Goal: Task Accomplishment & Management: Manage account settings

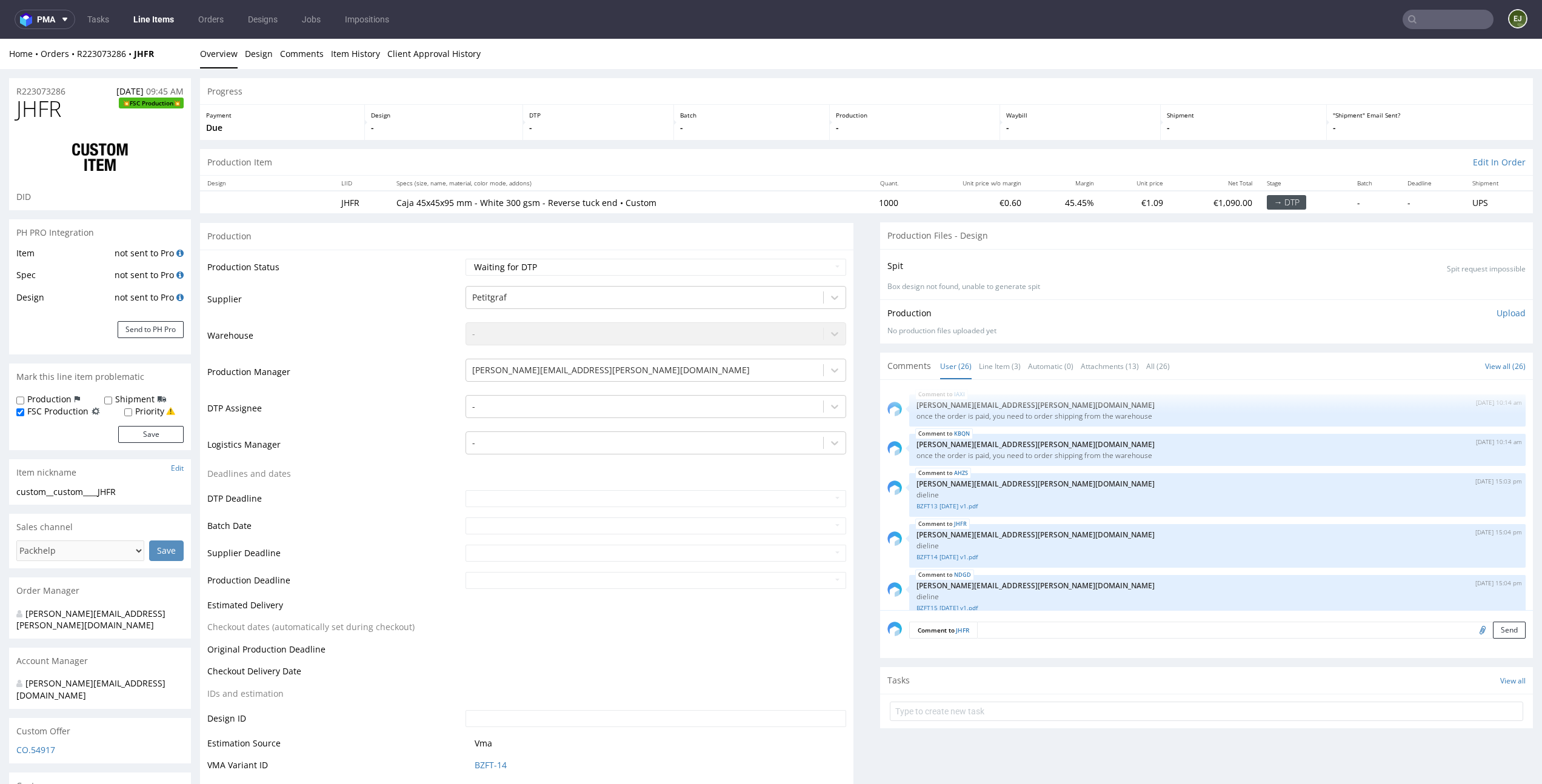
scroll to position [1065, 0]
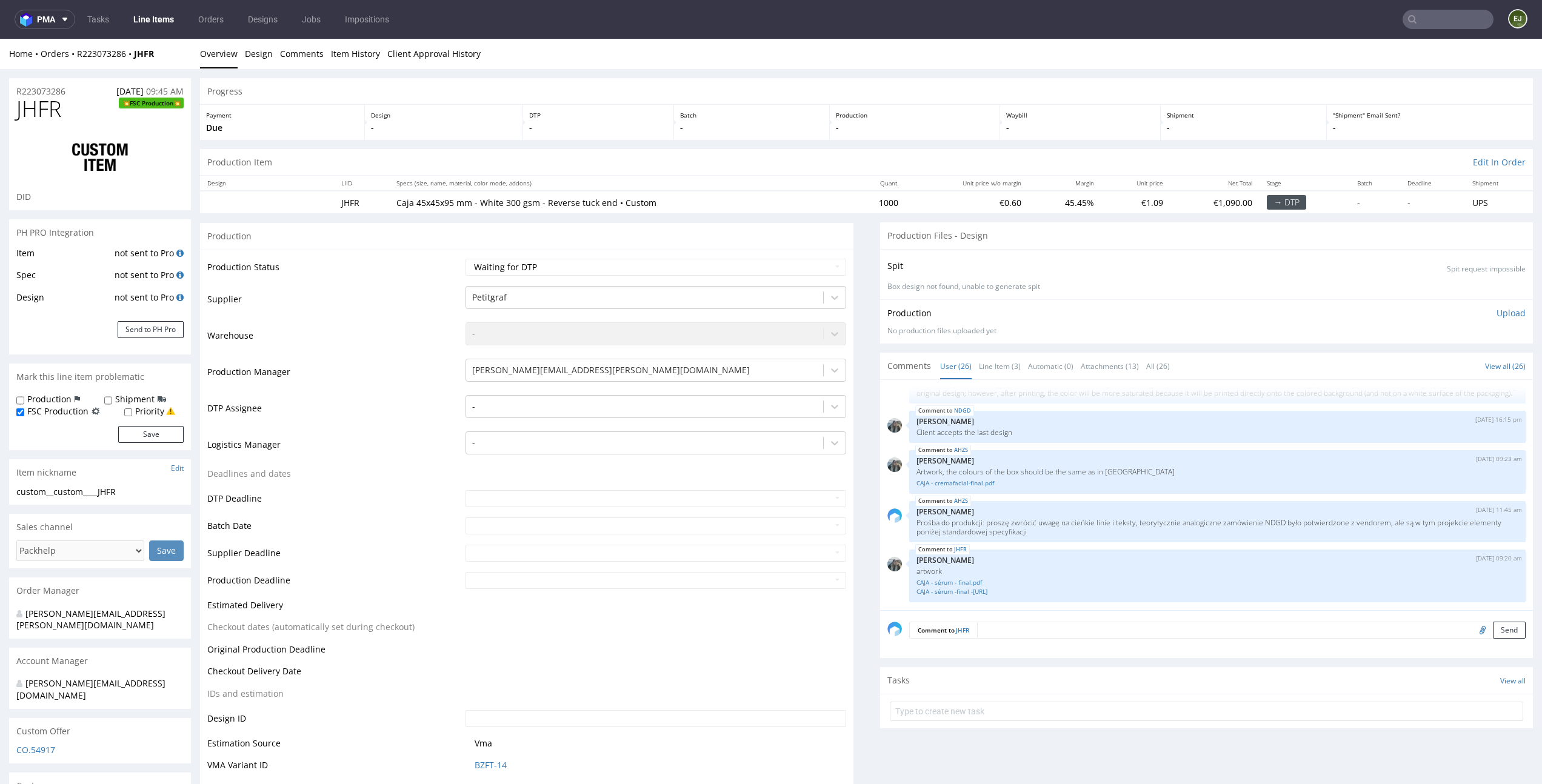
click at [988, 392] on p "¨We have adjusted the elements to meet the minimum required print thickness of …" at bounding box center [1218, 384] width 603 height 28
click at [988, 373] on link "Line Item (3)" at bounding box center [1000, 366] width 42 height 26
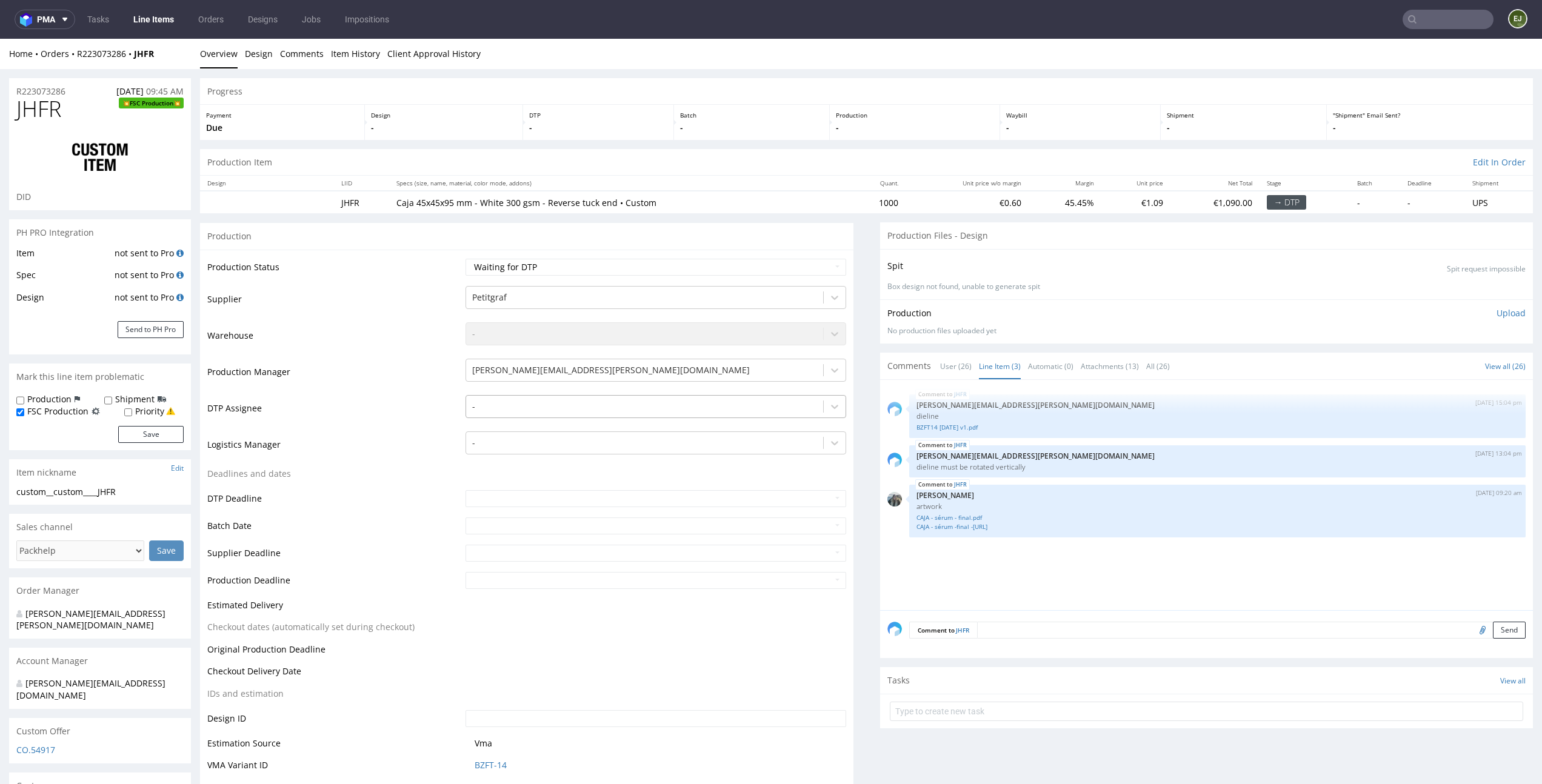
click at [640, 402] on div at bounding box center [645, 406] width 345 height 14
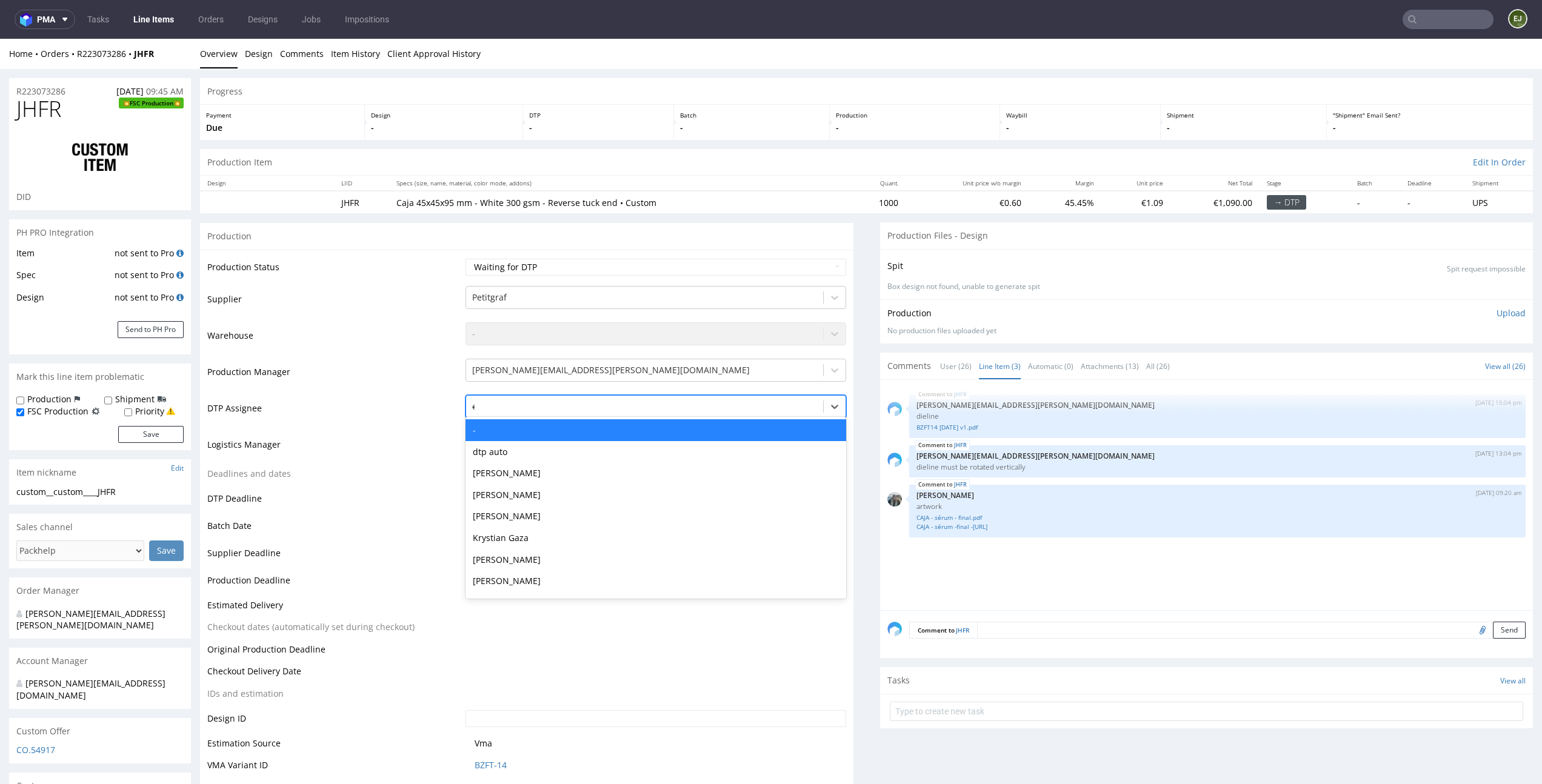
type input "el"
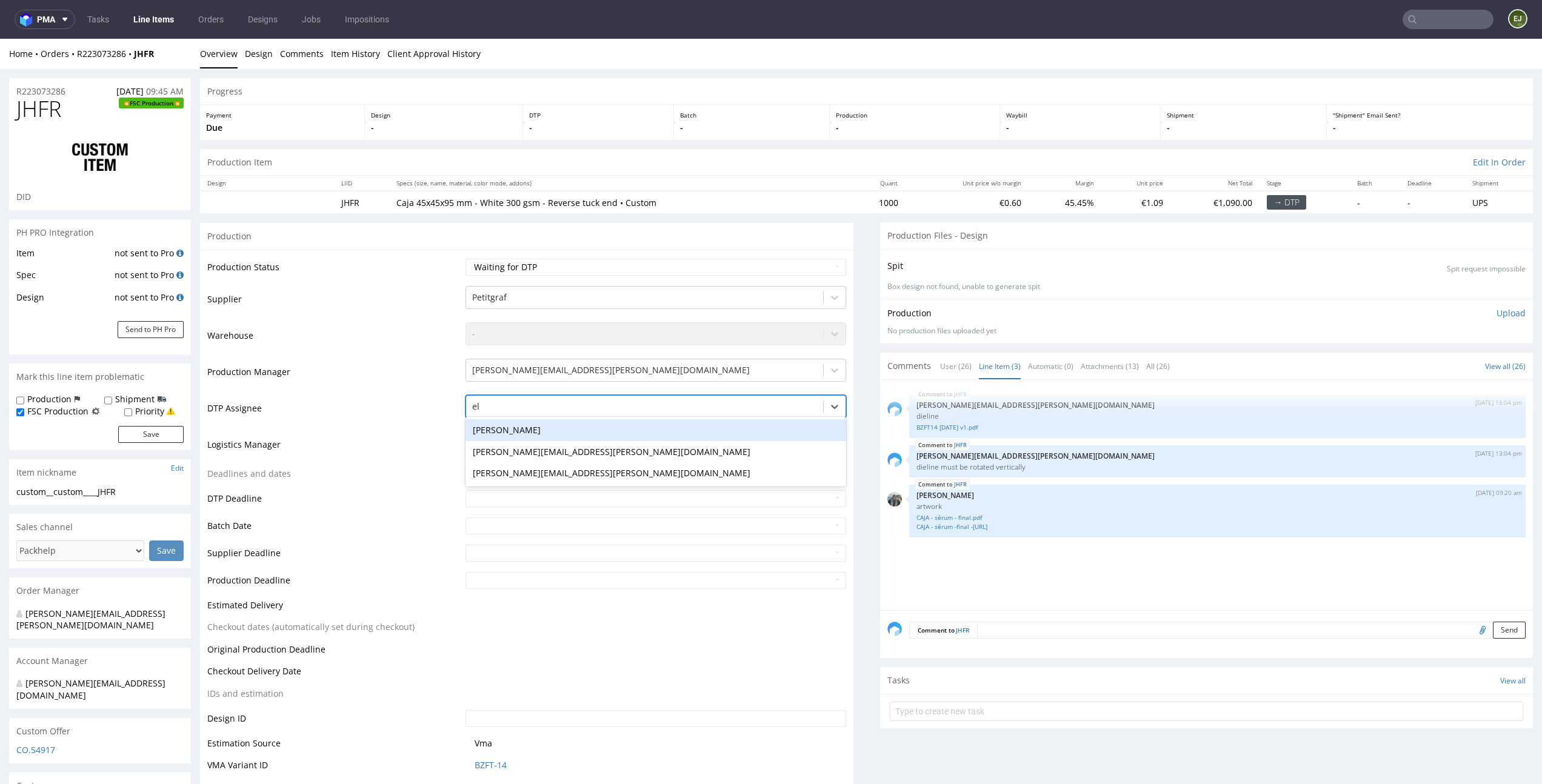
click at [619, 422] on div "[PERSON_NAME]" at bounding box center [656, 430] width 380 height 22
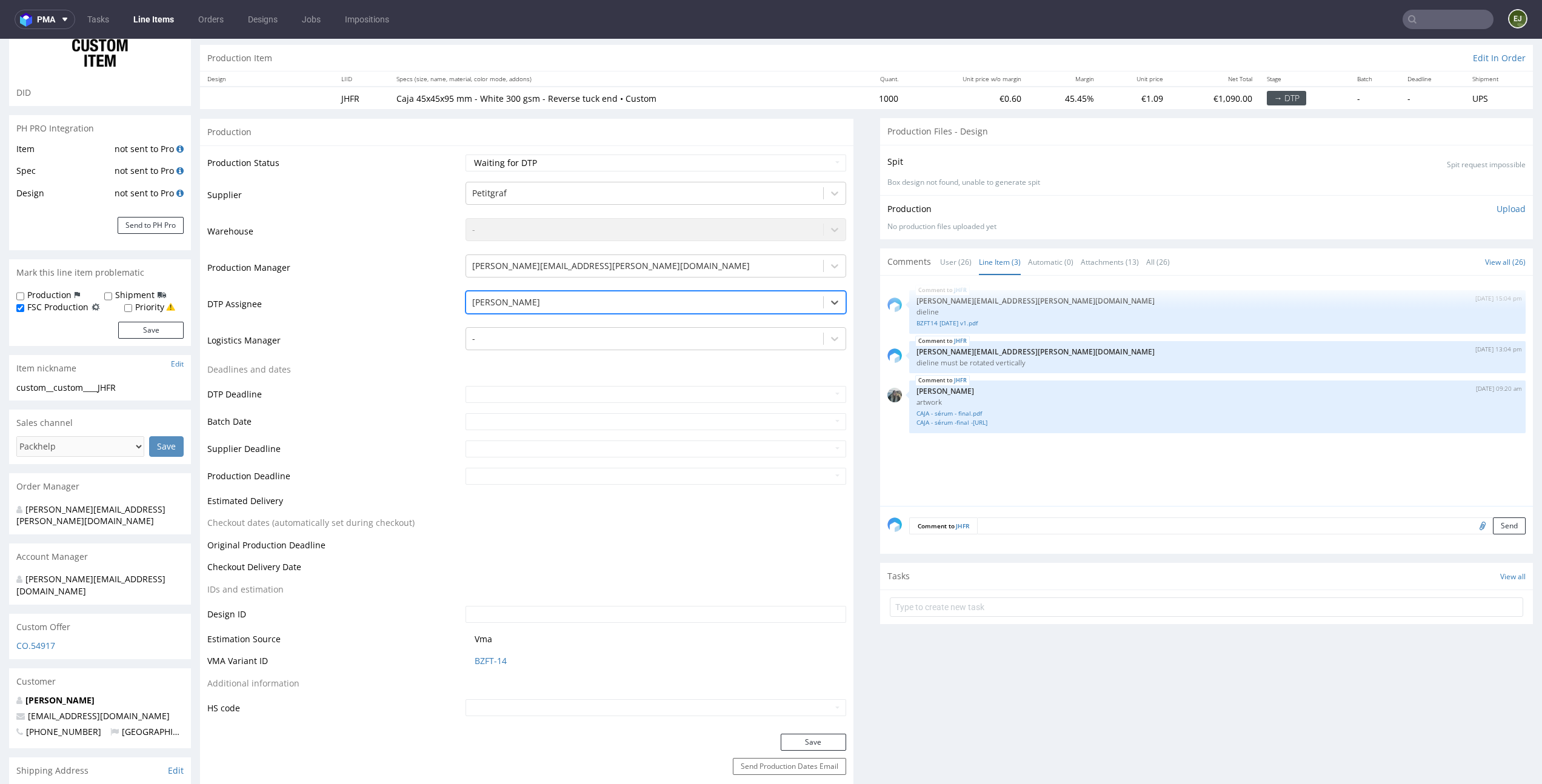
scroll to position [172, 0]
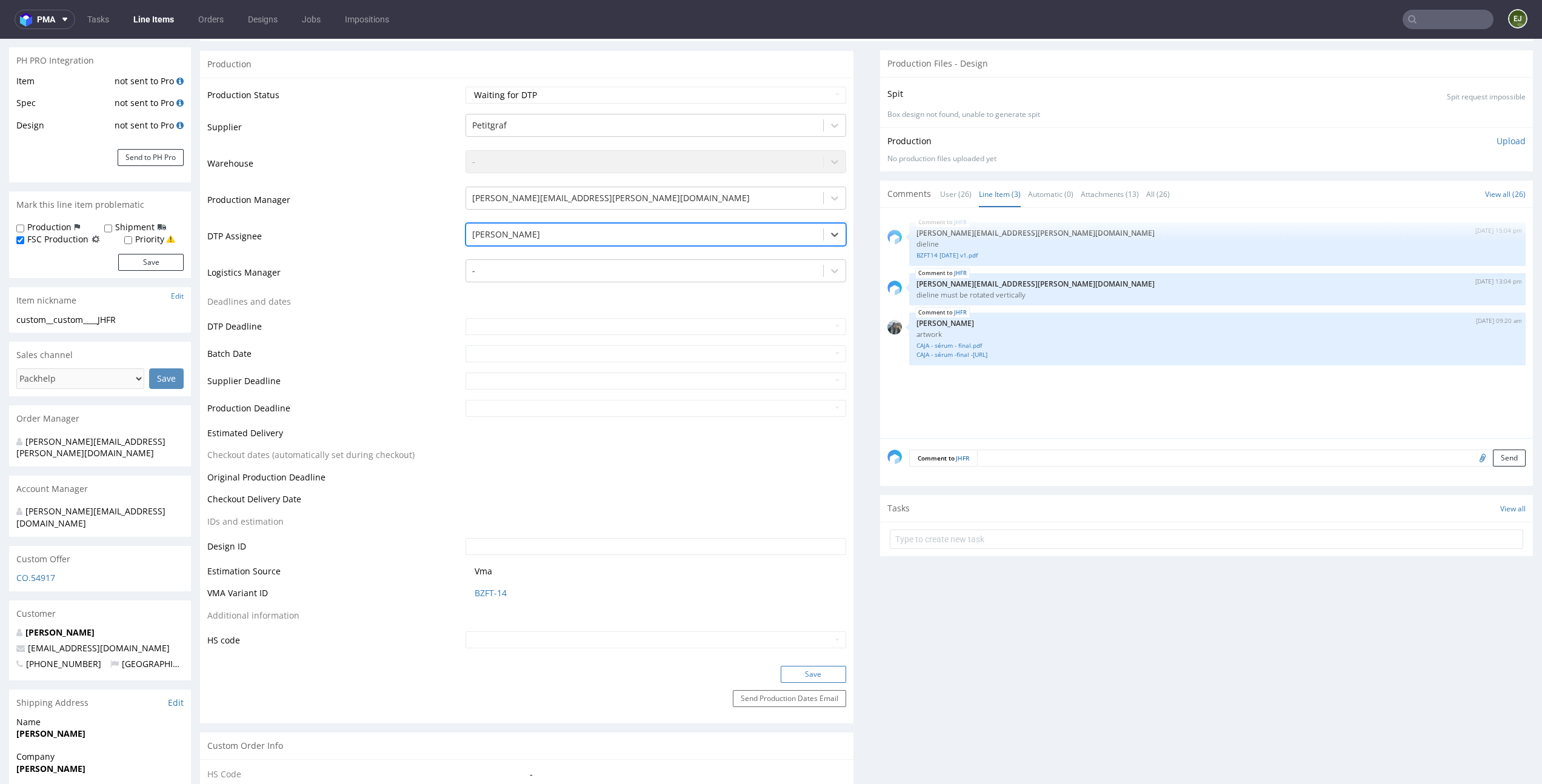
click at [794, 678] on button "Save" at bounding box center [814, 675] width 65 height 17
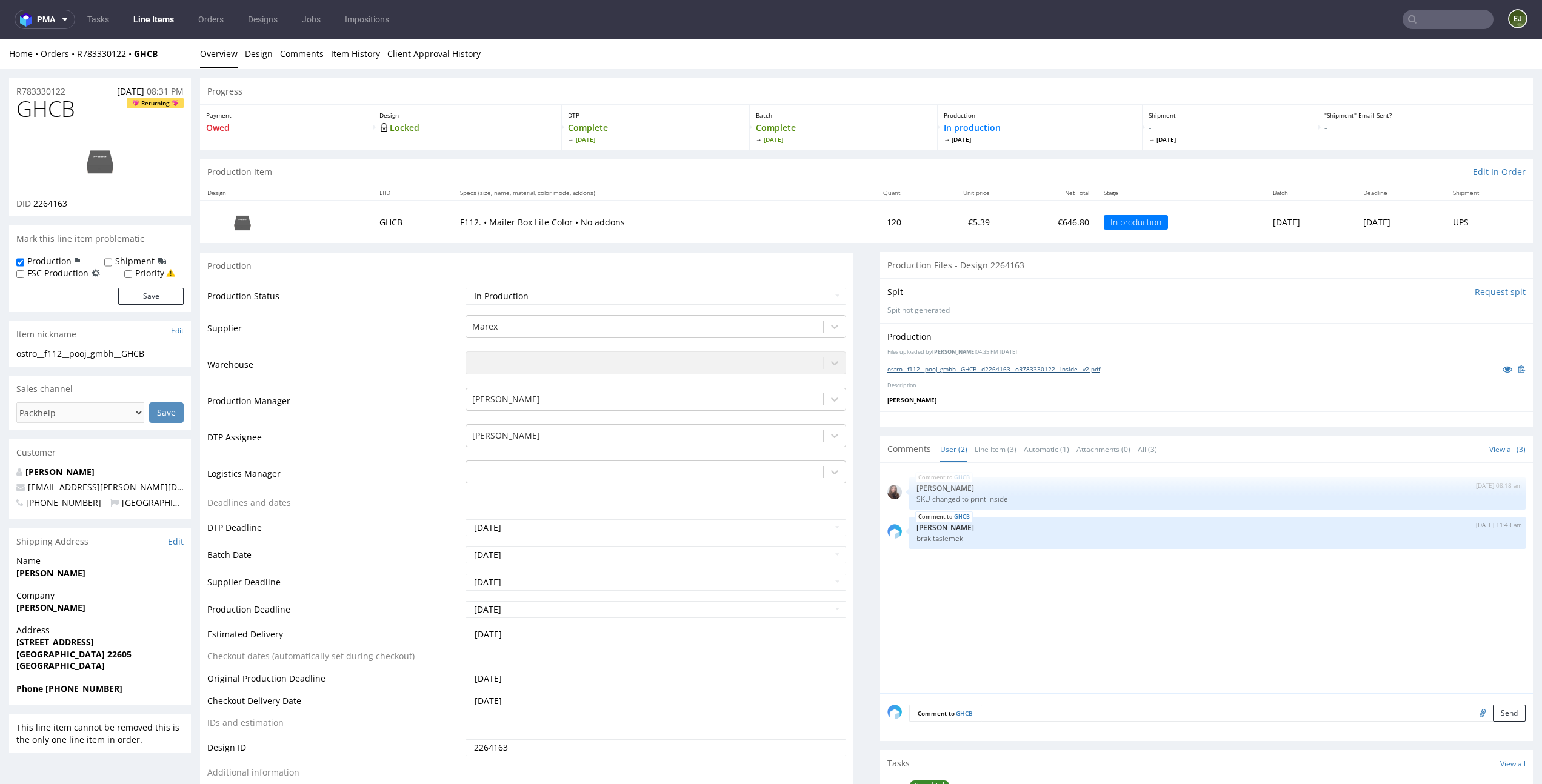
click at [1004, 366] on link "ostro__f112__pooj_gmbh__GHCB__d2264163__oR783330122__inside__v2.pdf" at bounding box center [993, 369] width 212 height 8
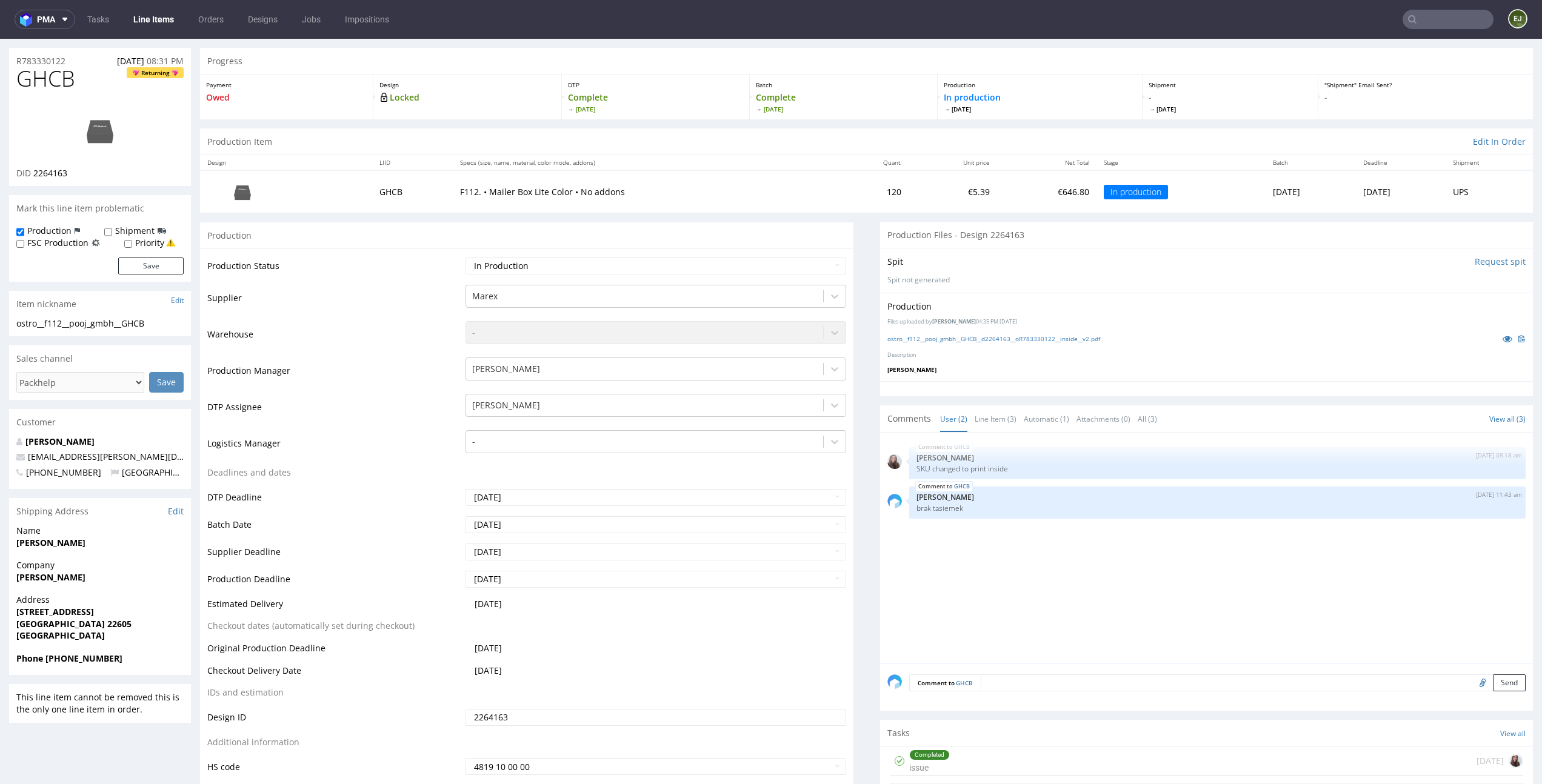
click at [1473, 686] on input "file" at bounding box center [1481, 682] width 17 height 16
type input "C:\fakepath\ostro__f112__pooj_gmbh__GHCB__d2264163__oR783330122__inside__v2.pdf"
click at [1493, 682] on button "Send" at bounding box center [1509, 683] width 33 height 17
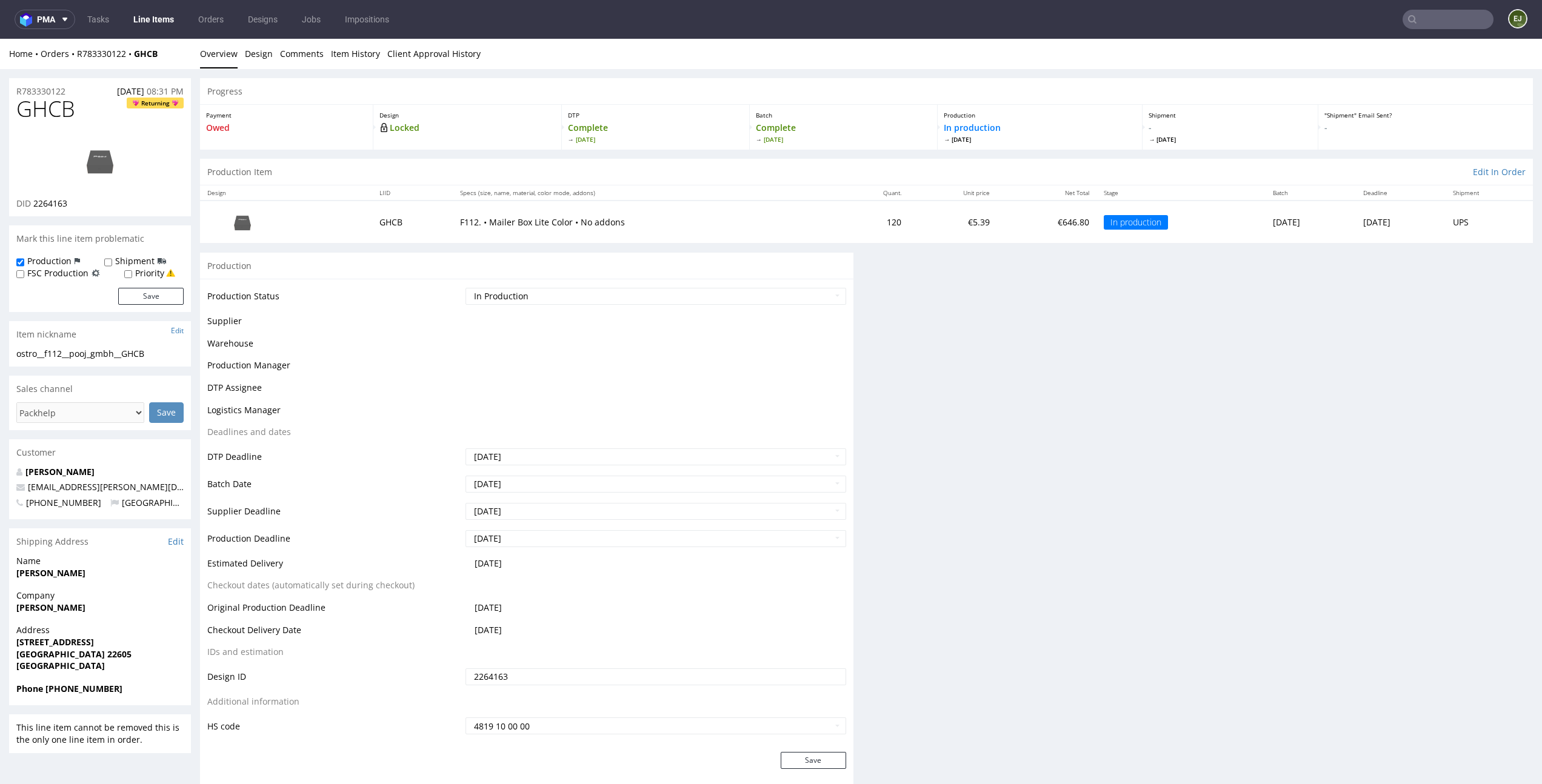
scroll to position [0, 0]
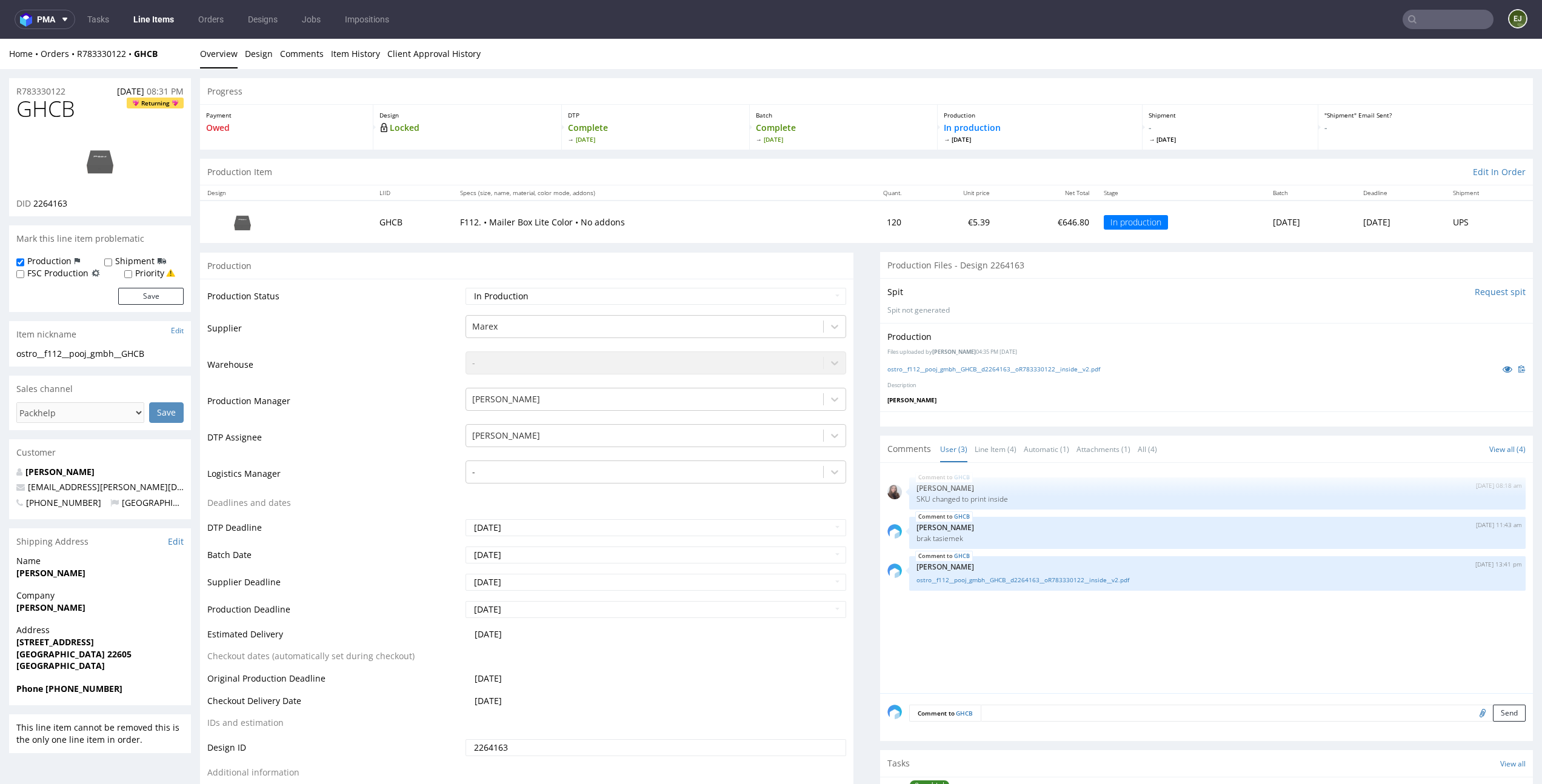
click at [145, 12] on link "Line Items" at bounding box center [154, 19] width 55 height 19
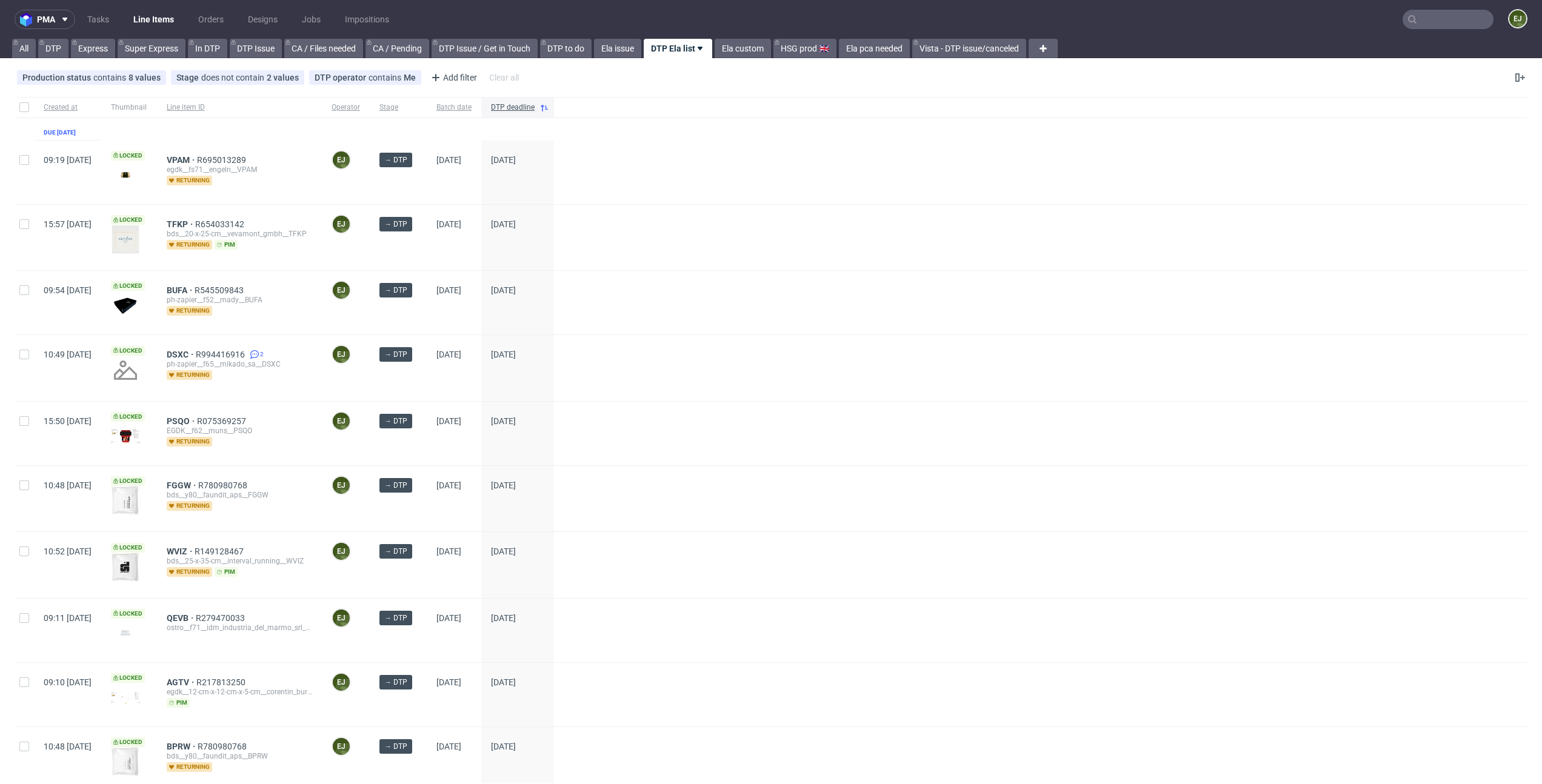
scroll to position [308, 0]
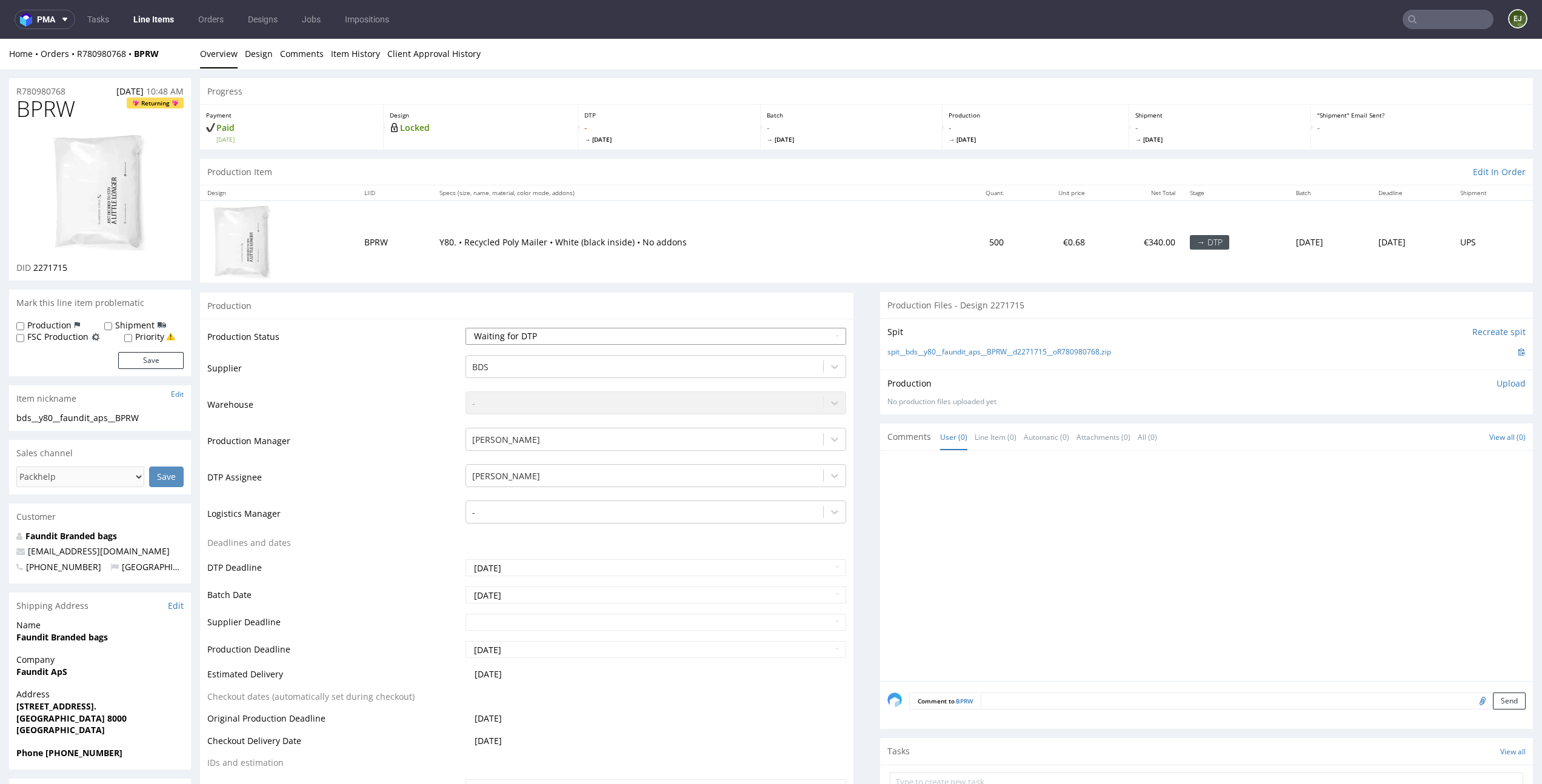
click at [759, 340] on select "Waiting for Artwork Waiting for Diecut Waiting for Mockup Waiting for DTP Waiti…" at bounding box center [656, 336] width 380 height 17
select select "dtp_in_process"
click at [466, 328] on select "Waiting for Artwork Waiting for Diecut Waiting for Mockup Waiting for DTP Waiti…" at bounding box center [656, 336] width 380 height 17
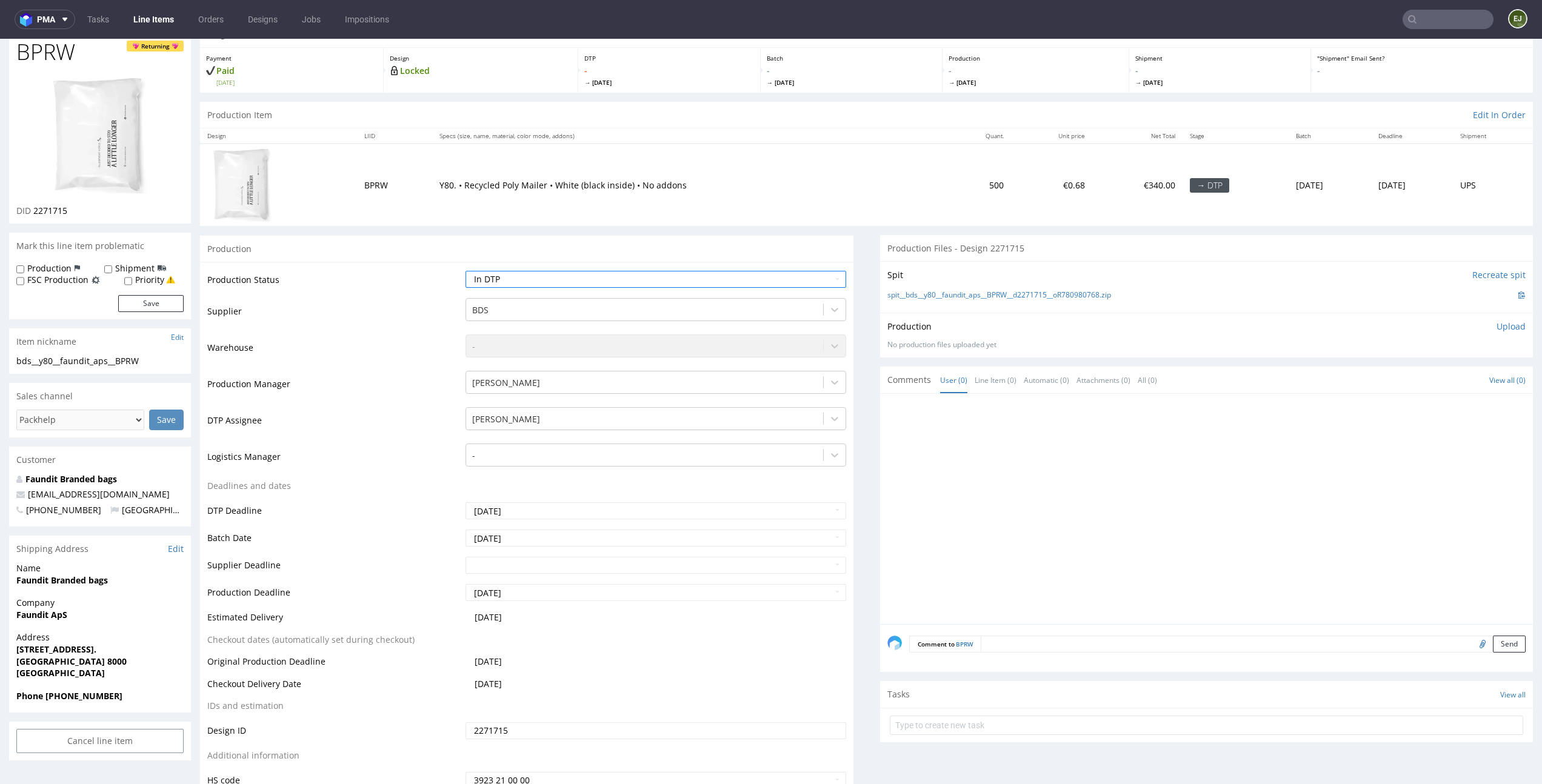
scroll to position [94, 0]
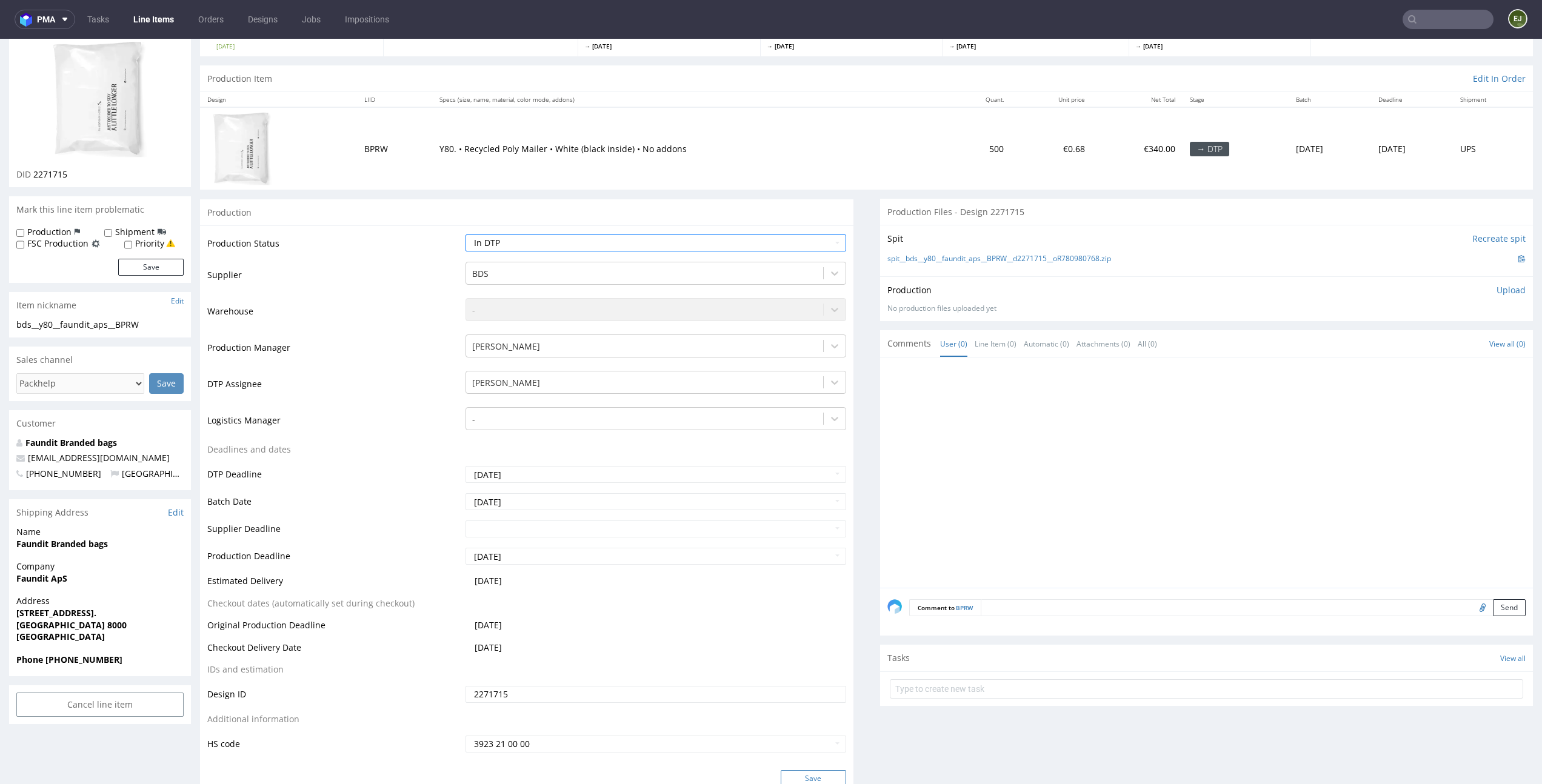
click at [804, 775] on button "Save" at bounding box center [814, 778] width 65 height 17
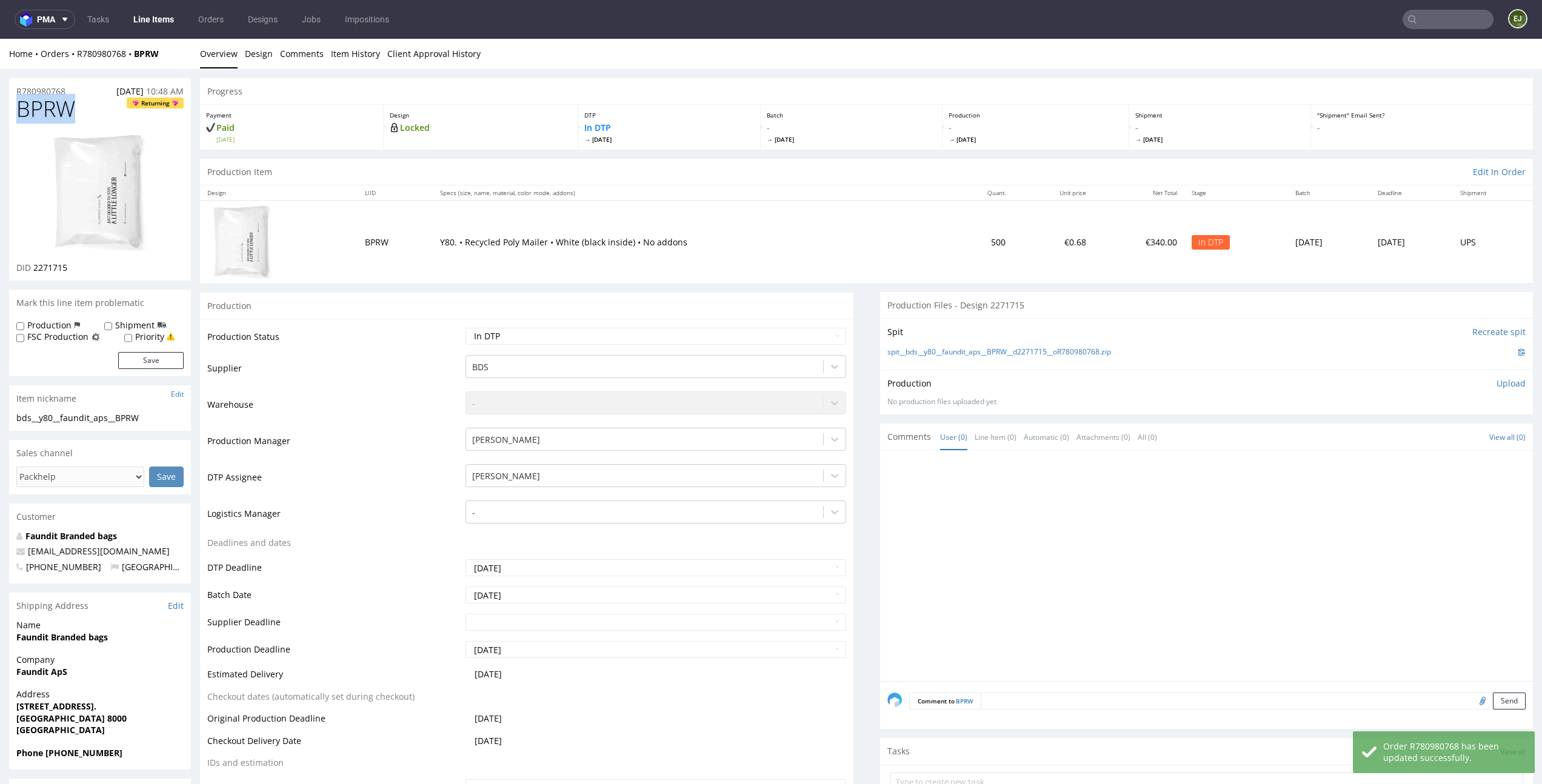
drag, startPoint x: 79, startPoint y: 107, endPoint x: 0, endPoint y: 107, distance: 79.0
copy span "BPRW"
click at [254, 43] on link "Design" at bounding box center [258, 53] width 28 height 30
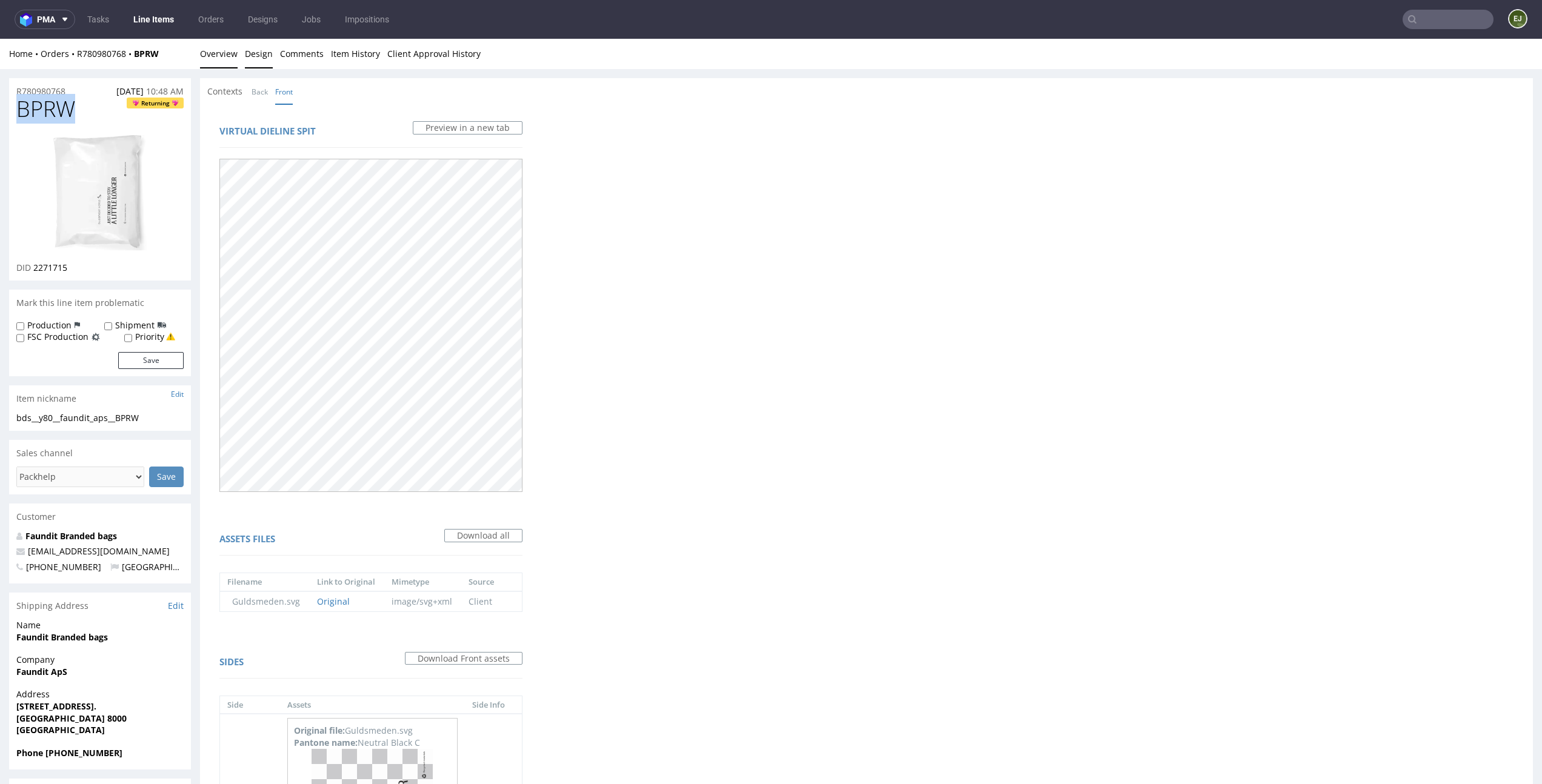
click at [222, 51] on link "Overview" at bounding box center [218, 53] width 38 height 30
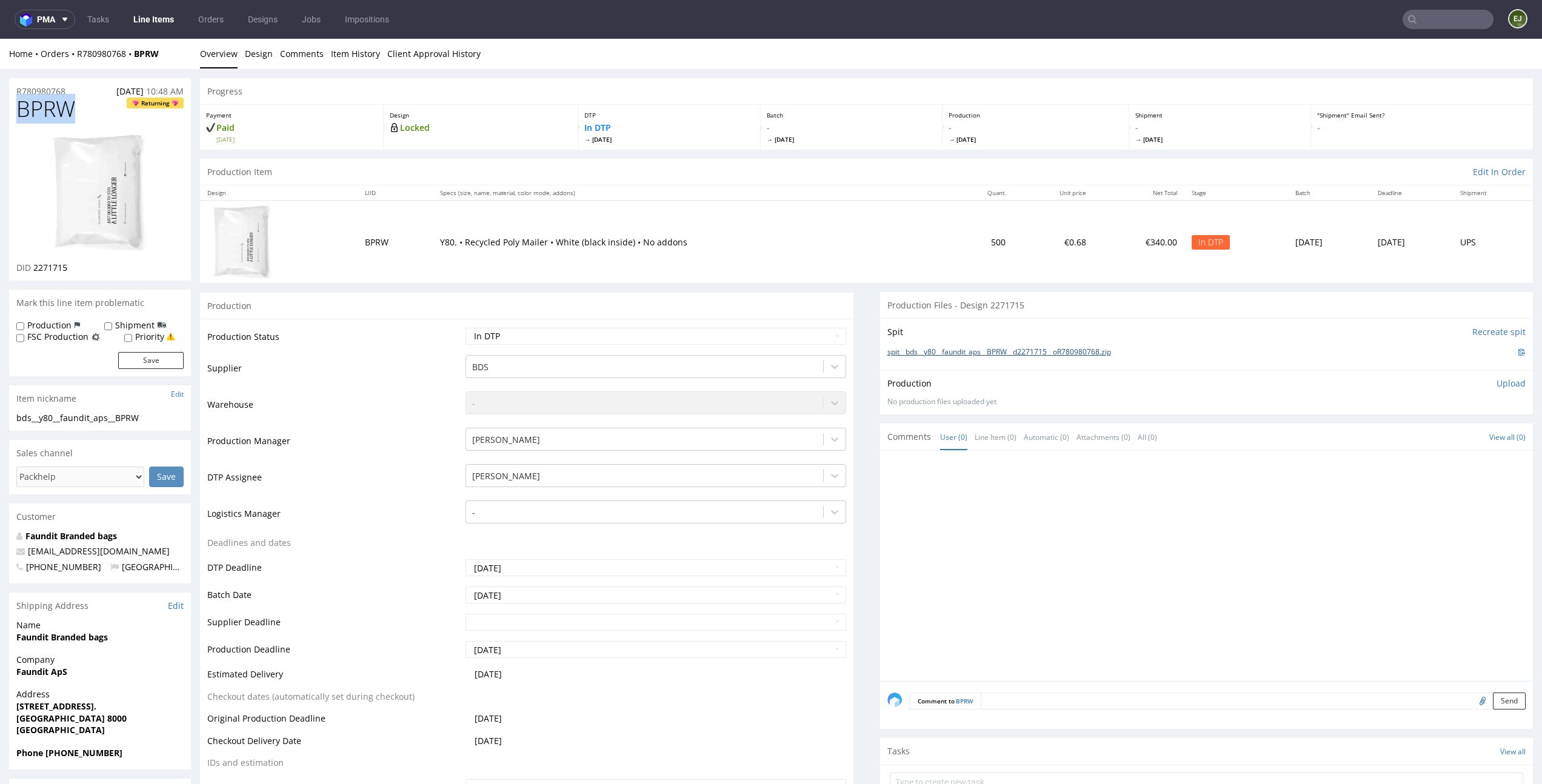
click at [1013, 349] on link "spit__bds__y80__faundit_aps__BPRW__d2271715__oR780980768.zip" at bounding box center [999, 352] width 224 height 10
click at [1497, 384] on p "Upload" at bounding box center [1511, 384] width 29 height 12
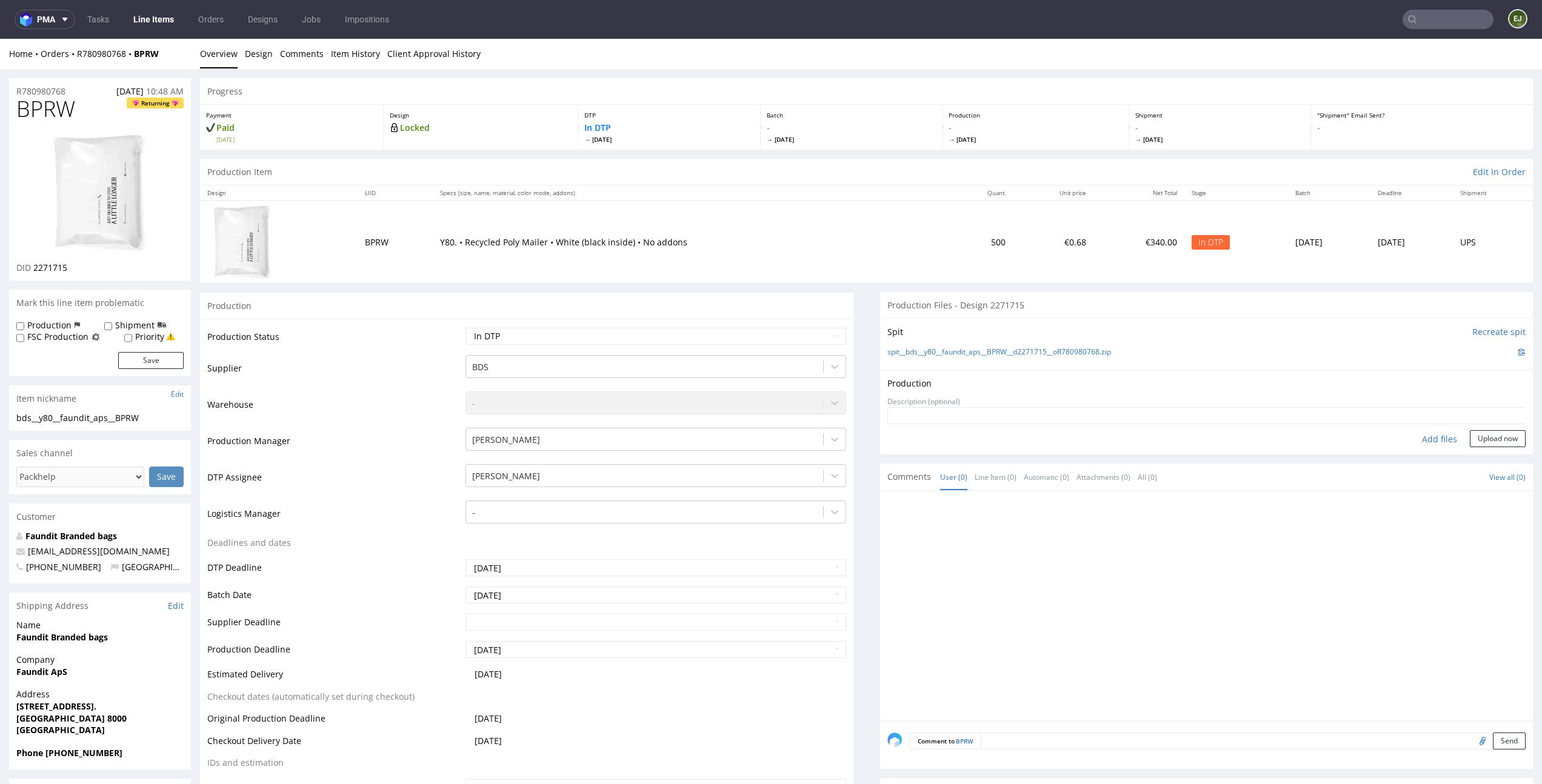
click at [1422, 433] on div "Add files" at bounding box center [1440, 440] width 60 height 18
type input "C:\fakepath\bds__y80__faundit_aps__BPRW__d2271715__oR780980768__latest.pdf"
click at [1470, 453] on button "Upload now" at bounding box center [1498, 457] width 56 height 17
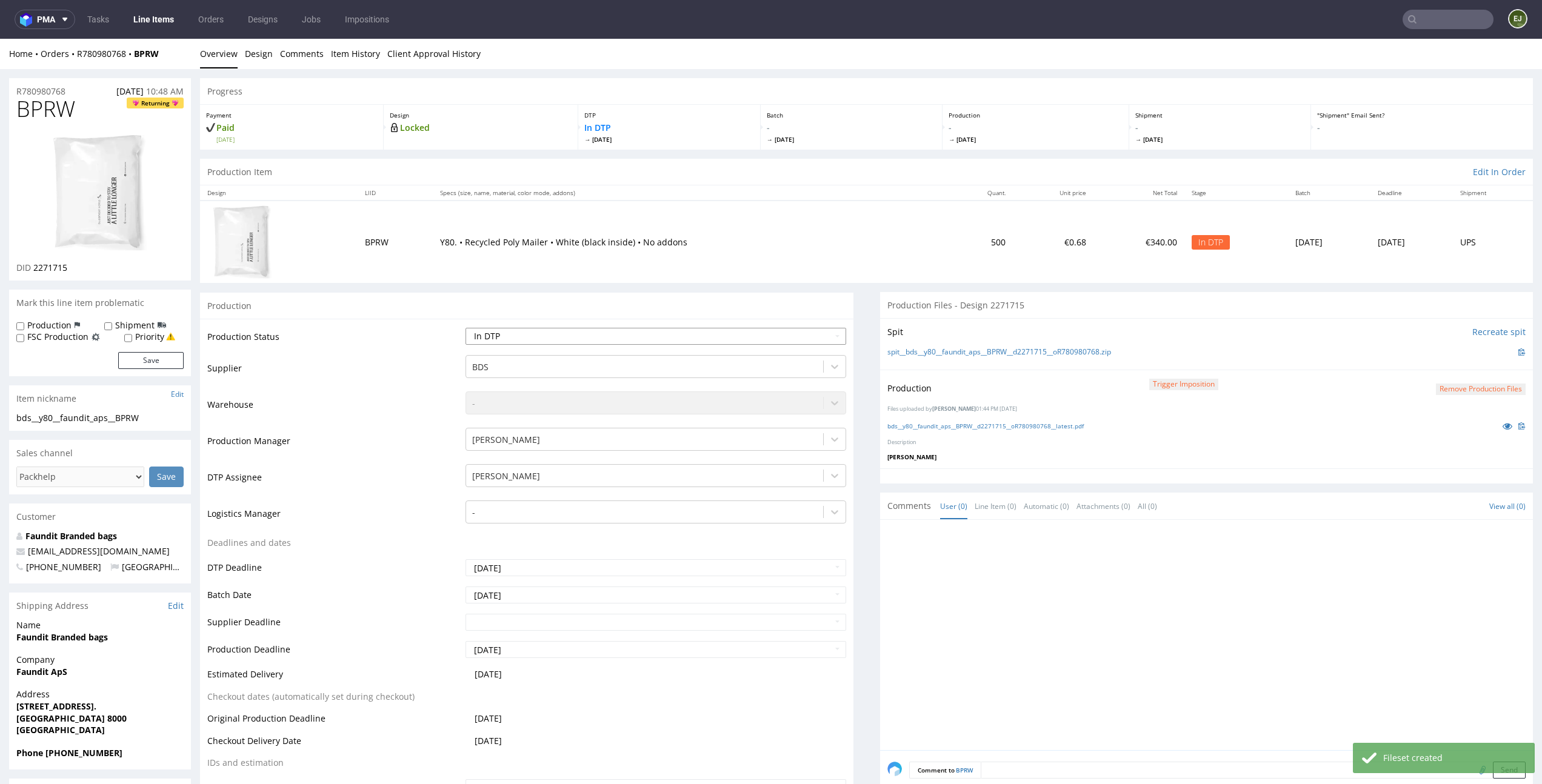
click at [812, 340] on select "Waiting for Artwork Waiting for Diecut Waiting for Mockup Waiting for DTP Waiti…" at bounding box center [656, 336] width 380 height 17
select select "dtp_production_ready"
click at [466, 328] on select "Waiting for Artwork Waiting for Diecut Waiting for Mockup Waiting for DTP Waiti…" at bounding box center [656, 336] width 380 height 17
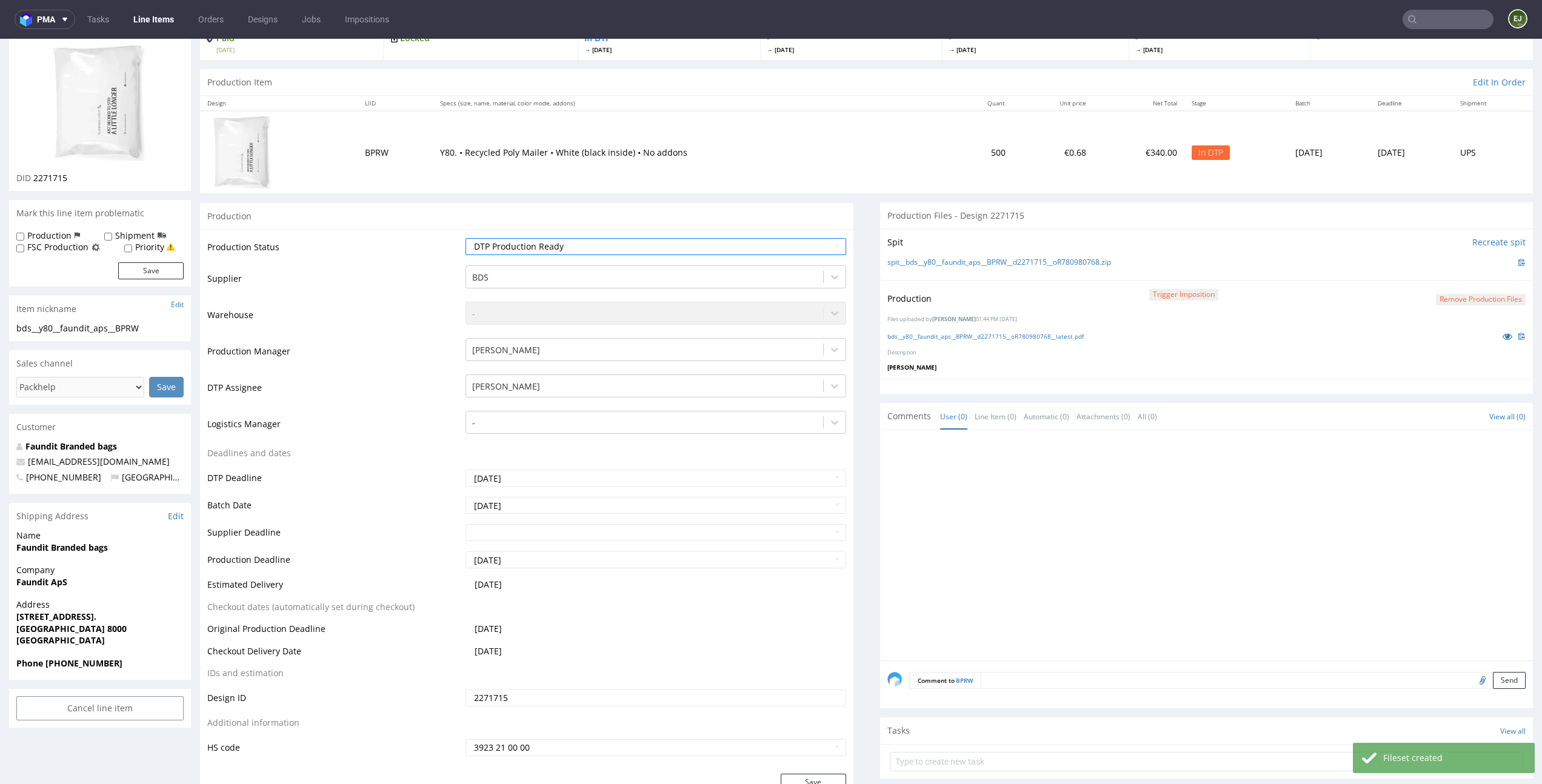
scroll to position [120, 0]
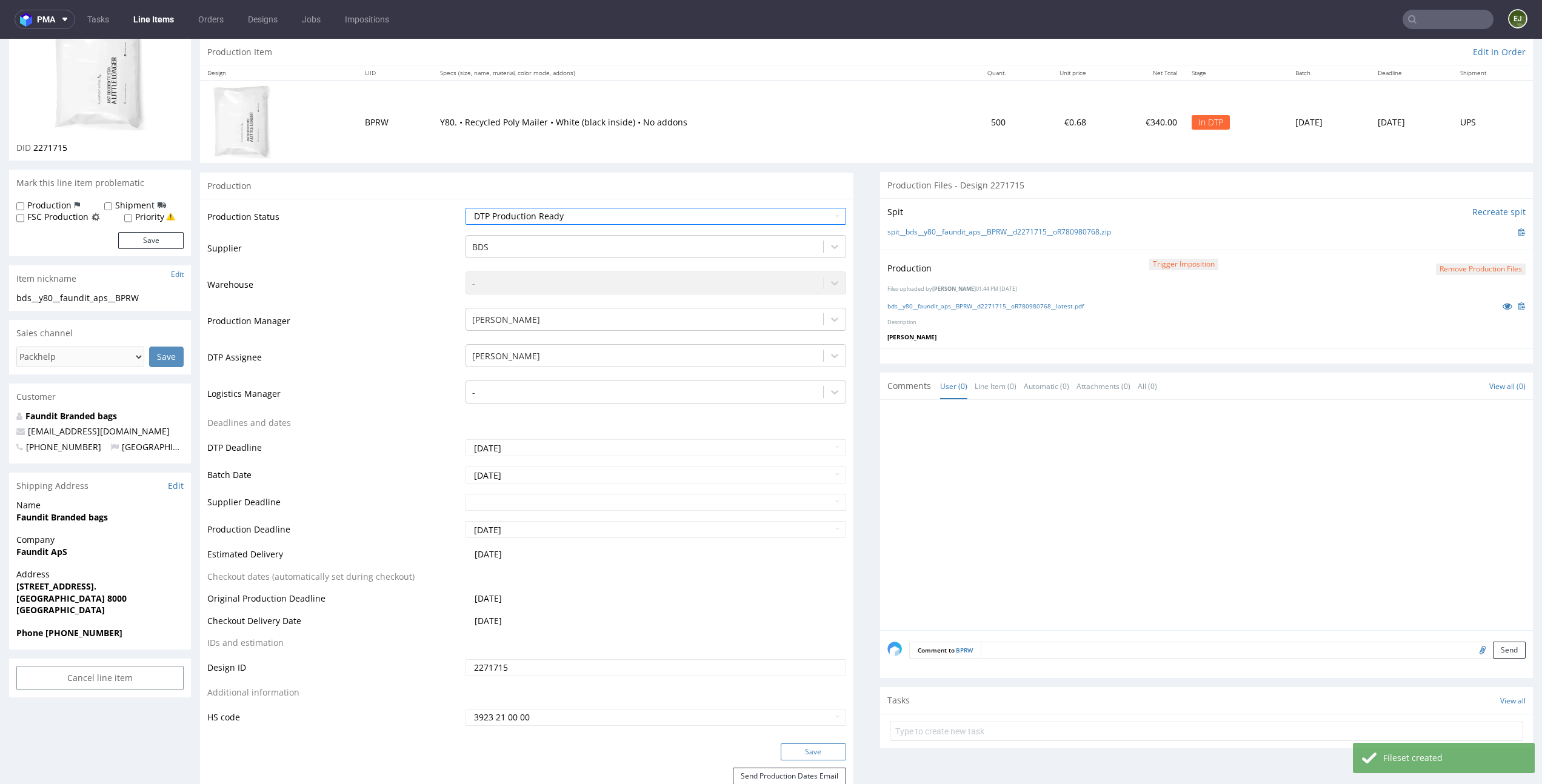
click at [818, 747] on button "Save" at bounding box center [814, 752] width 65 height 17
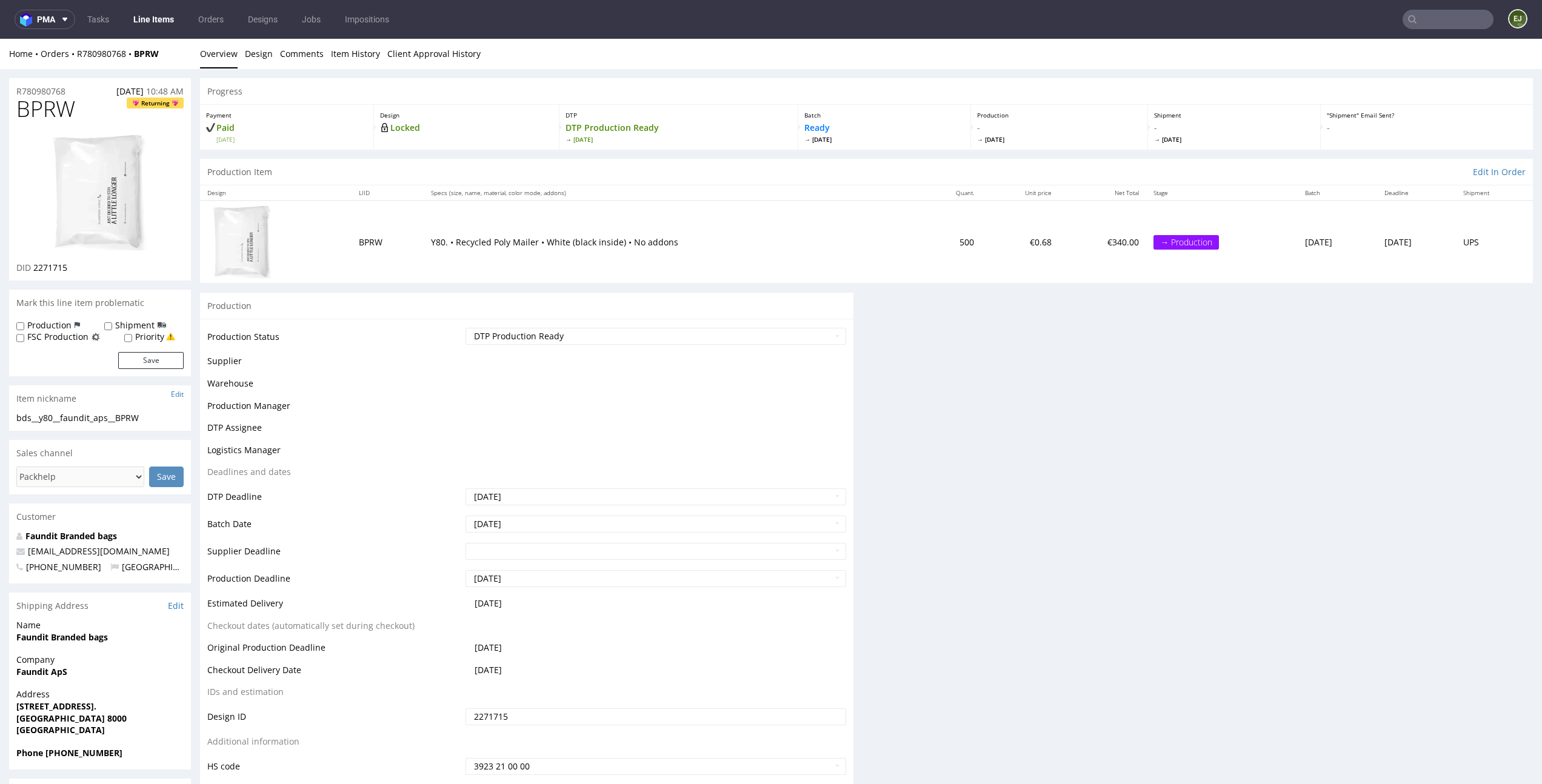
scroll to position [0, 0]
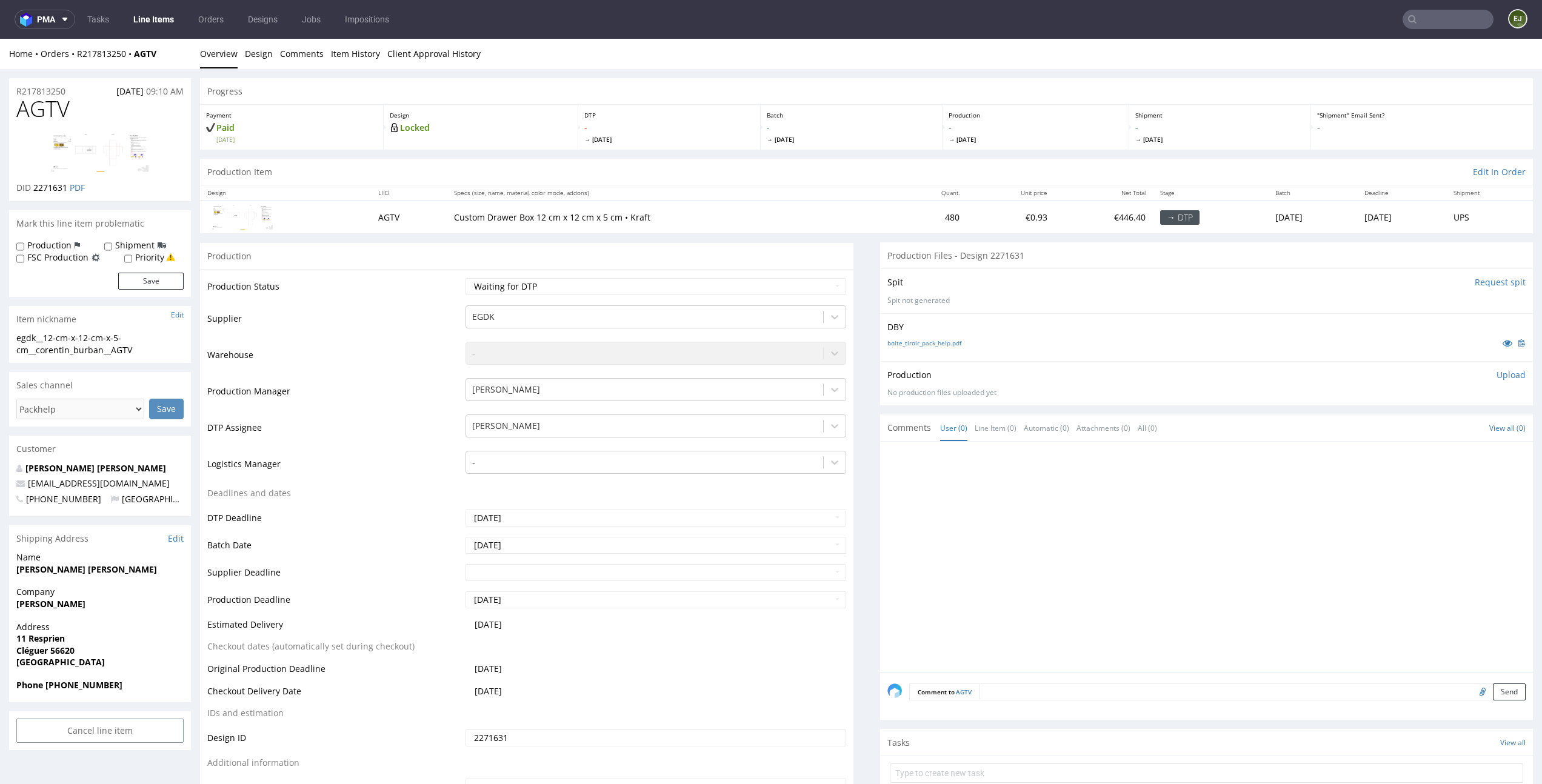
click at [932, 348] on div "boite_tiroir_pack_help.pdf" at bounding box center [1207, 343] width 639 height 13
click at [937, 340] on link "boite_tiroir_pack_help.pdf" at bounding box center [924, 343] width 74 height 8
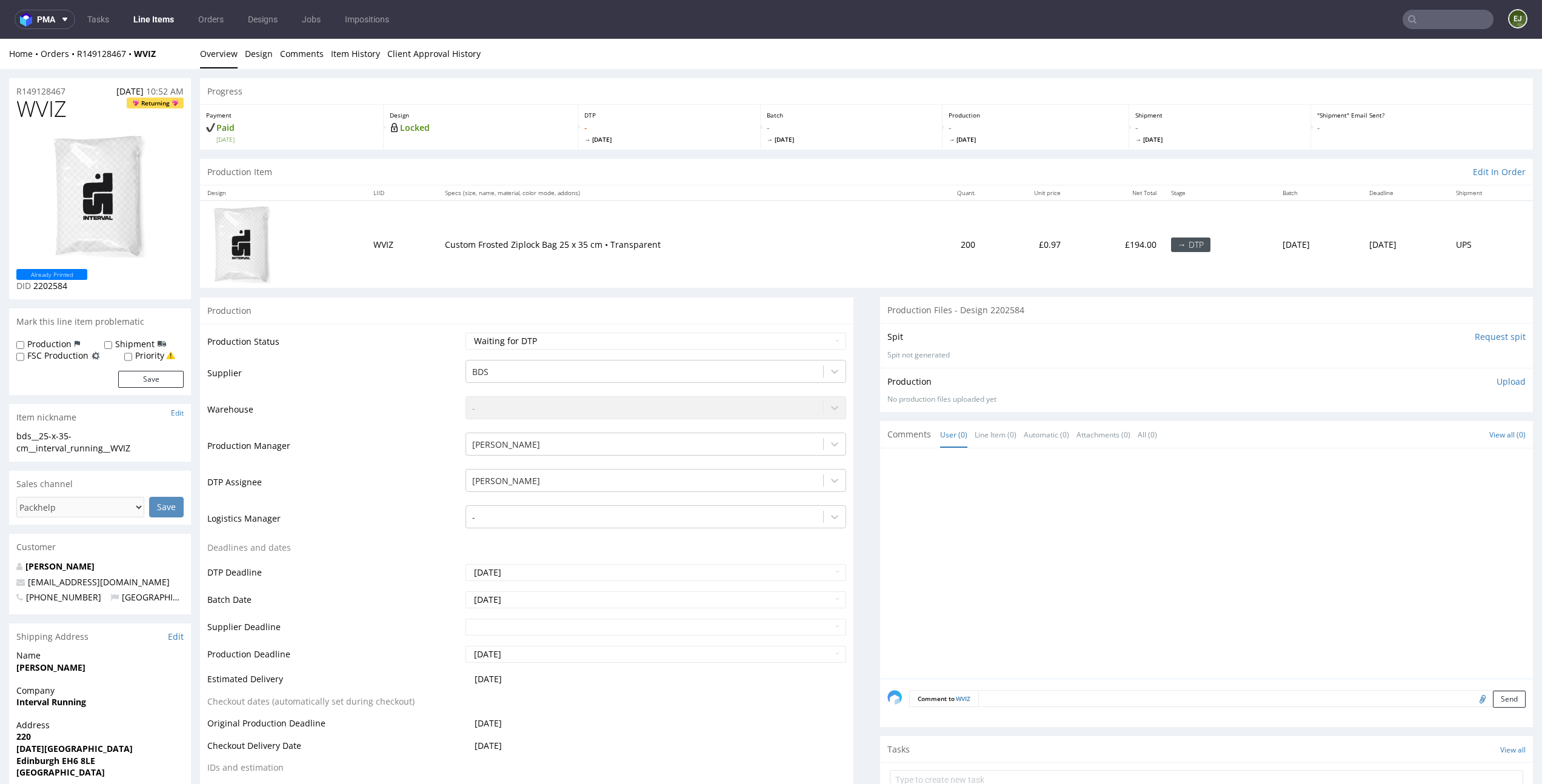
click at [677, 358] on td "Waiting for Artwork Waiting for Diecut Waiting for Mockup Waiting for DTP Waiti…" at bounding box center [654, 345] width 383 height 28
click at [680, 339] on select "Waiting for Artwork Waiting for Diecut Waiting for Mockup Waiting for DTP Waiti…" at bounding box center [656, 341] width 380 height 17
select select "dtp_in_process"
click at [466, 333] on select "Waiting for Artwork Waiting for Diecut Waiting for Mockup Waiting for DTP Waiti…" at bounding box center [656, 341] width 380 height 17
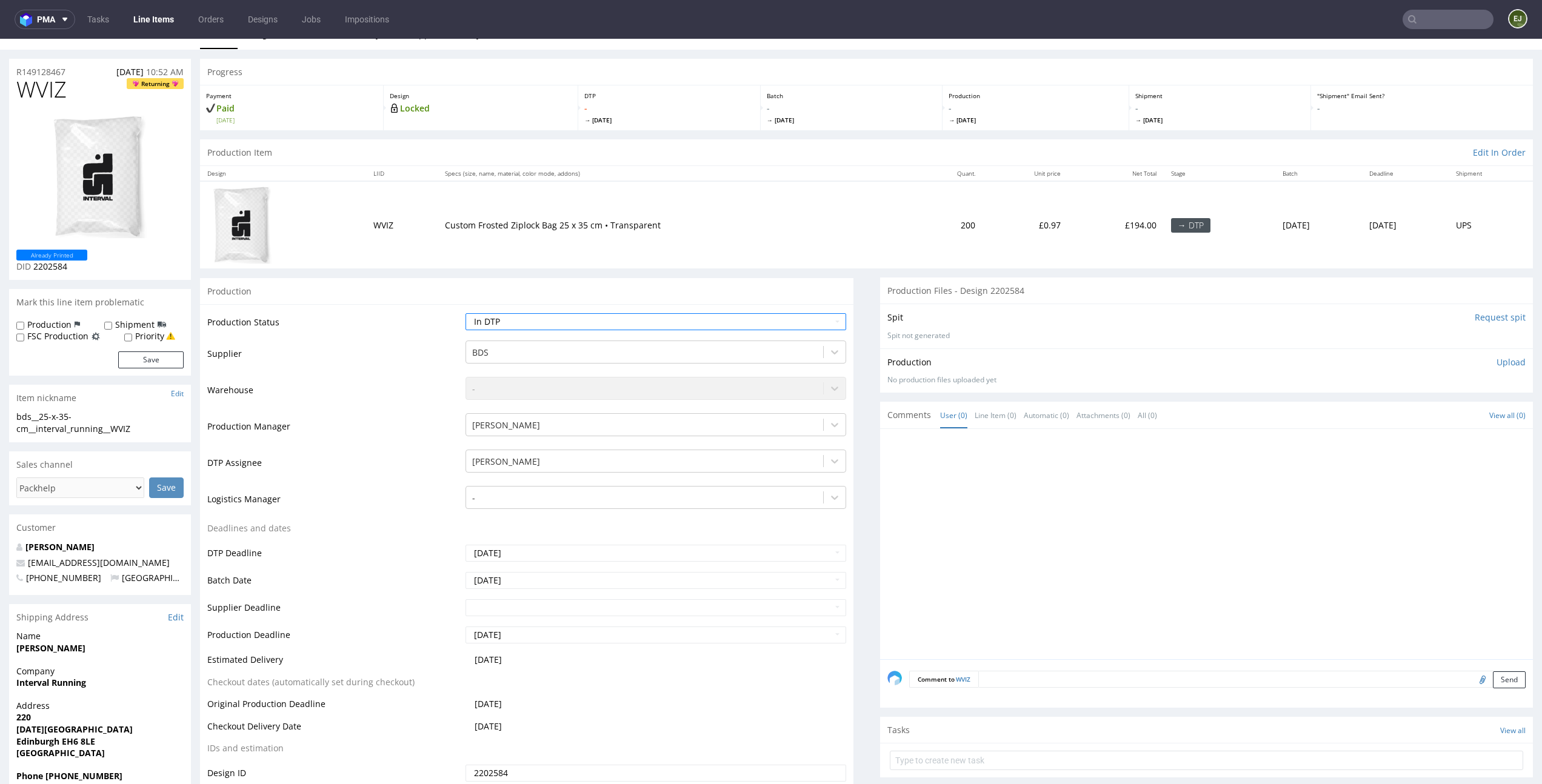
scroll to position [119, 0]
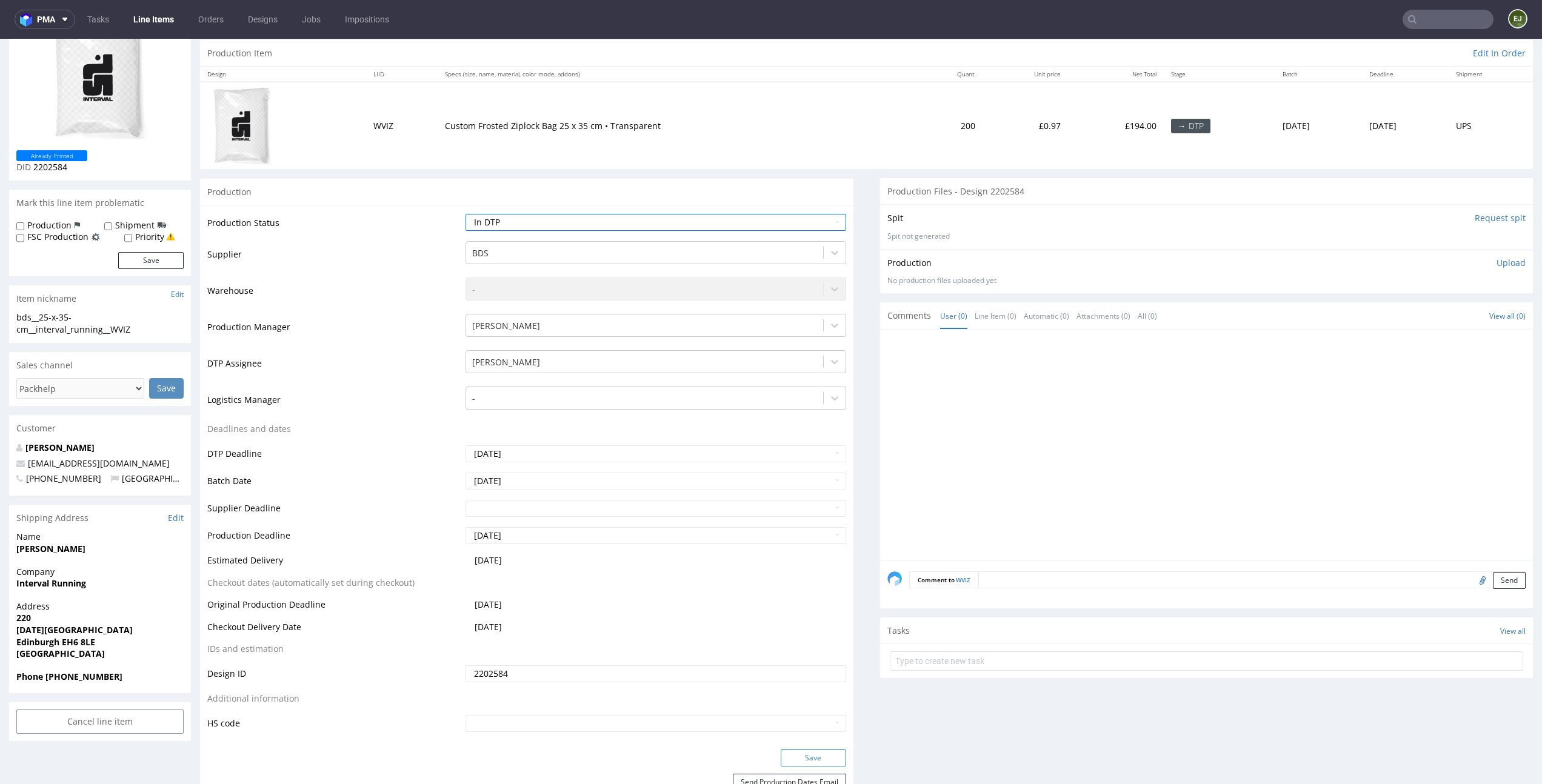
click at [815, 756] on button "Save" at bounding box center [814, 758] width 65 height 17
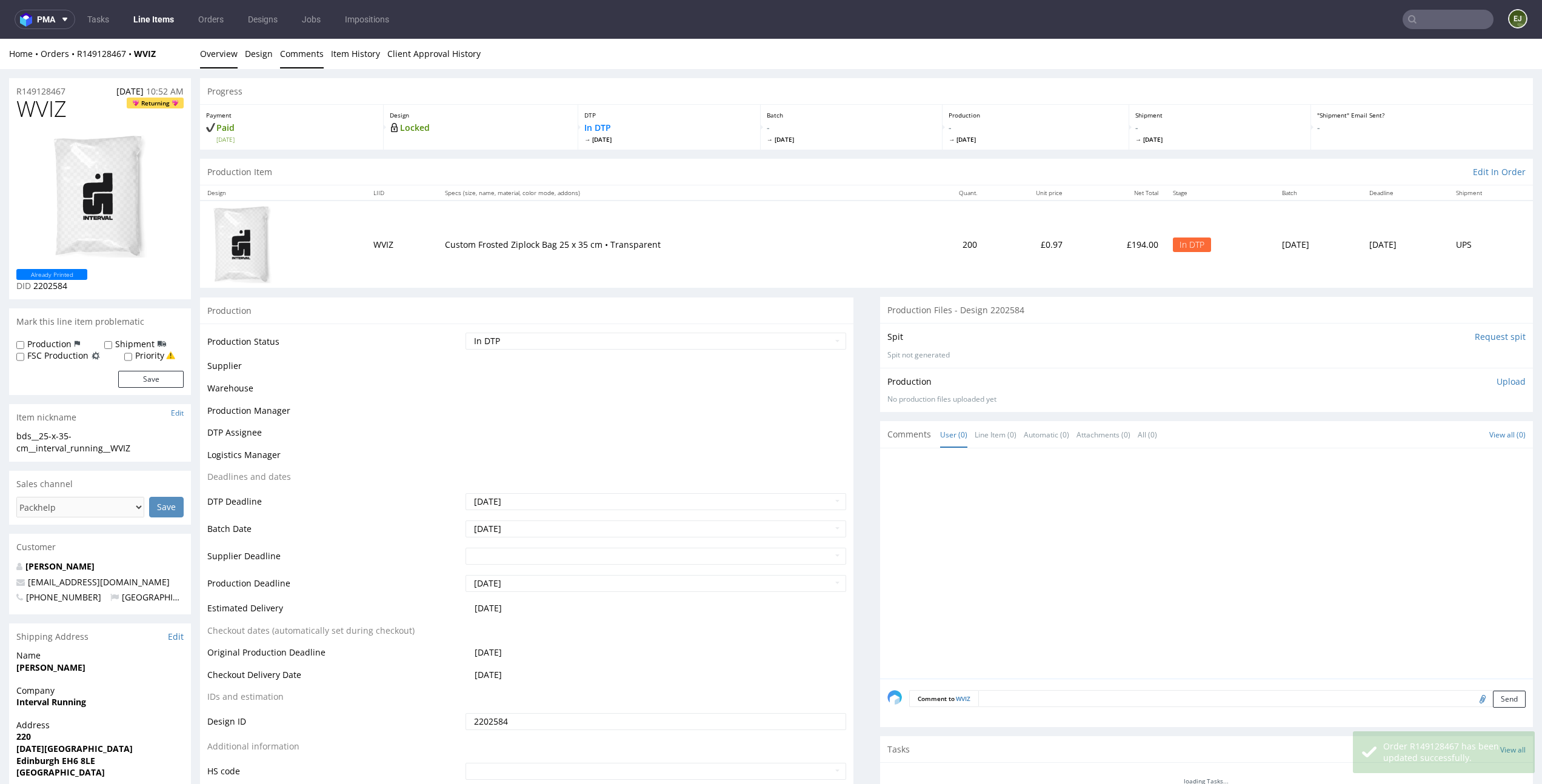
scroll to position [0, 0]
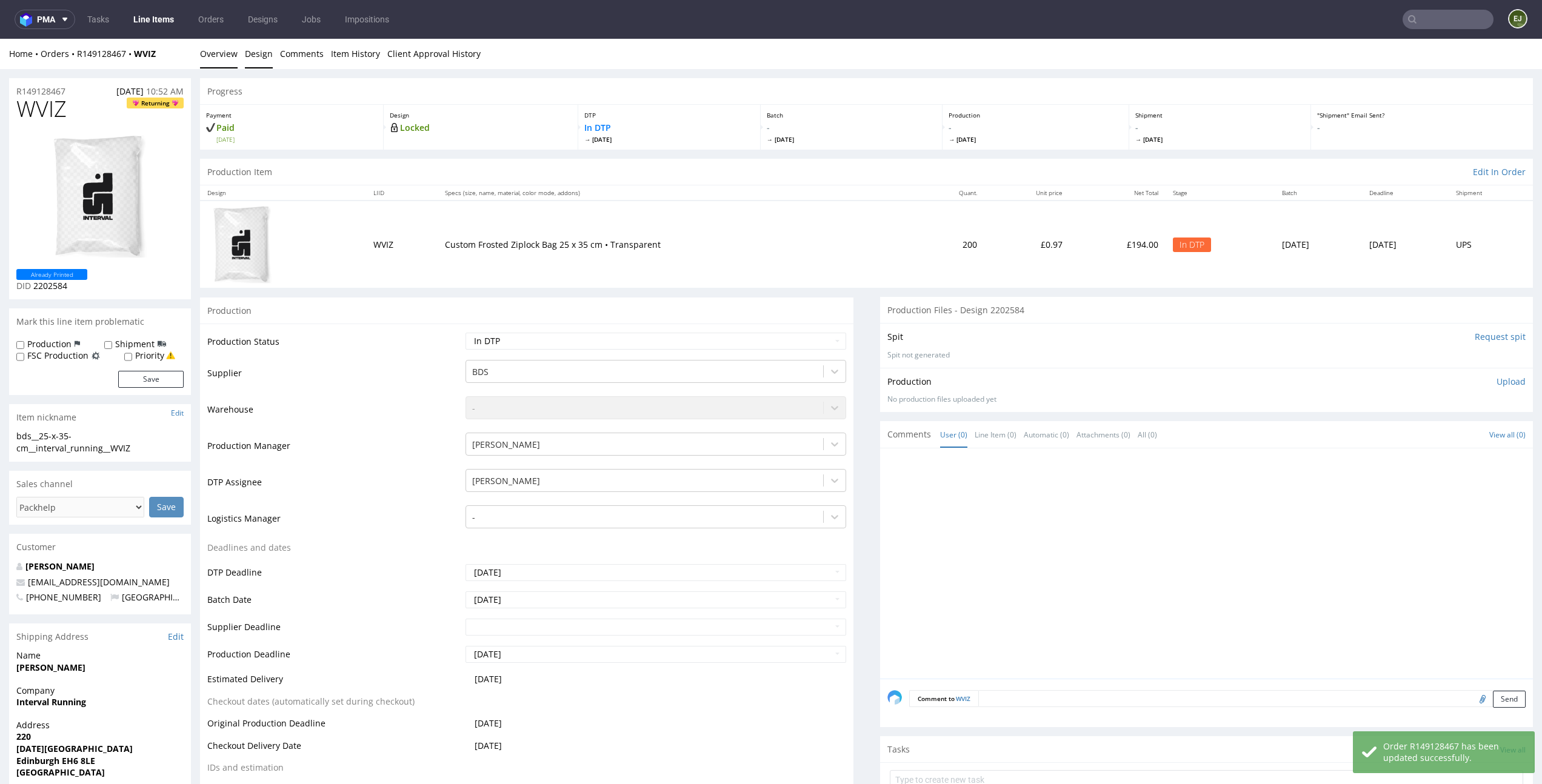
click at [263, 64] on link "Design" at bounding box center [258, 53] width 28 height 30
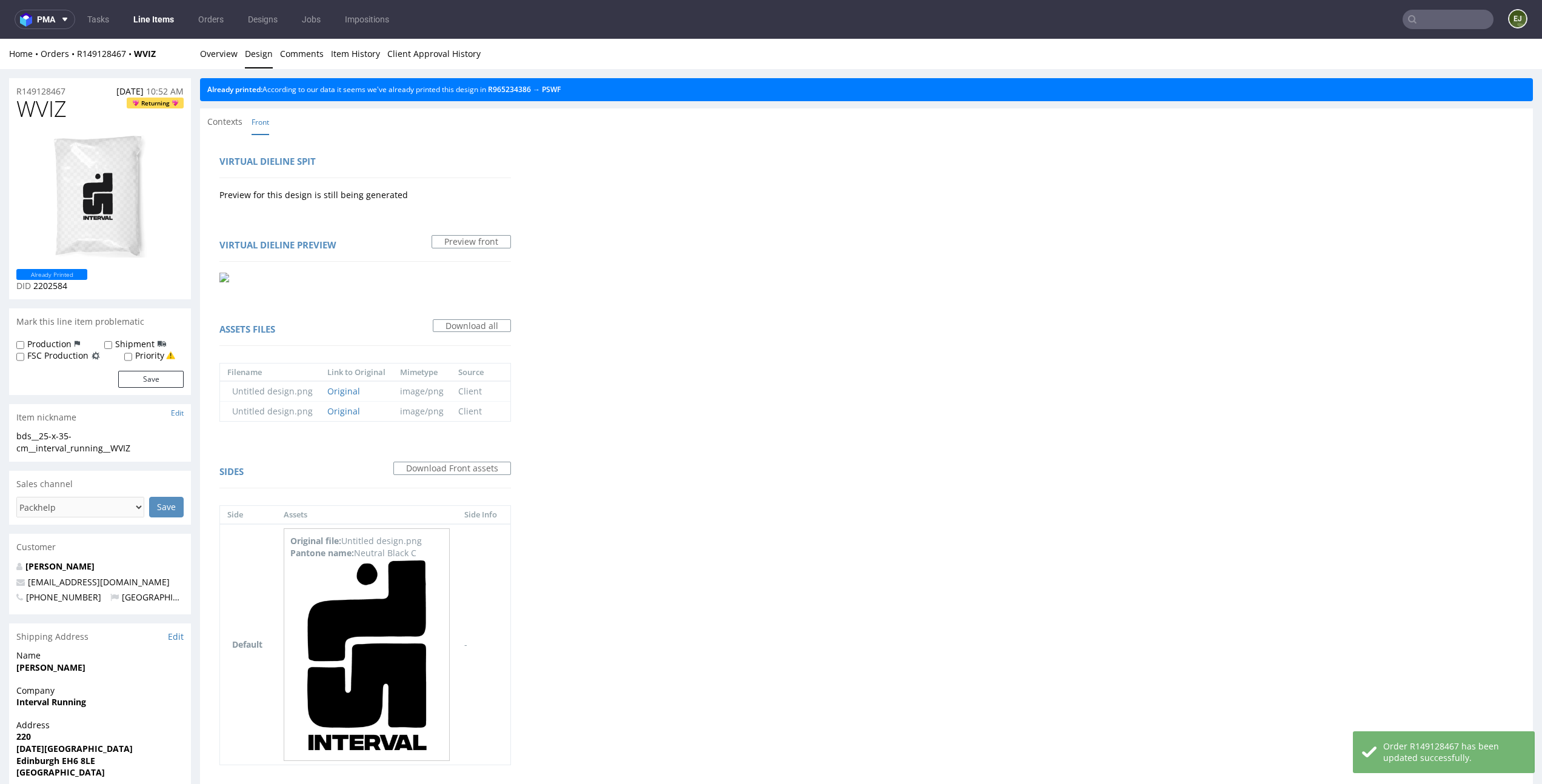
click at [565, 98] on div "Already printed: According to our data it seems we've already printed this desi…" at bounding box center [866, 90] width 1333 height 23
click at [561, 88] on link "PSWF" at bounding box center [551, 89] width 18 height 10
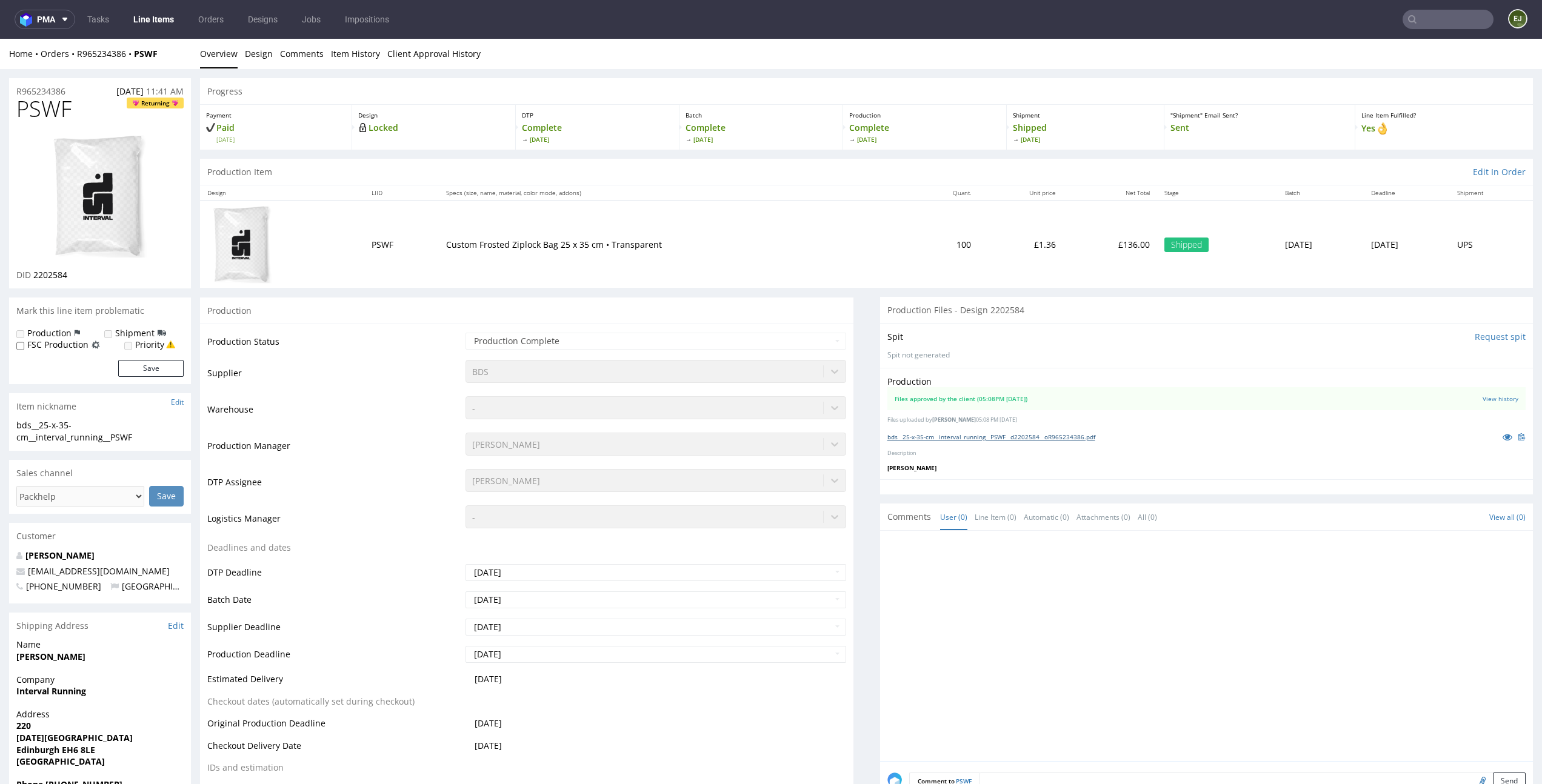
click at [987, 436] on link "bds__25-x-35-cm__interval_running__PSWF__d2202584__oR965234386.pdf" at bounding box center [991, 437] width 208 height 8
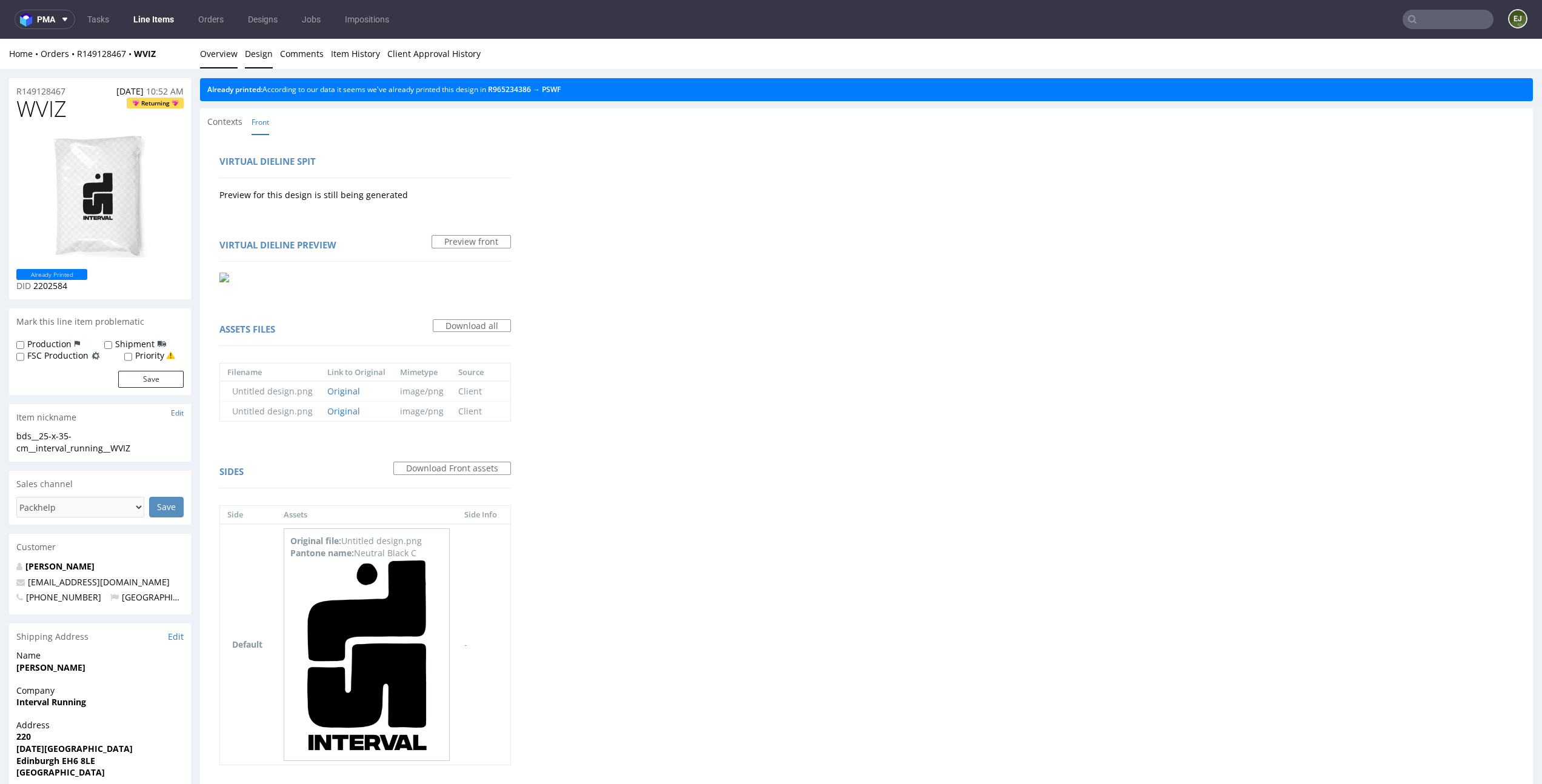
click at [221, 58] on link "Overview" at bounding box center [218, 53] width 38 height 30
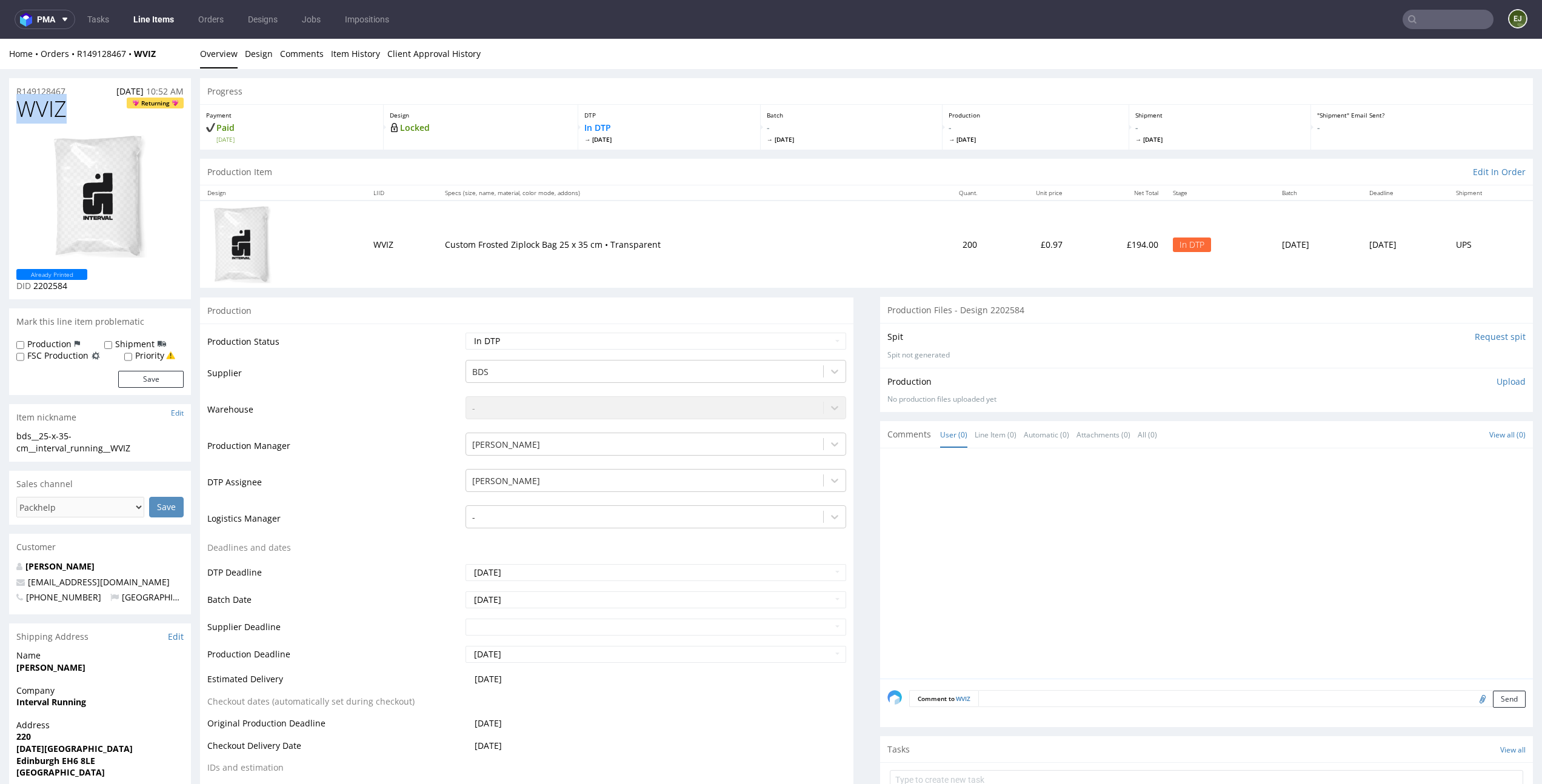
drag, startPoint x: 79, startPoint y: 108, endPoint x: 0, endPoint y: 107, distance: 79.0
copy span "WVIZ"
click at [87, 94] on div "R149128467 07.10.2025 10:52 AM" at bounding box center [100, 88] width 181 height 19
drag, startPoint x: 78, startPoint y: 87, endPoint x: 0, endPoint y: 81, distance: 78.2
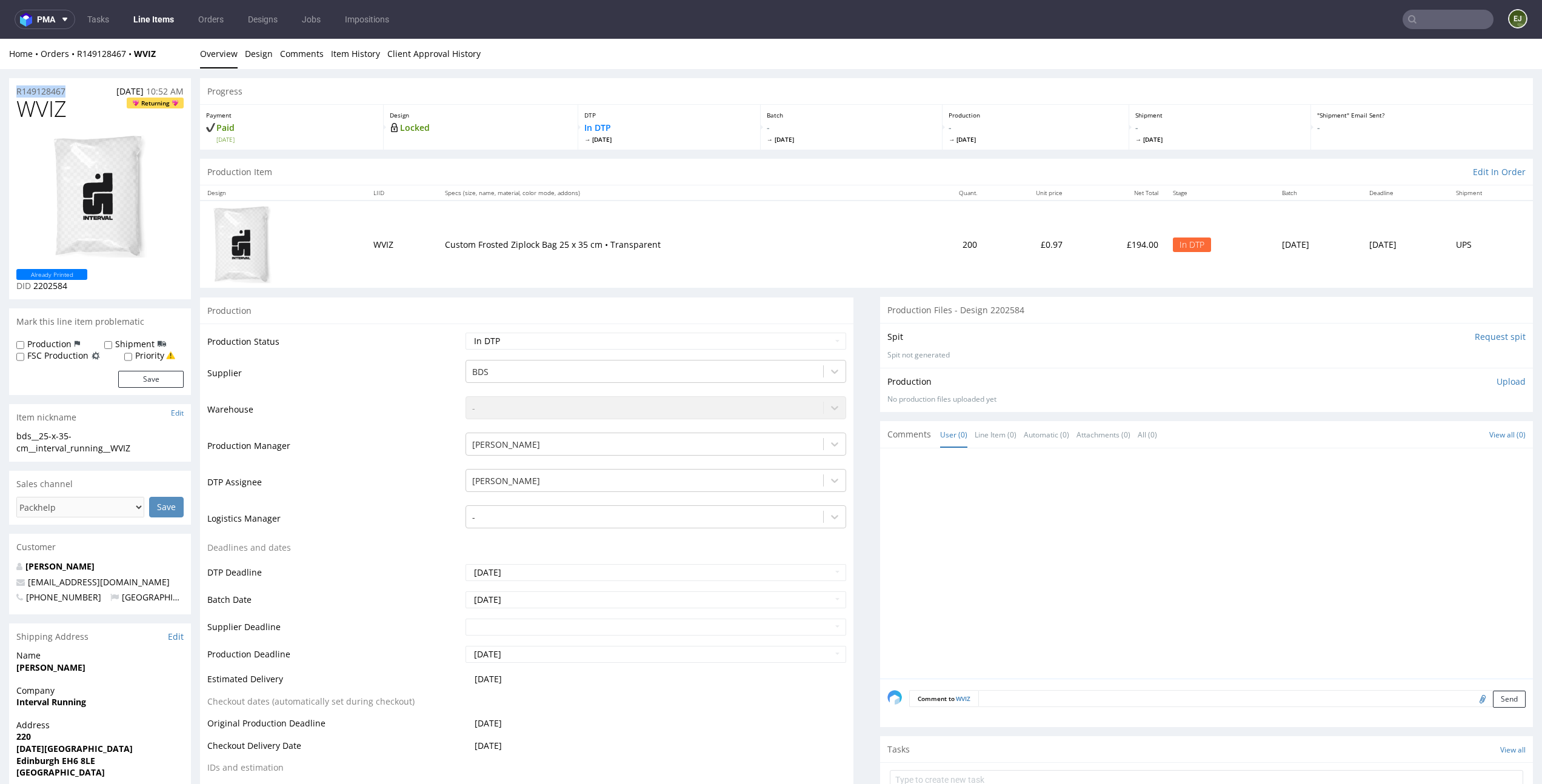
copy p "R149128467"
click at [1497, 386] on p "Upload" at bounding box center [1511, 381] width 29 height 12
click at [1420, 432] on div "Add files" at bounding box center [1440, 437] width 60 height 18
type input "C:\fakepath\bds__25-x-35-cm__interval_running__WVIZ__d2202584__oR149128467.pdf"
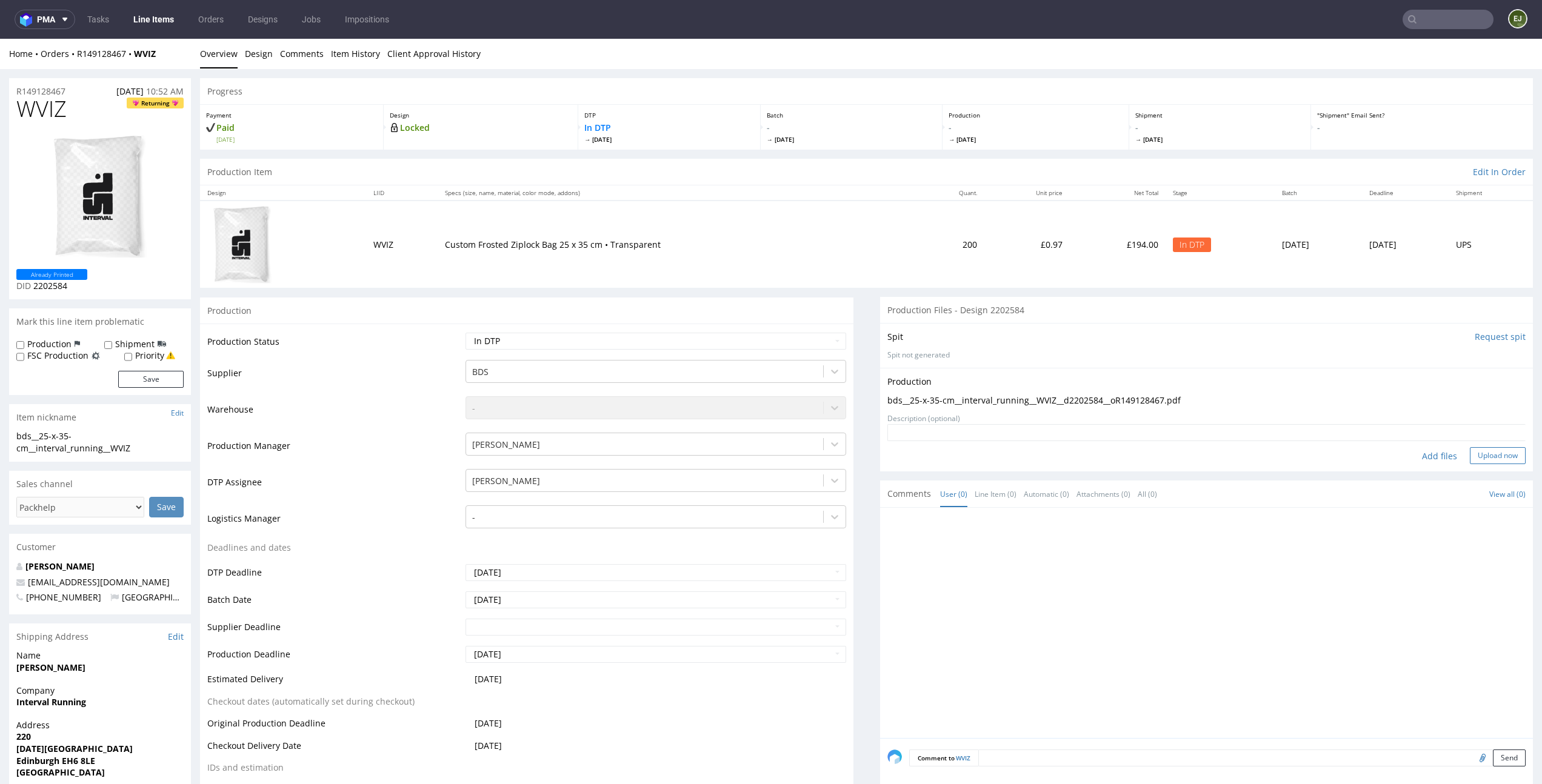
click at [1491, 456] on button "Upload now" at bounding box center [1498, 456] width 56 height 17
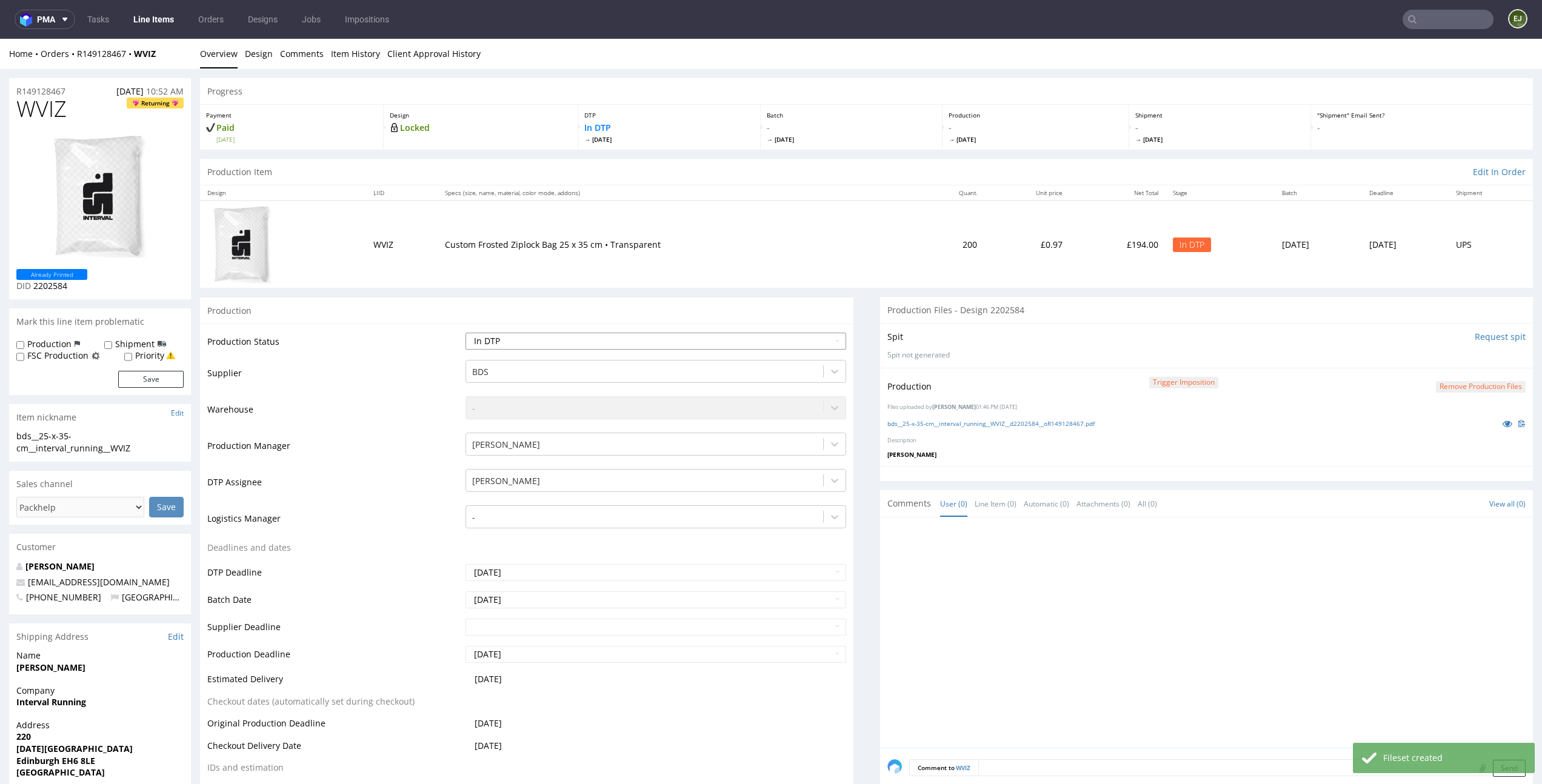
click at [809, 340] on select "Waiting for Artwork Waiting for Diecut Waiting for Mockup Waiting for DTP Waiti…" at bounding box center [656, 341] width 380 height 17
select select "dtp_production_ready"
click at [466, 333] on select "Waiting for Artwork Waiting for Diecut Waiting for Mockup Waiting for DTP Waiti…" at bounding box center [656, 341] width 380 height 17
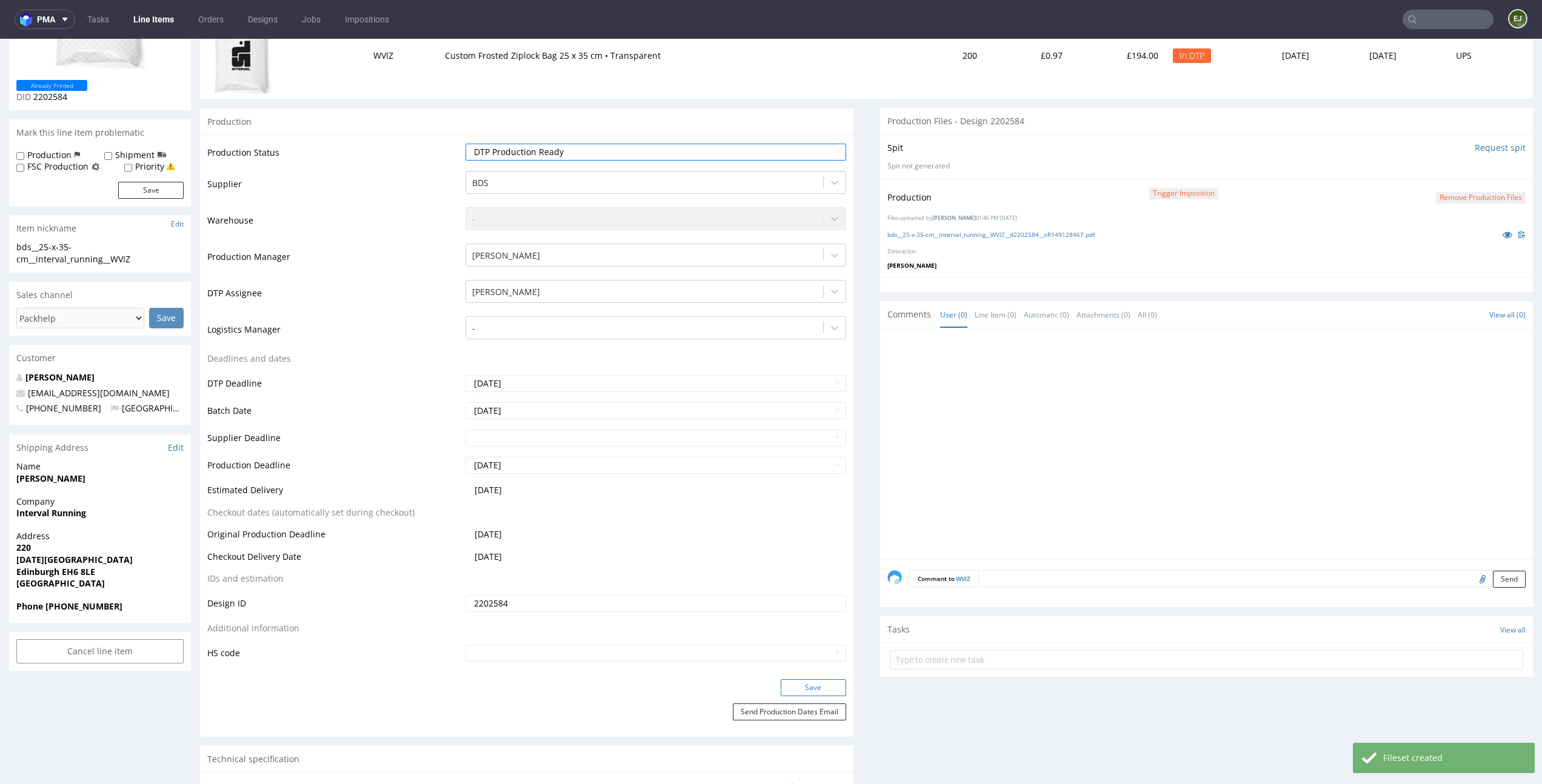
click at [830, 686] on button "Save" at bounding box center [814, 688] width 65 height 17
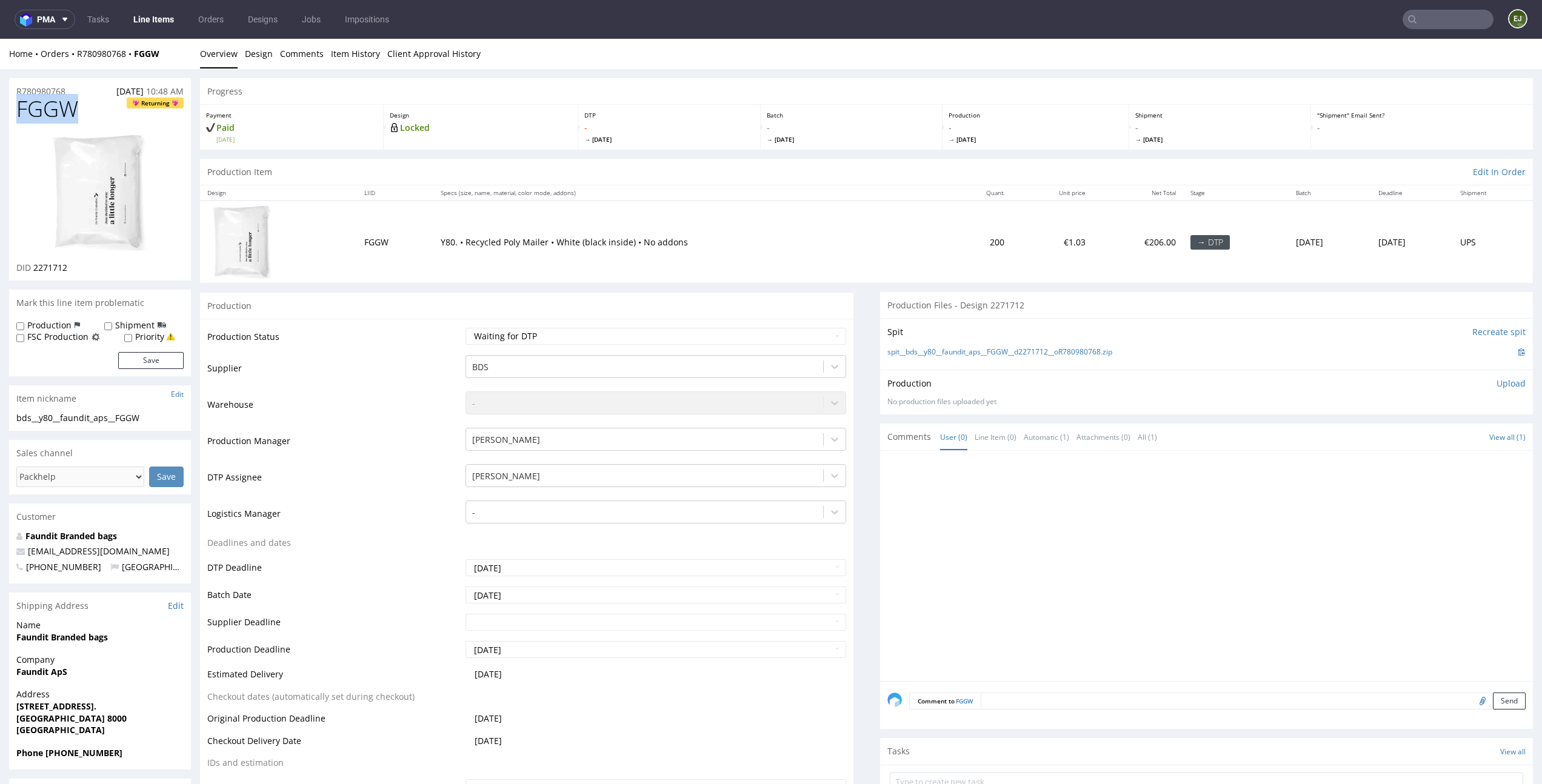
drag, startPoint x: 94, startPoint y: 107, endPoint x: 0, endPoint y: 107, distance: 94.0
copy span "FGGW"
click at [585, 339] on select "Waiting for Artwork Waiting for Diecut Waiting for Mockup Waiting for DTP Waiti…" at bounding box center [656, 336] width 380 height 17
select select "dtp_in_process"
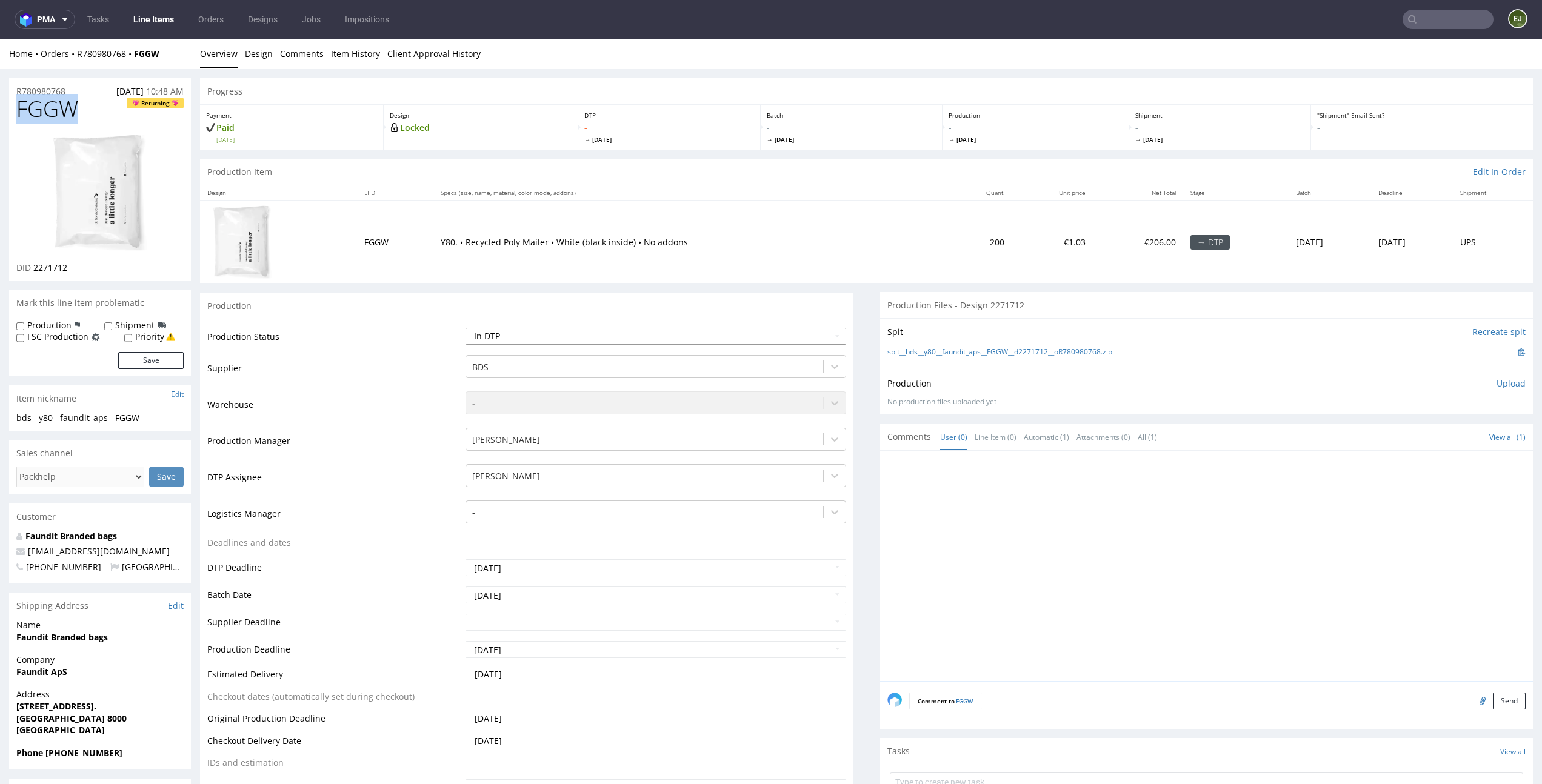
click at [466, 328] on select "Waiting for Artwork Waiting for Diecut Waiting for Mockup Waiting for DTP Waiti…" at bounding box center [656, 336] width 380 height 17
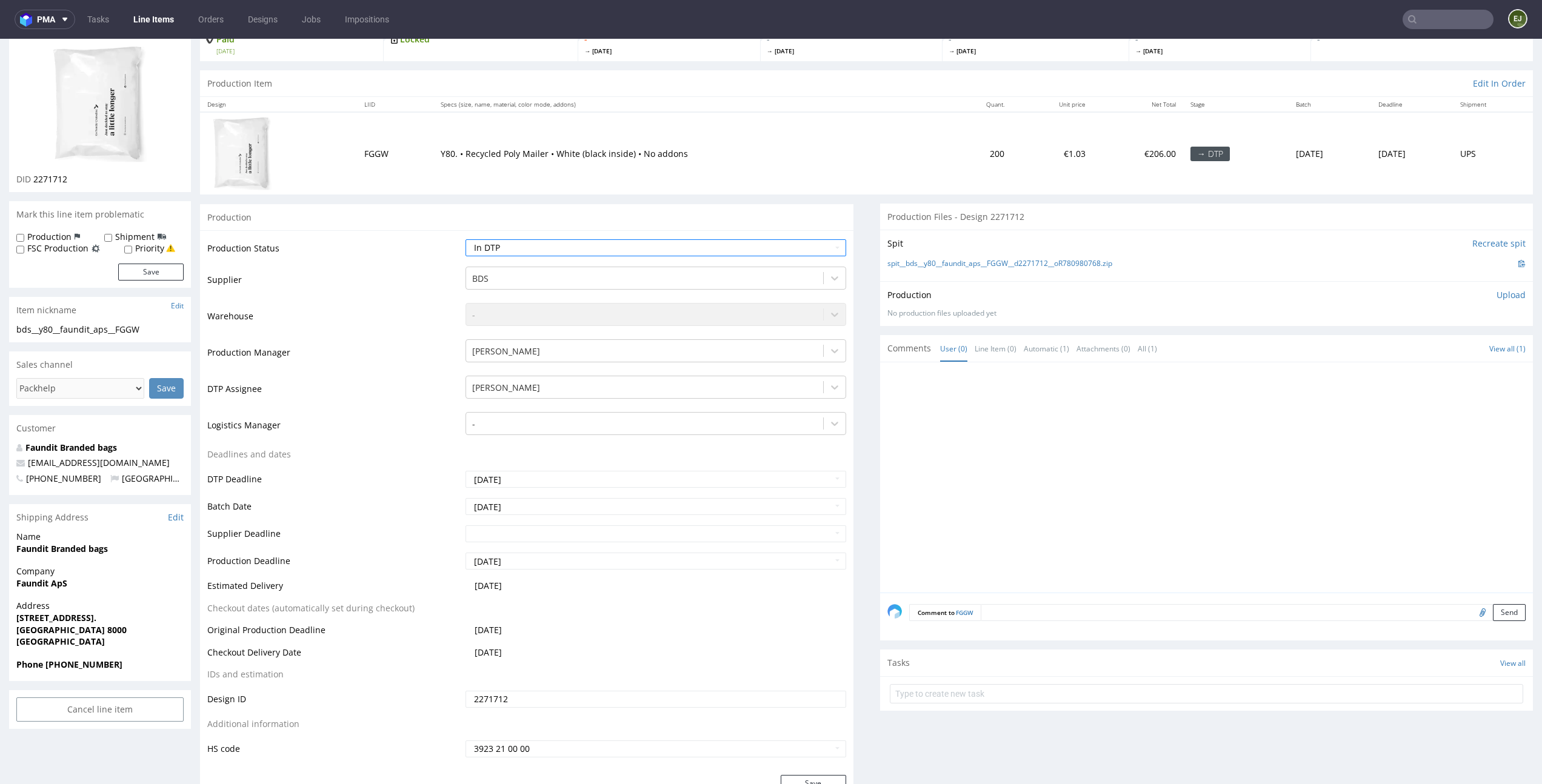
scroll to position [181, 0]
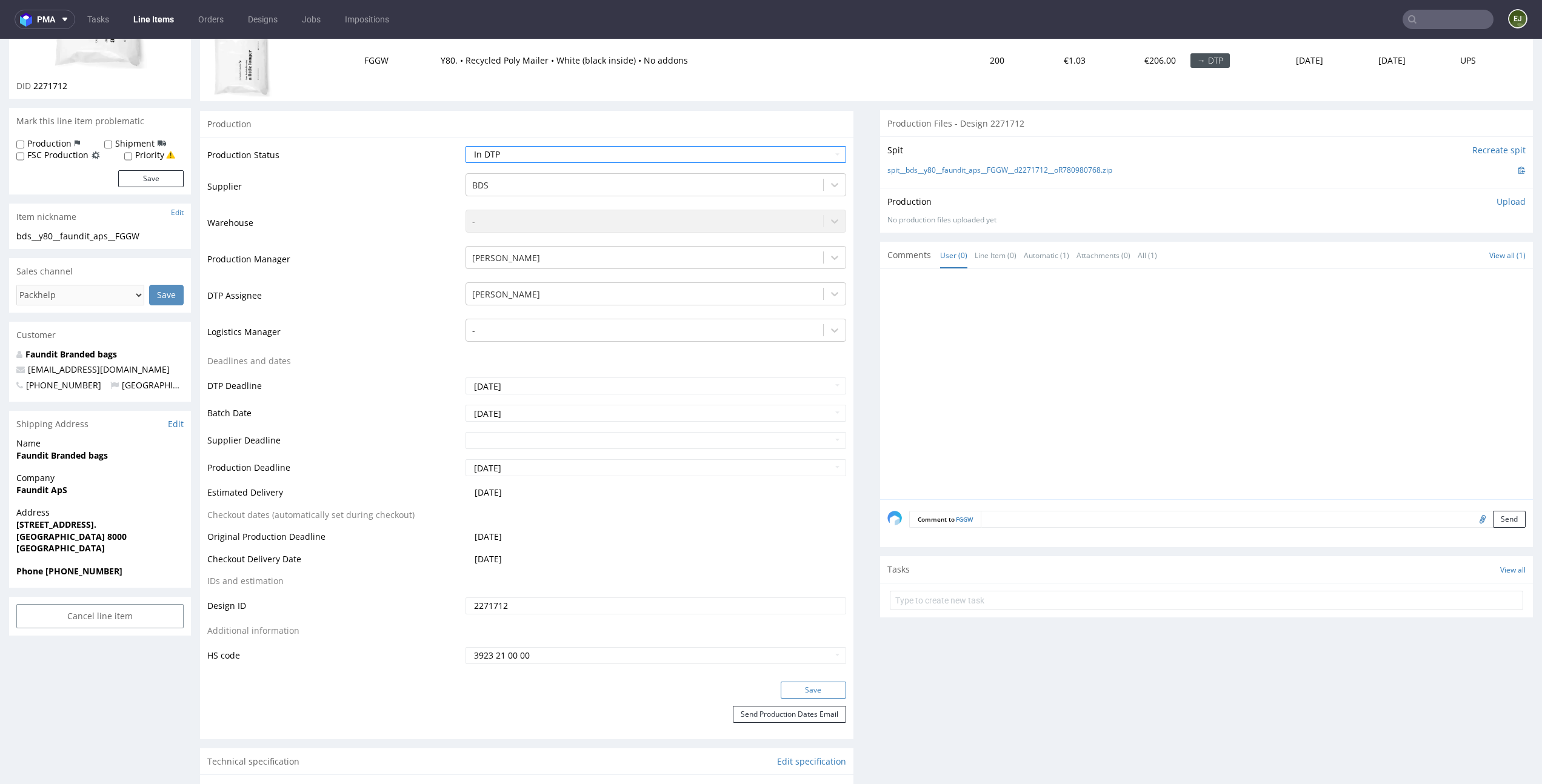
click at [825, 685] on button "Save" at bounding box center [814, 690] width 65 height 17
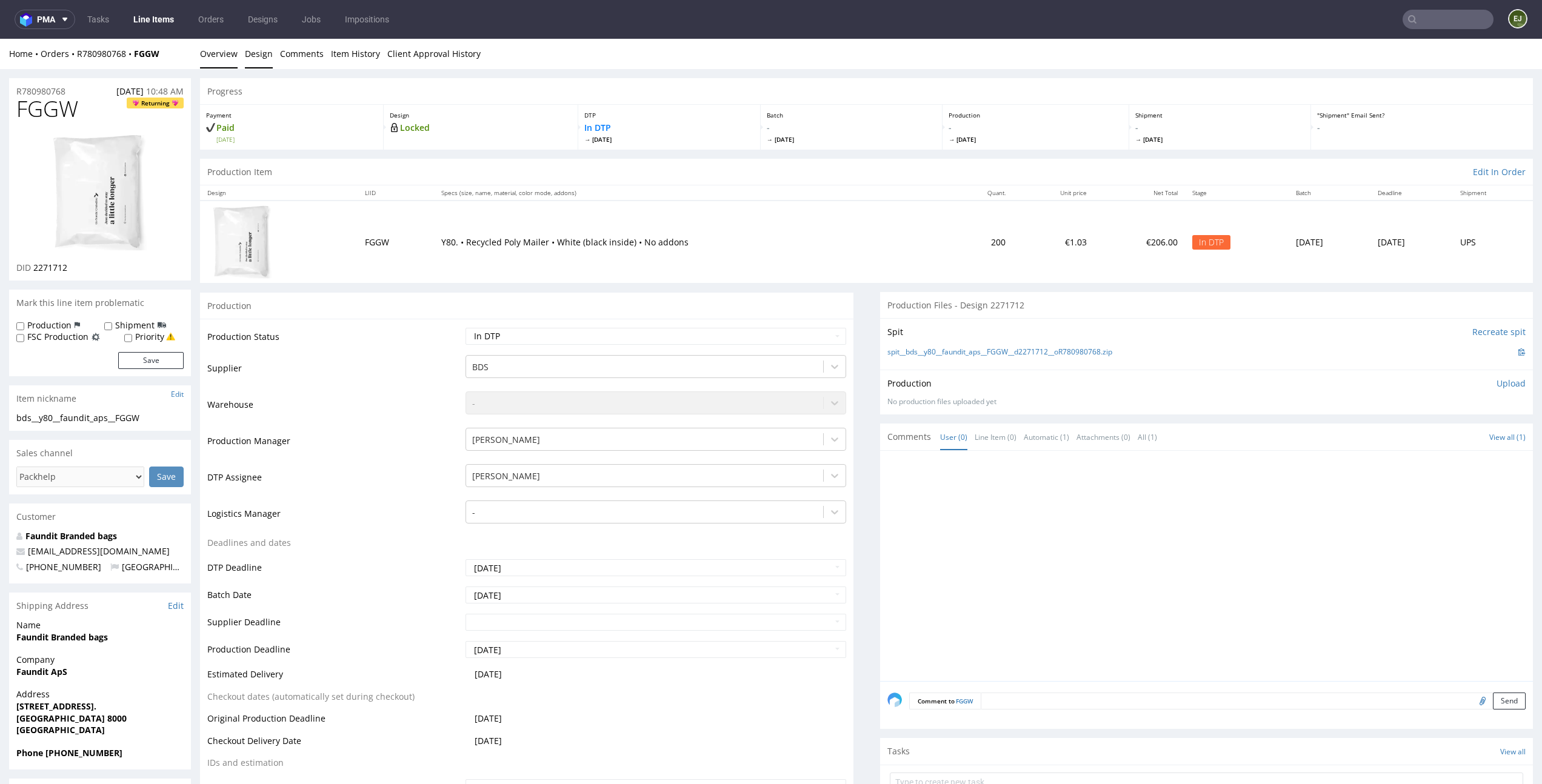
click at [260, 48] on link "Design" at bounding box center [258, 53] width 28 height 30
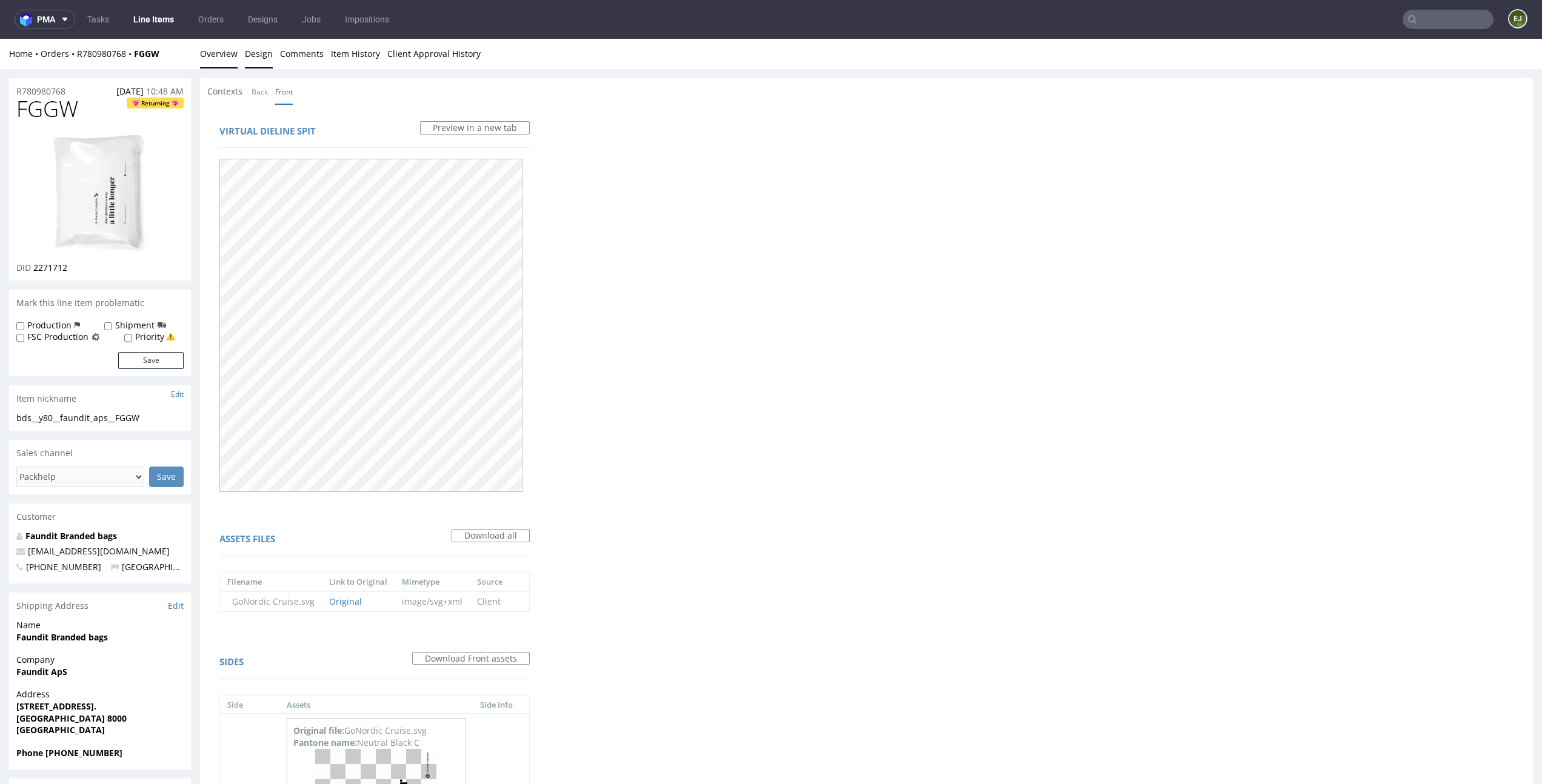
click at [228, 50] on link "Overview" at bounding box center [218, 53] width 38 height 30
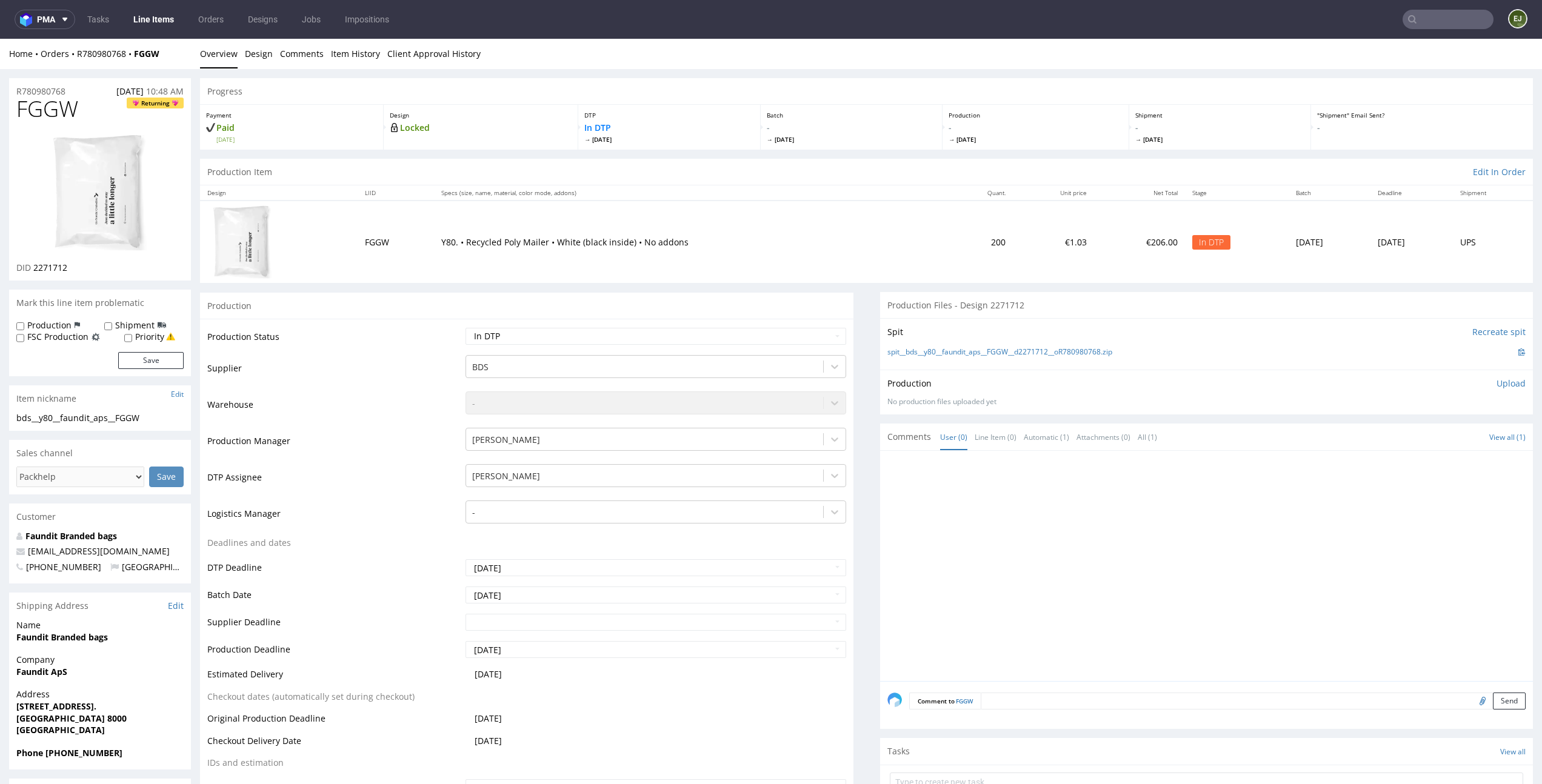
click at [1497, 384] on p "Upload" at bounding box center [1511, 384] width 29 height 12
click at [1420, 435] on div "Add files" at bounding box center [1440, 440] width 60 height 18
type input "C:\fakepath\bds__y80__faundit_aps__FGGW__d2271712__oR780980768__v1.pdf"
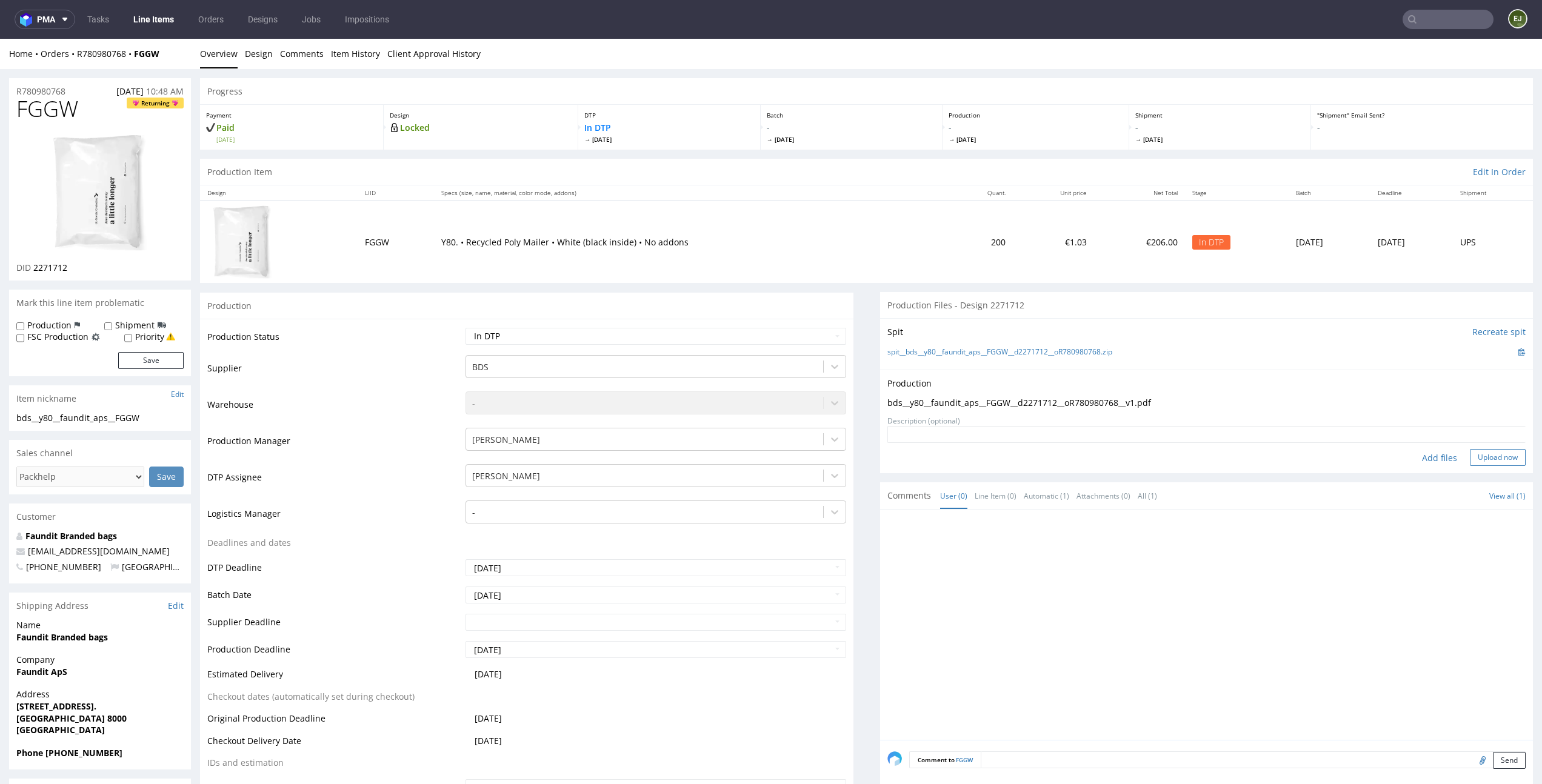
click at [1473, 456] on button "Upload now" at bounding box center [1498, 457] width 56 height 17
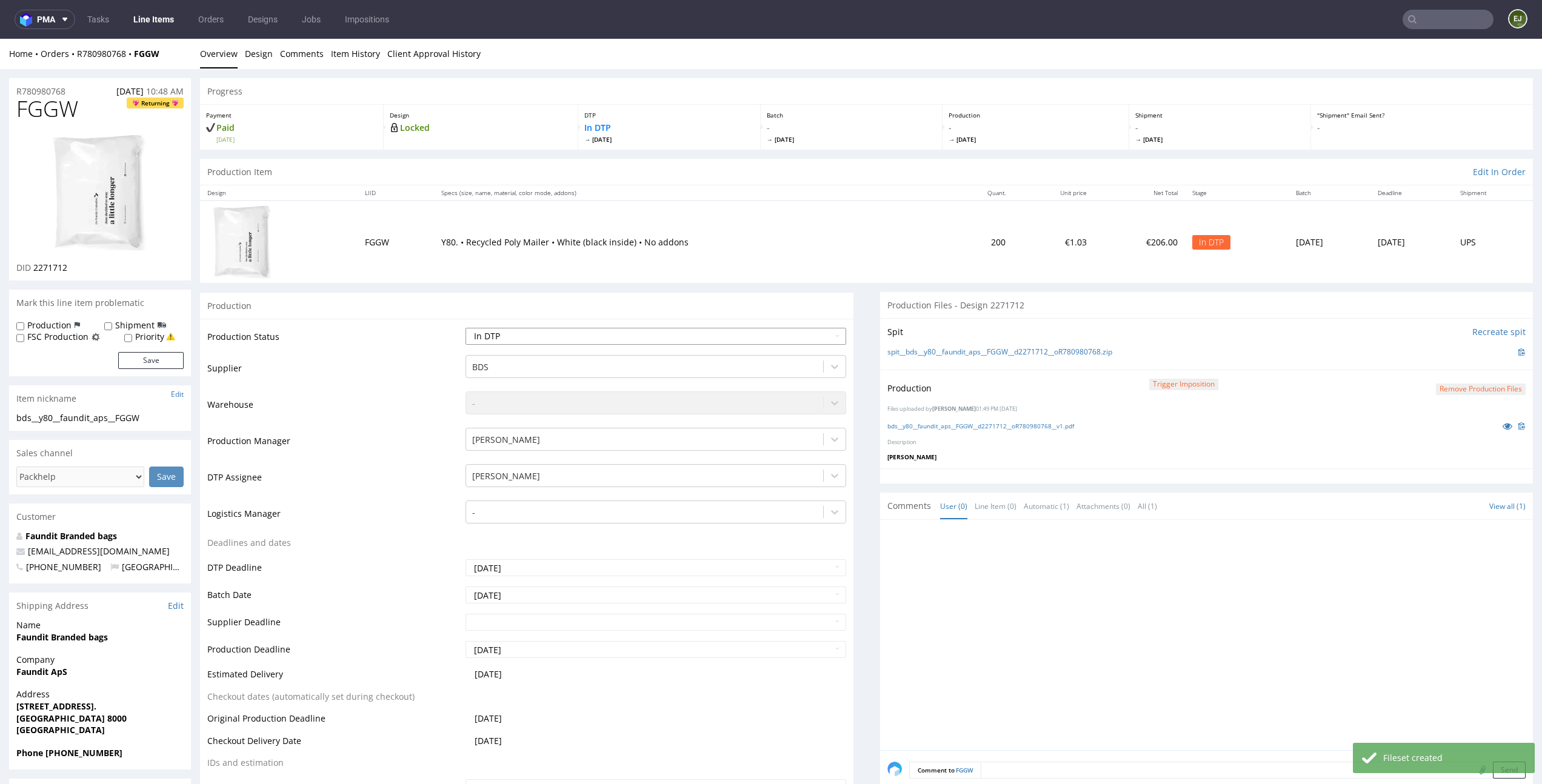
click at [799, 336] on select "Waiting for Artwork Waiting for Diecut Waiting for Mockup Waiting for DTP Waiti…" at bounding box center [656, 336] width 380 height 17
select select "dtp_production_ready"
click at [466, 328] on select "Waiting for Artwork Waiting for Diecut Waiting for Mockup Waiting for DTP Waiti…" at bounding box center [656, 336] width 380 height 17
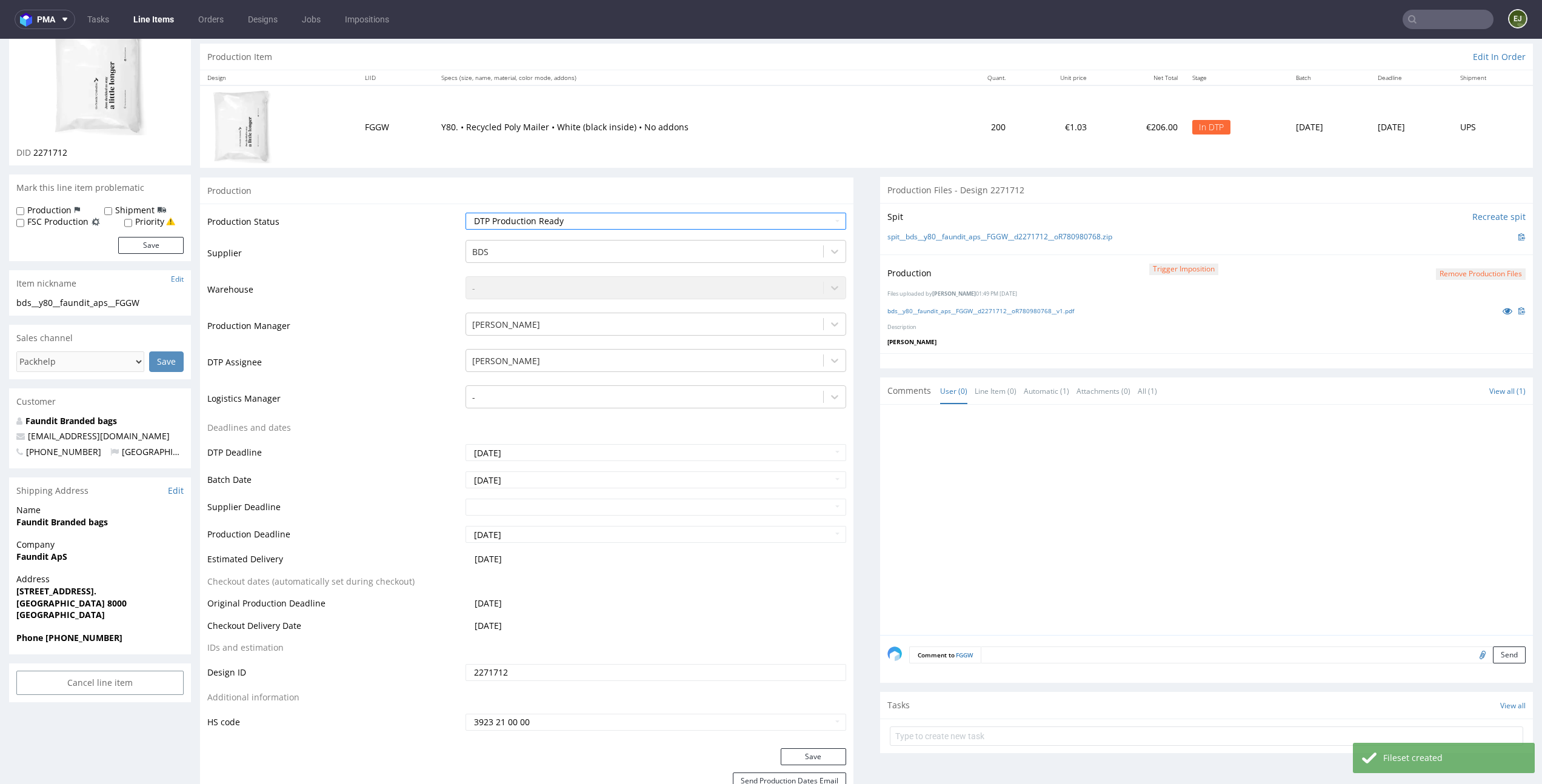
scroll to position [197, 0]
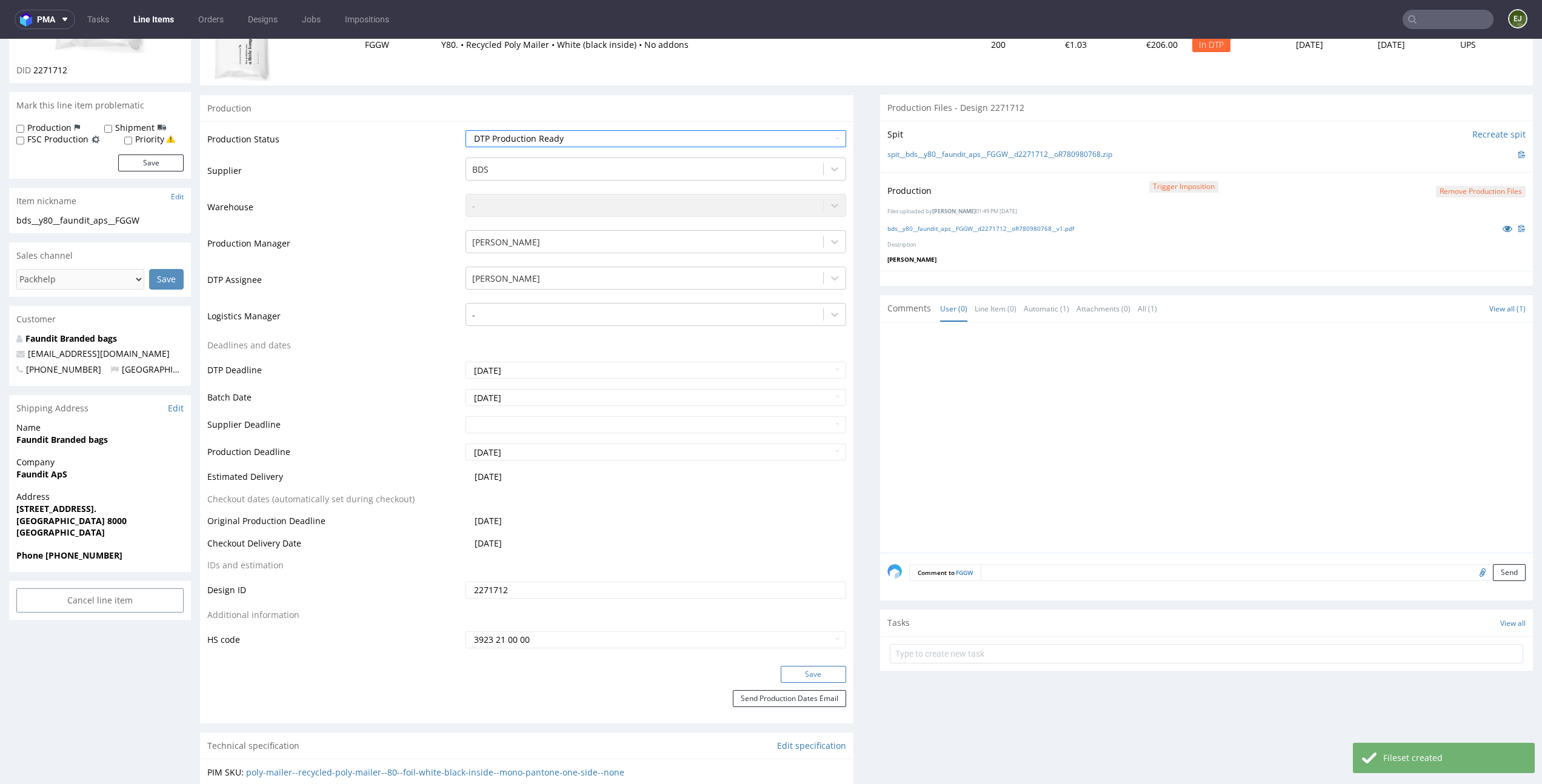
click at [818, 675] on button "Save" at bounding box center [814, 675] width 65 height 17
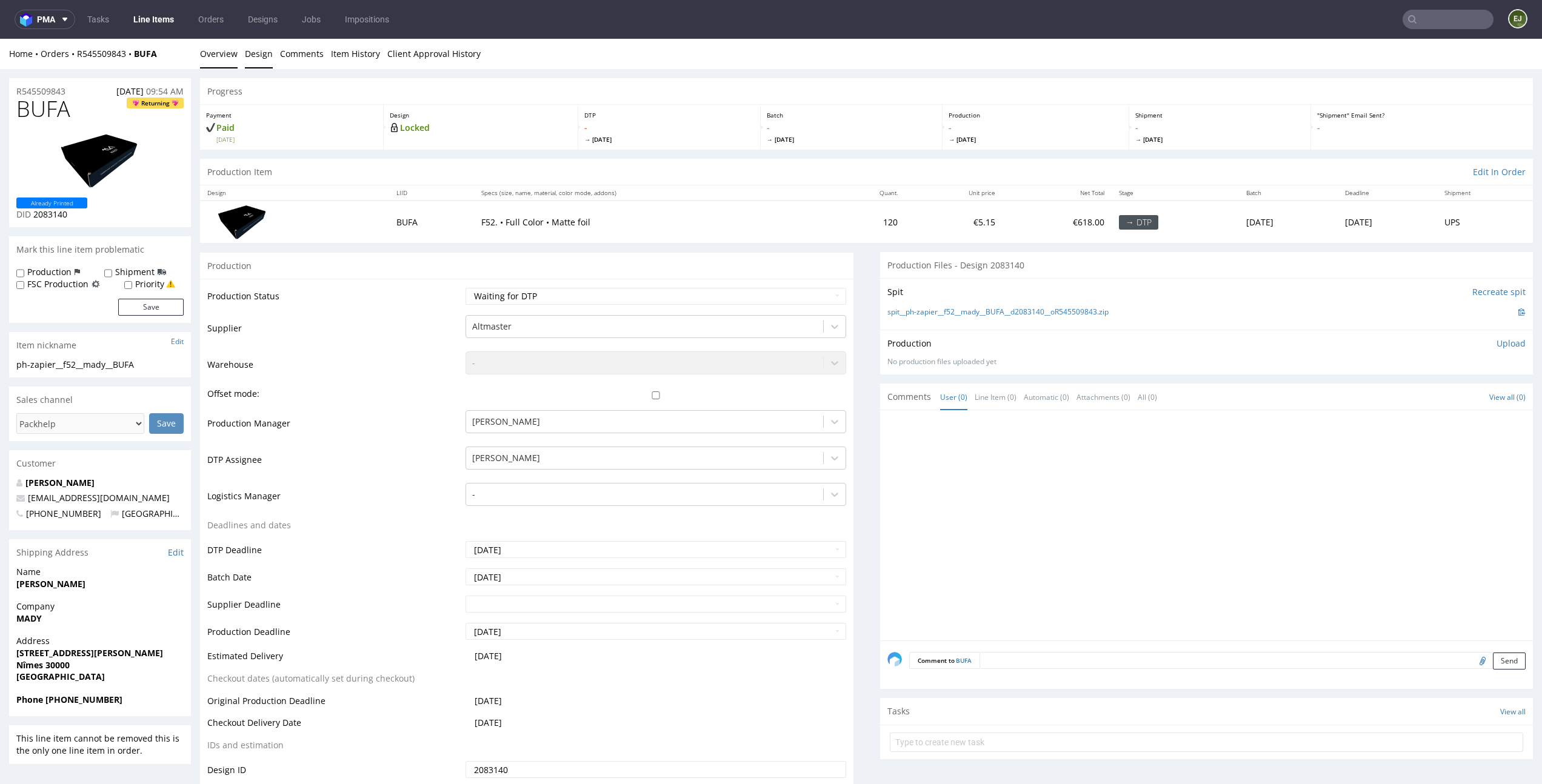
click at [253, 59] on link "Design" at bounding box center [258, 53] width 28 height 30
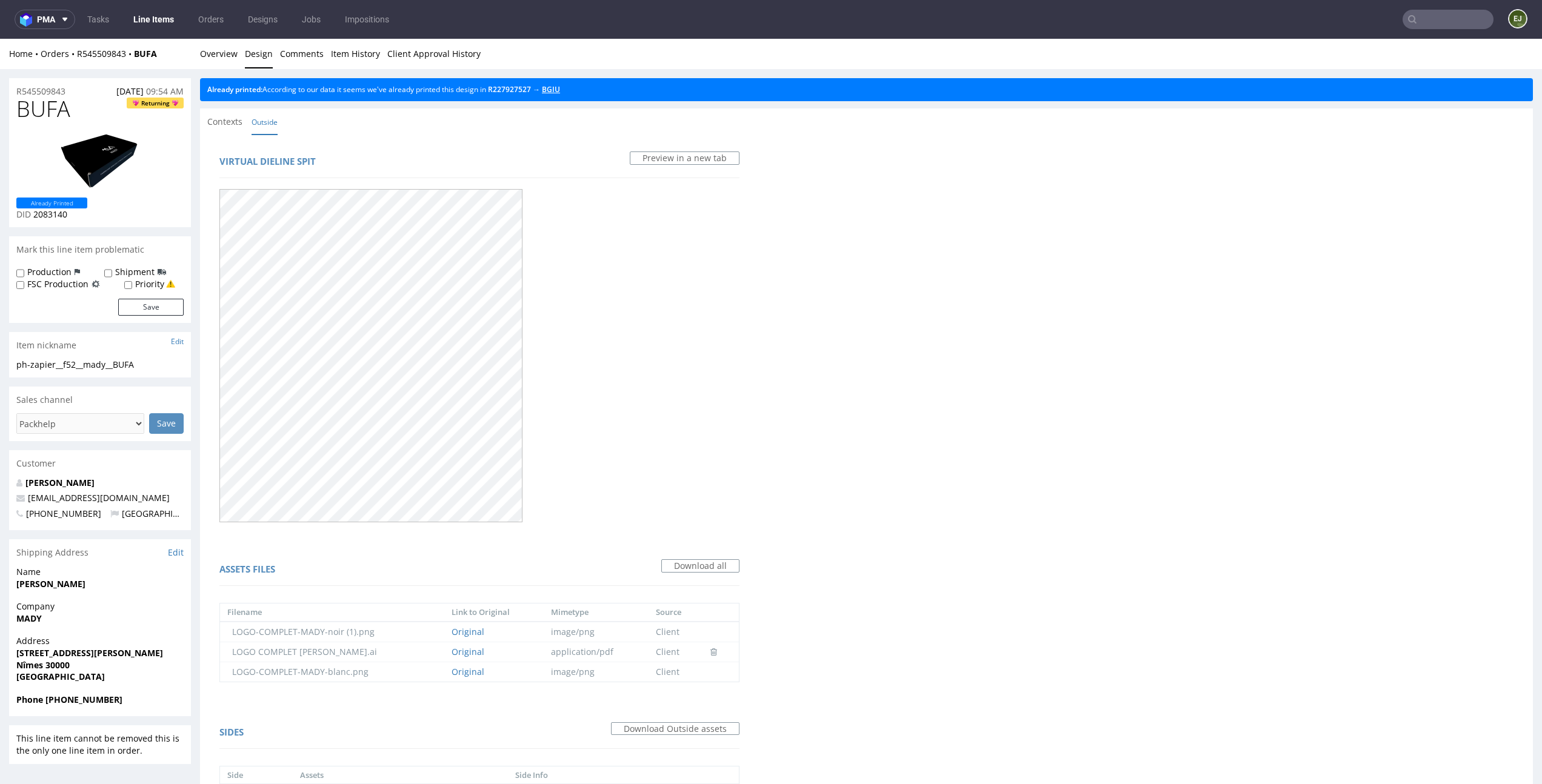
click at [559, 93] on link "BGIU" at bounding box center [551, 89] width 18 height 10
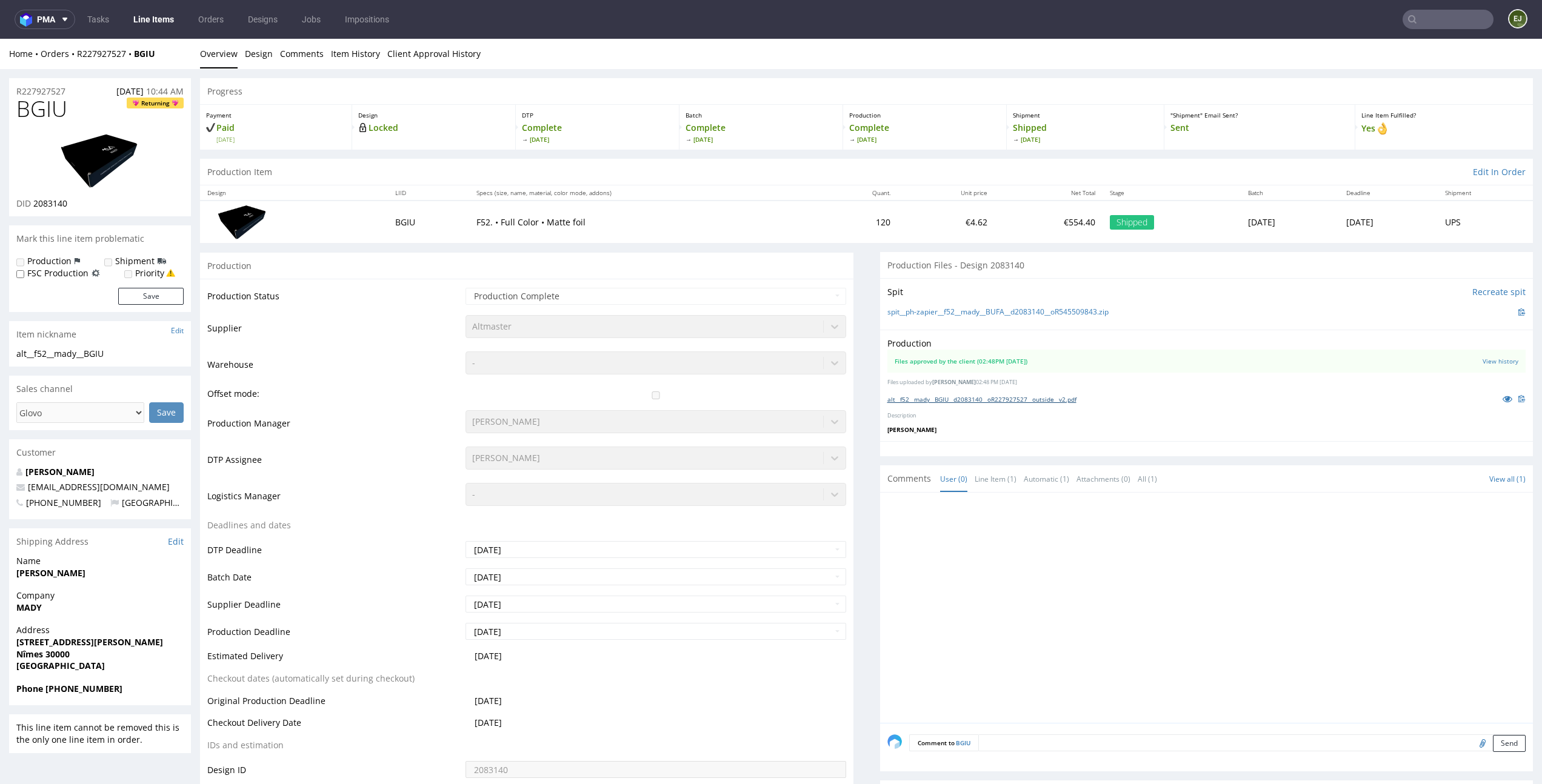
click at [911, 402] on link "alt__f52__mady__BGIU__d2083140__oR227927527__outside__v2.pdf" at bounding box center [982, 400] width 189 height 8
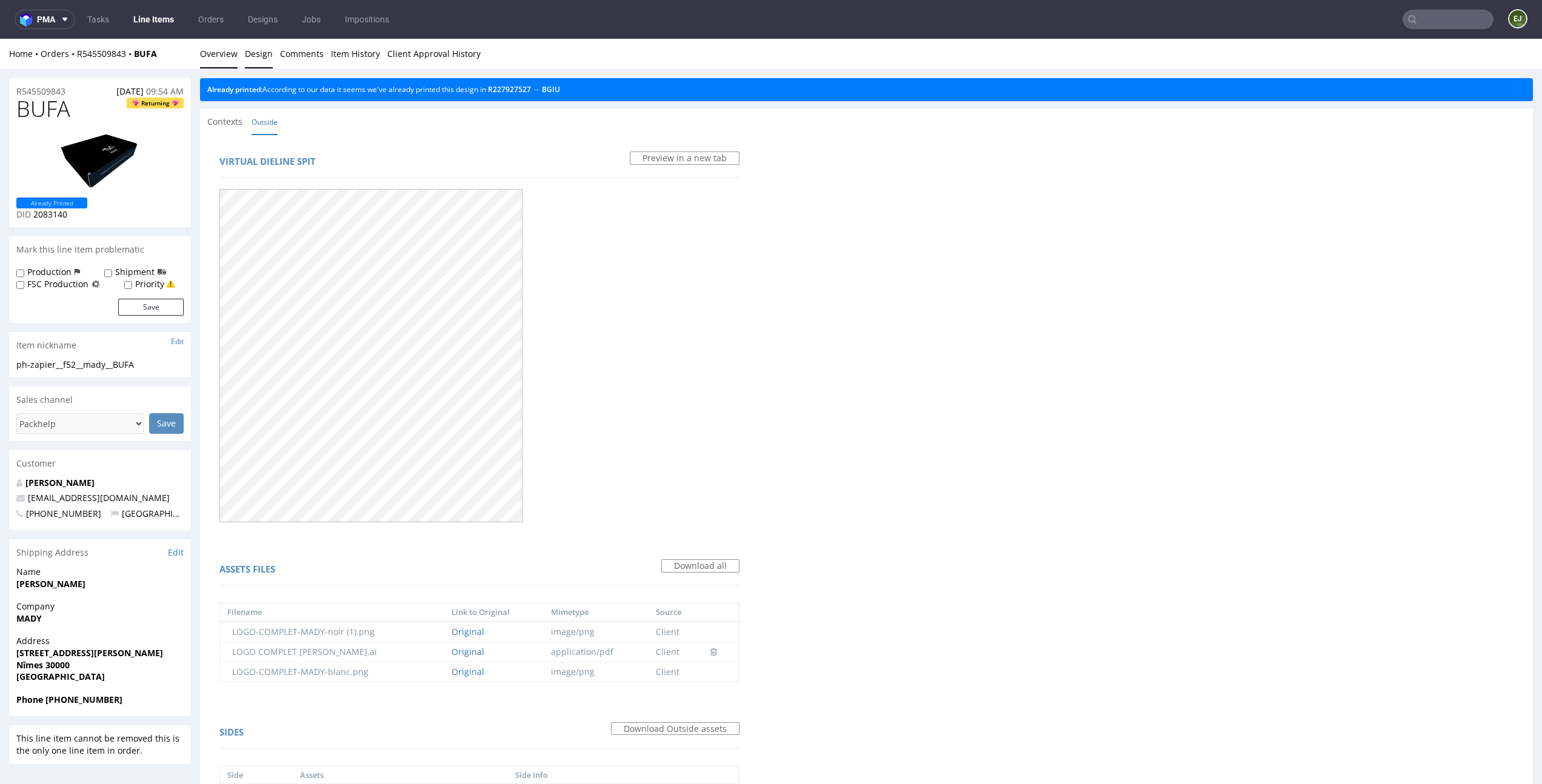
click at [230, 59] on link "Overview" at bounding box center [218, 53] width 38 height 30
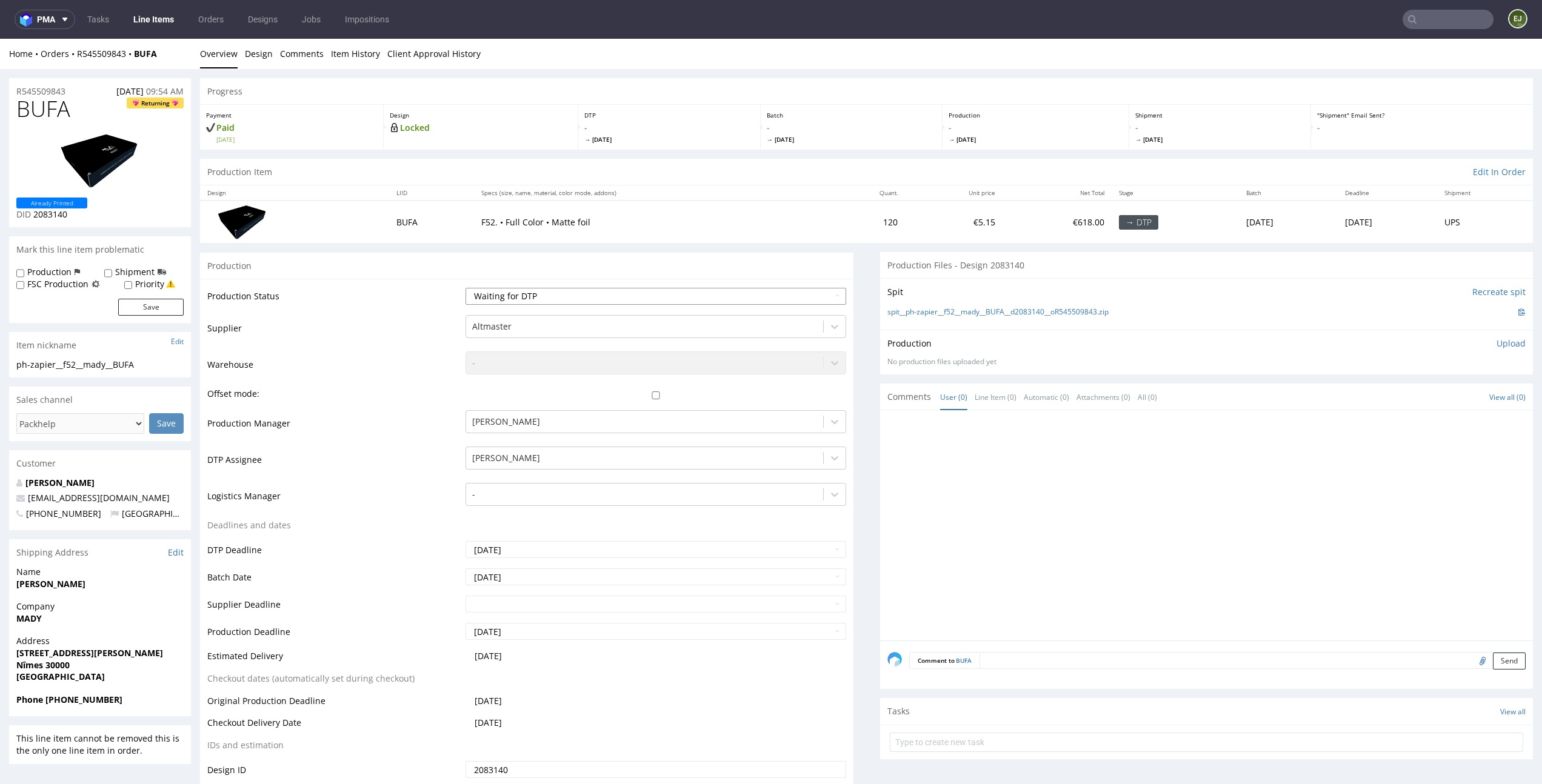
click at [697, 302] on select "Waiting for Artwork Waiting for Diecut Waiting for Mockup Waiting for DTP Waiti…" at bounding box center [656, 296] width 380 height 17
select select "dtp_in_process"
click at [466, 288] on select "Waiting for Artwork Waiting for Diecut Waiting for Mockup Waiting for DTP Waiti…" at bounding box center [656, 296] width 380 height 17
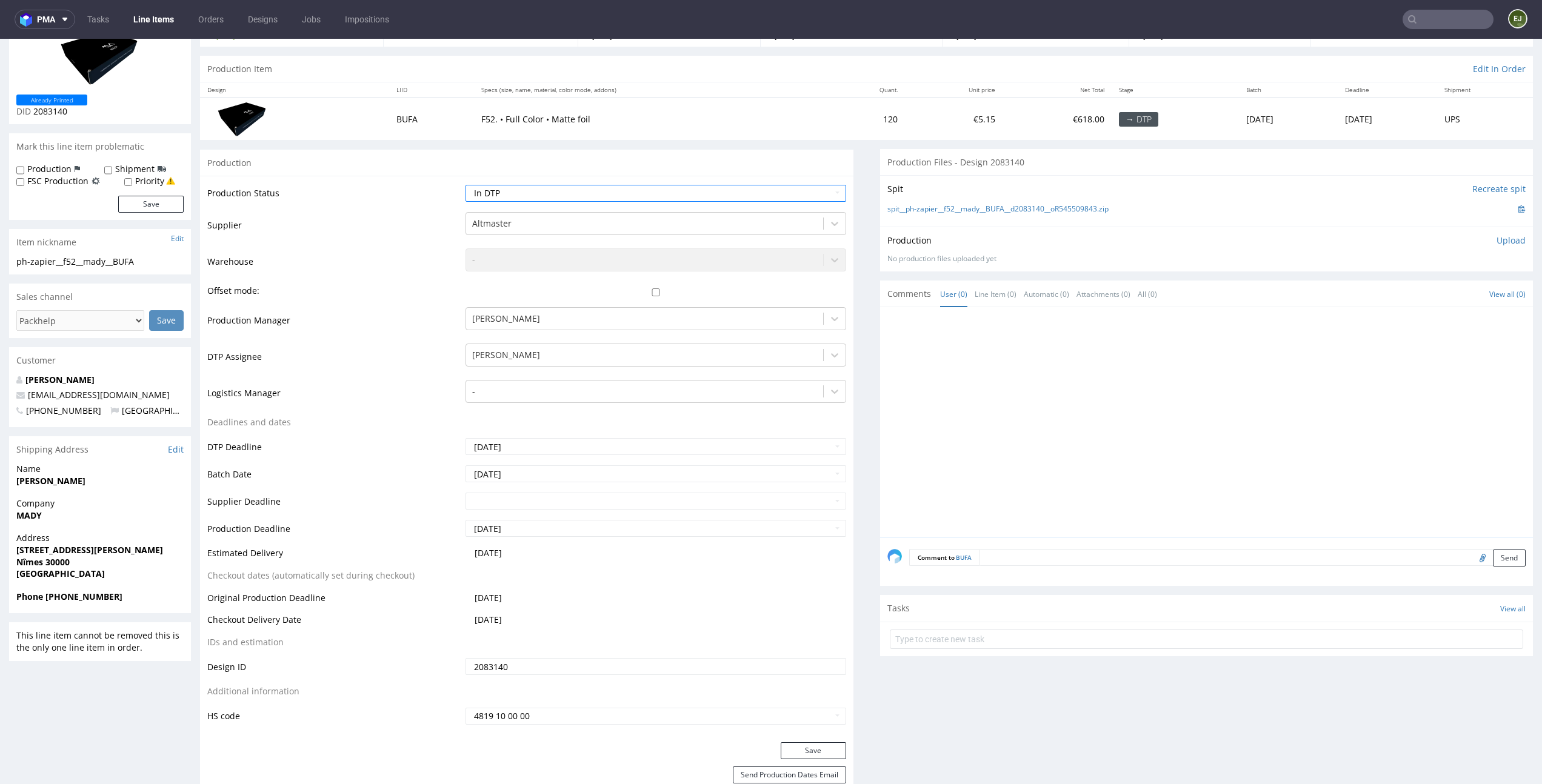
scroll to position [151, 0]
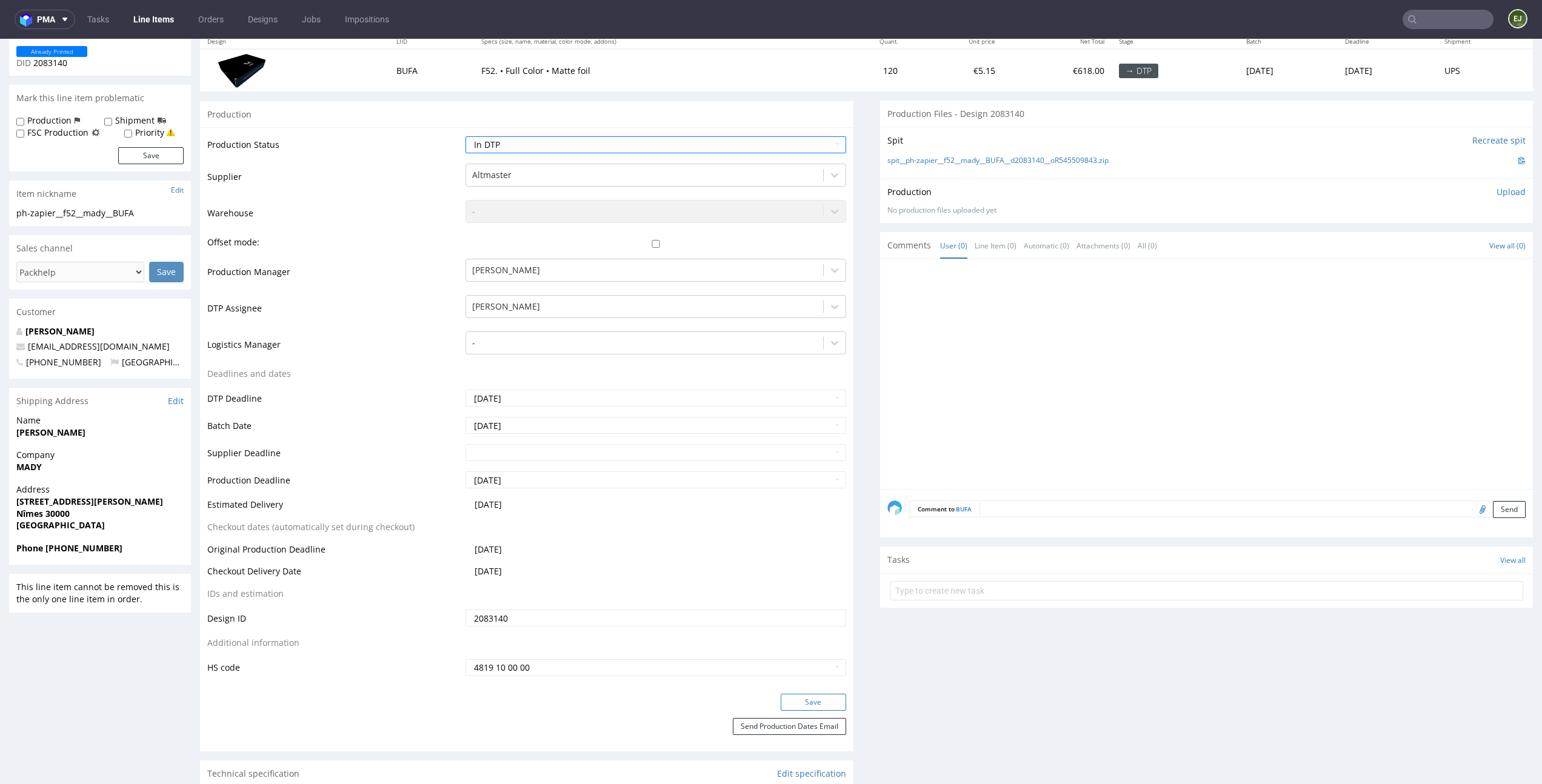
click at [825, 695] on button "Save" at bounding box center [814, 702] width 65 height 17
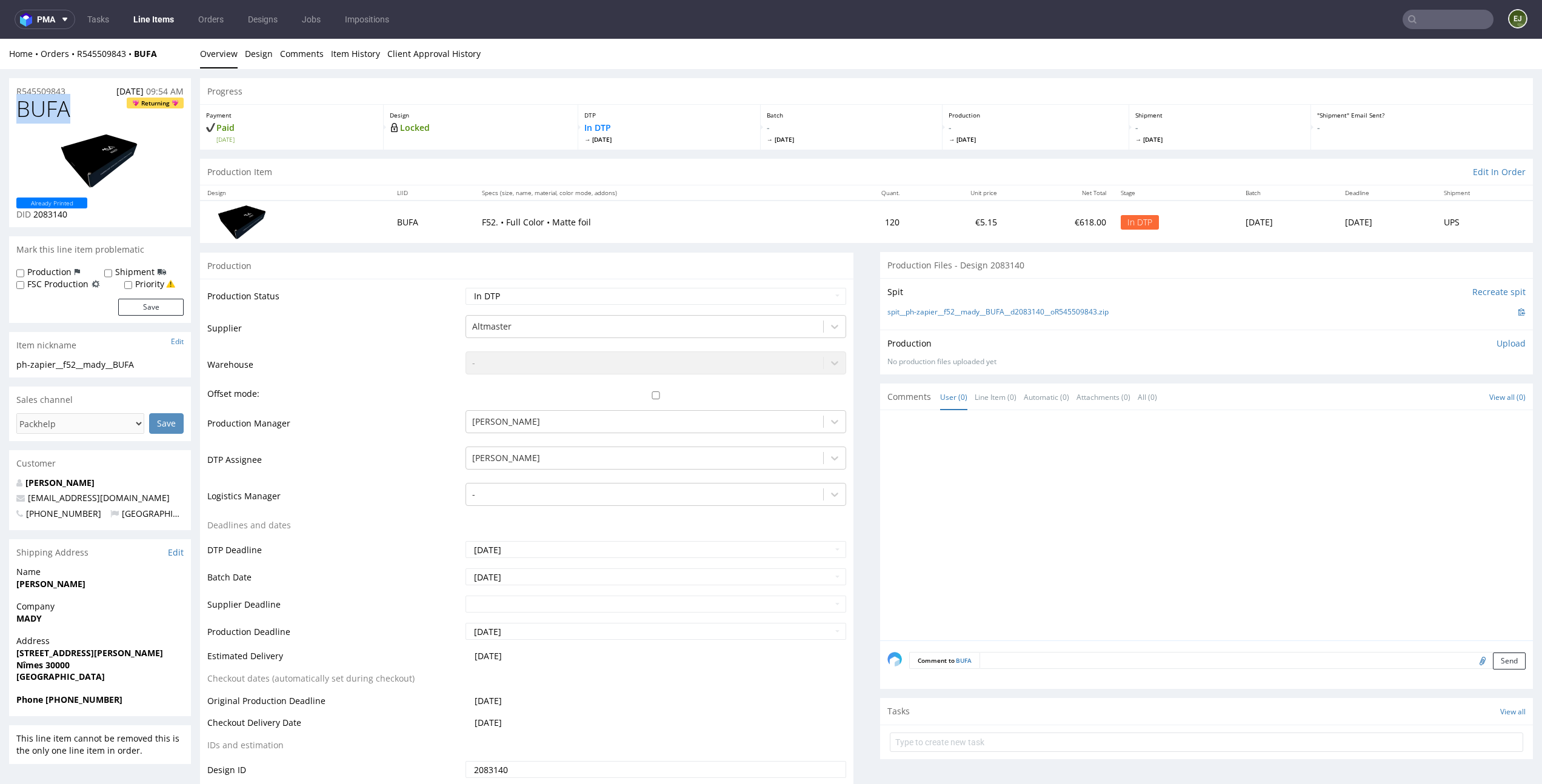
drag, startPoint x: 72, startPoint y: 102, endPoint x: 0, endPoint y: 98, distance: 72.1
copy span "BUFA"
drag, startPoint x: 86, startPoint y: 86, endPoint x: 0, endPoint y: 86, distance: 86.0
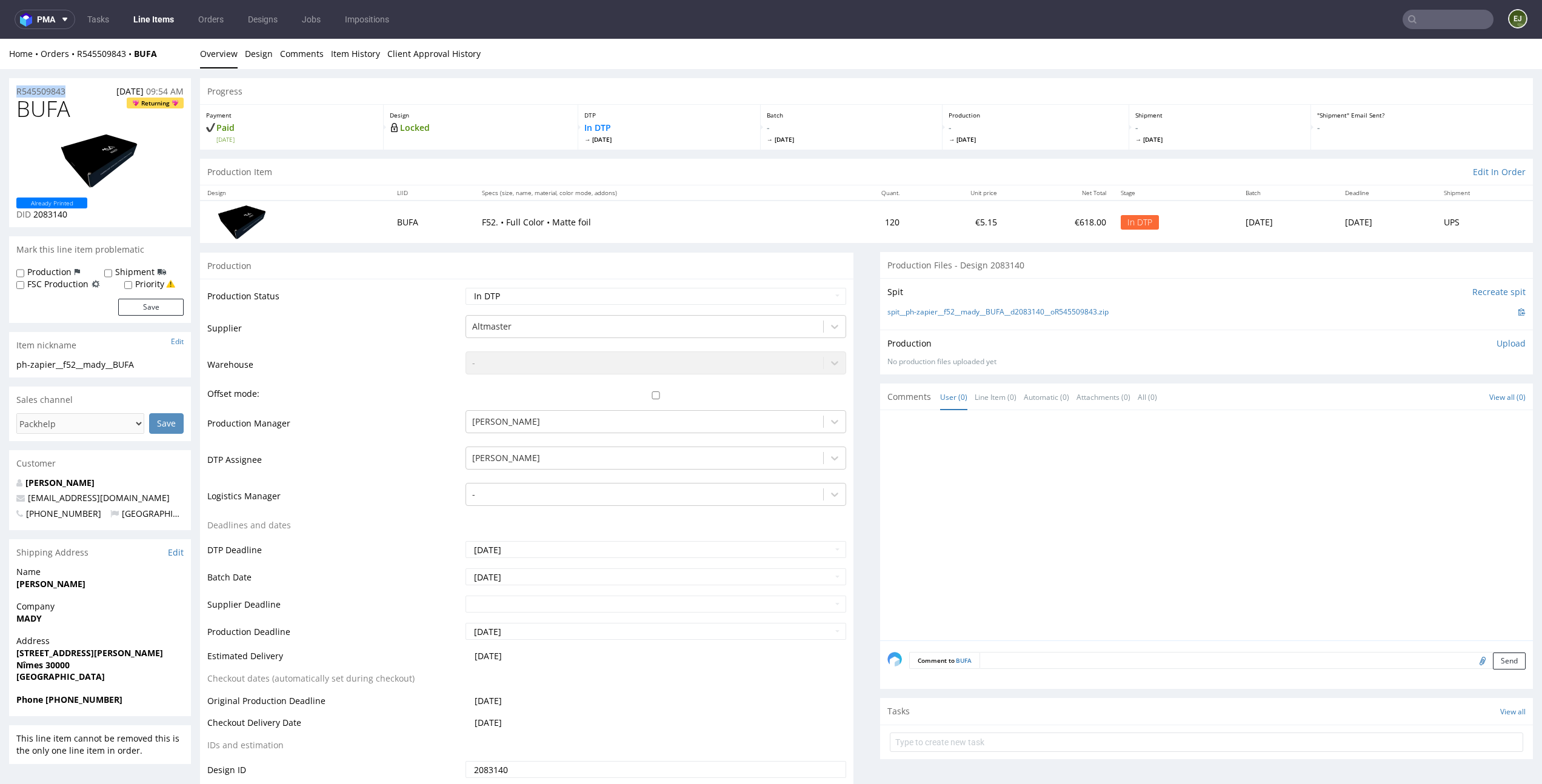
copy p "R545509843"
click at [1498, 344] on p "Upload" at bounding box center [1511, 344] width 29 height 12
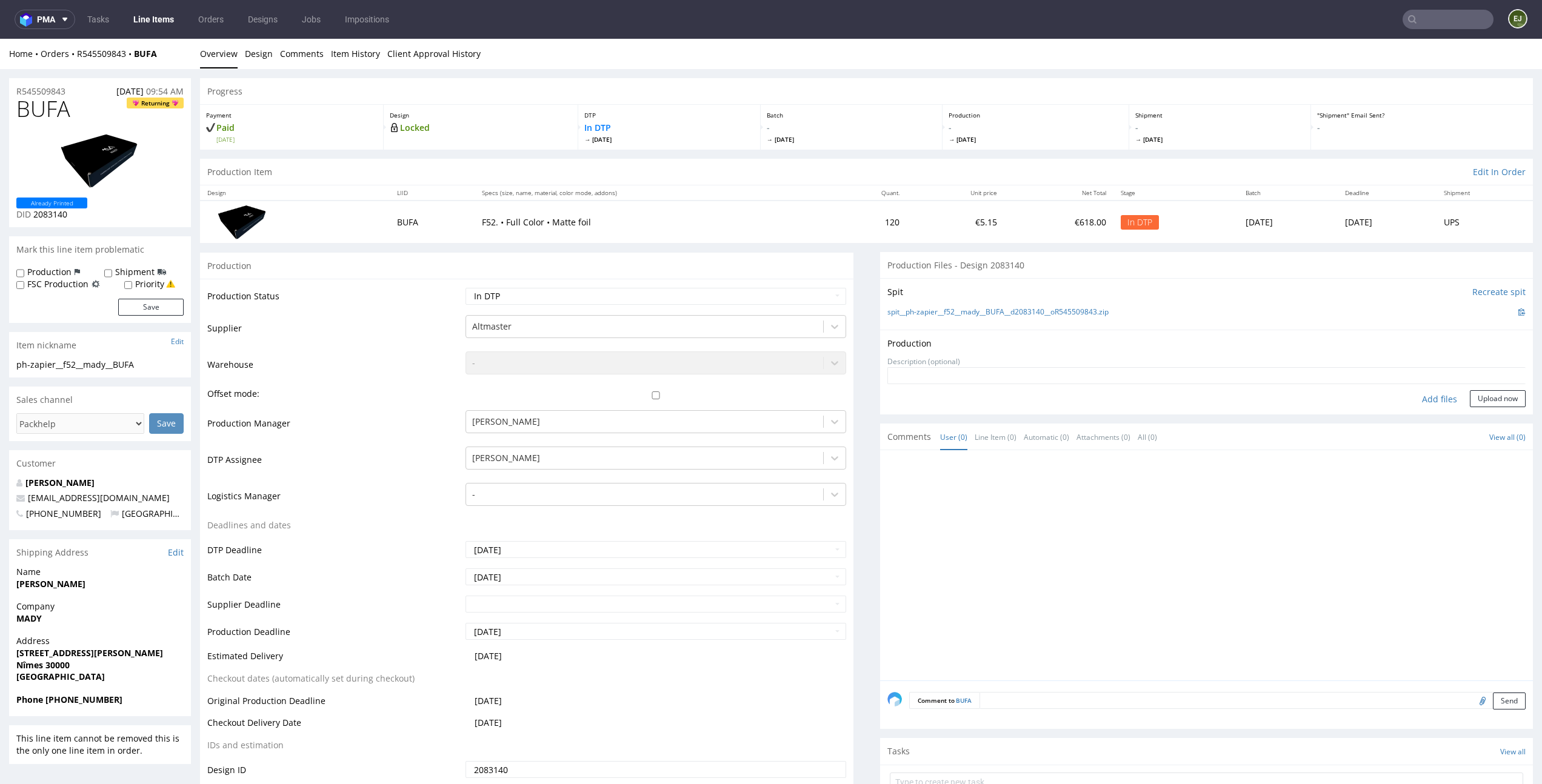
click at [1420, 405] on div "Add files" at bounding box center [1440, 400] width 60 height 18
type input "C:\fakepath\alt__f52__mady__BUFA__d2083140__oR545509843__outside__v2.pdf"
click at [1484, 424] on button "Upload now" at bounding box center [1498, 417] width 56 height 17
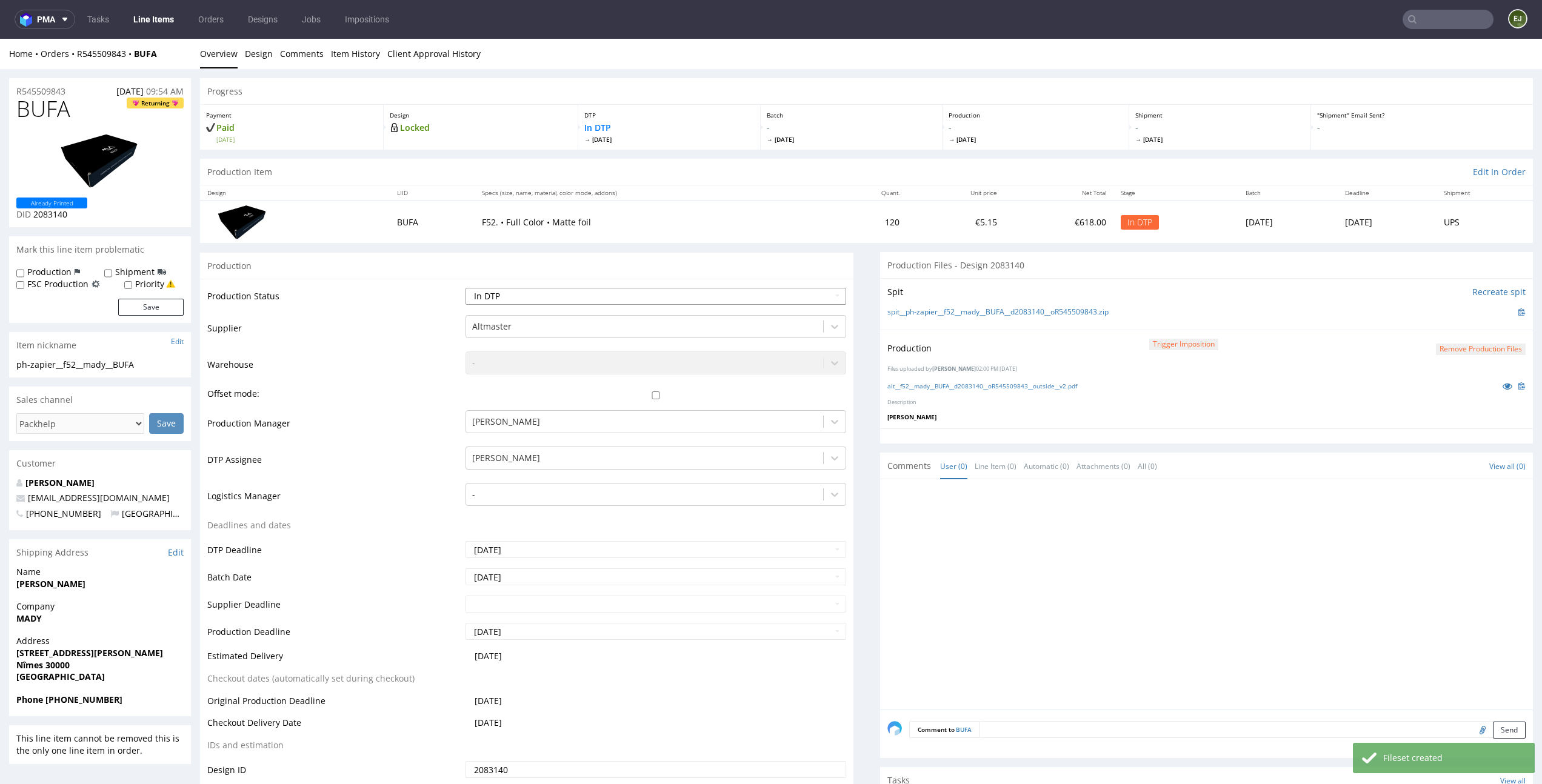
click at [808, 289] on select "Waiting for Artwork Waiting for Diecut Waiting for Mockup Waiting for DTP Waiti…" at bounding box center [656, 296] width 380 height 17
click at [466, 288] on select "Waiting for Artwork Waiting for Diecut Waiting for Mockup Waiting for DTP Waiti…" at bounding box center [656, 296] width 380 height 17
click at [789, 308] on td "Waiting for Artwork Waiting for Diecut Waiting for Mockup Waiting for DTP Waiti…" at bounding box center [654, 300] width 383 height 28
click at [795, 290] on select "Waiting for Artwork Waiting for Diecut Waiting for Mockup Waiting for DTP Waiti…" at bounding box center [656, 296] width 380 height 17
select select "dtp_production_ready"
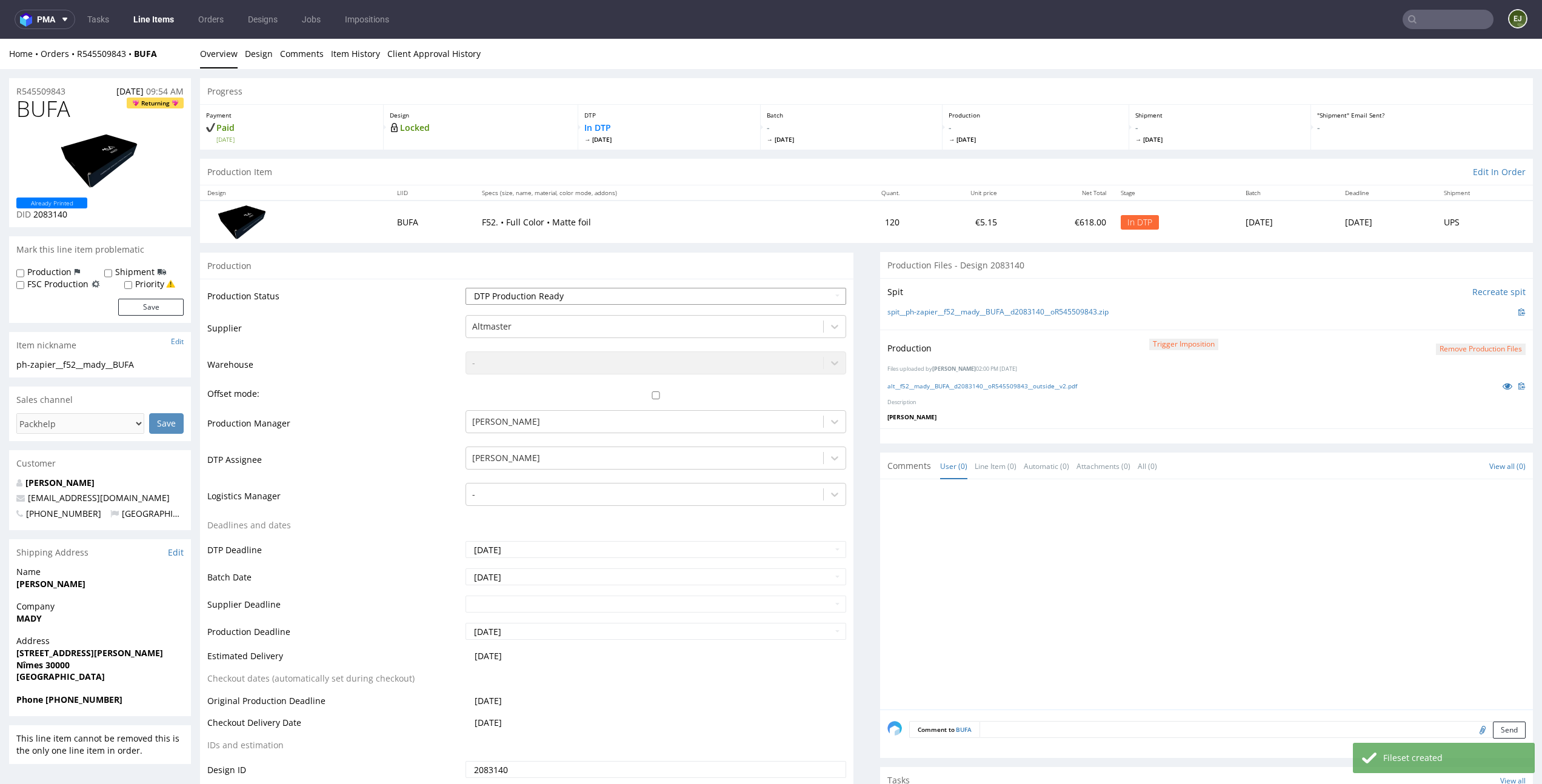
click at [466, 288] on select "Waiting for Artwork Waiting for Diecut Waiting for Mockup Waiting for DTP Waiti…" at bounding box center [656, 296] width 380 height 17
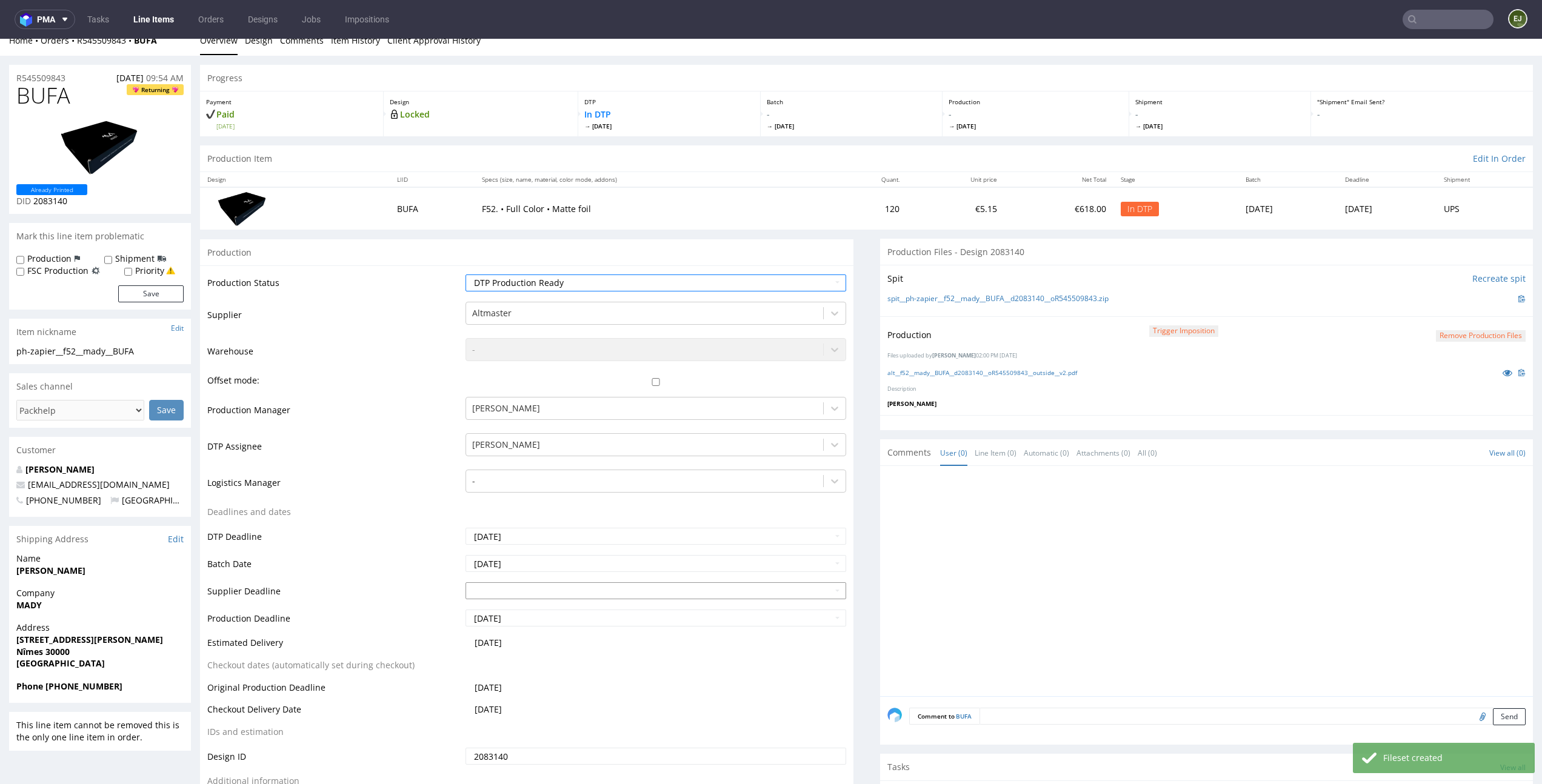
scroll to position [97, 0]
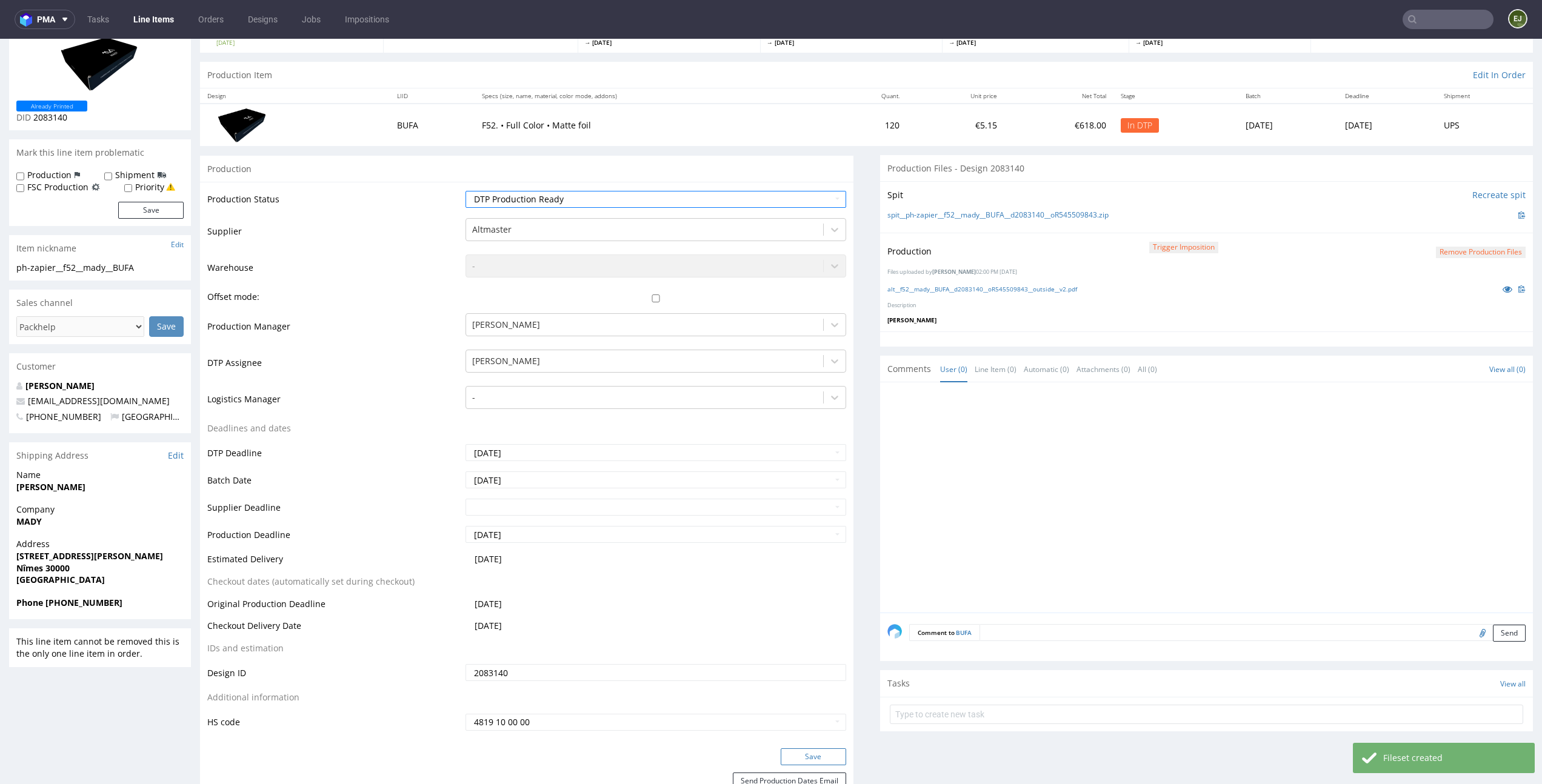
click at [831, 759] on button "Save" at bounding box center [814, 756] width 65 height 17
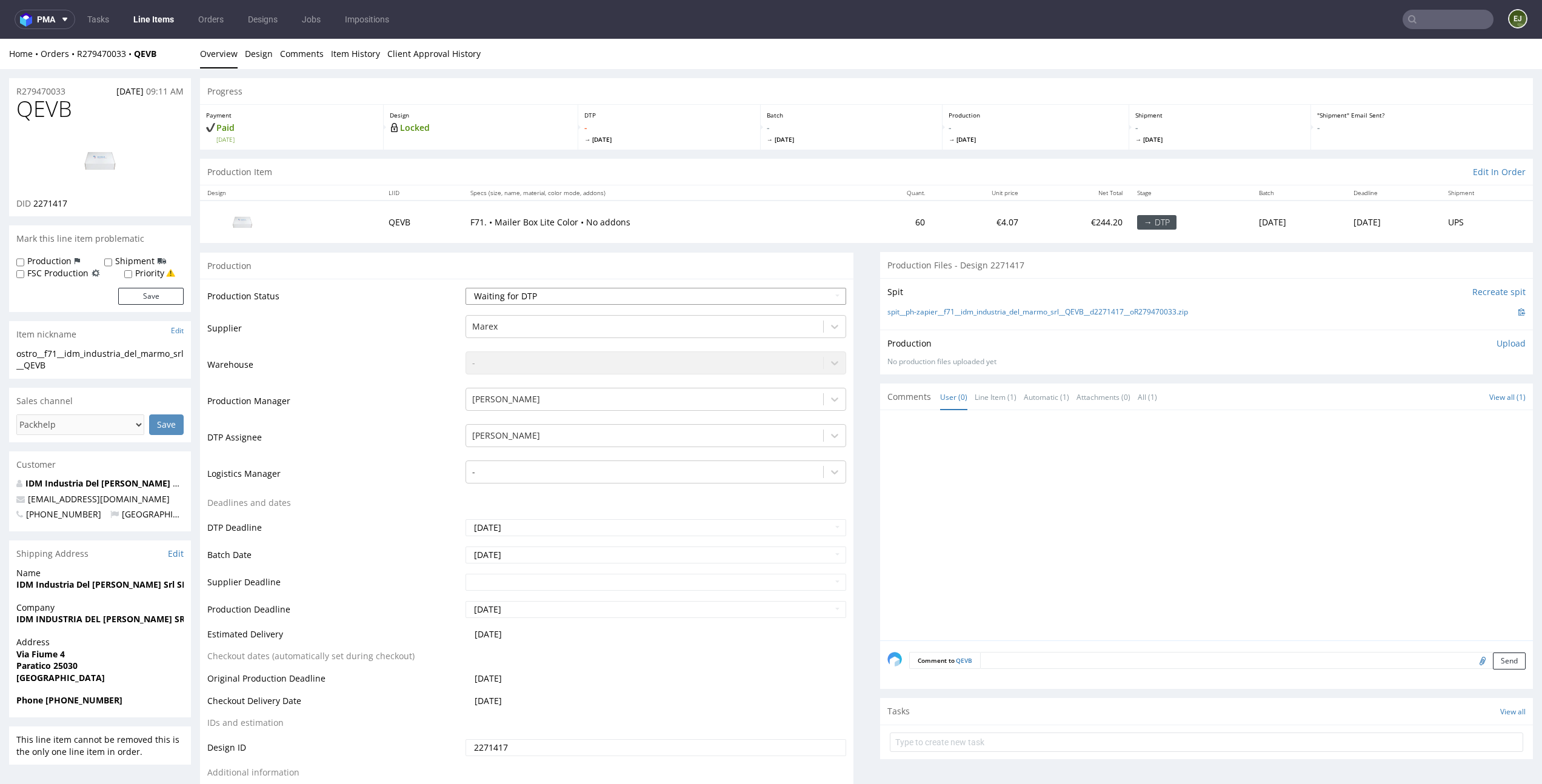
click at [532, 301] on select "Waiting for Artwork Waiting for Diecut Waiting for Mockup Waiting for DTP Waiti…" at bounding box center [656, 296] width 380 height 17
select select "dtp_in_process"
click at [466, 288] on select "Waiting for Artwork Waiting for Diecut Waiting for Mockup Waiting for DTP Waiti…" at bounding box center [656, 296] width 380 height 17
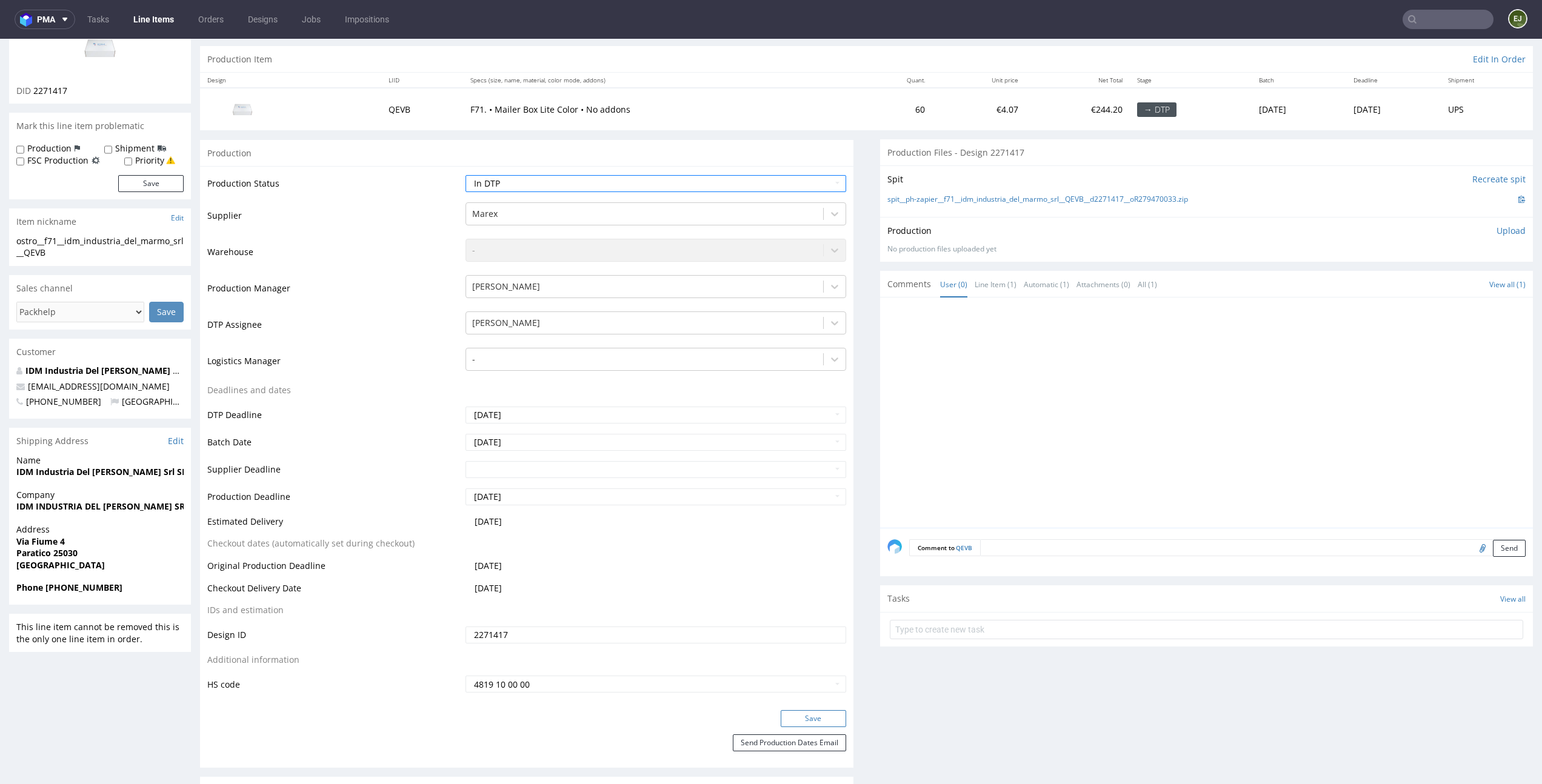
click at [824, 712] on button "Save" at bounding box center [814, 719] width 65 height 17
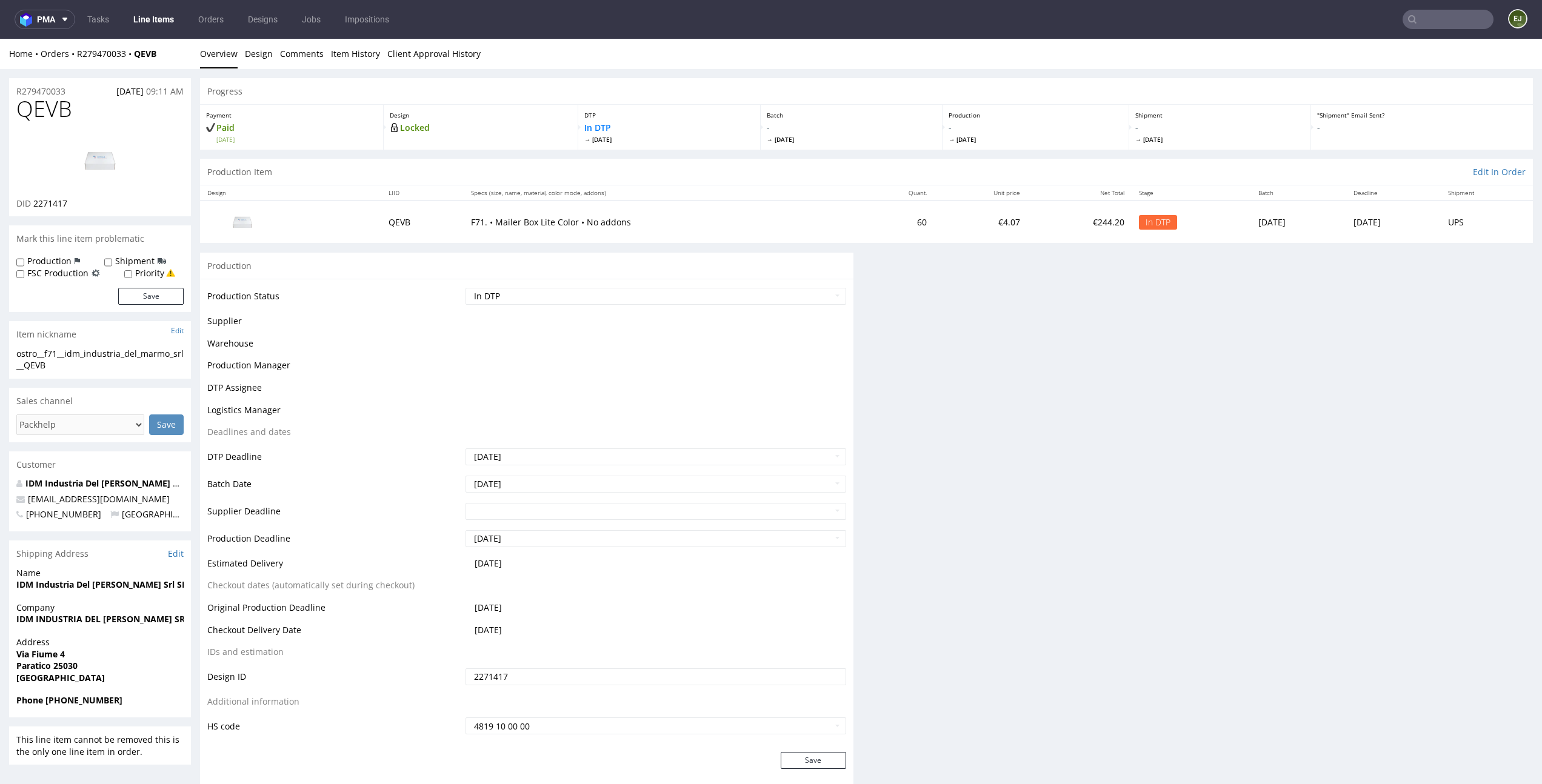
scroll to position [0, 0]
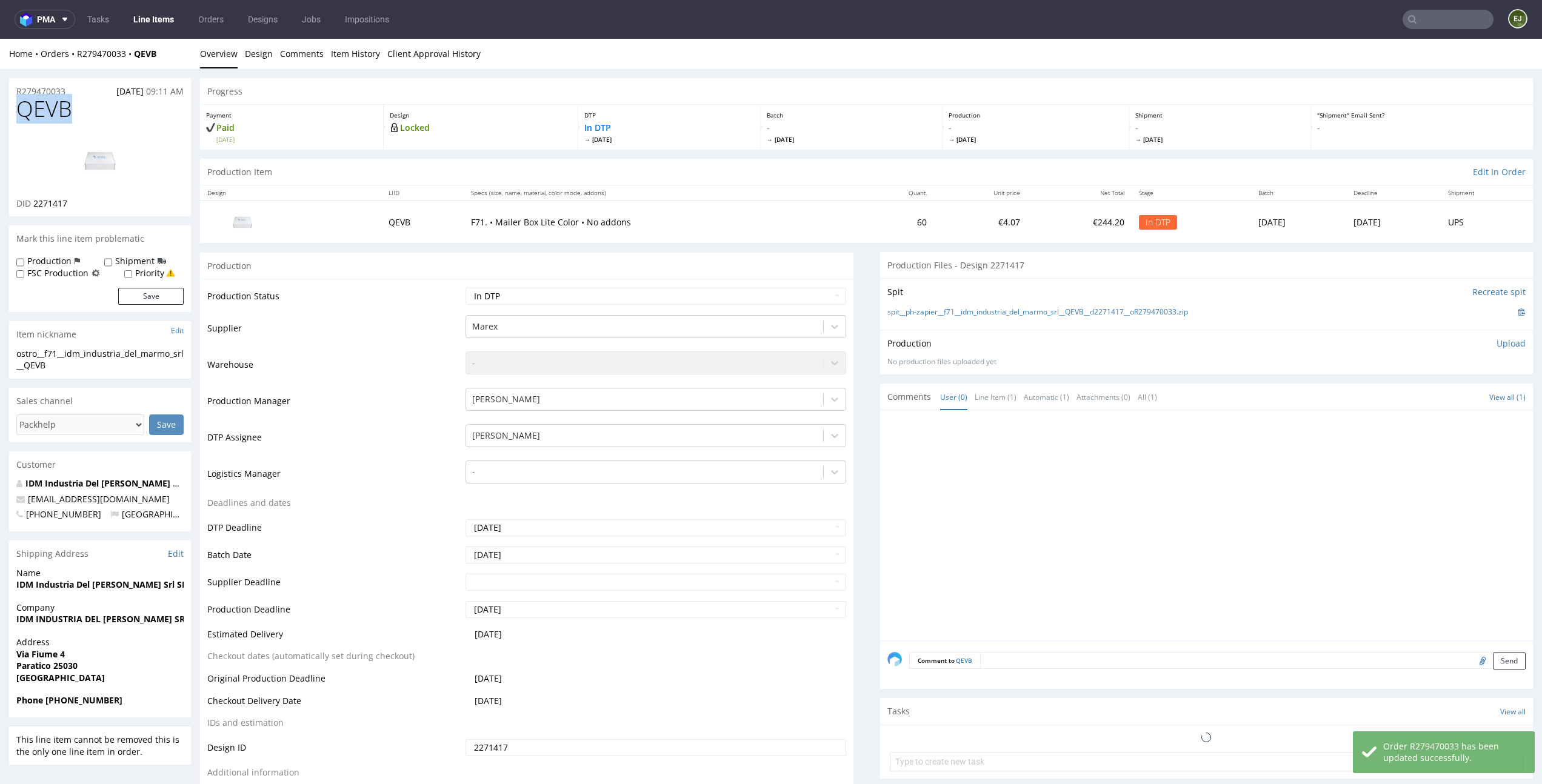
drag, startPoint x: 74, startPoint y: 105, endPoint x: 0, endPoint y: 105, distance: 74.0
copy span "QEVB"
click at [534, 127] on p "Locked" at bounding box center [481, 128] width 182 height 12
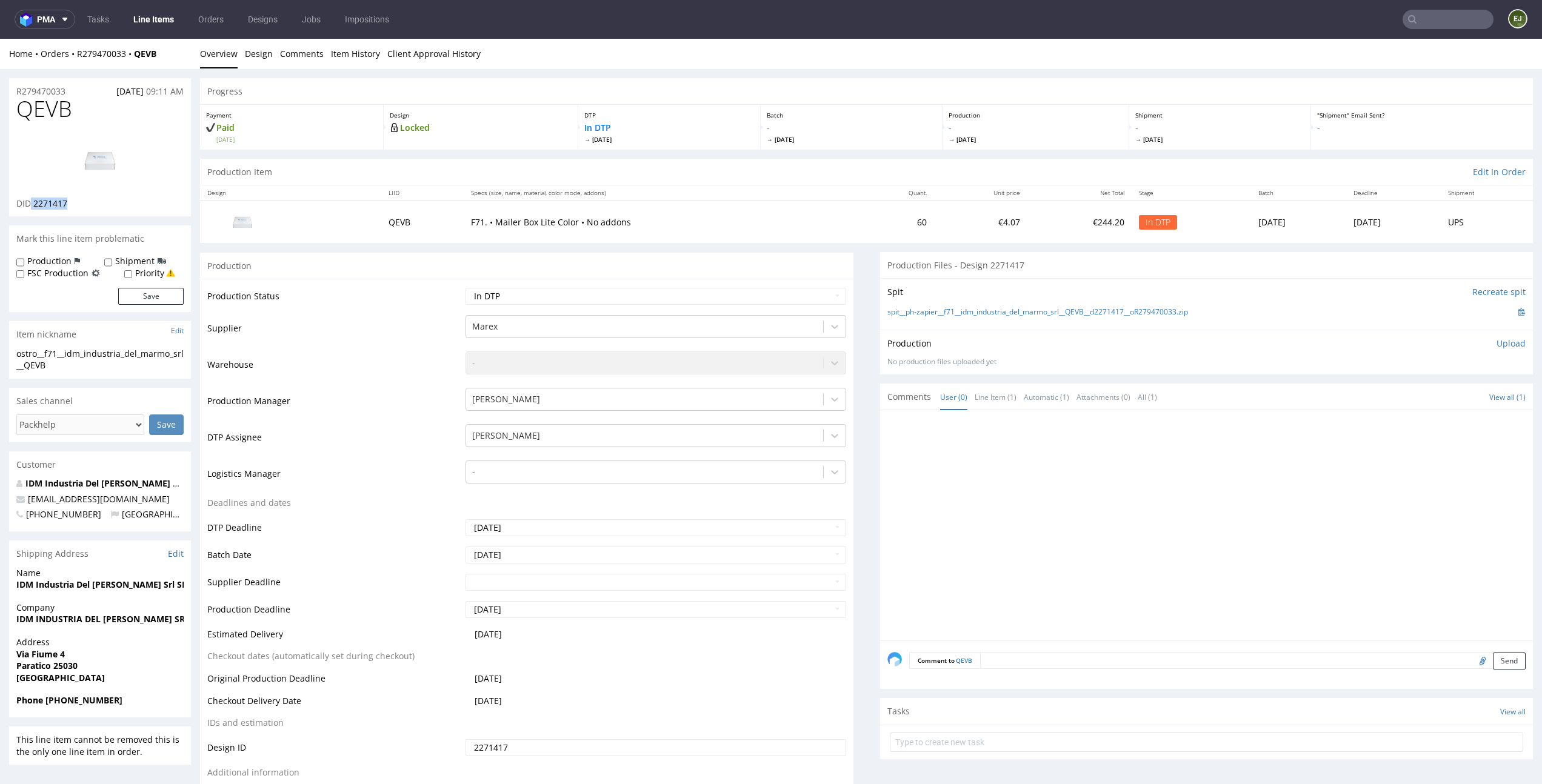
drag, startPoint x: 76, startPoint y: 208, endPoint x: 32, endPoint y: 205, distance: 44.1
click at [32, 205] on div "DID 2271417" at bounding box center [100, 203] width 167 height 12
copy p "2271417"
click at [254, 56] on link "Design" at bounding box center [258, 53] width 28 height 30
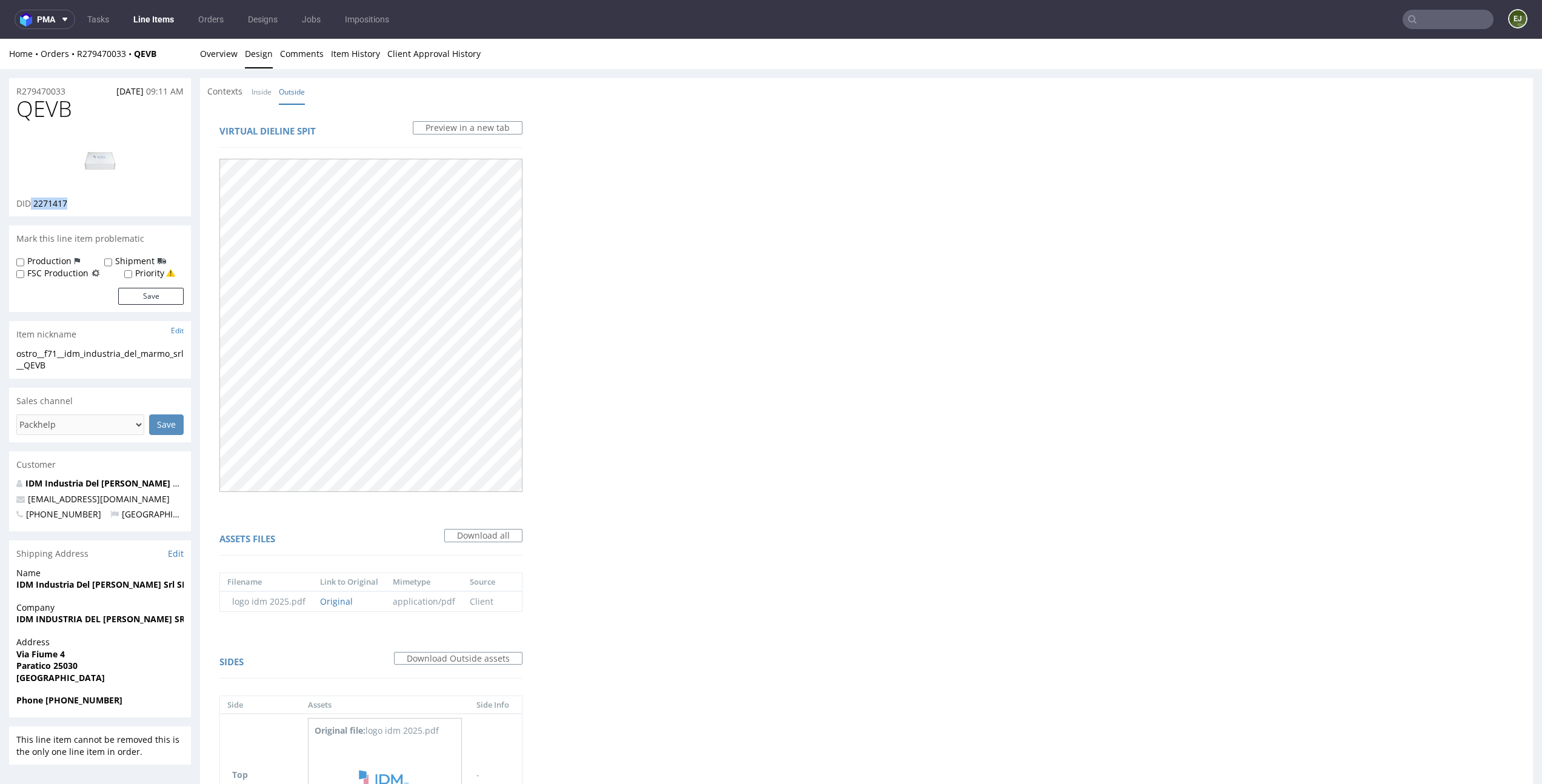
scroll to position [246, 0]
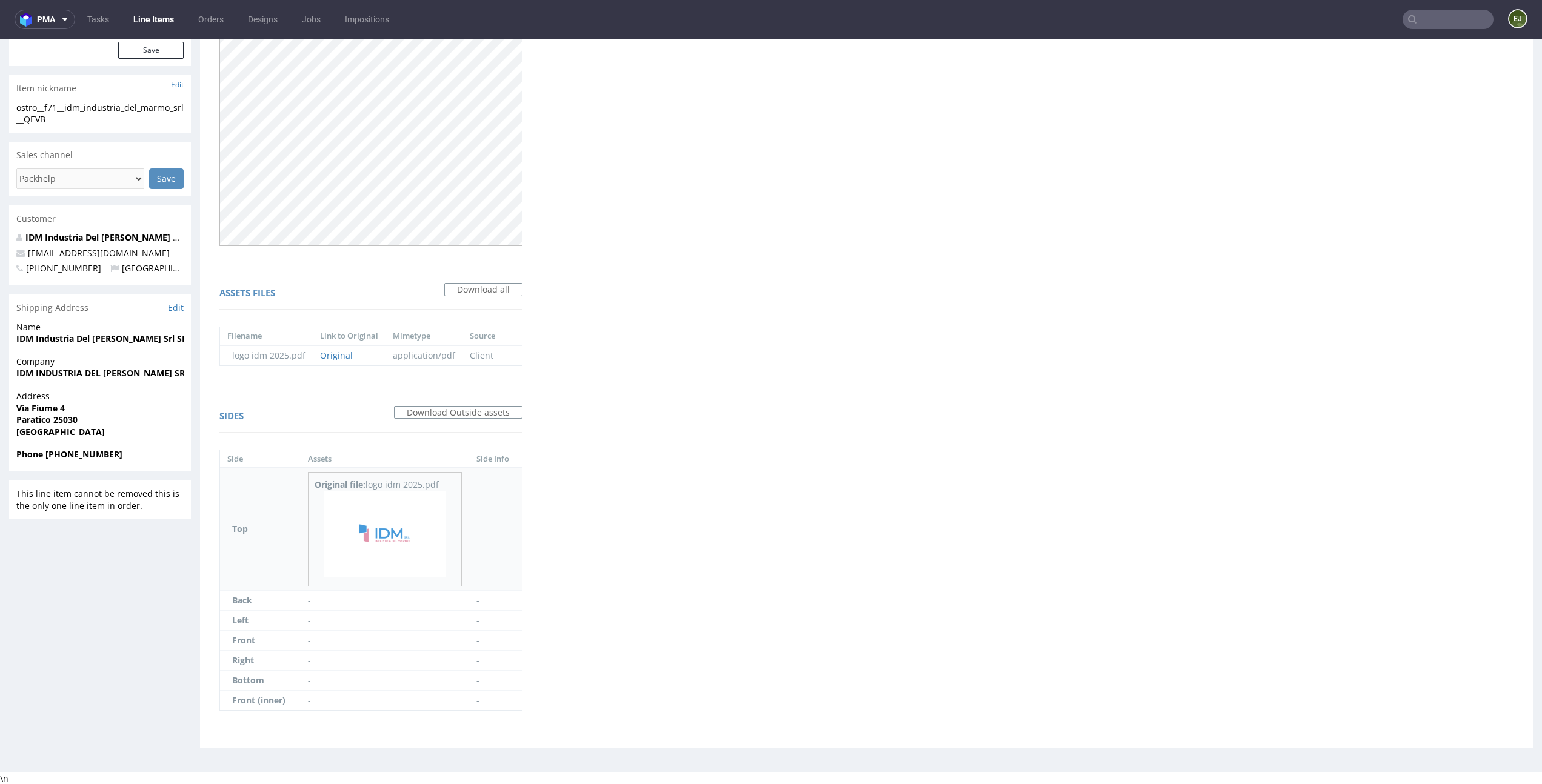
click at [402, 523] on img at bounding box center [385, 533] width 121 height 86
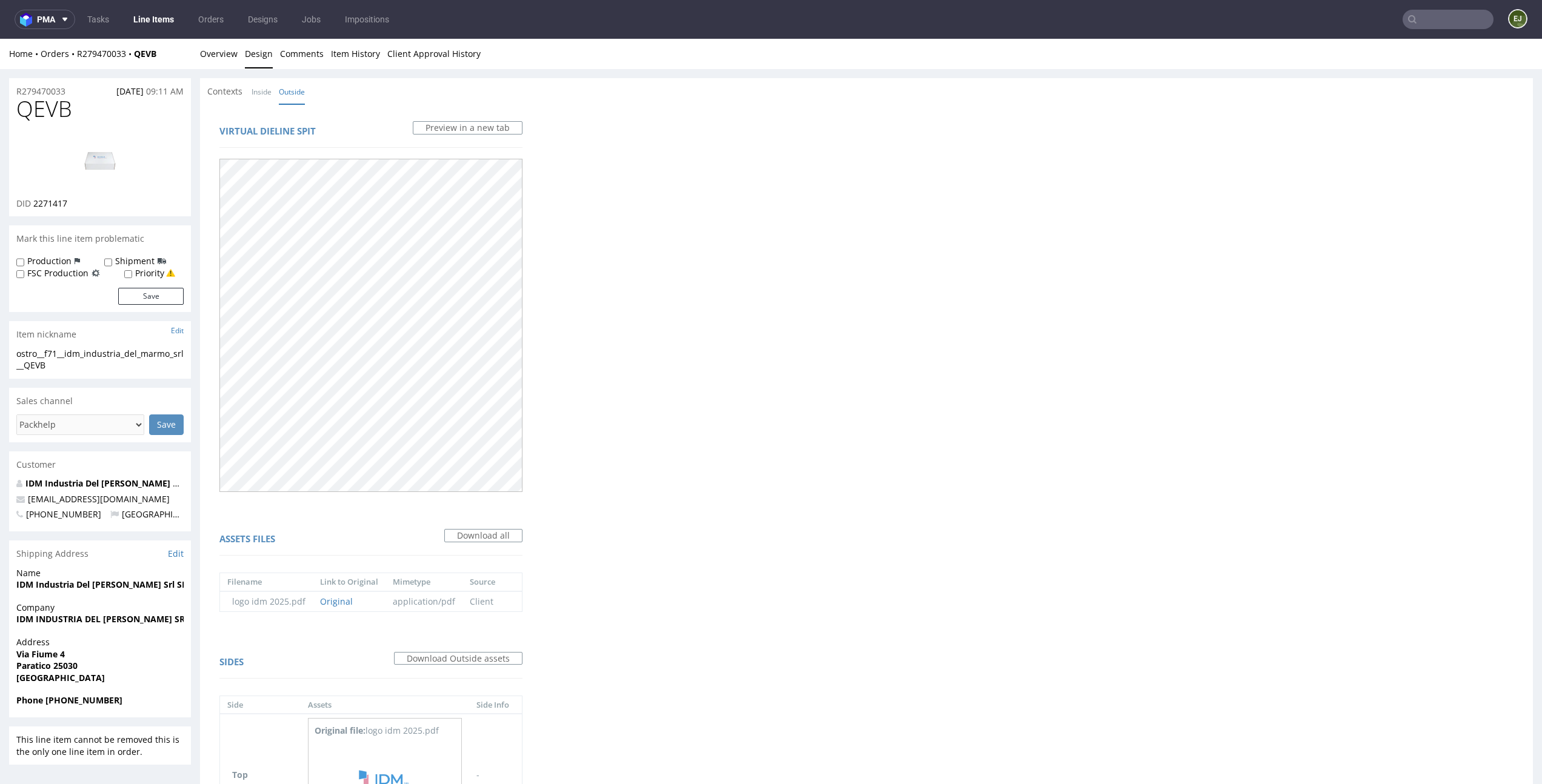
drag, startPoint x: 90, startPoint y: 107, endPoint x: 0, endPoint y: 101, distance: 90.2
click at [0, 103] on div "R279470033 07.10.2025 09:11 AM QEVB DID 2271417 Mark this line item problematic…" at bounding box center [771, 541] width 1542 height 944
copy span "QEVB"
click at [235, 60] on link "Overview" at bounding box center [218, 53] width 38 height 30
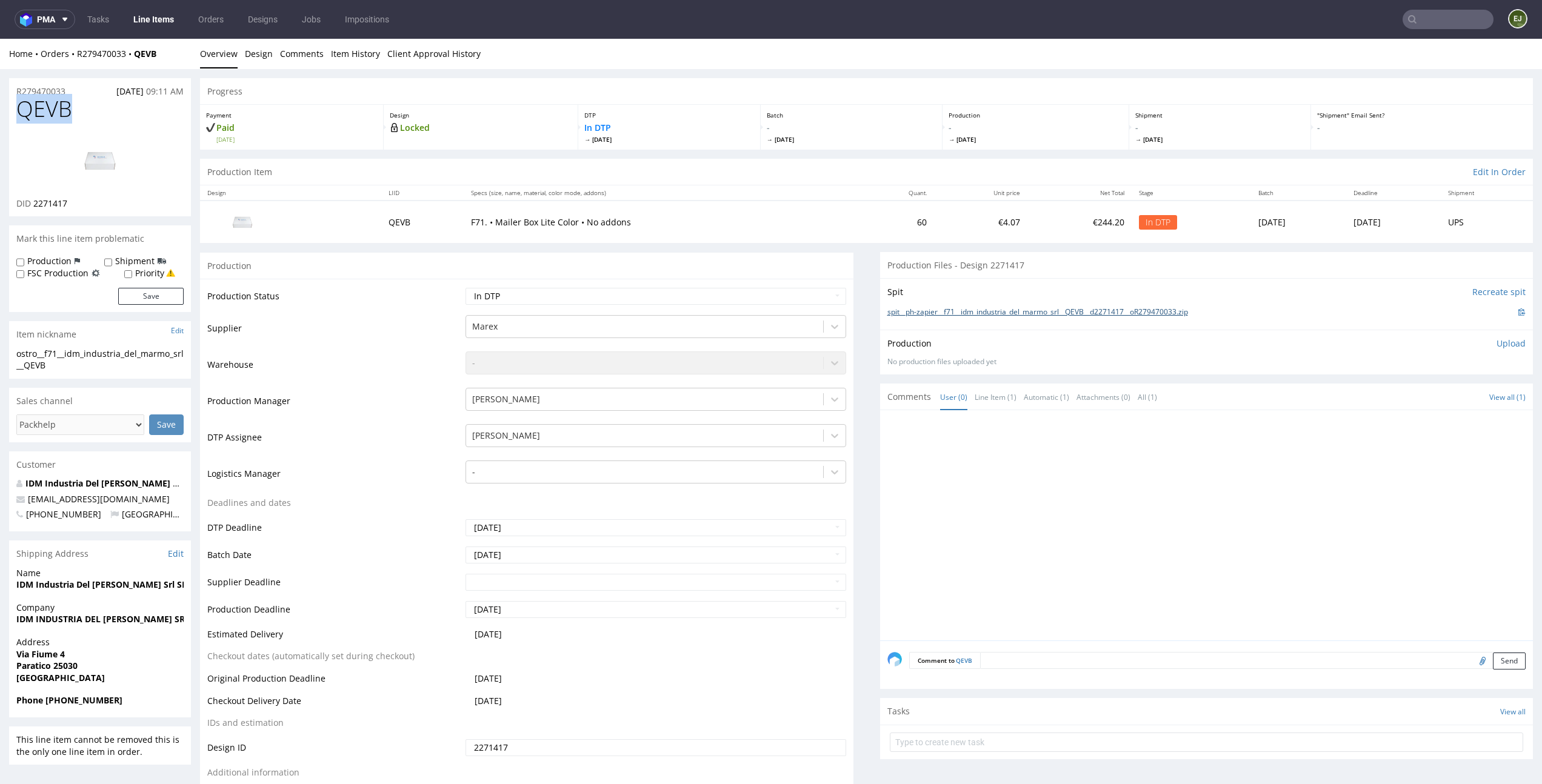
click at [918, 308] on link "spit__ph-zapier__f71__idm_industria_del_marmo_srl__QEVB__d2271417__oR279470033.…" at bounding box center [1038, 313] width 301 height 10
click at [1497, 347] on p "Upload" at bounding box center [1511, 344] width 29 height 12
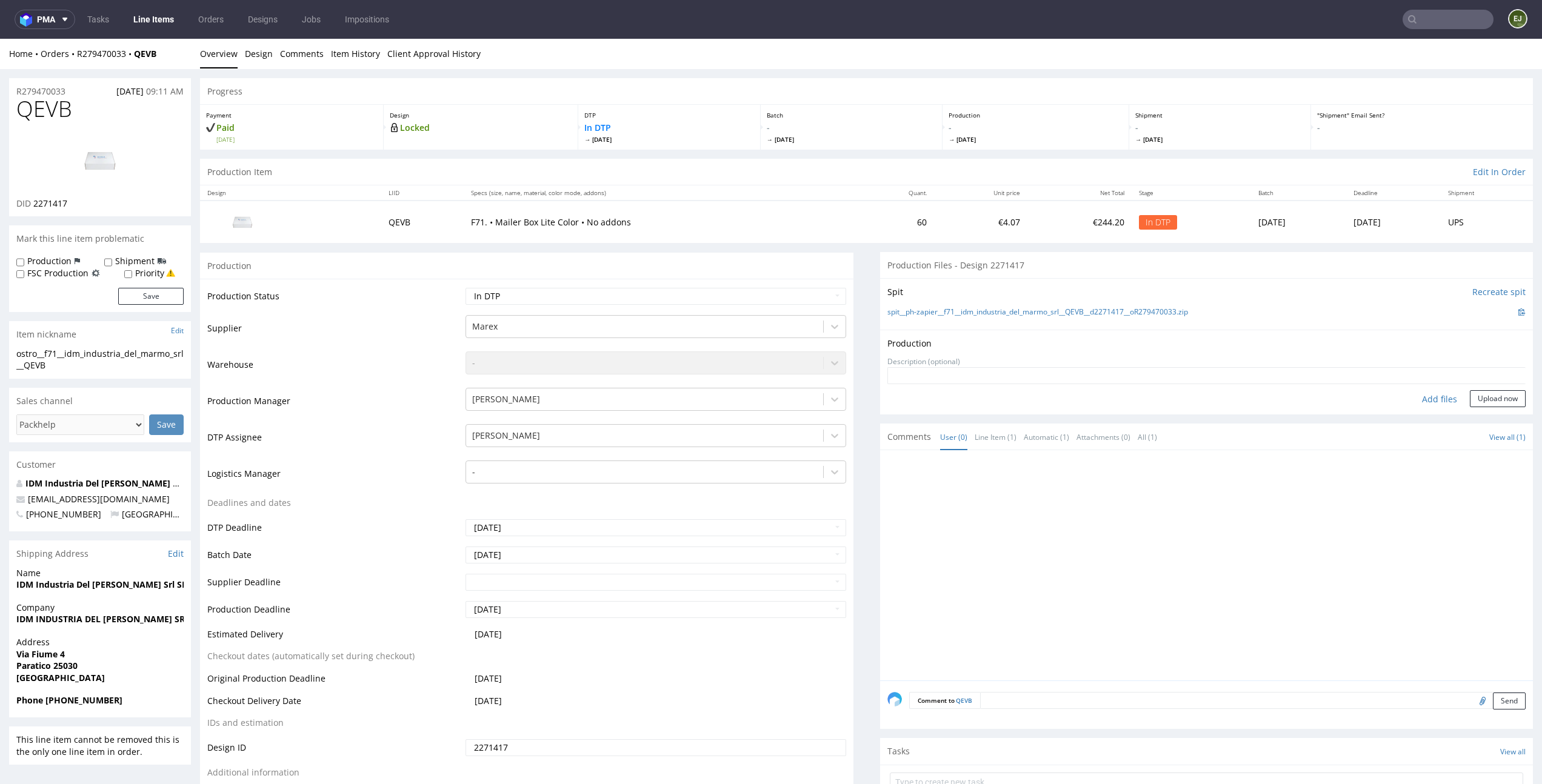
click at [1412, 390] on div "Add files" at bounding box center [1440, 400] width 60 height 18
type input "C:\fakepath\EGDK__f71__idm_industria_del_marmo_srl__QEVB__d2271417__oR279470033…"
click at [1481, 422] on button "Upload now" at bounding box center [1498, 417] width 56 height 17
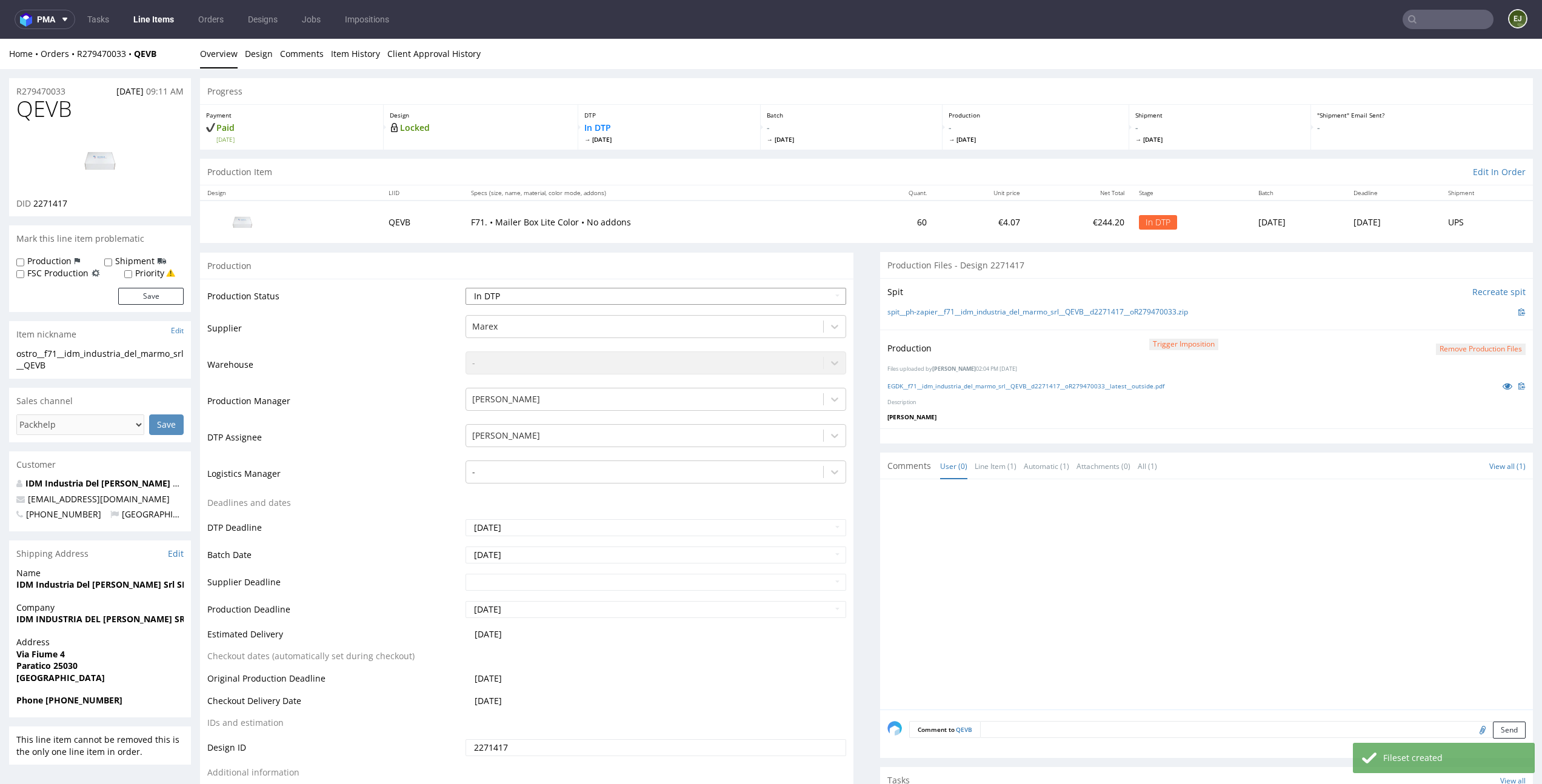
click at [748, 290] on select "Waiting for Artwork Waiting for Diecut Waiting for Mockup Waiting for DTP Waiti…" at bounding box center [656, 296] width 380 height 17
select select "dtp_production_ready"
click at [466, 288] on select "Waiting for Artwork Waiting for Diecut Waiting for Mockup Waiting for DTP Waiti…" at bounding box center [656, 296] width 380 height 17
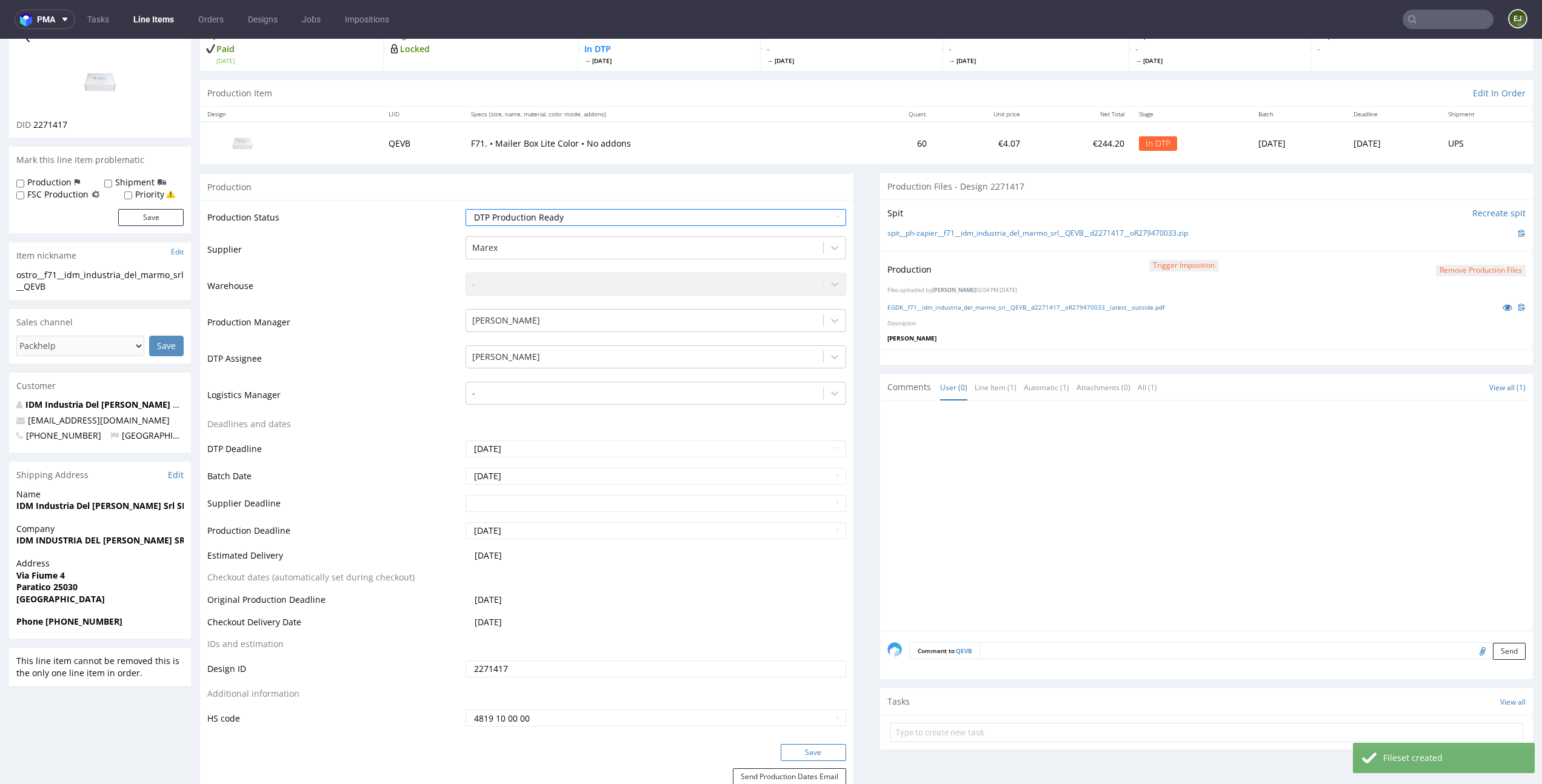
click at [819, 751] on button "Save" at bounding box center [814, 752] width 65 height 17
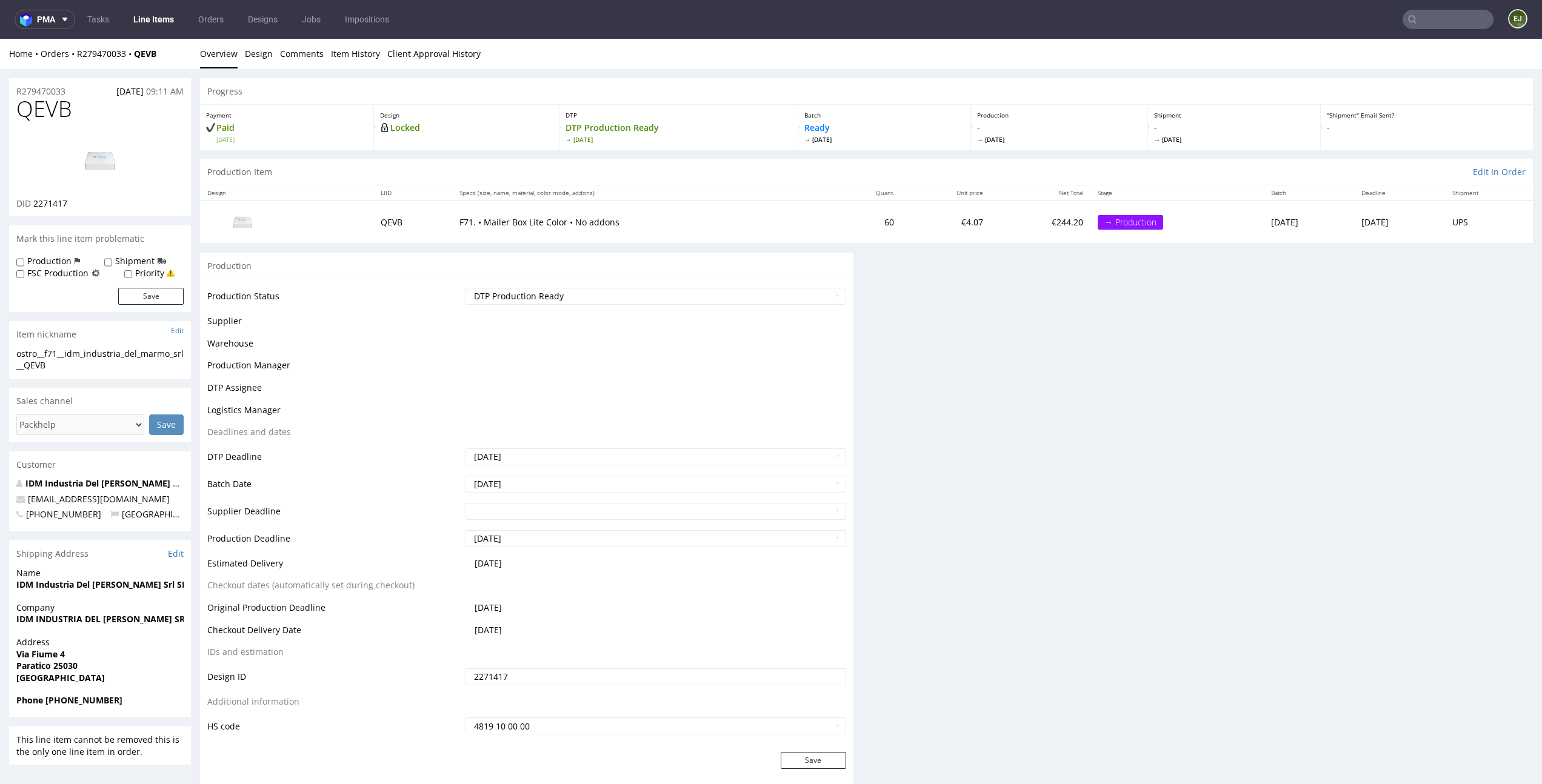
scroll to position [0, 0]
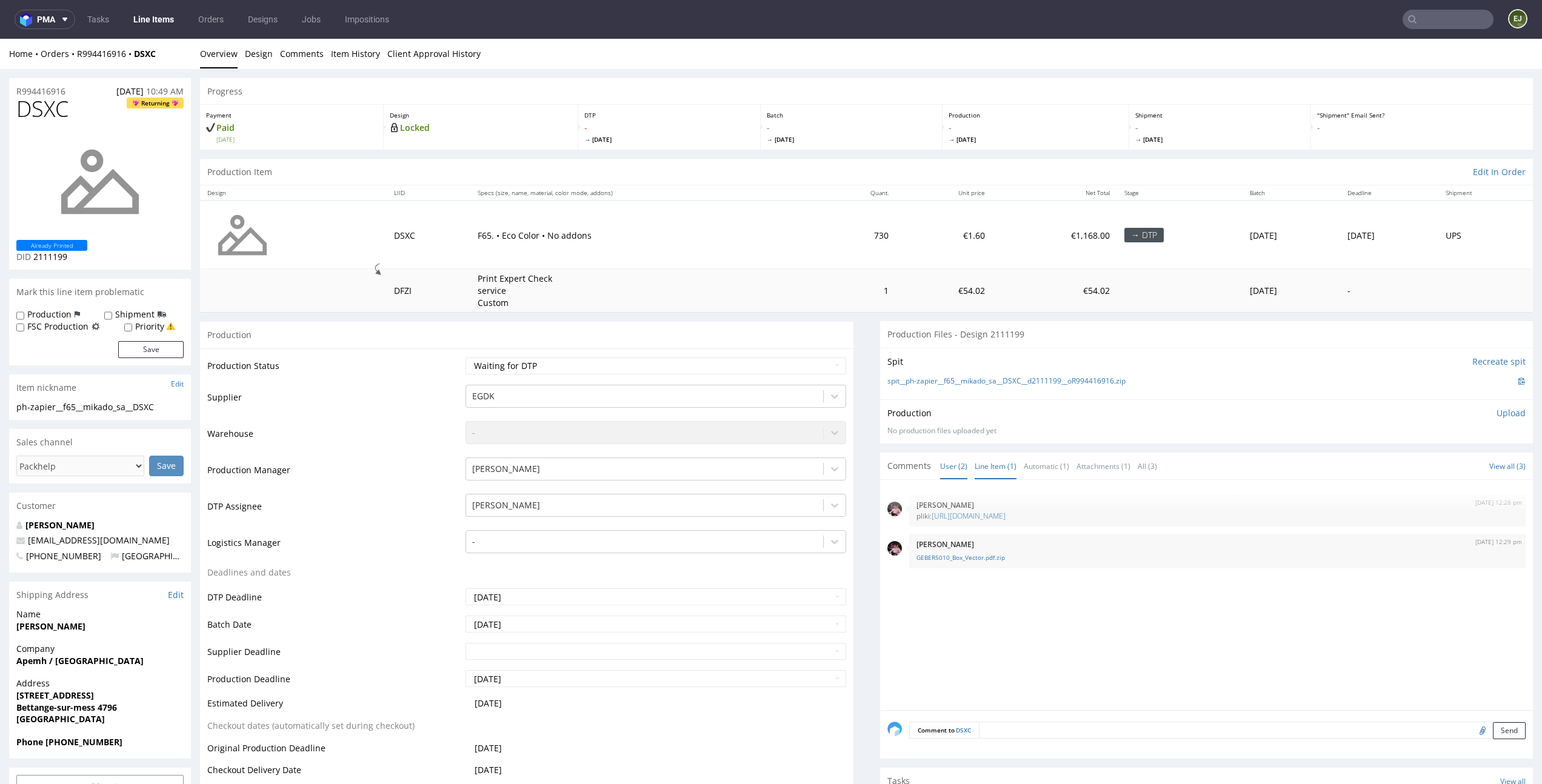
click at [988, 466] on link "Line Item (1)" at bounding box center [996, 466] width 42 height 26
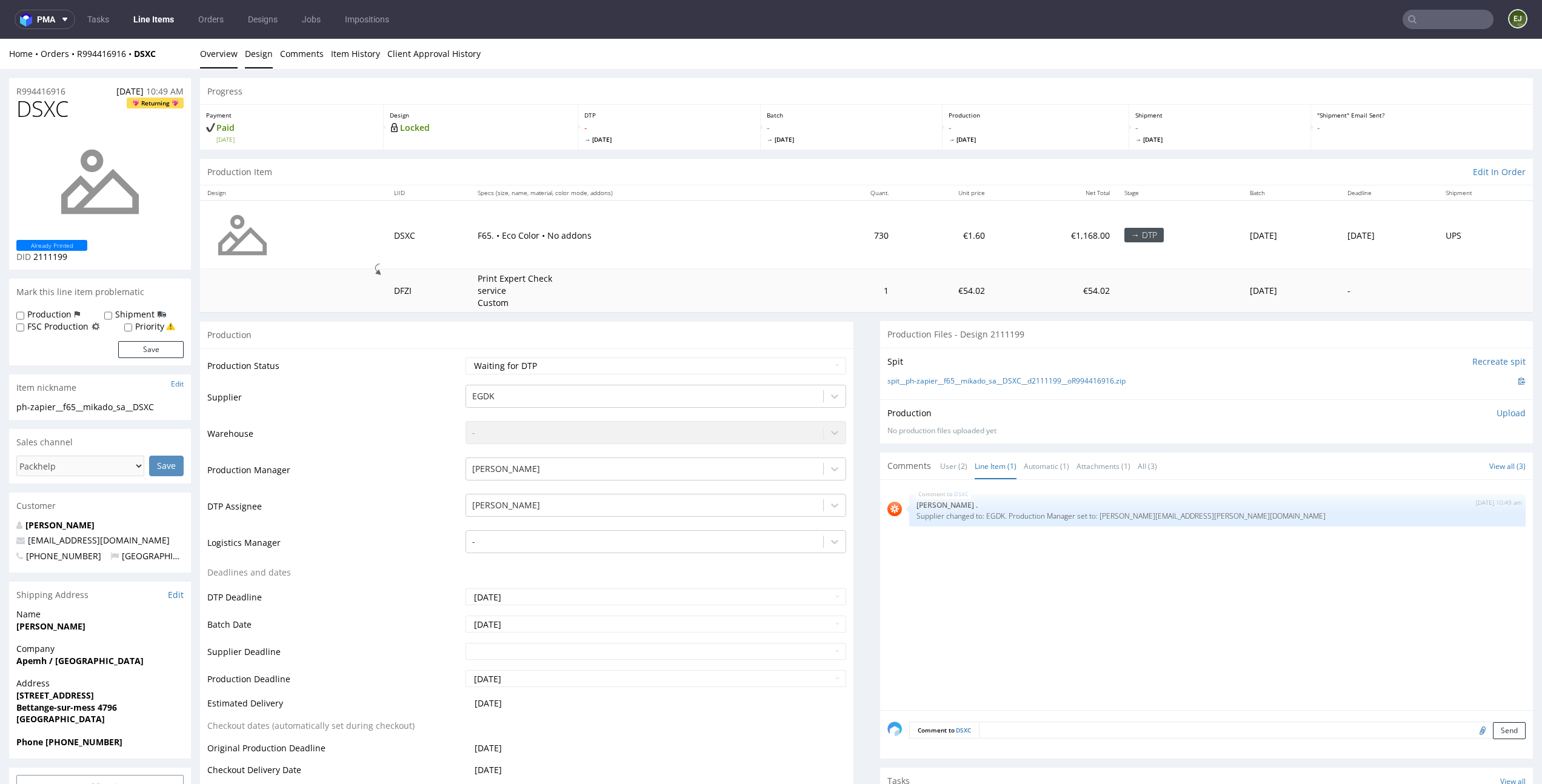
click at [263, 56] on link "Design" at bounding box center [258, 53] width 28 height 30
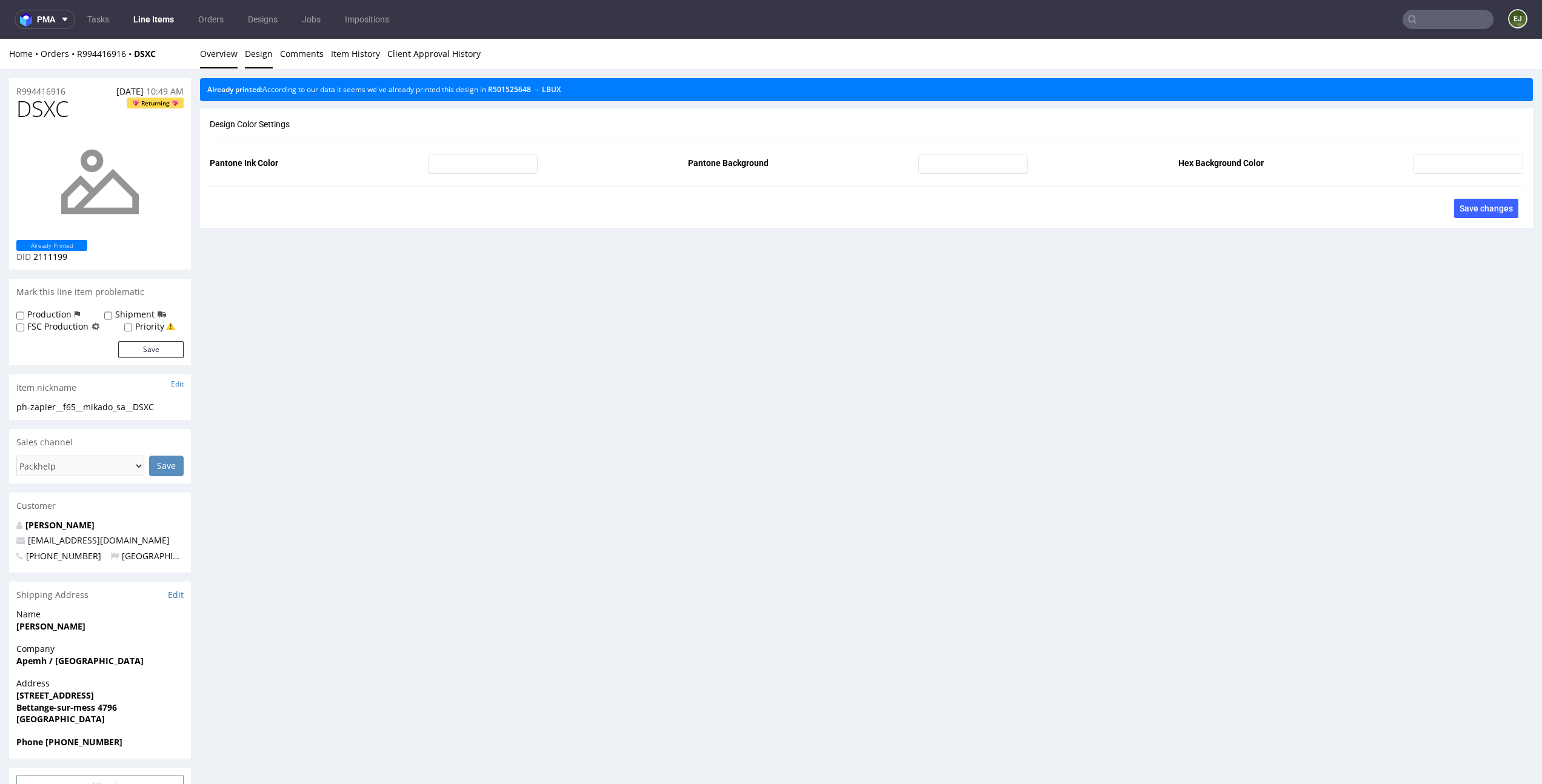
click at [226, 55] on link "Overview" at bounding box center [218, 53] width 38 height 30
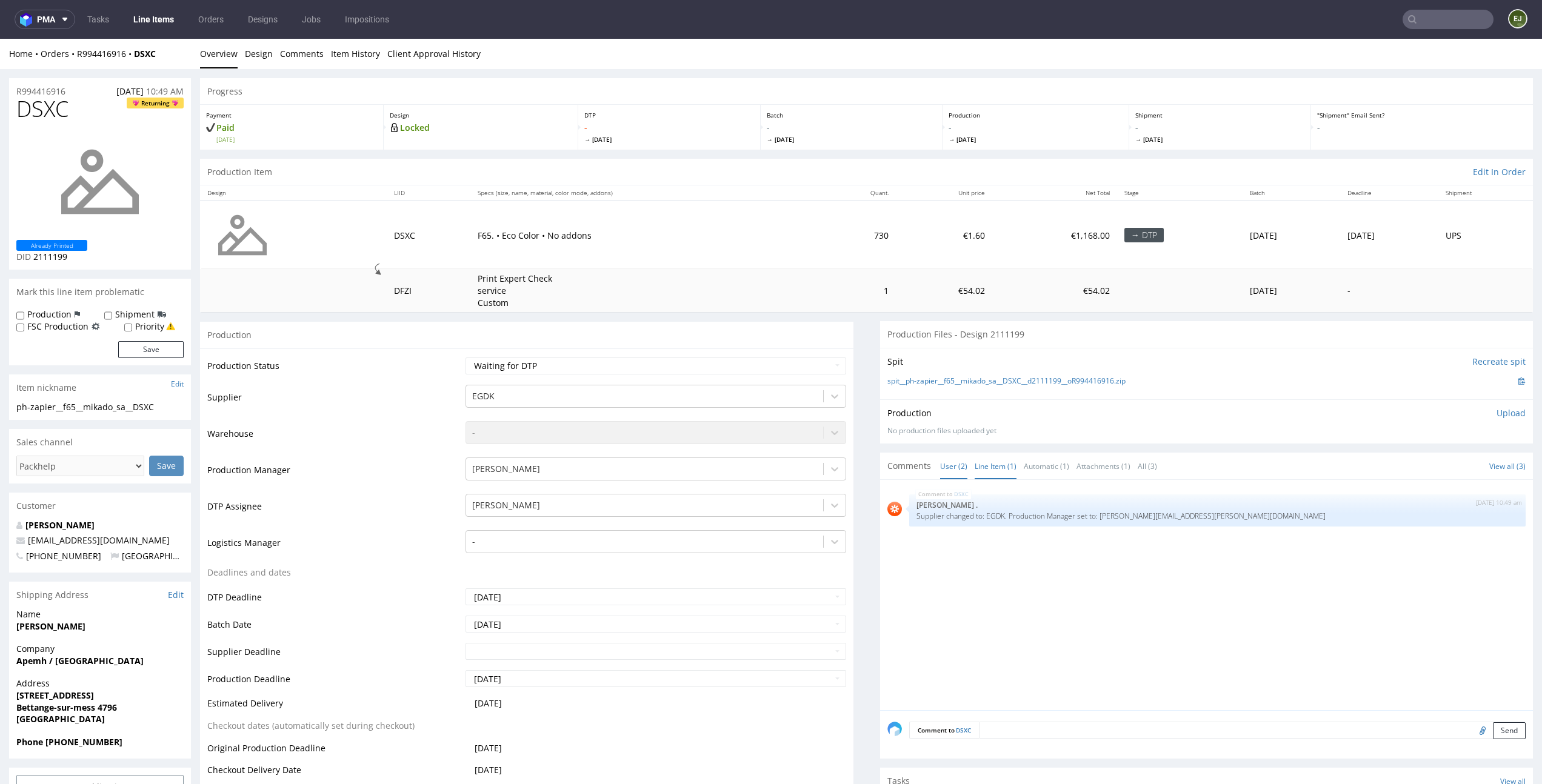
click at [941, 462] on link "User (2)" at bounding box center [953, 466] width 28 height 26
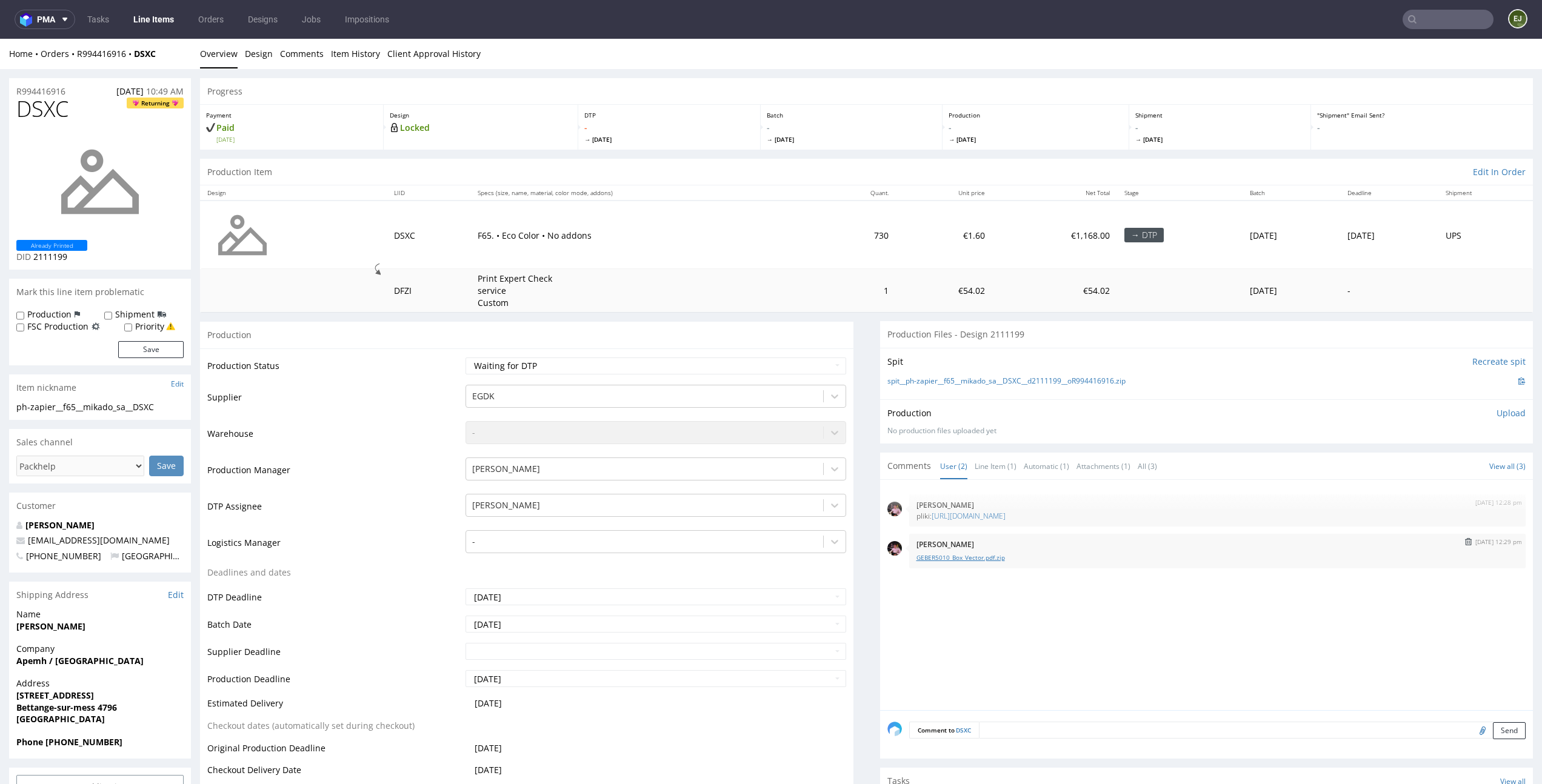
click at [998, 557] on link "GEBER5010_Box_Vector.pdf.zip" at bounding box center [1218, 557] width 603 height 9
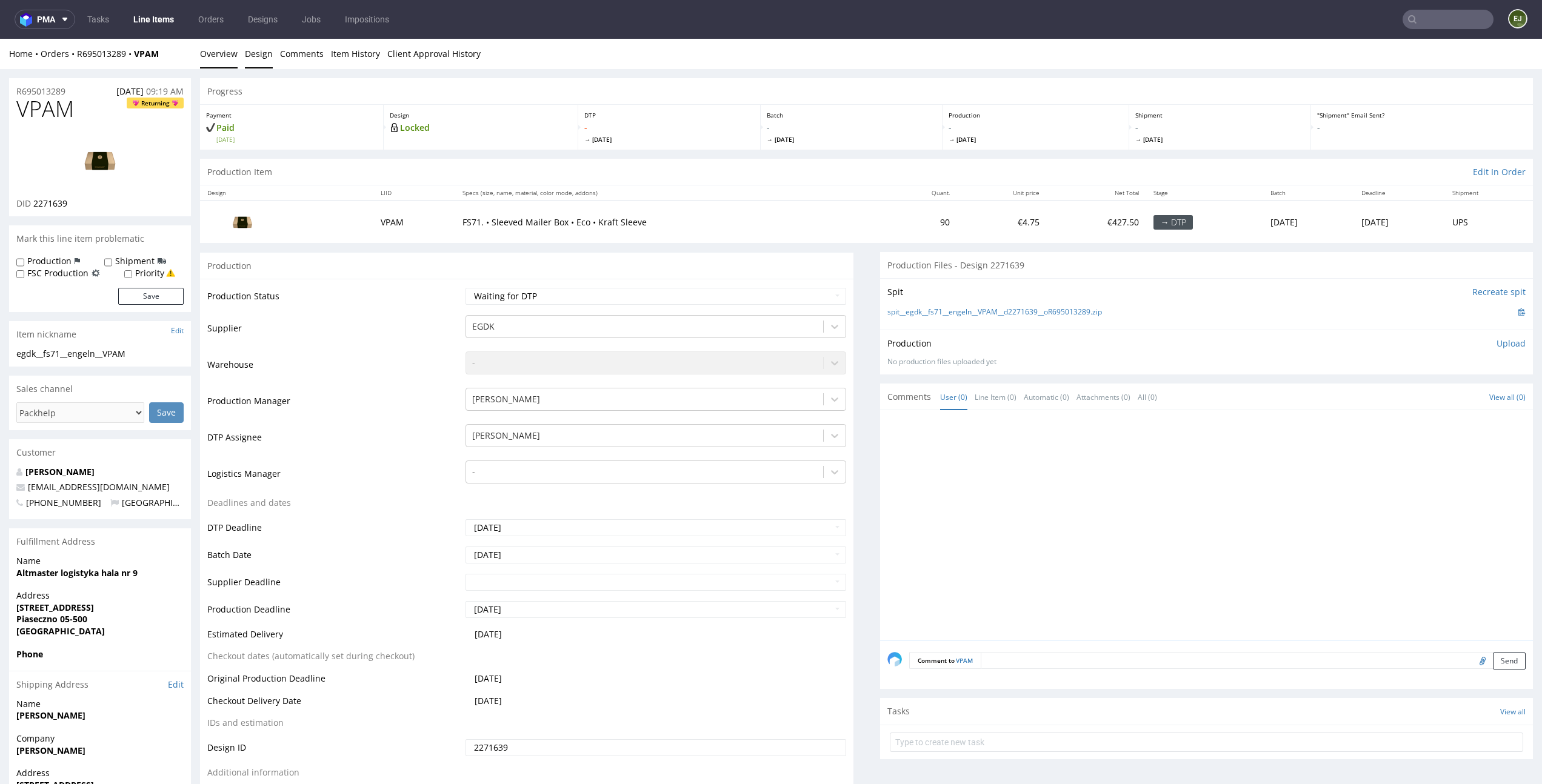
click at [259, 52] on link "Design" at bounding box center [258, 53] width 28 height 30
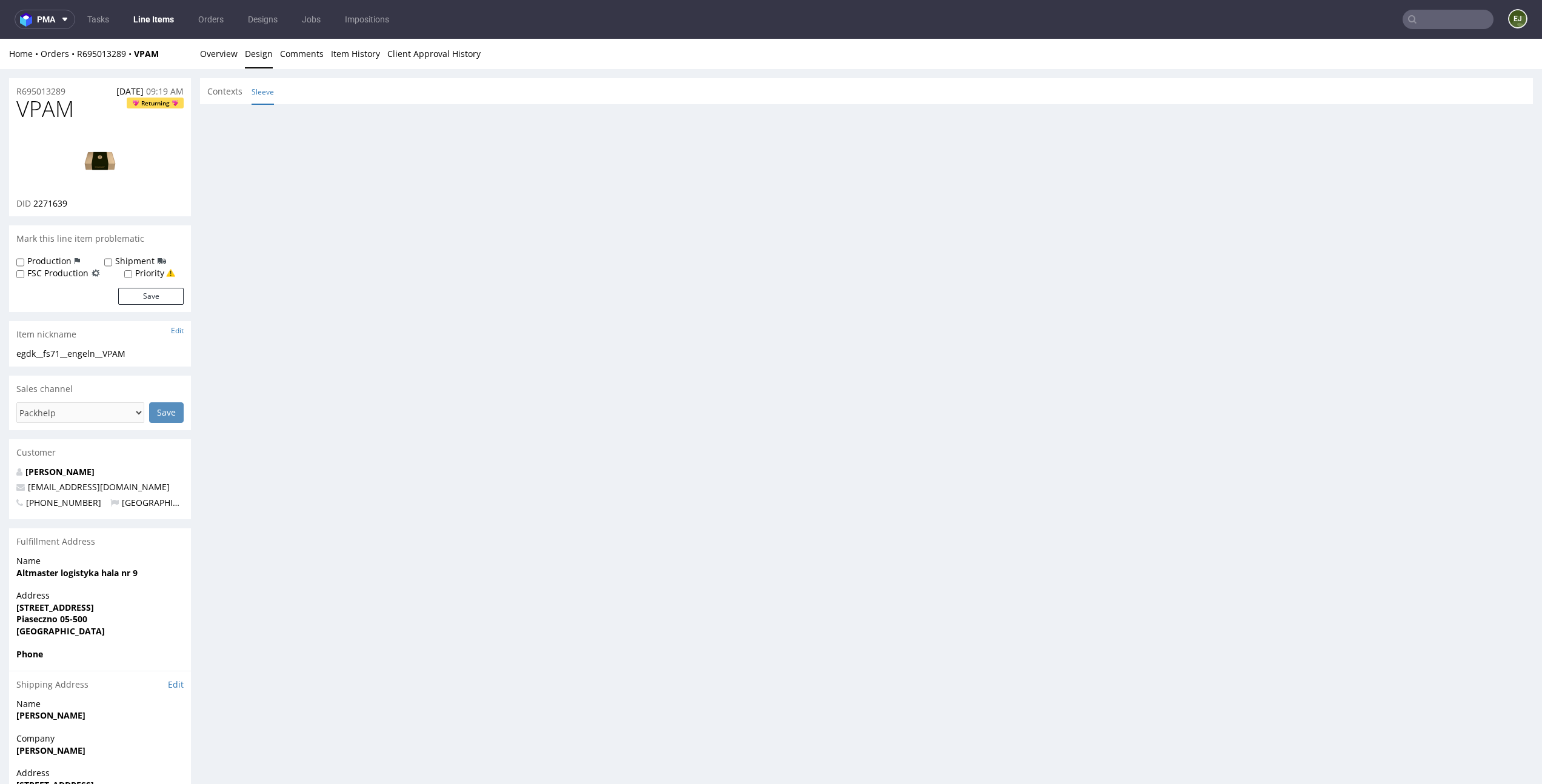
click at [263, 88] on link "Sleeve" at bounding box center [263, 91] width 23 height 26
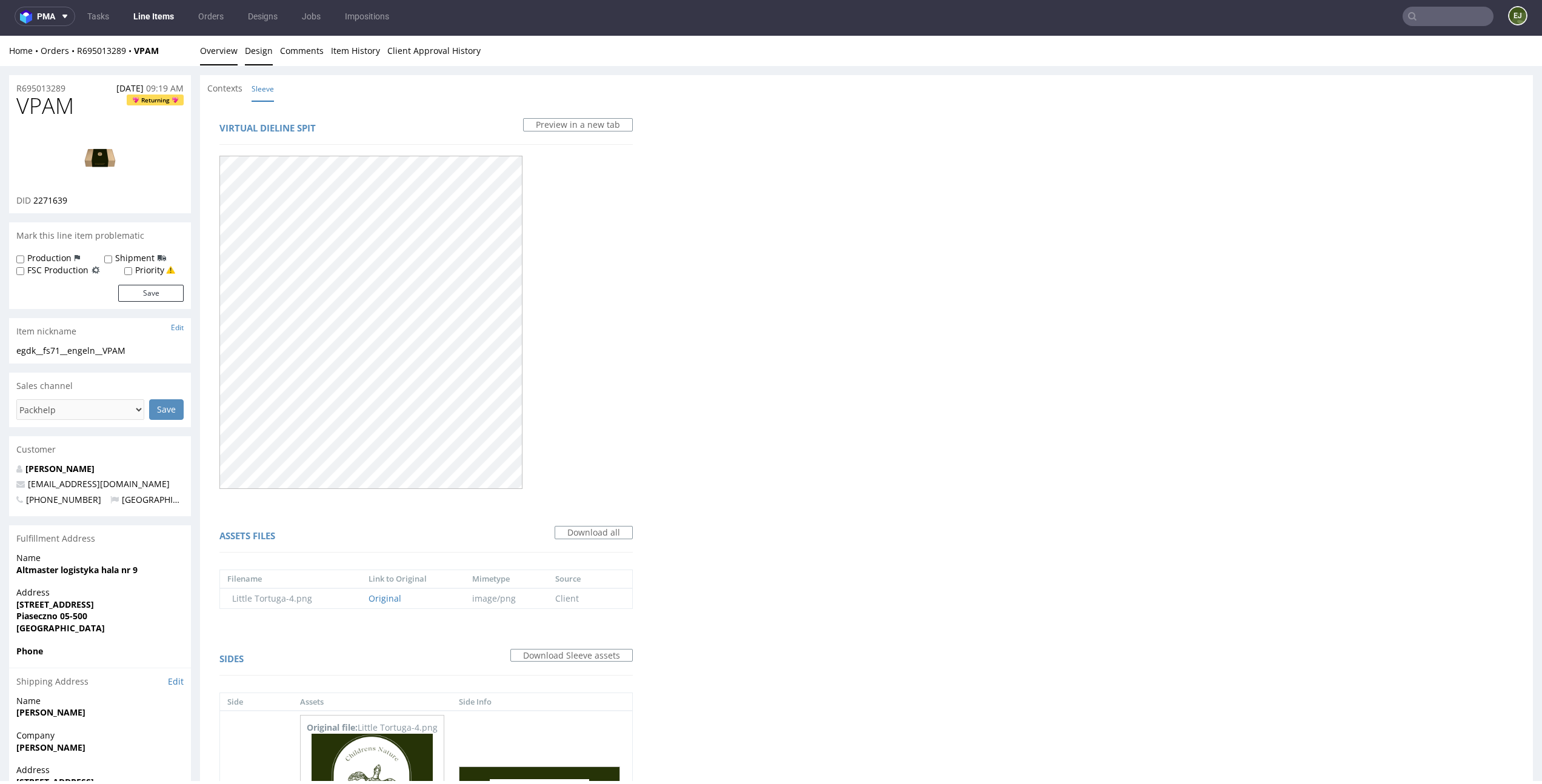
click at [228, 54] on link "Overview" at bounding box center [218, 51] width 38 height 30
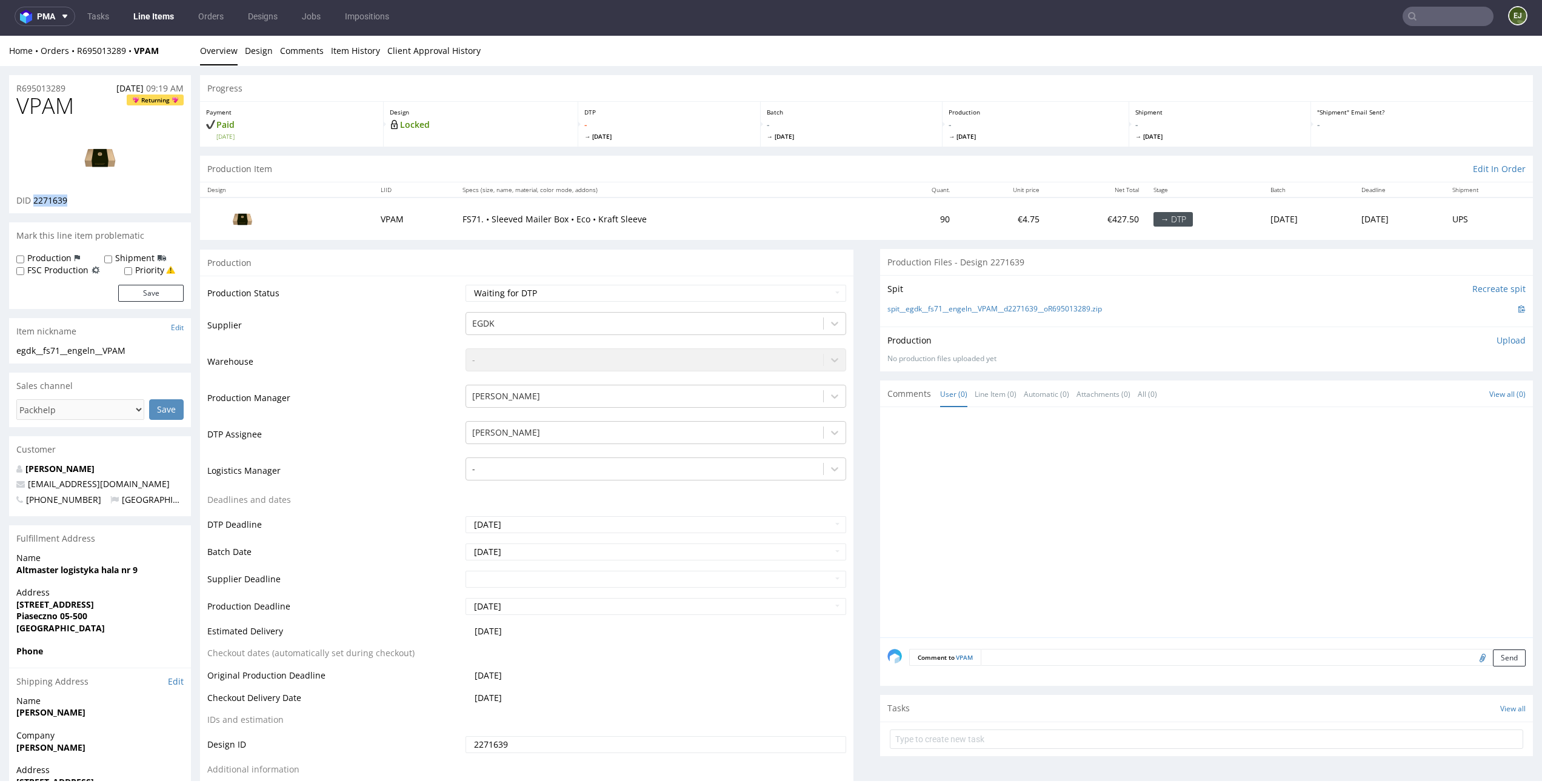
drag, startPoint x: 84, startPoint y: 199, endPoint x: 35, endPoint y: 199, distance: 49.0
click at [35, 199] on div "DID 2271639" at bounding box center [100, 201] width 167 height 12
copy span "2271639"
click at [258, 65] on div "Home Orders R695013289 VPAM Overview Design Comments Item History Client Approv…" at bounding box center [771, 51] width 1542 height 30
click at [93, 146] on img at bounding box center [100, 157] width 97 height 54
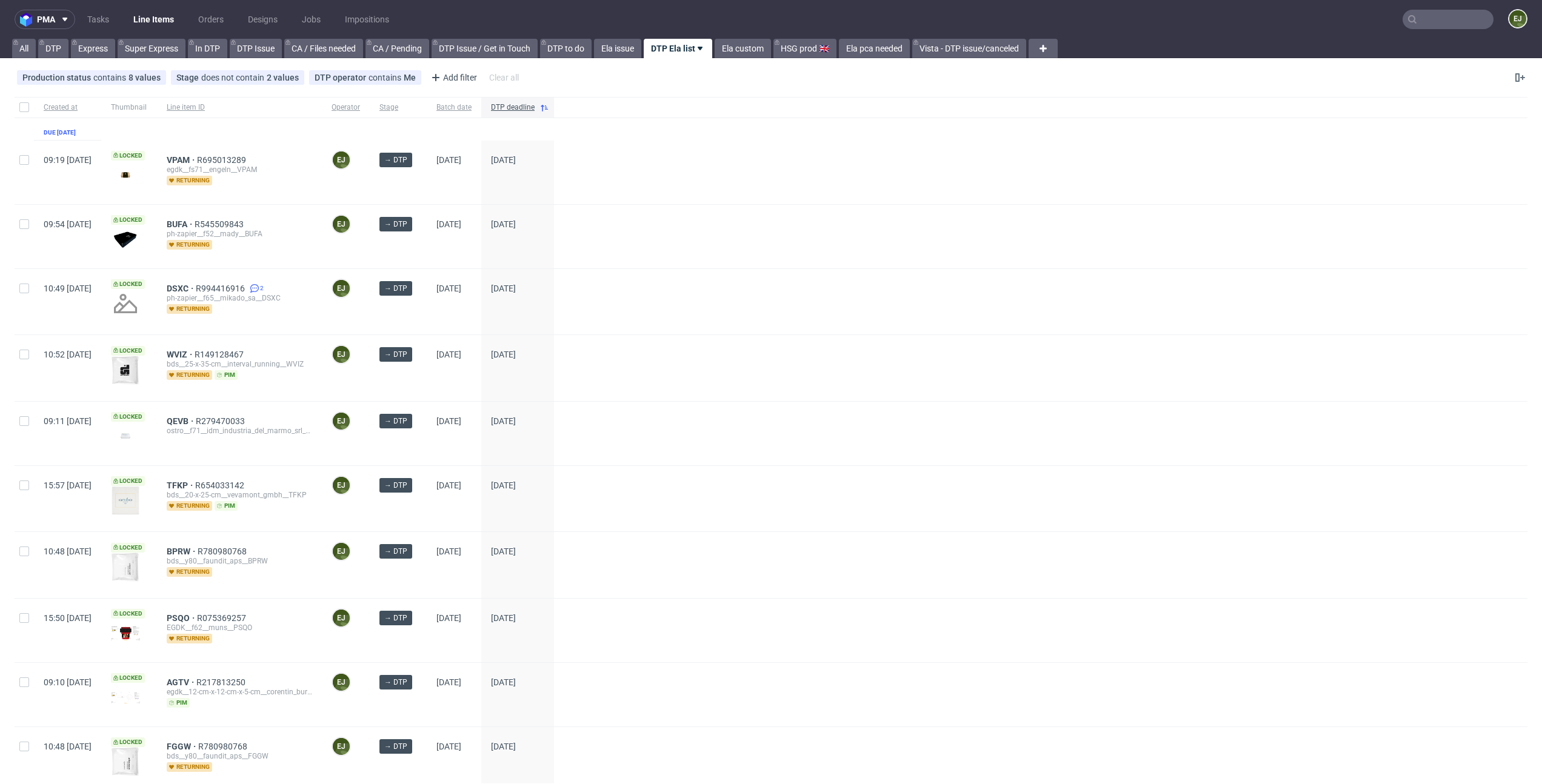
scroll to position [248, 0]
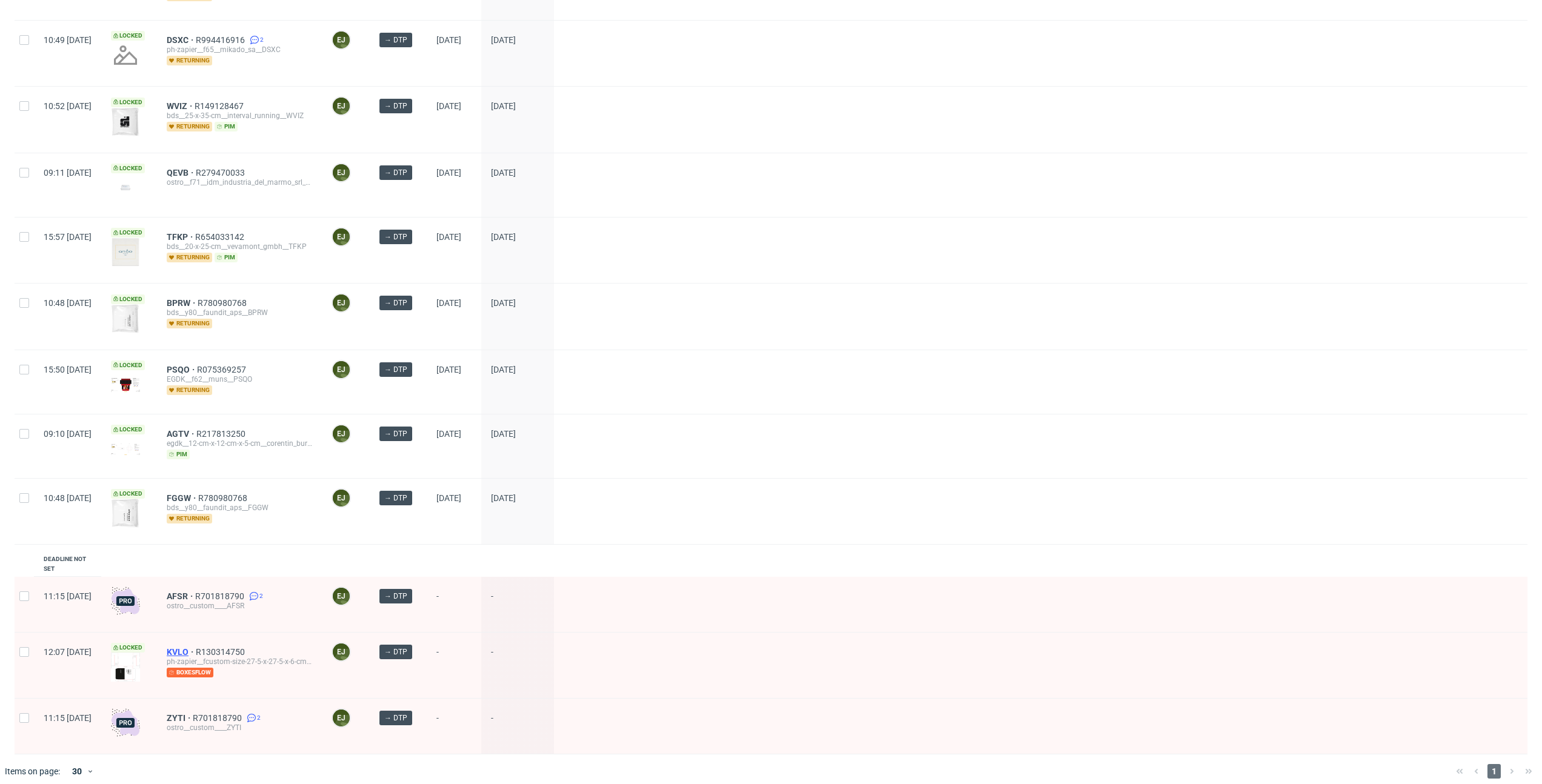
click at [196, 647] on span "KVLO" at bounding box center [181, 652] width 29 height 10
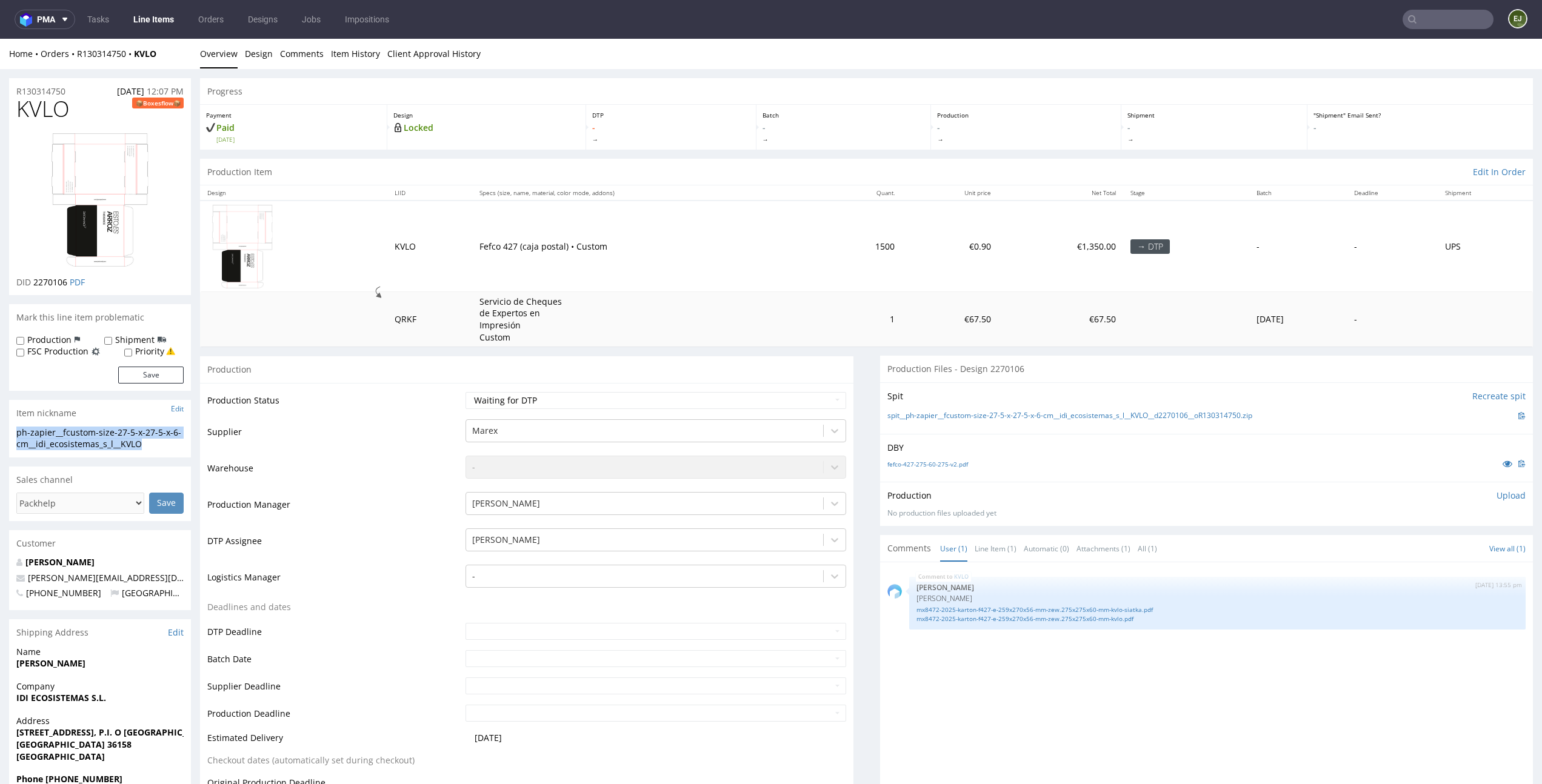
drag, startPoint x: 164, startPoint y: 442, endPoint x: 0, endPoint y: 426, distance: 164.8
copy section "ph-zapier__fcustom-size-27-5-x-27-5-x-6-cm__idi_ecosistemas_s_l__KVLO"
drag, startPoint x: 66, startPoint y: 281, endPoint x: 35, endPoint y: 282, distance: 31.0
click at [35, 282] on span "2270106" at bounding box center [50, 283] width 34 height 12
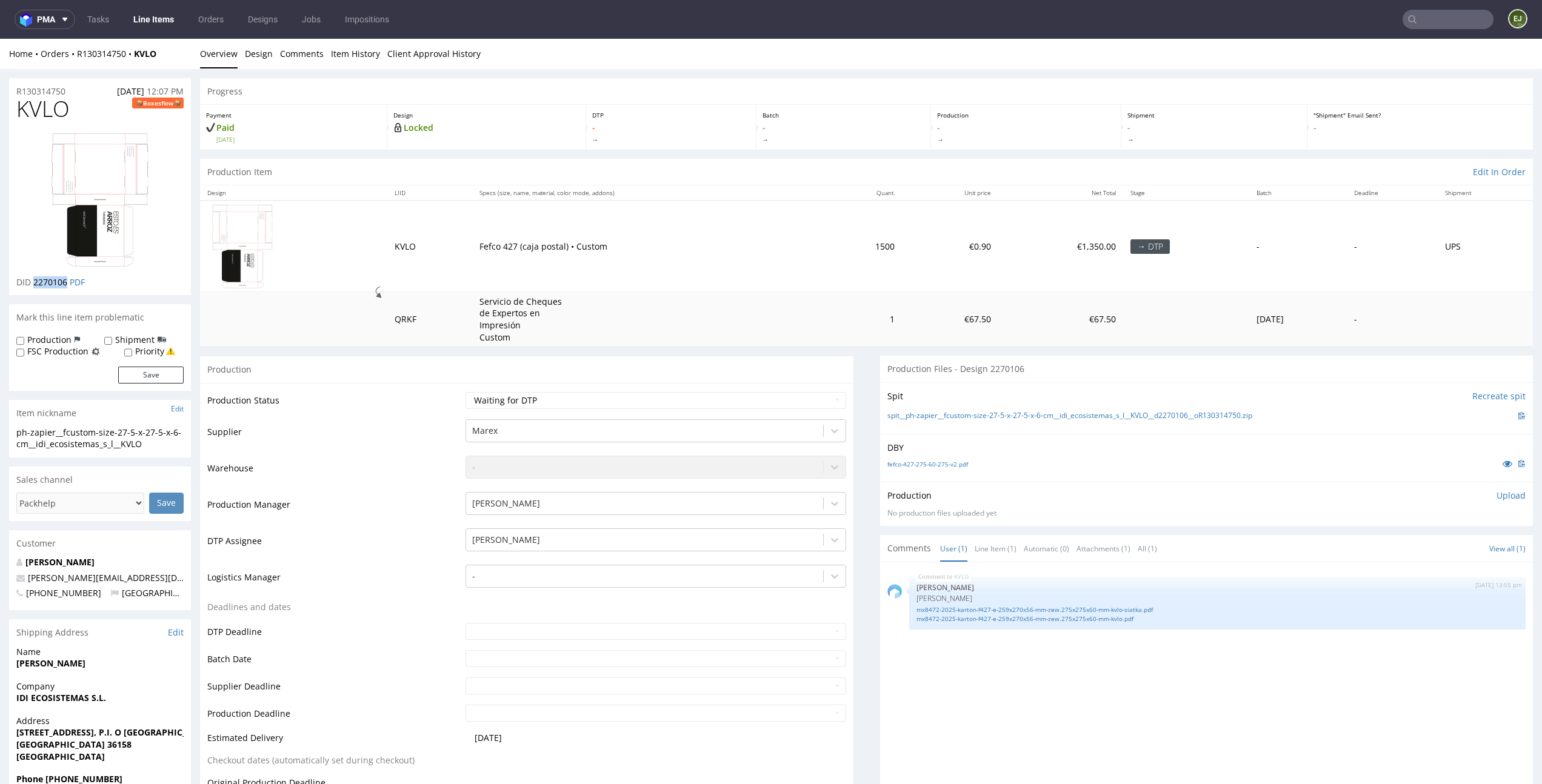
copy span "2270106"
drag, startPoint x: 71, startPoint y: 89, endPoint x: 0, endPoint y: 89, distance: 71.0
copy p "R130314750"
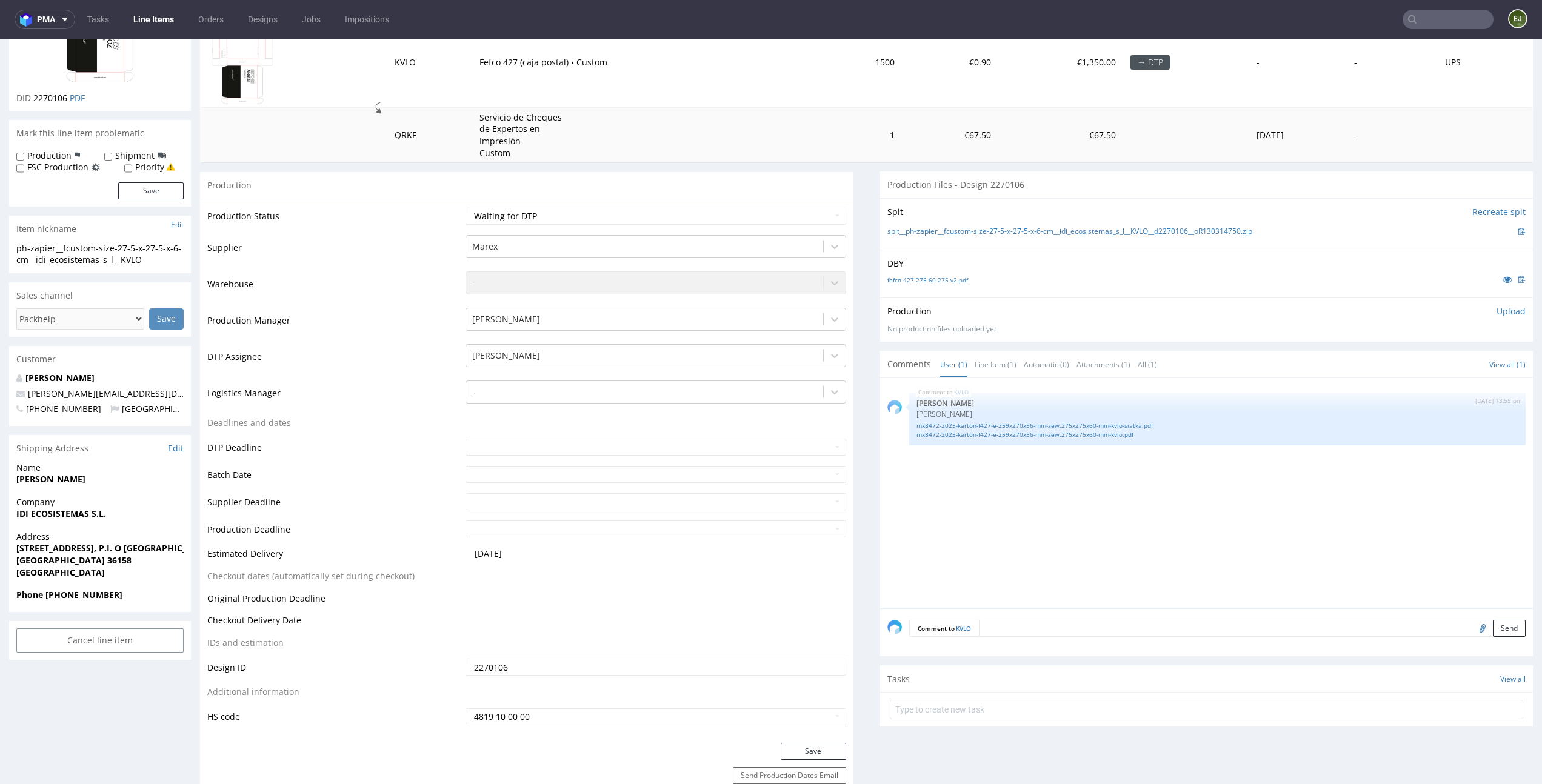
click at [1035, 622] on textarea at bounding box center [1253, 629] width 548 height 17
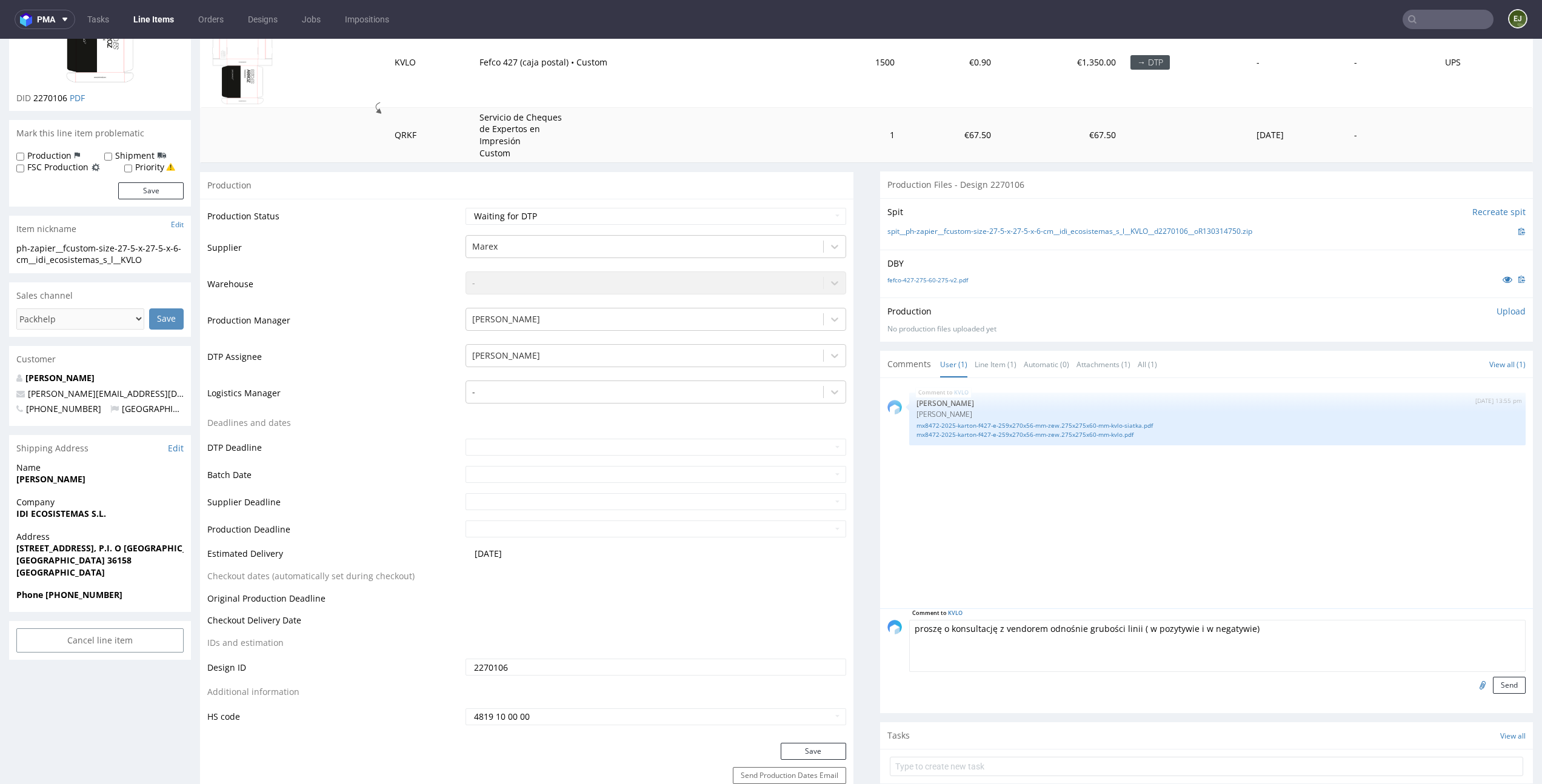
type textarea "proszę o konsultację z vendorem odnośnie grubości linii ( w pozytywie i w negat…"
click at [1473, 685] on input "file" at bounding box center [1481, 685] width 17 height 16
type input "C:\fakepath\ostro__fcustom-size-27-5-x-27-5-x-6-cm__idi_ecosistemas_s_l__KVLO__…"
click at [1493, 686] on button "Send" at bounding box center [1509, 685] width 33 height 17
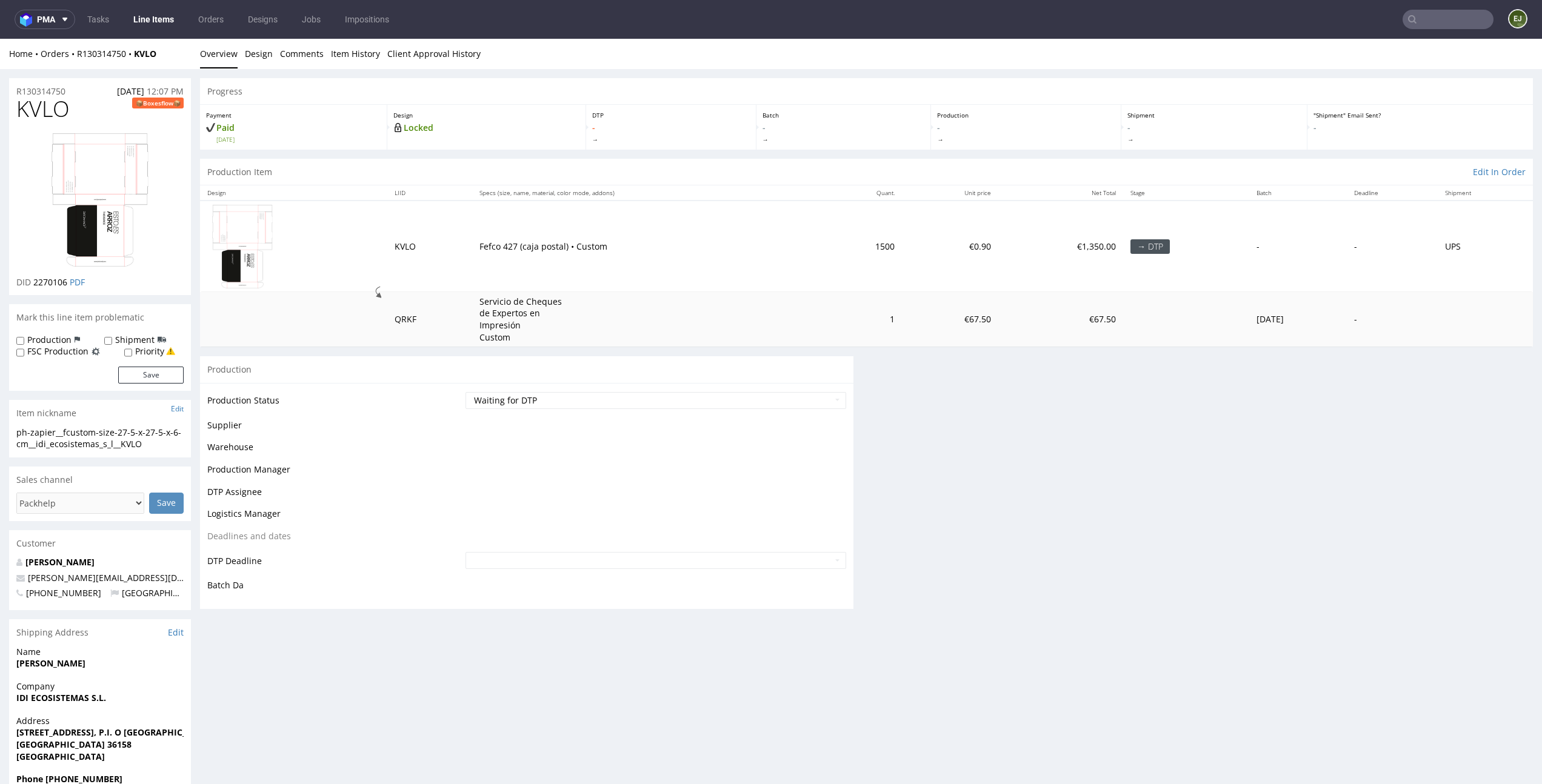
scroll to position [0, 0]
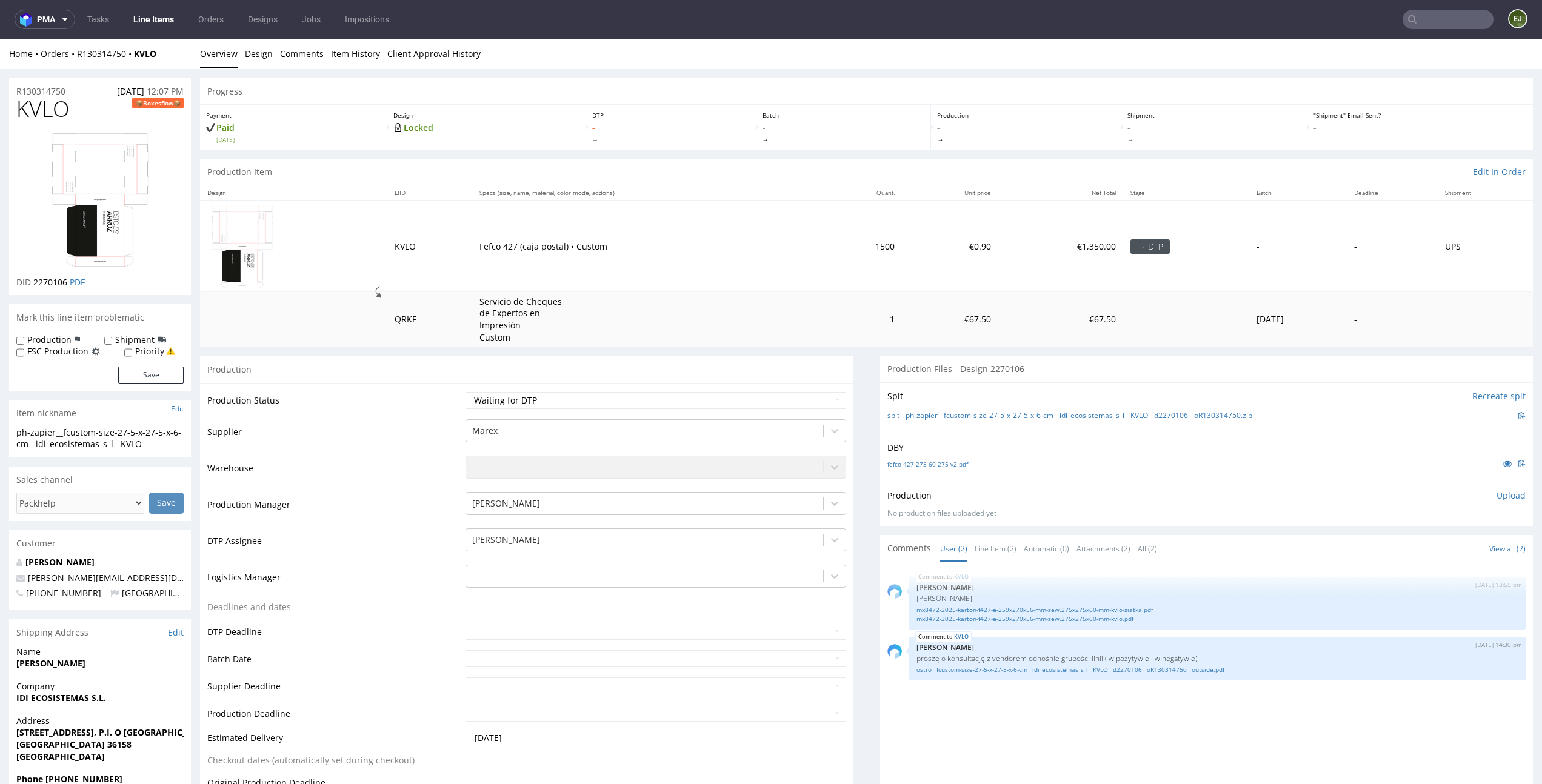
click at [61, 339] on label "Production" at bounding box center [49, 339] width 44 height 12
click at [24, 339] on input "Production" at bounding box center [20, 341] width 8 height 10
checkbox input "true"
click at [143, 374] on button "Save" at bounding box center [151, 375] width 65 height 17
click at [786, 138] on span at bounding box center [844, 140] width 162 height 8
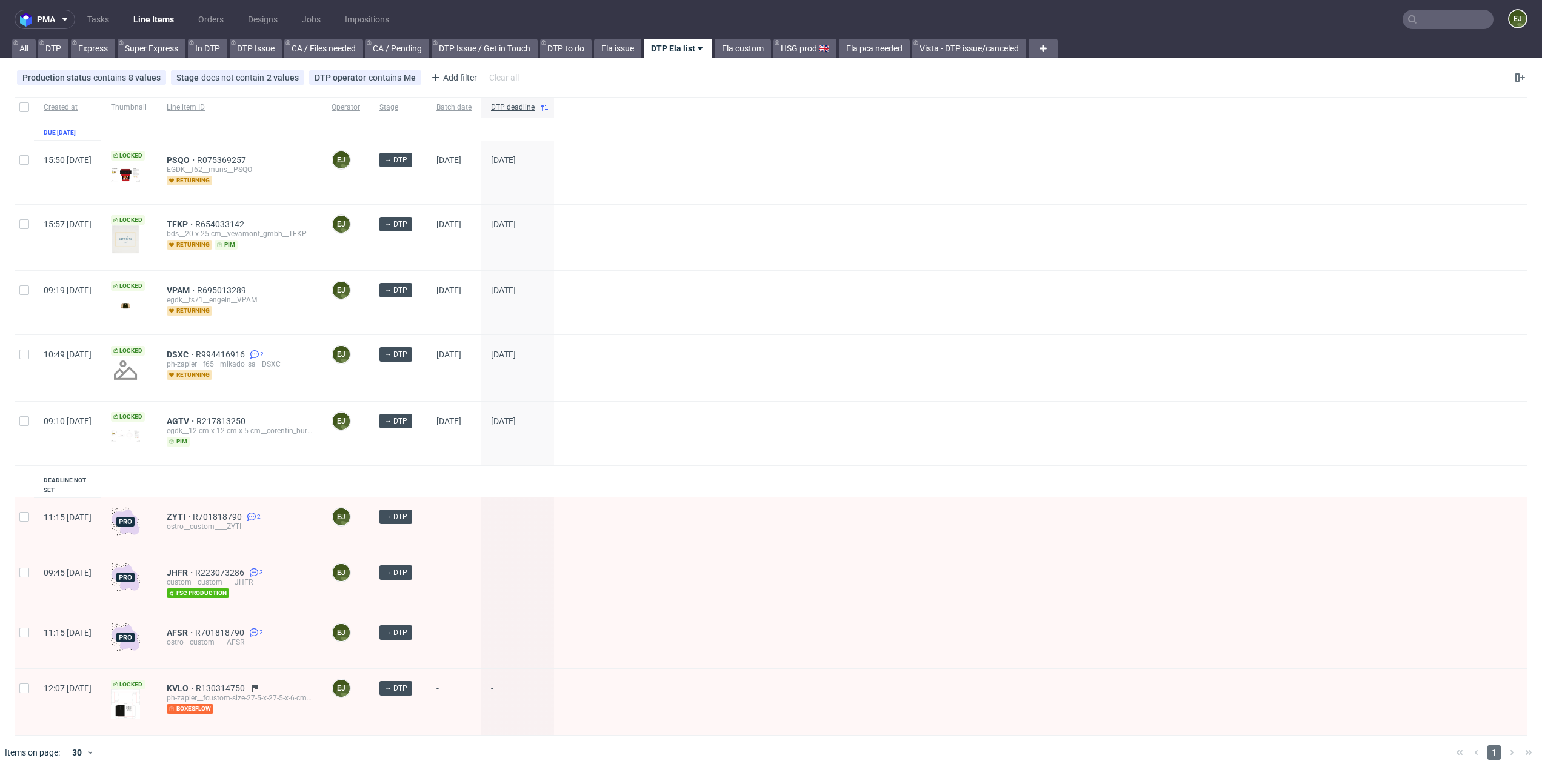
click at [840, 318] on div at bounding box center [1041, 303] width 973 height 64
click at [195, 568] on span "JHFR" at bounding box center [181, 573] width 28 height 10
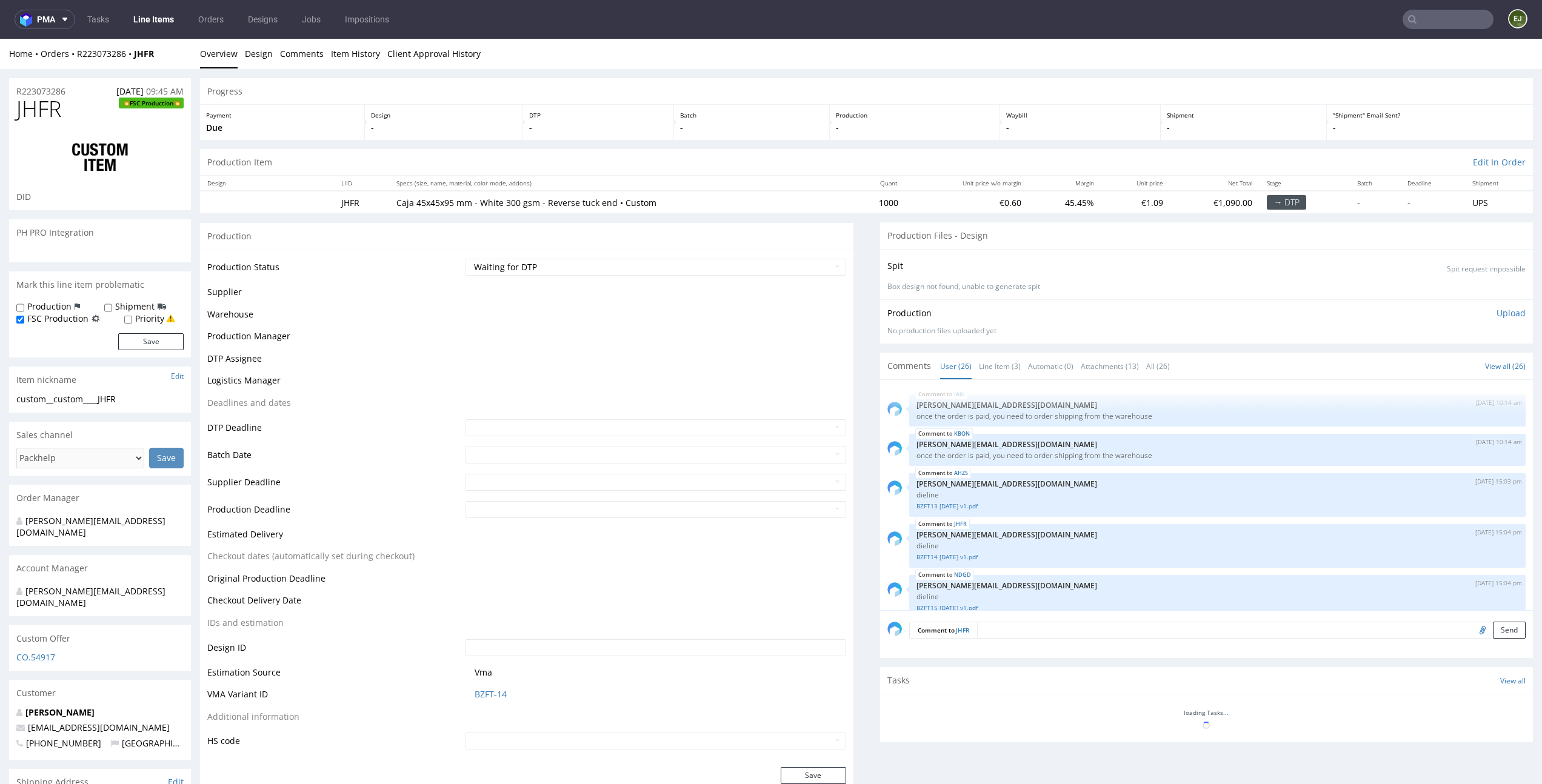
scroll to position [1065, 0]
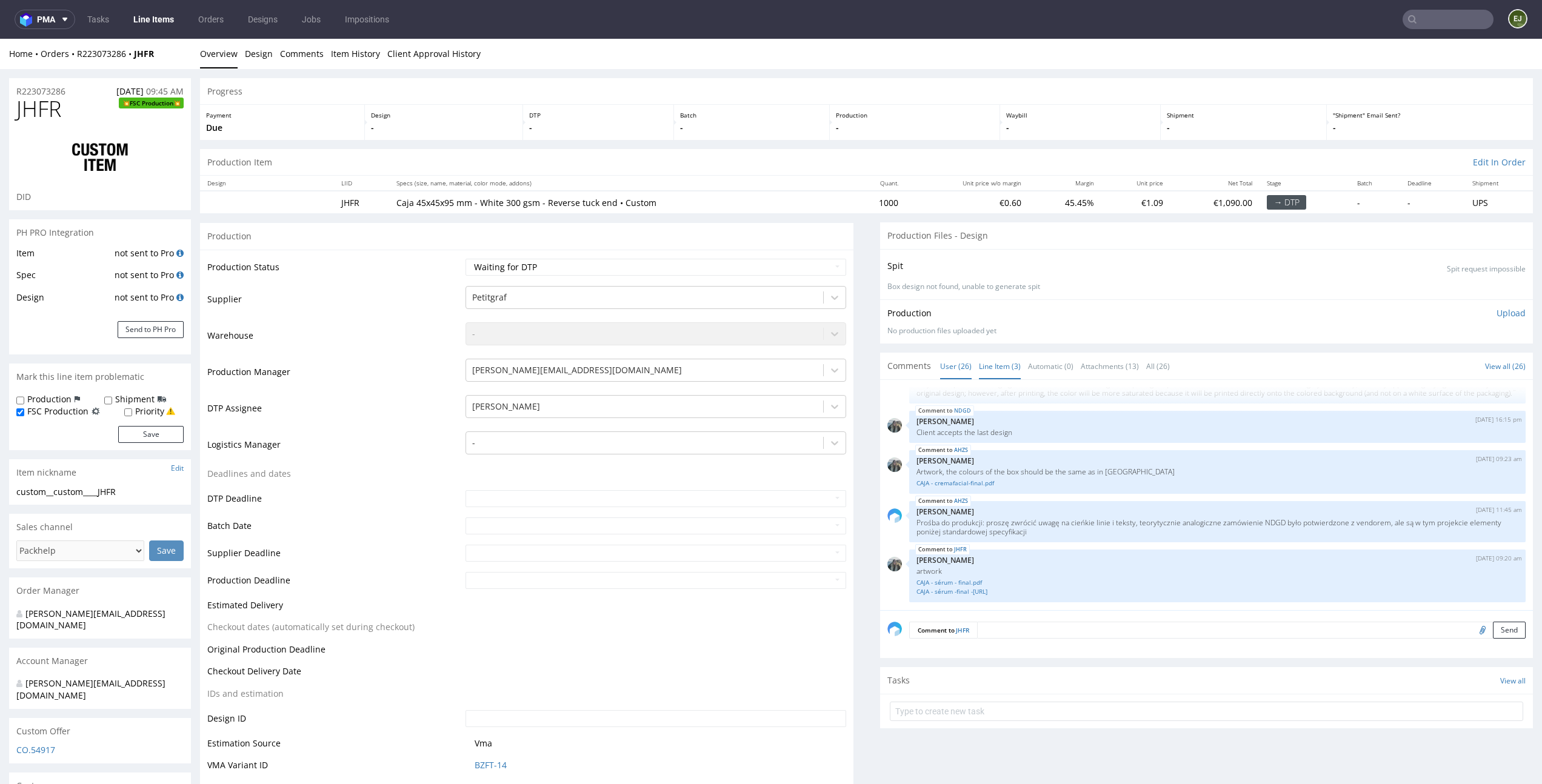
click at [990, 374] on link "Line Item (3)" at bounding box center [1000, 366] width 42 height 26
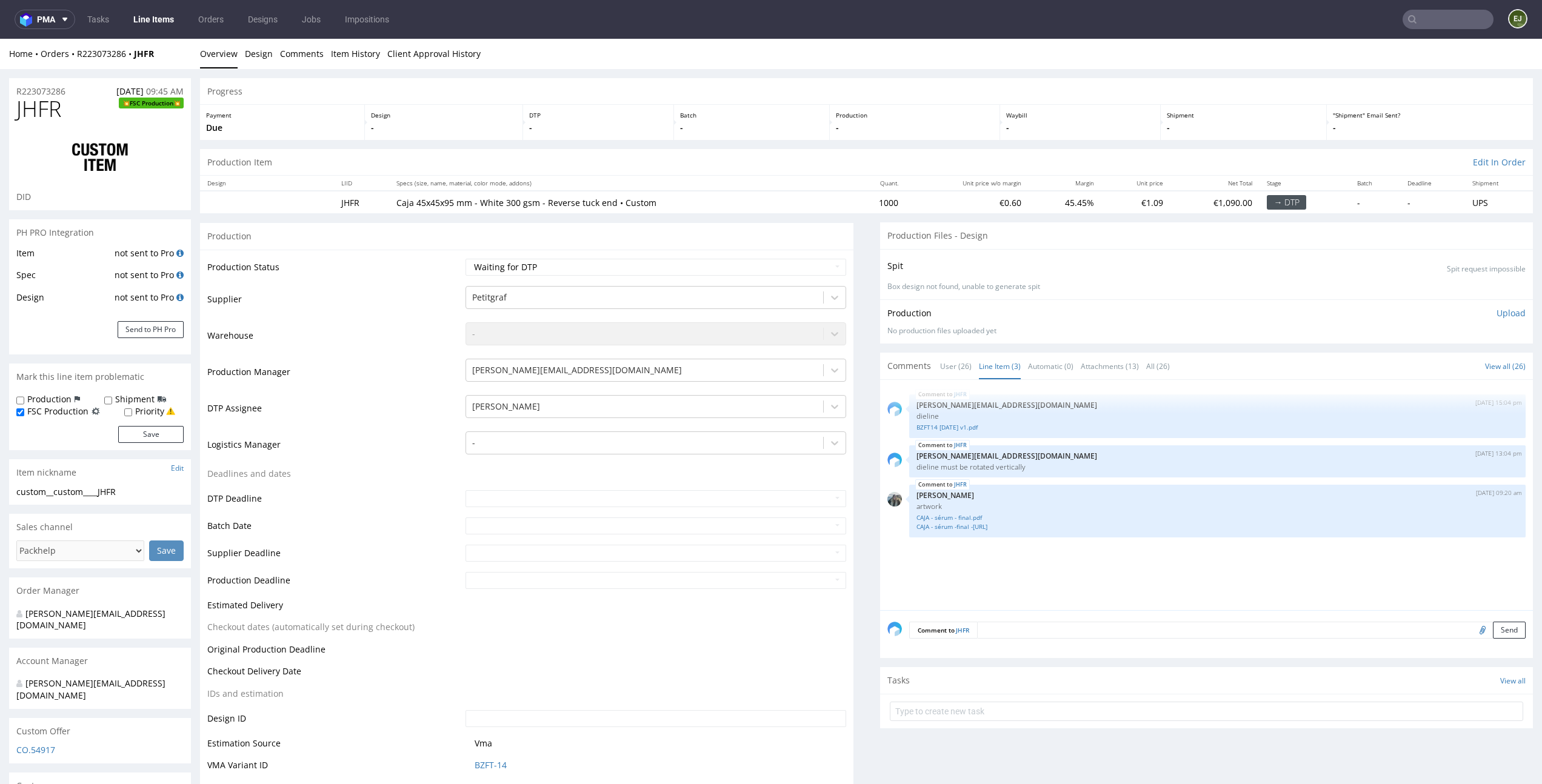
click at [1067, 616] on div "Comment to JHFR Send" at bounding box center [1208, 634] width 654 height 48
click at [960, 429] on link "BZFT14 [DATE] v1.pdf" at bounding box center [1218, 427] width 603 height 9
click at [952, 521] on link "CAJA - sérum - final.pdf" at bounding box center [1218, 517] width 603 height 9
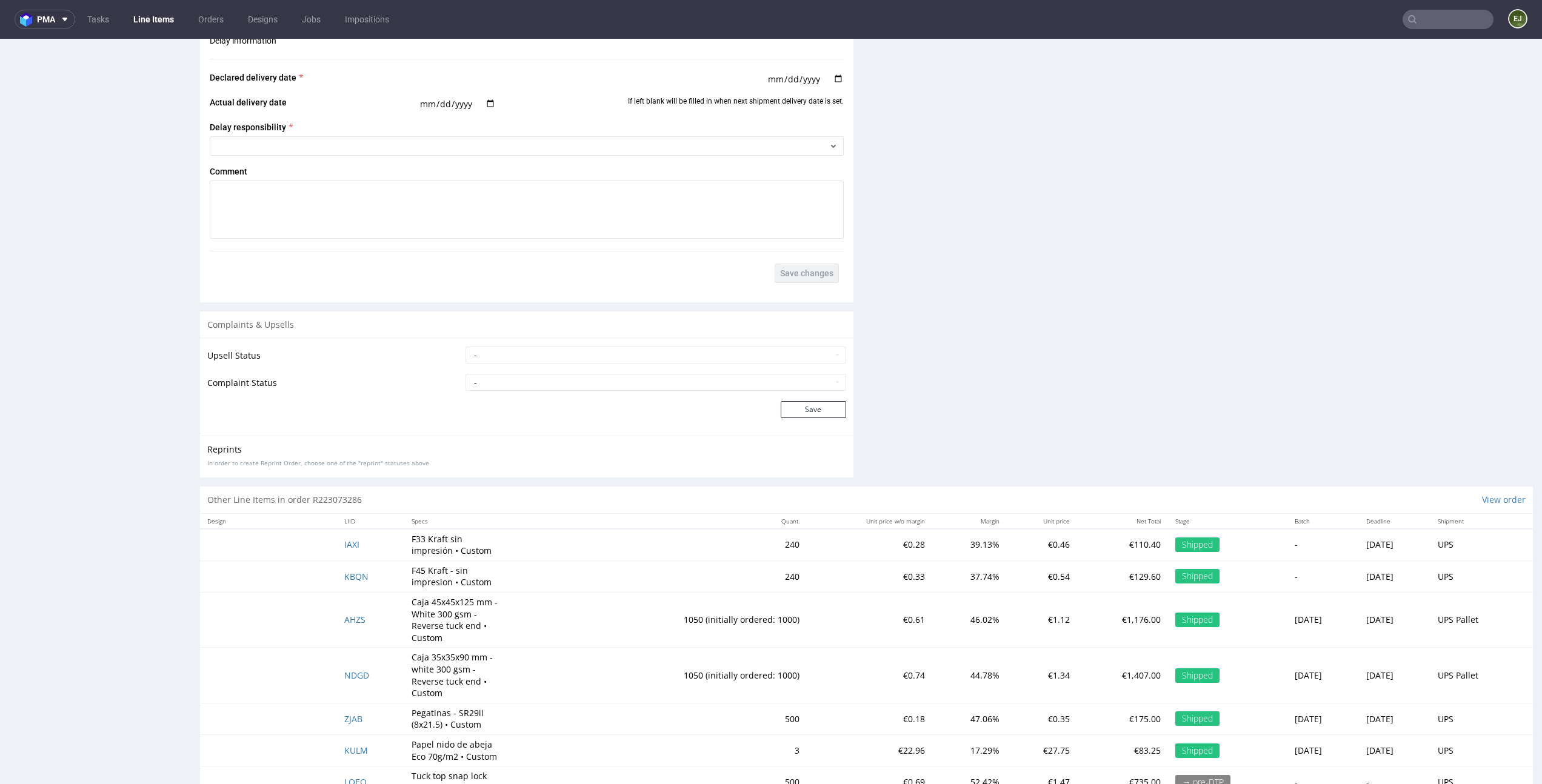
scroll to position [2044, 0]
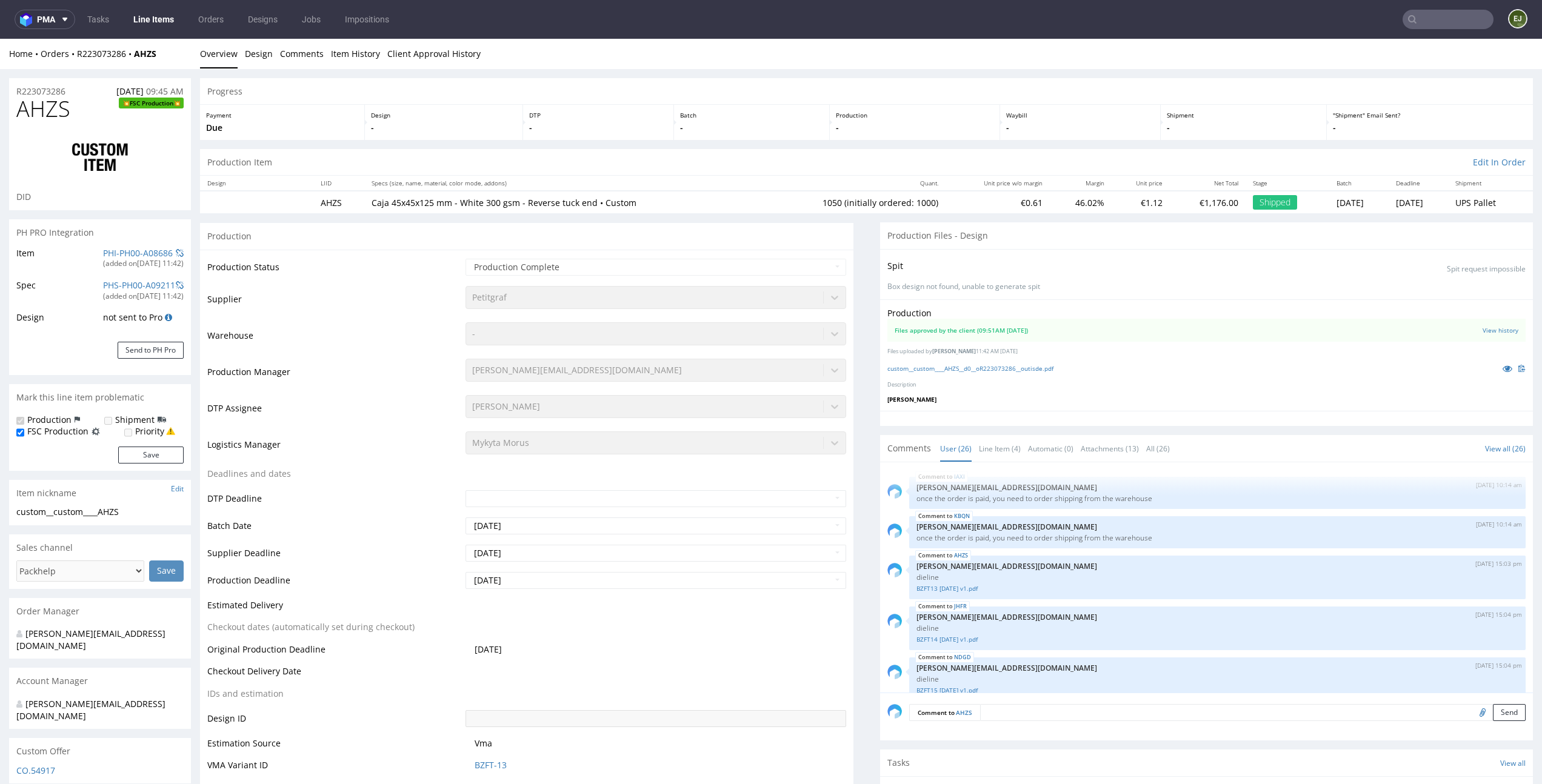
scroll to position [1065, 0]
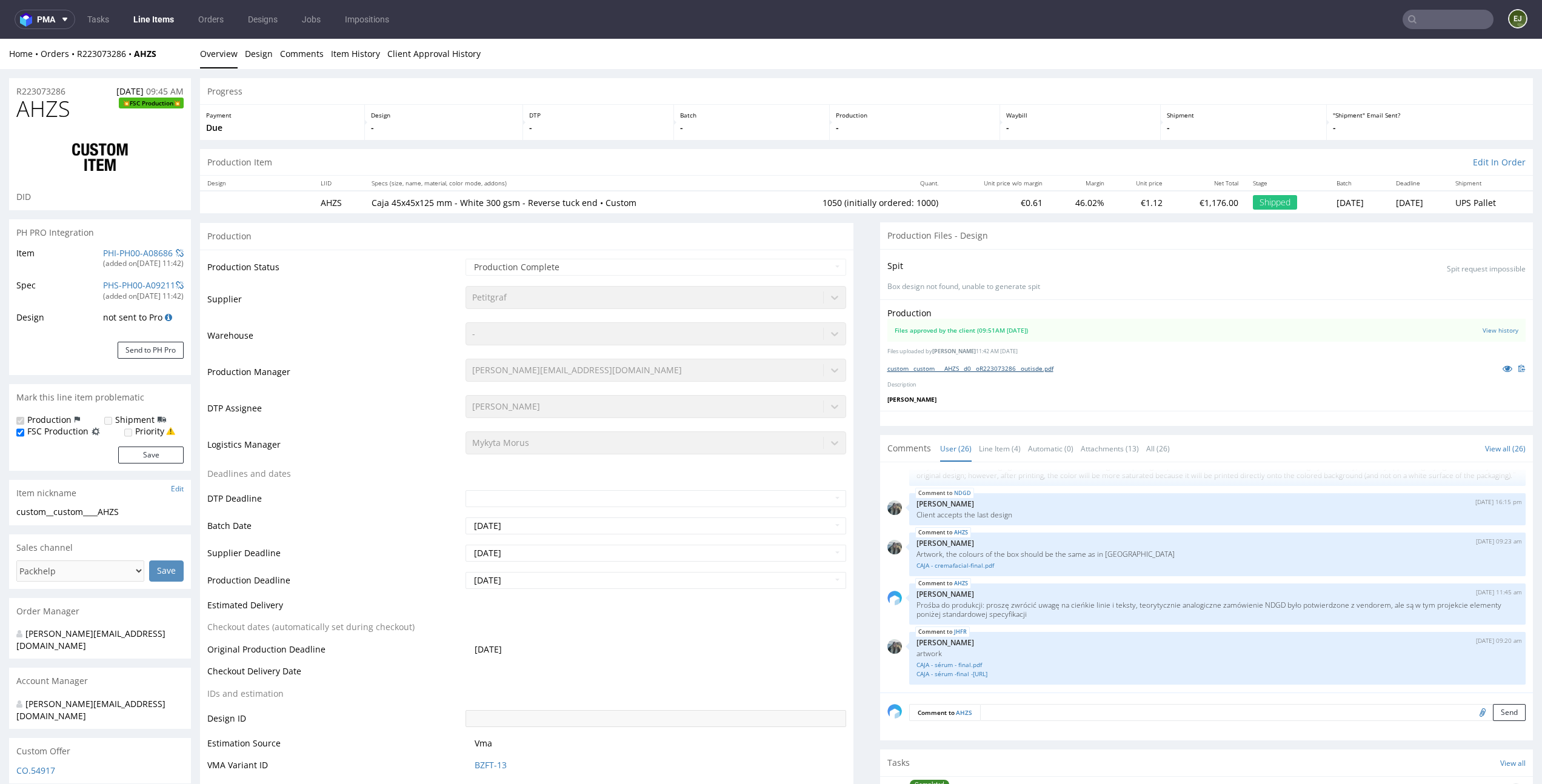
click at [975, 367] on link "custom__custom____AHZS__d0__oR223073286__outisde.pdf" at bounding box center [970, 369] width 166 height 8
click at [981, 467] on div "IAXI 28th Mar 25 | 10:14 am maciej.sikora@packhelp.com once the order is paid, …" at bounding box center [1208, 577] width 654 height 230
click at [989, 455] on link "Line Item (4)" at bounding box center [1000, 448] width 42 height 26
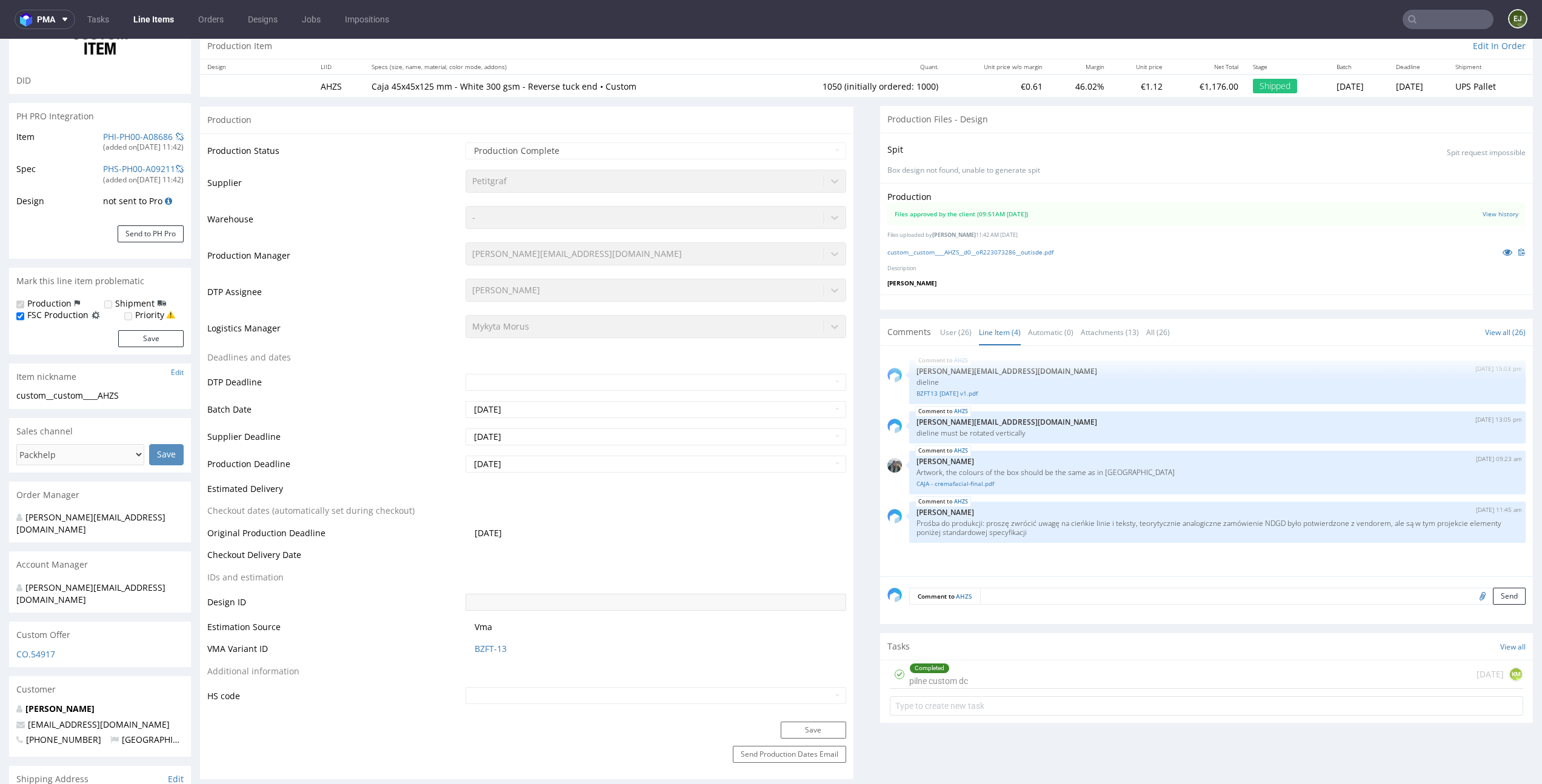
scroll to position [167, 0]
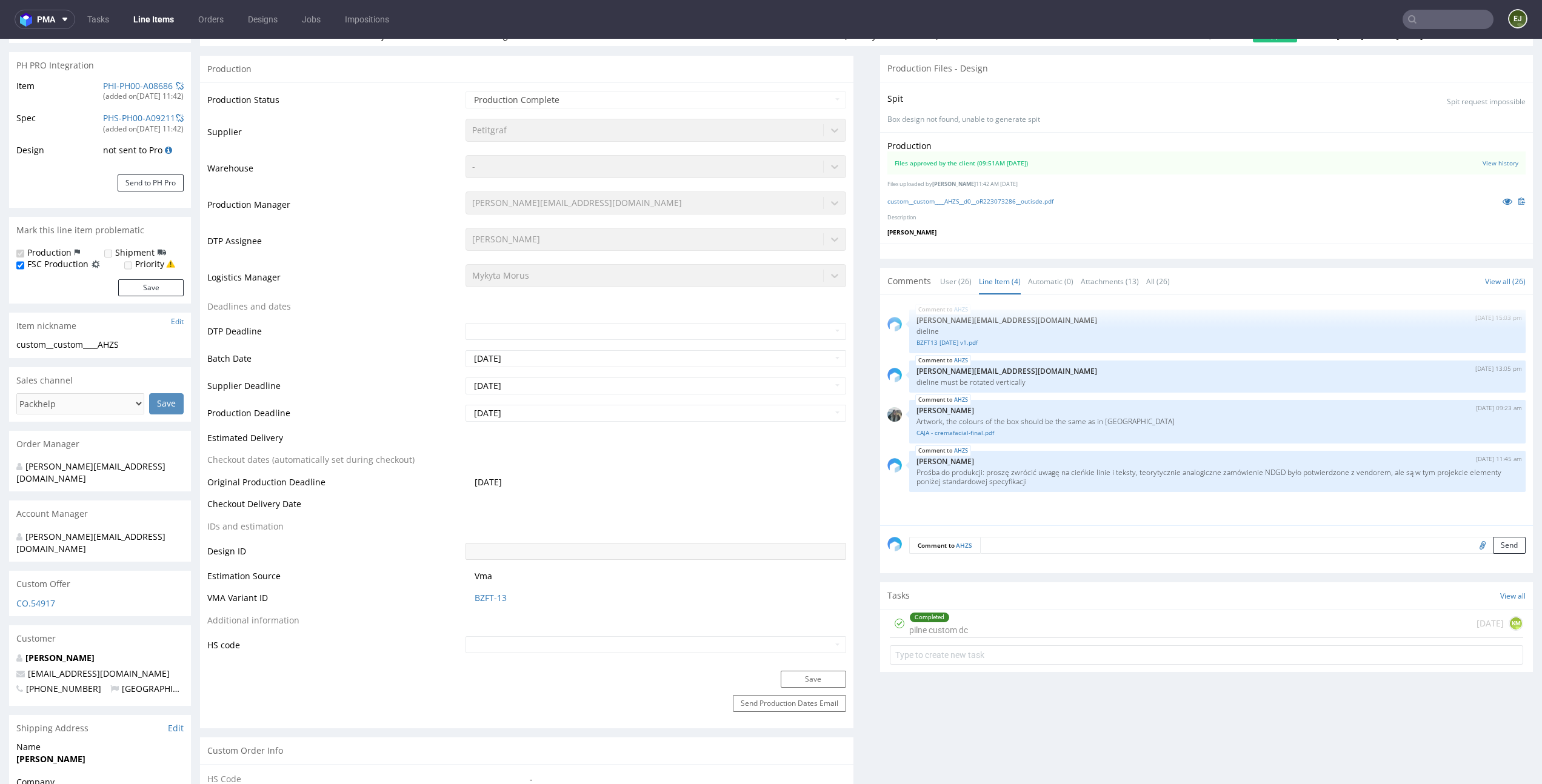
click at [1005, 620] on div "Completed pilne custom dc 4 months ago KM" at bounding box center [1207, 624] width 634 height 28
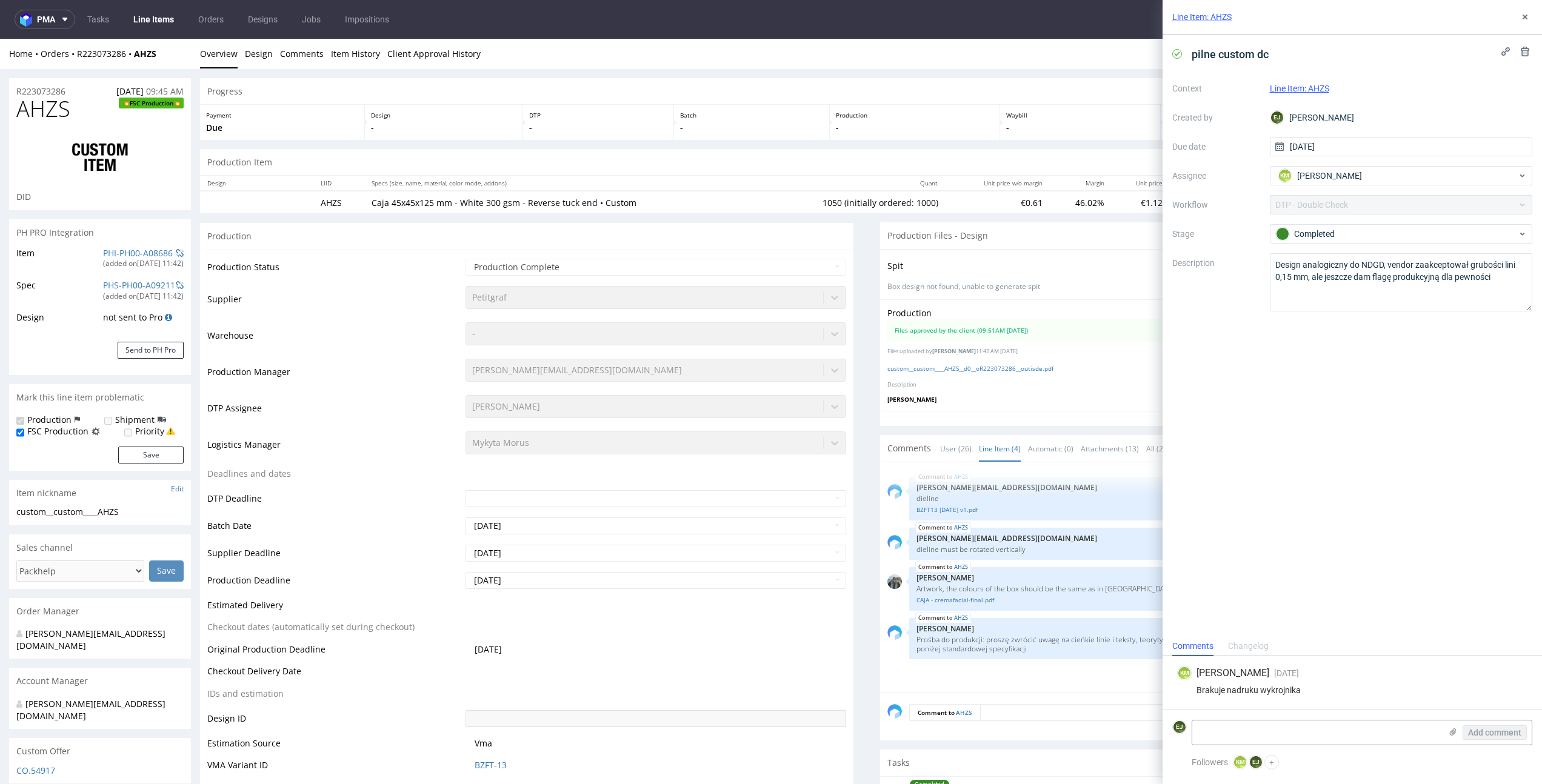
click at [1001, 360] on div "Production Files approved by the client (09:51AM 02 Jun 2025) View history File…" at bounding box center [1208, 354] width 654 height 111
click at [1001, 367] on link "custom__custom____AHZS__d0__oR223073286__outisde.pdf" at bounding box center [970, 369] width 166 height 8
click at [154, 18] on link "Line Items" at bounding box center [154, 19] width 55 height 19
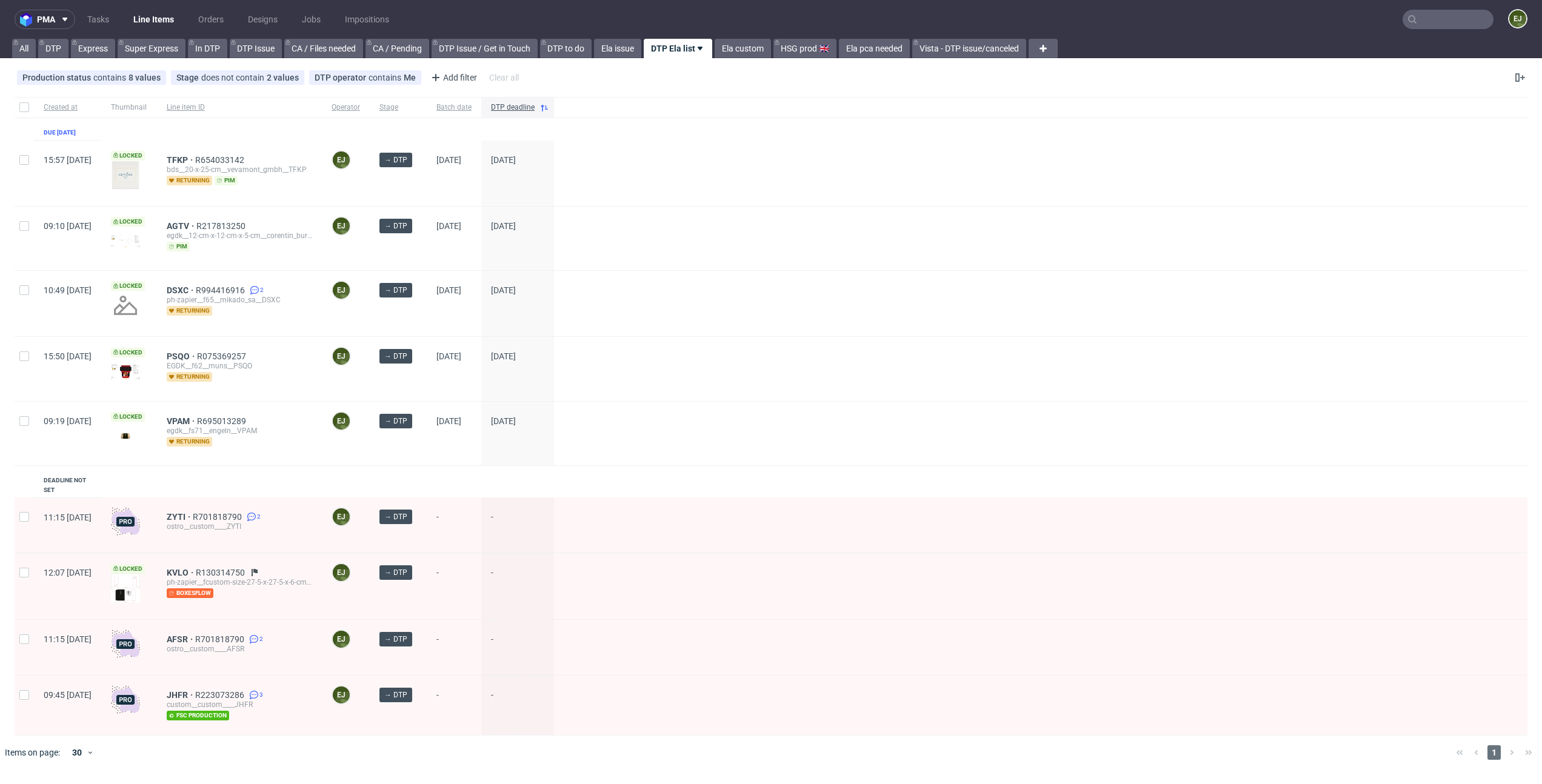
click at [996, 649] on div at bounding box center [1041, 648] width 973 height 55
click at [195, 634] on span "AFSR" at bounding box center [181, 639] width 28 height 10
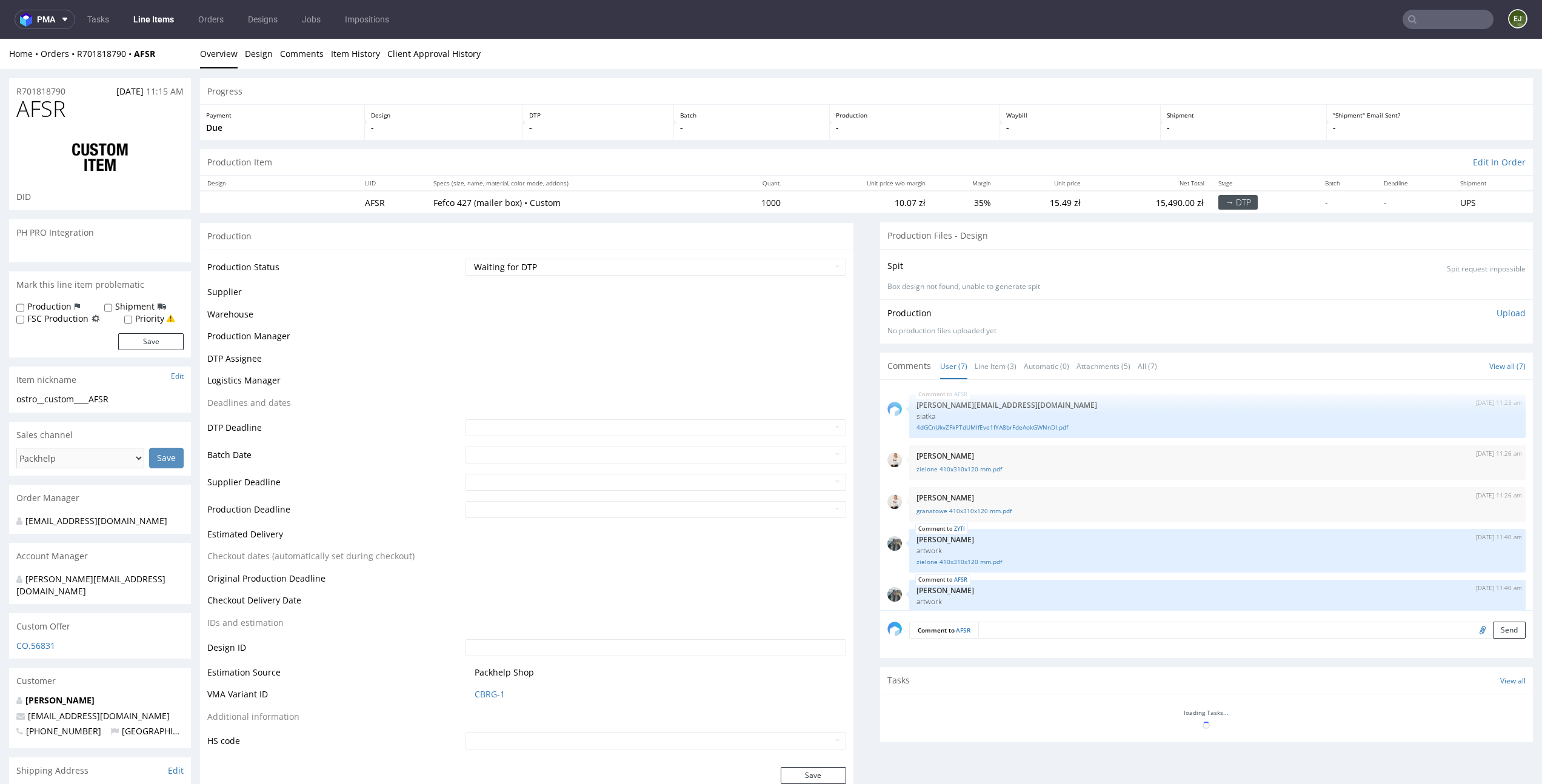
scroll to position [99, 0]
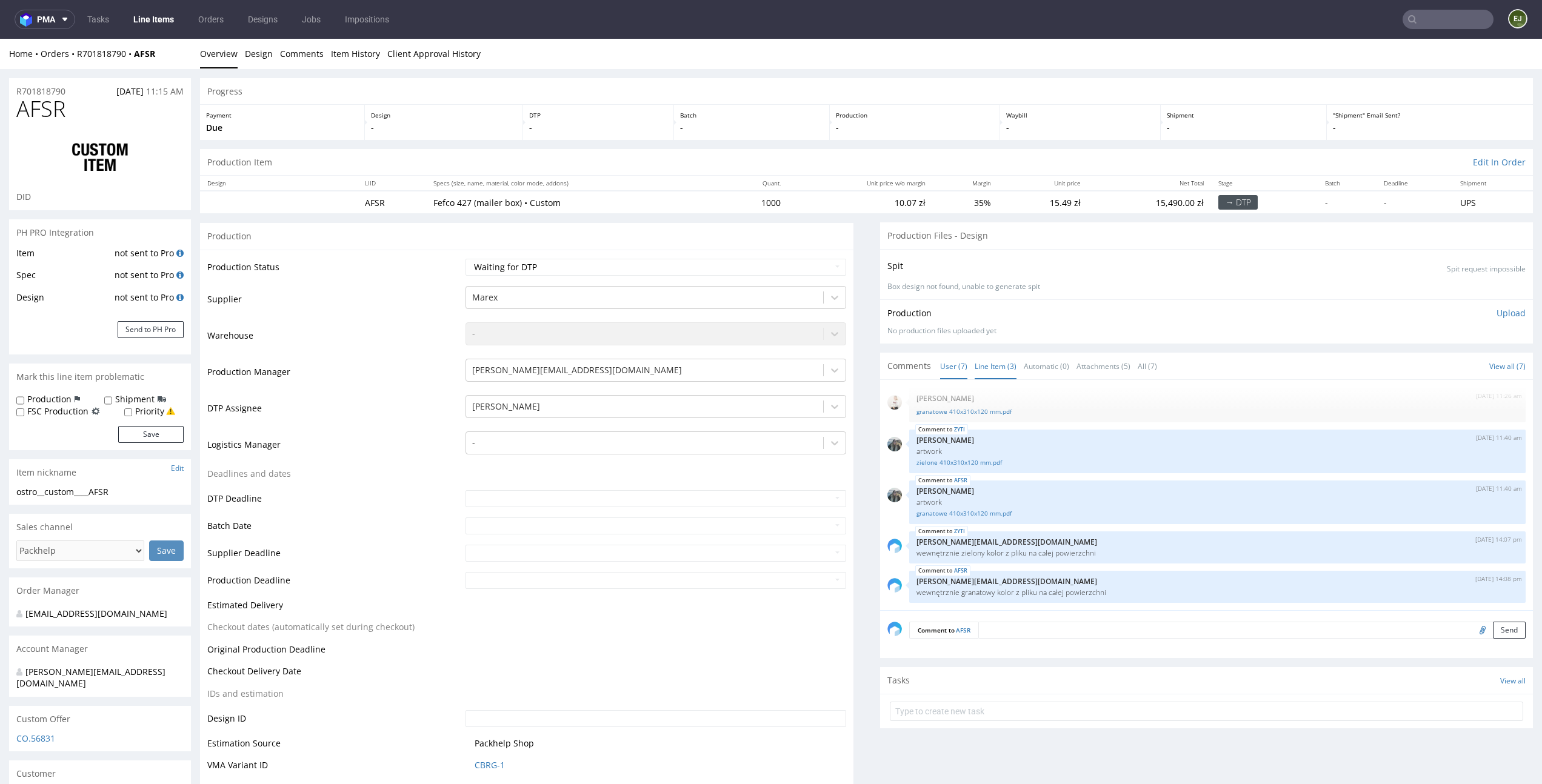
click at [986, 365] on link "Line Item (3)" at bounding box center [996, 366] width 42 height 26
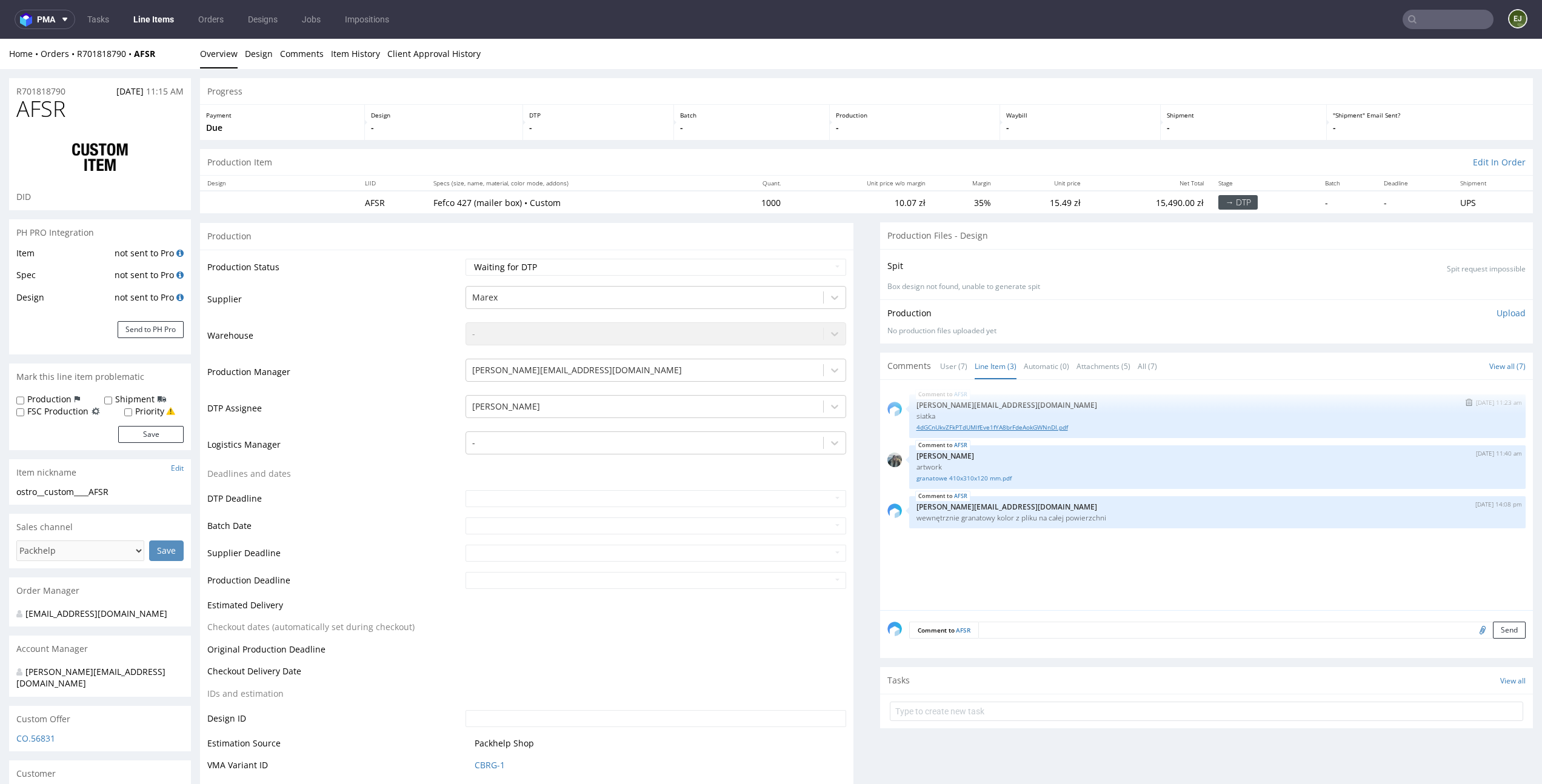
click at [969, 426] on link "4dGCnUkvZFkPTdUMlfEve1fYA8brFdeAokGWNnDI.pdf" at bounding box center [1218, 427] width 603 height 9
click at [155, 23] on link "Line Items" at bounding box center [154, 19] width 55 height 19
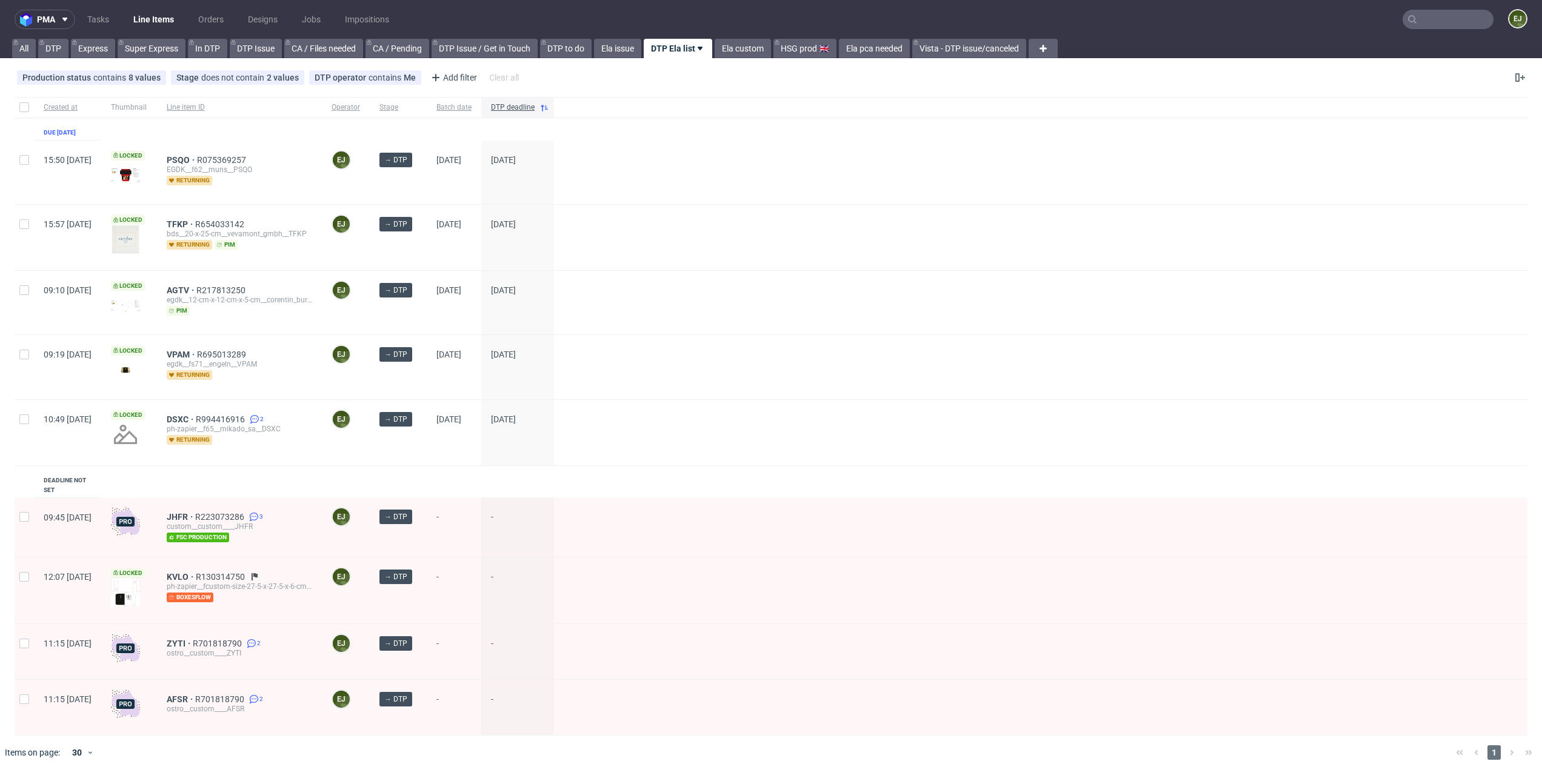
click at [759, 411] on div at bounding box center [1041, 432] width 973 height 65
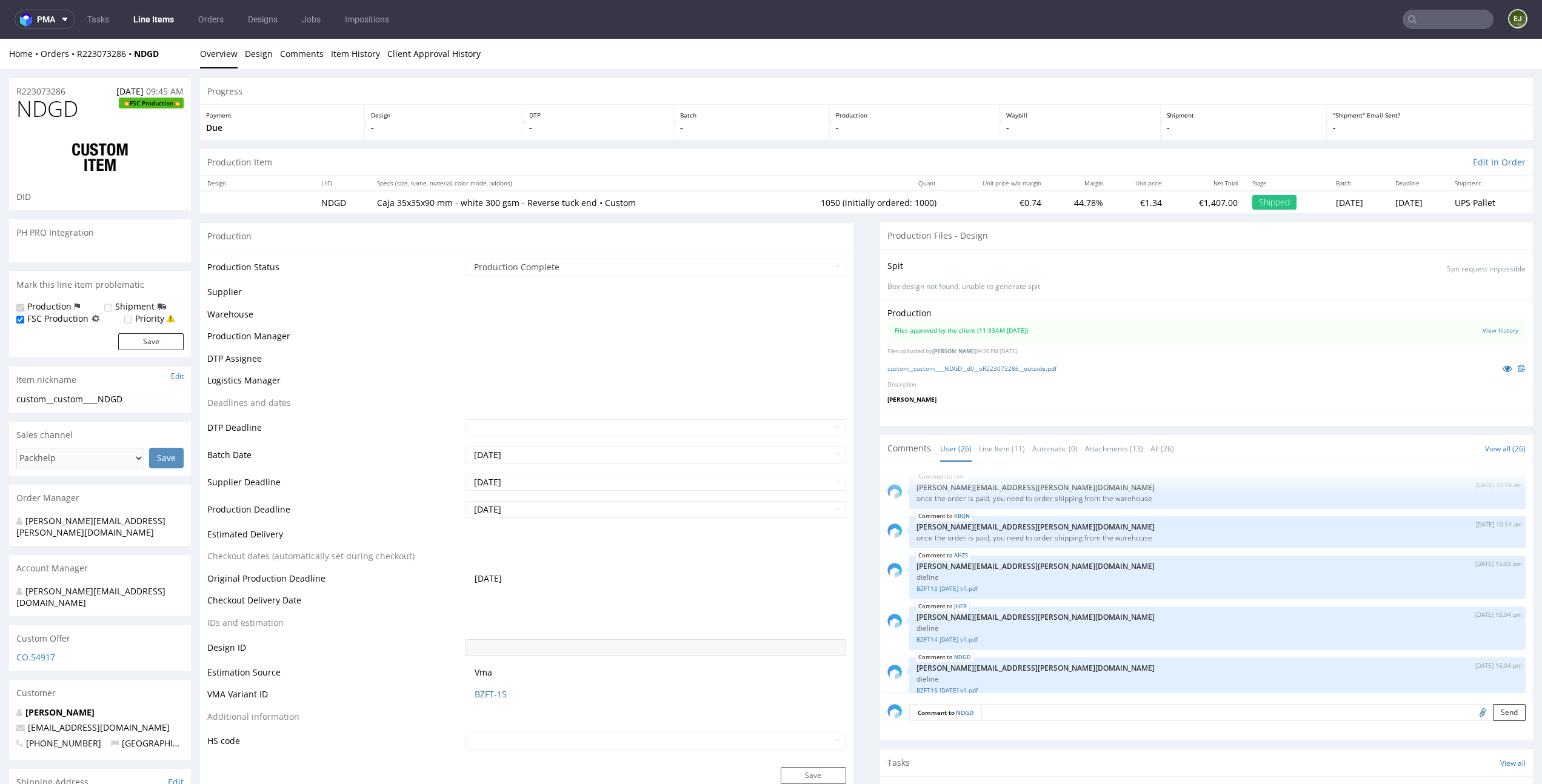
scroll to position [1065, 0]
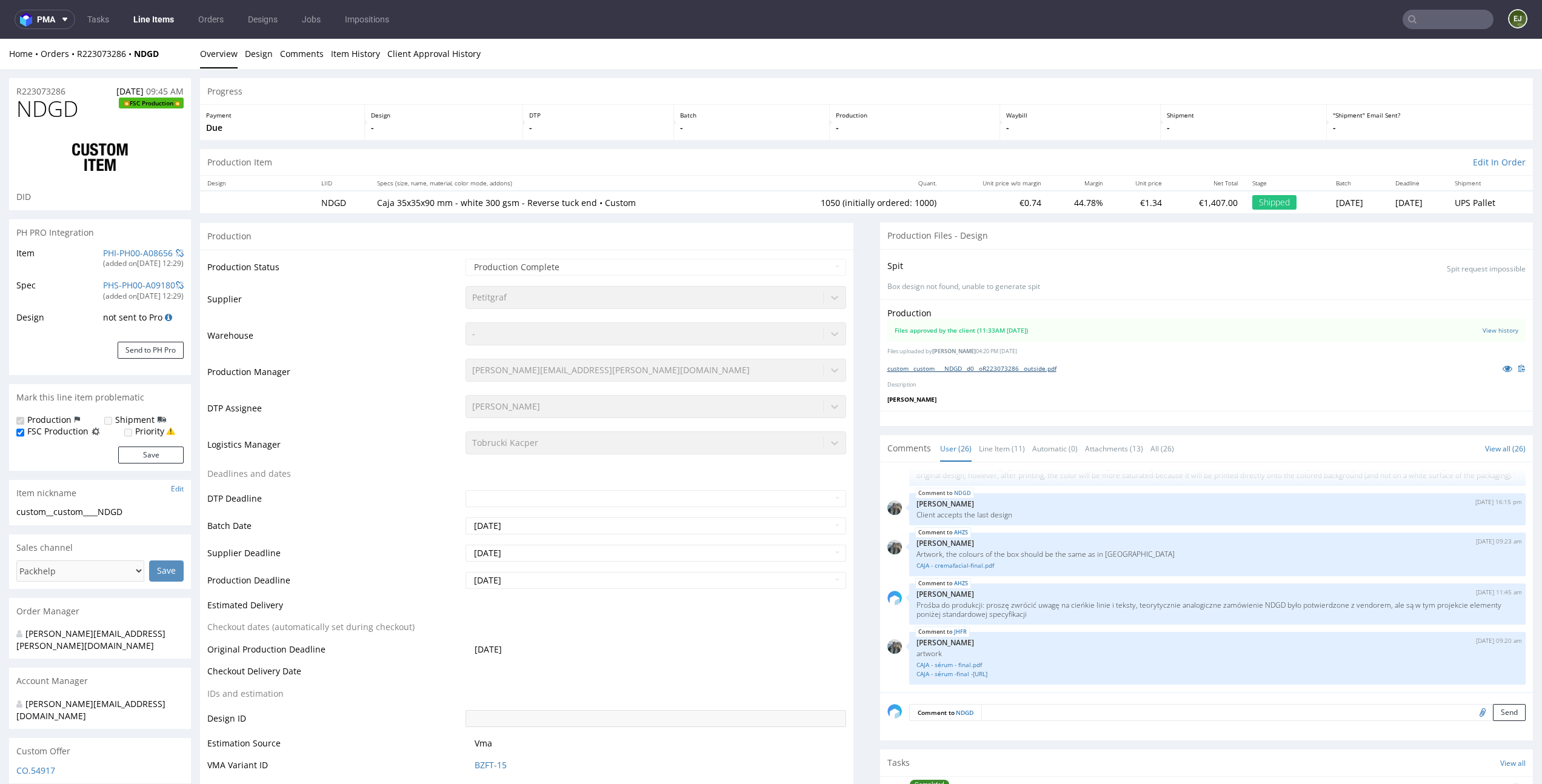
click at [952, 369] on link "custom__custom____NDGD__d0__oR223073286__outside.pdf" at bounding box center [972, 369] width 169 height 8
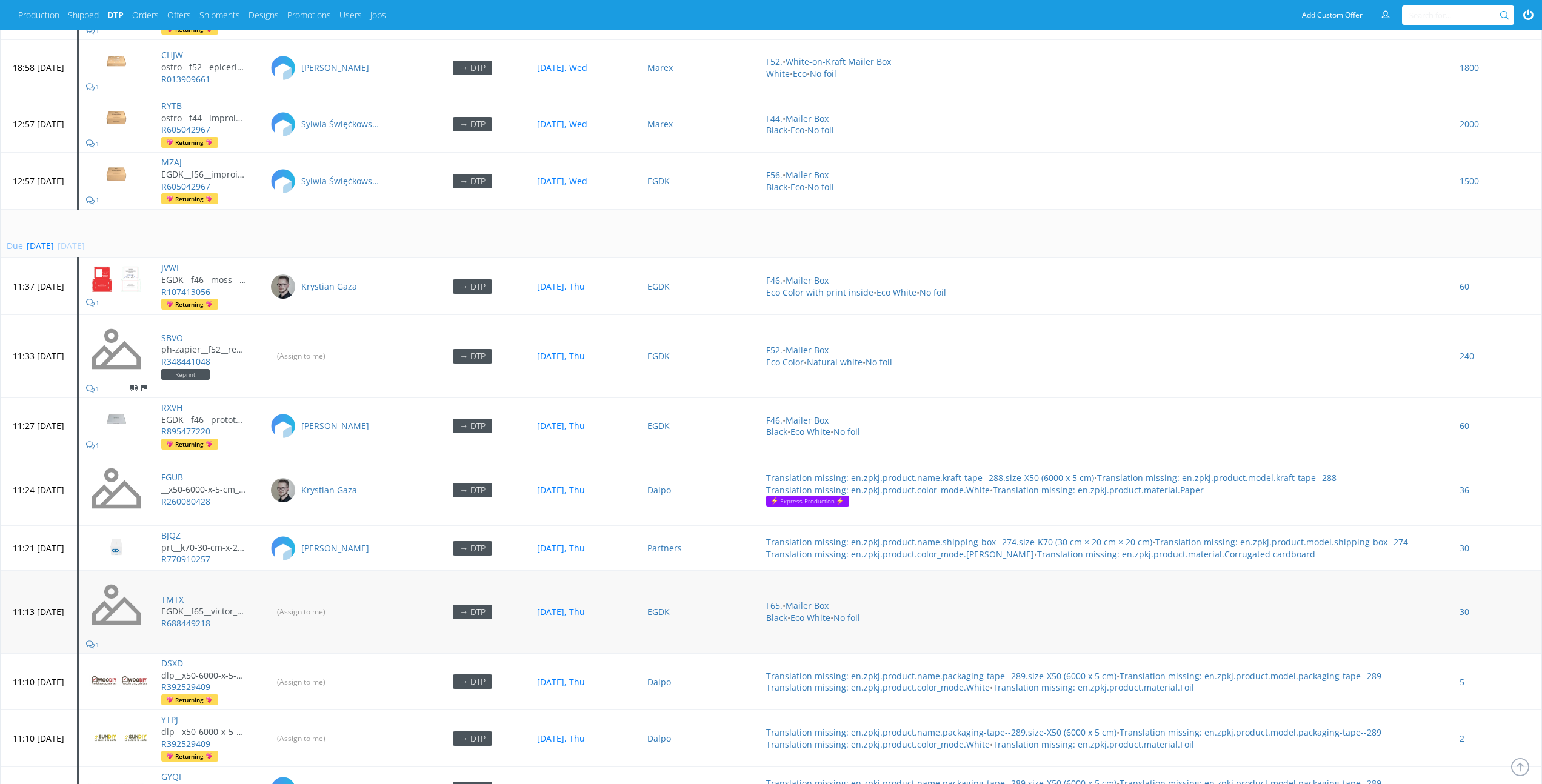
scroll to position [5363, 0]
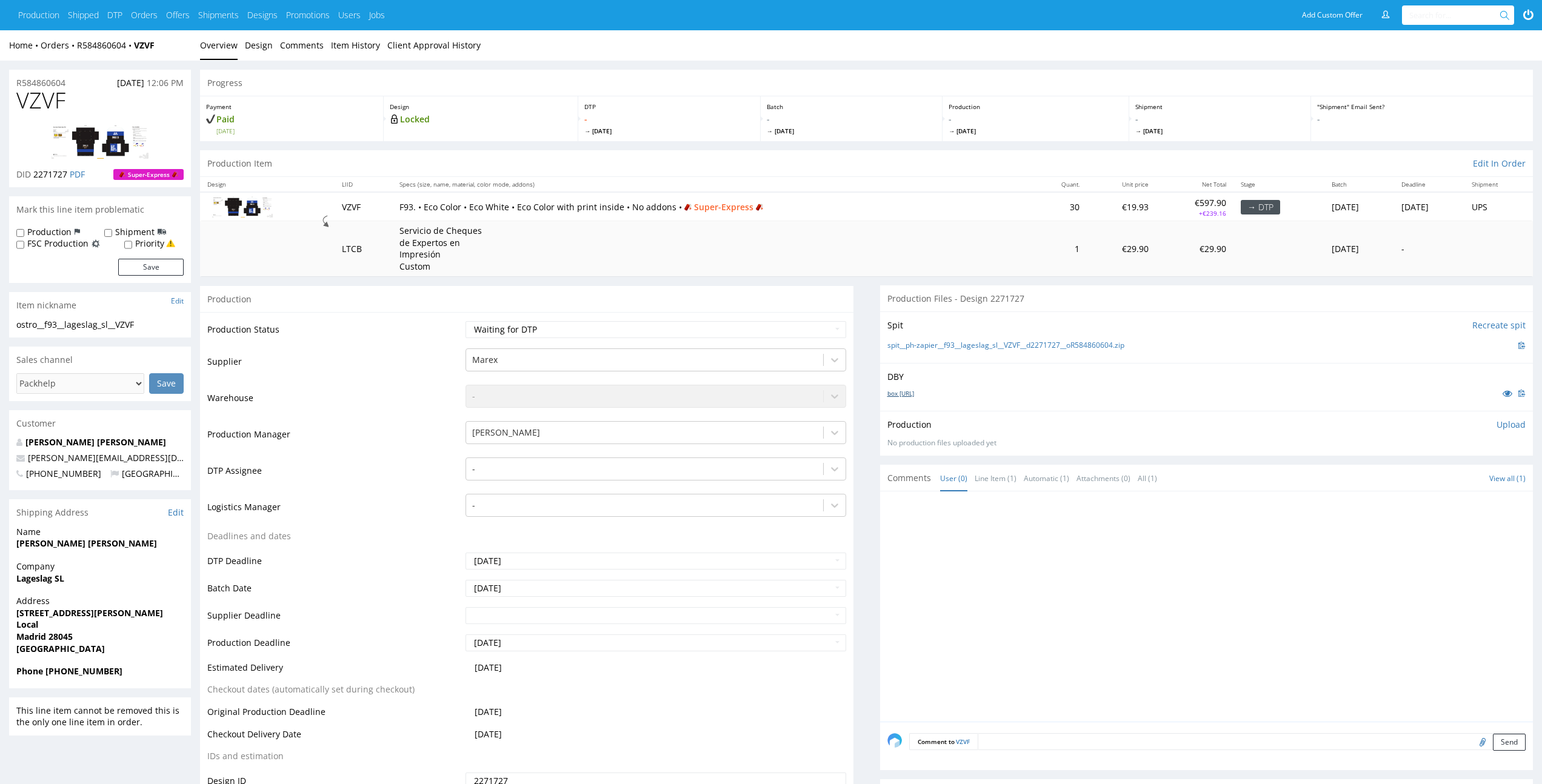
click at [901, 391] on link "box [URL]" at bounding box center [901, 393] width 27 height 8
click at [914, 390] on link "box [URL]" at bounding box center [901, 393] width 27 height 8
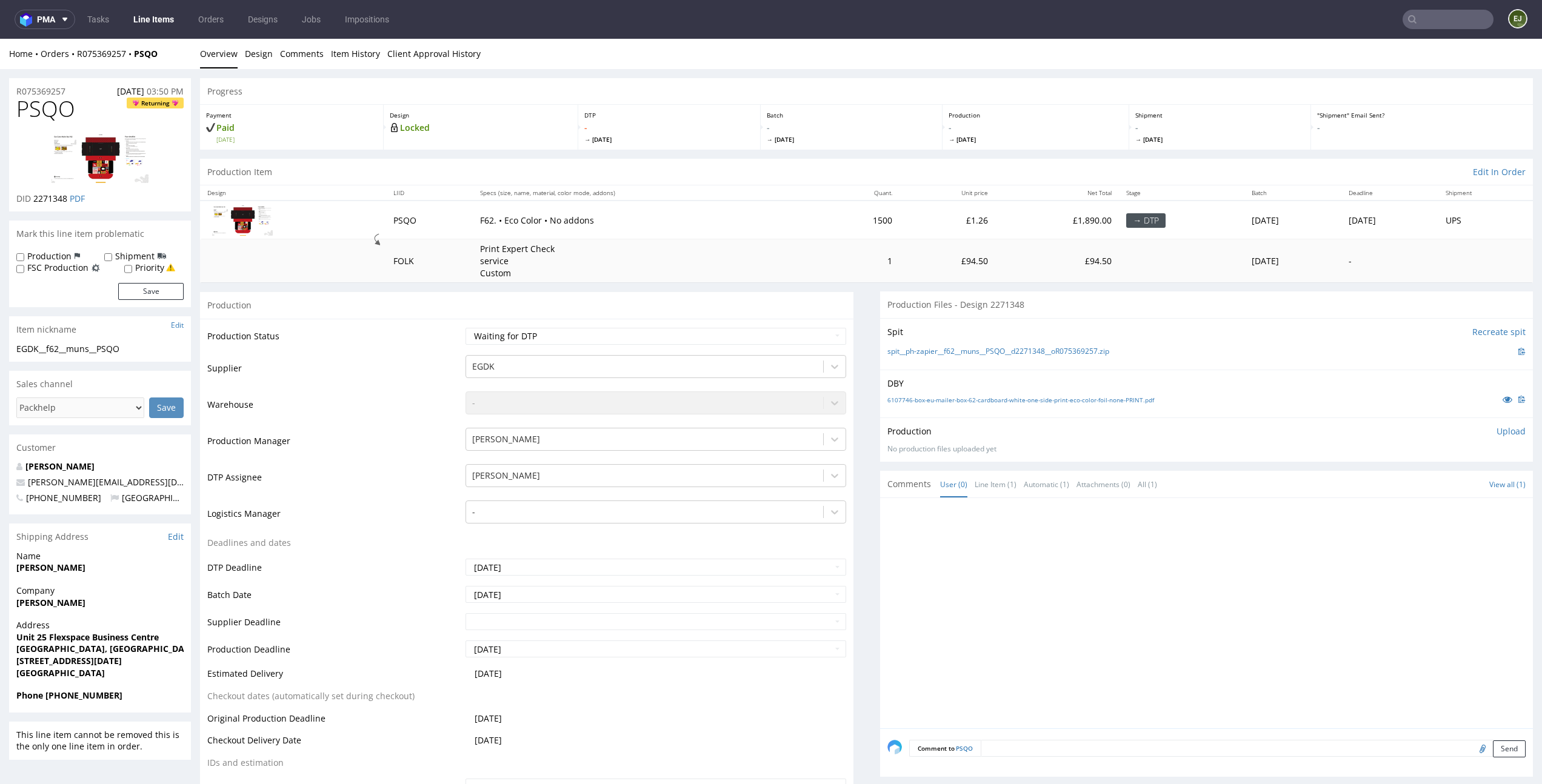
click at [906, 406] on div "6107746-box-eu-mailer-box-62-cardboard-white-one-side-print-eco-color-foil-none…" at bounding box center [1207, 400] width 639 height 13
click at [923, 394] on div "6107746-box-eu-mailer-box-62-cardboard-white-one-side-print-eco-color-foil-none…" at bounding box center [1207, 400] width 639 height 13
click at [923, 395] on div "6107746-box-eu-mailer-box-62-cardboard-white-one-side-print-eco-color-foil-none…" at bounding box center [1207, 400] width 639 height 13
click at [923, 400] on link "6107746-box-eu-mailer-box-62-cardboard-white-one-side-print-eco-color-foil-none…" at bounding box center [1020, 400] width 267 height 8
click at [922, 354] on link "spit__ph-zapier__f62__muns__PSQO__d2271348__oR075369257.zip" at bounding box center [998, 352] width 222 height 10
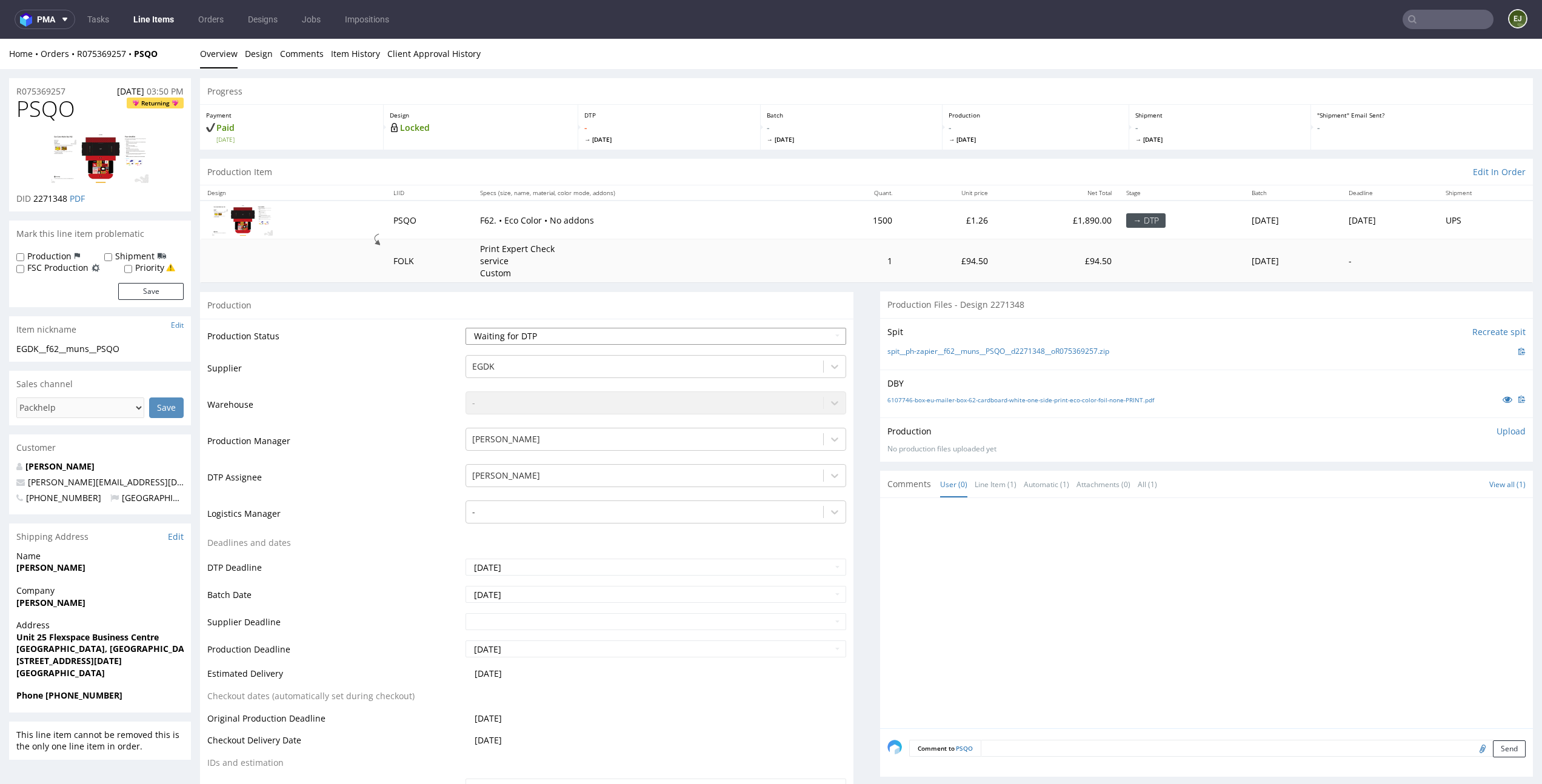
click at [810, 336] on select "Waiting for Artwork Waiting for Diecut Waiting for Mockup Waiting for DTP Waiti…" at bounding box center [656, 336] width 380 height 17
click at [466, 328] on select "Waiting for Artwork Waiting for Diecut Waiting for Mockup Waiting for DTP Waiti…" at bounding box center [656, 336] width 380 height 17
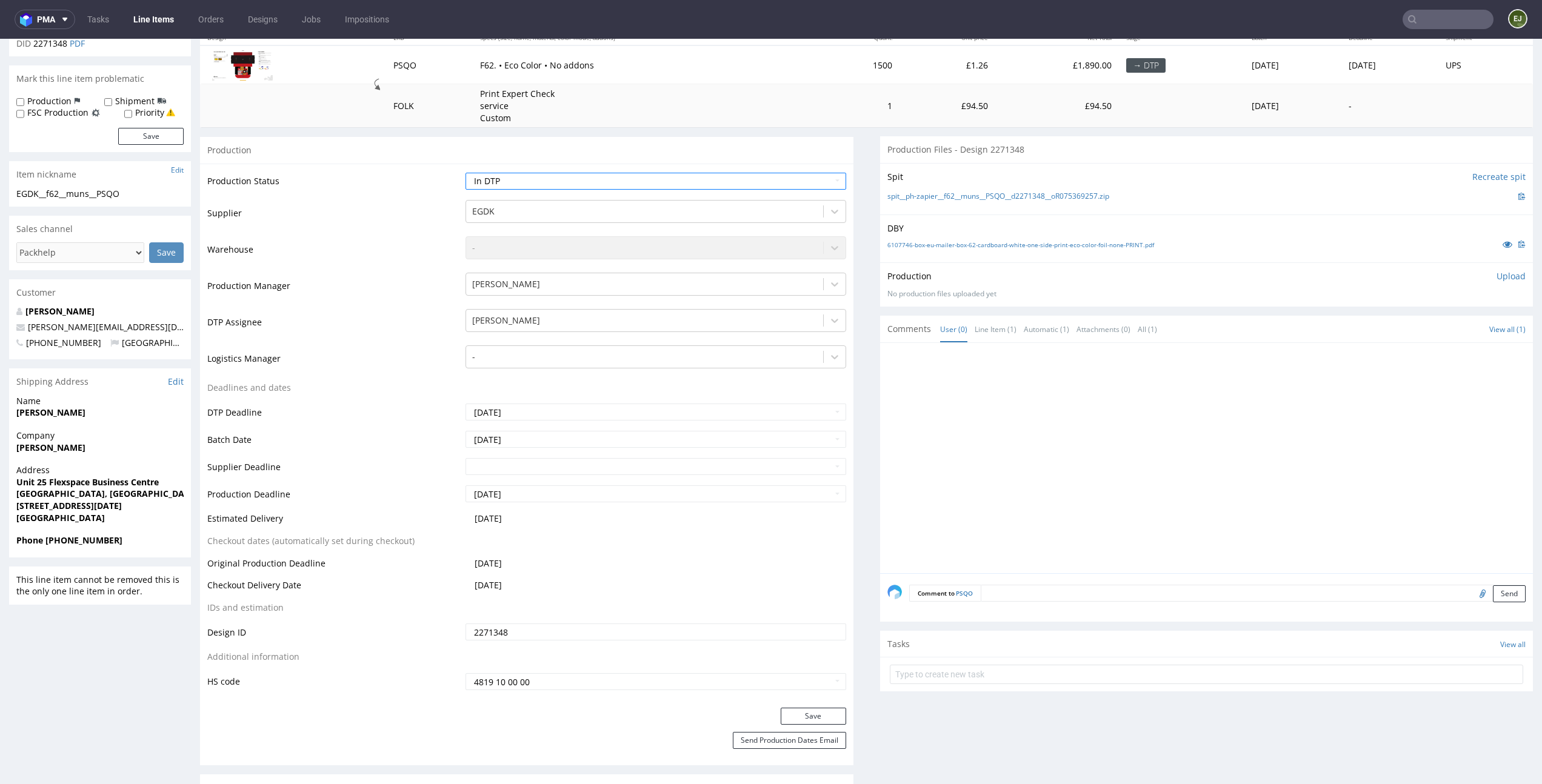
scroll to position [206, 0]
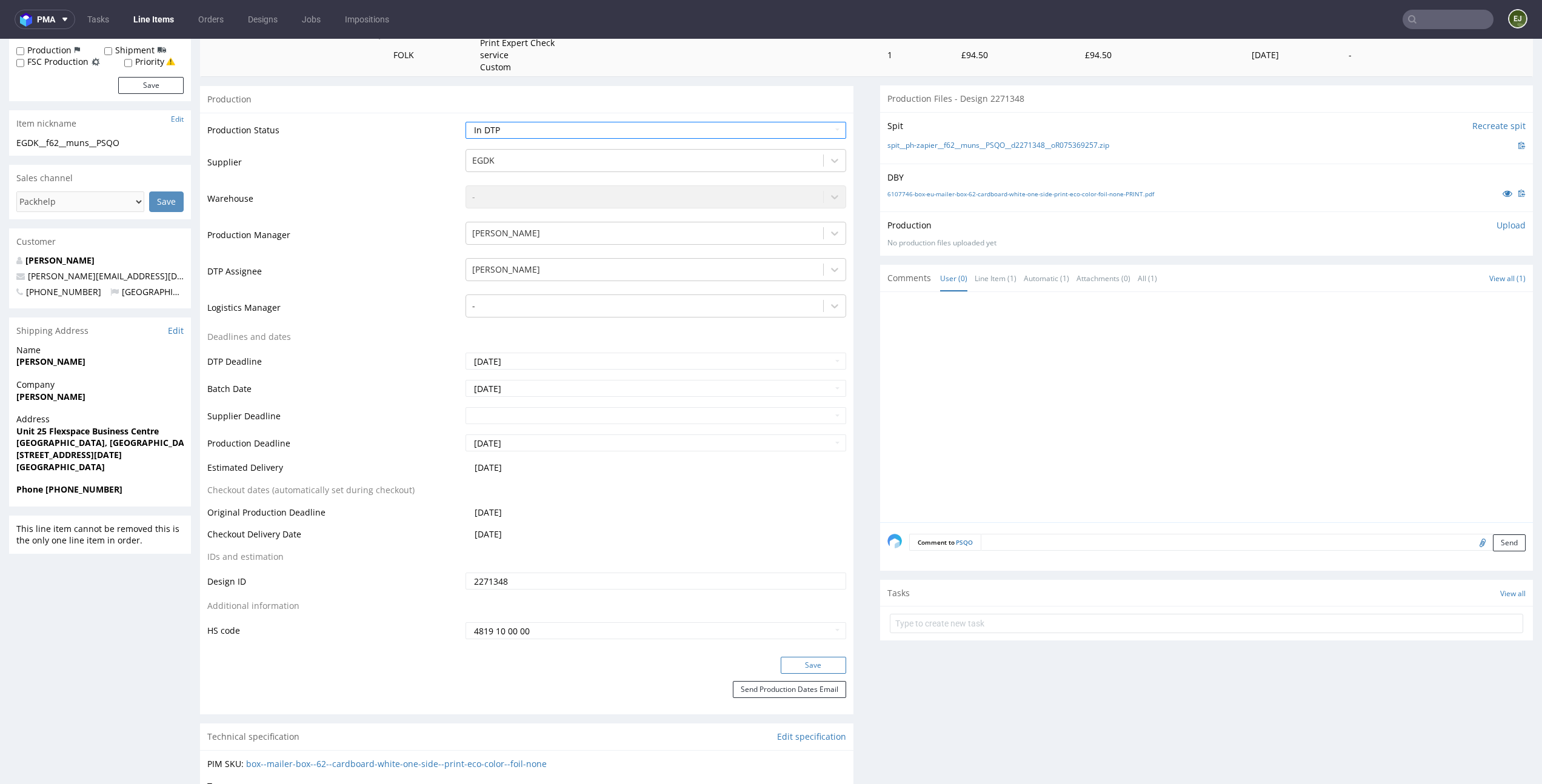
click at [820, 662] on button "Save" at bounding box center [814, 665] width 65 height 17
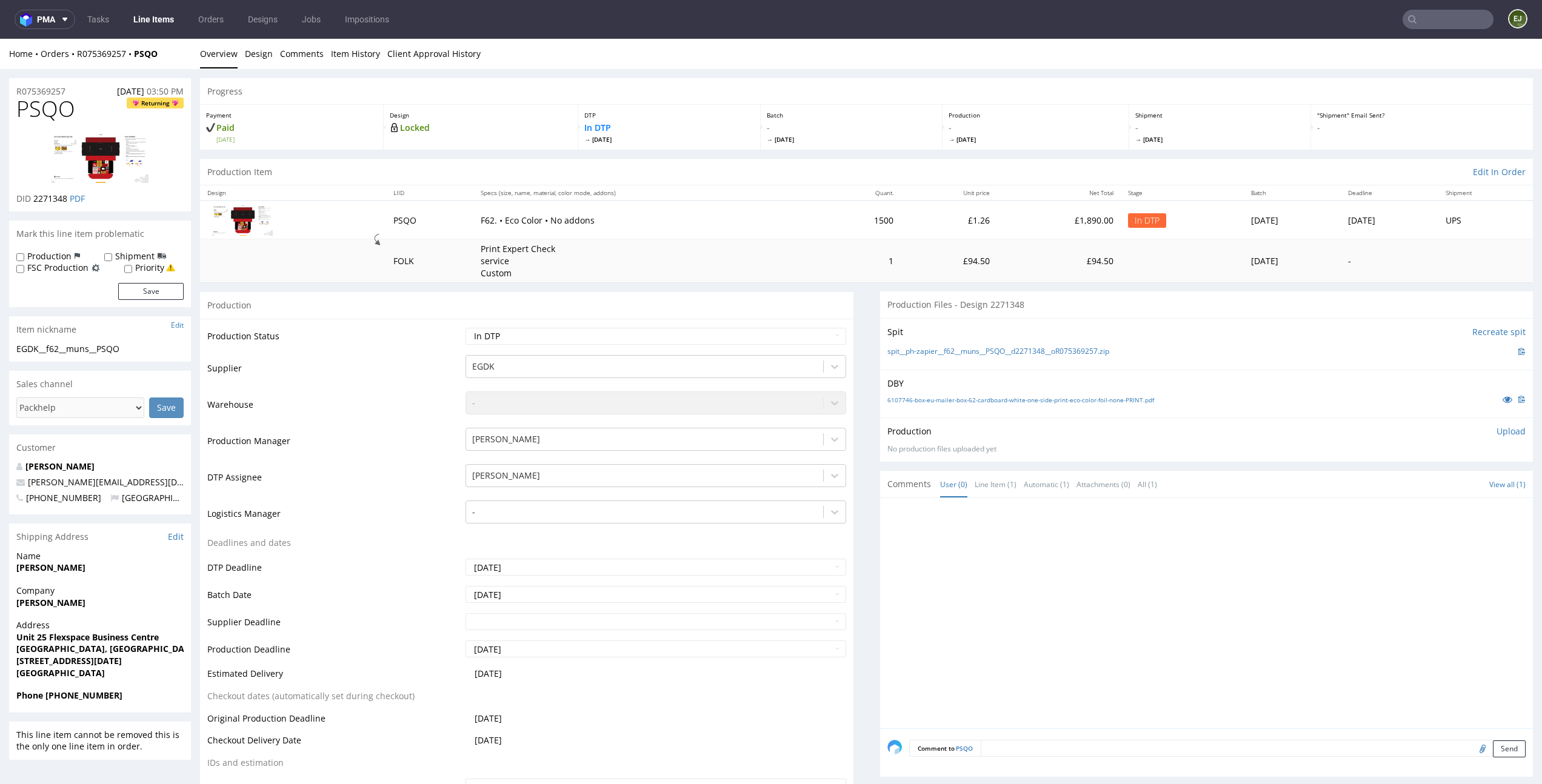
click at [998, 264] on td "£94.50" at bounding box center [1059, 260] width 125 height 43
click at [859, 180] on div "Production Item Edit In Order" at bounding box center [866, 172] width 1333 height 27
drag, startPoint x: 82, startPoint y: 107, endPoint x: 0, endPoint y: 107, distance: 82.0
copy span "PSQO"
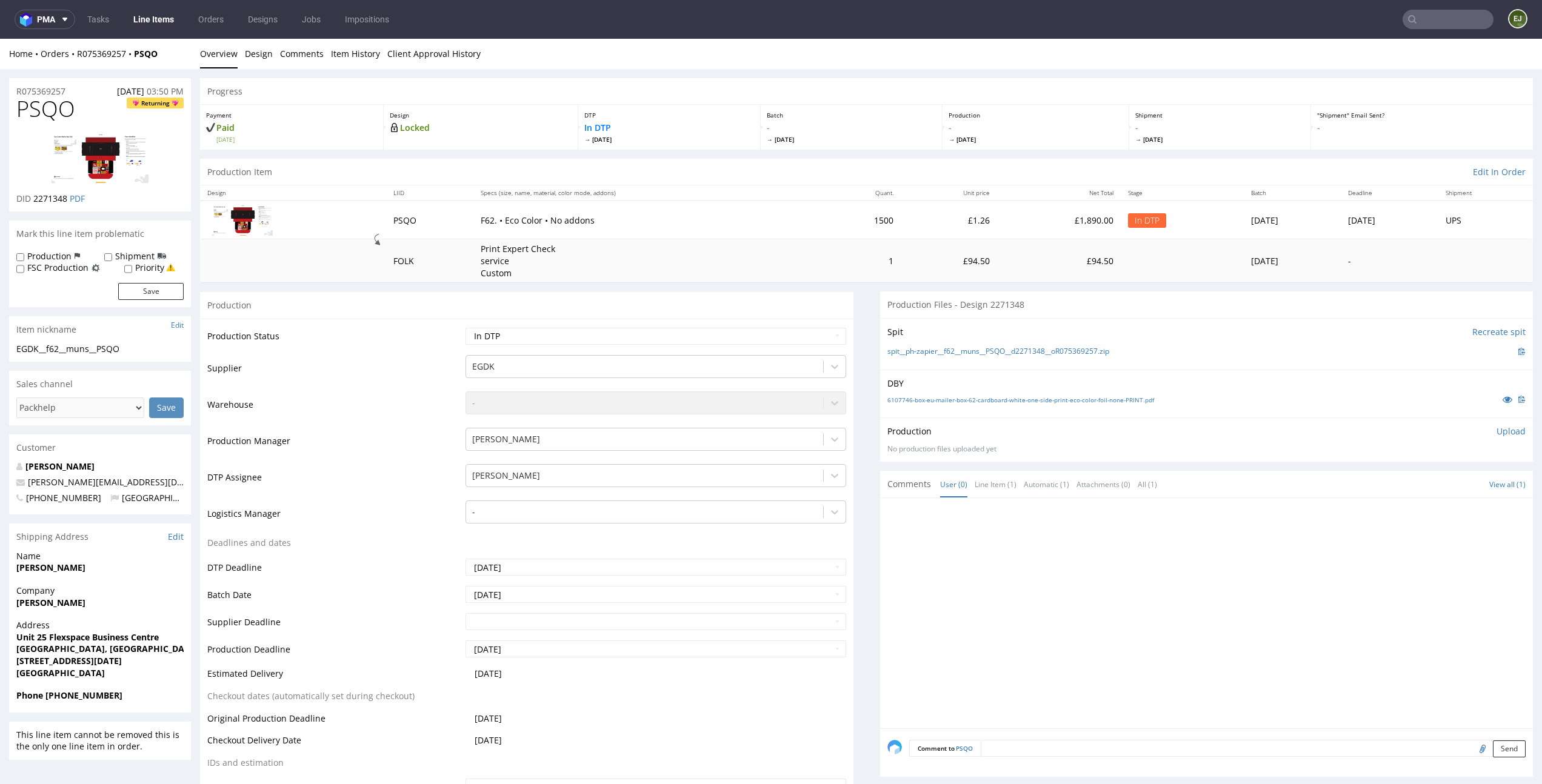
click at [803, 350] on td "Waiting for Artwork Waiting for Diecut Waiting for Mockup Waiting for DTP Waiti…" at bounding box center [654, 340] width 383 height 28
click at [803, 347] on td "Waiting for Artwork Waiting for Diecut Waiting for Mockup Waiting for DTP Waiti…" at bounding box center [654, 340] width 383 height 28
click at [806, 332] on select "Waiting for Artwork Waiting for Diecut Waiting for Mockup Waiting for DTP Waiti…" at bounding box center [656, 336] width 380 height 17
select select "dtp_waiting_for_double_check"
click at [466, 328] on select "Waiting for Artwork Waiting for Diecut Waiting for Mockup Waiting for DTP Waiti…" at bounding box center [656, 336] width 380 height 17
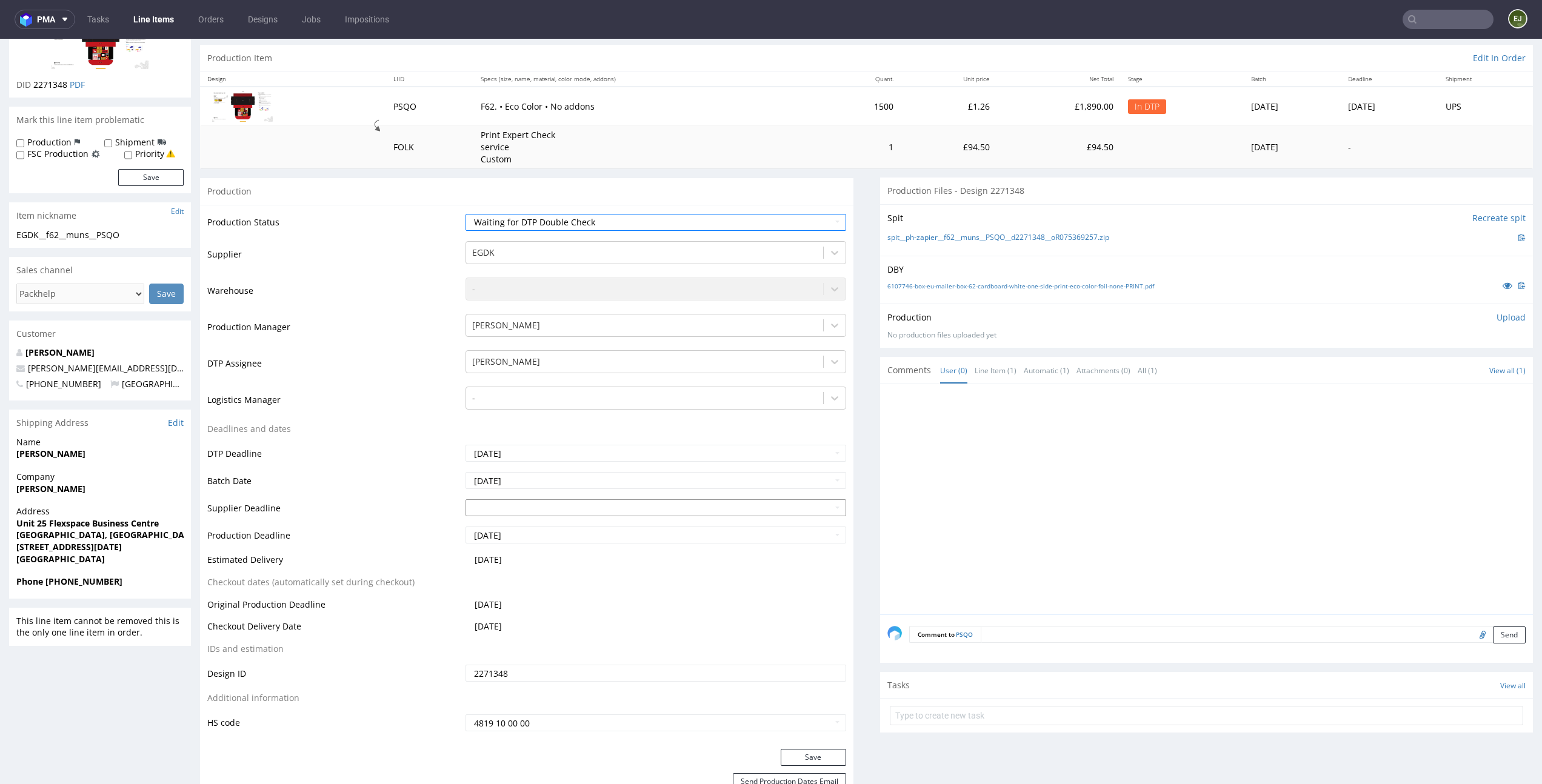
scroll to position [181, 0]
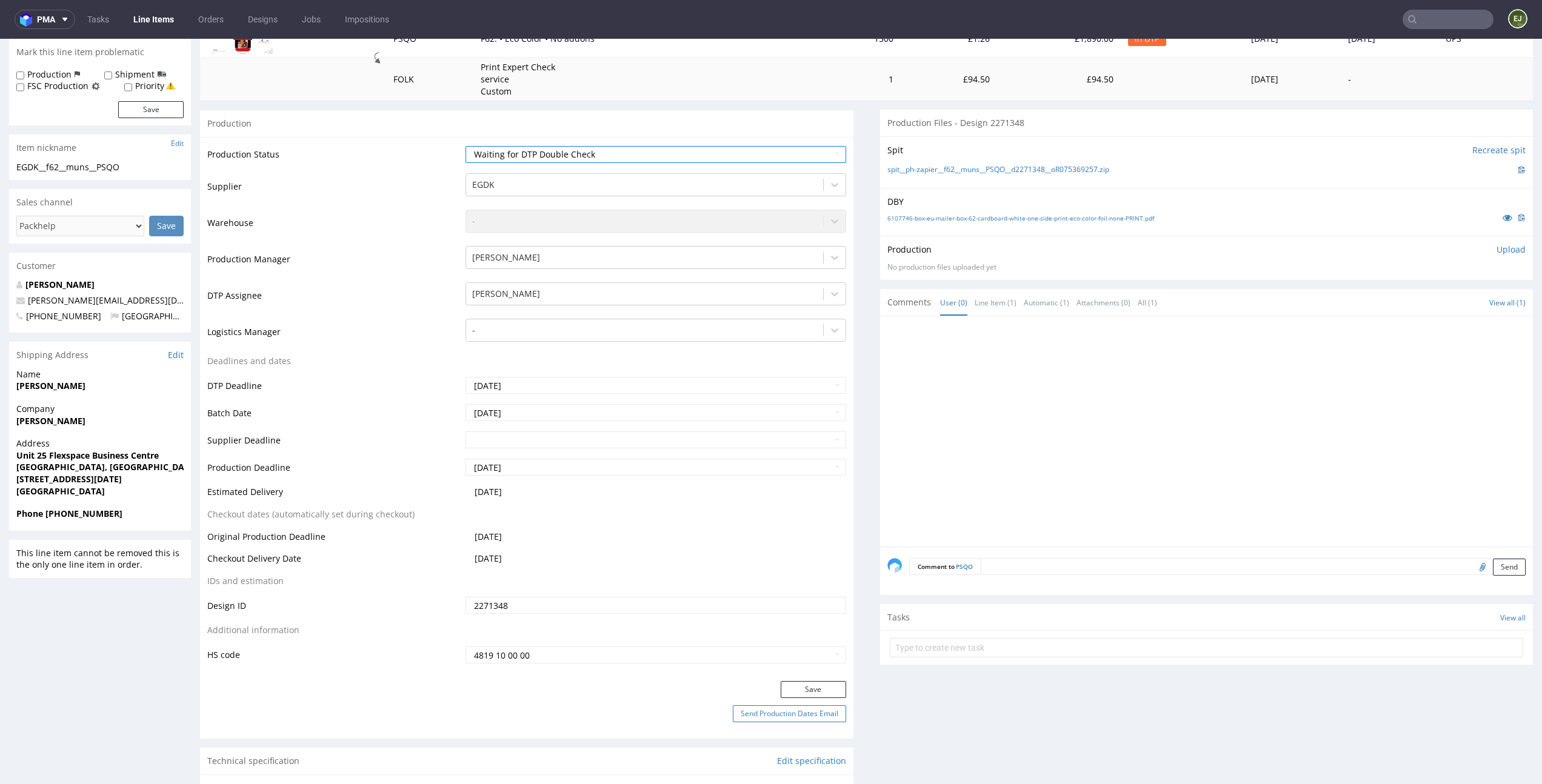
click at [828, 705] on button "Send Production Dates Email" at bounding box center [789, 714] width 114 height 17
click at [828, 695] on button "Save" at bounding box center [814, 690] width 65 height 17
click at [1047, 636] on form at bounding box center [1207, 648] width 634 height 29
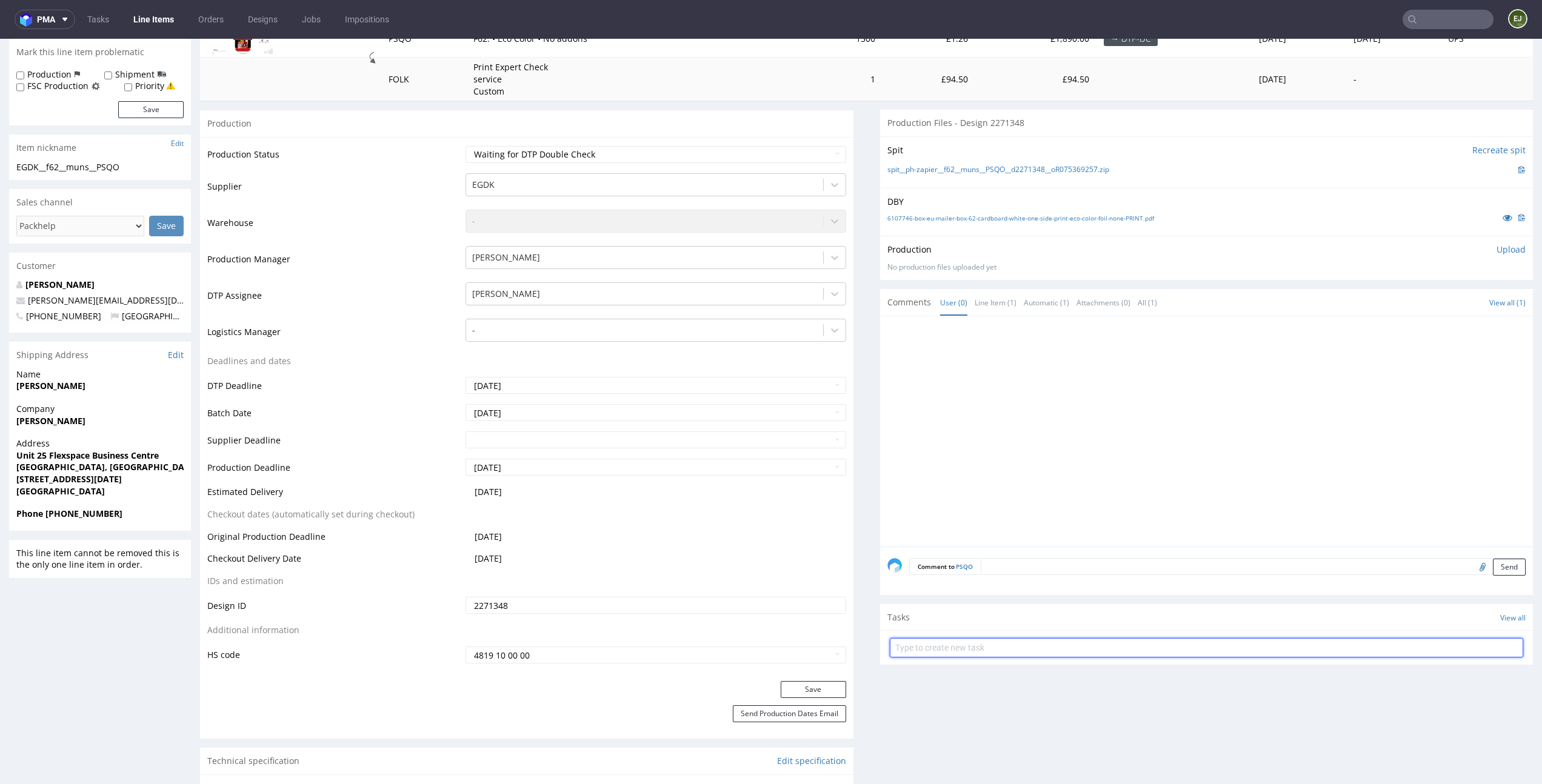
click at [1029, 651] on input "text" at bounding box center [1207, 647] width 634 height 19
type input "dc"
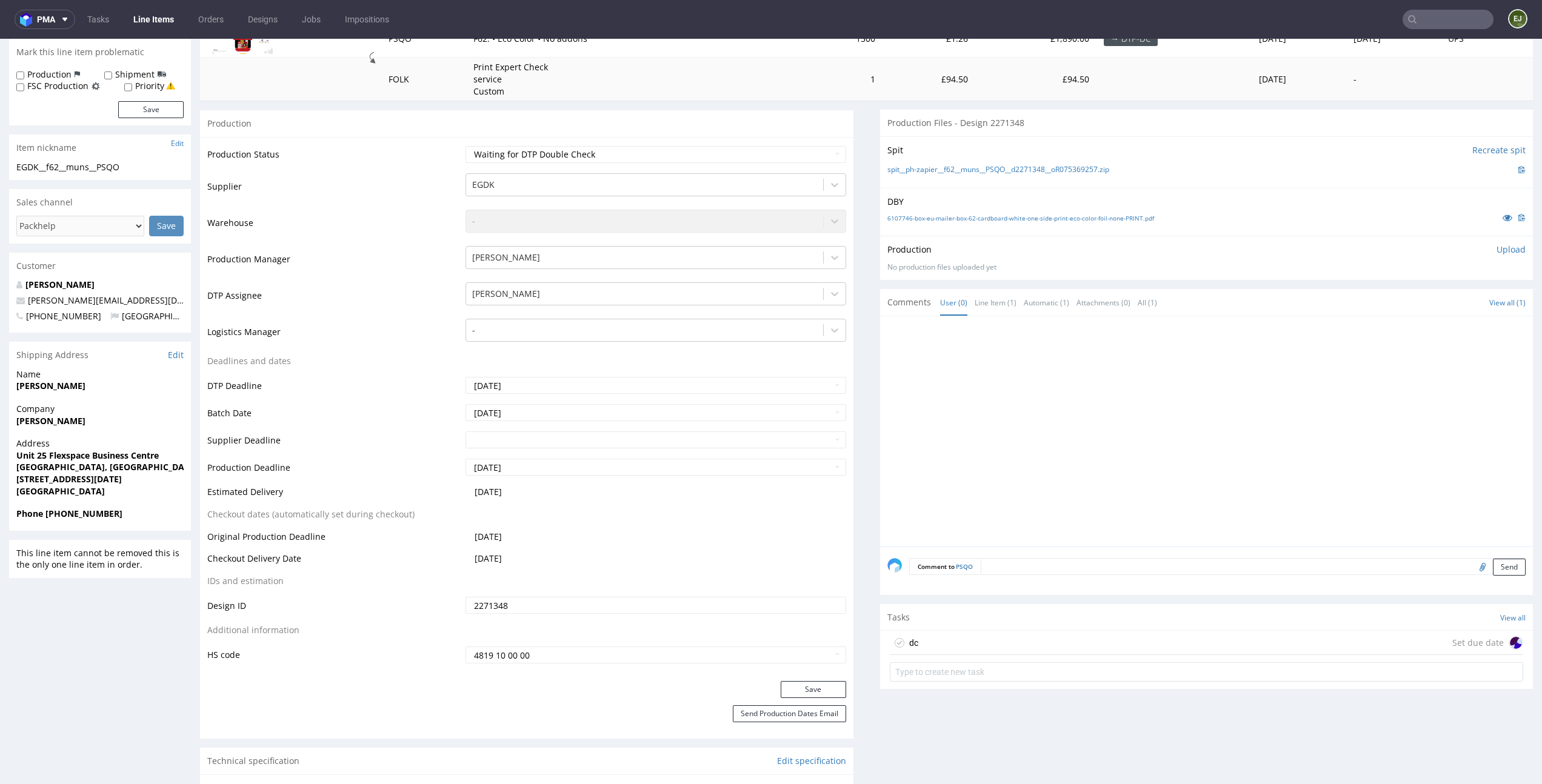
click at [1015, 658] on form at bounding box center [1207, 672] width 634 height 29
click at [1023, 634] on div "dc Set due date" at bounding box center [1207, 643] width 634 height 24
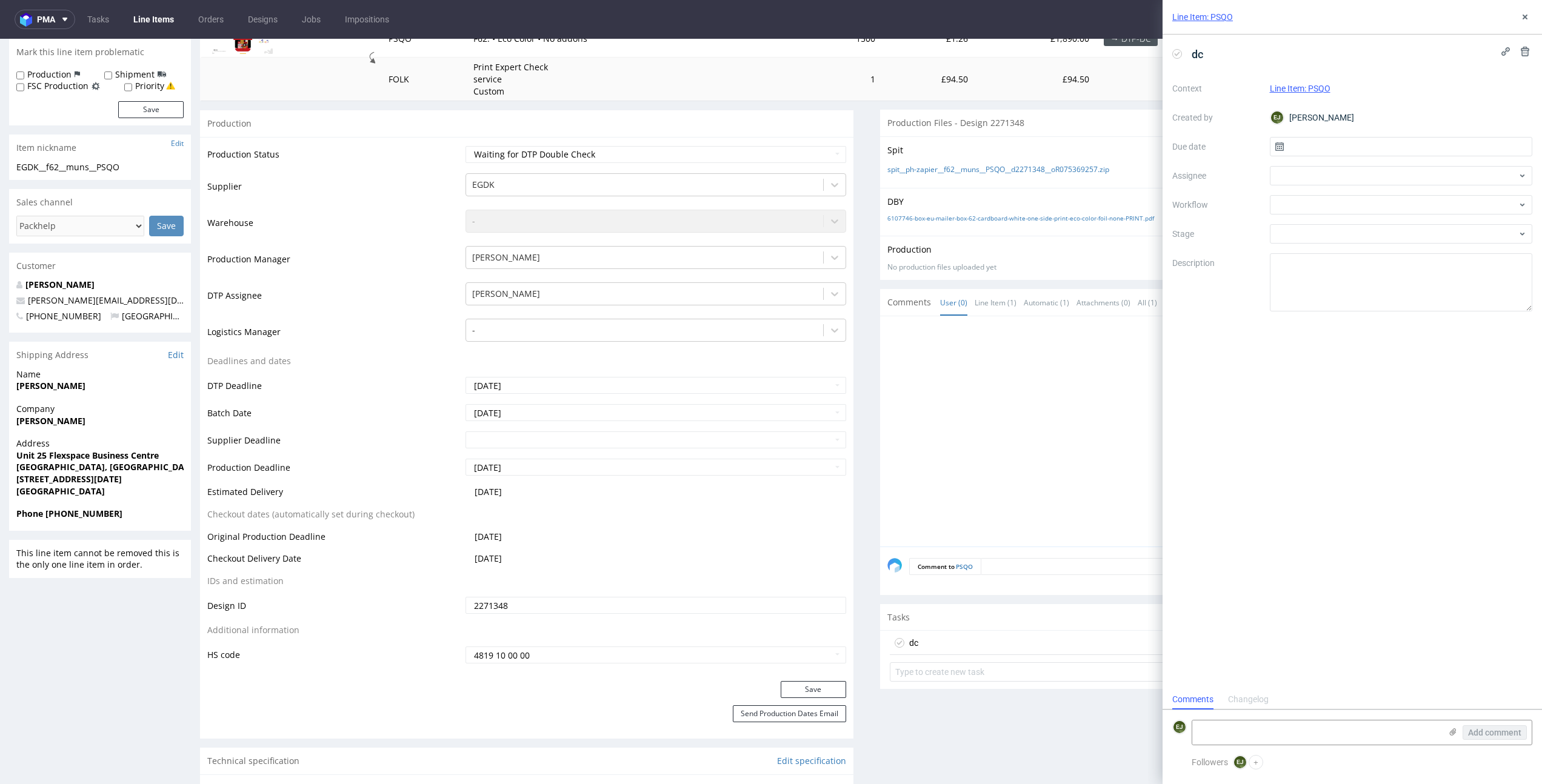
scroll to position [10, 0]
click at [1333, 142] on input "text" at bounding box center [1402, 146] width 263 height 19
click at [1383, 243] on span "7" at bounding box center [1381, 247] width 5 height 12
type input "[DATE]"
click at [1383, 177] on div at bounding box center [1402, 176] width 263 height 19
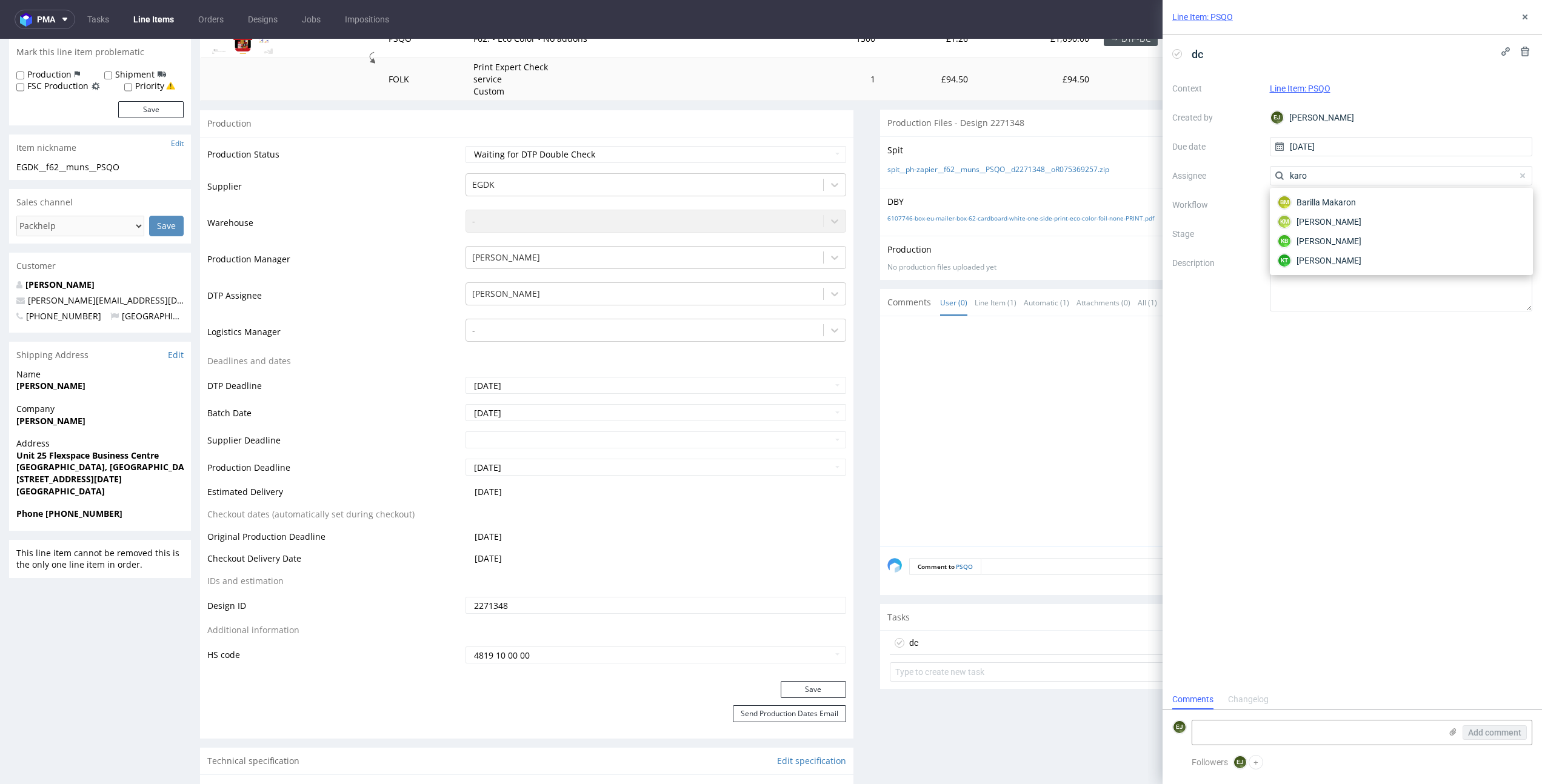
type input "karol"
click at [1376, 206] on div "KM Karol Markowski" at bounding box center [1402, 202] width 253 height 19
click at [1376, 206] on div at bounding box center [1402, 204] width 263 height 19
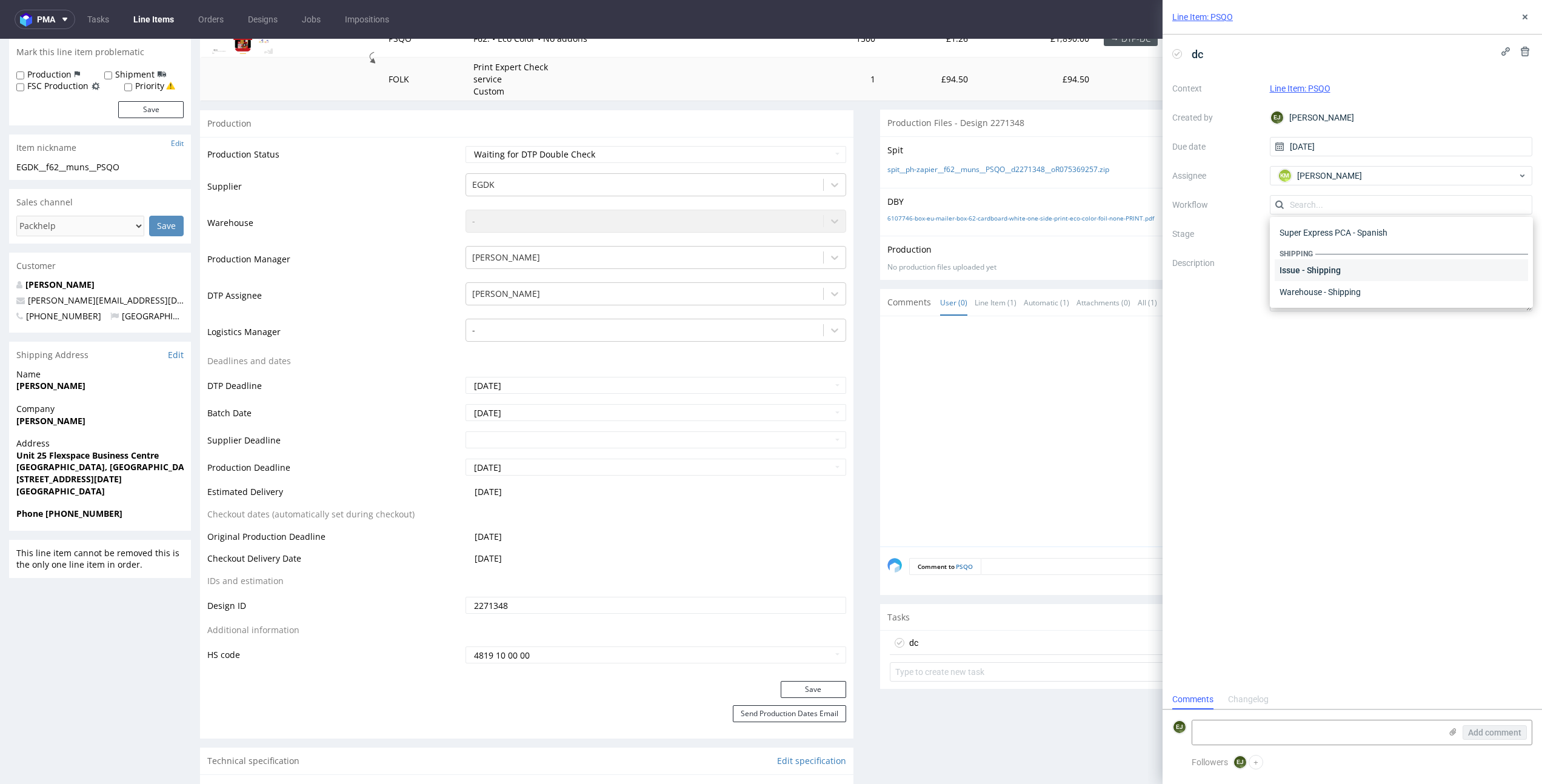
scroll to position [0, 0]
click at [1399, 245] on div "DTP - Double Check" at bounding box center [1402, 248] width 253 height 22
click at [1366, 283] on textarea at bounding box center [1402, 283] width 263 height 59
type textarea "Dopasowałam do egdk, czarny zostawiam jak u klienta"
click at [1348, 494] on div "dc Context Line Item: PSQO Created by EJ Elżbieta Jelińska Due date 07/10/2025 …" at bounding box center [1352, 362] width 380 height 655
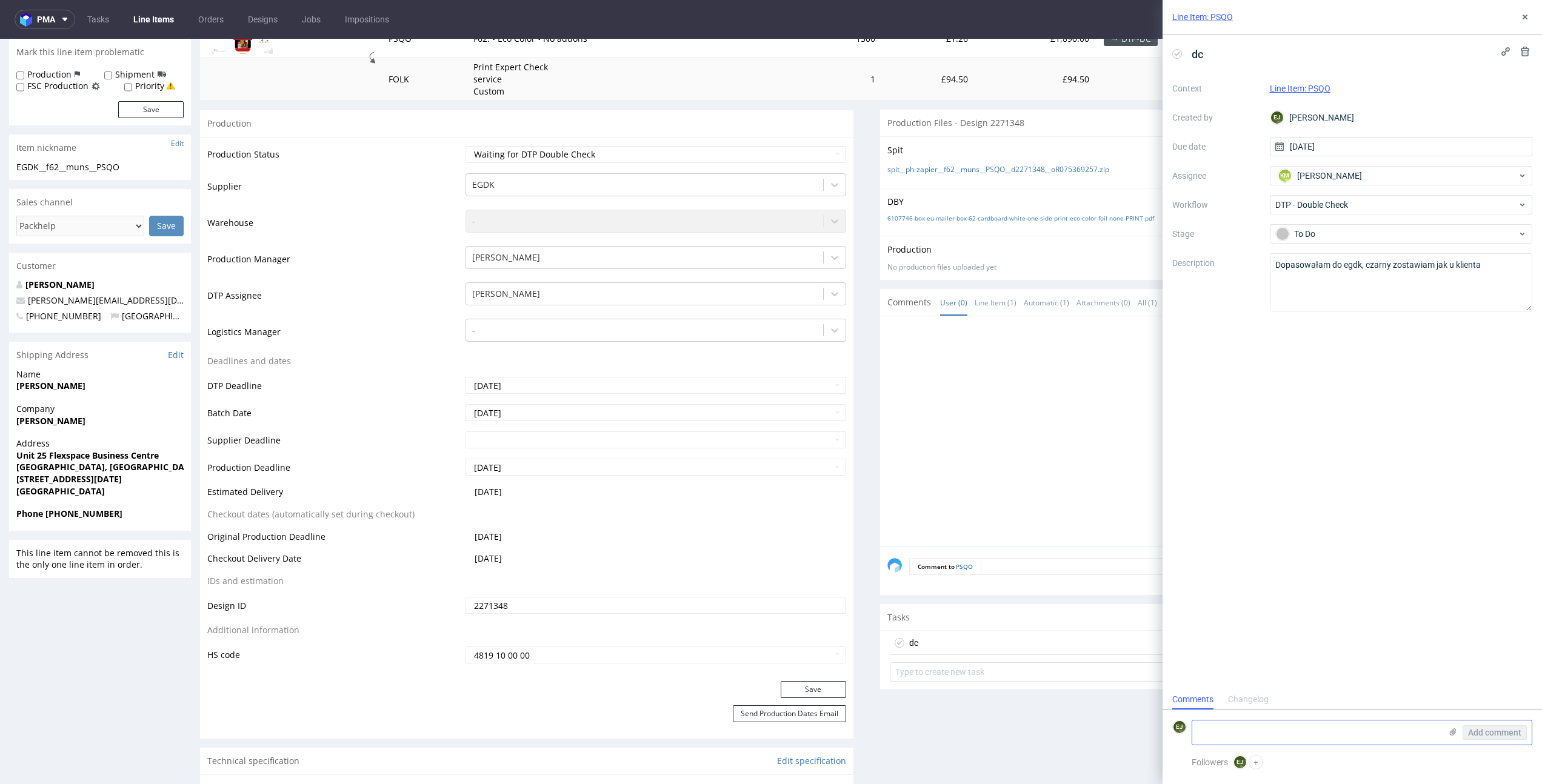
click at [1453, 731] on use at bounding box center [1453, 731] width 7 height 8
click at [0, 0] on input "file" at bounding box center [0, 0] width 0 height 0
click at [1504, 721] on div "Add comment" at bounding box center [1486, 701] width 91 height 87
click at [1499, 731] on span "Add comment" at bounding box center [1495, 732] width 54 height 8
click at [160, 12] on link "Line Items" at bounding box center [154, 19] width 55 height 19
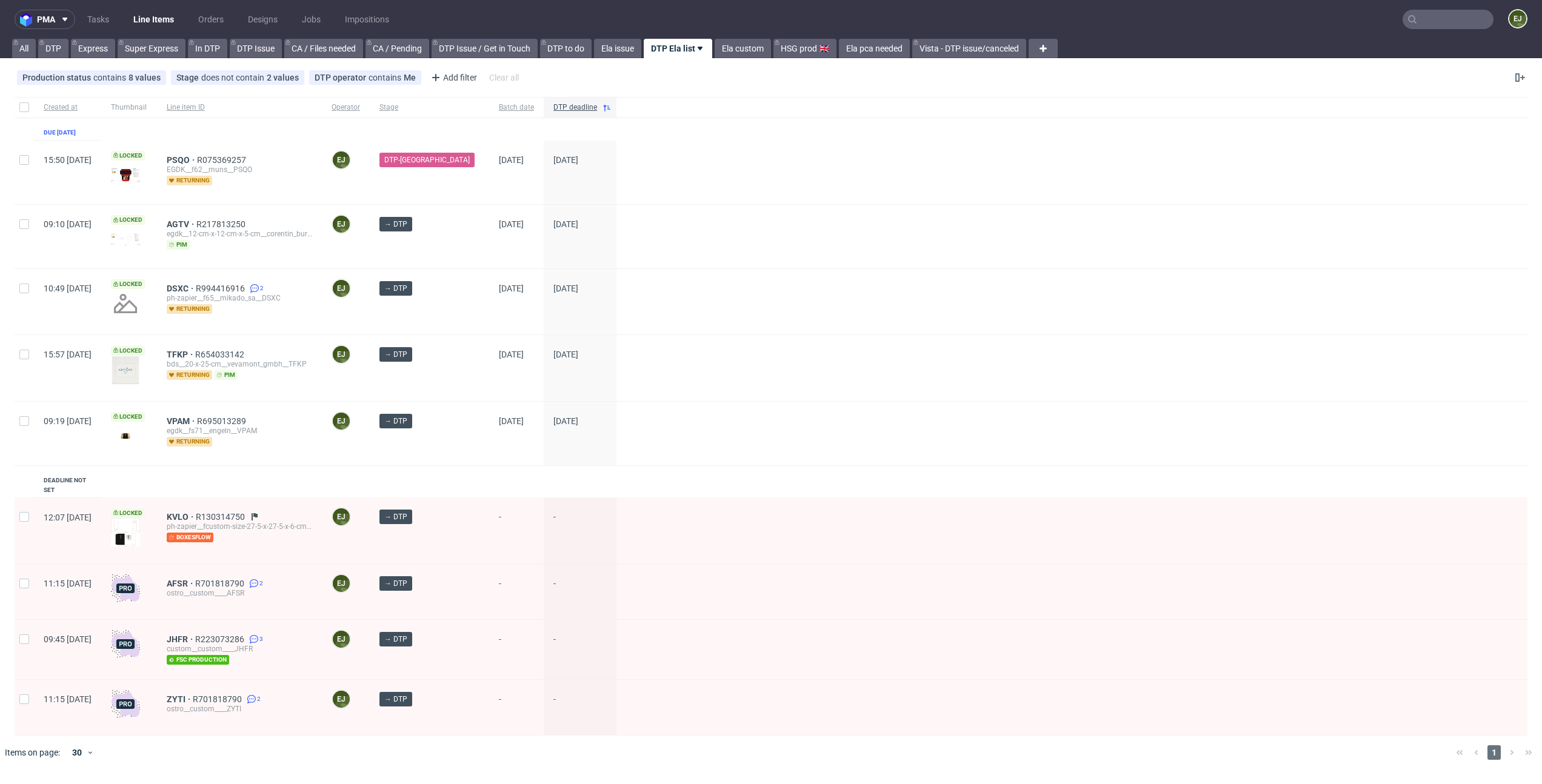
click at [322, 564] on div "AFSR R701818790 2 ostro__custom____AFSR" at bounding box center [239, 592] width 165 height 55
click at [195, 578] on span "AFSR" at bounding box center [181, 583] width 28 height 10
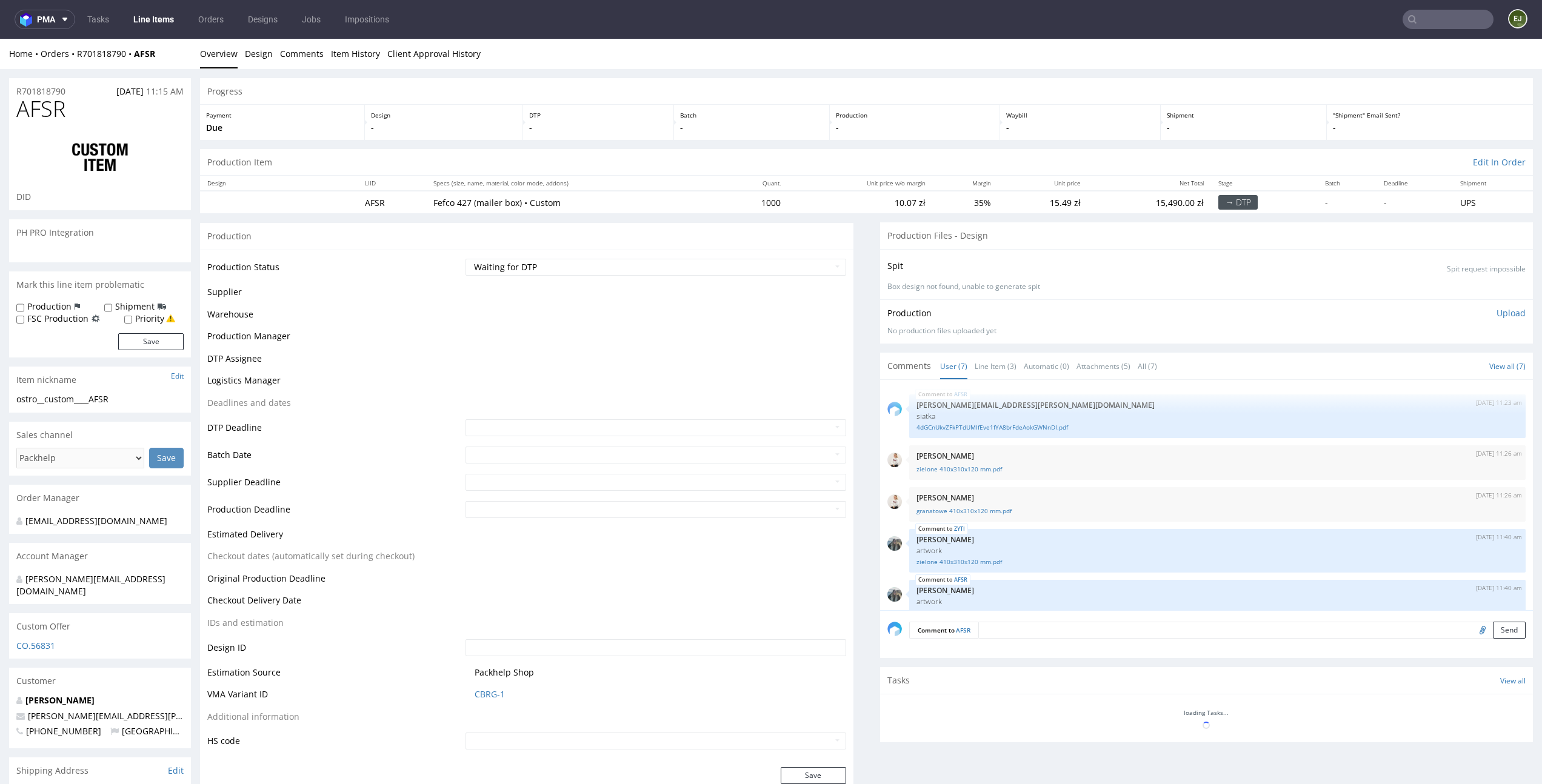
scroll to position [99, 0]
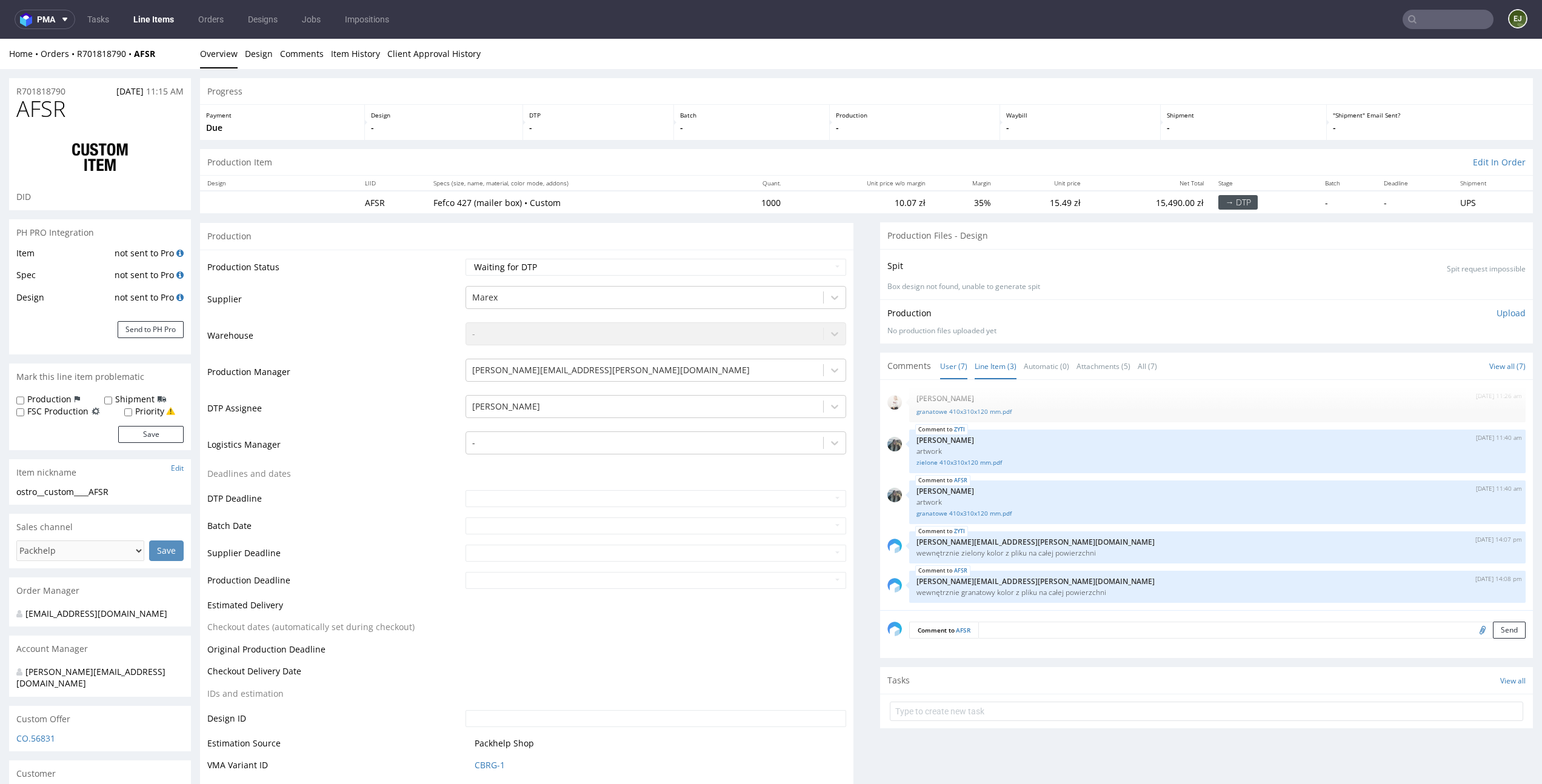
click at [1000, 364] on link "Line Item (3)" at bounding box center [996, 366] width 42 height 26
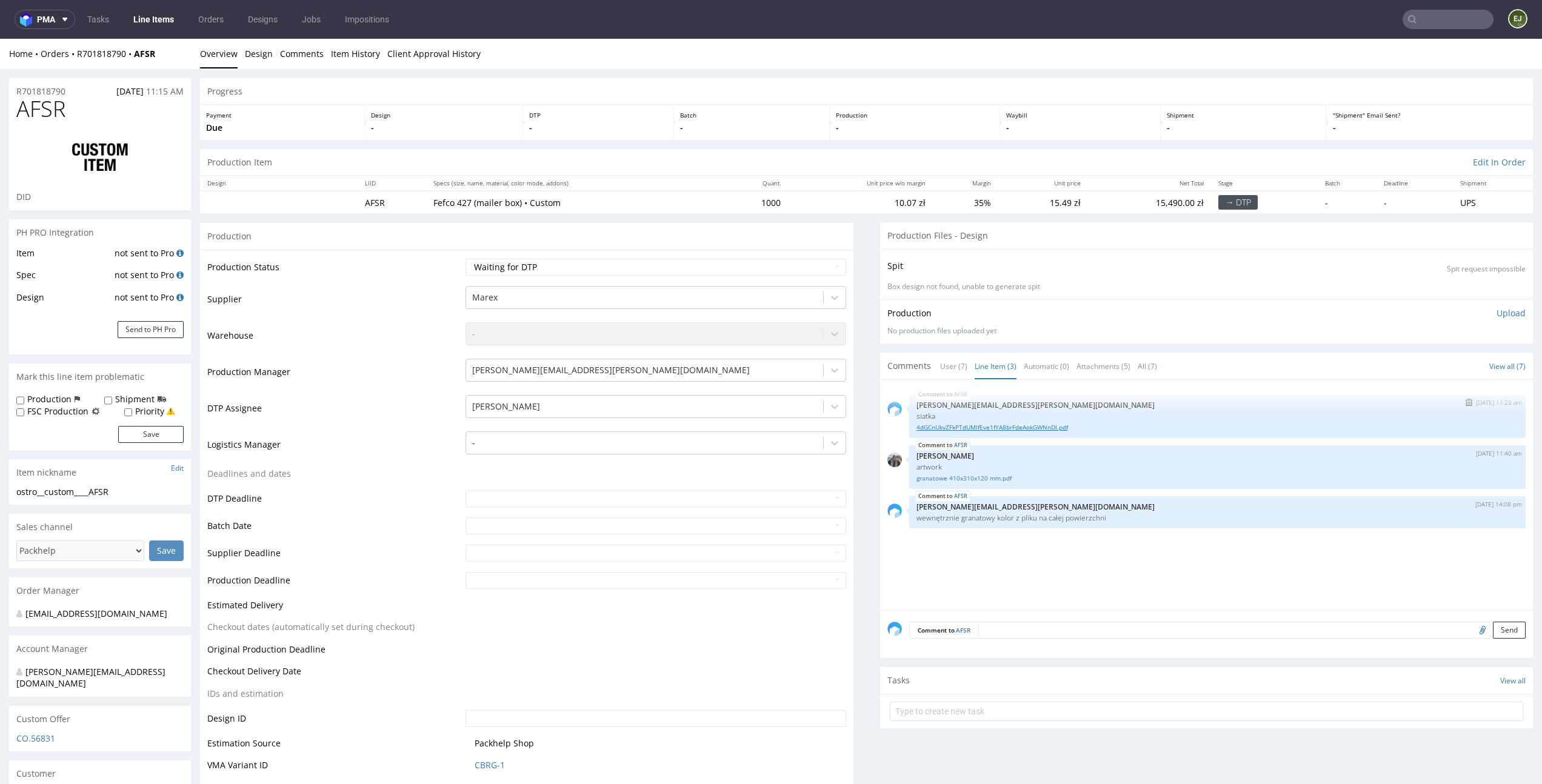
click at [985, 428] on link "4dGCnUkvZFkPTdUMlfEve1fYA8brFdeAokGWNnDI.pdf" at bounding box center [1218, 427] width 603 height 9
click at [953, 479] on link "granatowe 410x310x120 mm.pdf" at bounding box center [1218, 478] width 603 height 9
click at [370, 744] on td "Estimation Source" at bounding box center [334, 747] width 255 height 23
click at [162, 25] on link "Line Items" at bounding box center [154, 19] width 55 height 19
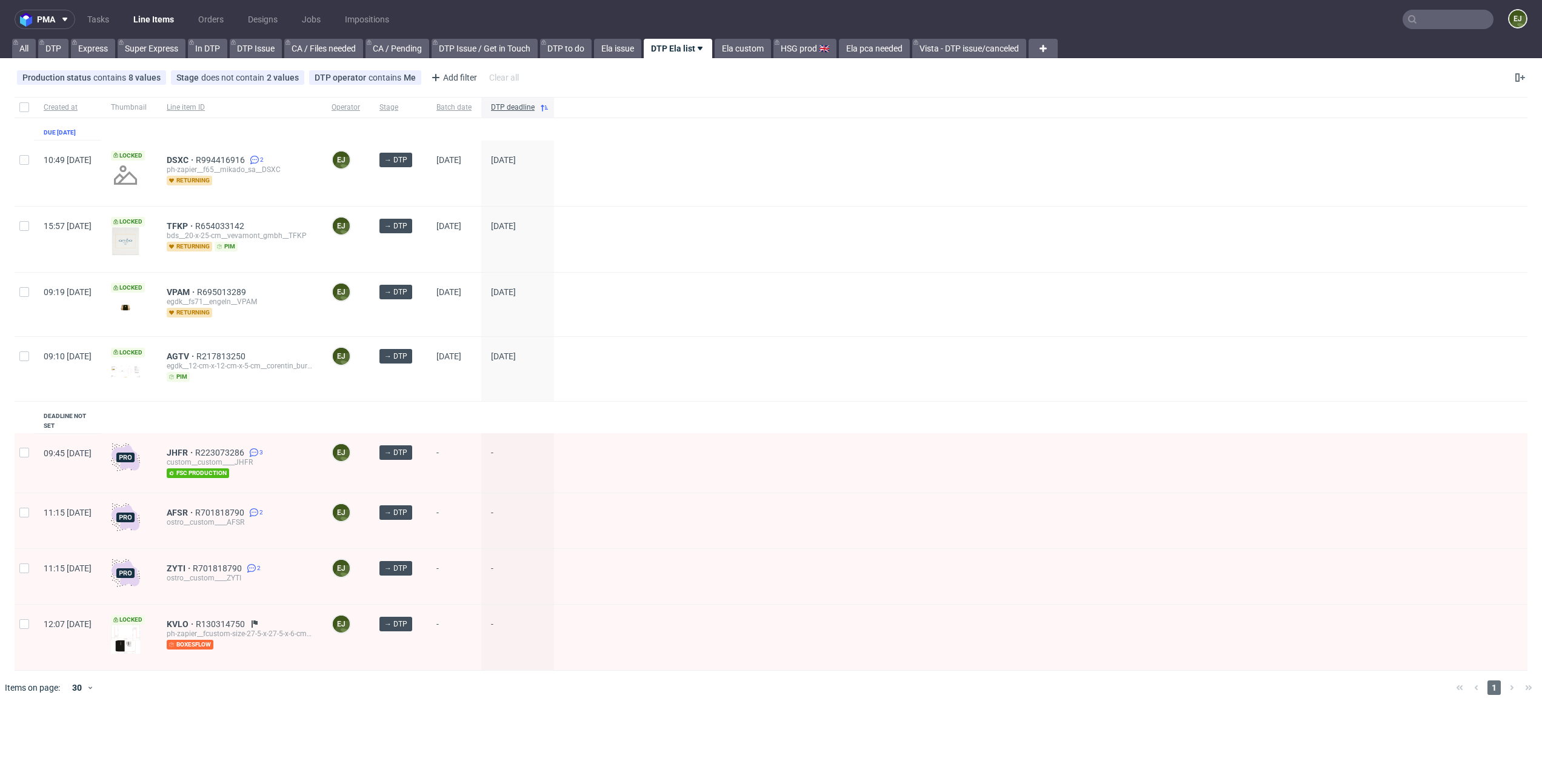
click at [769, 563] on div at bounding box center [1041, 577] width 973 height 55
click at [922, 433] on div at bounding box center [1041, 462] width 973 height 59
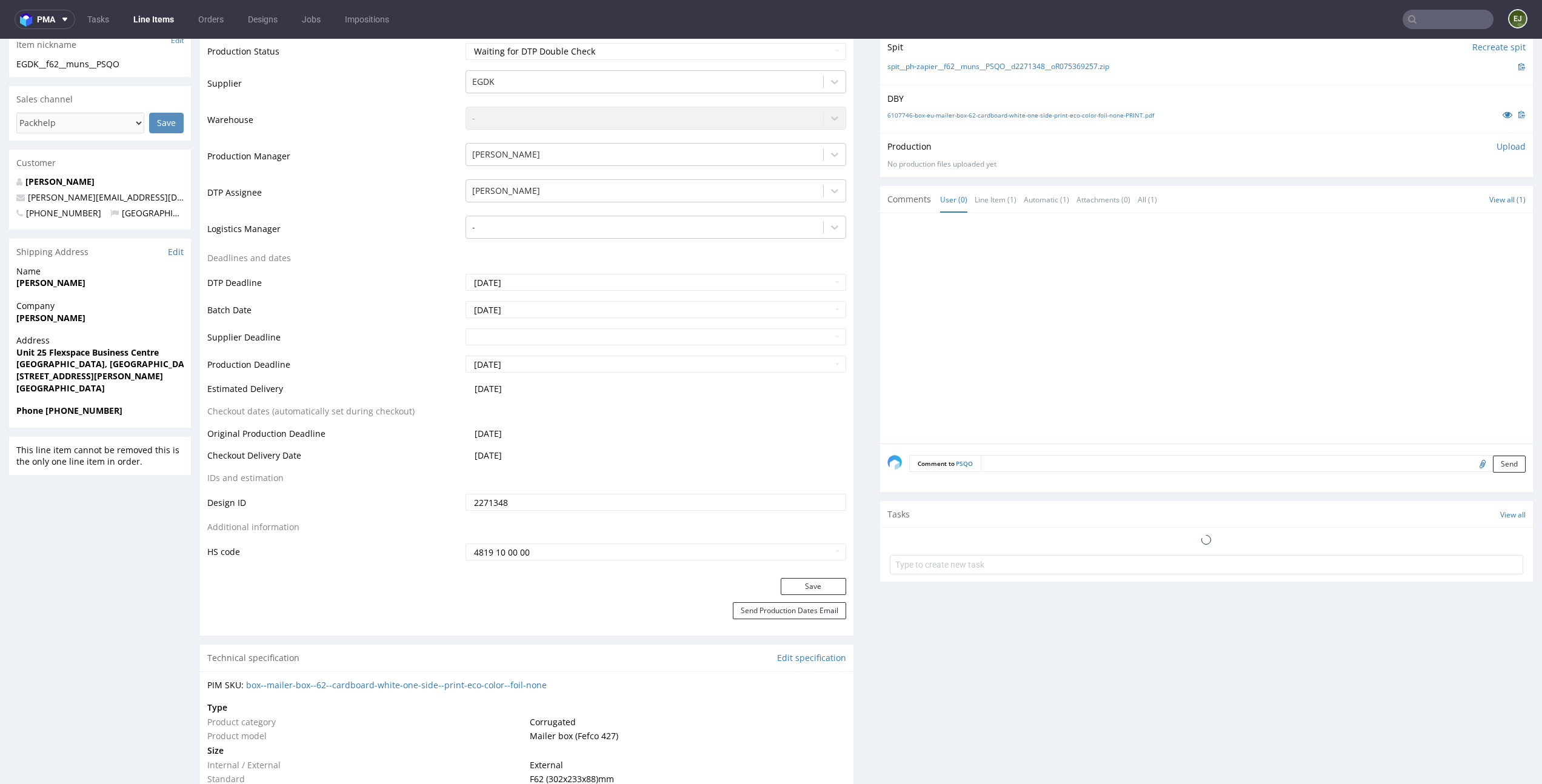
scroll to position [327, 0]
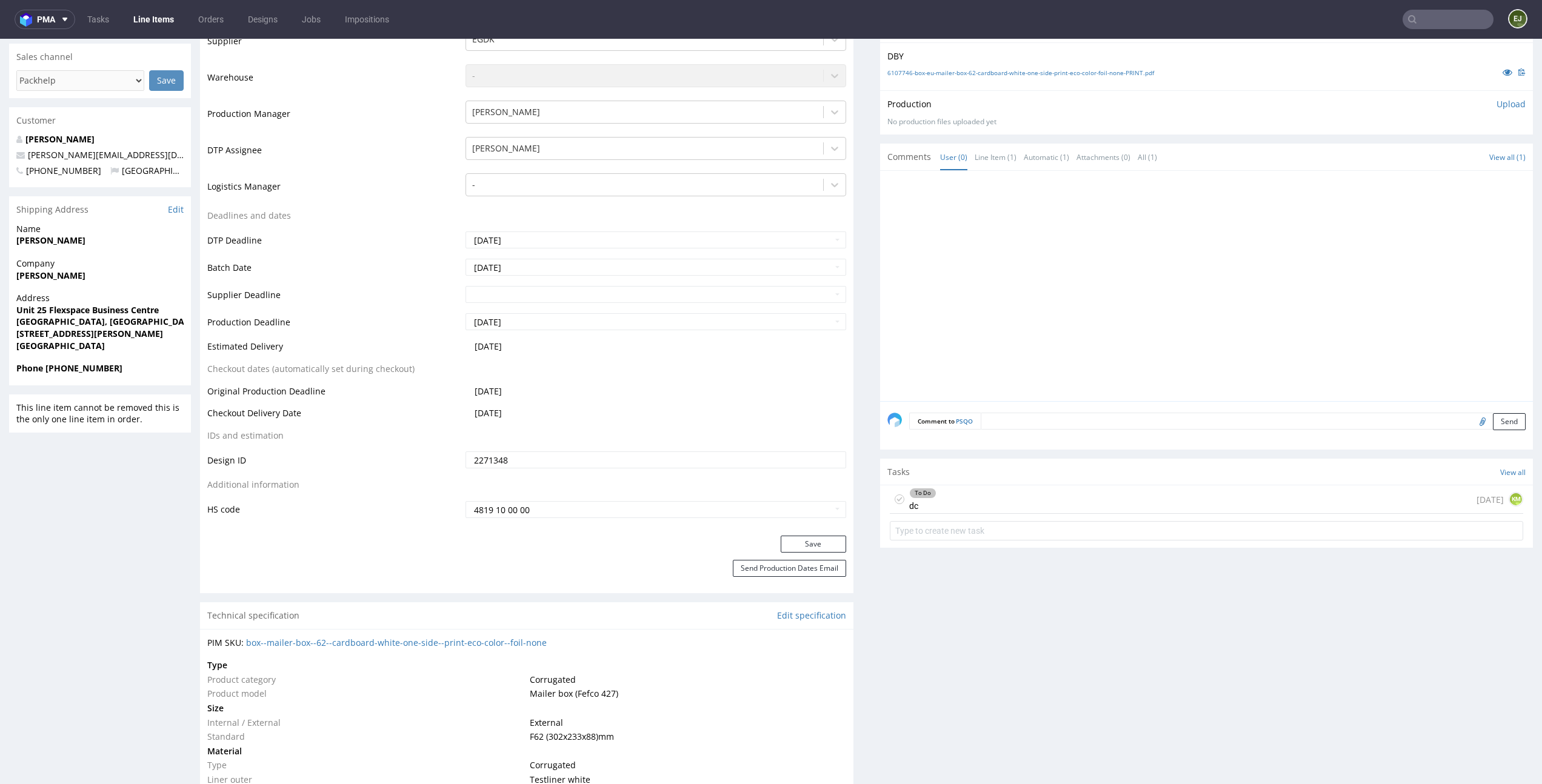
click at [1072, 496] on div "To Do dc [DATE] KM" at bounding box center [1207, 500] width 634 height 28
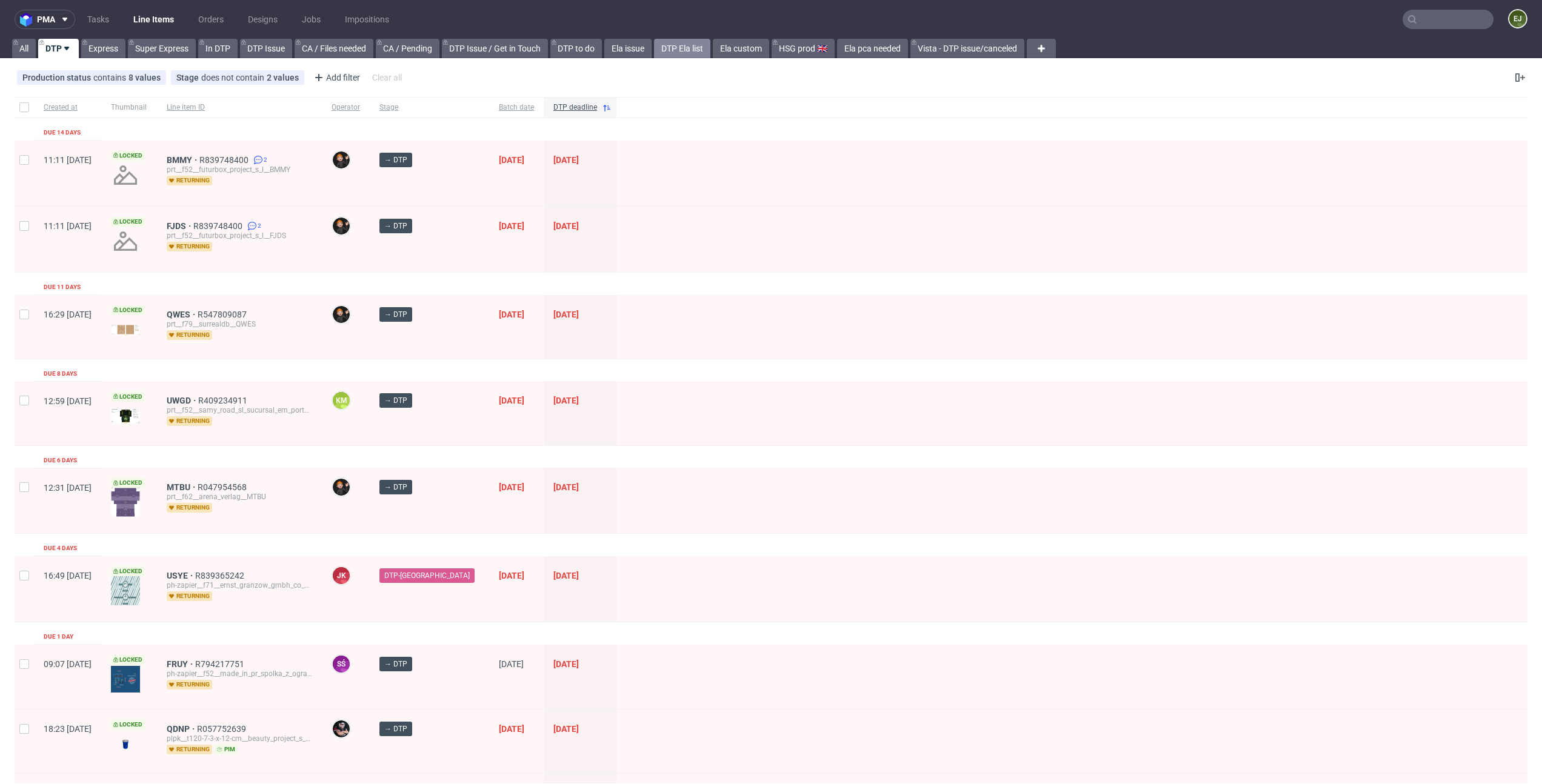
click at [693, 48] on link "DTP Ela list" at bounding box center [682, 48] width 56 height 19
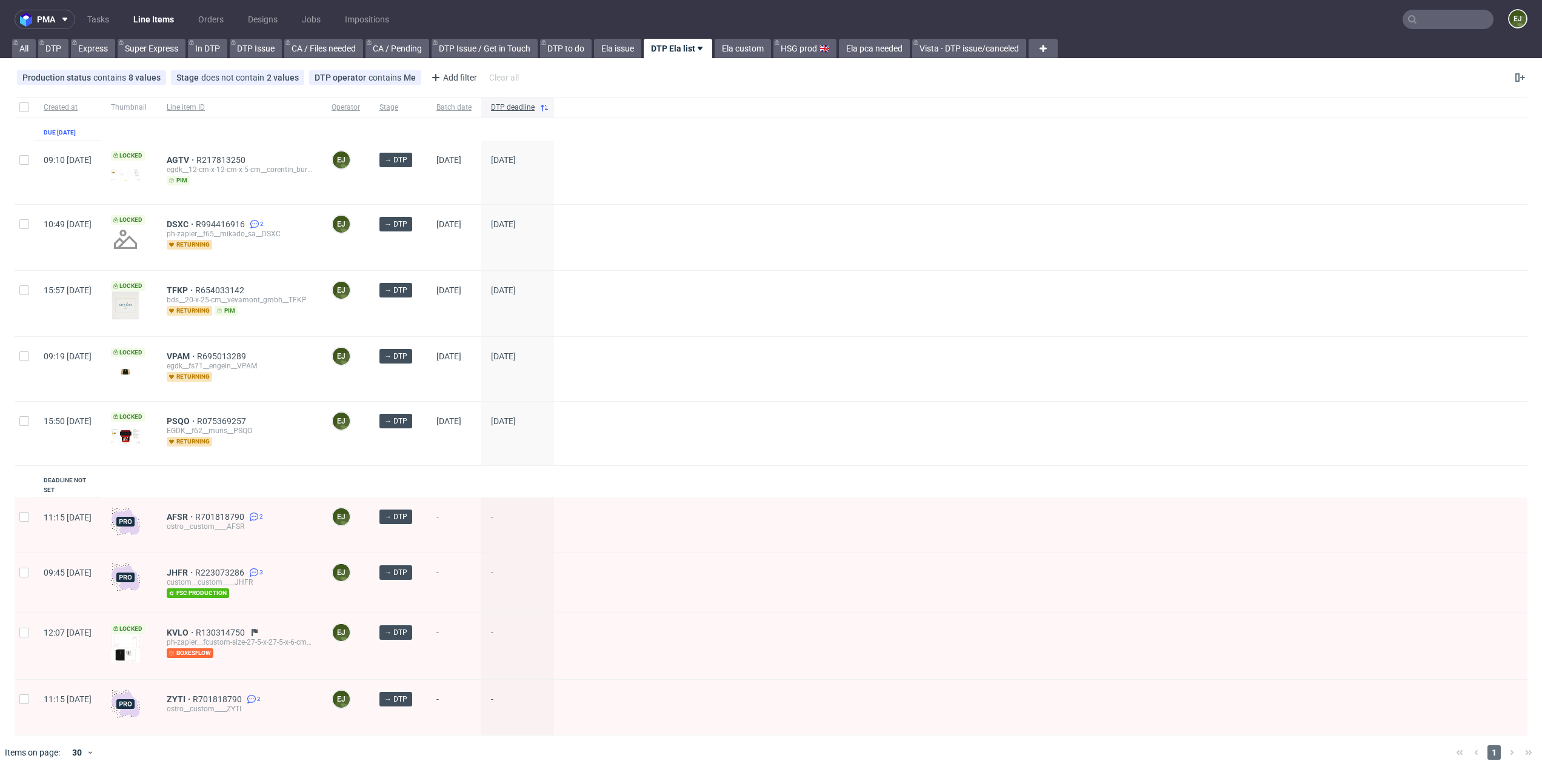
click at [813, 484] on div "Created at Thumbnail Line item ID Operator Stage Batch date DTP deadline Due 09…" at bounding box center [771, 416] width 1514 height 639
click at [197, 422] on span "PSQO" at bounding box center [181, 421] width 30 height 10
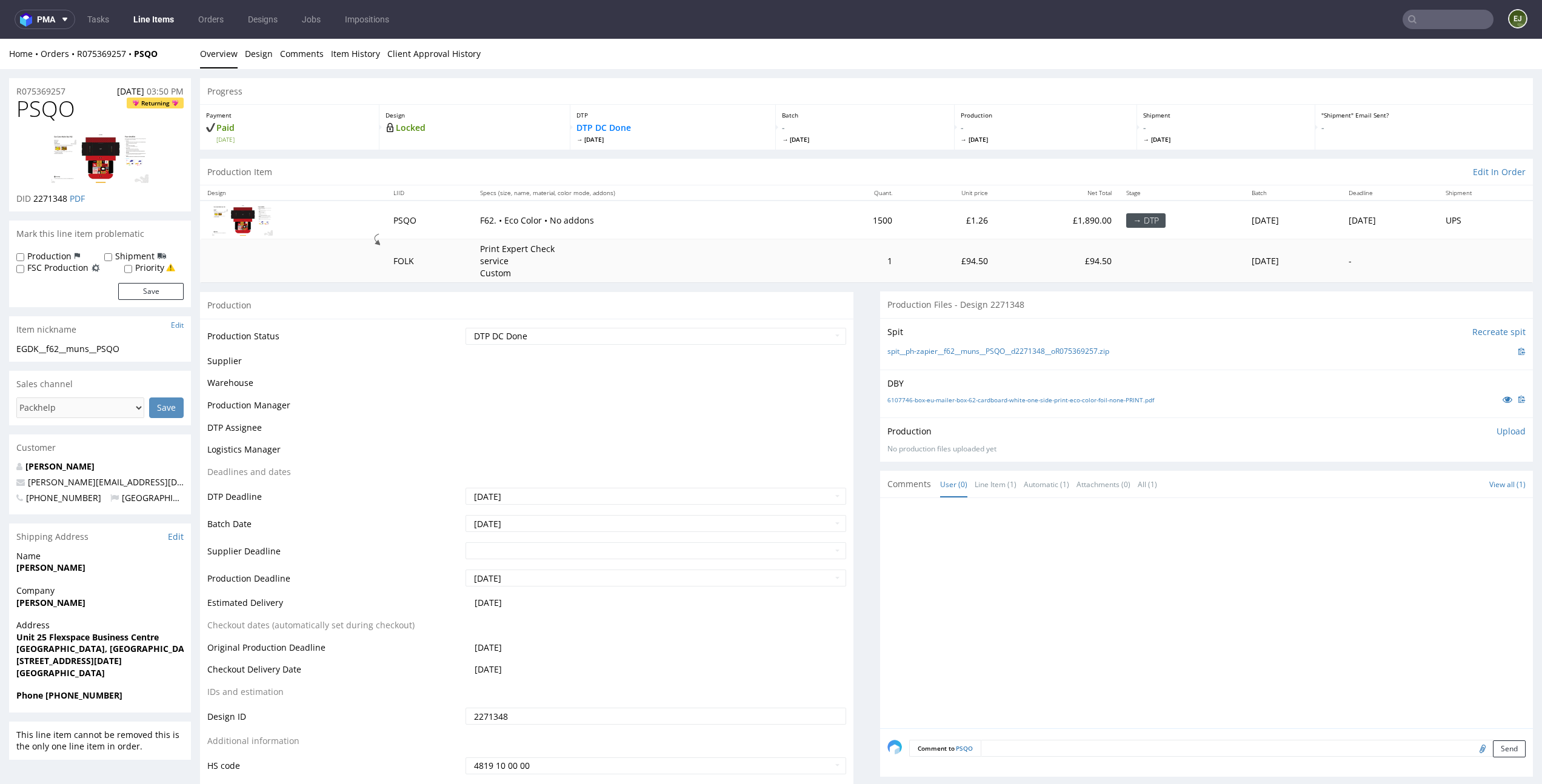
scroll to position [186, 0]
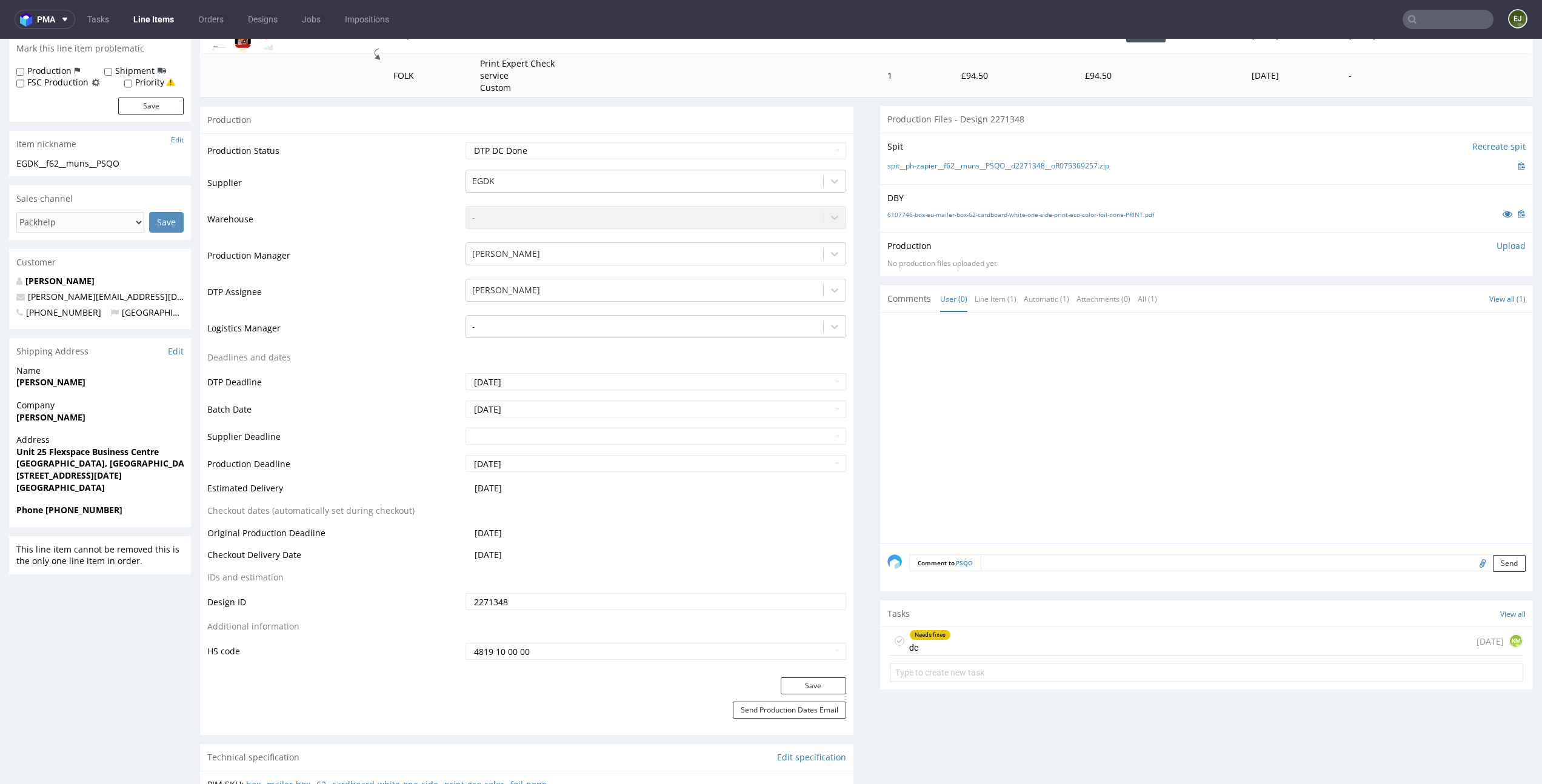
click at [986, 638] on div "Needs fixes dc [DATE] KM" at bounding box center [1207, 641] width 634 height 28
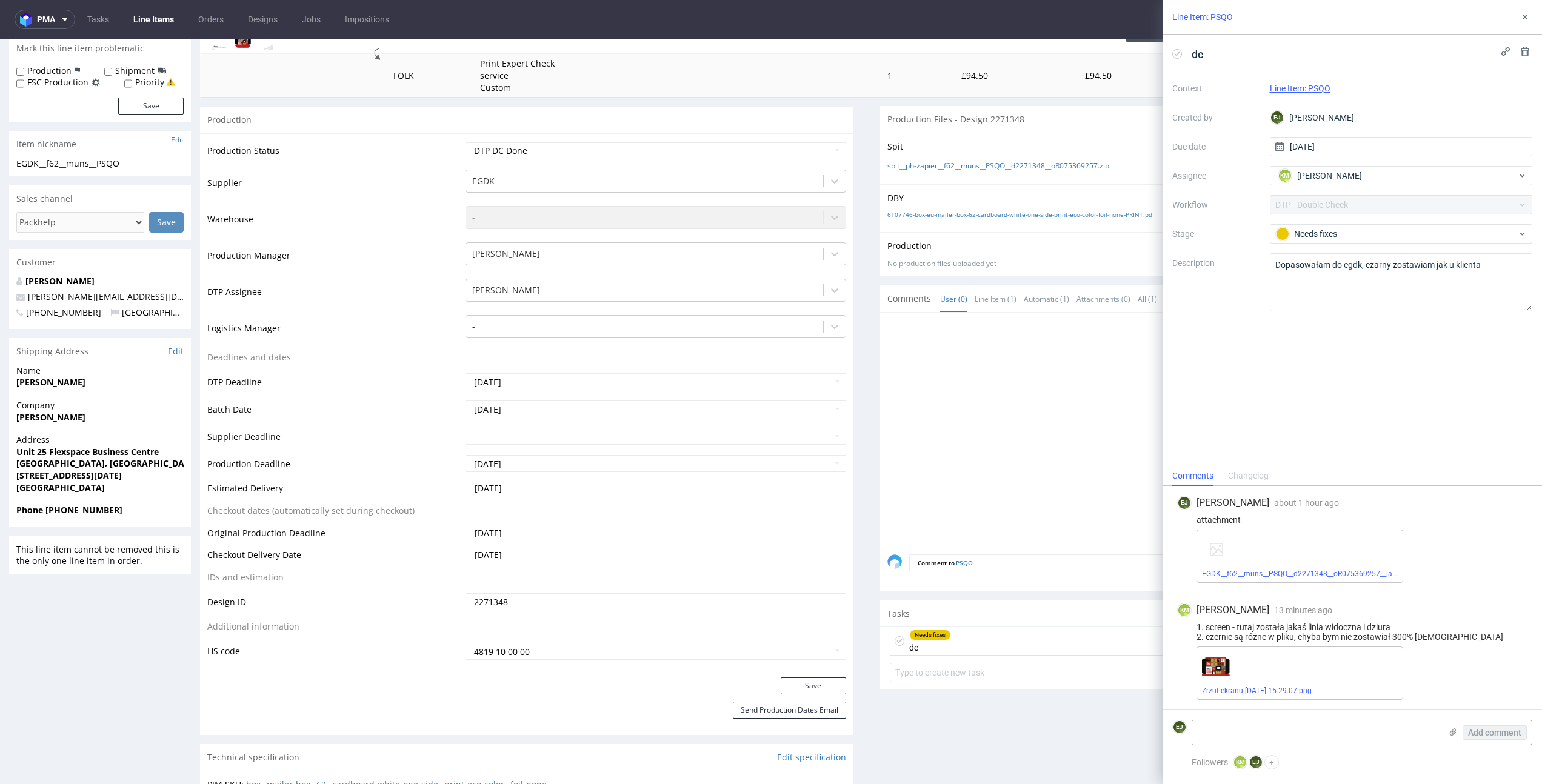
click at [1228, 692] on link "Zrzut ekranu [DATE] 15.29.07.png" at bounding box center [1257, 690] width 110 height 8
click at [993, 332] on div at bounding box center [1210, 431] width 646 height 223
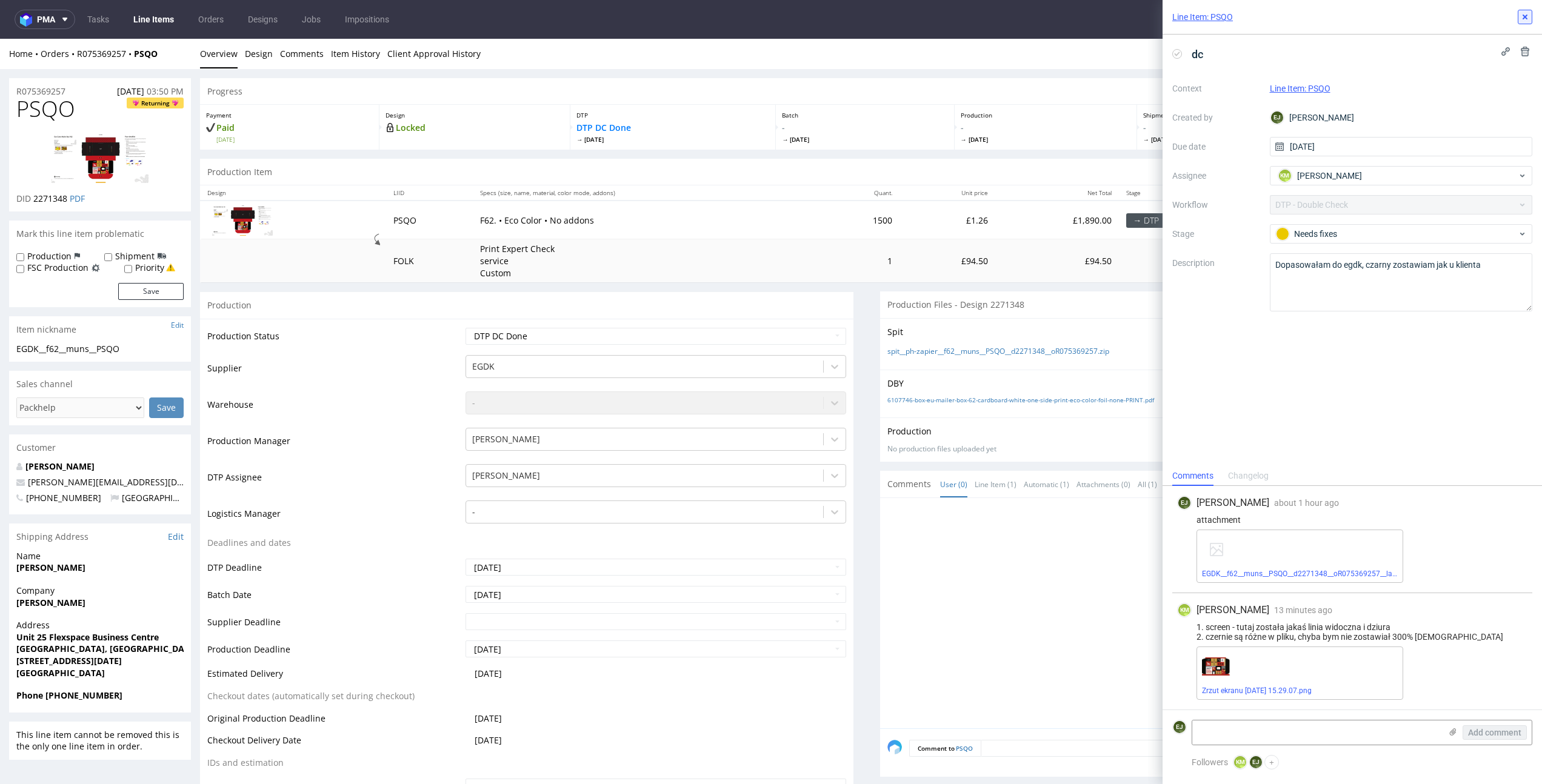
click at [1526, 13] on icon at bounding box center [1525, 17] width 10 height 10
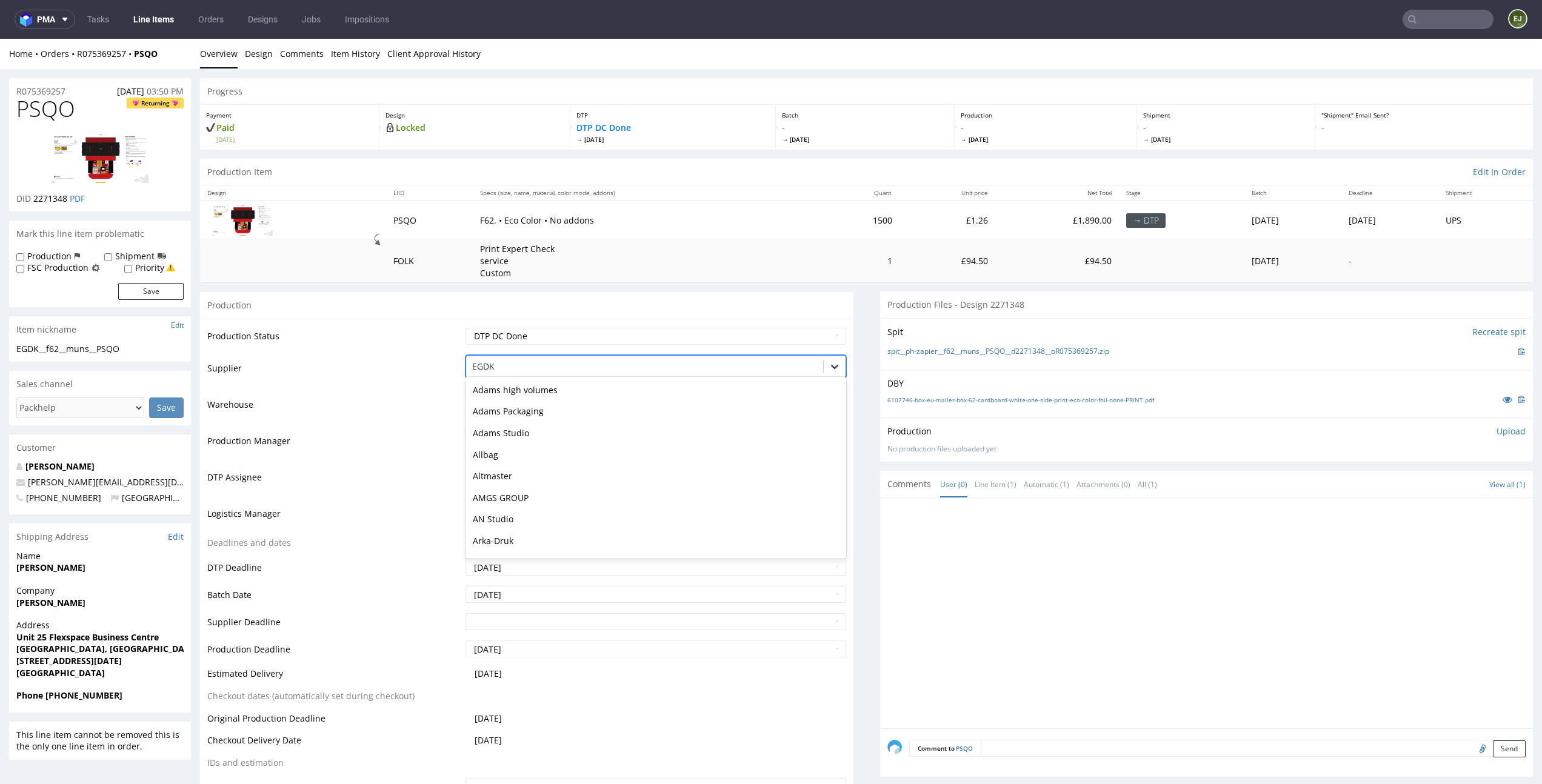
click at [824, 360] on div at bounding box center [835, 367] width 22 height 22
click at [814, 314] on div "Production" at bounding box center [527, 305] width 654 height 28
click at [810, 330] on select "Waiting for Artwork Waiting for Diecut Waiting for Mockup Waiting for DTP Waiti…" at bounding box center [656, 336] width 380 height 17
select select "dtp_ca_needed"
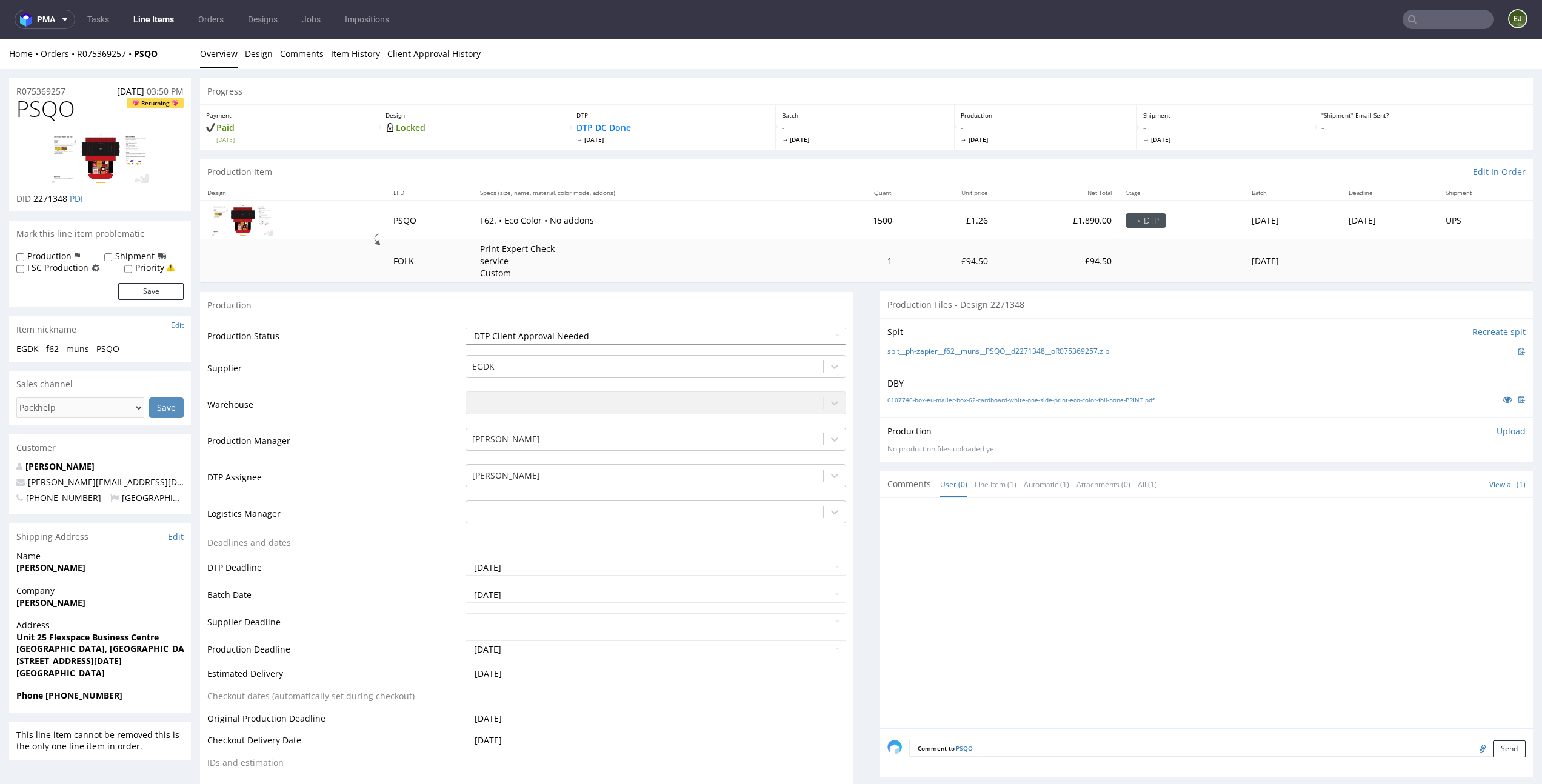
click at [466, 328] on select "Waiting for Artwork Waiting for Diecut Waiting for Mockup Waiting for DTP Waiti…" at bounding box center [656, 336] width 380 height 17
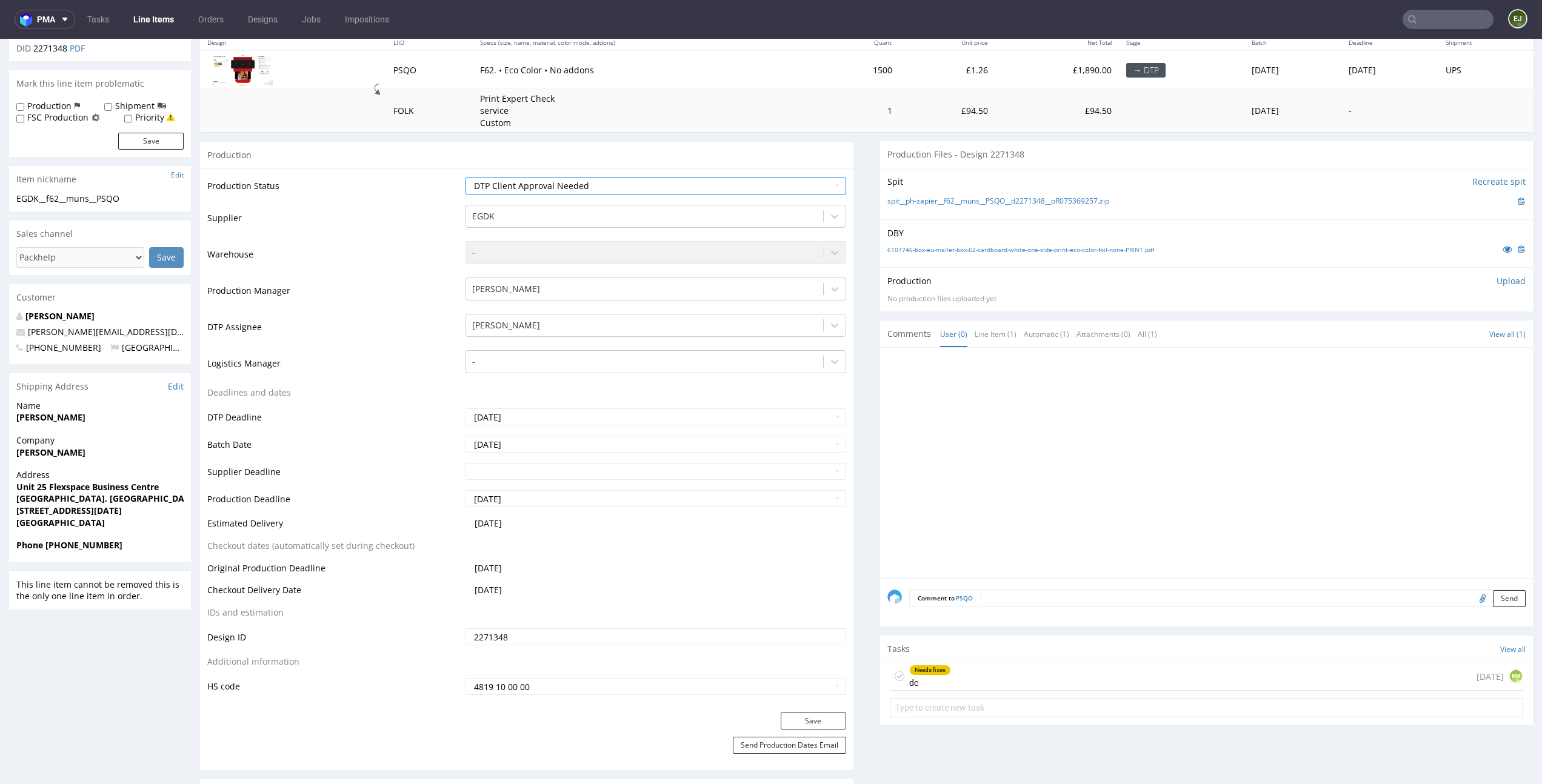
scroll to position [302, 0]
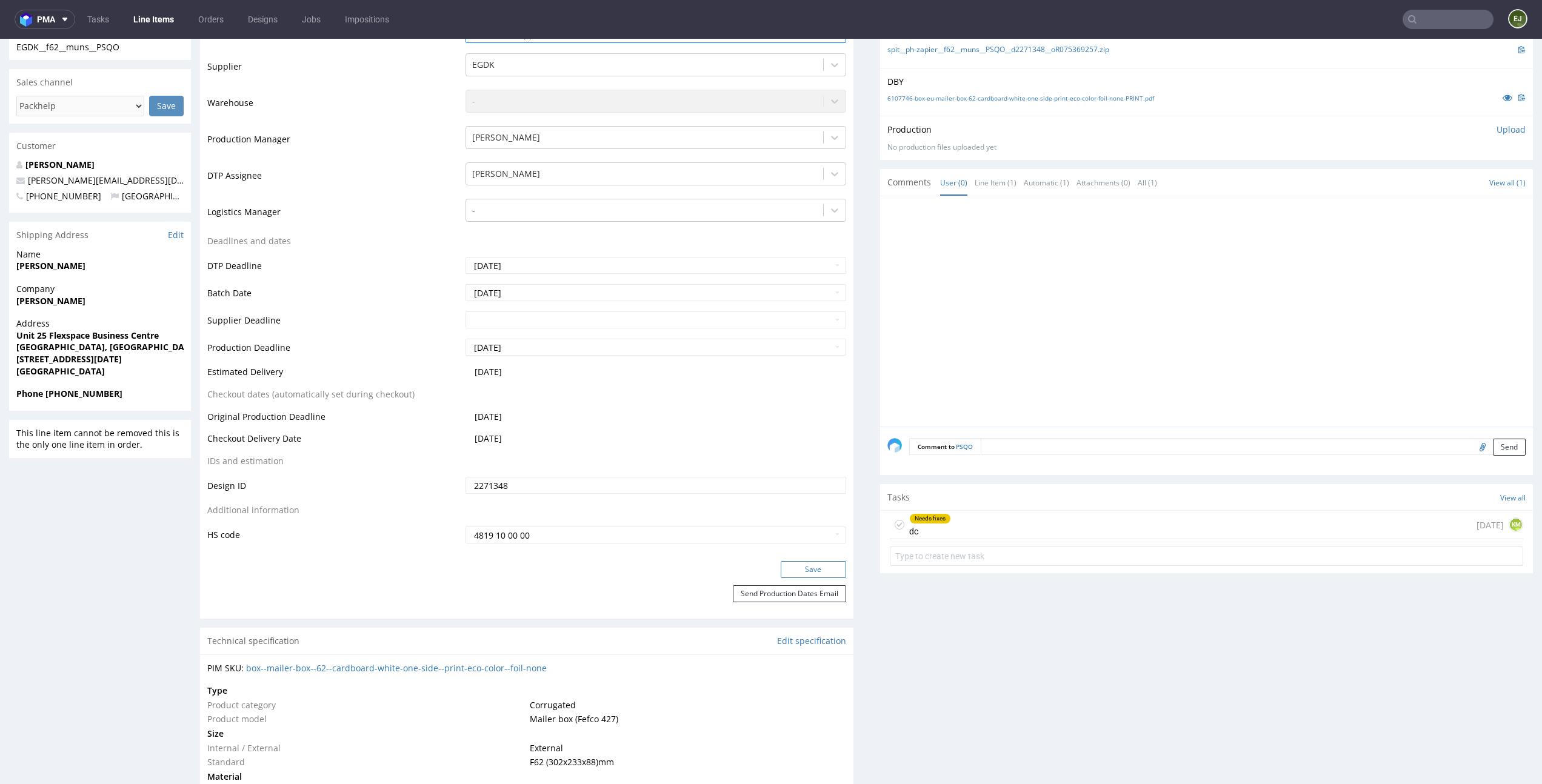
click at [825, 568] on button "Save" at bounding box center [814, 569] width 65 height 17
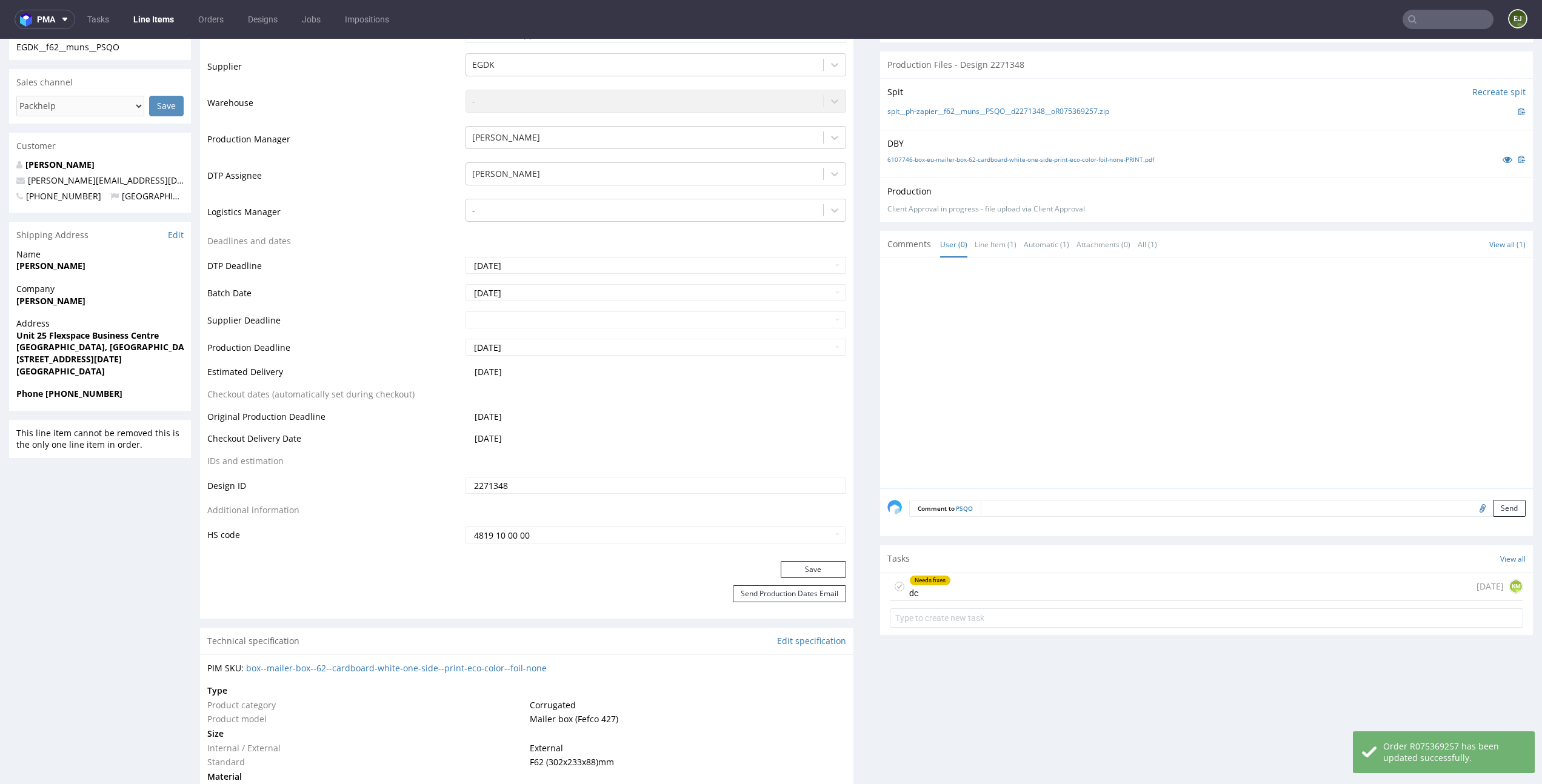
click at [895, 589] on icon at bounding box center [900, 587] width 10 height 10
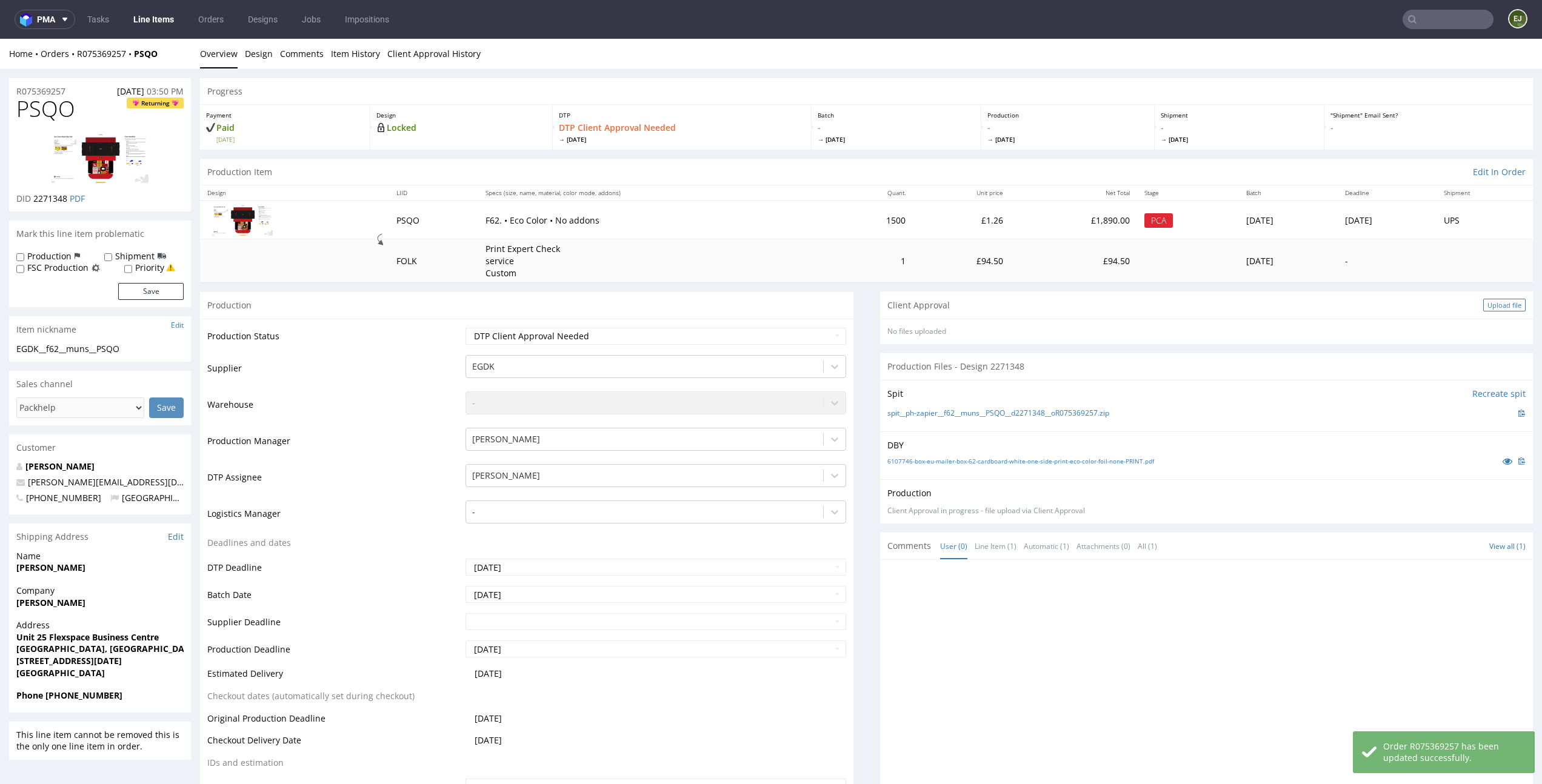
click at [1493, 303] on div "Upload file" at bounding box center [1504, 304] width 43 height 13
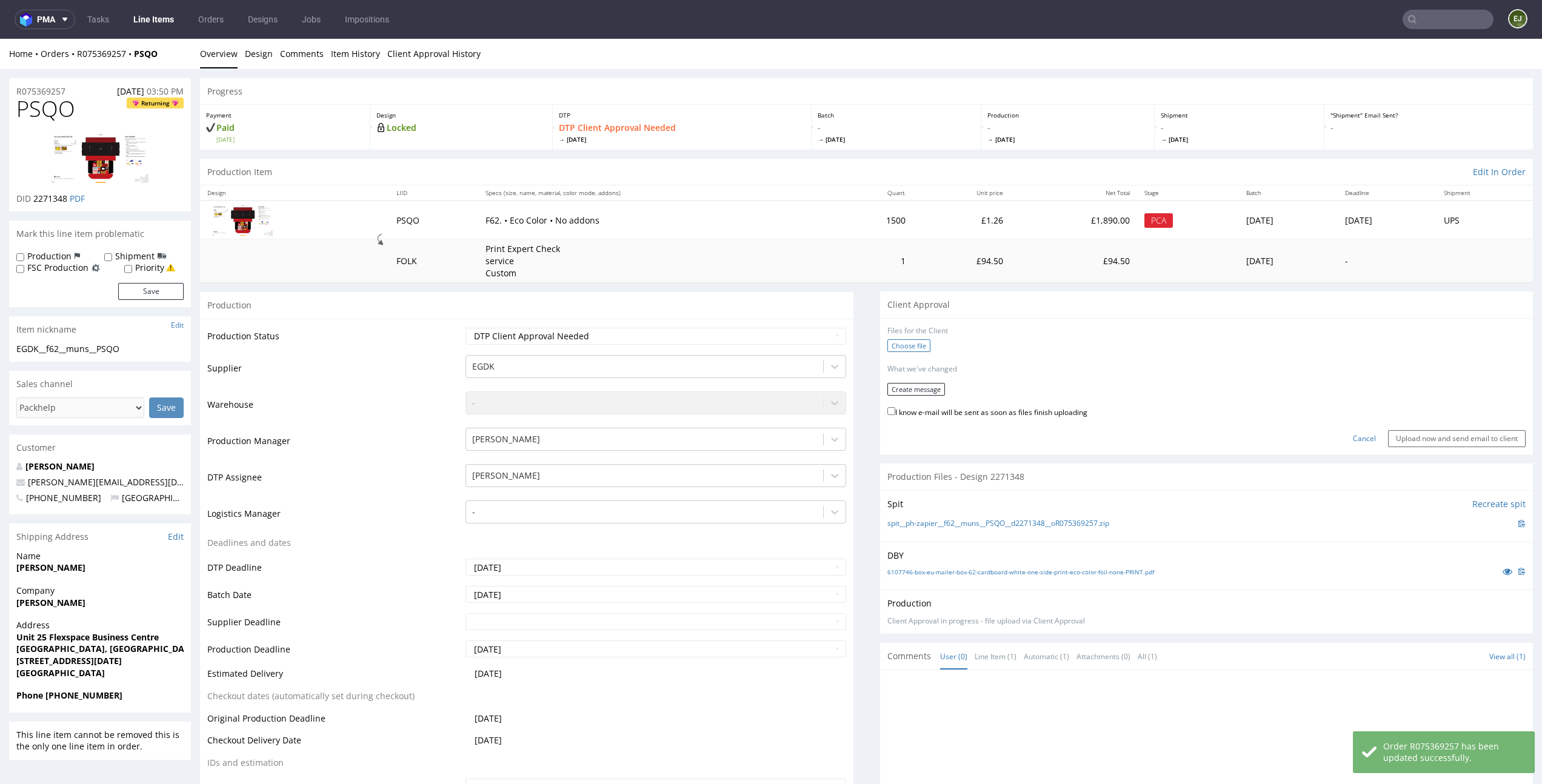
click at [906, 345] on label "Choose file" at bounding box center [908, 345] width 43 height 13
click at [0, 38] on input "Choose file" at bounding box center [0, 38] width 0 height 0
click at [917, 382] on button "Create message" at bounding box center [916, 385] width 58 height 13
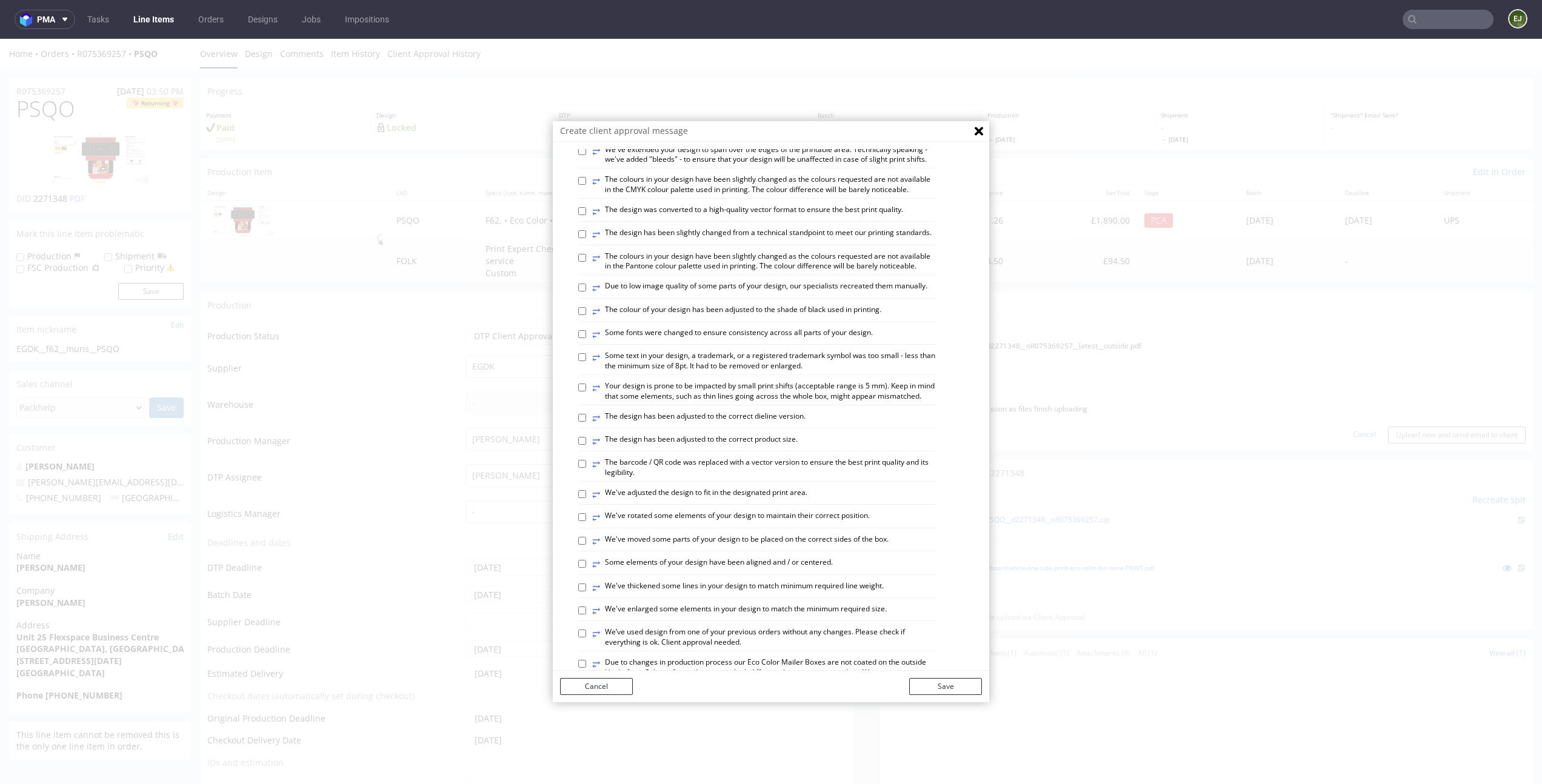
scroll to position [64, 0]
click at [766, 420] on label "⥂ The design has been adjusted to the correct dieline version." at bounding box center [698, 413] width 213 height 13
click at [586, 417] on input "⥂ The design has been adjusted to the correct dieline version." at bounding box center [582, 412] width 8 height 8
checkbox input "true"
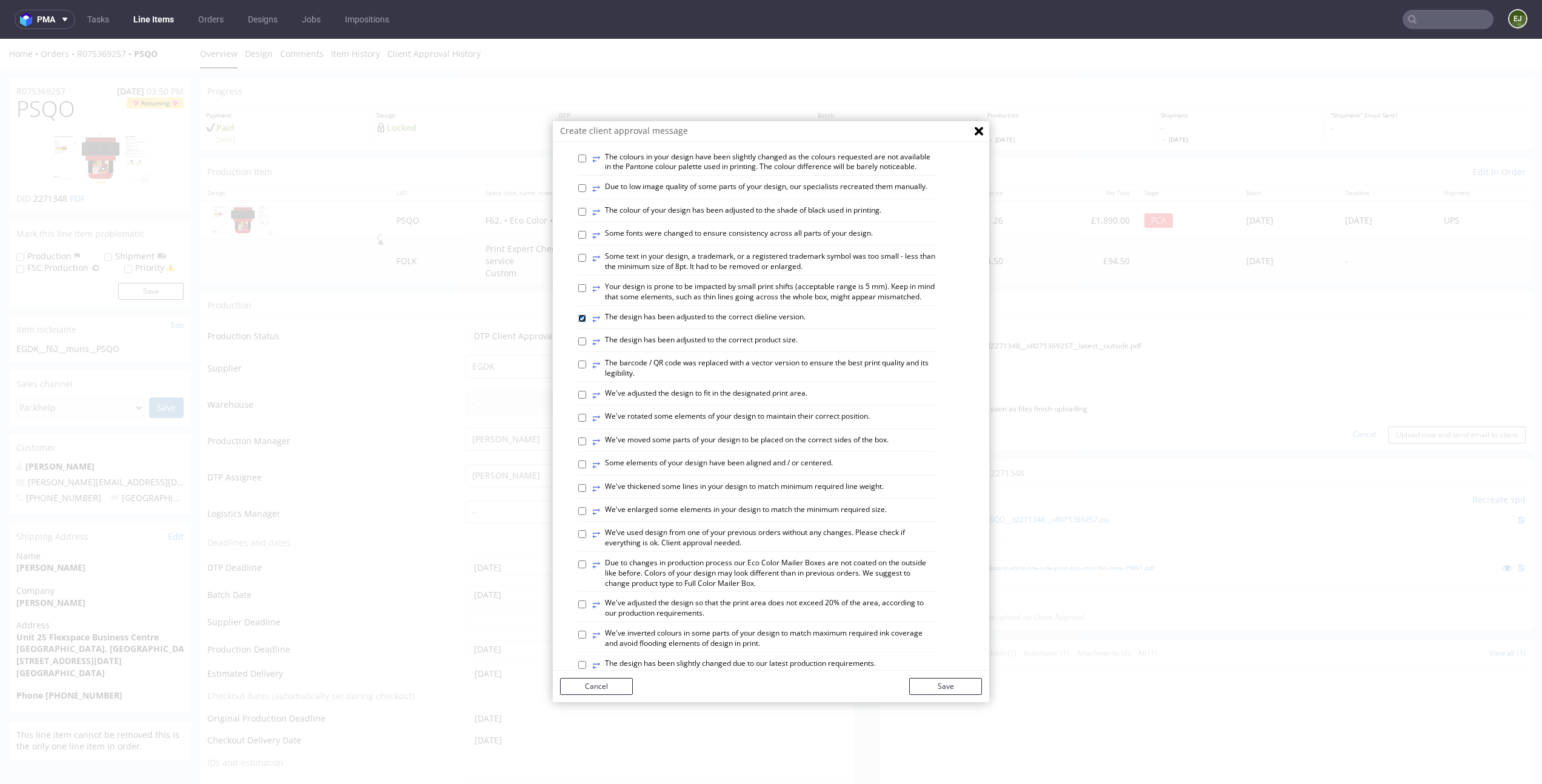
scroll to position [0, 0]
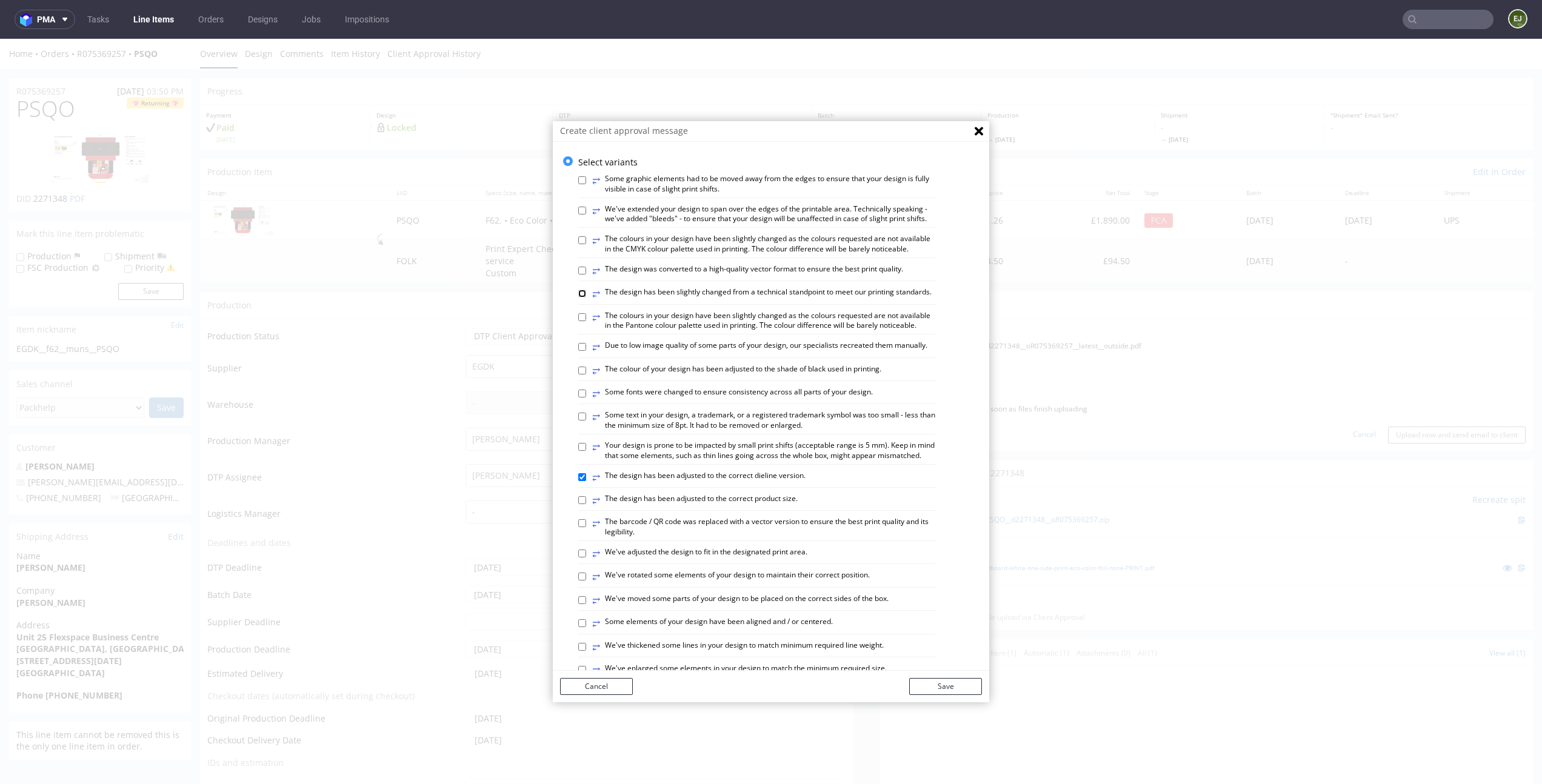
click at [579, 298] on input "⥂ The design has been slightly changed from a technical standpoint to meet our …" at bounding box center [582, 293] width 8 height 8
checkbox input "true"
click at [579, 374] on input "⥂ The colour of your design has been adjusted to the shade of black used in pri…" at bounding box center [582, 370] width 8 height 8
checkbox input "true"
click at [952, 689] on button "Save" at bounding box center [945, 686] width 73 height 17
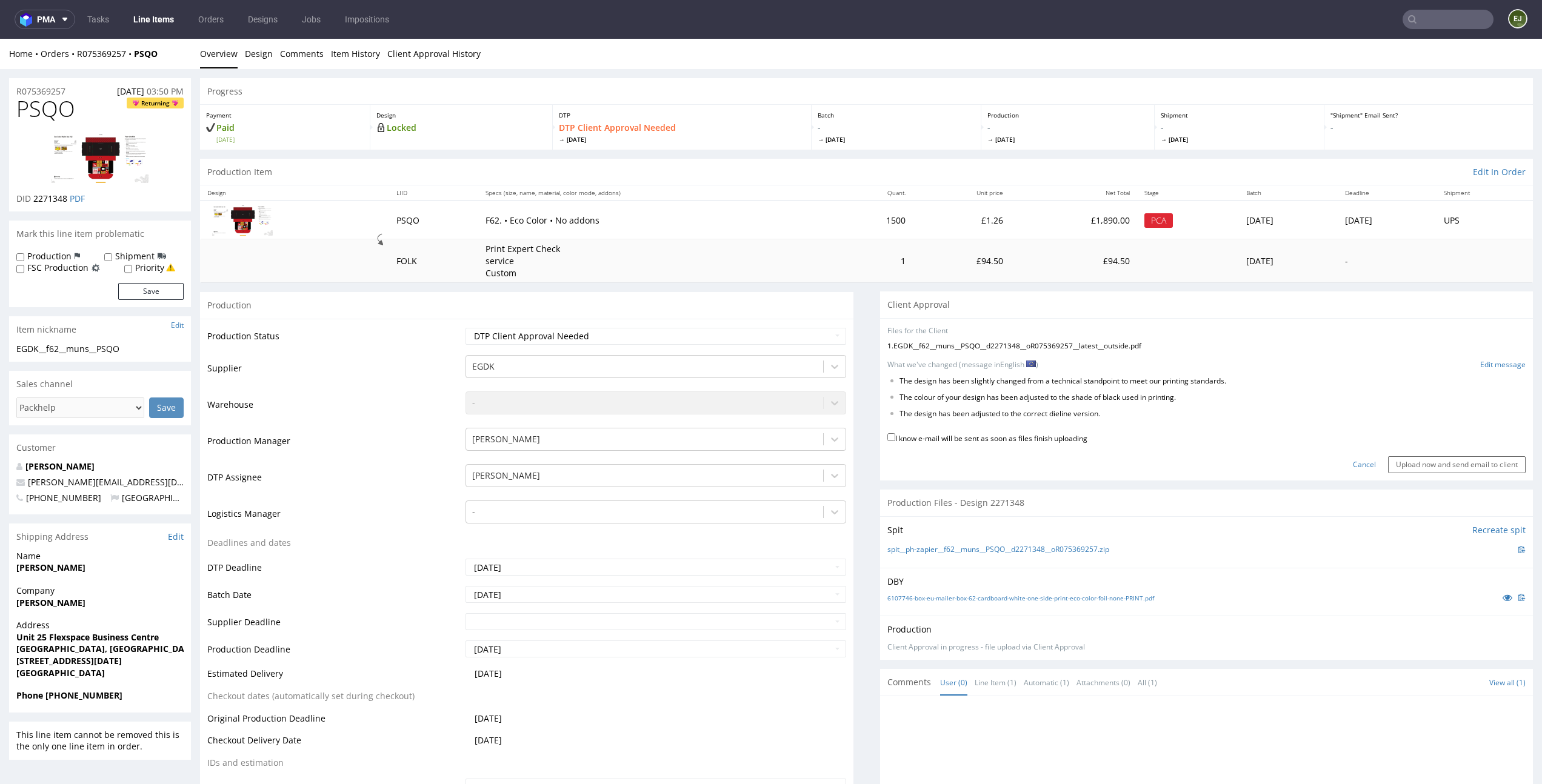
click at [1048, 442] on label "I know e-mail will be sent as soon as files finish uploading" at bounding box center [987, 437] width 200 height 13
click at [896, 441] on input "I know e-mail will be sent as soon as files finish uploading" at bounding box center [891, 436] width 8 height 8
checkbox input "true"
click at [1458, 465] on input "Upload now and send email to client" at bounding box center [1457, 465] width 138 height 17
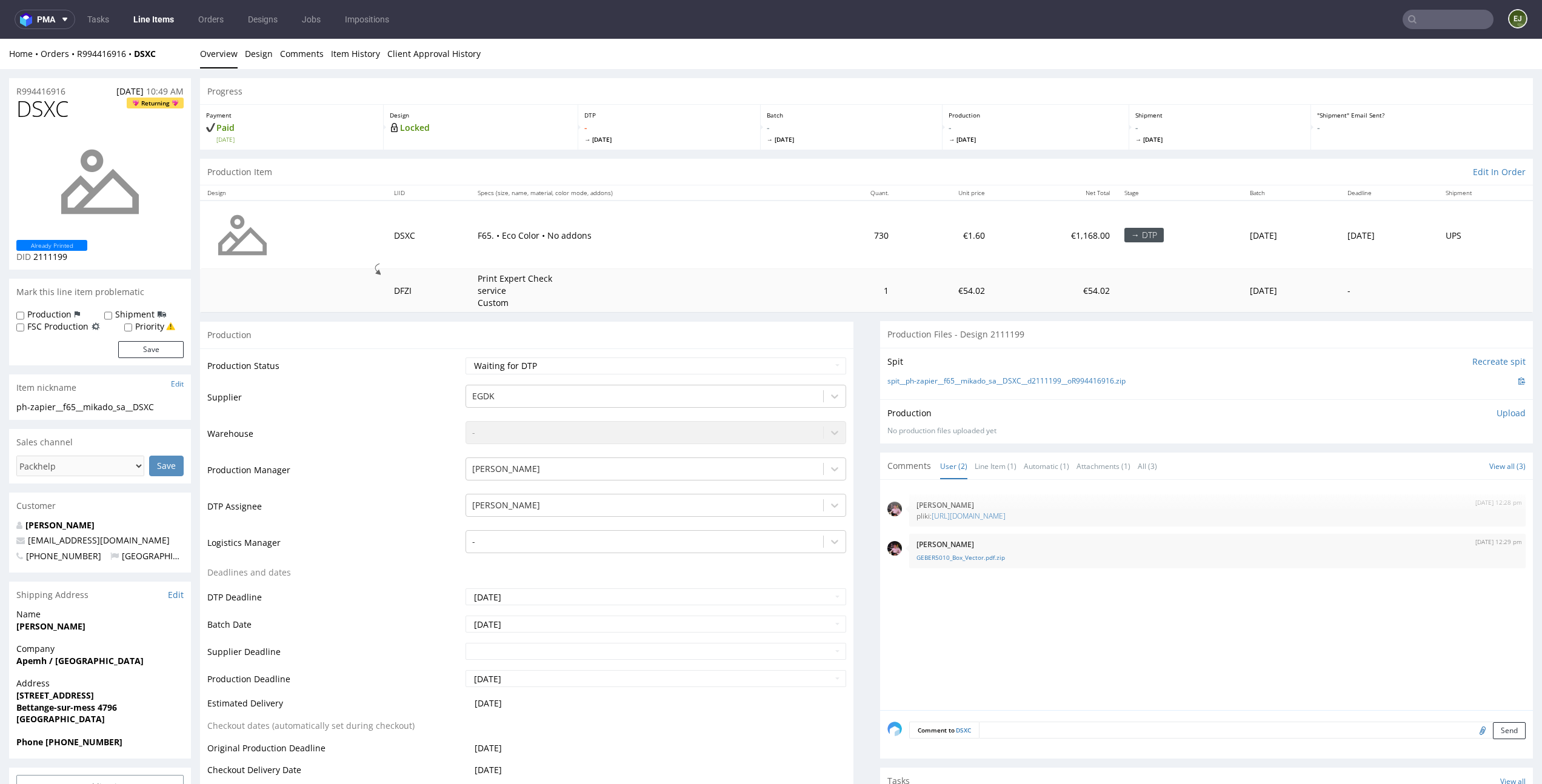
click at [837, 264] on td "730" at bounding box center [857, 235] width 76 height 69
click at [905, 139] on span "[DATE]" at bounding box center [851, 140] width 170 height 8
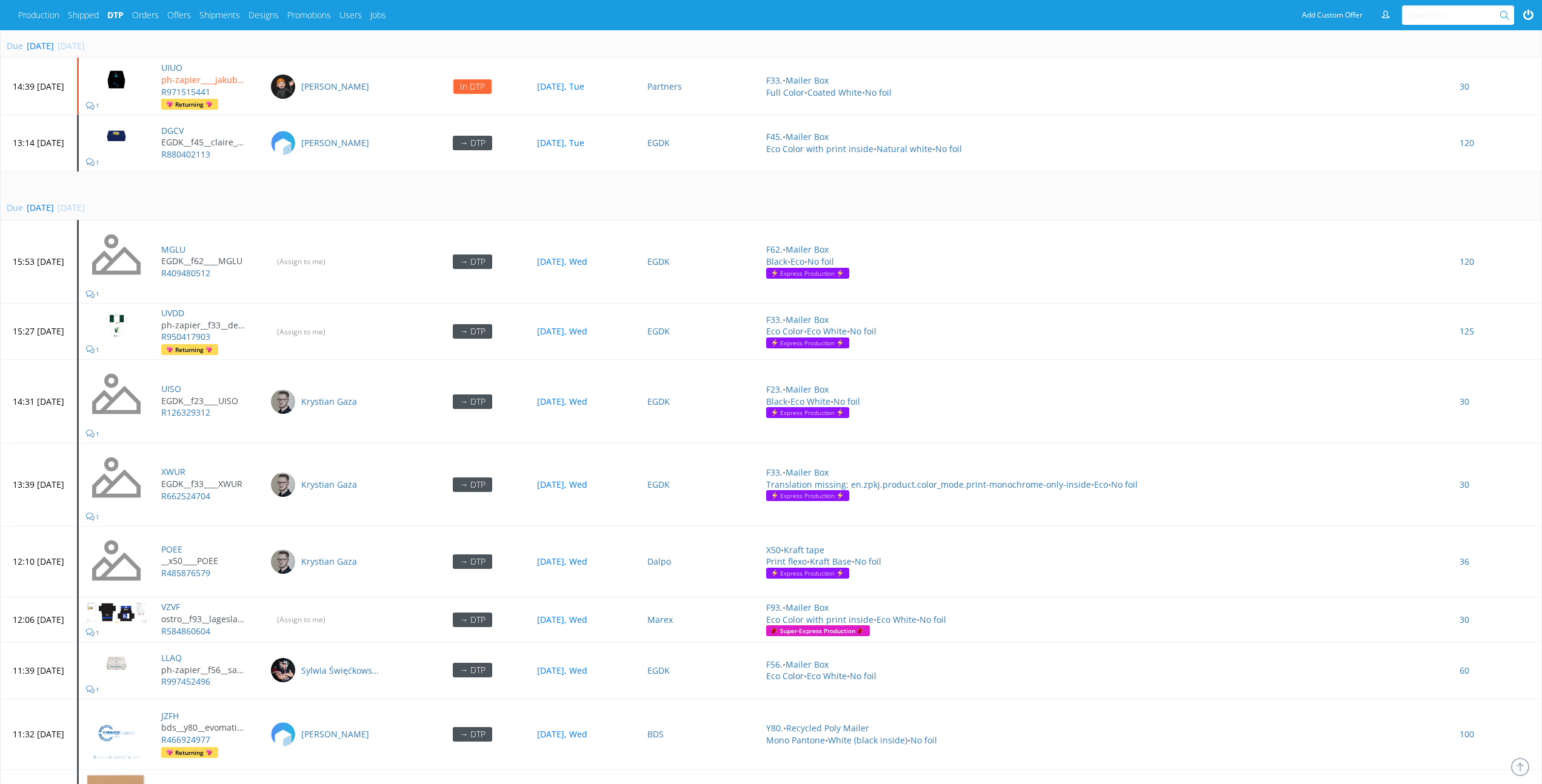
scroll to position [4166, 0]
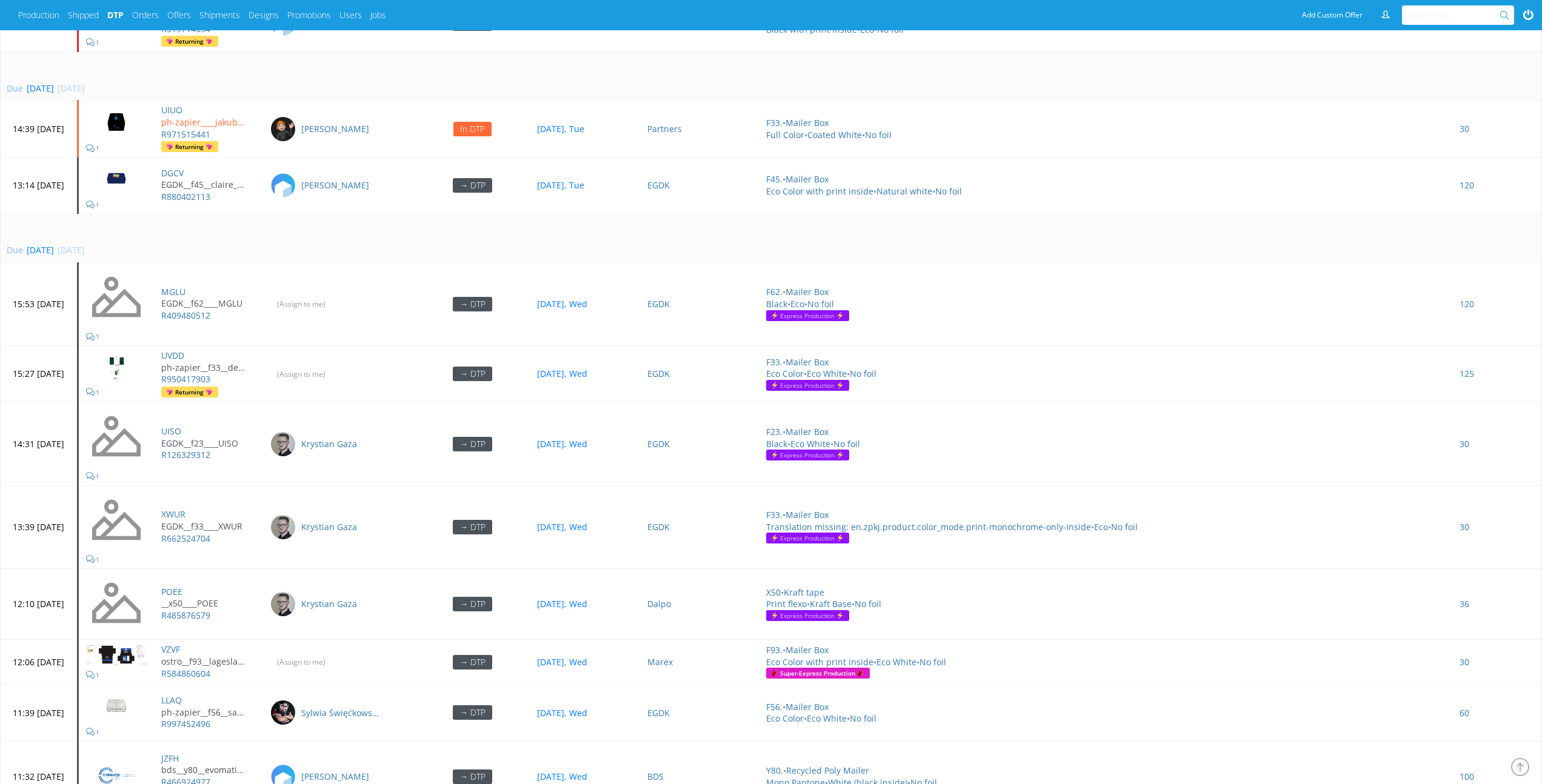
click at [314, 230] on td "Due tomorrow 08 Oct 2025, Wed" at bounding box center [771, 238] width 1541 height 49
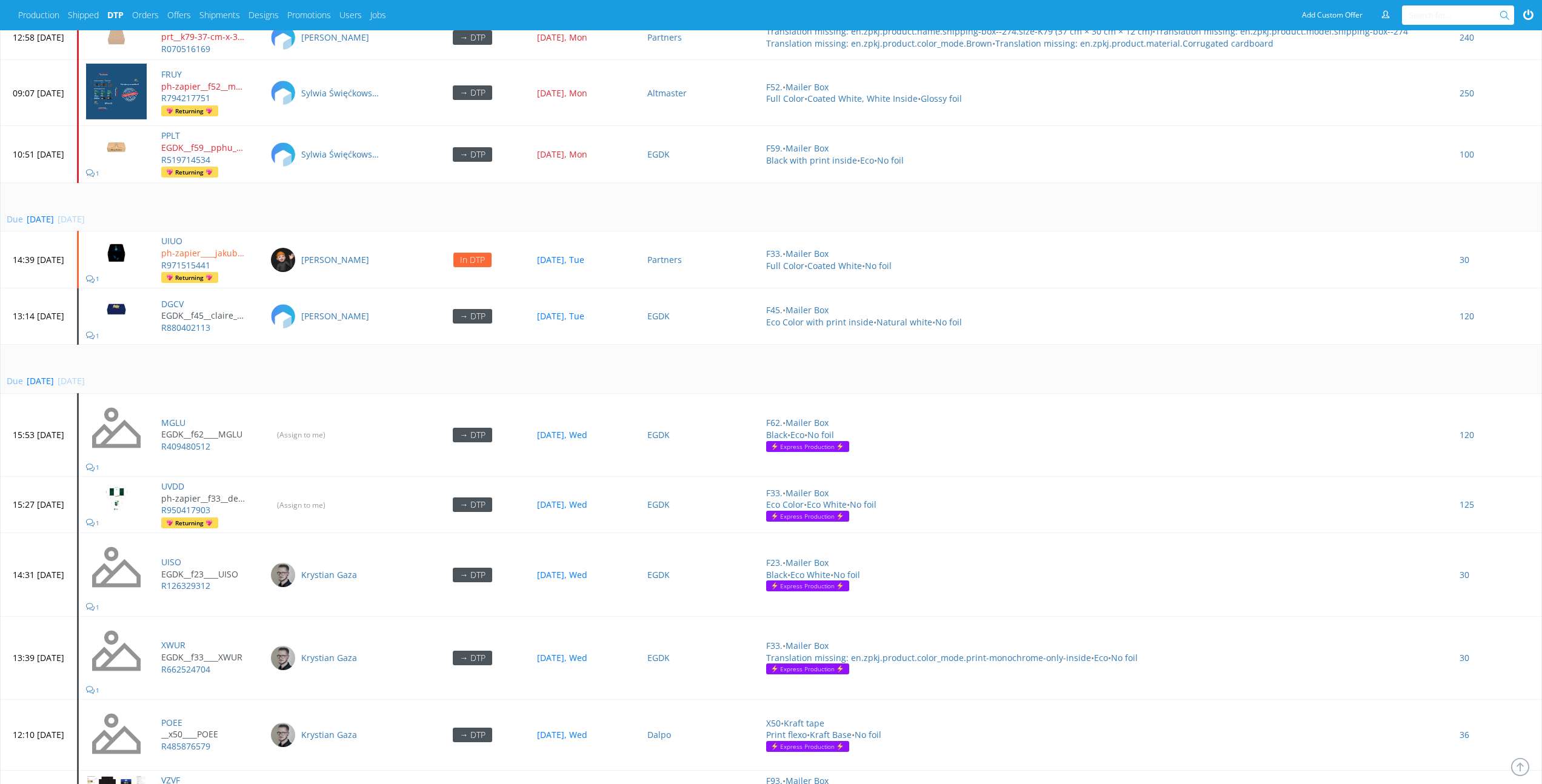
scroll to position [4073, 0]
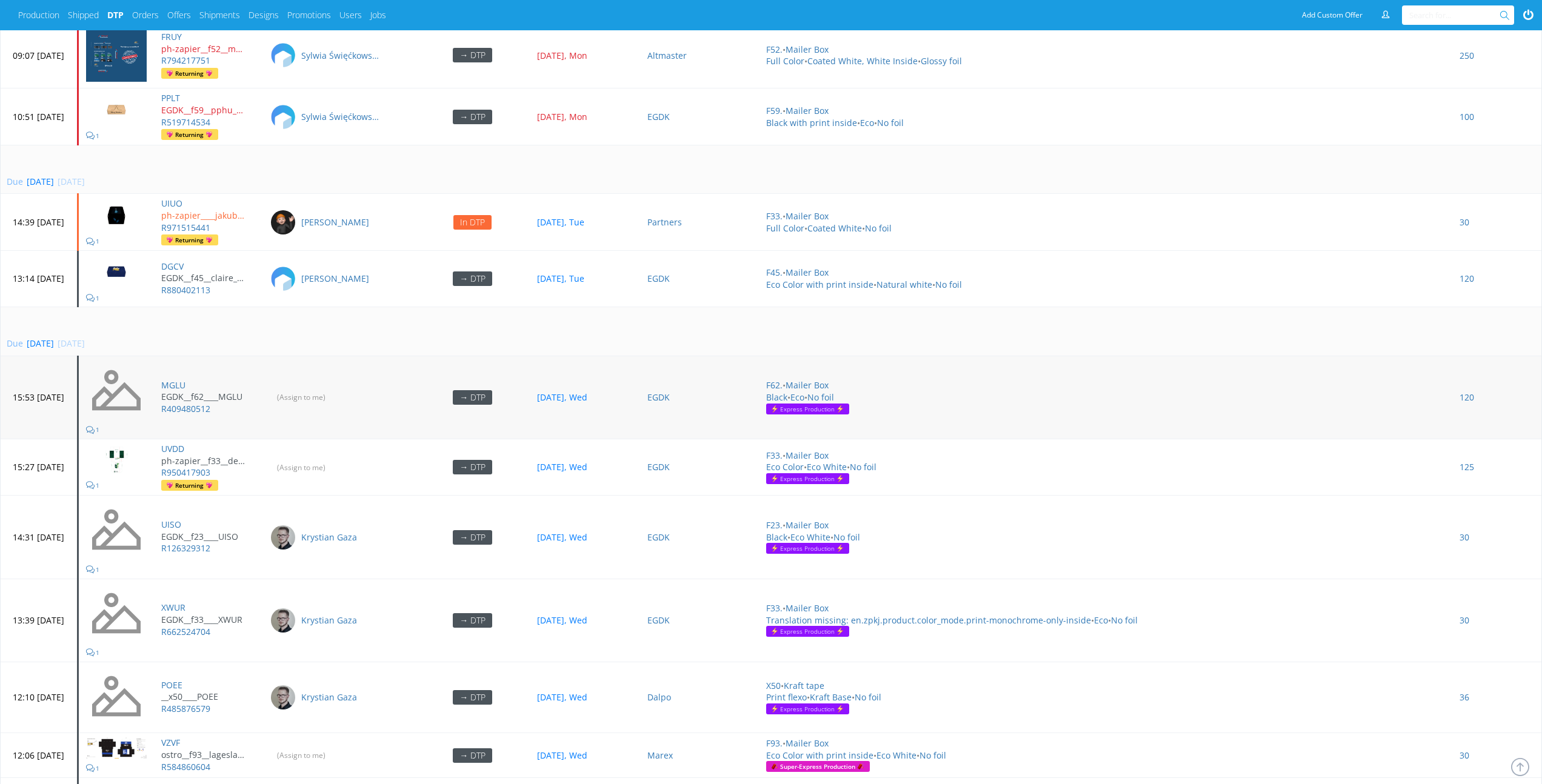
click at [334, 356] on td "(Assign to me)" at bounding box center [339, 397] width 153 height 83
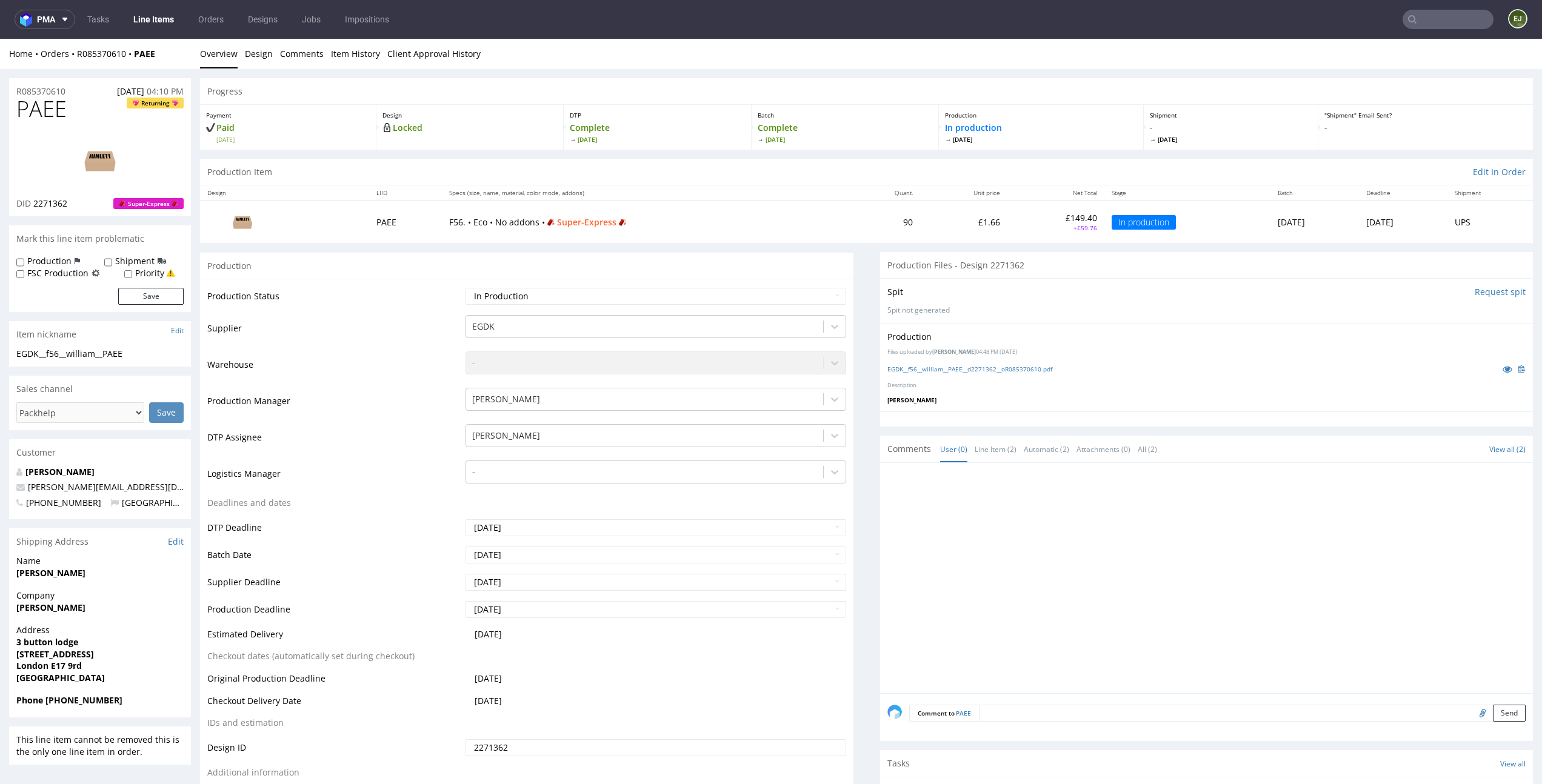
click at [1500, 294] on input "Request spit" at bounding box center [1500, 292] width 51 height 12
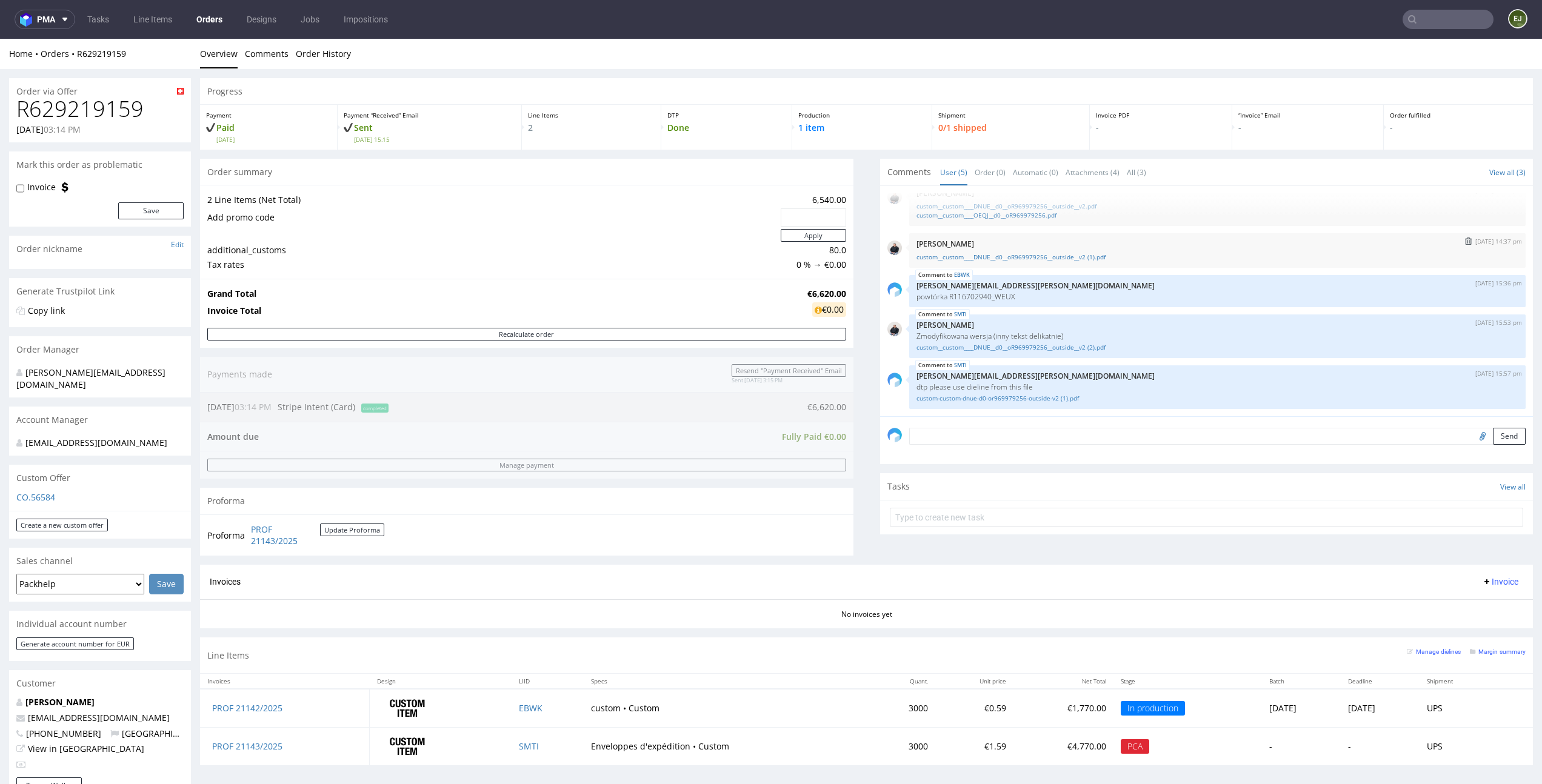
scroll to position [354, 0]
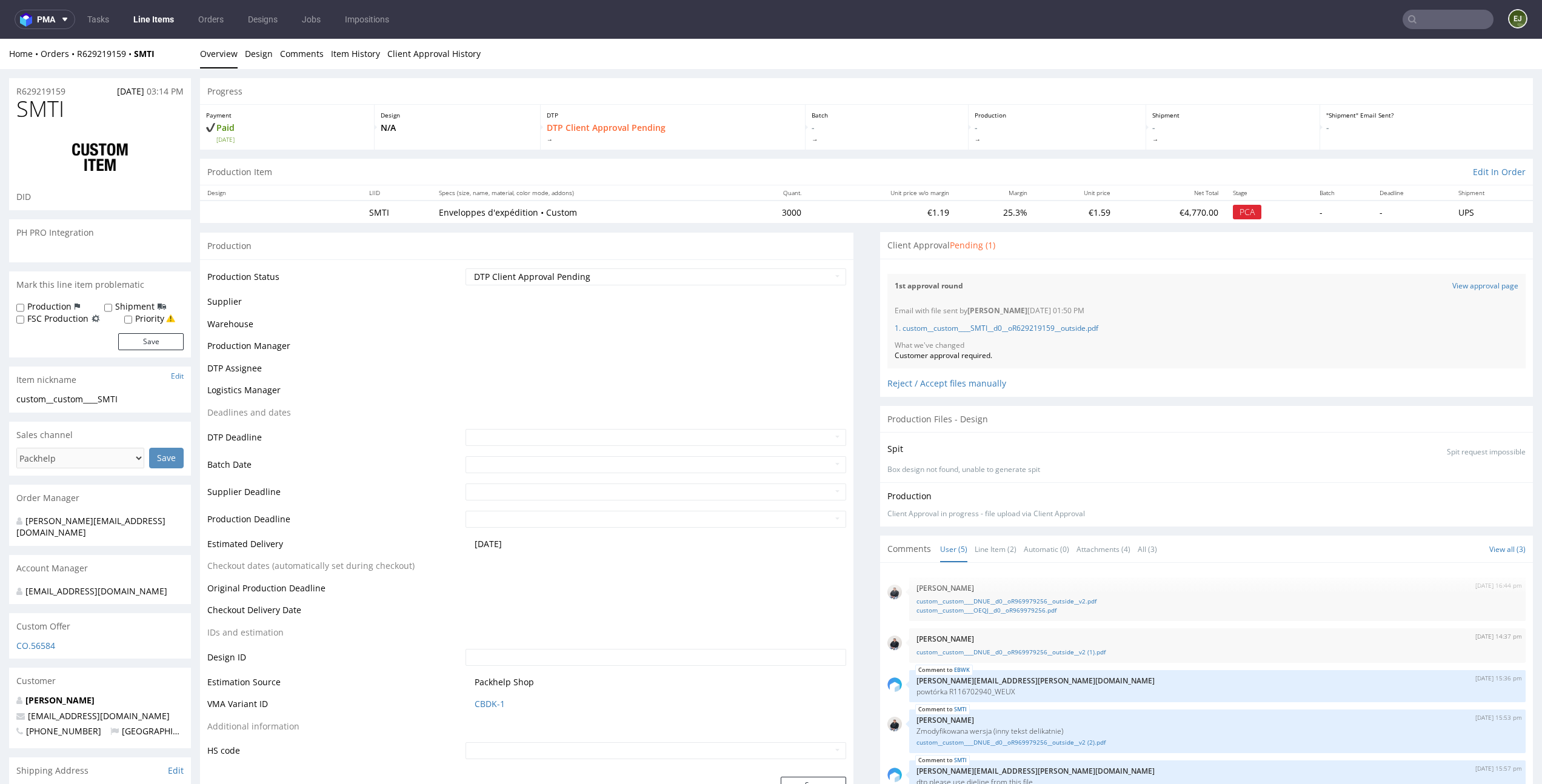
scroll to position [18, 0]
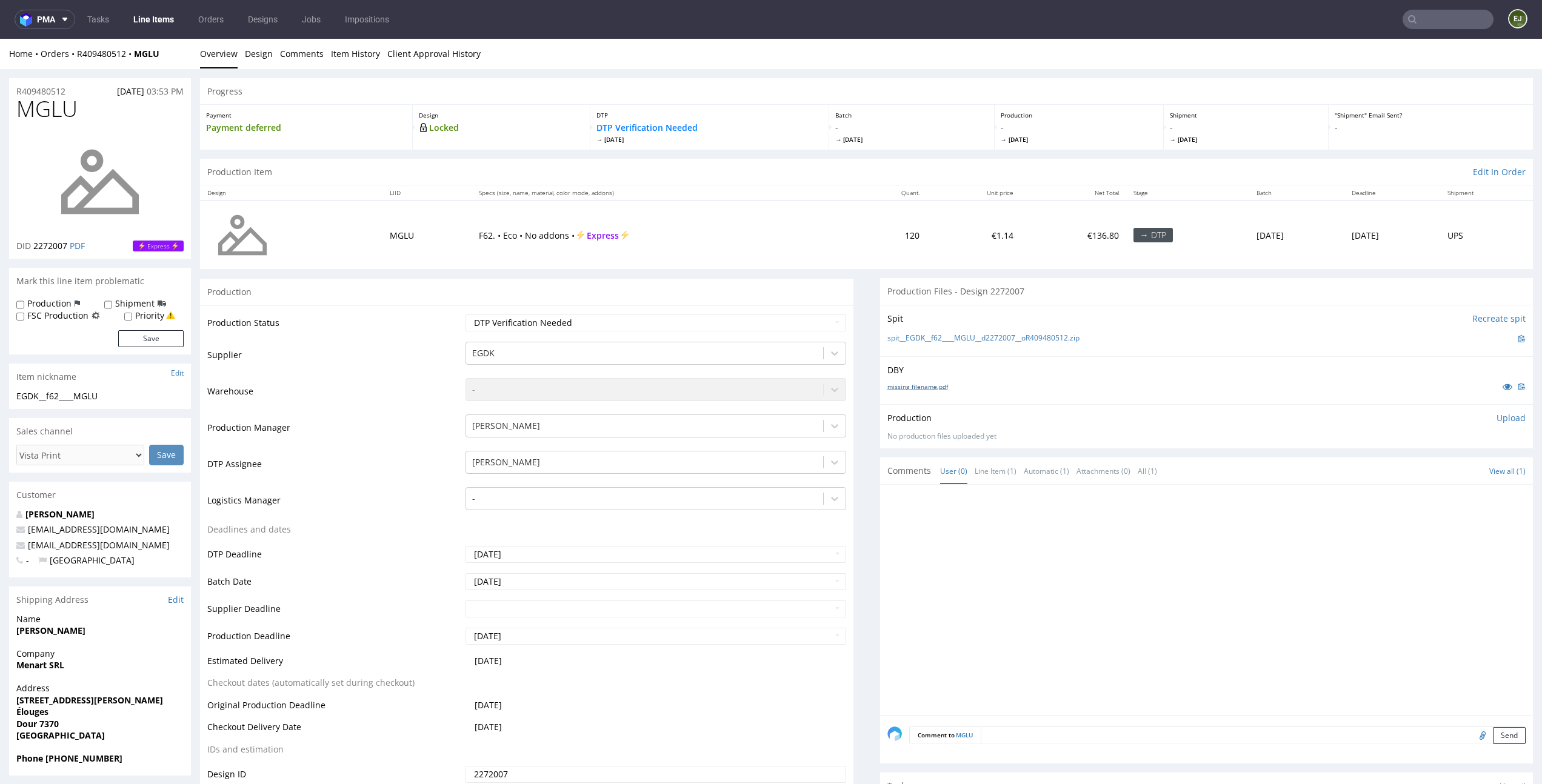
click at [929, 387] on link "missing_filename.pdf" at bounding box center [917, 386] width 60 height 8
click at [918, 337] on link "spit__EGDK__f62____MGLU__d2272007__oR409480512.zip" at bounding box center [983, 339] width 192 height 10
drag, startPoint x: 83, startPoint y: 114, endPoint x: 0, endPoint y: 108, distance: 83.2
copy span "MGLU"
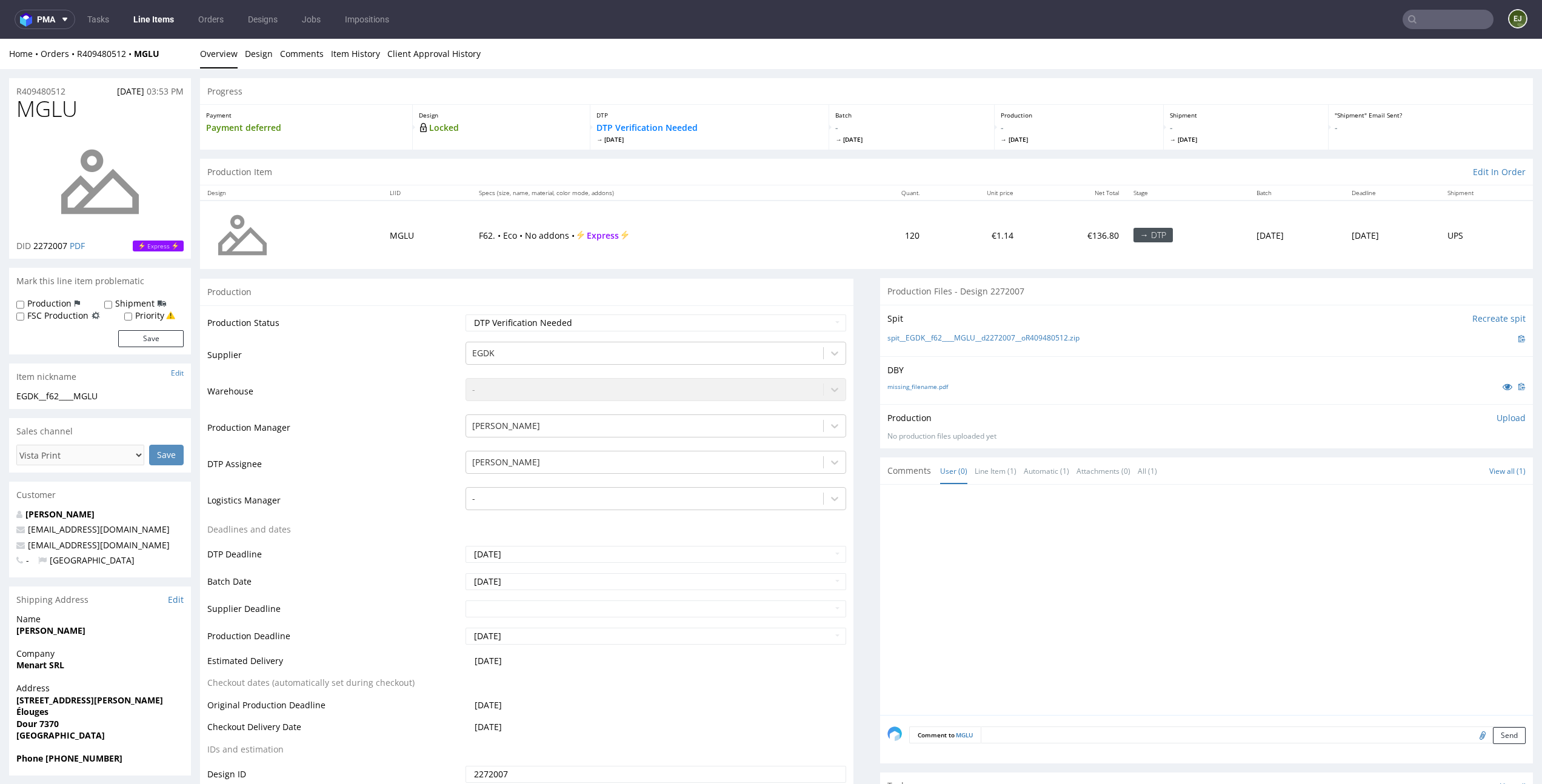
click at [1497, 420] on p "Upload" at bounding box center [1511, 418] width 29 height 12
click at [1421, 475] on div "Add files" at bounding box center [1440, 473] width 60 height 18
type input "C:\fakepath\EGDK__f62____MGLU__d2272007__oR409480512__latest__outside.pdf"
click at [1476, 498] on button "Upload now" at bounding box center [1498, 492] width 56 height 17
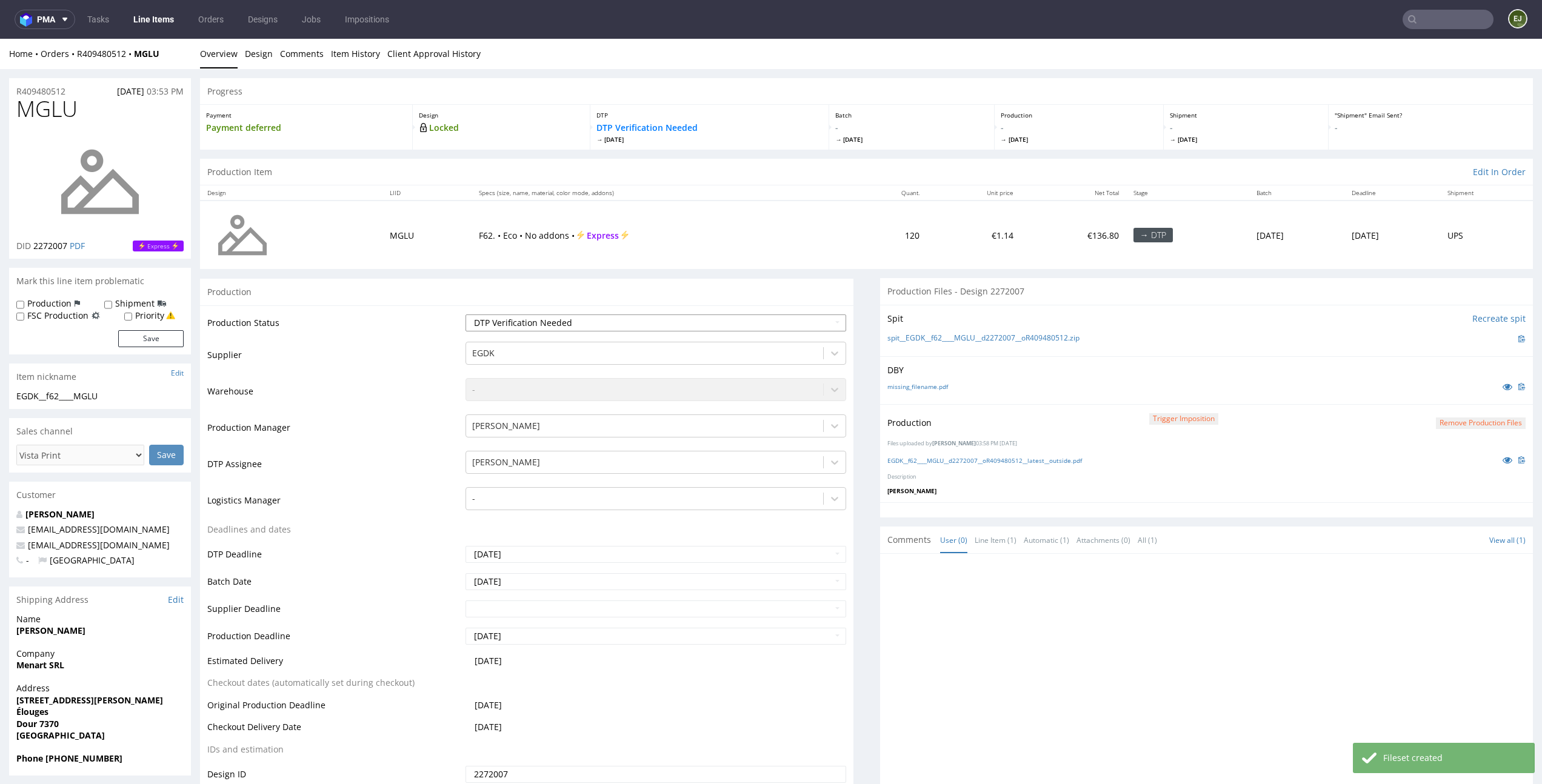
click at [808, 325] on select "Waiting for Artwork Waiting for Diecut Waiting for Mockup Waiting for DTP Waiti…" at bounding box center [656, 323] width 380 height 17
select select "dtp_production_ready"
click at [466, 314] on select "Waiting for Artwork Waiting for Diecut Waiting for Mockup Waiting for DTP Waiti…" at bounding box center [656, 323] width 380 height 17
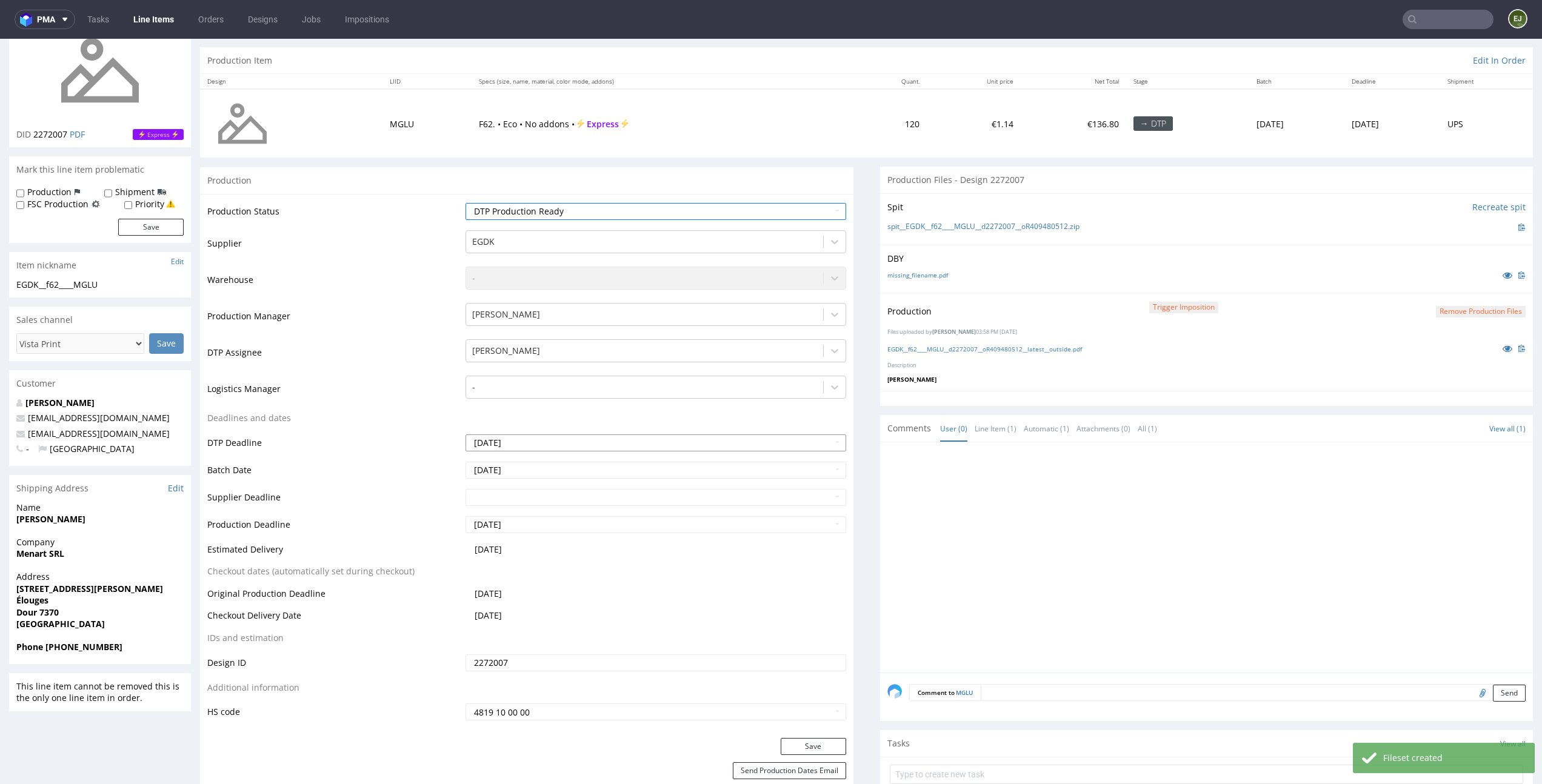
scroll to position [305, 0]
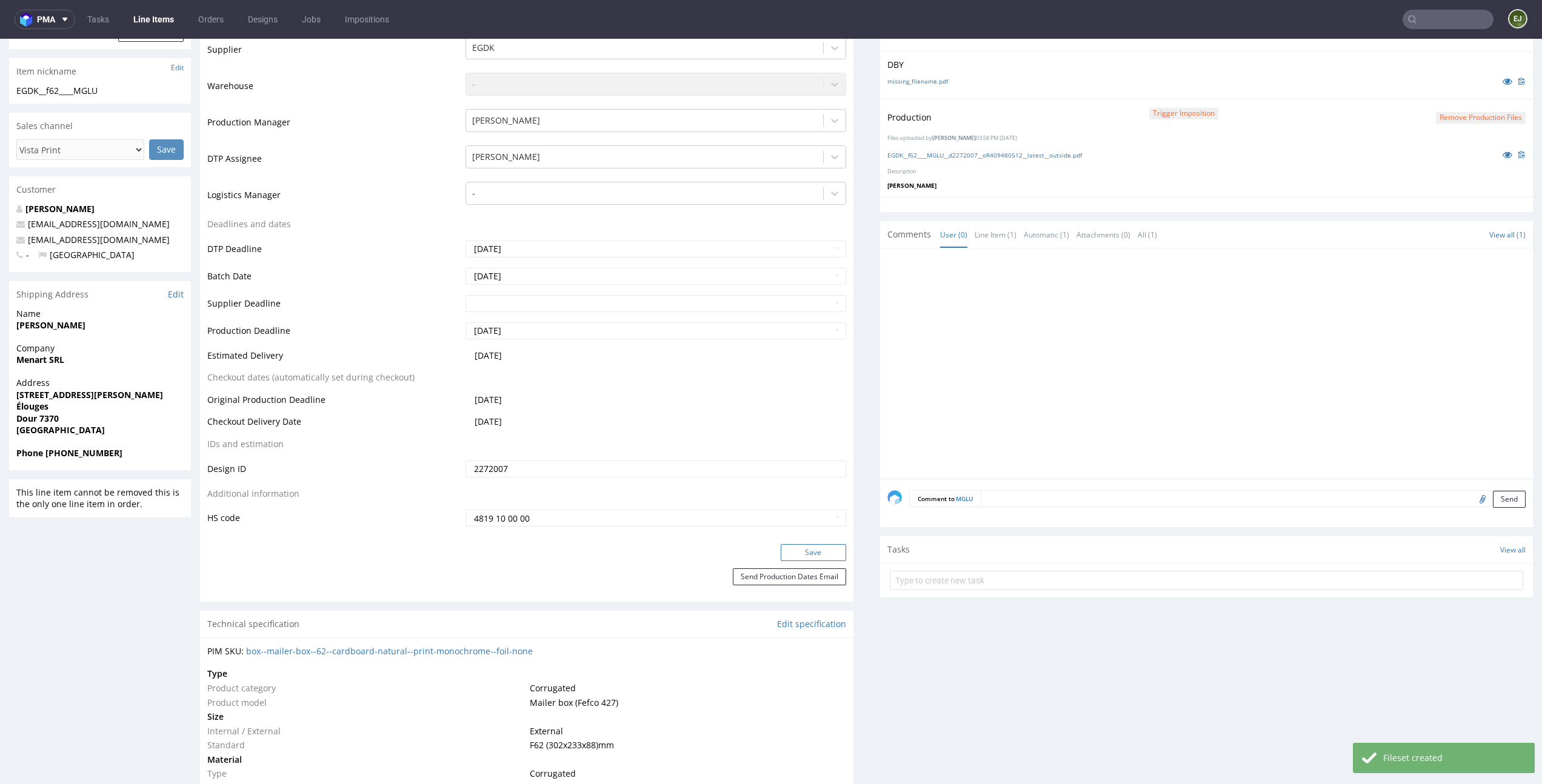
click at [820, 552] on button "Save" at bounding box center [814, 552] width 65 height 17
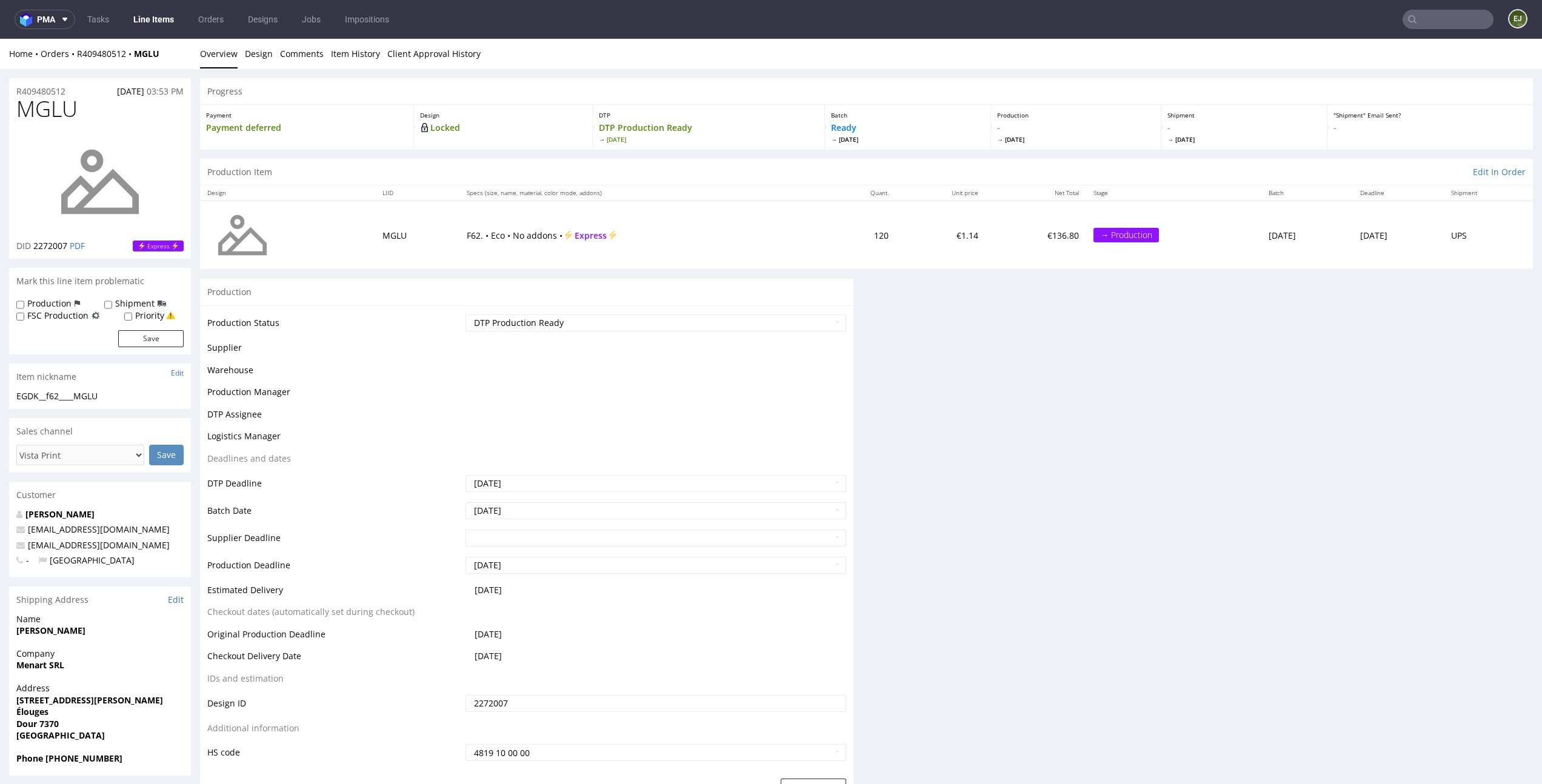
scroll to position [0, 0]
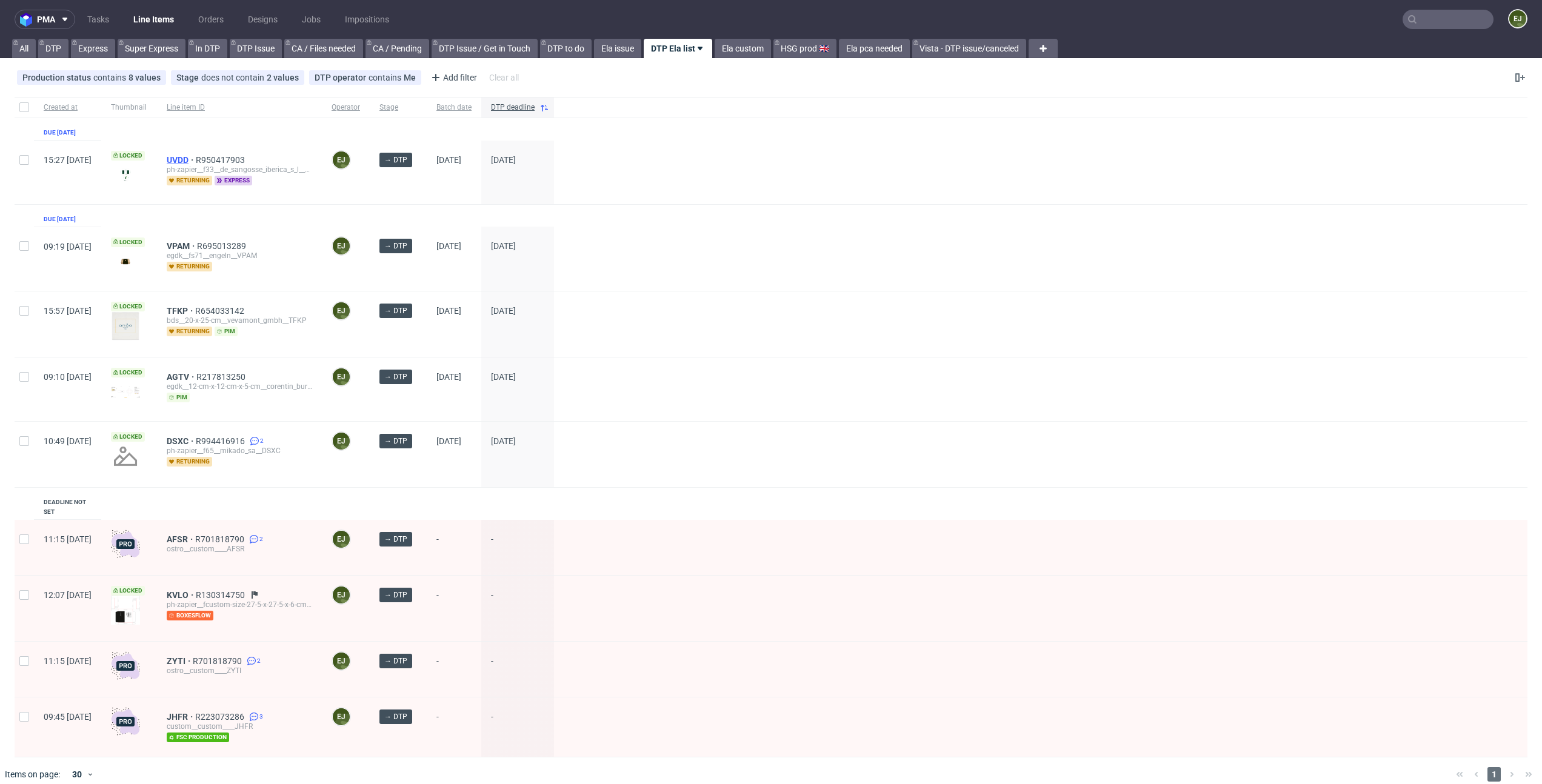
click at [196, 162] on span "UVDD" at bounding box center [181, 160] width 29 height 10
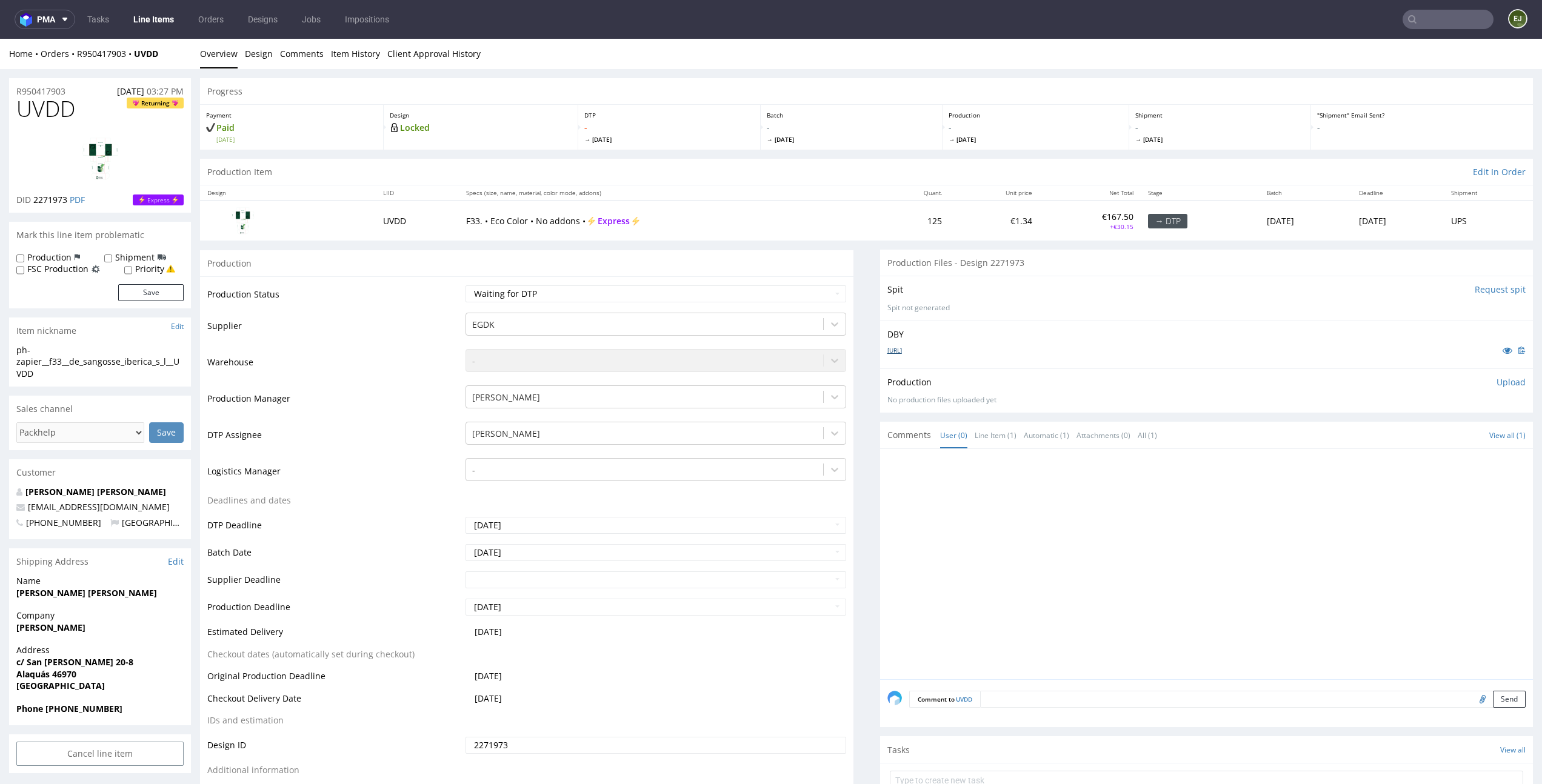
click at [902, 354] on link "[URL]" at bounding box center [894, 350] width 14 height 8
click at [1475, 290] on input "Request spit" at bounding box center [1500, 289] width 51 height 12
click at [1473, 290] on p "👉 Spit created, reload 👈" at bounding box center [1473, 289] width 105 height 12
click at [965, 310] on link "spit__ph-zapier__f33__de_sangosse_iberica_s_l__UVDD__d2271973__oR950417903.zip" at bounding box center [1029, 310] width 285 height 10
click at [543, 119] on p "Design" at bounding box center [481, 115] width 182 height 8
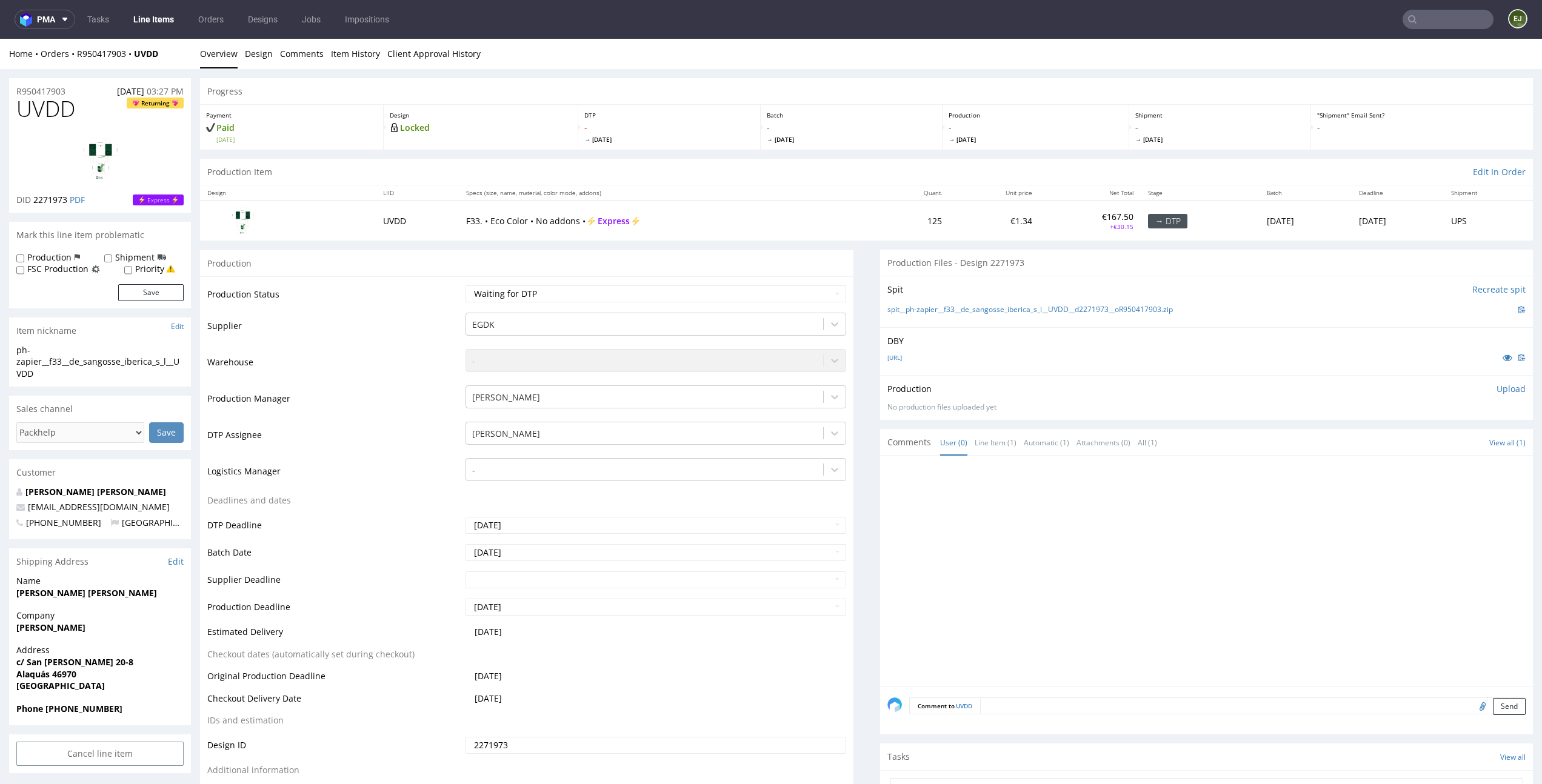
click at [543, 119] on p "Design" at bounding box center [481, 115] width 182 height 8
click at [988, 593] on div at bounding box center [1210, 574] width 646 height 223
click at [733, 167] on div "Production Item Edit In Order" at bounding box center [866, 172] width 1333 height 27
click at [746, 144] on div "DTP - Wed 8 Oct" at bounding box center [670, 127] width 182 height 45
click at [810, 291] on select "Waiting for Artwork Waiting for Diecut Waiting for Mockup Waiting for DTP Waiti…" at bounding box center [656, 293] width 380 height 17
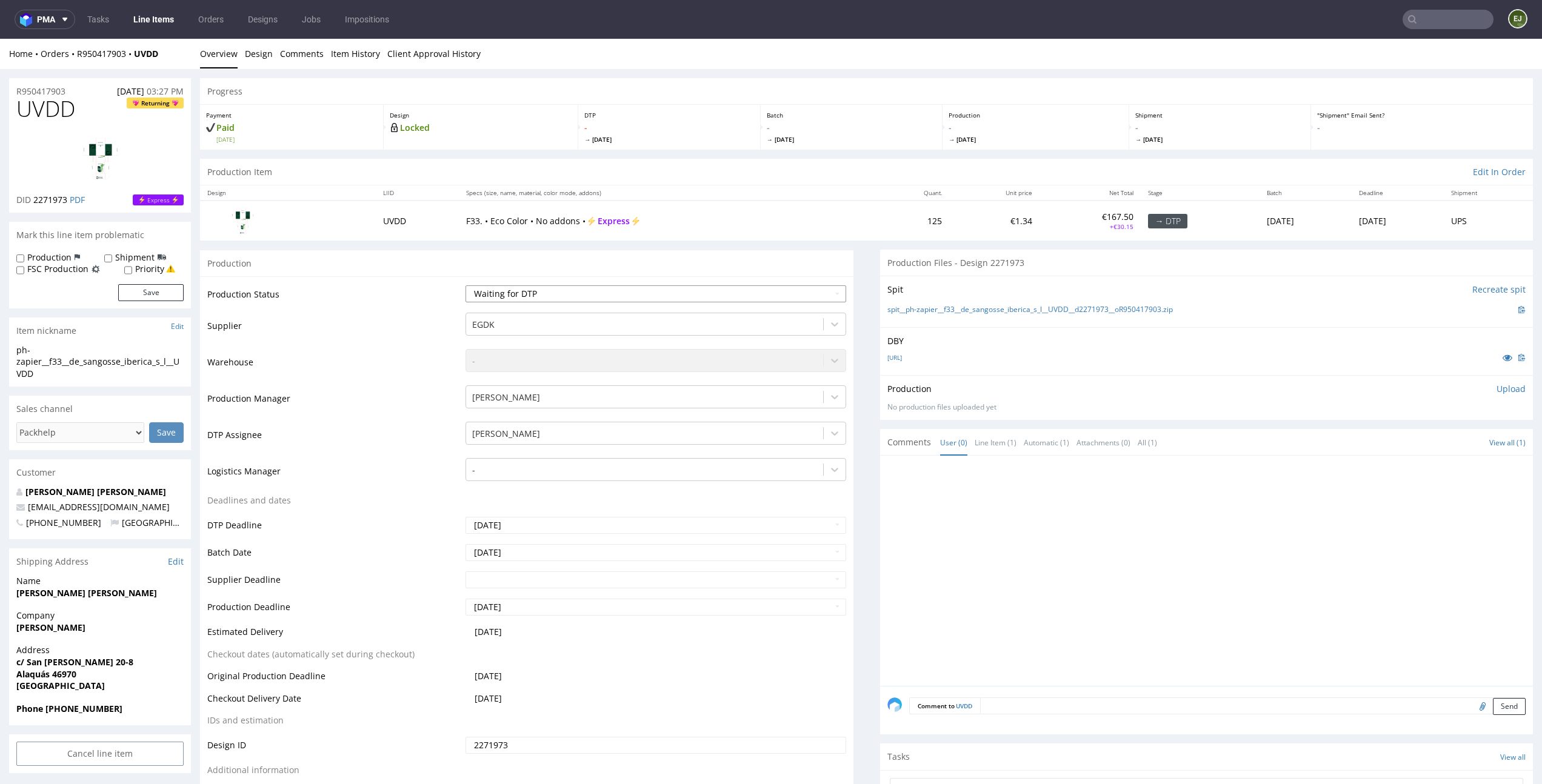
select select "dtp_issue"
click at [466, 285] on select "Waiting for Artwork Waiting for Diecut Waiting for Mockup Waiting for DTP Waiti…" at bounding box center [656, 293] width 380 height 17
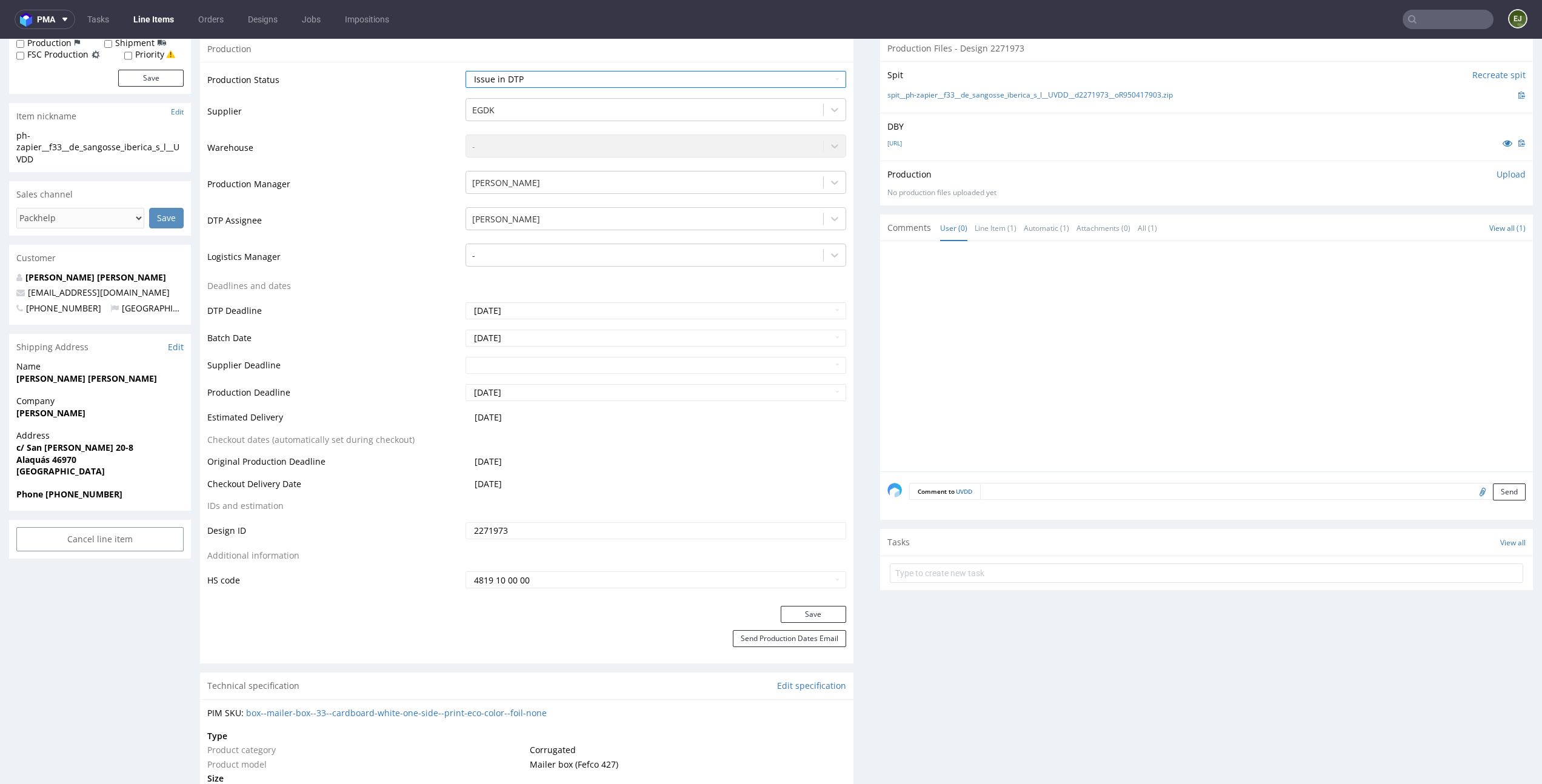
scroll to position [321, 0]
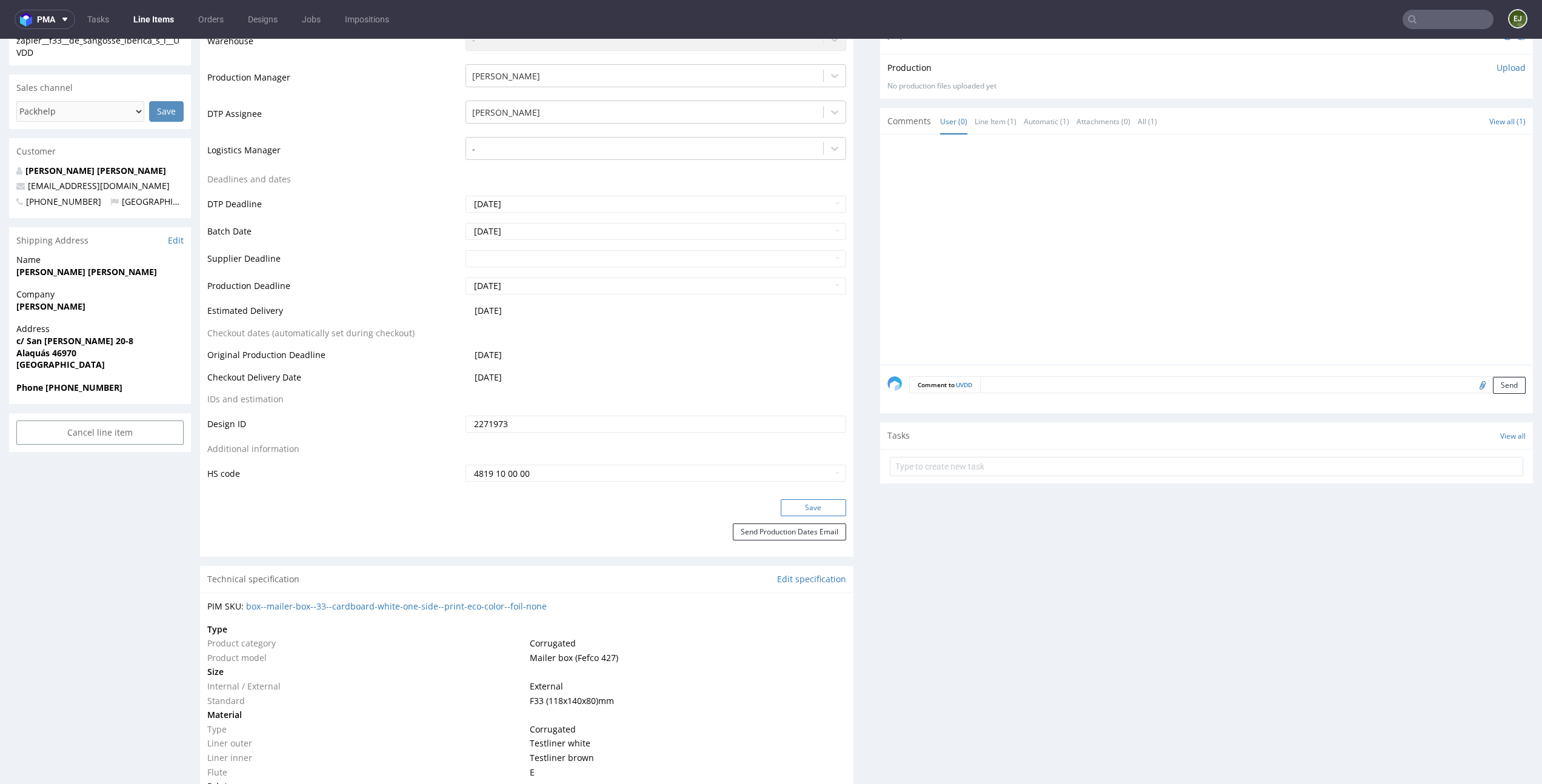
click at [814, 500] on button "Save" at bounding box center [814, 507] width 65 height 17
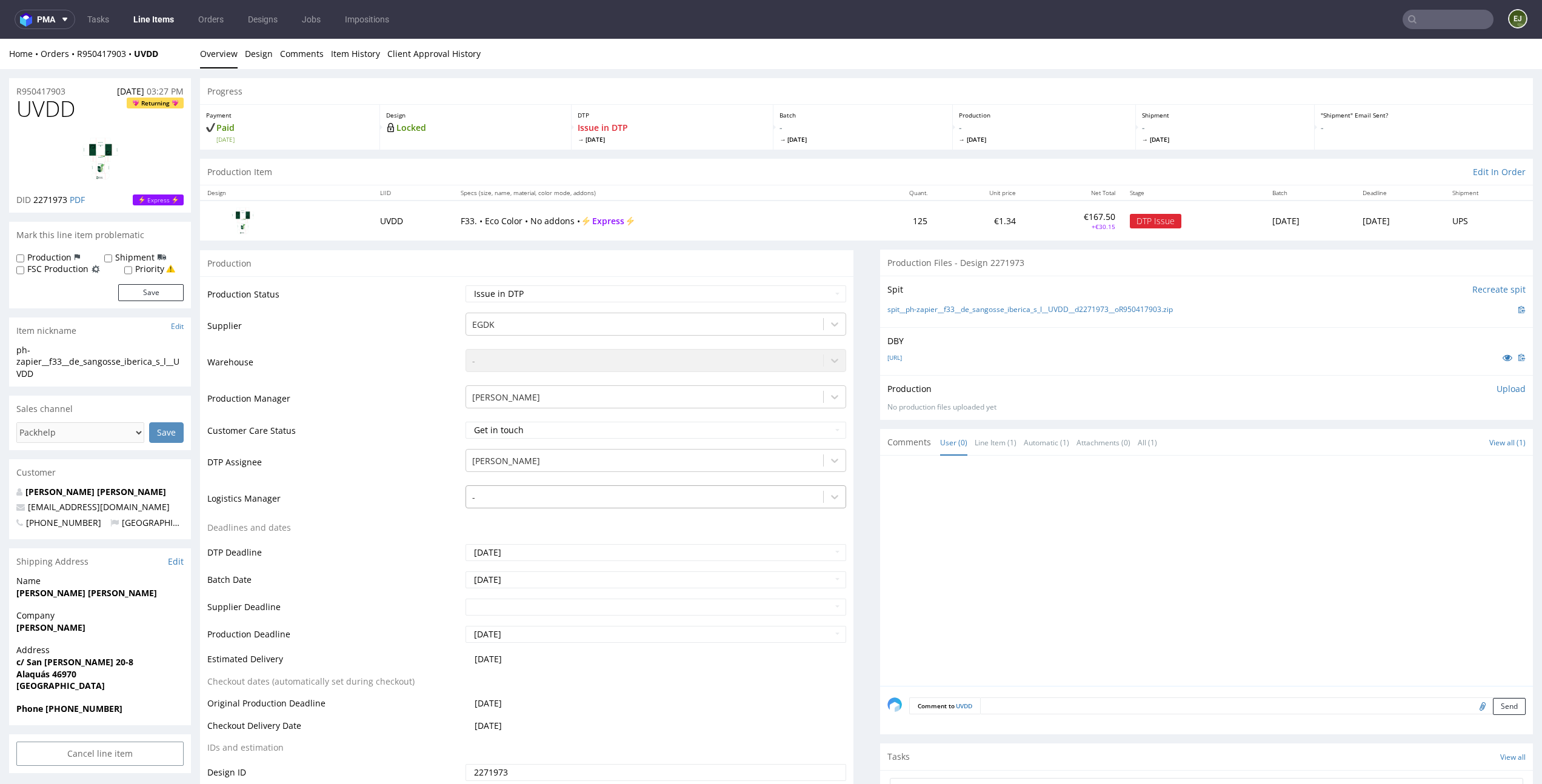
scroll to position [217, 0]
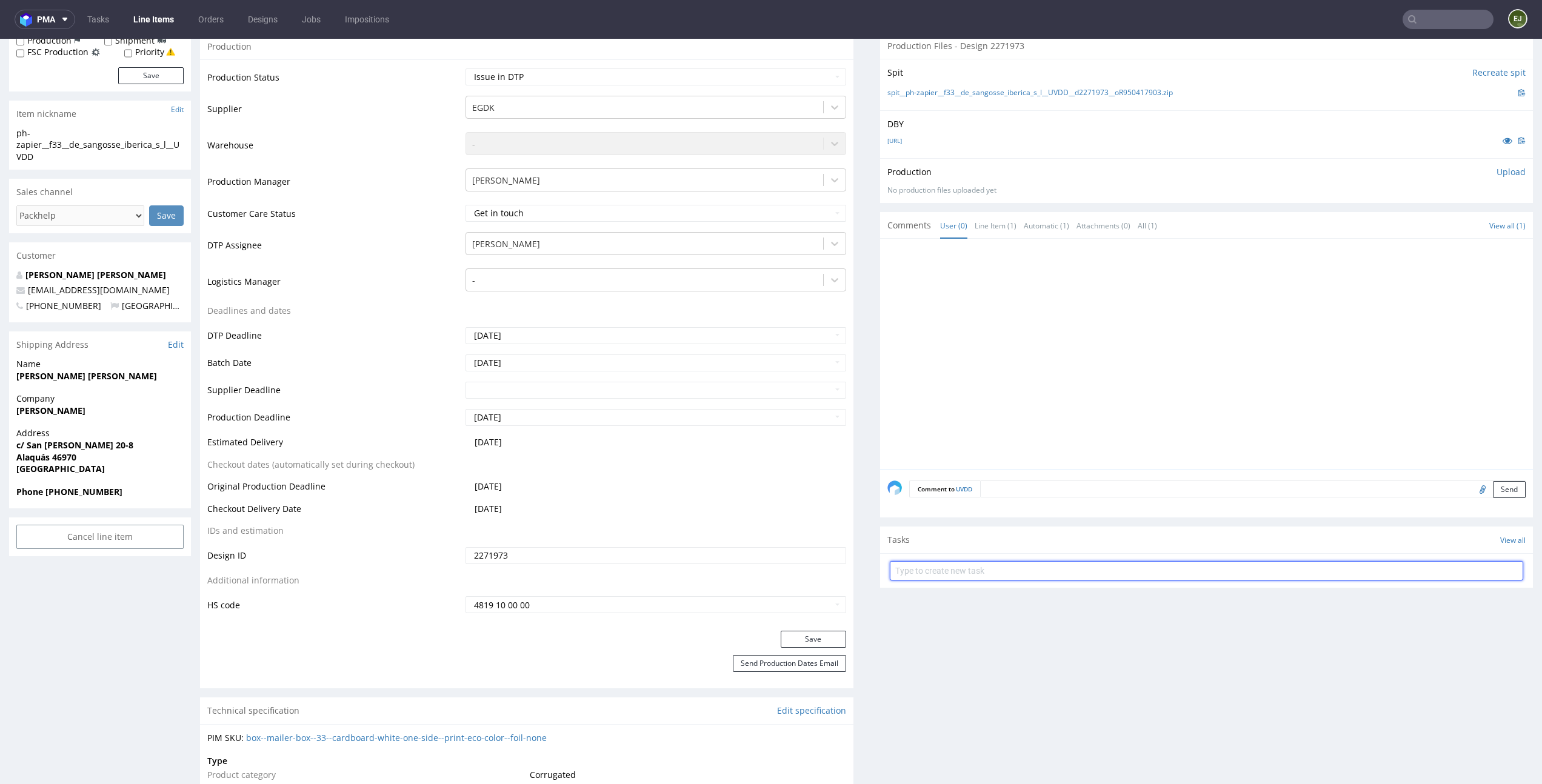
click at [1011, 571] on input "text" at bounding box center [1207, 570] width 634 height 19
type input "express issue"
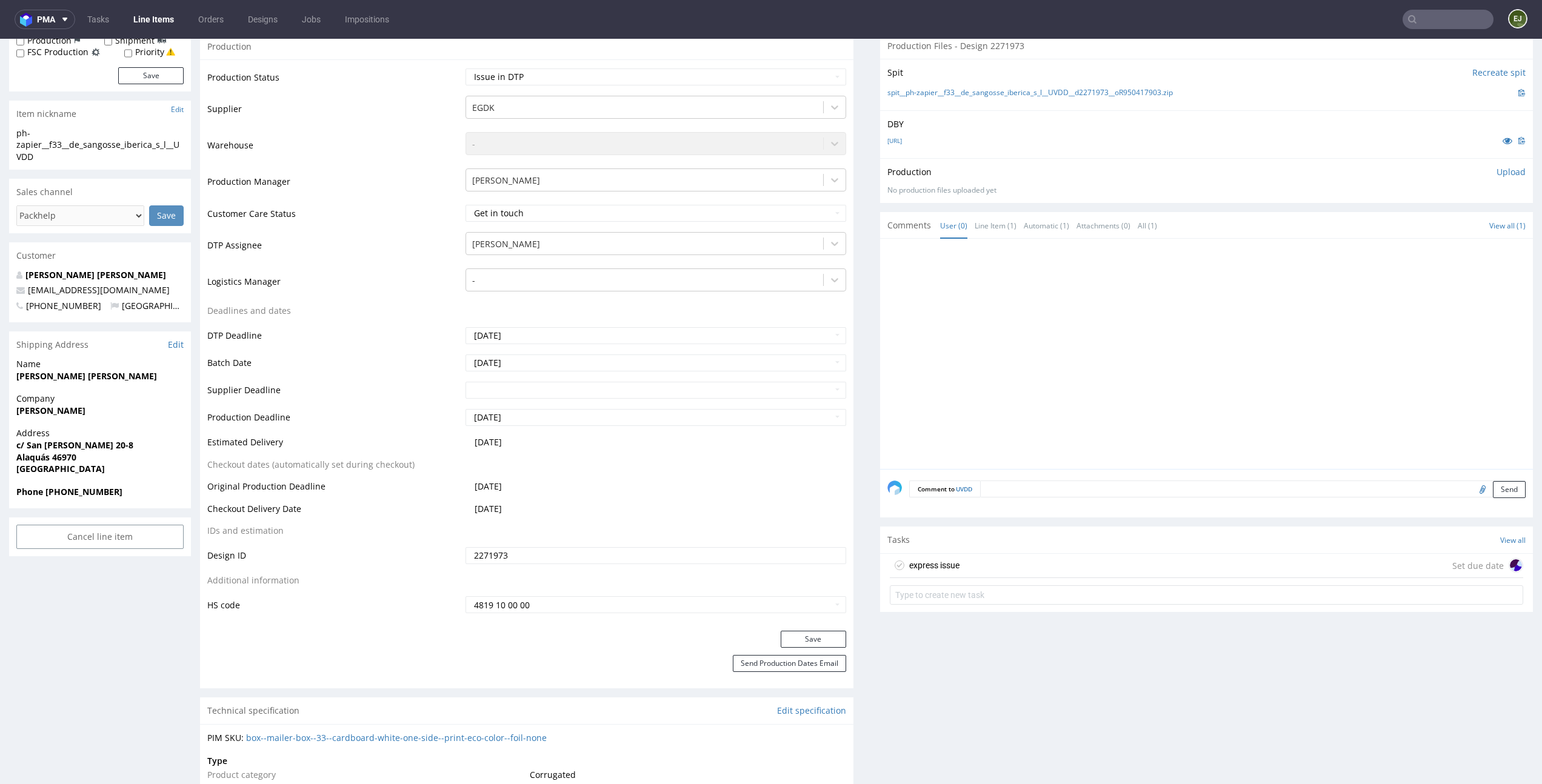
click at [1077, 565] on div "express issue Set due date" at bounding box center [1207, 566] width 634 height 24
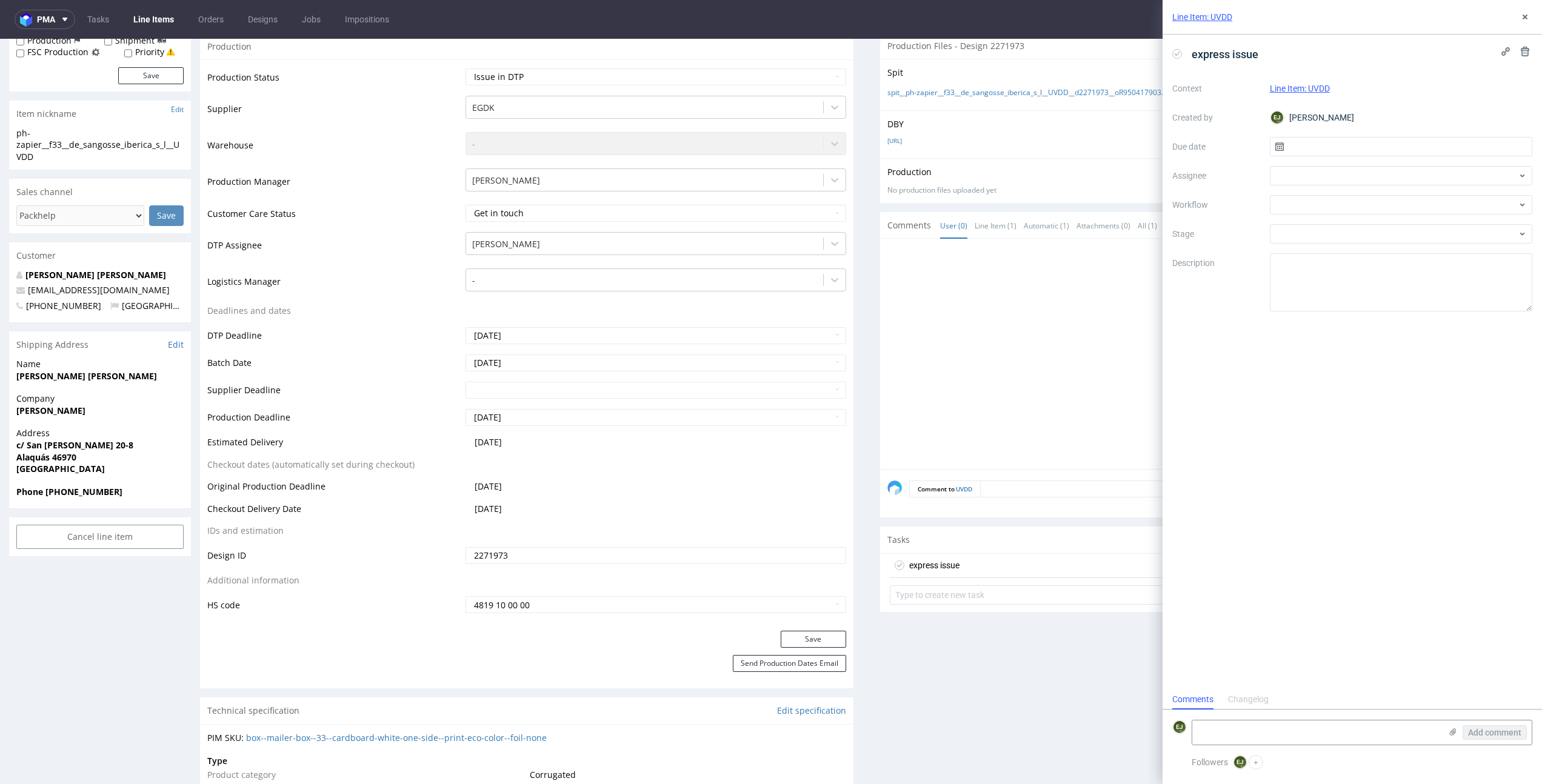
scroll to position [10, 0]
click at [1388, 141] on input "text" at bounding box center [1402, 146] width 263 height 19
click at [1381, 245] on span "7" at bounding box center [1381, 247] width 5 height 12
type input "07/10/2025"
click at [1395, 201] on div at bounding box center [1402, 204] width 263 height 19
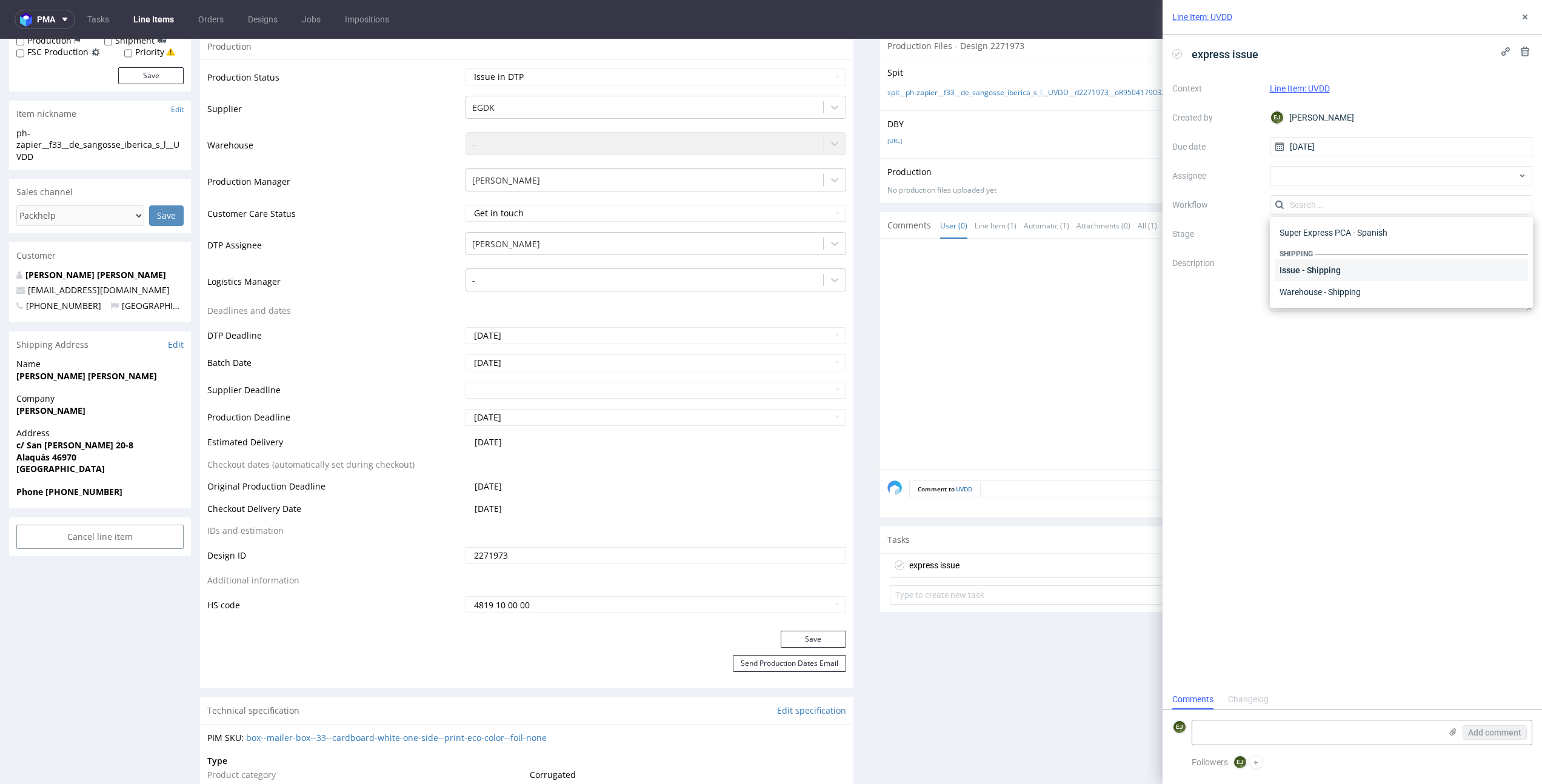
scroll to position [0, 0]
click at [1396, 270] on div "DTP - Issue" at bounding box center [1402, 270] width 253 height 22
click at [1443, 724] on div "Add comment" at bounding box center [1486, 732] width 91 height 24
click at [1453, 731] on icon at bounding box center [1453, 732] width 10 height 10
click at [0, 0] on input "file" at bounding box center [0, 0] width 0 height 0
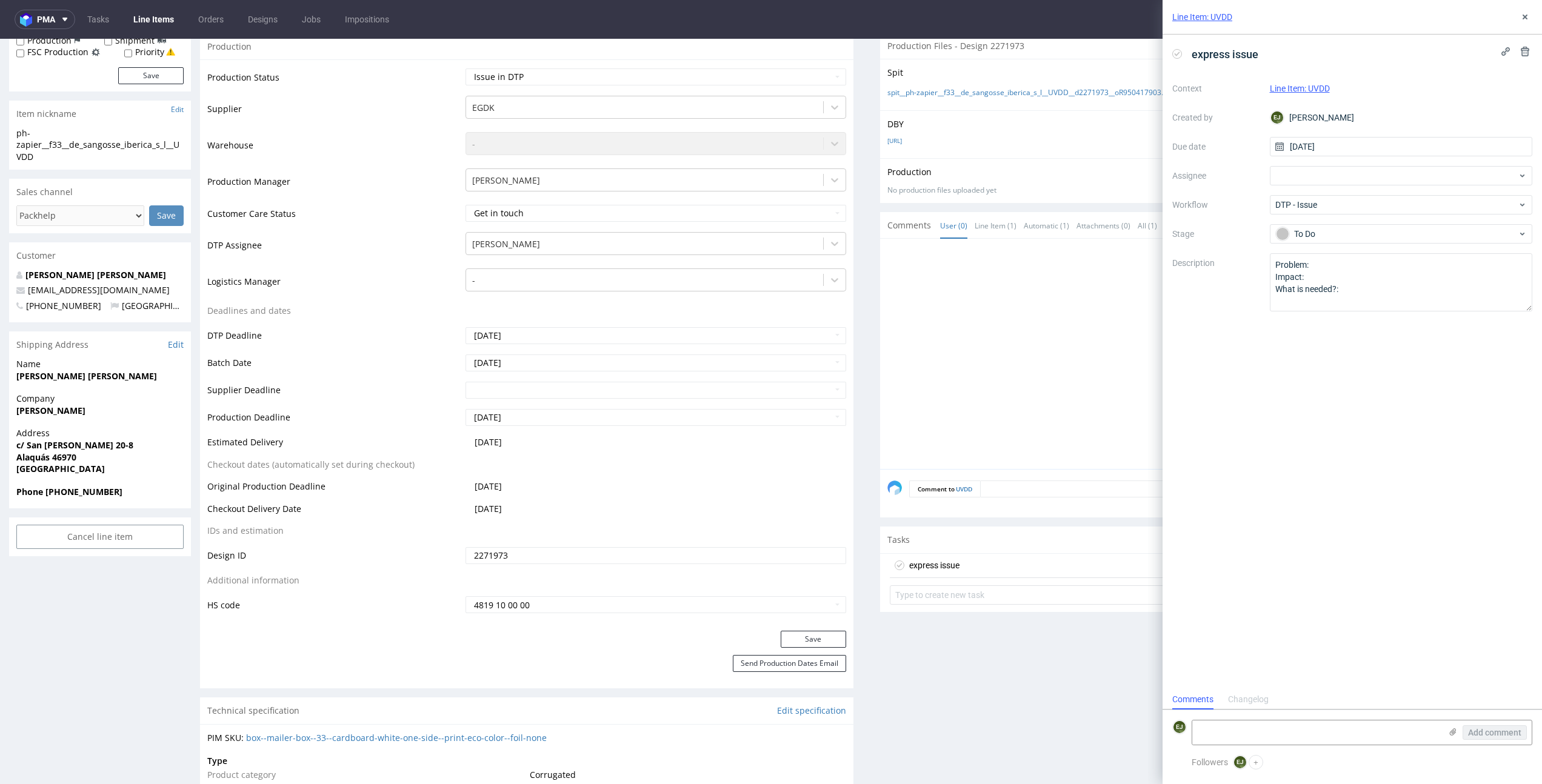
click at [1050, 364] on div at bounding box center [1210, 357] width 646 height 223
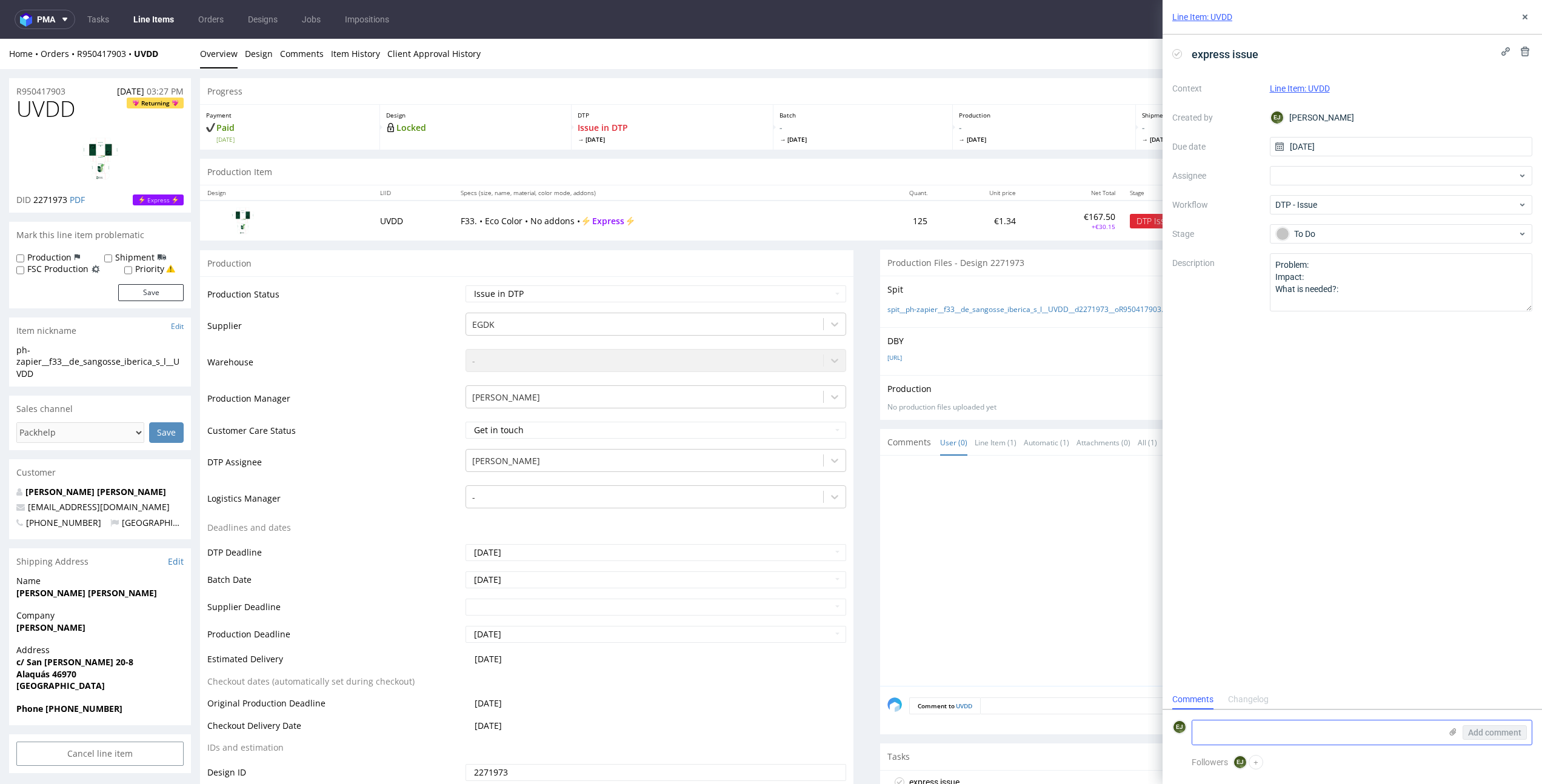
click at [1449, 729] on icon at bounding box center [1453, 732] width 10 height 10
click at [0, 0] on input "file" at bounding box center [0, 0] width 0 height 0
click at [1293, 665] on textarea at bounding box center [1316, 669] width 248 height 24
paste textarea "Files are not embedded."
click at [1213, 666] on textarea "Files are not embedded." at bounding box center [1316, 669] width 248 height 24
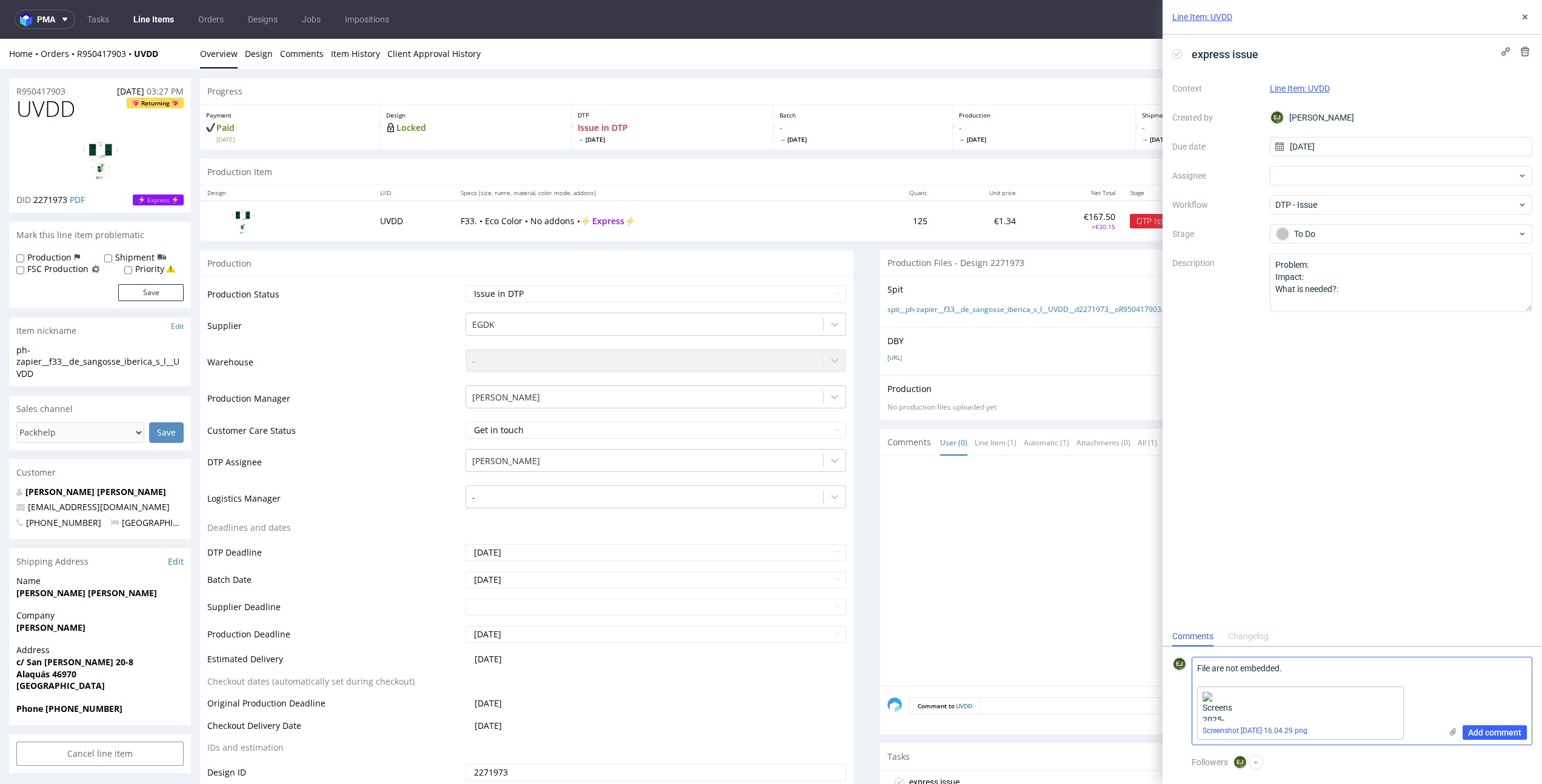
click at [1225, 666] on textarea "File are not embedded." at bounding box center [1316, 669] width 248 height 24
type textarea "File is not embedded."
click at [1505, 732] on span "Add comment" at bounding box center [1495, 732] width 54 height 8
drag, startPoint x: 1288, startPoint y: 636, endPoint x: 1173, endPoint y: 634, distance: 115.0
click at [1173, 634] on div "EJ Elżbieta Jelińska less than a minute ago 7th Oct 2025, 16:04 File is not emb…" at bounding box center [1352, 656] width 360 height 107
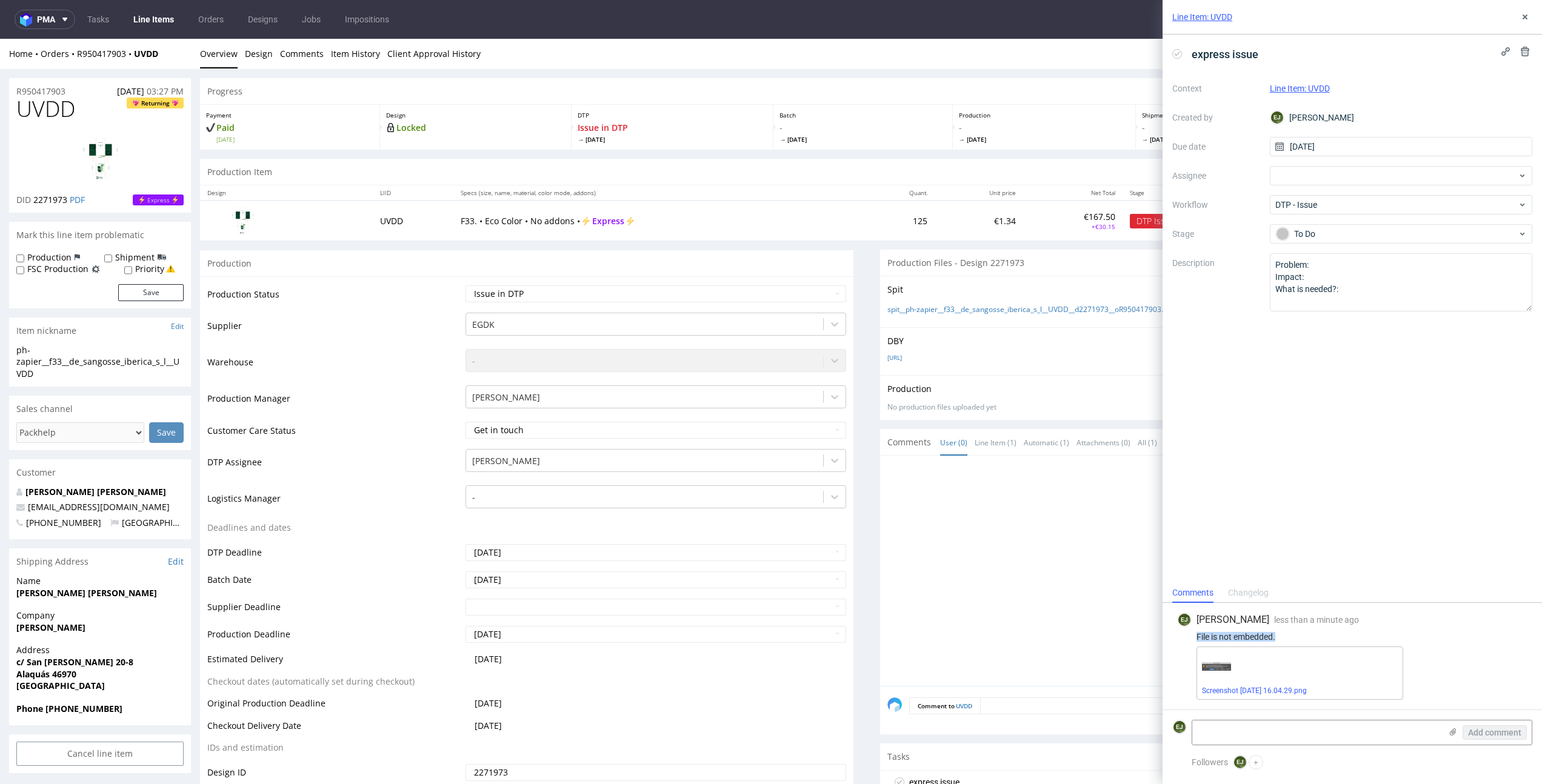
copy div "File is not embedded."
click at [374, 211] on td "UVDD" at bounding box center [413, 220] width 81 height 39
click at [148, 13] on link "Line Items" at bounding box center [154, 19] width 55 height 19
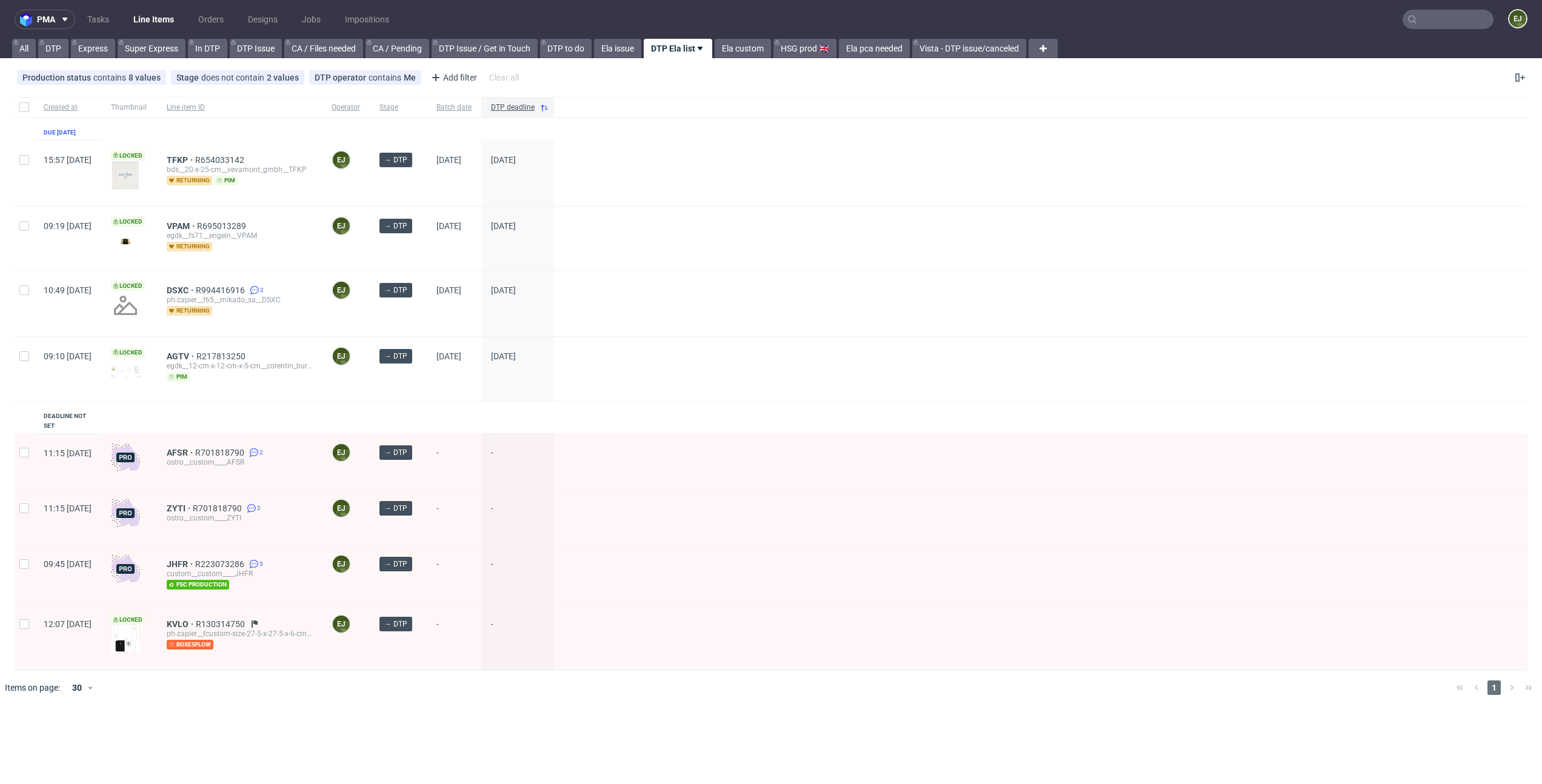
click at [801, 221] on div at bounding box center [1041, 238] width 973 height 64
click at [157, 19] on link "Line Items" at bounding box center [154, 19] width 55 height 19
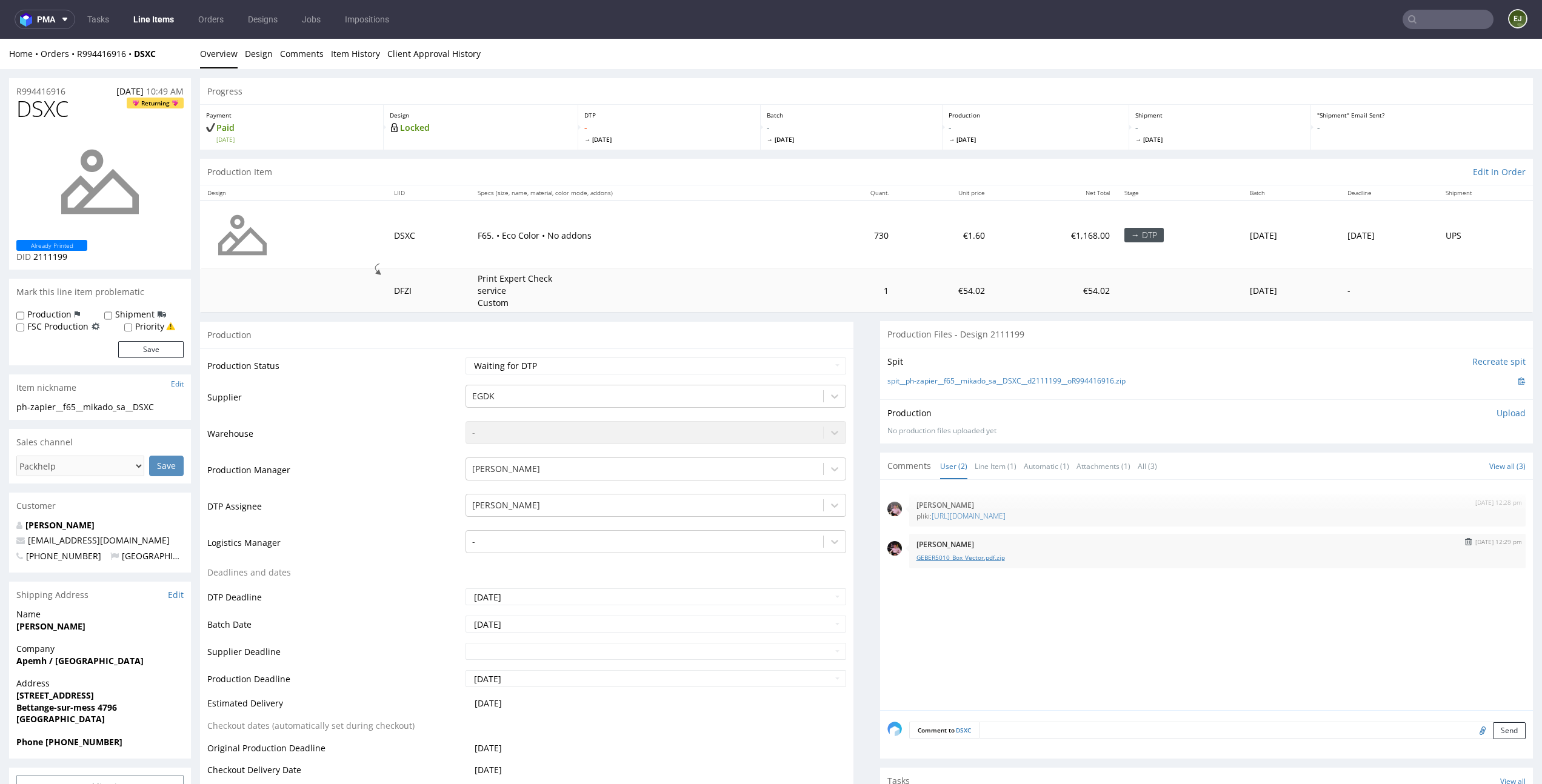
click at [988, 553] on link "GEBER5010_Box_Vector.pdf.zip" at bounding box center [1218, 557] width 603 height 9
click at [267, 50] on link "Design" at bounding box center [258, 53] width 28 height 30
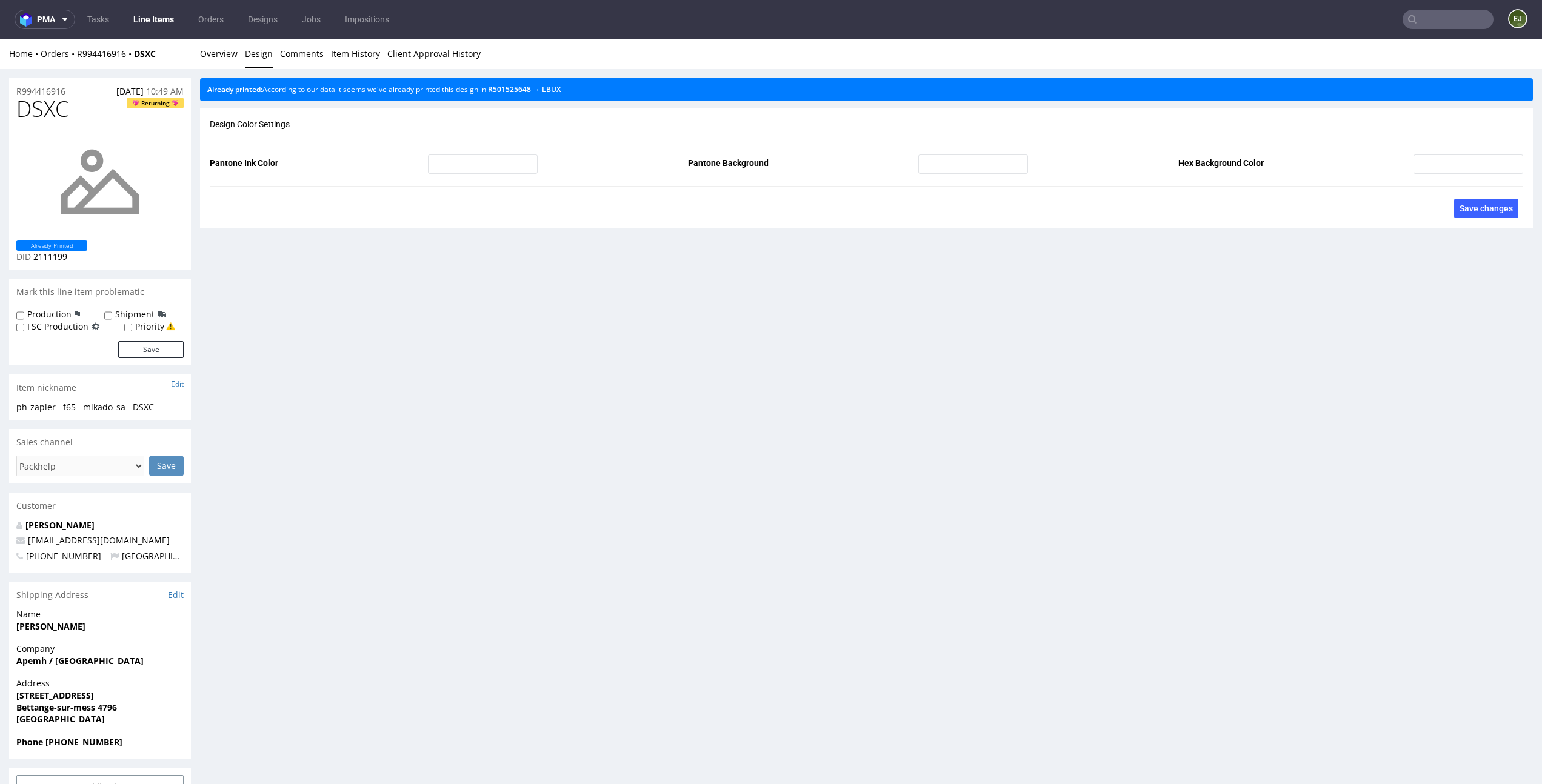
click at [561, 87] on link "LBUX" at bounding box center [551, 89] width 18 height 10
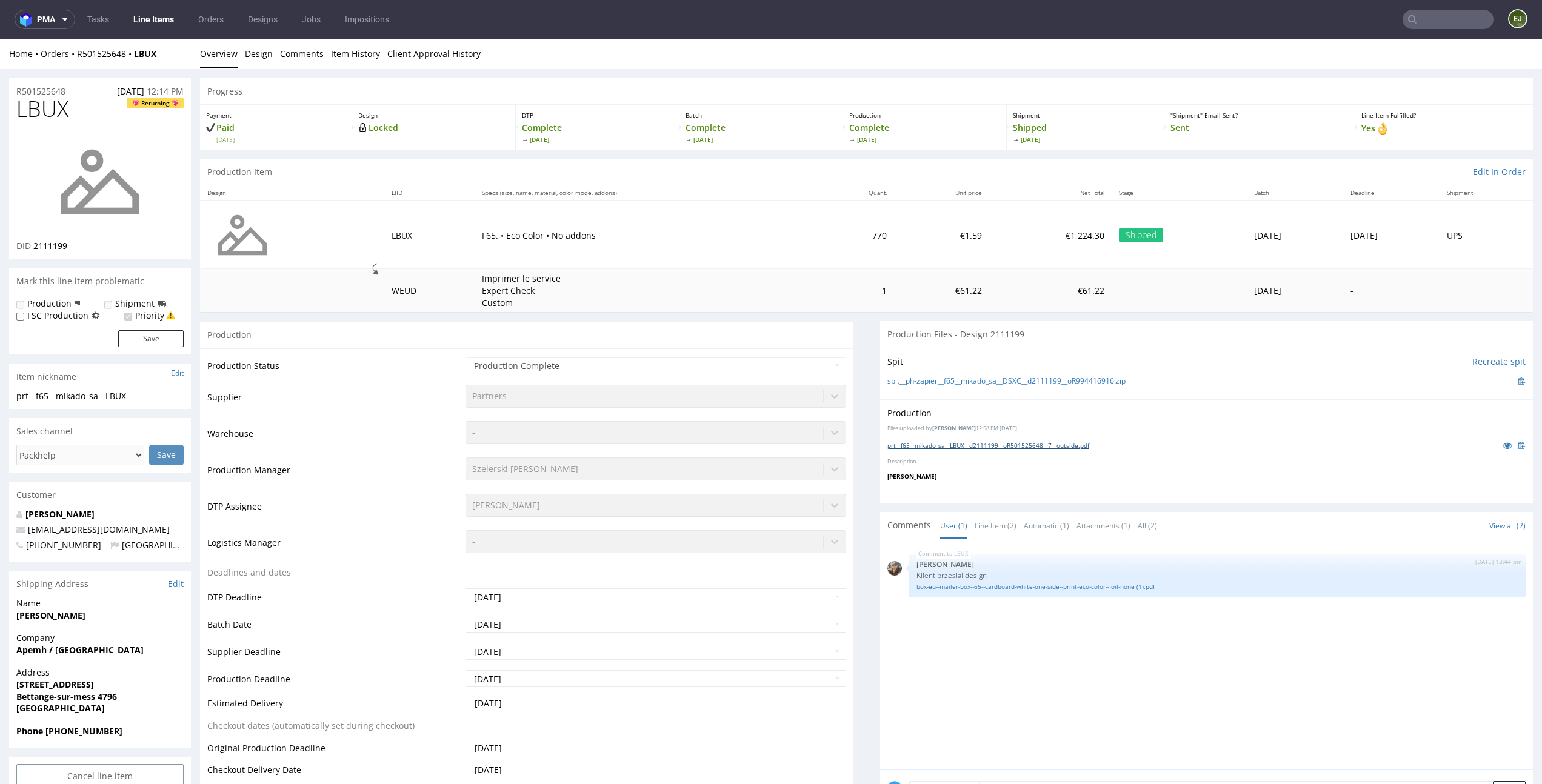
click at [955, 441] on link "prt__f65__mikado_sa__LBUX__d2111199__oR501525648__7__outside.pdf" at bounding box center [988, 445] width 202 height 8
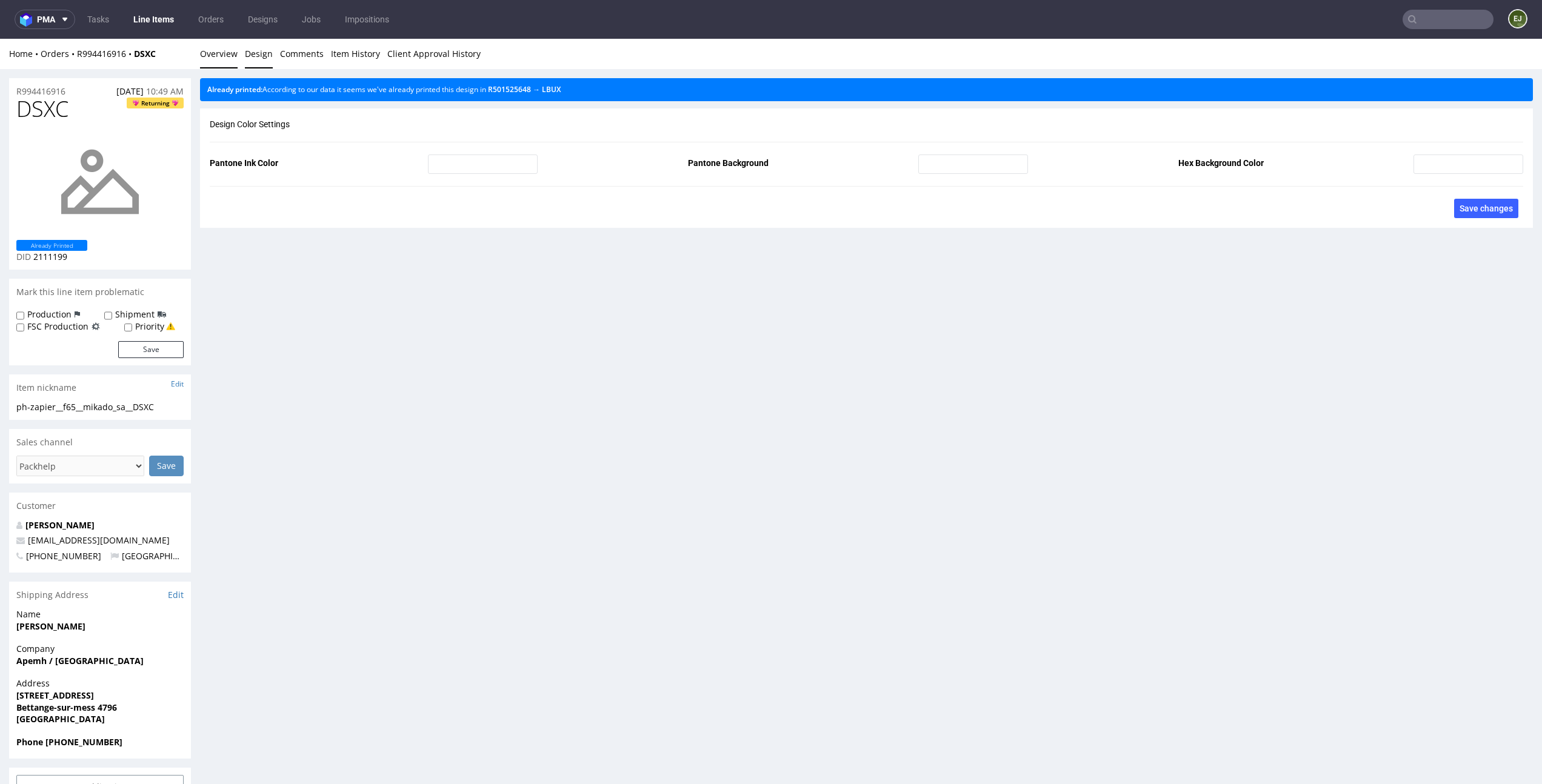
click at [220, 48] on link "Overview" at bounding box center [218, 53] width 38 height 30
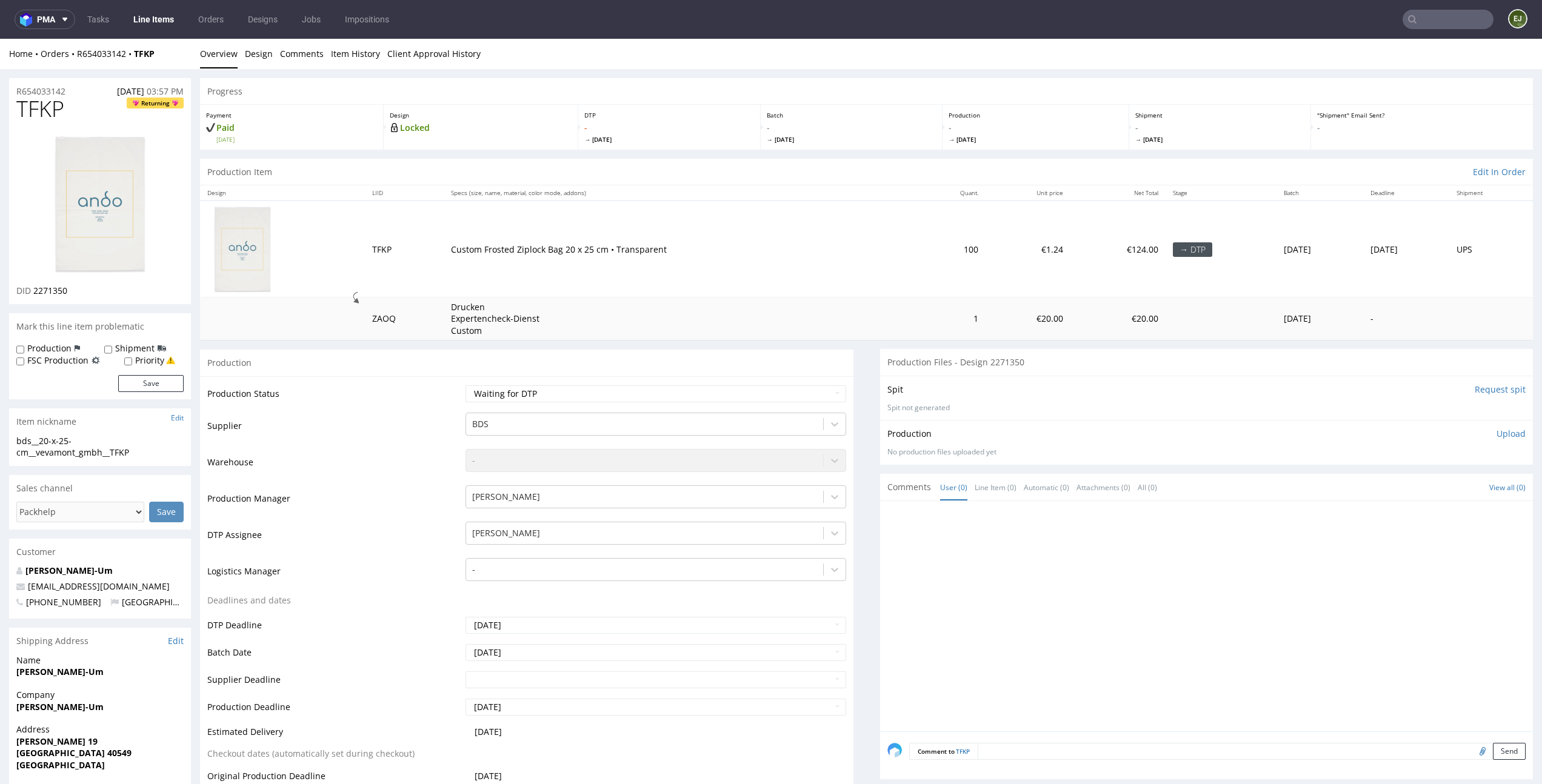
click at [258, 62] on link "Design" at bounding box center [258, 53] width 28 height 30
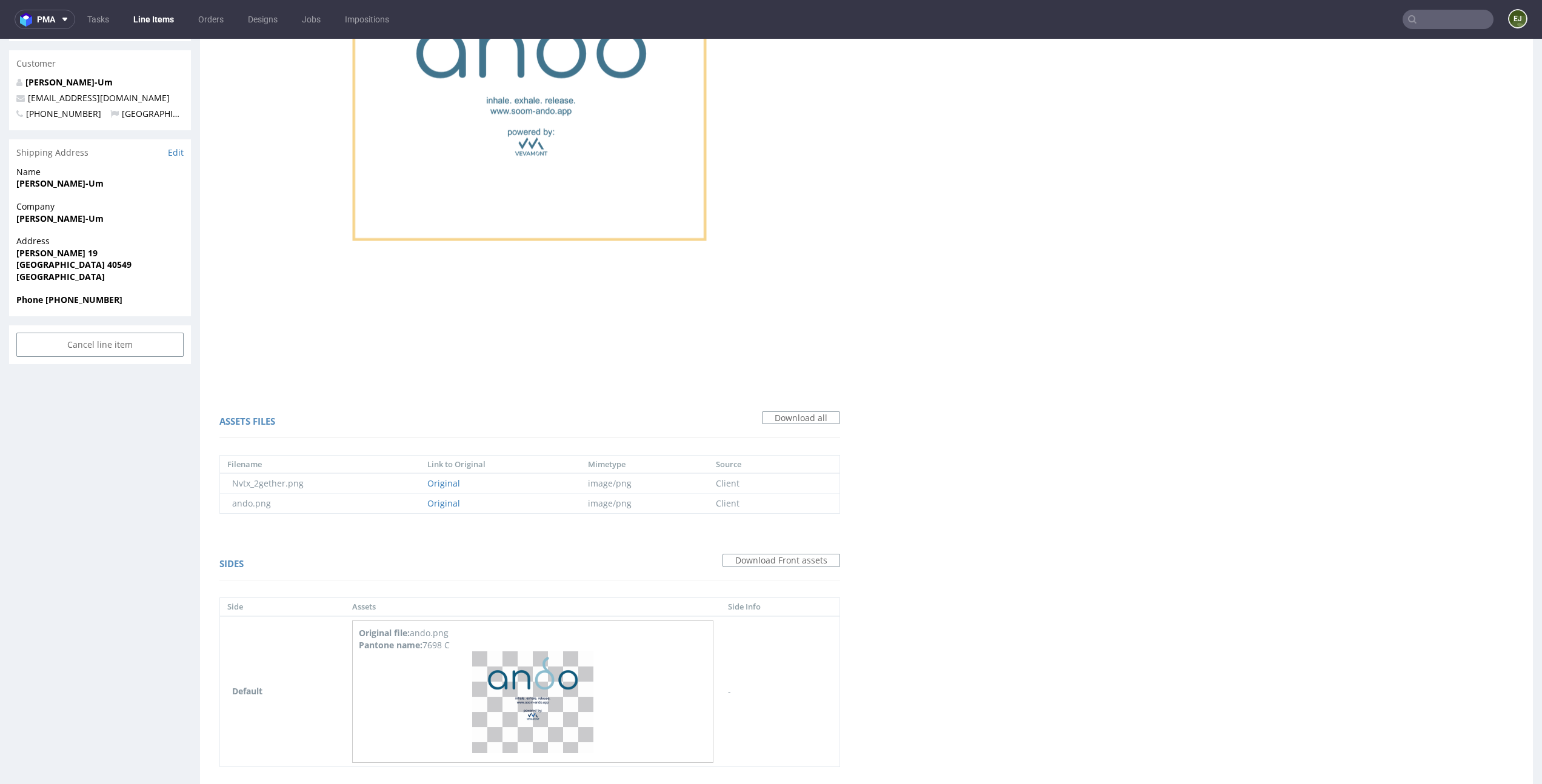
scroll to position [533, 0]
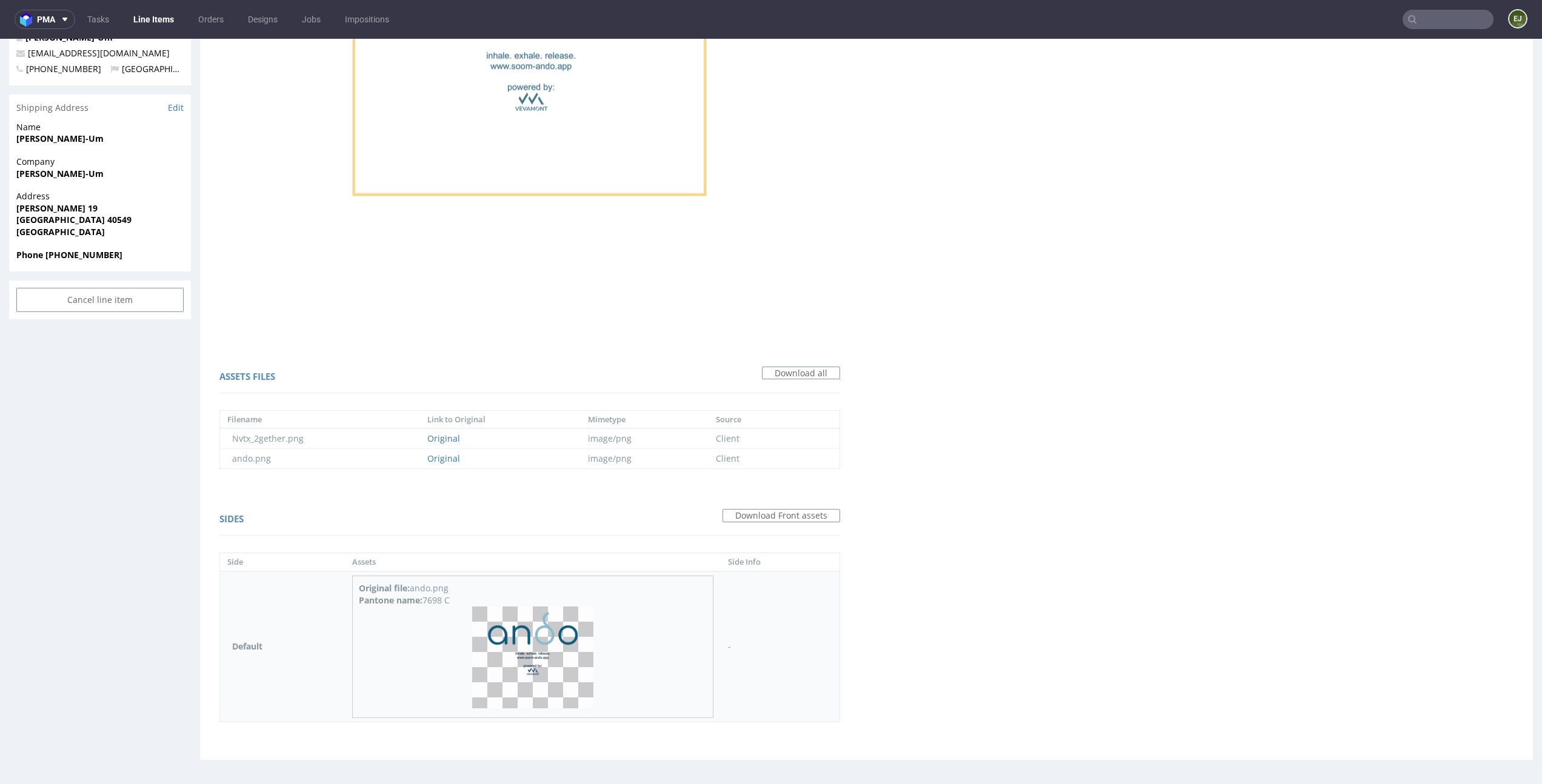
click at [548, 684] on img at bounding box center [533, 658] width 121 height 102
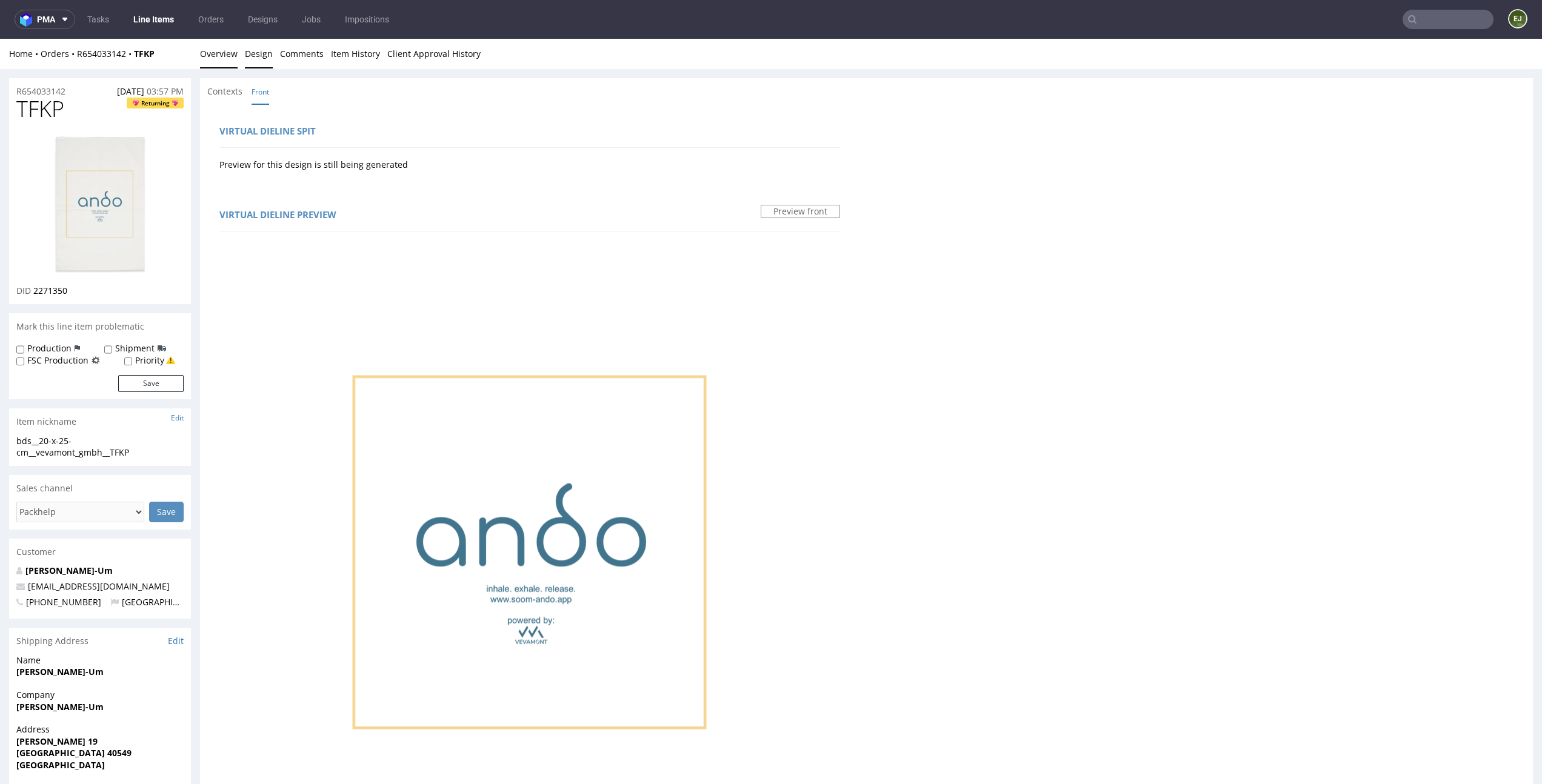
click at [202, 47] on link "Overview" at bounding box center [218, 53] width 38 height 30
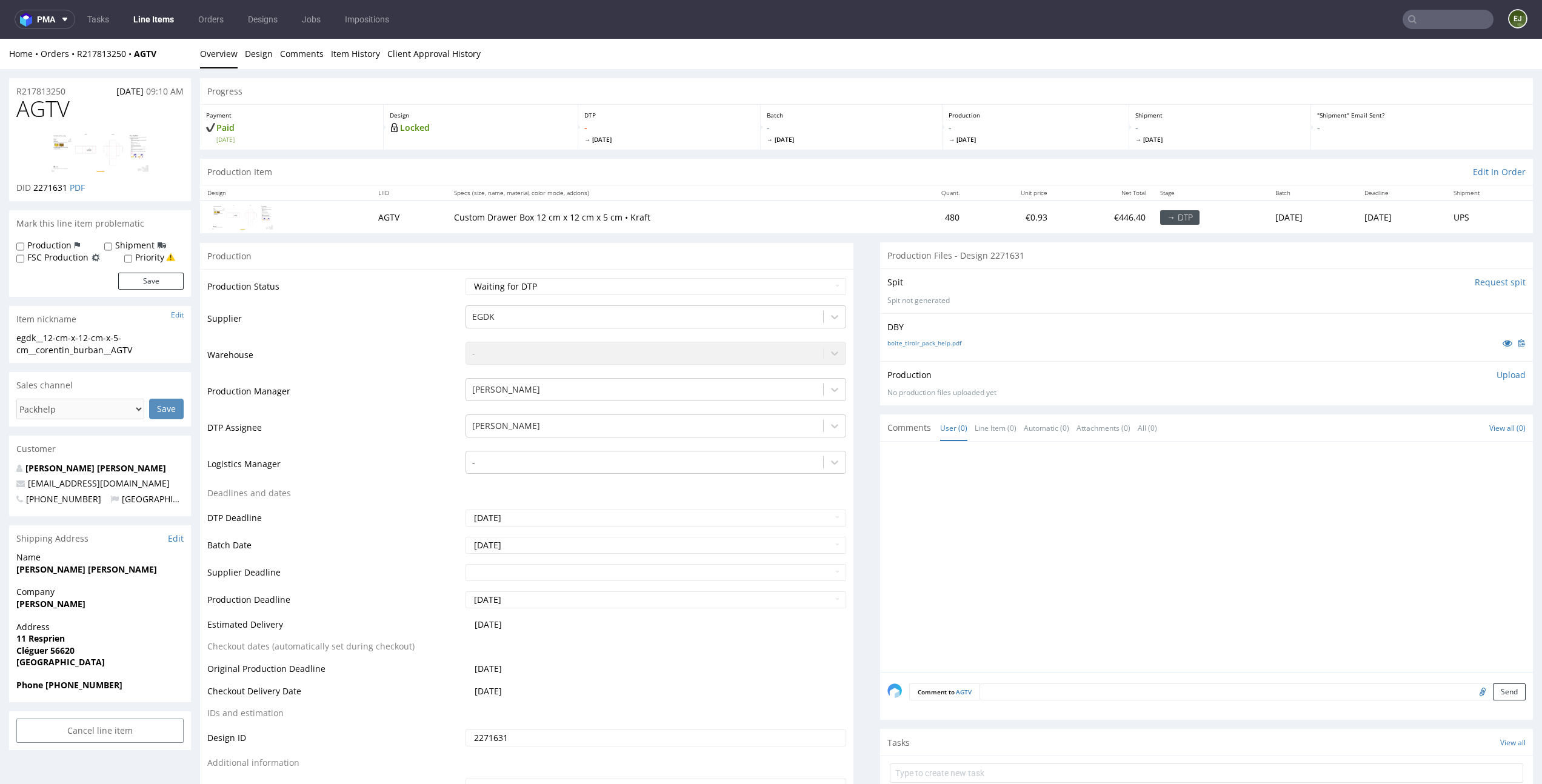
click at [932, 337] on div "boite_tiroir_pack_help.pdf" at bounding box center [1207, 343] width 639 height 13
click at [934, 340] on link "boite_tiroir_pack_help.pdf" at bounding box center [924, 343] width 74 height 8
drag, startPoint x: 142, startPoint y: 347, endPoint x: 0, endPoint y: 322, distance: 144.2
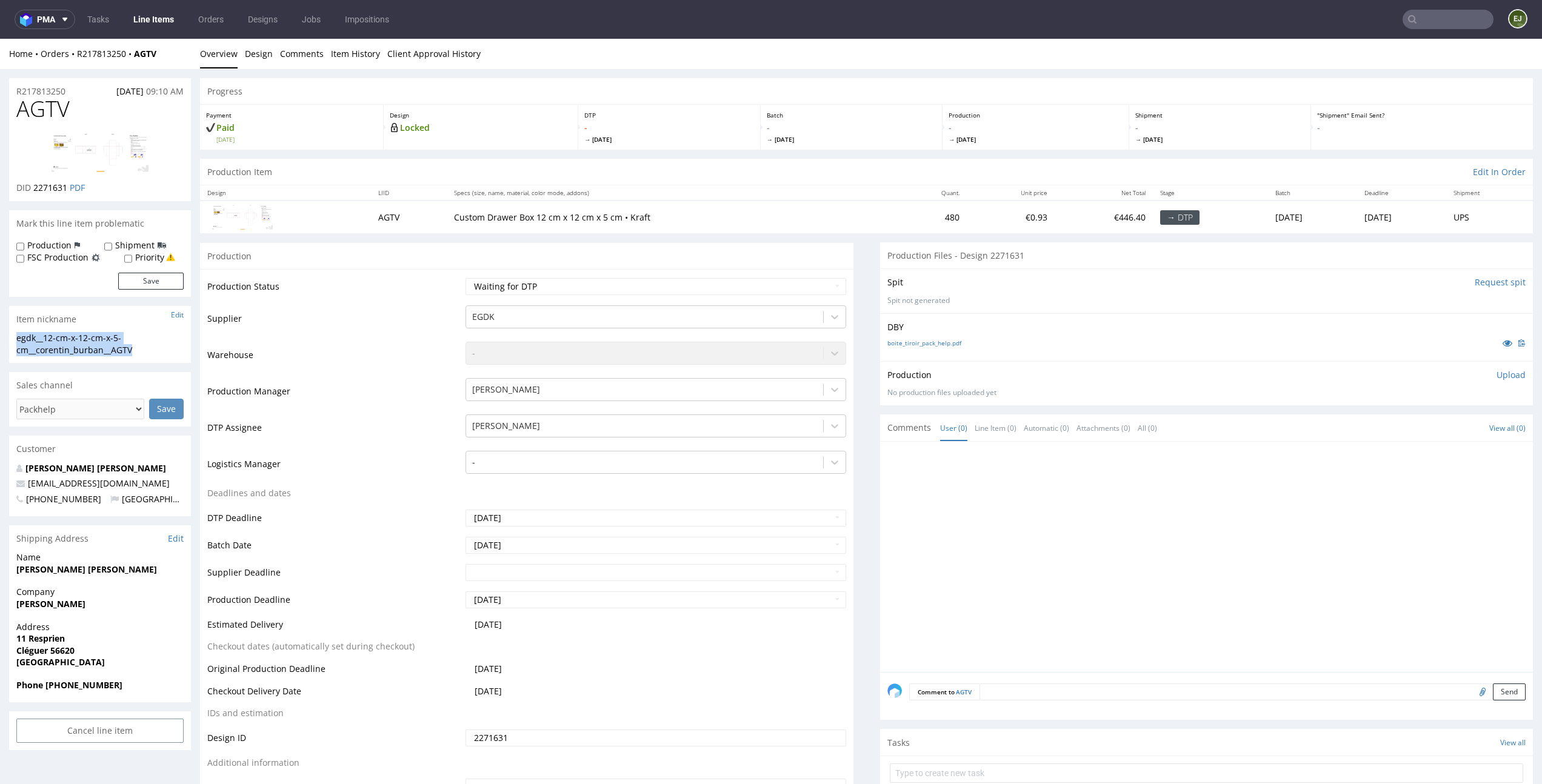
drag, startPoint x: 149, startPoint y: 346, endPoint x: 0, endPoint y: 340, distance: 149.1
copy div "egdk__12-cm-x-12-cm-x-5-cm__corentin_burban__AGTV"
click at [69, 186] on link "PDF" at bounding box center [77, 187] width 15 height 12
drag, startPoint x: 67, startPoint y: 184, endPoint x: 36, endPoint y: 186, distance: 31.1
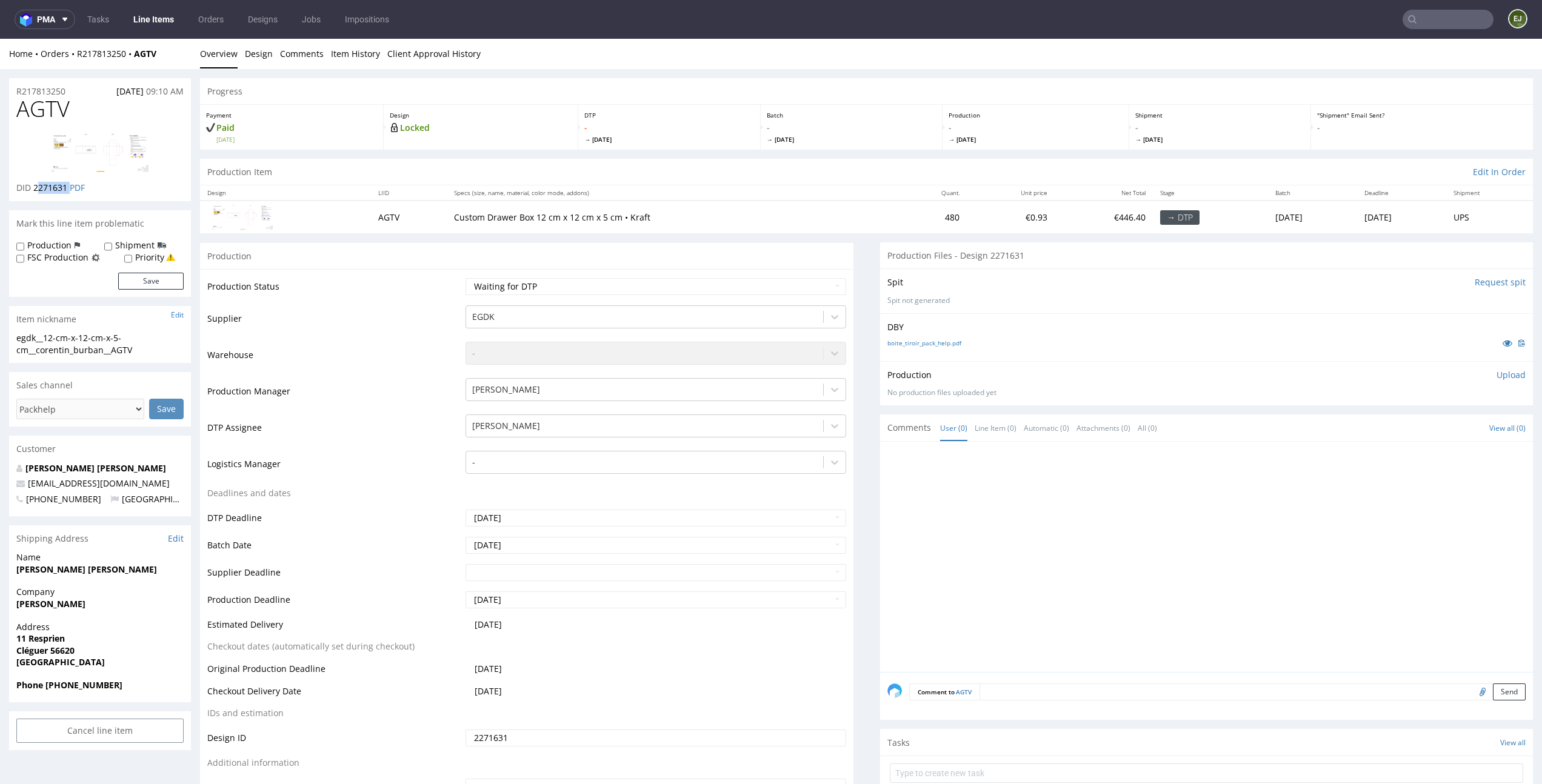
click at [36, 186] on p "DID 2271631 PDF" at bounding box center [51, 187] width 69 height 12
click at [685, 164] on div "Production Item Edit In Order" at bounding box center [866, 172] width 1333 height 27
drag, startPoint x: 32, startPoint y: 189, endPoint x: 65, endPoint y: 189, distance: 33.0
click at [65, 189] on p "DID 2271631 PDF" at bounding box center [51, 187] width 69 height 12
copy p "2271631"
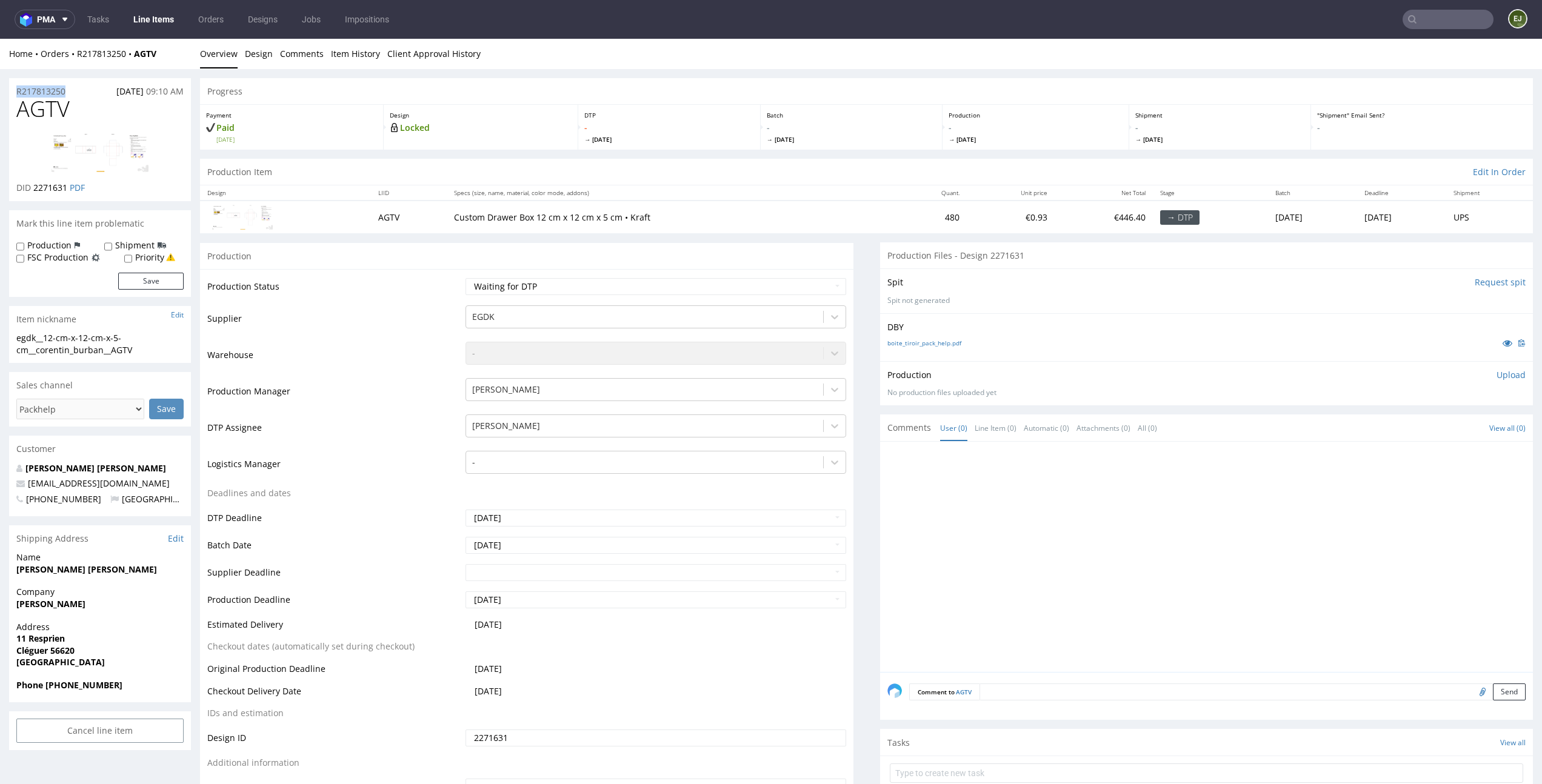
drag, startPoint x: 74, startPoint y: 88, endPoint x: 0, endPoint y: 87, distance: 74.0
copy p "R217813250"
click at [1497, 369] on p "Upload" at bounding box center [1511, 375] width 29 height 12
click at [824, 283] on select "Waiting for Artwork Waiting for Diecut Waiting for Mockup Waiting for DTP Waiti…" at bounding box center [656, 287] width 380 height 17
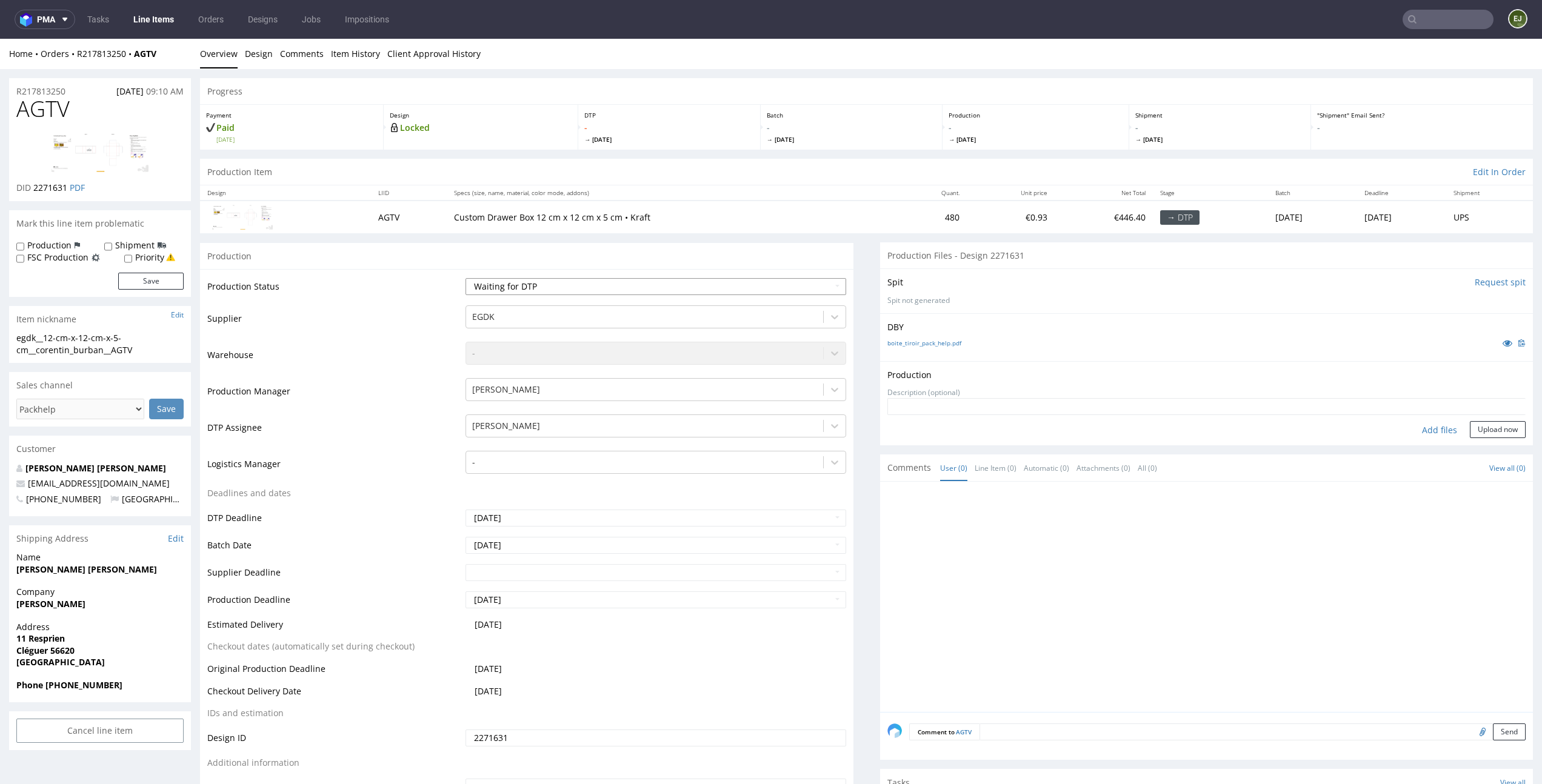
select select "dtp_in_process"
click at [466, 278] on select "Waiting for Artwork Waiting for Diecut Waiting for Mockup Waiting for DTP Waiti…" at bounding box center [656, 287] width 380 height 17
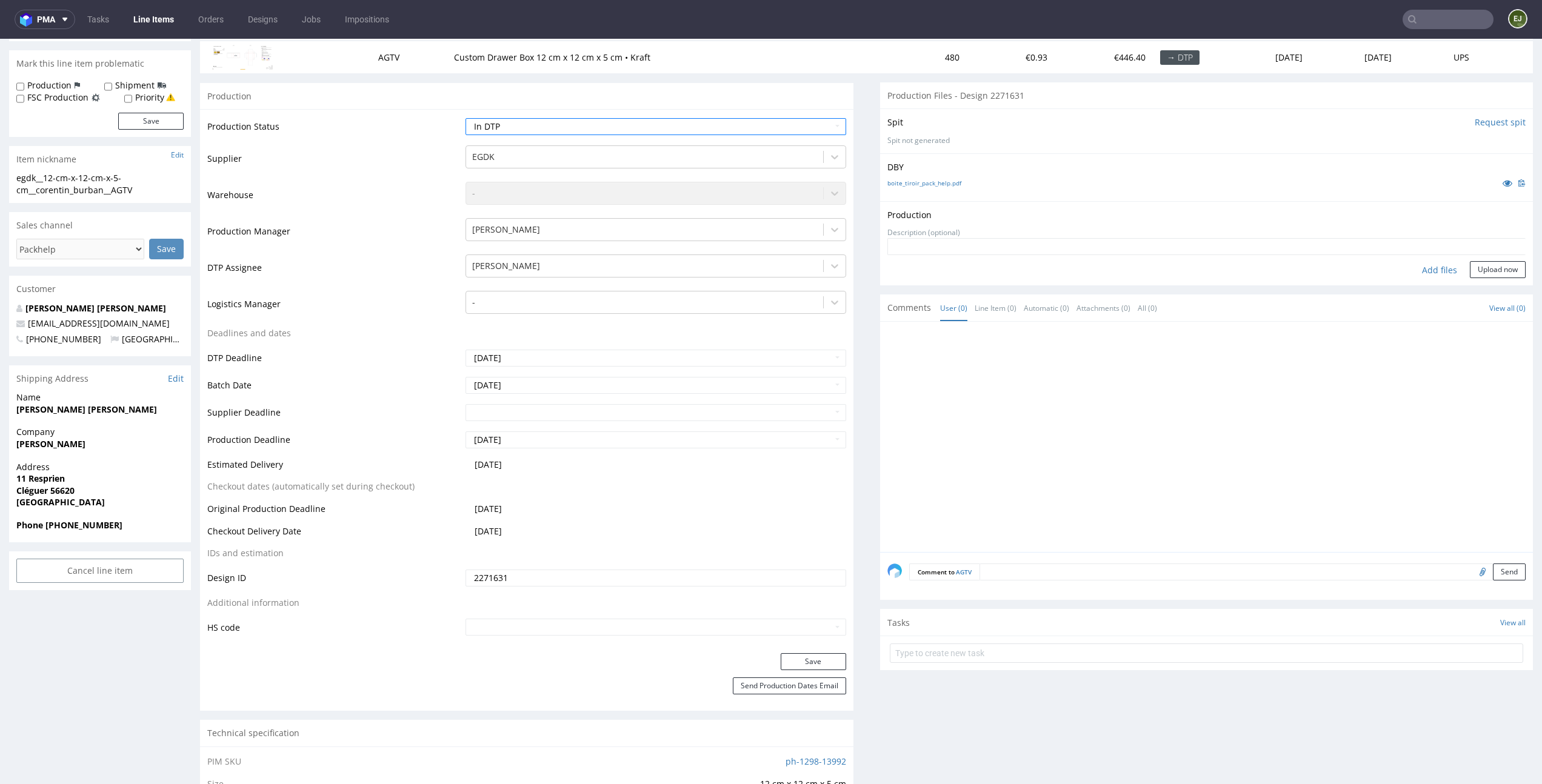
scroll to position [184, 0]
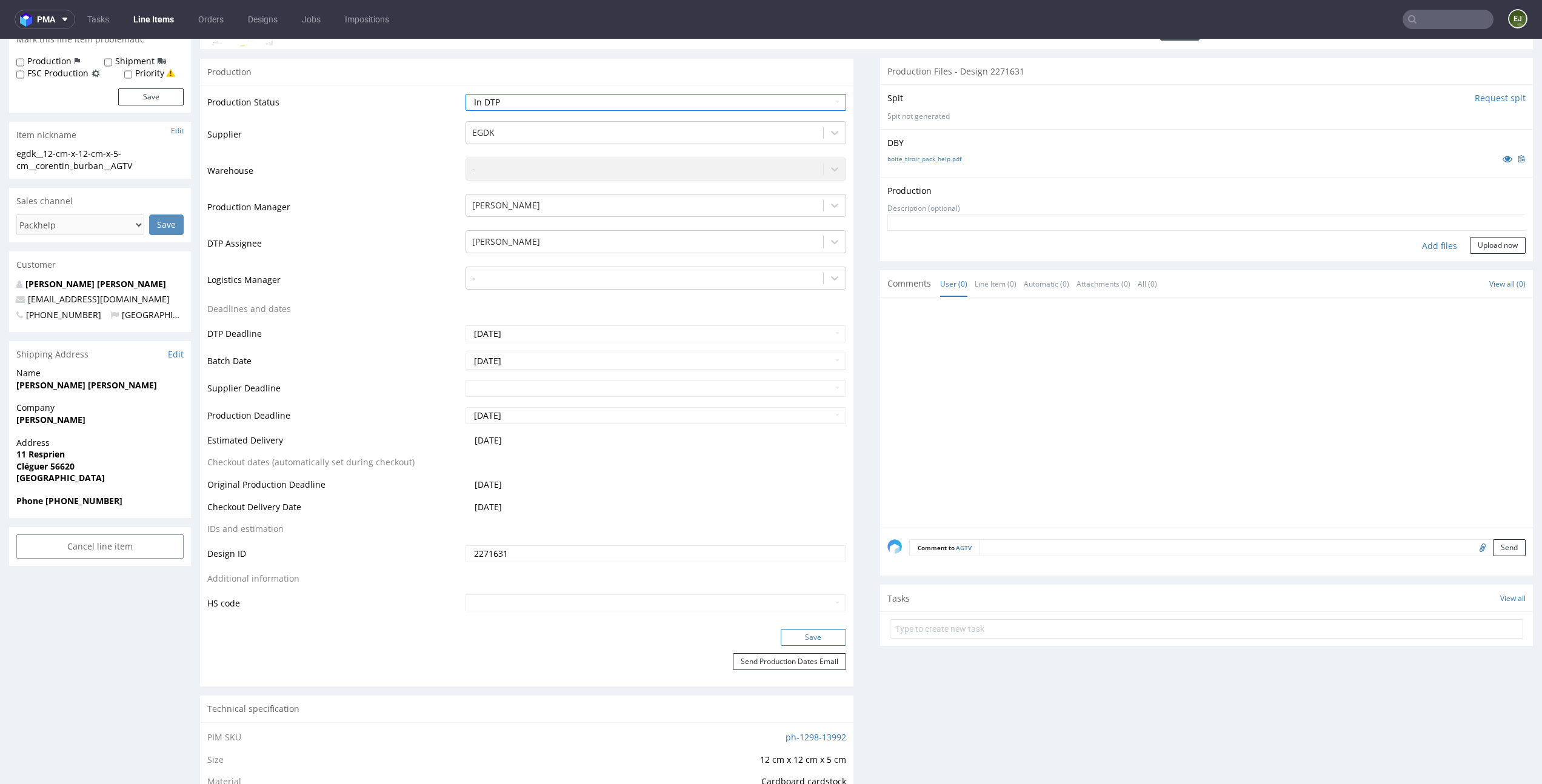
click at [806, 640] on button "Save" at bounding box center [814, 638] width 65 height 17
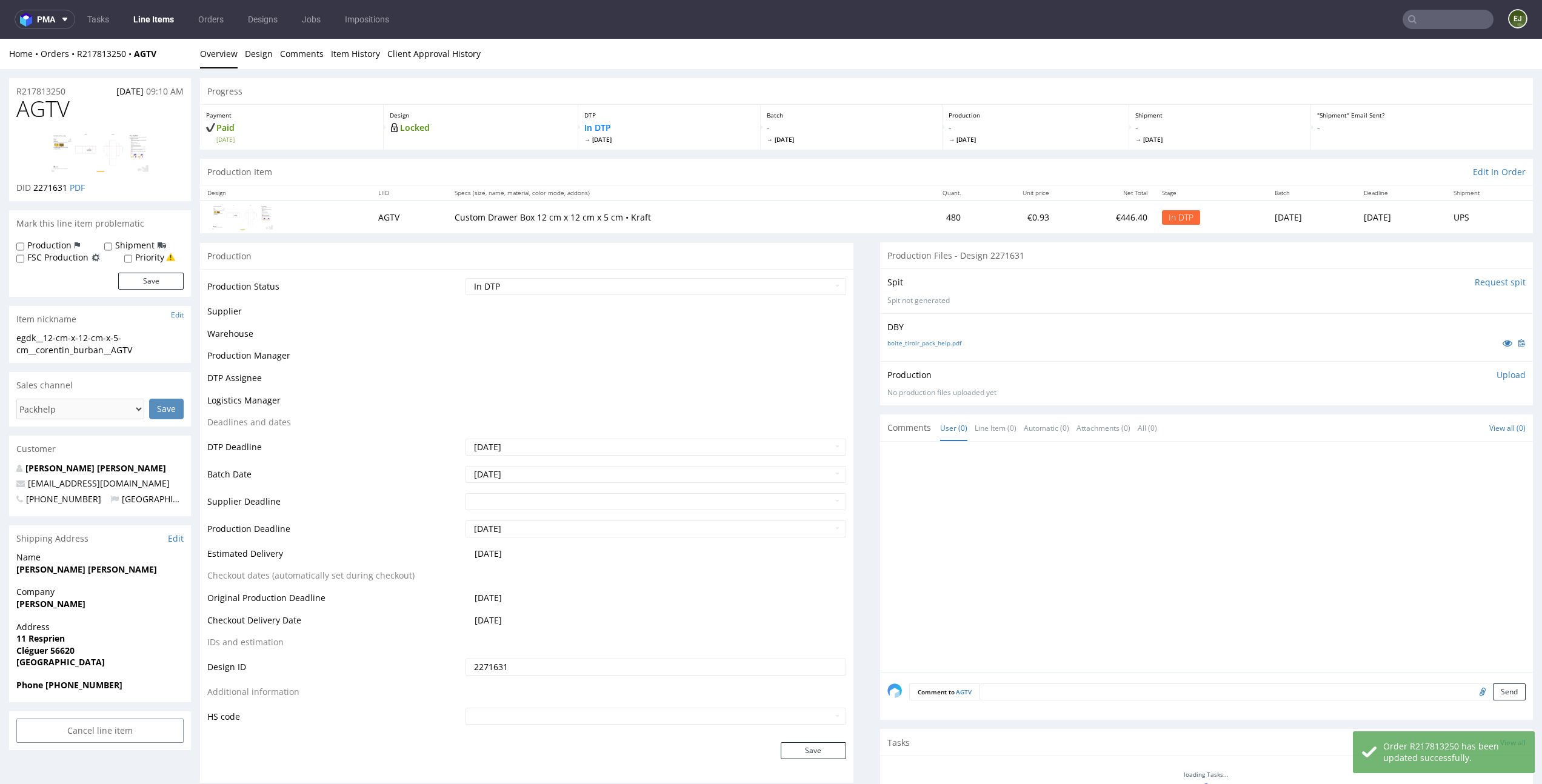
scroll to position [0, 0]
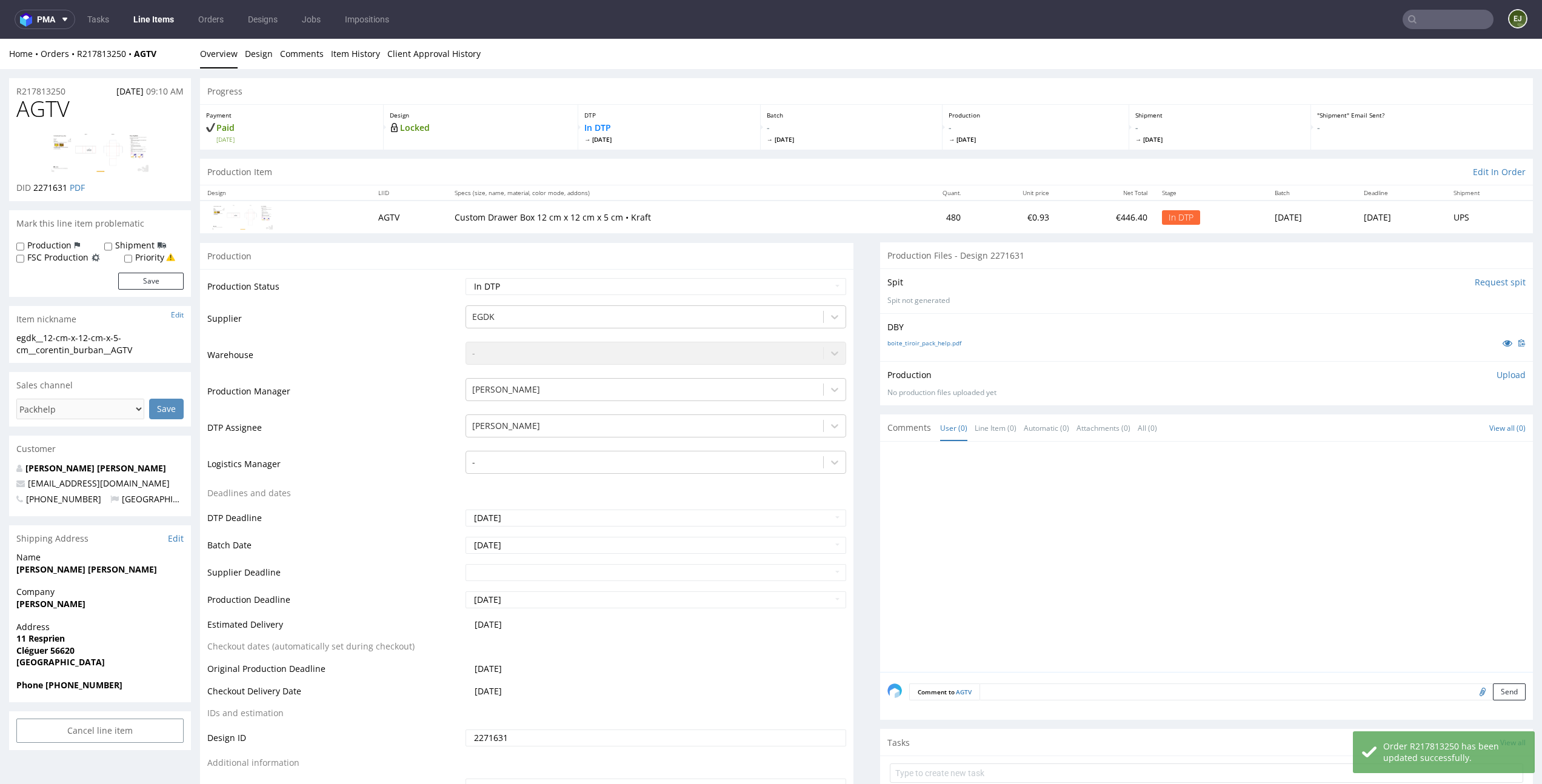
click at [1497, 375] on p "Upload" at bounding box center [1511, 375] width 29 height 12
click at [1413, 432] on div "Add files" at bounding box center [1440, 430] width 60 height 18
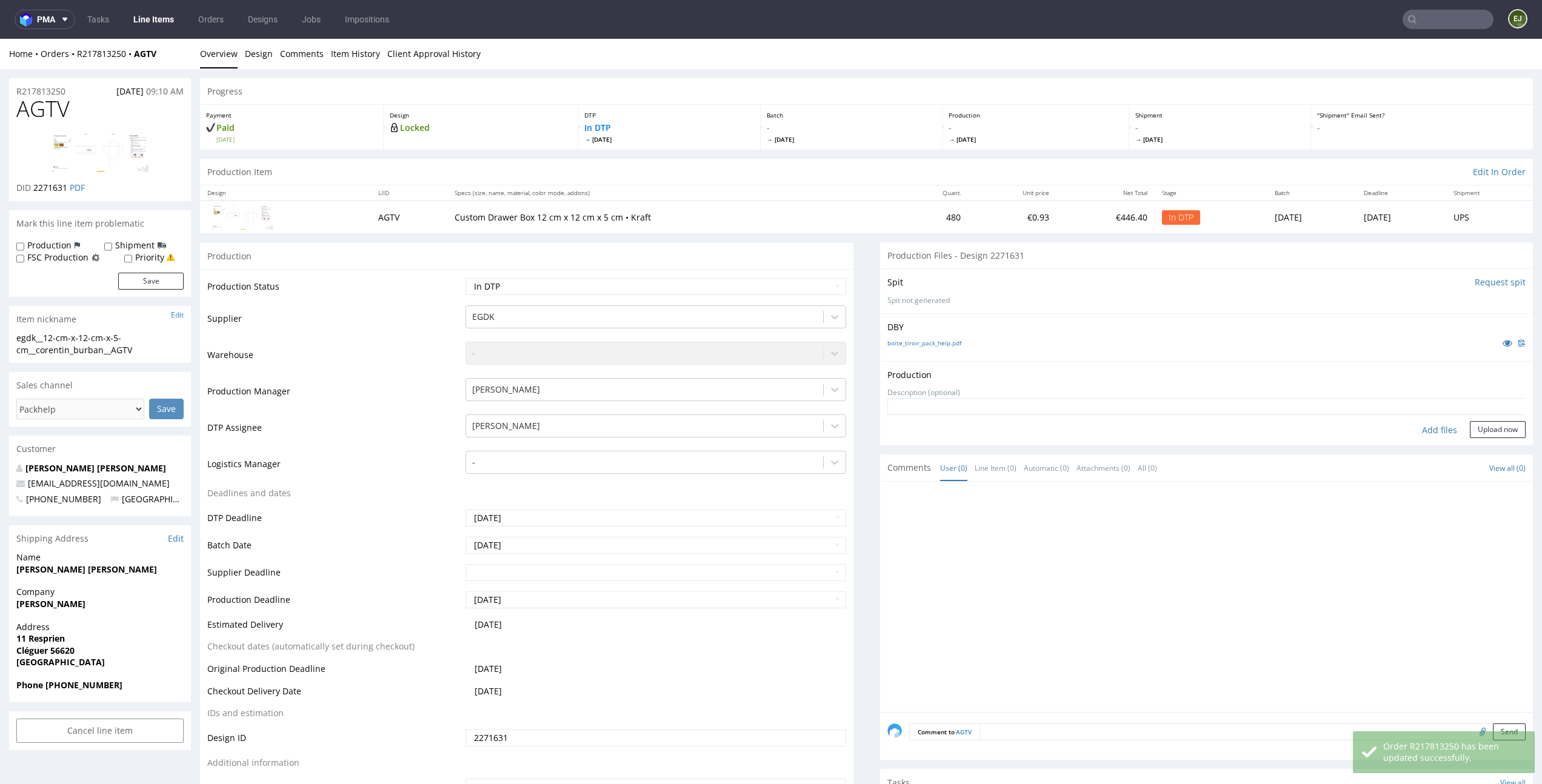
type input "C:\fakepath\egdk__12-cm-x-12-cm-x-5-cm__corentin_burban__AGTV__d2271631__oR2178…"
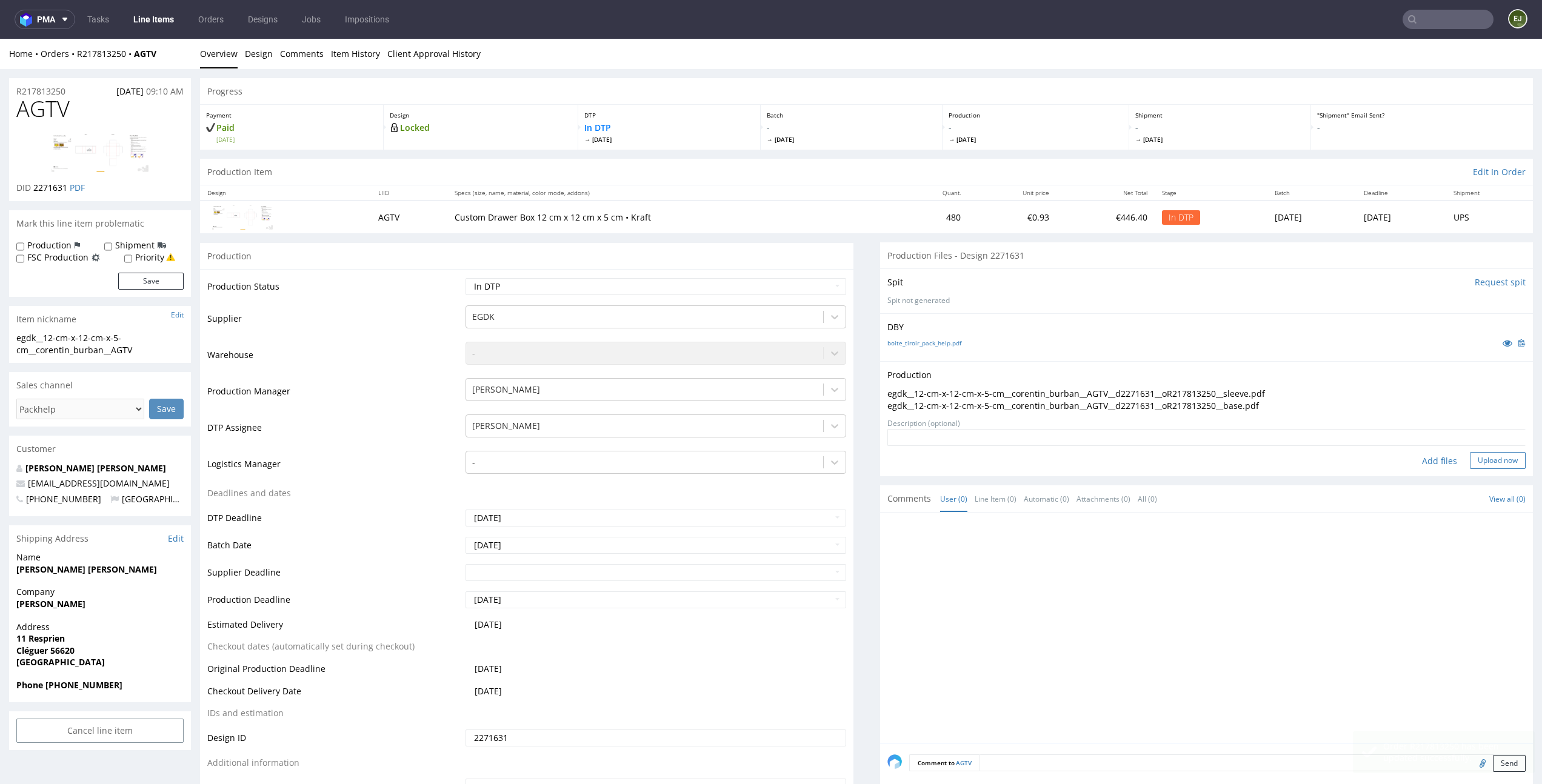
click at [1472, 456] on button "Upload now" at bounding box center [1498, 461] width 56 height 17
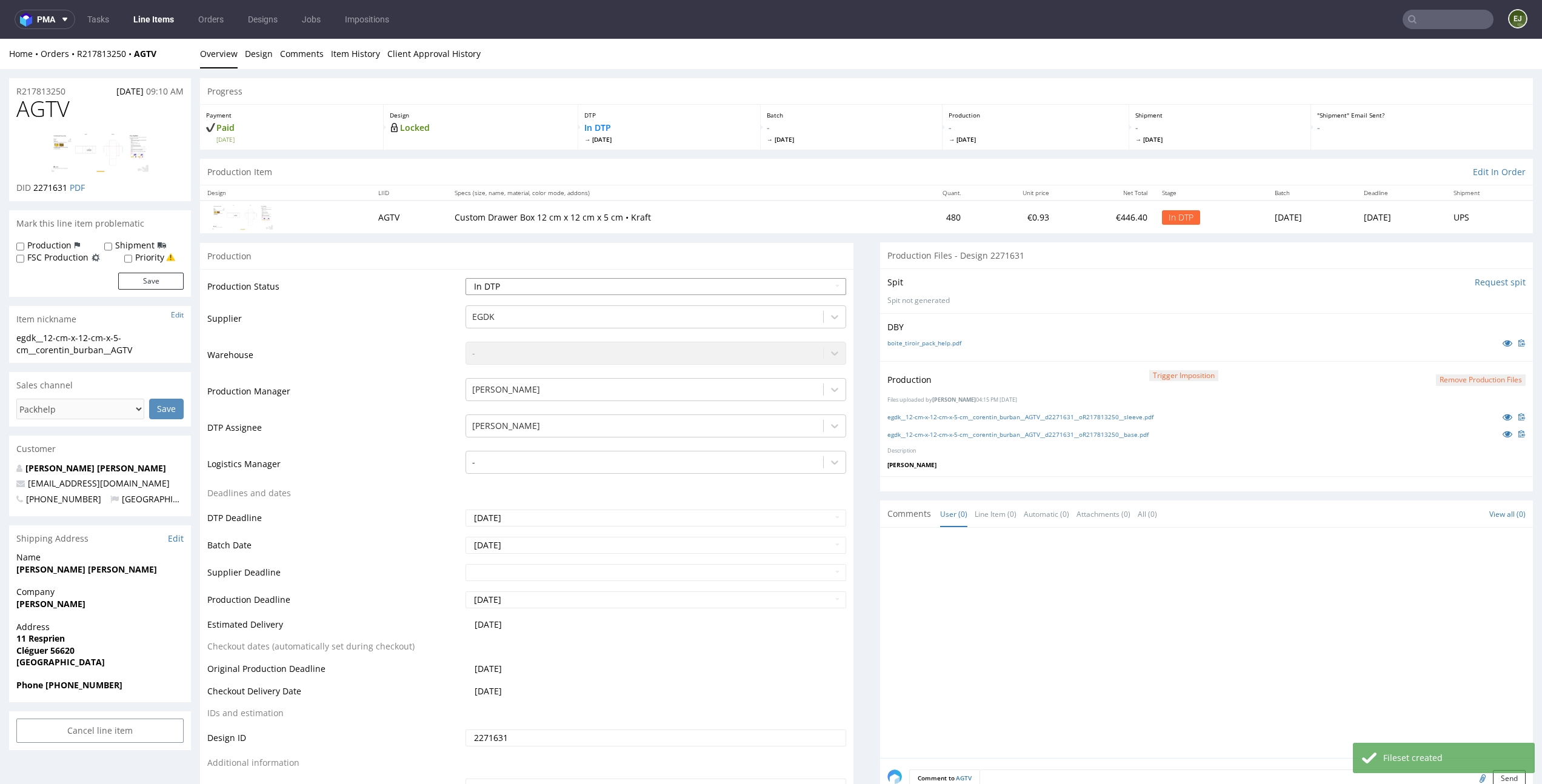
click at [808, 284] on select "Waiting for Artwork Waiting for Diecut Waiting for Mockup Waiting for DTP Waiti…" at bounding box center [656, 287] width 380 height 17
select select "dtp_production_ready"
click at [466, 278] on select "Waiting for Artwork Waiting for Diecut Waiting for Mockup Waiting for DTP Waiti…" at bounding box center [656, 287] width 380 height 17
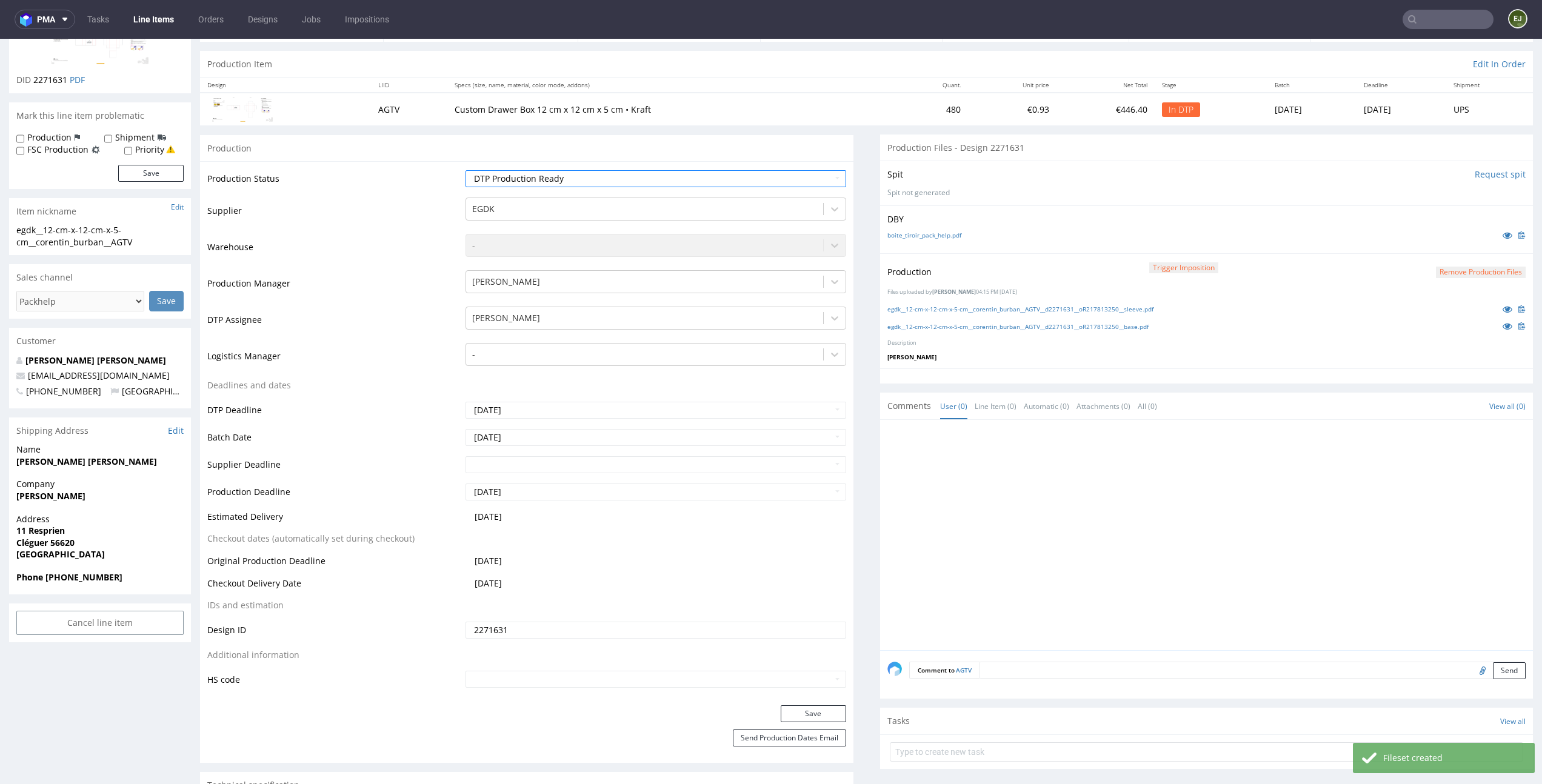
scroll to position [127, 0]
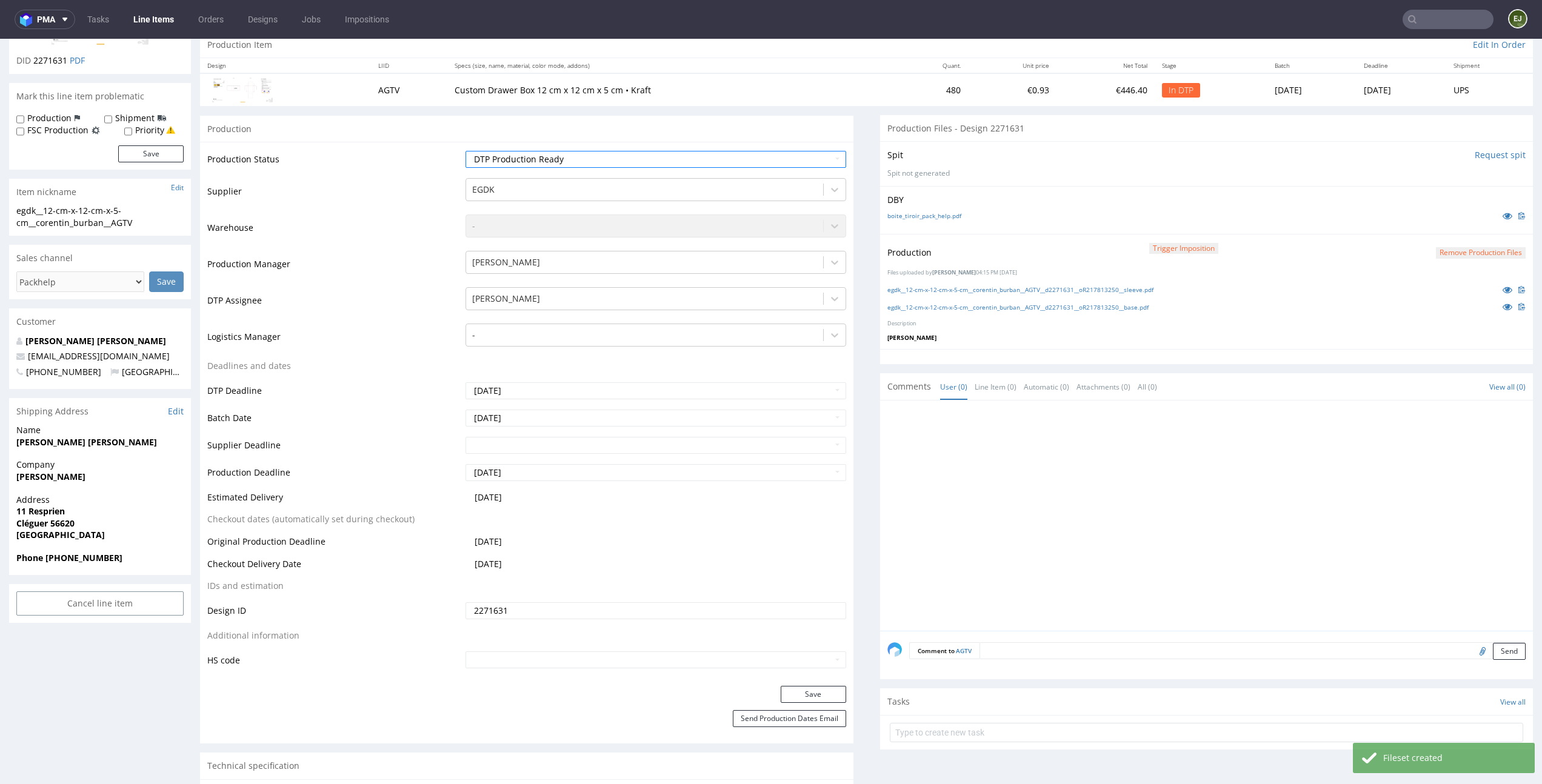
click at [832, 704] on div "Save" at bounding box center [527, 698] width 654 height 24
click at [832, 701] on button "Save" at bounding box center [814, 695] width 65 height 17
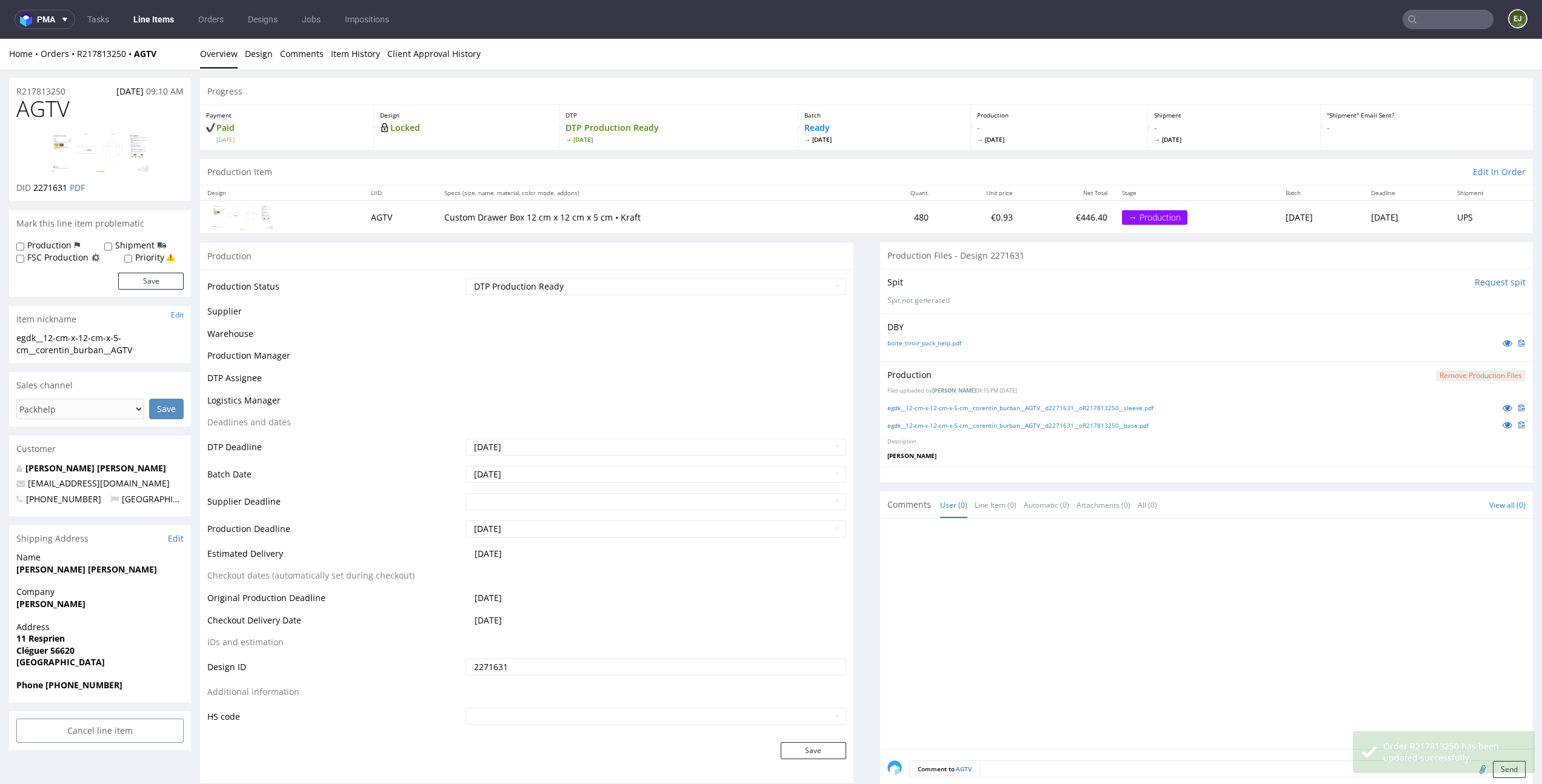
scroll to position [0, 0]
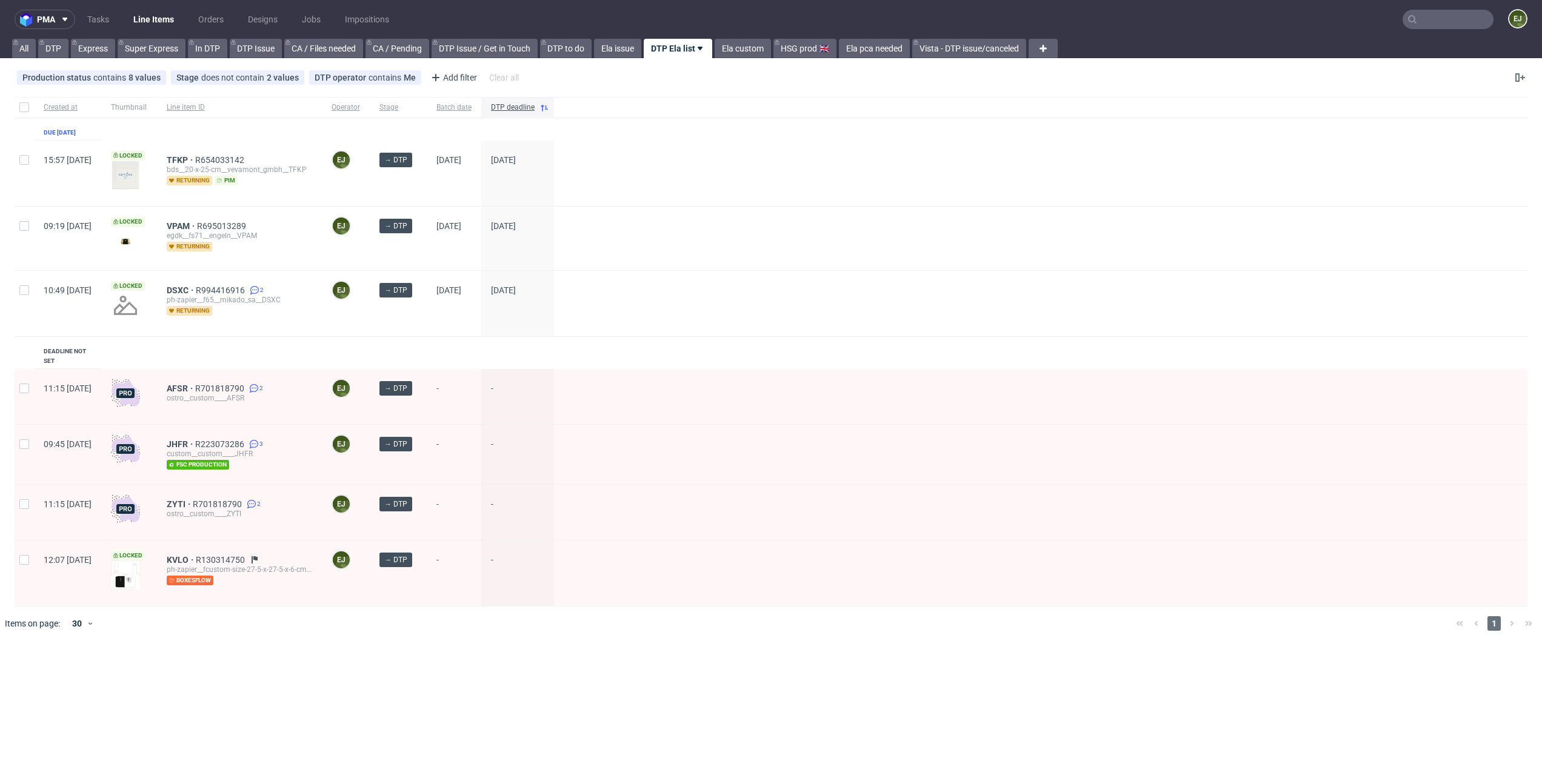
click at [1031, 543] on div at bounding box center [1041, 573] width 973 height 65
click at [195, 440] on span "JHFR" at bounding box center [181, 445] width 28 height 10
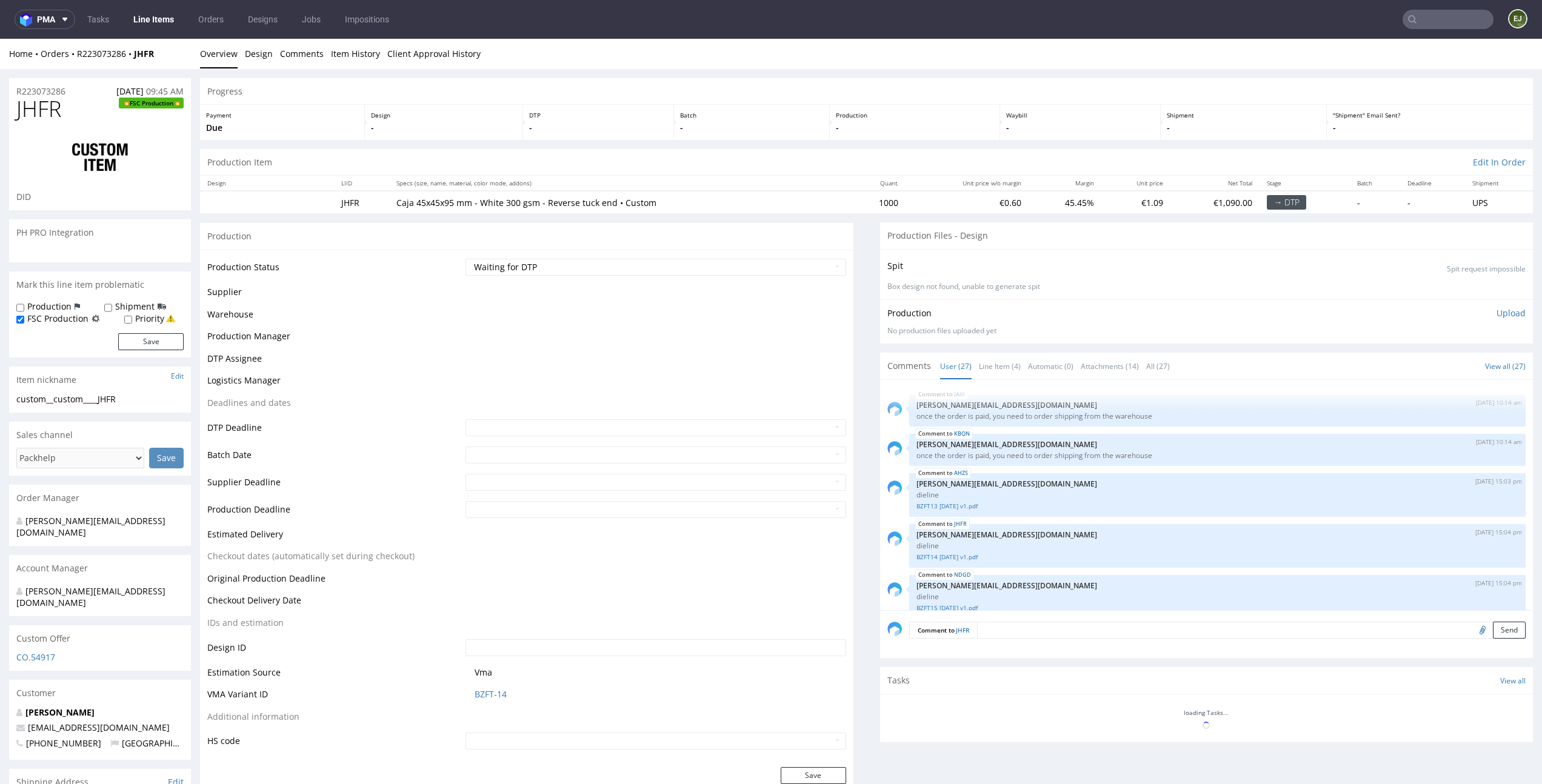
scroll to position [1125, 0]
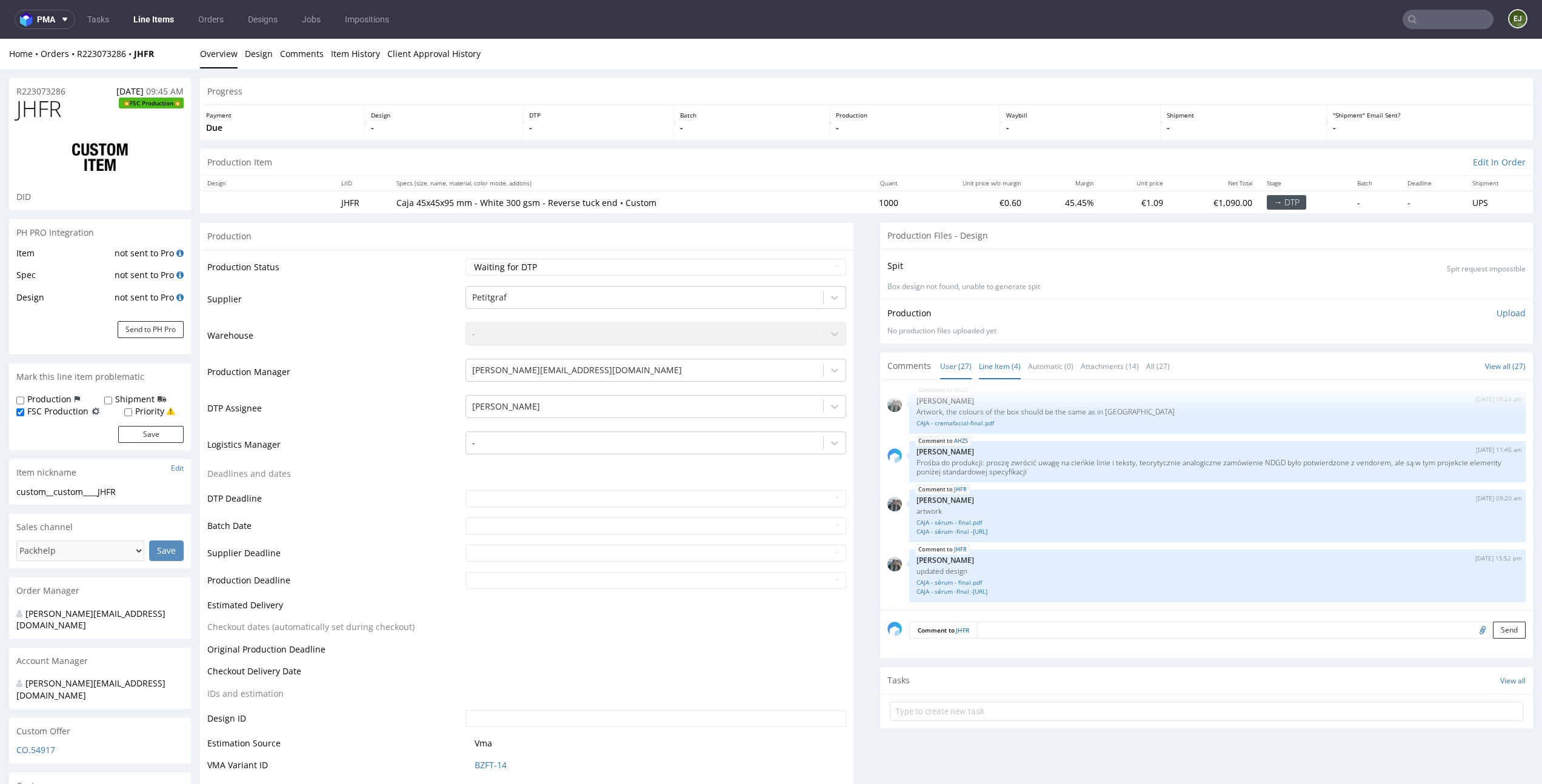
click at [1000, 366] on link "Line Item (4)" at bounding box center [1000, 366] width 42 height 26
click at [939, 579] on link "CAJA - sérum - final.pdf" at bounding box center [1218, 578] width 603 height 9
click at [166, 26] on link "Line Items" at bounding box center [154, 19] width 55 height 19
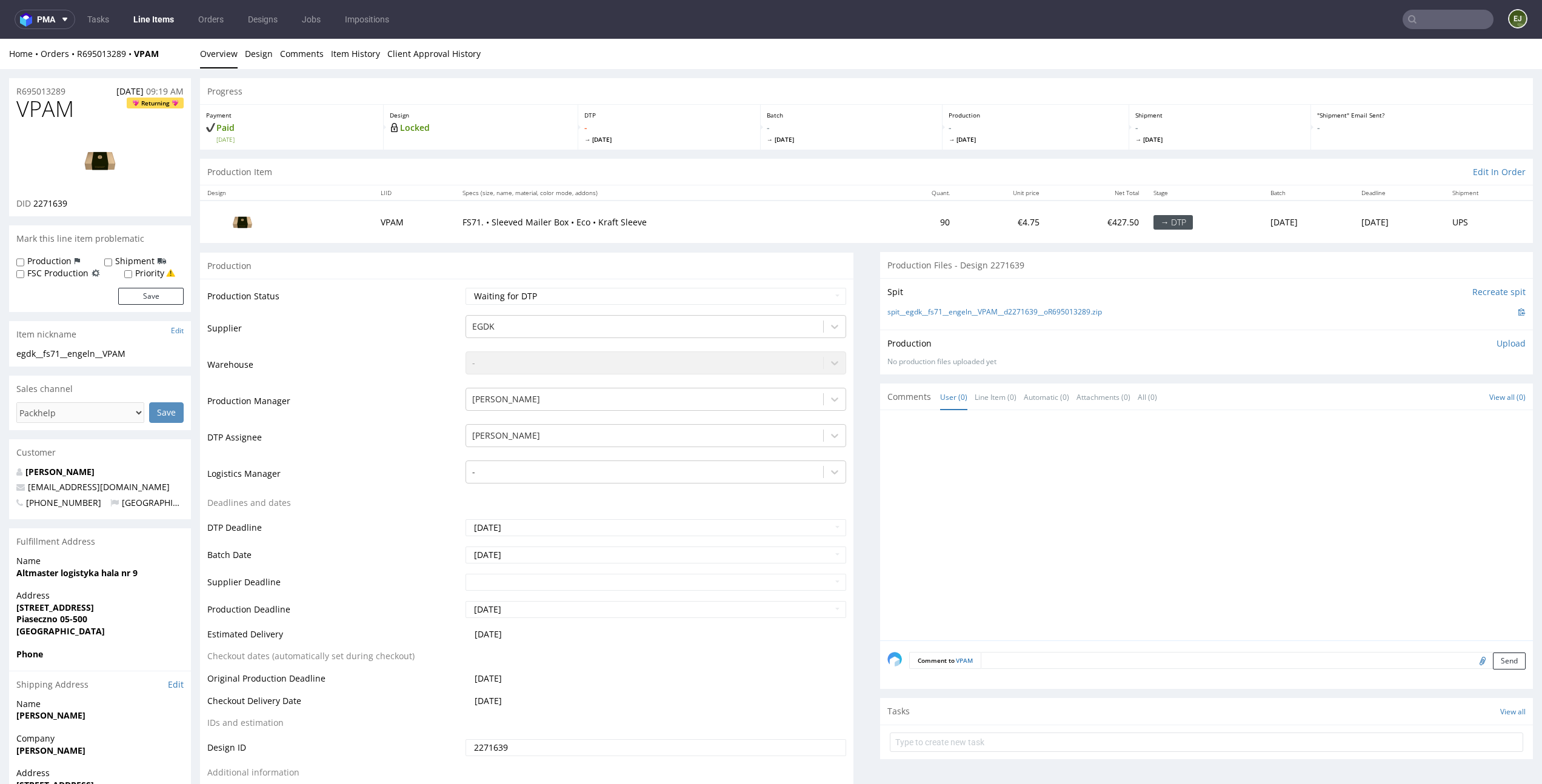
click at [340, 142] on span "[DATE]" at bounding box center [297, 140] width 161 height 8
click at [255, 63] on link "Design" at bounding box center [258, 53] width 28 height 30
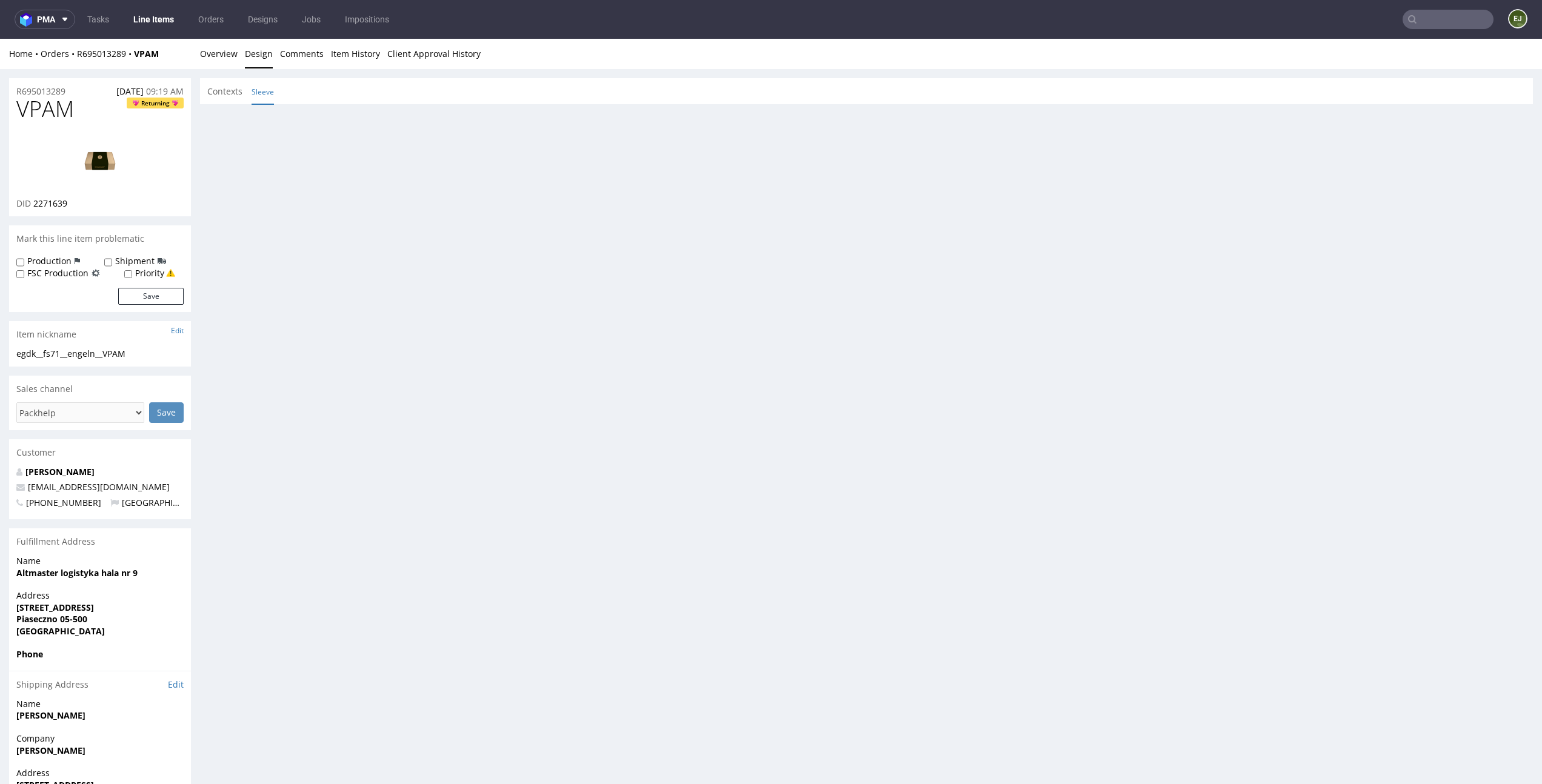
click at [266, 99] on link "Sleeve" at bounding box center [263, 91] width 23 height 26
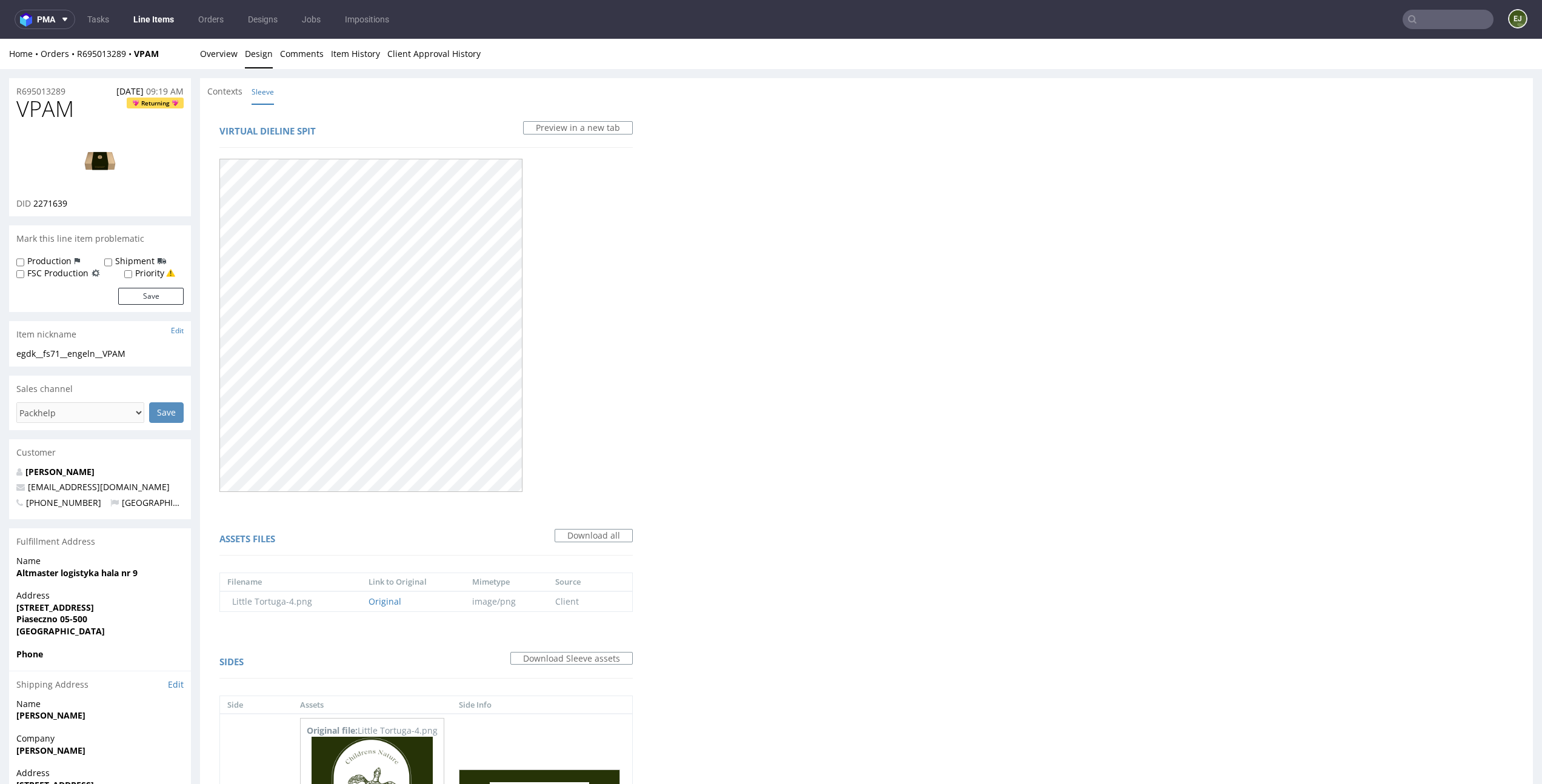
click at [848, 376] on div "Virtual dieline spit Preview in a new tab Assets files Download all Filename Li…" at bounding box center [866, 664] width 1333 height 1121
click at [229, 56] on link "Overview" at bounding box center [218, 53] width 38 height 30
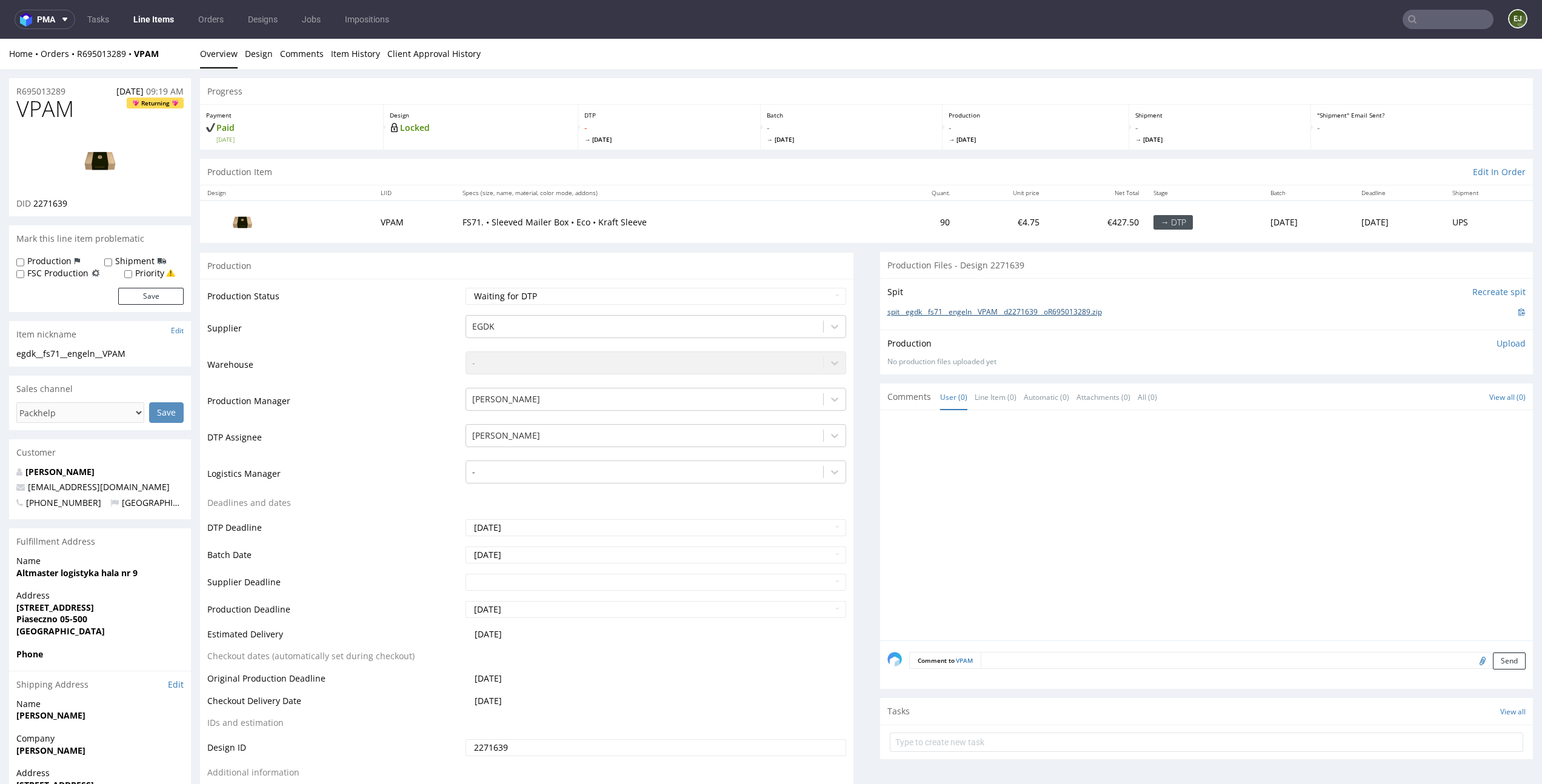
click at [964, 308] on link "spit__egdk__fs71__engeln__VPAM__d2271639__oR695013289.zip" at bounding box center [994, 313] width 215 height 10
click at [616, 89] on div "Progress" at bounding box center [866, 92] width 1333 height 27
click at [260, 52] on link "Design" at bounding box center [258, 53] width 28 height 30
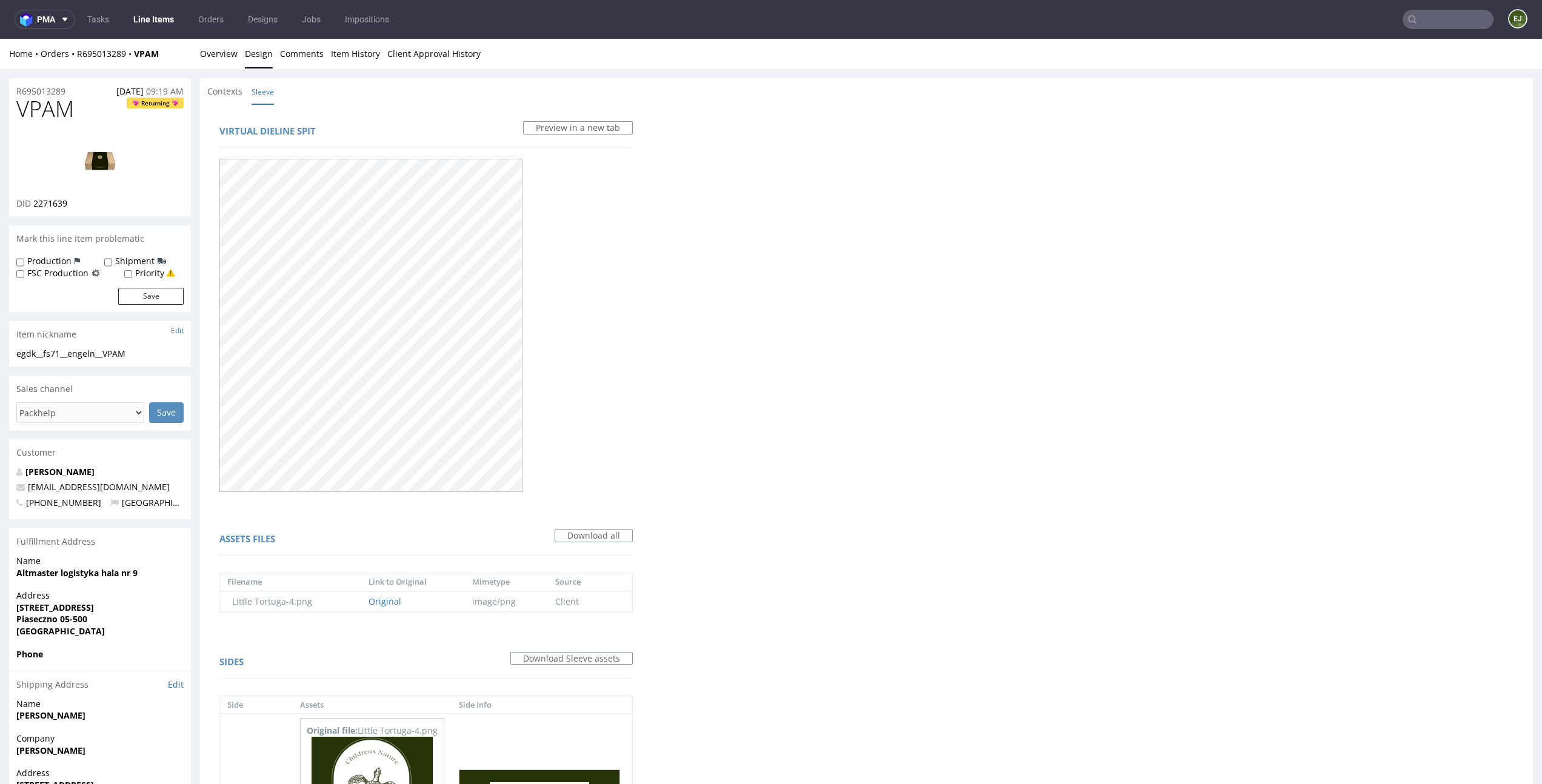
scroll to position [466, 0]
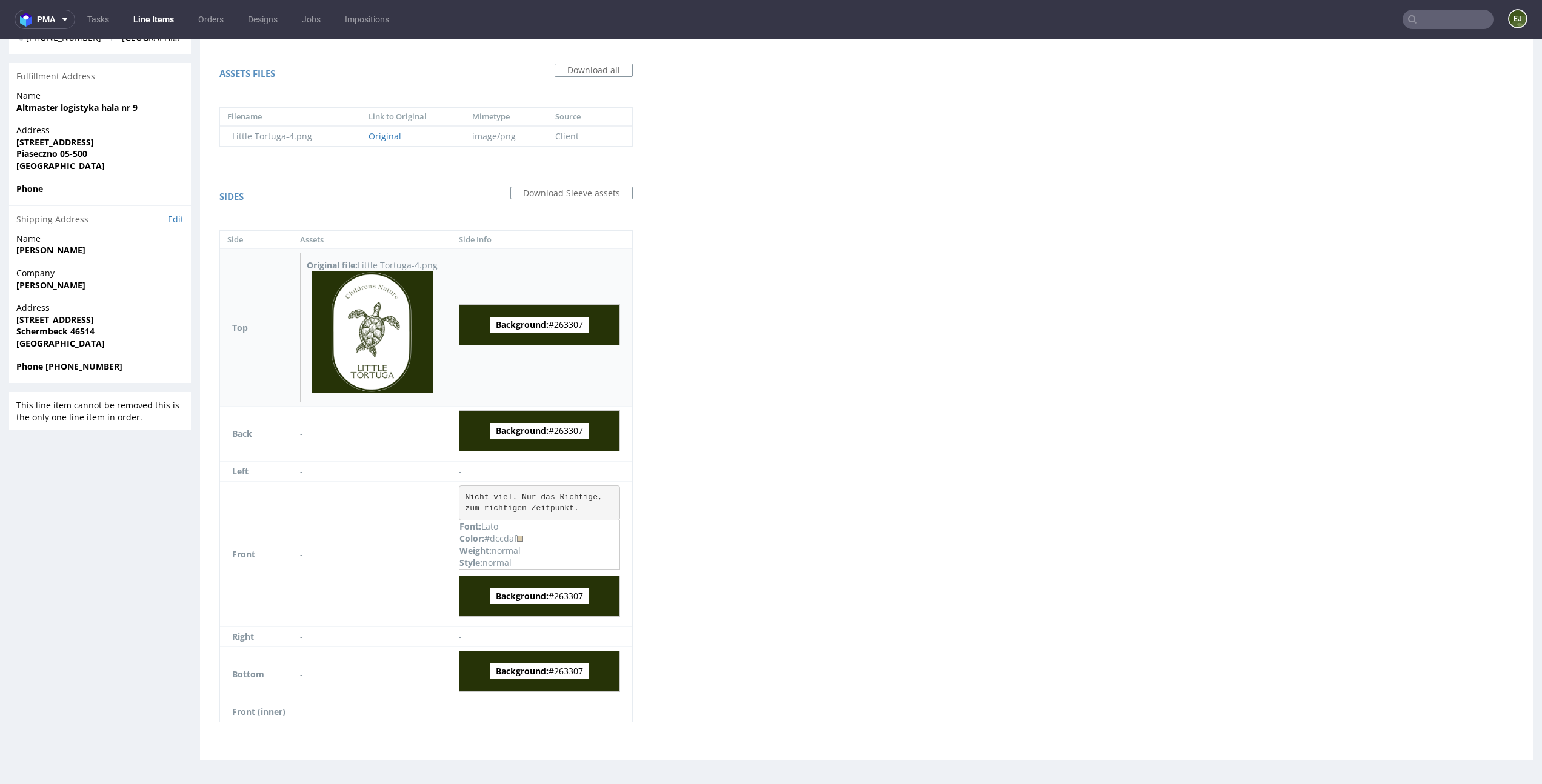
click at [389, 384] on img at bounding box center [372, 332] width 121 height 121
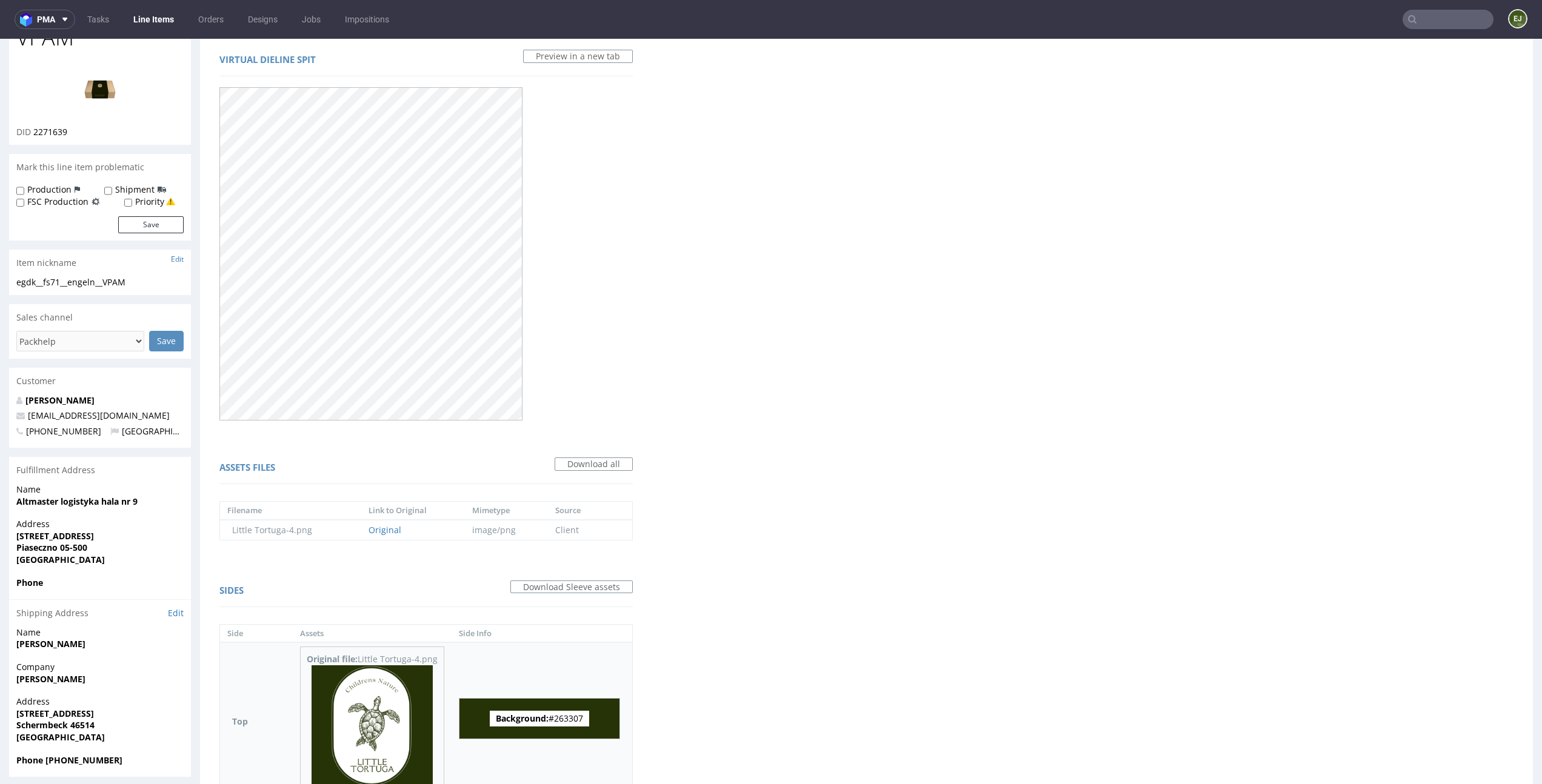
scroll to position [0, 0]
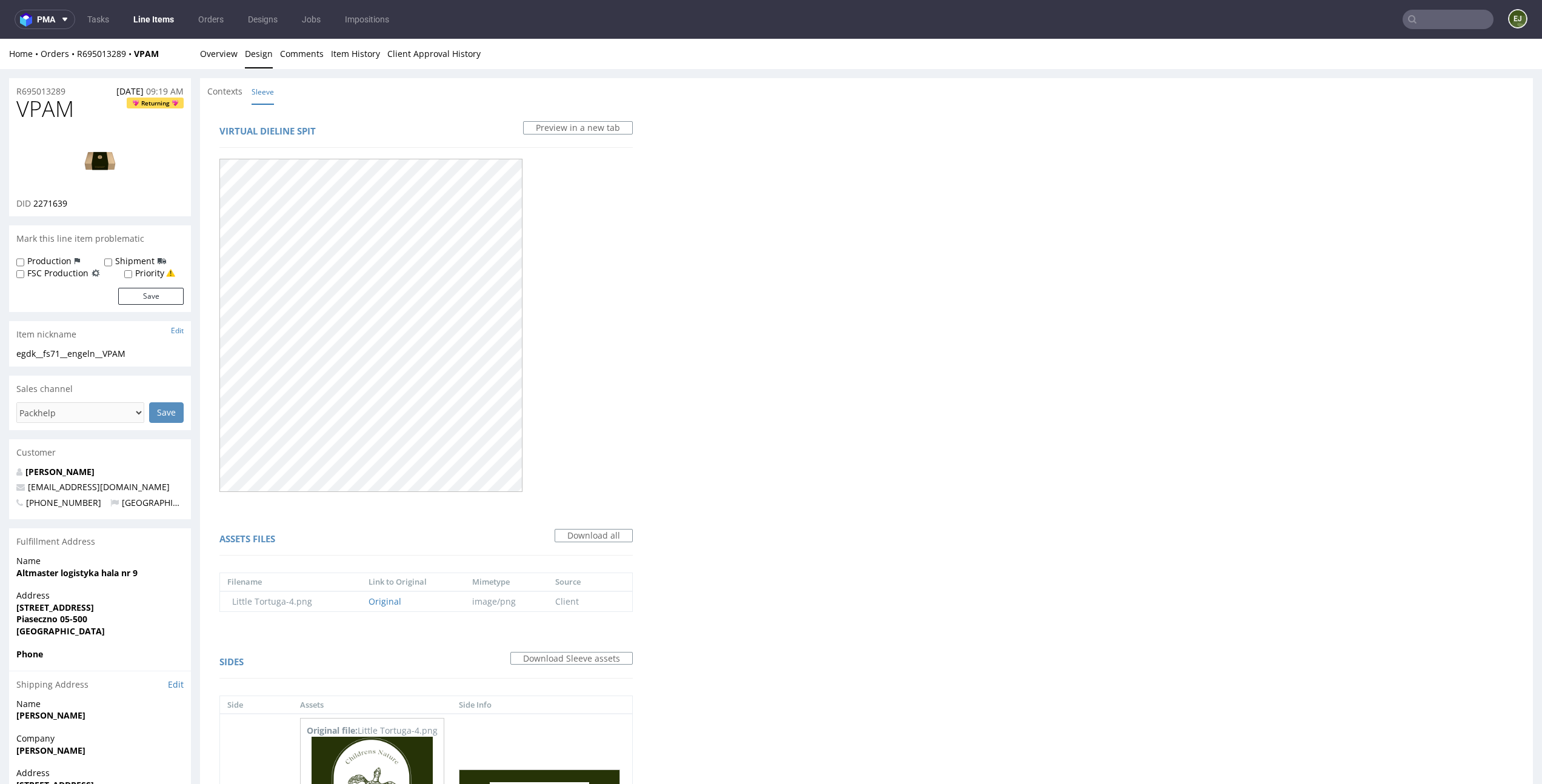
click at [96, 164] on img at bounding box center [100, 160] width 97 height 54
click at [219, 48] on link "Overview" at bounding box center [218, 53] width 38 height 30
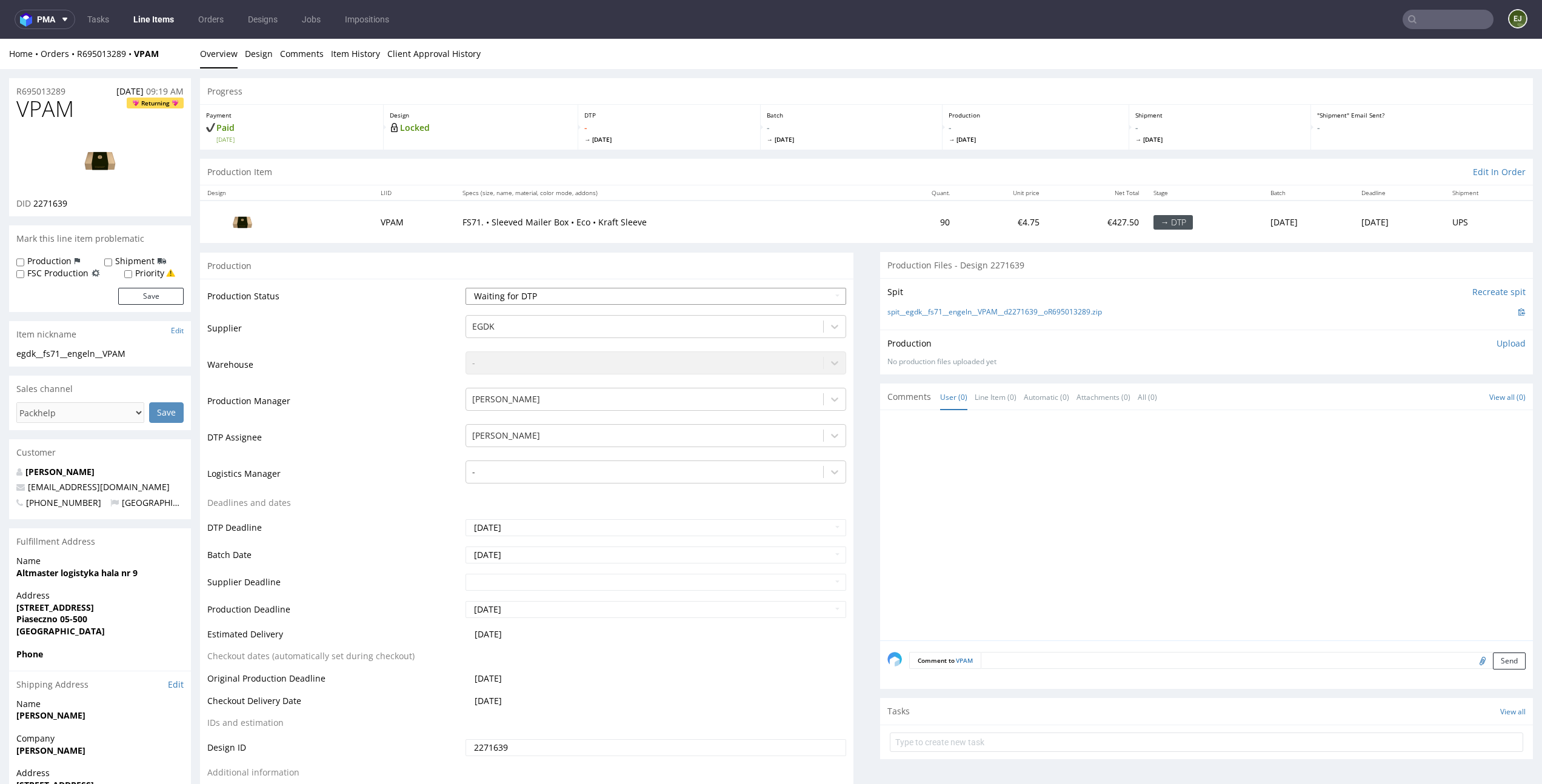
click at [553, 294] on select "Waiting for Artwork Waiting for Diecut Waiting for Mockup Waiting for DTP Waiti…" at bounding box center [656, 296] width 380 height 17
select select "dtp_in_process"
click at [466, 288] on select "Waiting for Artwork Waiting for Diecut Waiting for Mockup Waiting for DTP Waiti…" at bounding box center [656, 296] width 380 height 17
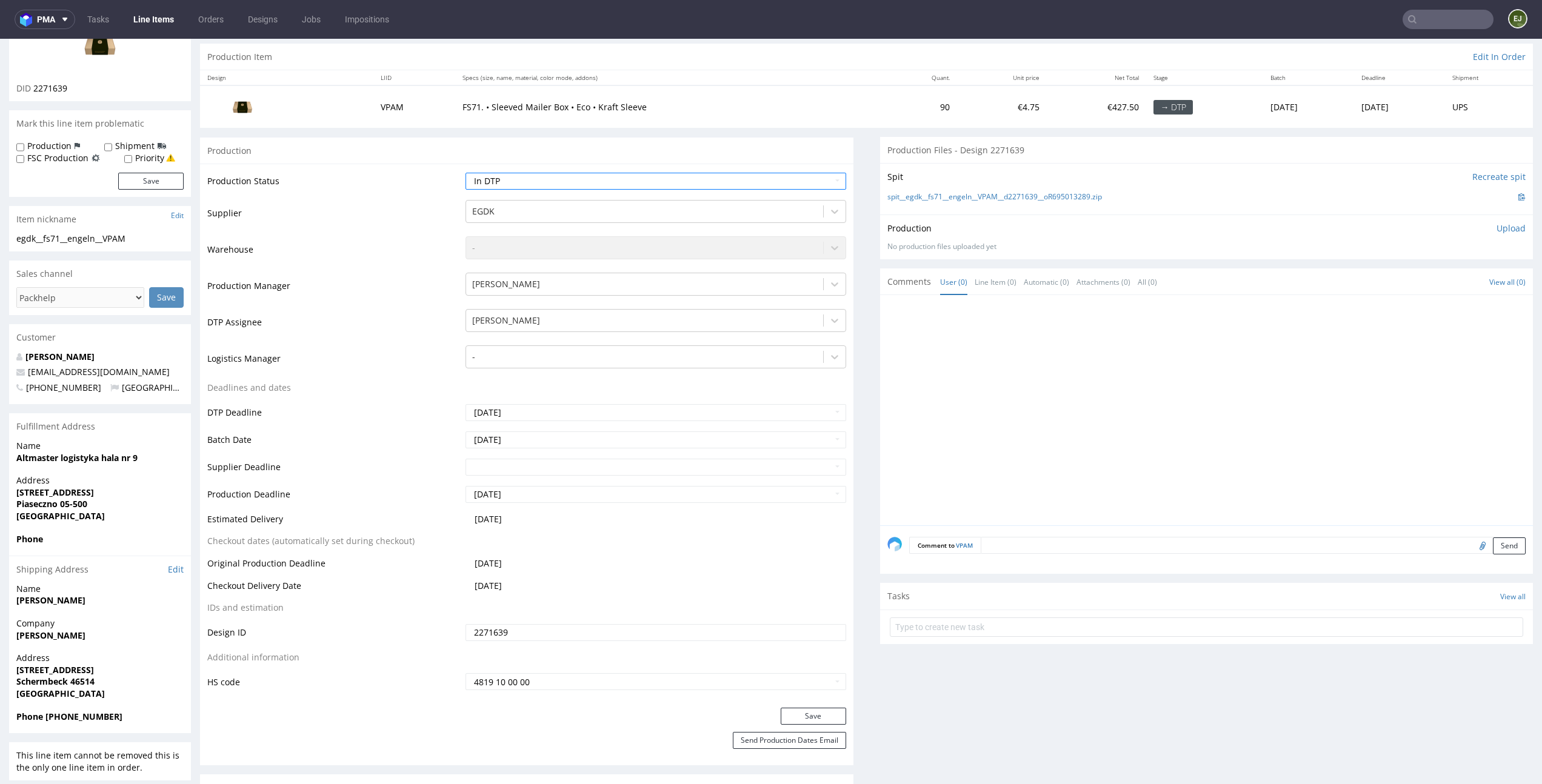
scroll to position [331, 0]
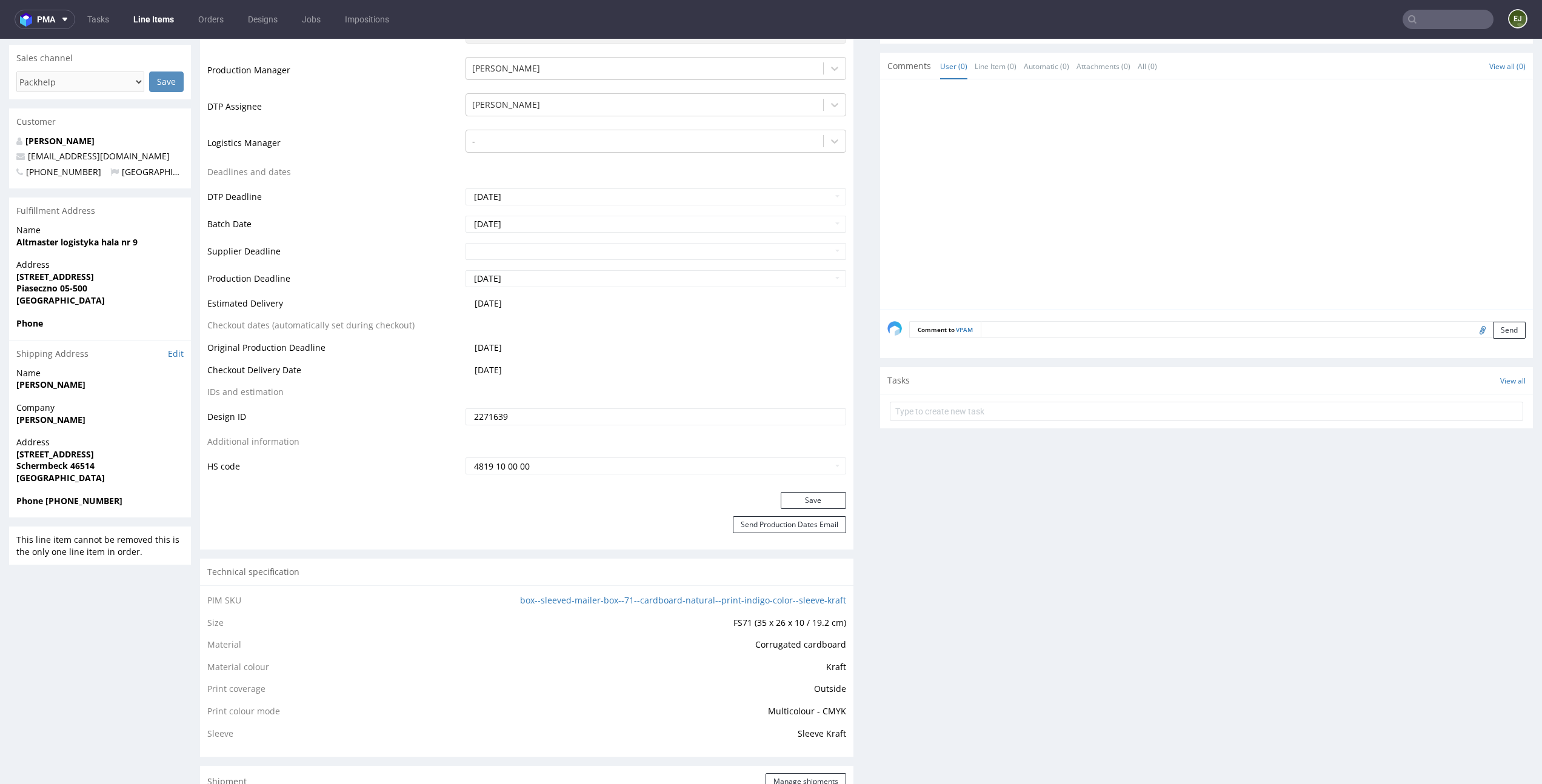
click at [822, 488] on div "Production Status Waiting for Artwork Waiting for Diecut Waiting for Mockup Wai…" at bounding box center [527, 220] width 654 height 544
click at [812, 501] on button "Save" at bounding box center [814, 501] width 65 height 17
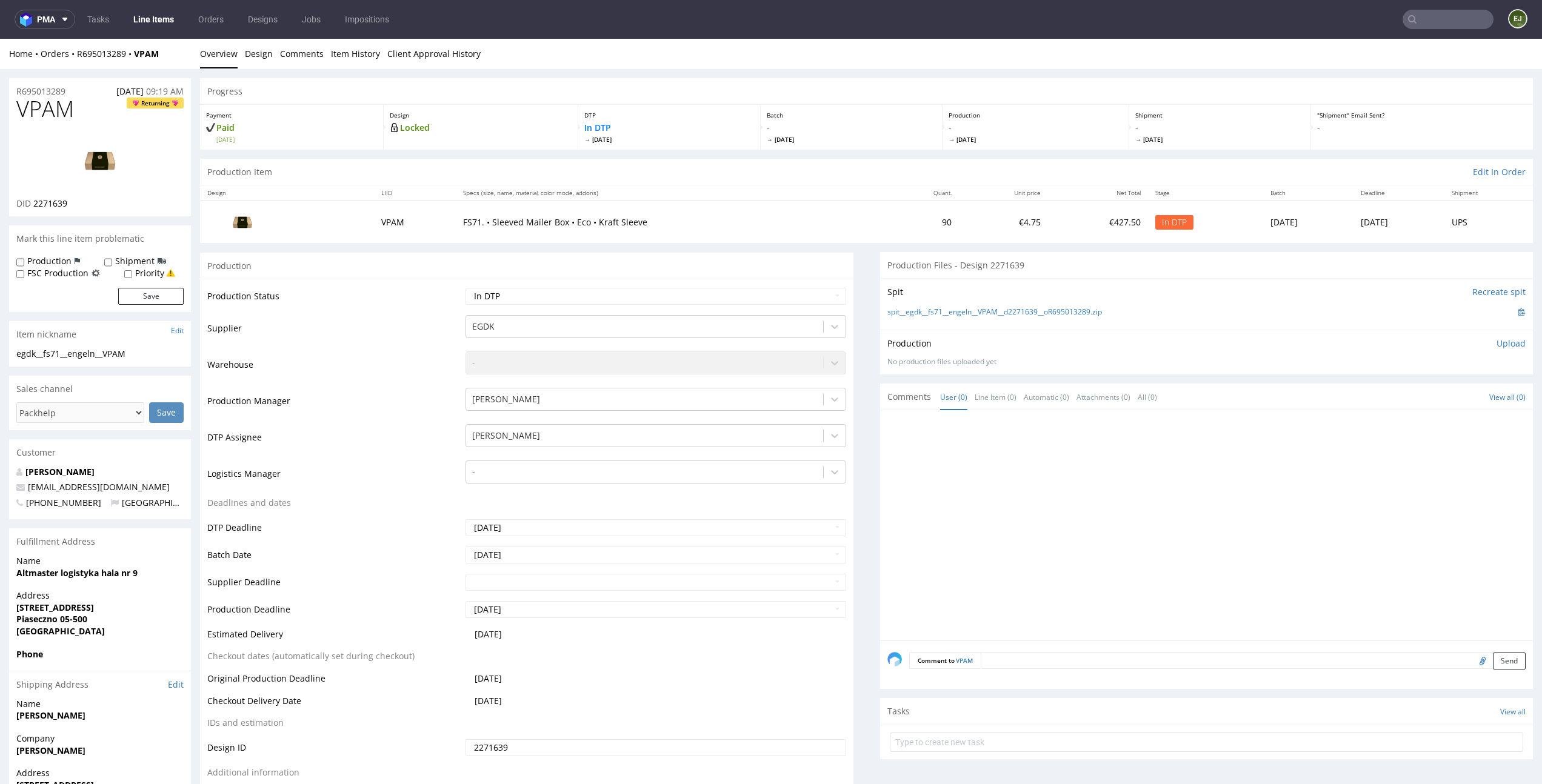
click at [957, 122] on p "- Tue 21 Oct" at bounding box center [1036, 133] width 174 height 22
click at [106, 153] on img at bounding box center [100, 160] width 97 height 54
click at [88, 151] on img at bounding box center [100, 160] width 97 height 54
click at [248, 53] on link "Design" at bounding box center [258, 53] width 28 height 30
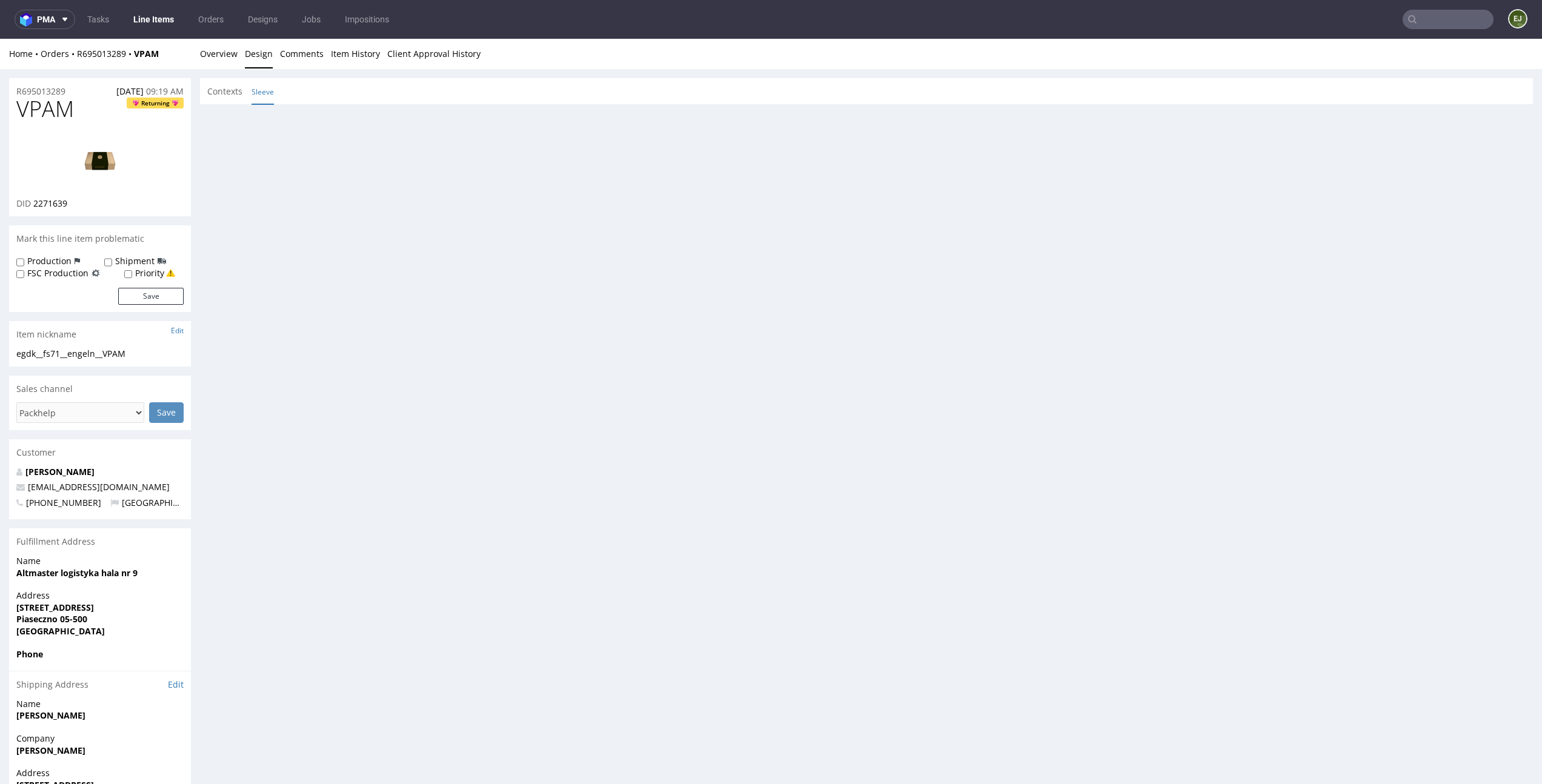
click at [268, 94] on link "Sleeve" at bounding box center [263, 91] width 23 height 26
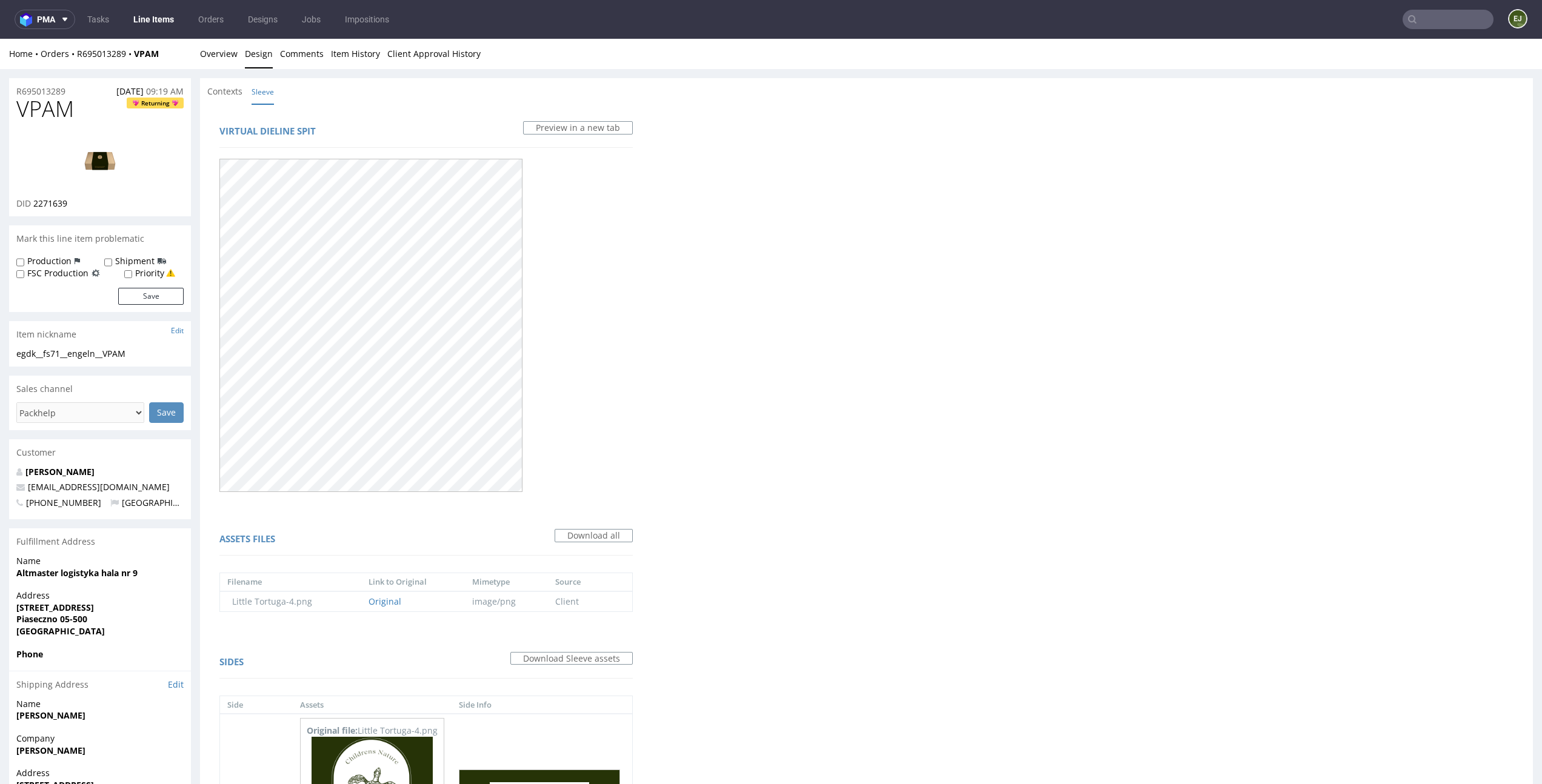
scroll to position [477, 0]
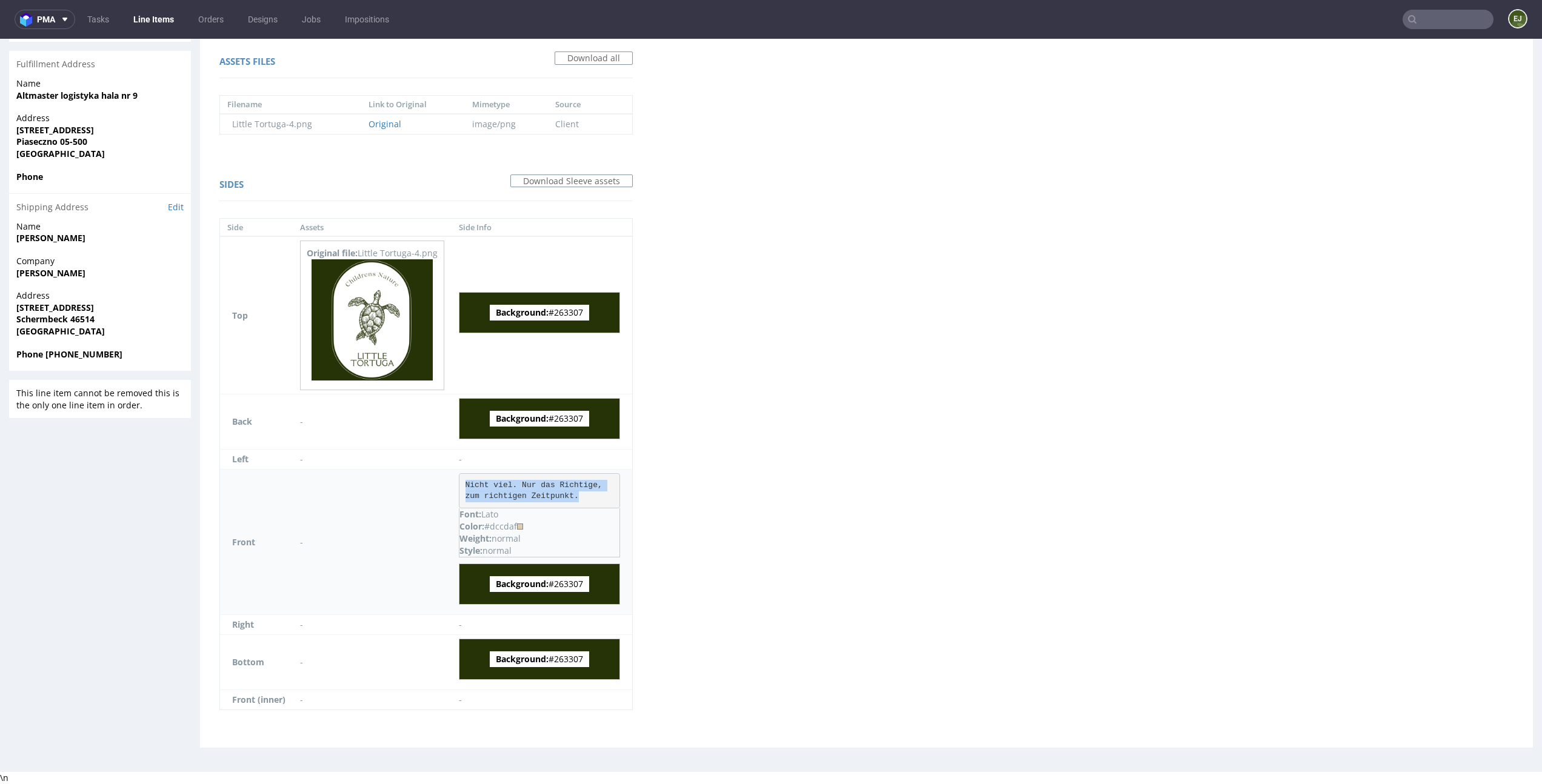
drag, startPoint x: 590, startPoint y: 499, endPoint x: 457, endPoint y: 486, distance: 133.6
click at [457, 486] on td "Nicht viel. Nur das Richtige, zum richtigen Zeitpunkt. Font: Lato Color: #dccda…" at bounding box center [542, 542] width 181 height 145
copy pre "Nicht viel. Nur das Richtige, zum richtigen Zeitpunkt."
click at [915, 230] on div "Virtual dieline spit Preview in a new tab Assets files Download all Filename Li…" at bounding box center [866, 186] width 1333 height 1121
drag, startPoint x: 522, startPoint y: 527, endPoint x: 495, endPoint y: 527, distance: 27.0
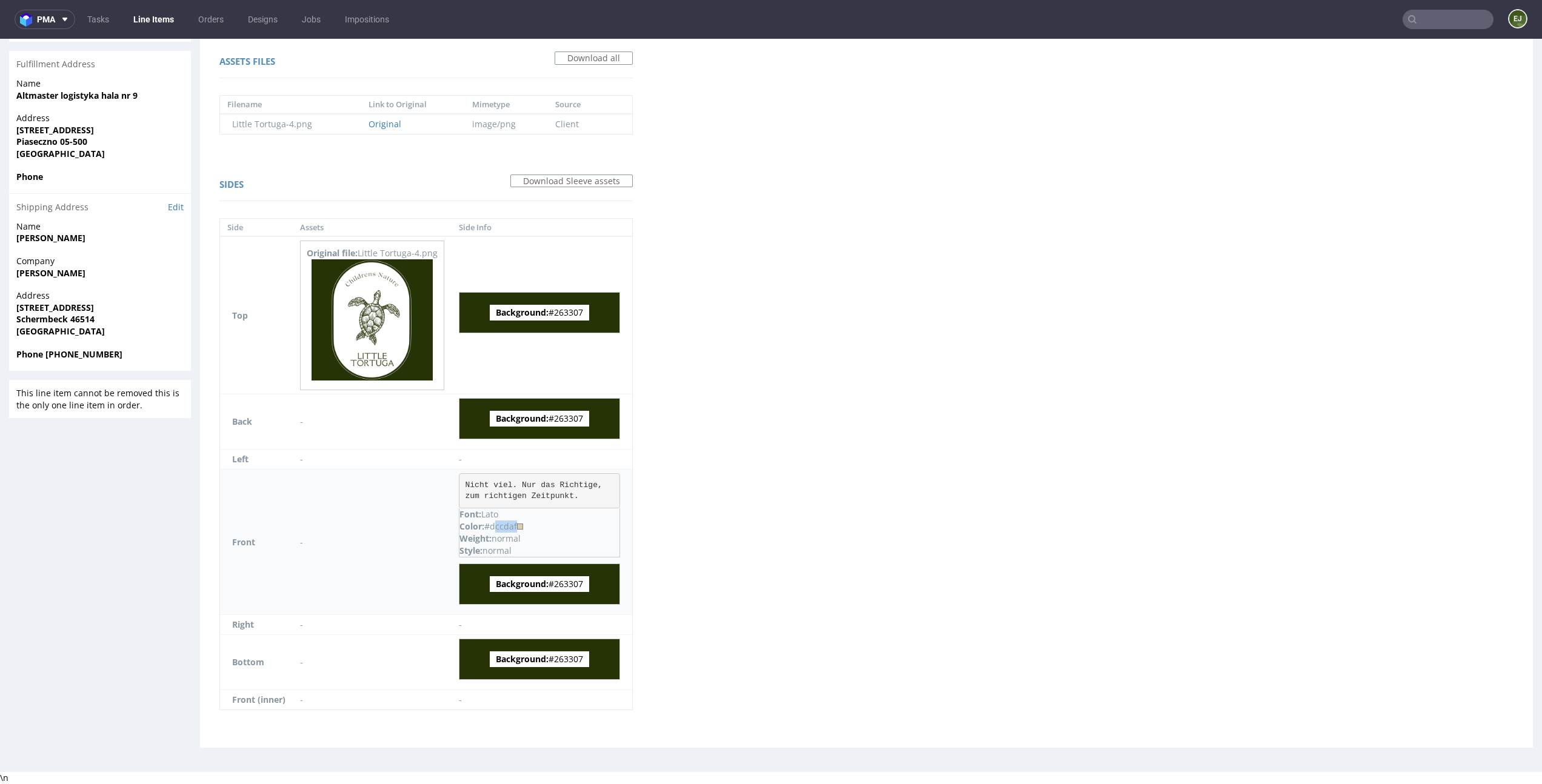
click at [495, 527] on div "Color: #dccdaf" at bounding box center [539, 527] width 160 height 12
copy div "dccdaf"
click at [590, 519] on p "Font: Lato" at bounding box center [539, 514] width 160 height 12
drag, startPoint x: 521, startPoint y: 527, endPoint x: 494, endPoint y: 528, distance: 27.0
click at [494, 528] on div "Color: #dccdaf" at bounding box center [539, 527] width 160 height 12
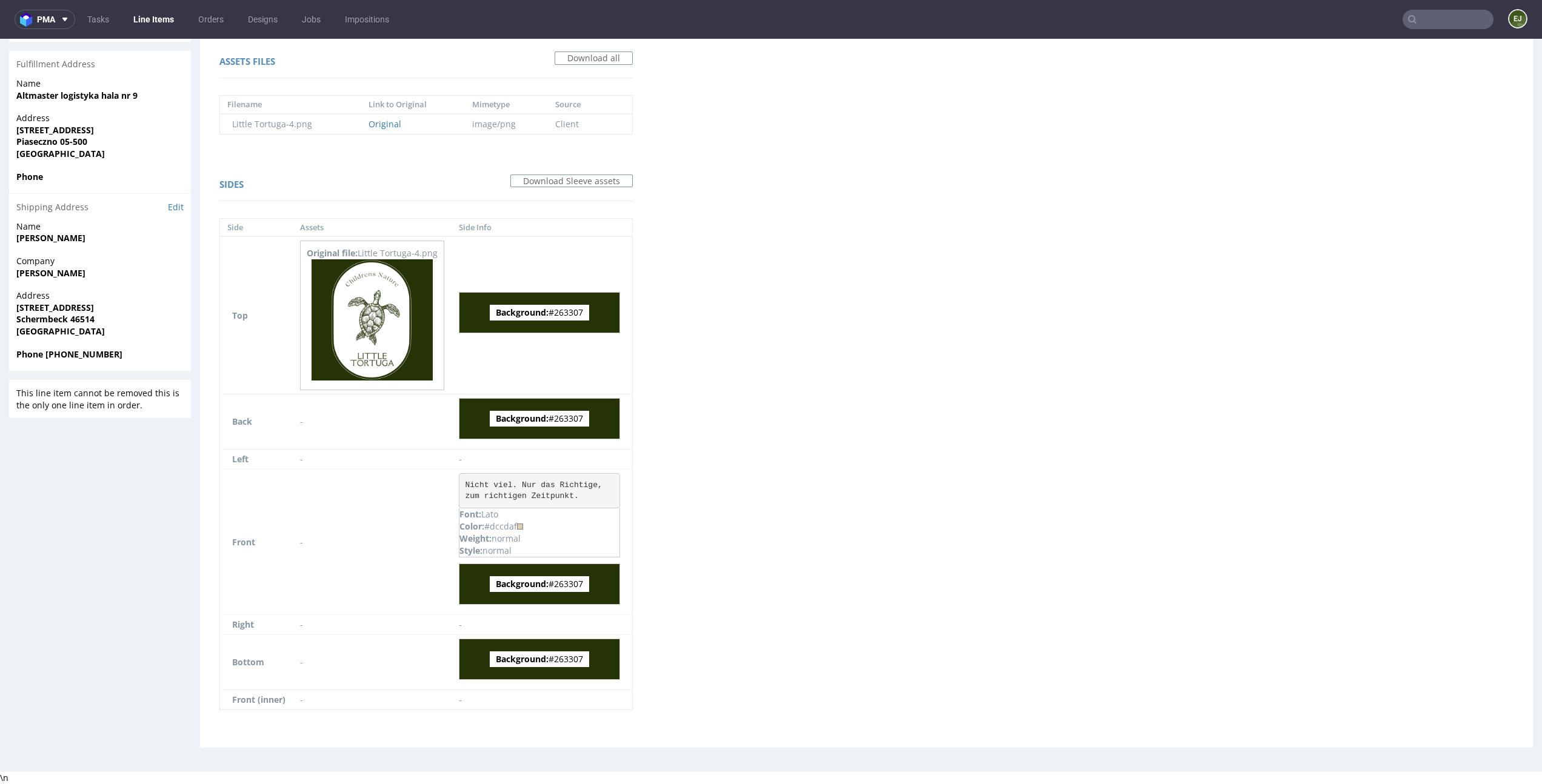
copy div "dccdaf"
click at [358, 397] on td "-" at bounding box center [372, 422] width 159 height 55
click at [364, 339] on img at bounding box center [372, 319] width 121 height 121
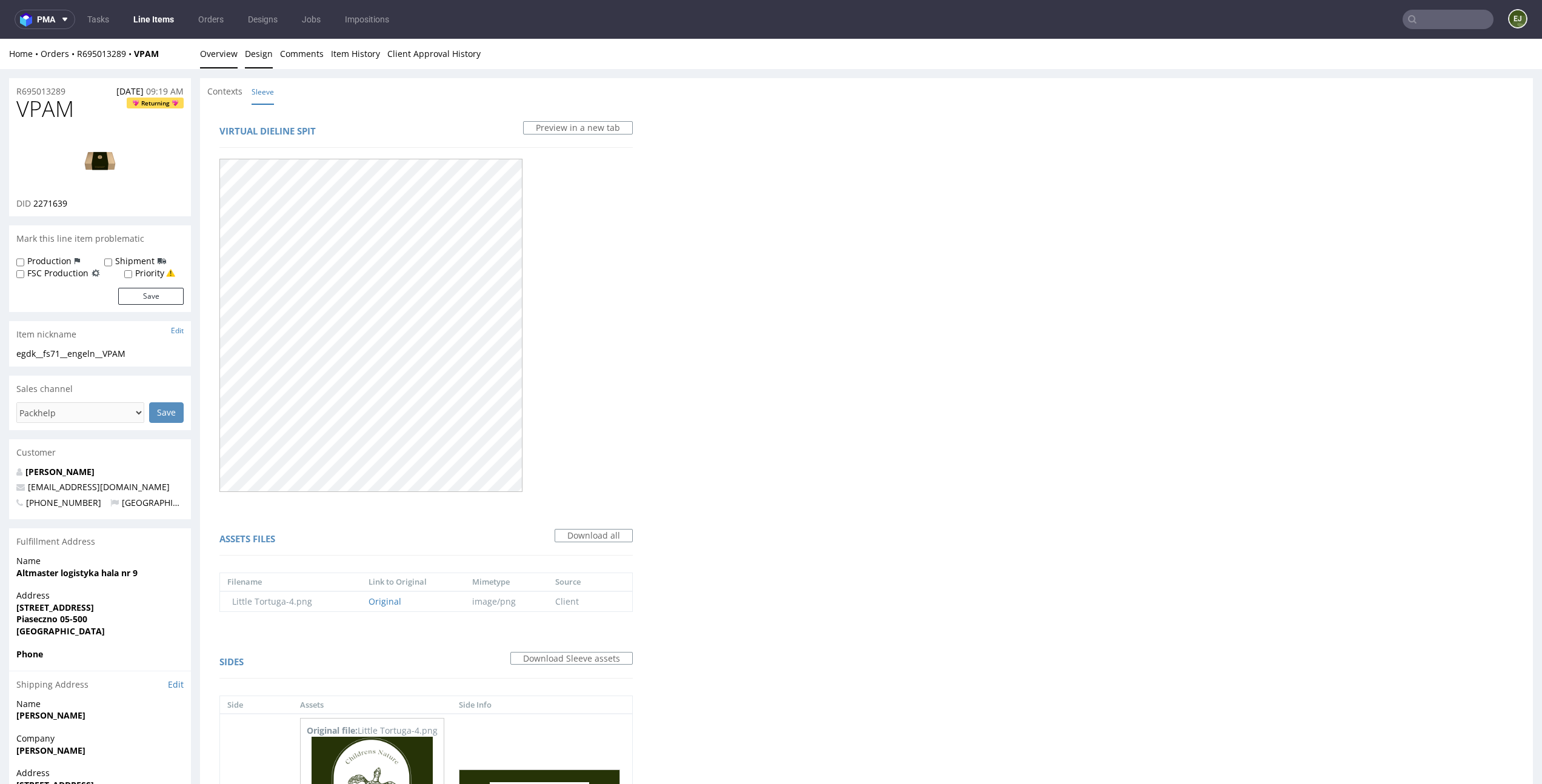
click at [212, 48] on link "Overview" at bounding box center [218, 53] width 38 height 30
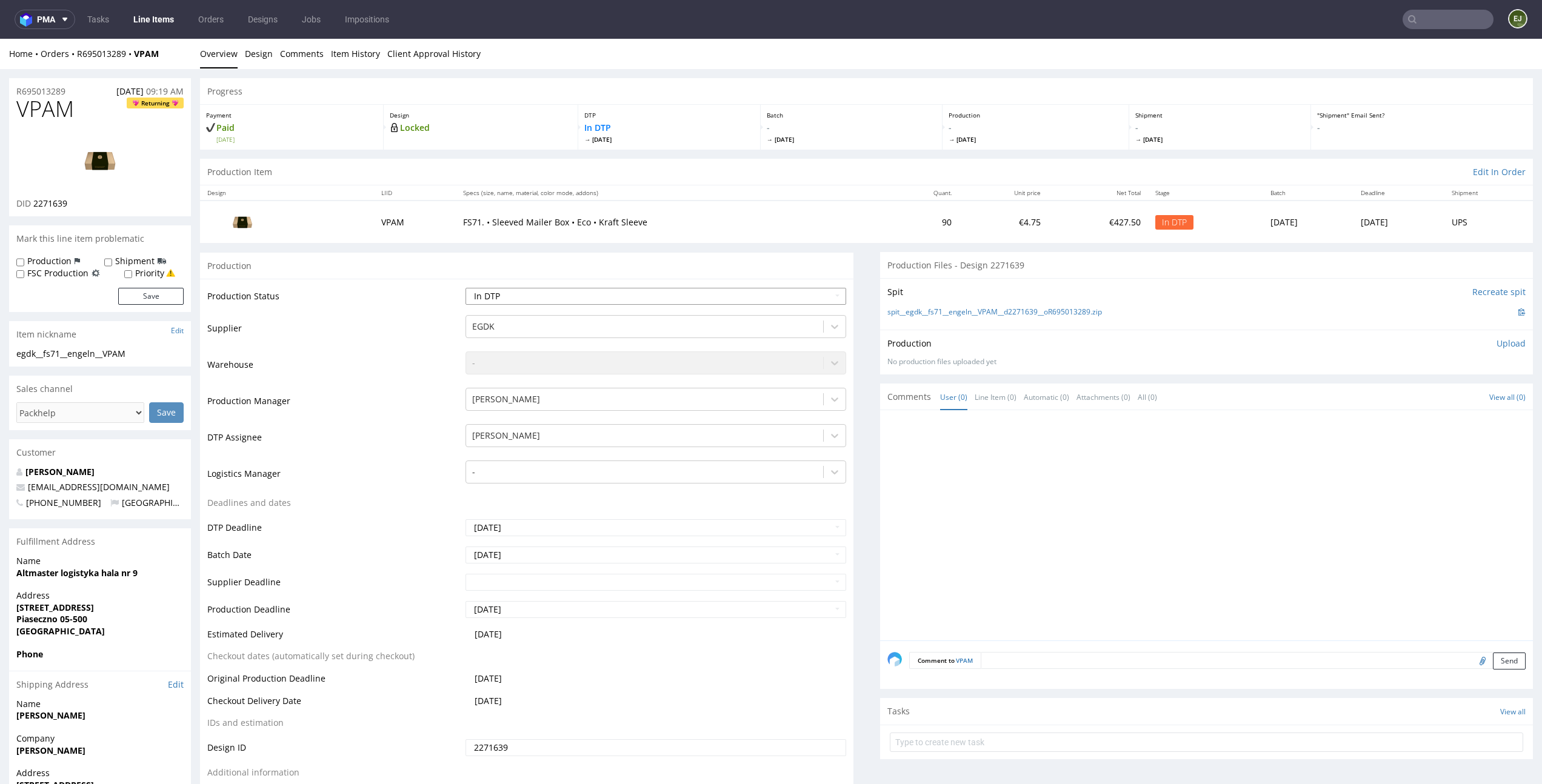
click at [808, 292] on select "Waiting for Artwork Waiting for Diecut Waiting for Mockup Waiting for DTP Waiti…" at bounding box center [656, 296] width 380 height 17
select select "dtp_ca_needed"
click at [466, 288] on select "Waiting for Artwork Waiting for Diecut Waiting for Mockup Waiting for DTP Waiti…" at bounding box center [656, 296] width 380 height 17
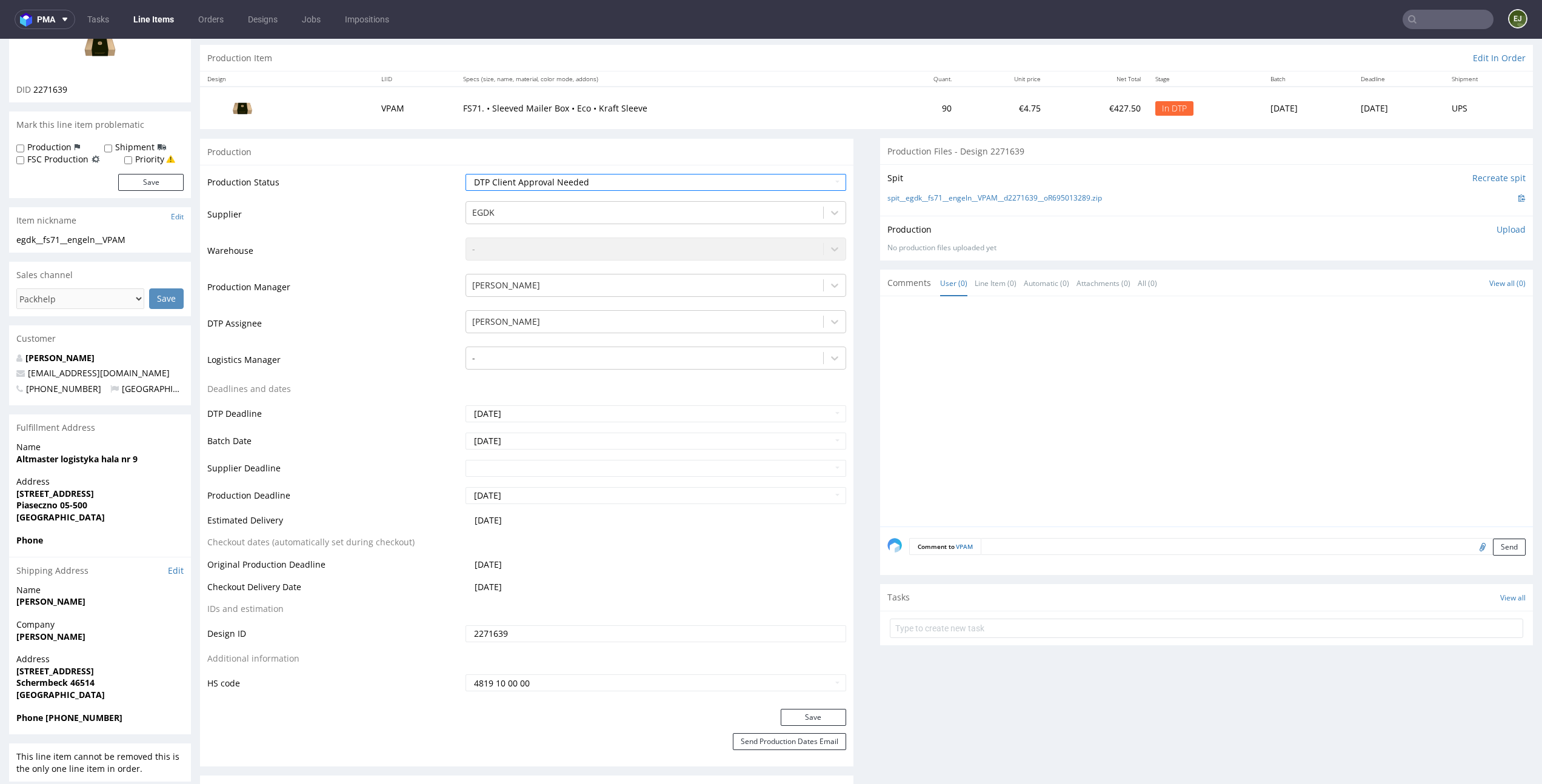
scroll to position [293, 0]
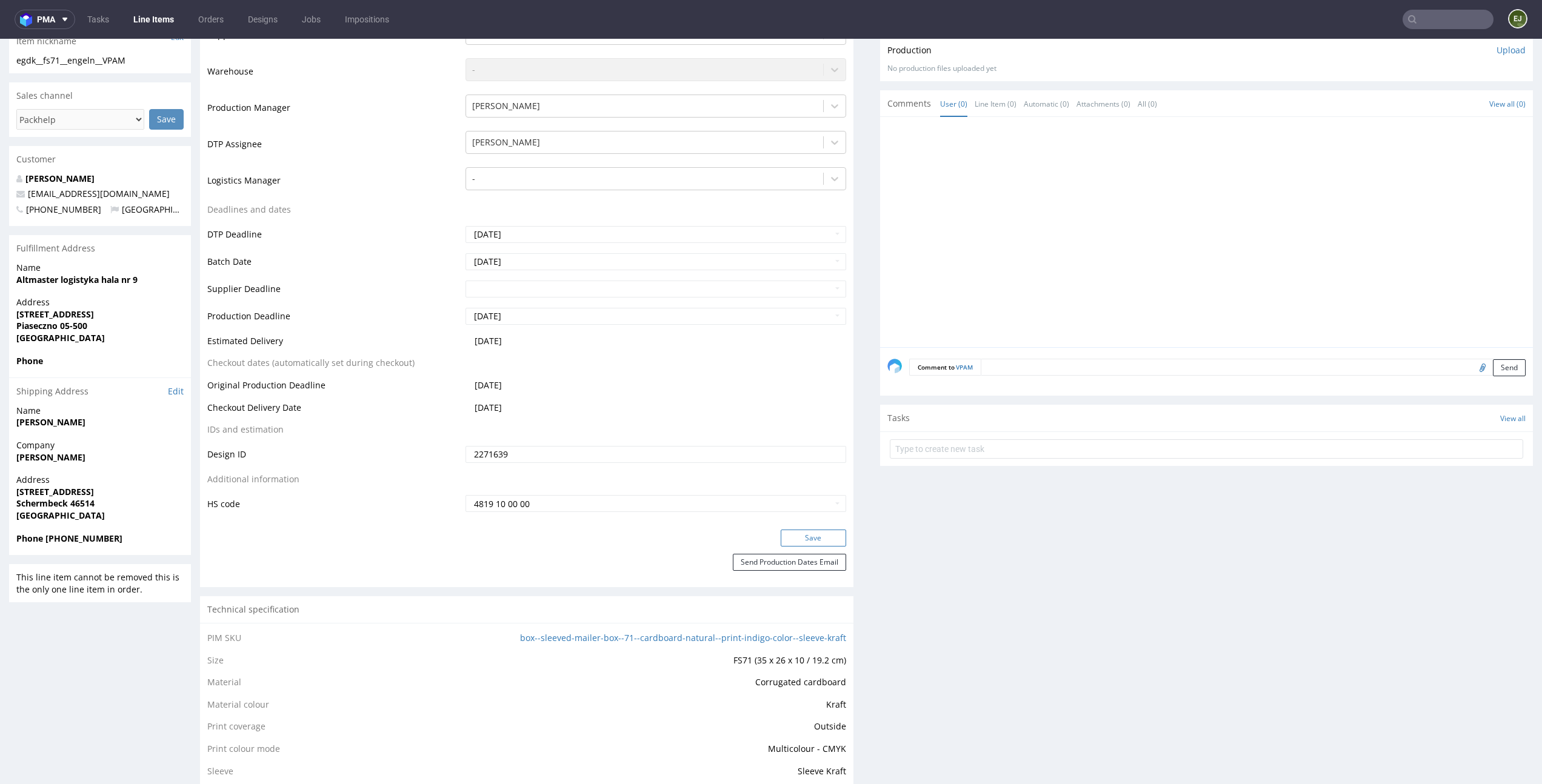
click at [814, 538] on button "Save" at bounding box center [814, 538] width 65 height 17
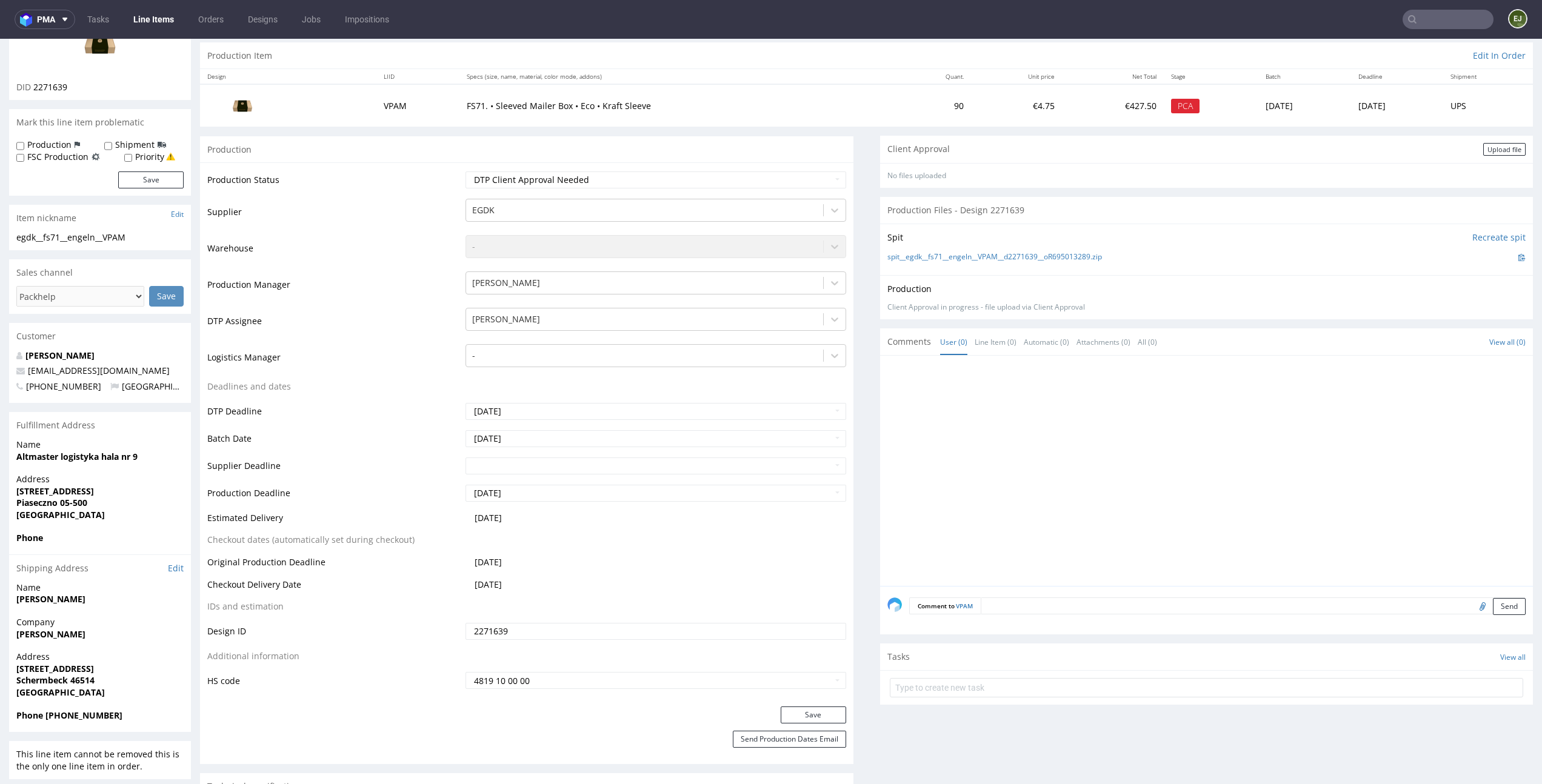
scroll to position [246, 0]
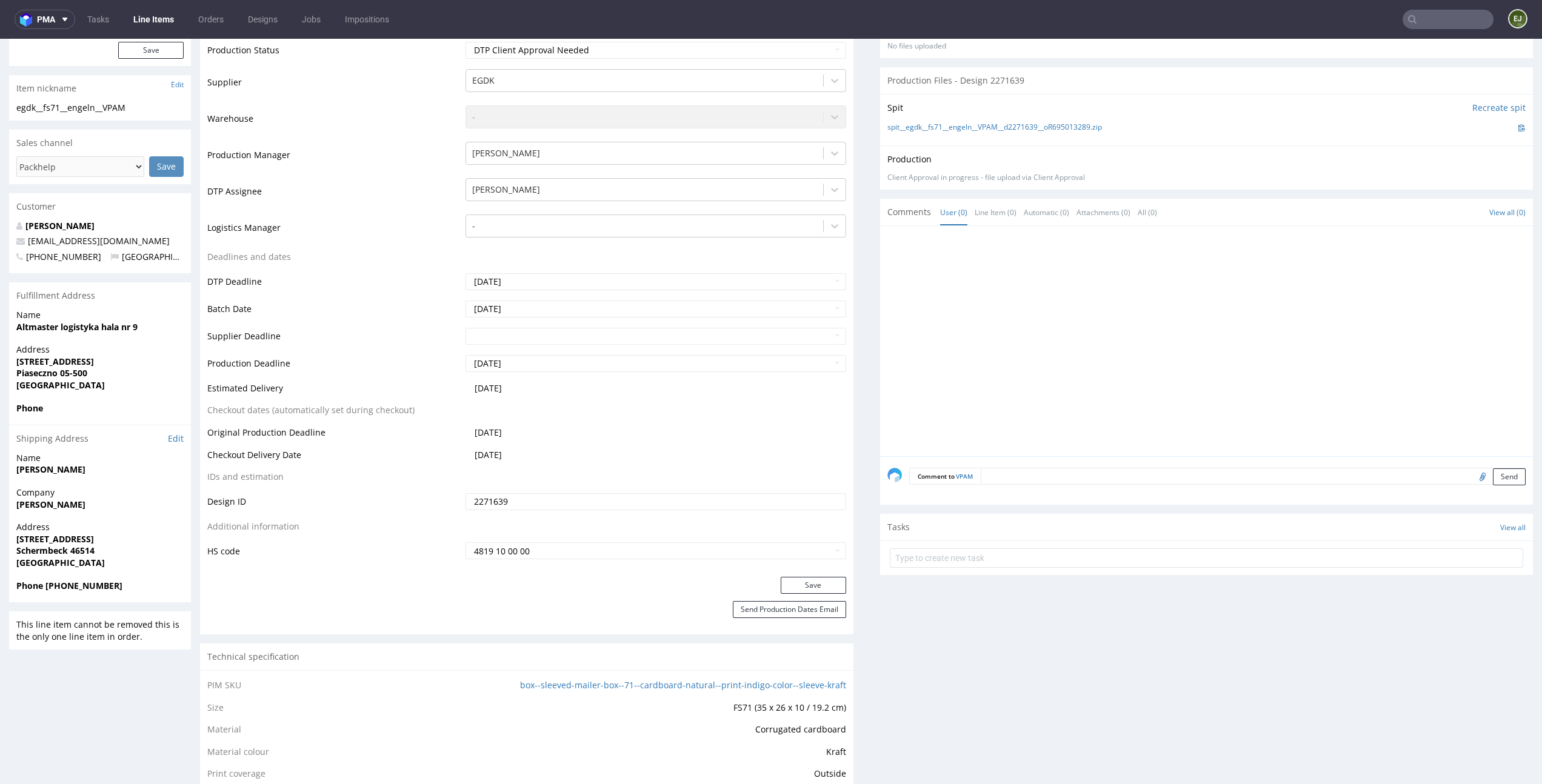
click at [1210, 541] on div at bounding box center [1208, 557] width 654 height 32
click at [1202, 545] on form at bounding box center [1207, 557] width 634 height 29
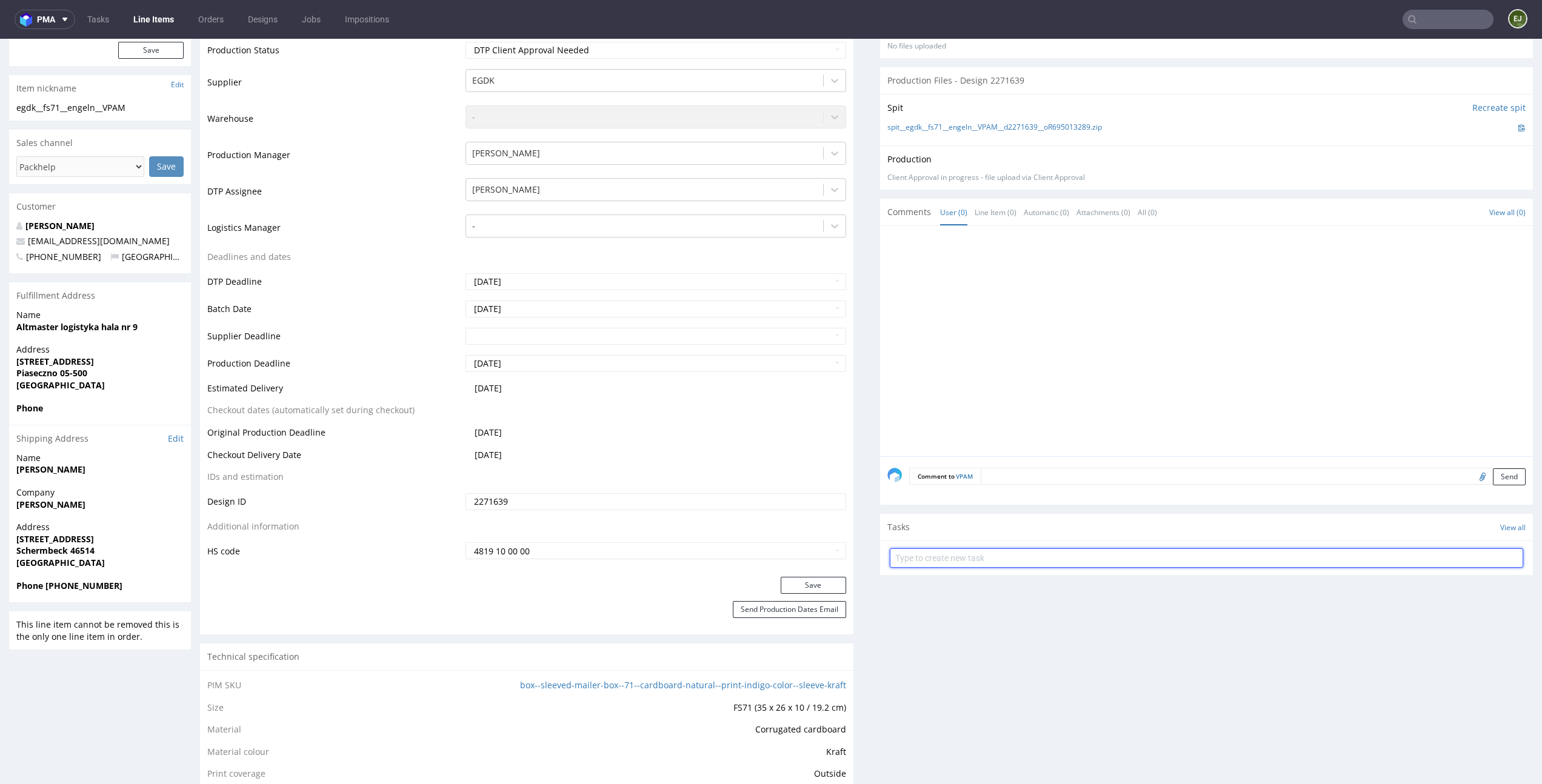
click at [1182, 553] on input "text" at bounding box center [1207, 557] width 634 height 19
type input "non auto pca"
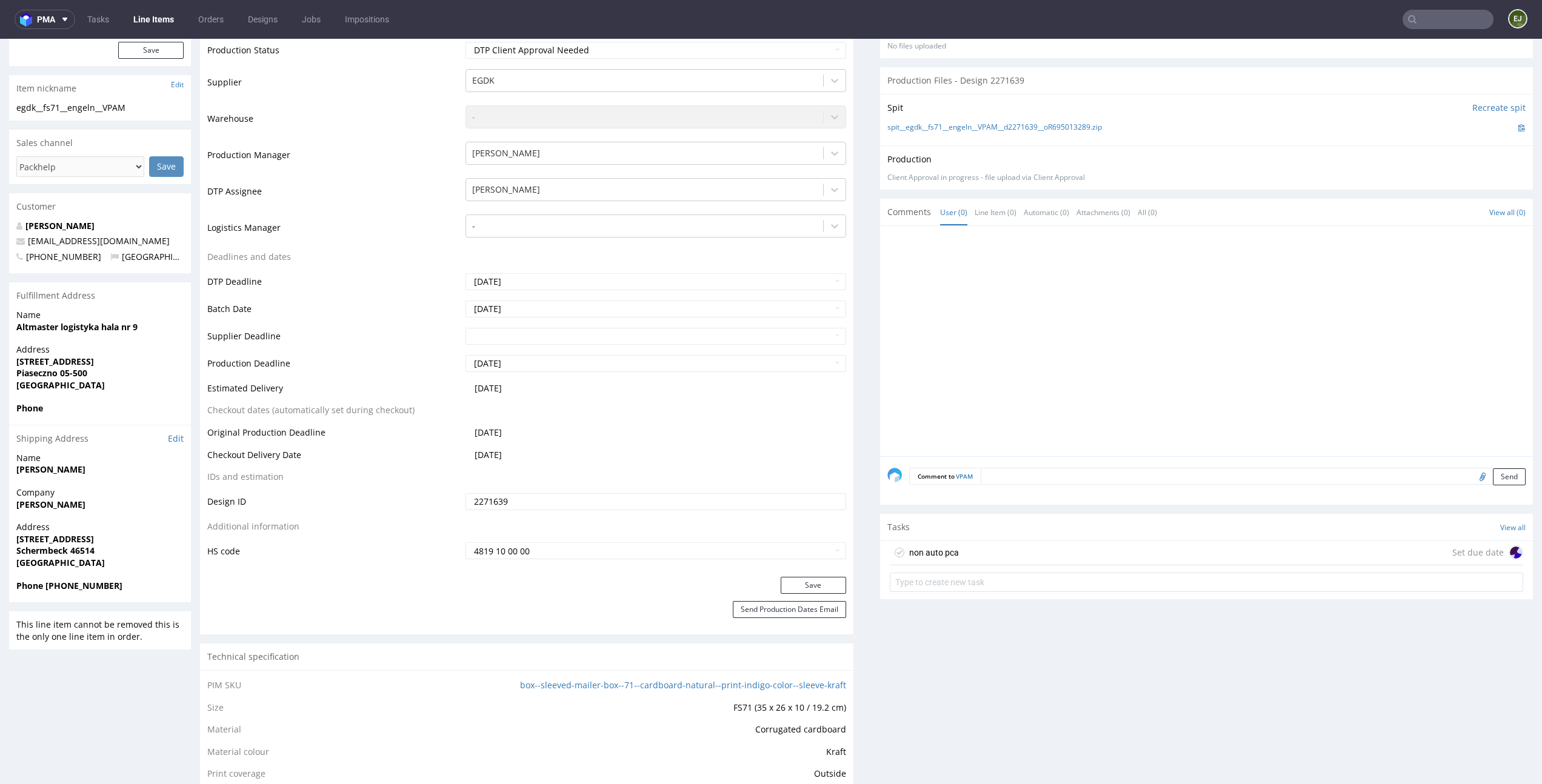
click at [1151, 561] on div "non auto pca Set due date" at bounding box center [1207, 552] width 634 height 24
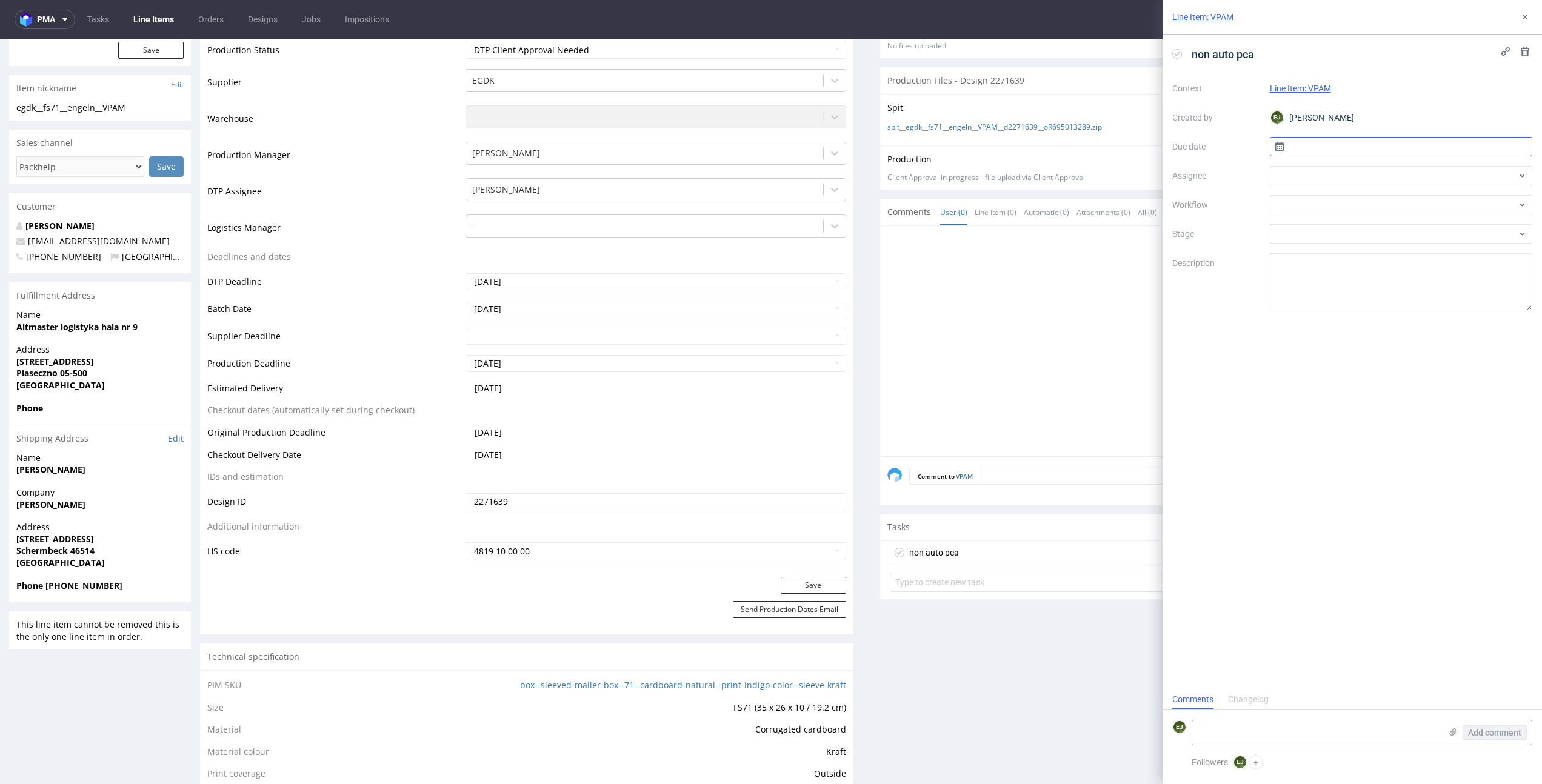
scroll to position [10, 0]
click at [1467, 139] on input "text" at bounding box center [1402, 146] width 263 height 19
click at [1383, 252] on span "7" at bounding box center [1381, 247] width 5 height 12
type input "07/10/2025"
click at [1388, 196] on div at bounding box center [1402, 204] width 263 height 19
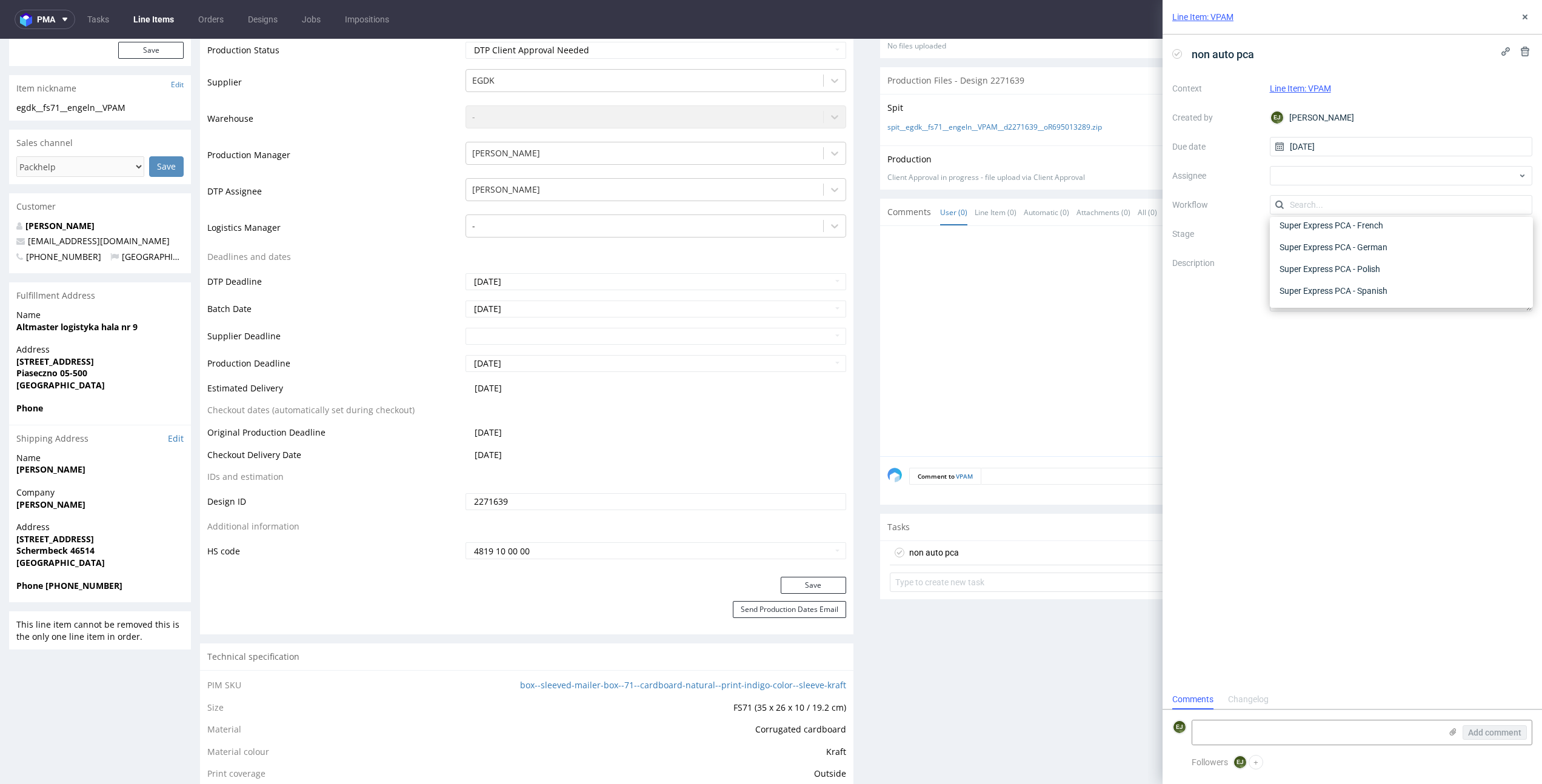
scroll to position [686, 0]
click at [1413, 267] on div "Super Express PCA - Polish" at bounding box center [1402, 270] width 253 height 22
click at [971, 304] on div at bounding box center [1210, 344] width 646 height 223
click at [1522, 13] on icon at bounding box center [1525, 17] width 10 height 10
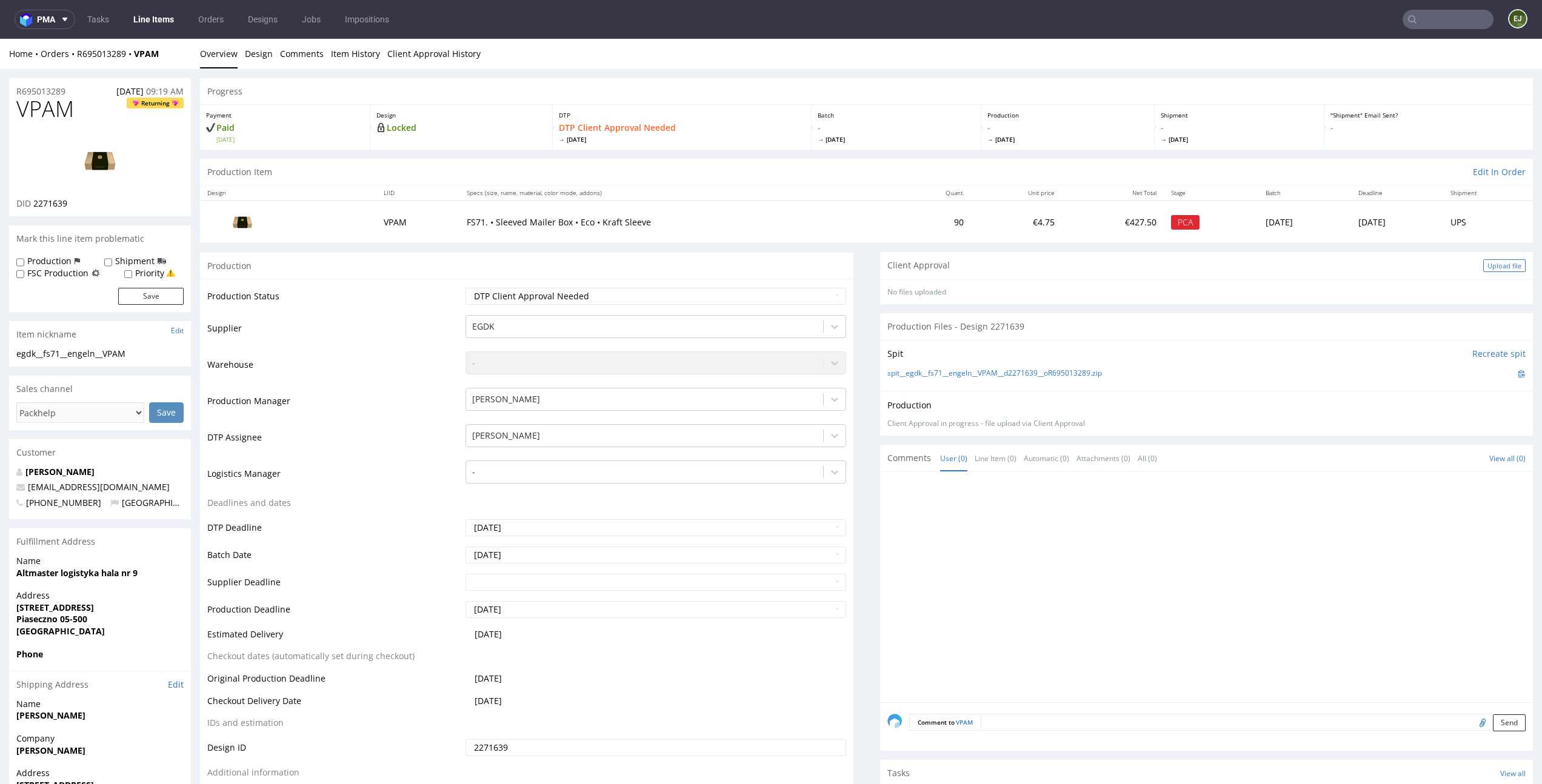
click at [1499, 260] on div "Upload file" at bounding box center [1504, 265] width 43 height 13
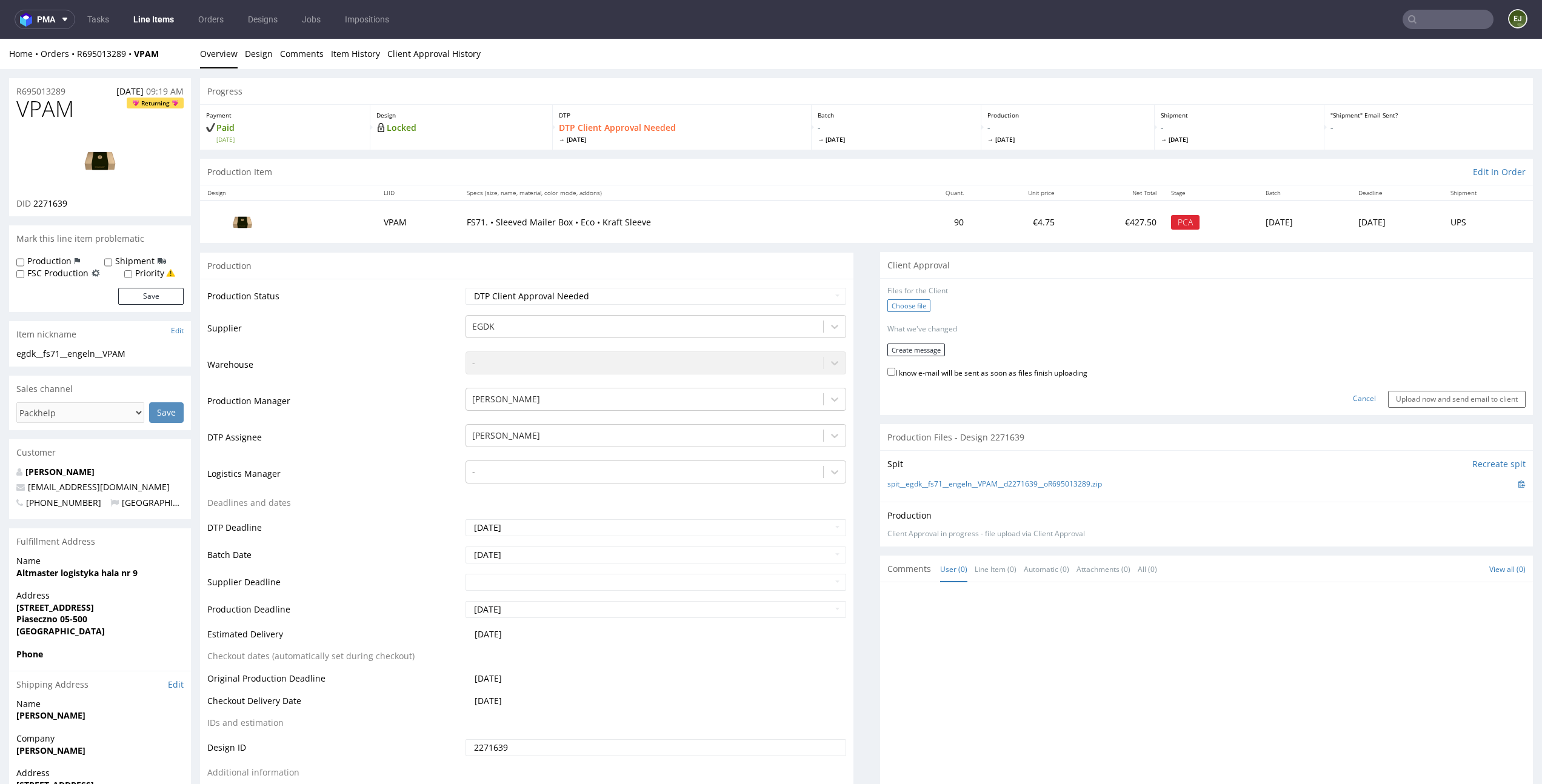
click at [901, 306] on label "Choose file" at bounding box center [908, 305] width 43 height 13
click at [0, 38] on input "Choose file" at bounding box center [0, 38] width 0 height 0
click at [928, 352] on button "Create message" at bounding box center [916, 349] width 58 height 13
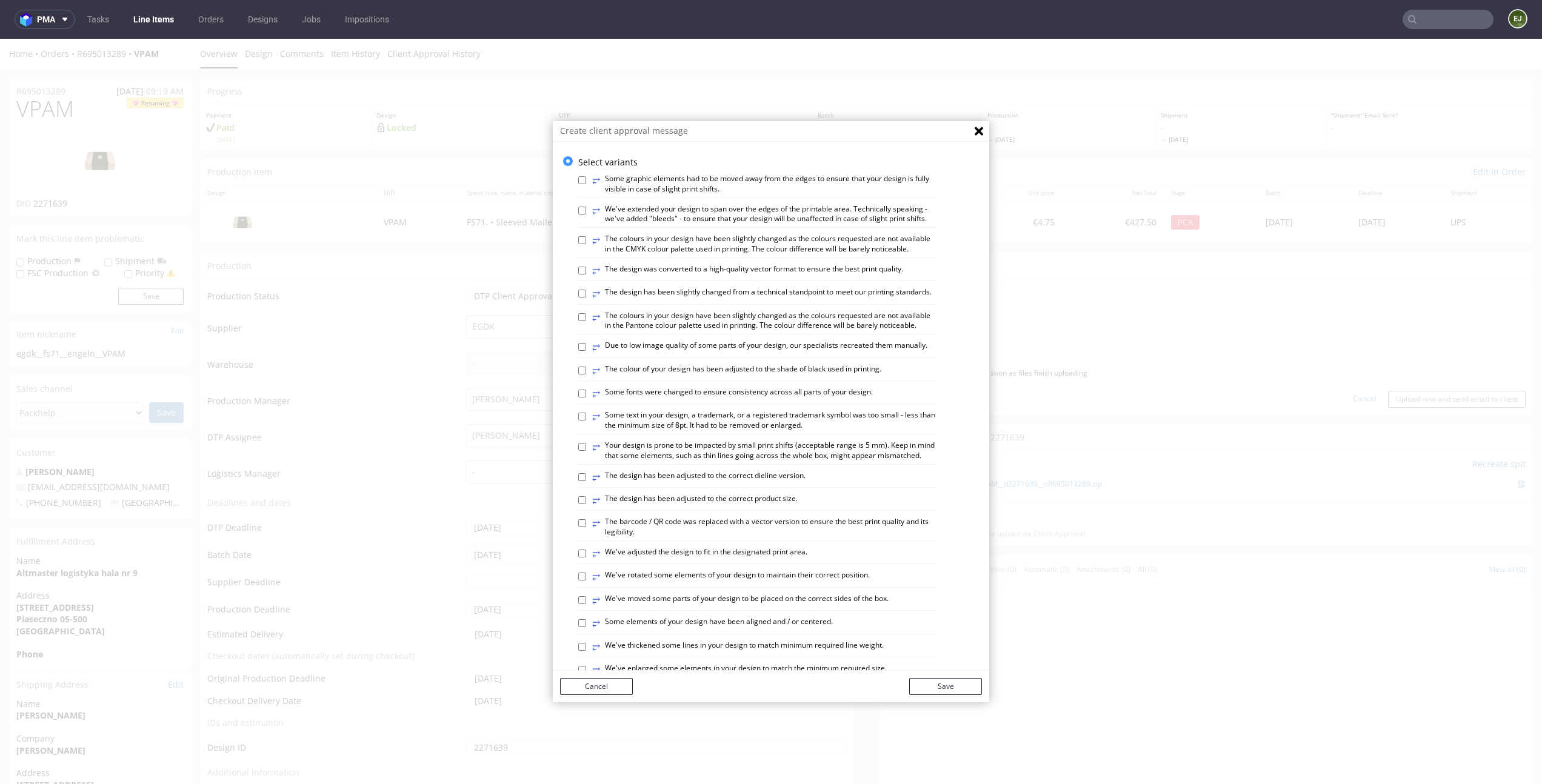
scroll to position [501, 0]
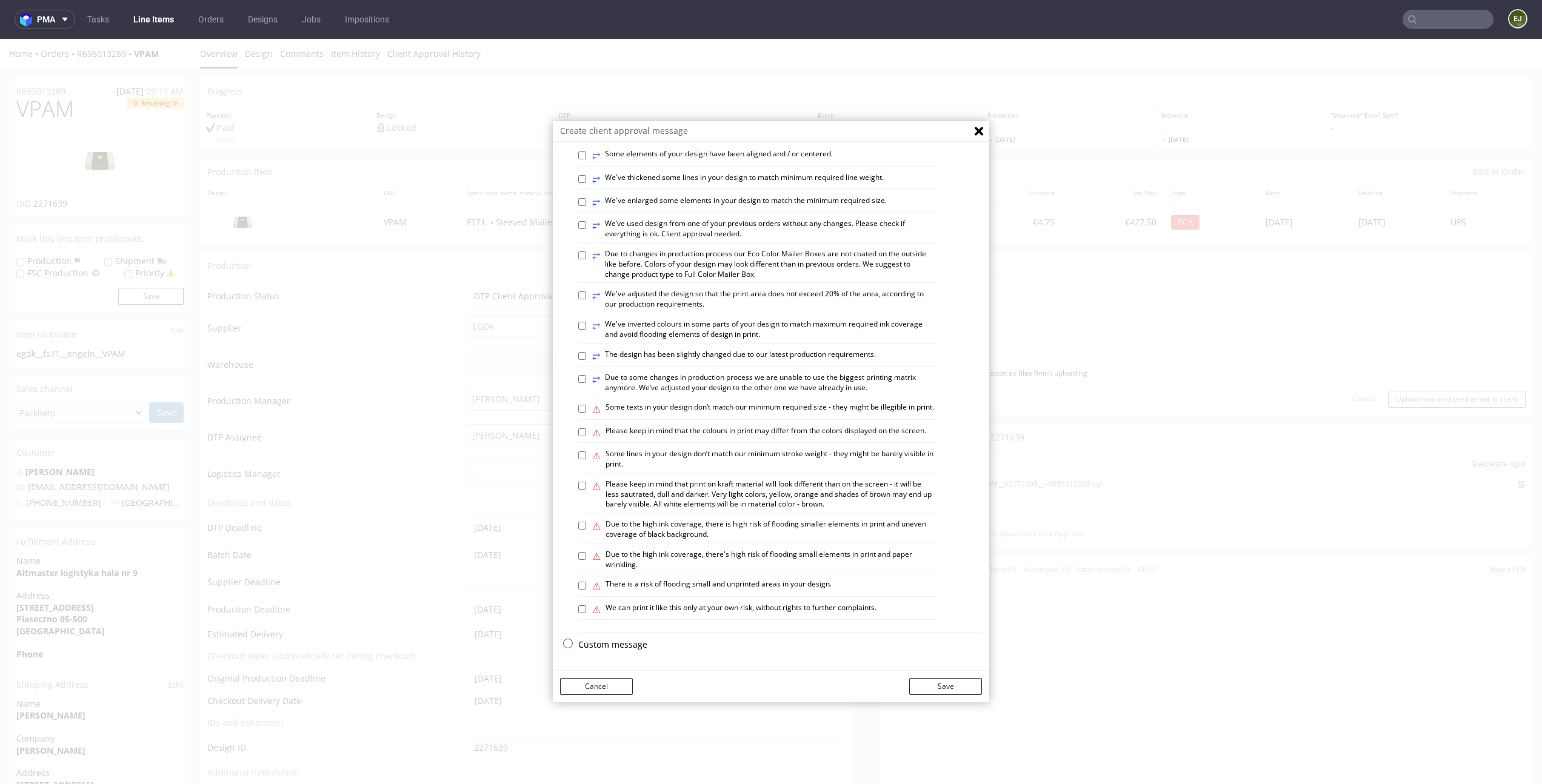
click at [565, 448] on div "Select variants ⥂ Some graphic elements had to be moved away from the edges to …" at bounding box center [771, 172] width 437 height 969
click at [579, 454] on input "⚠ Some lines in your design don’t match our minimum stroke weight - they might …" at bounding box center [582, 455] width 8 height 8
checkbox input "true"
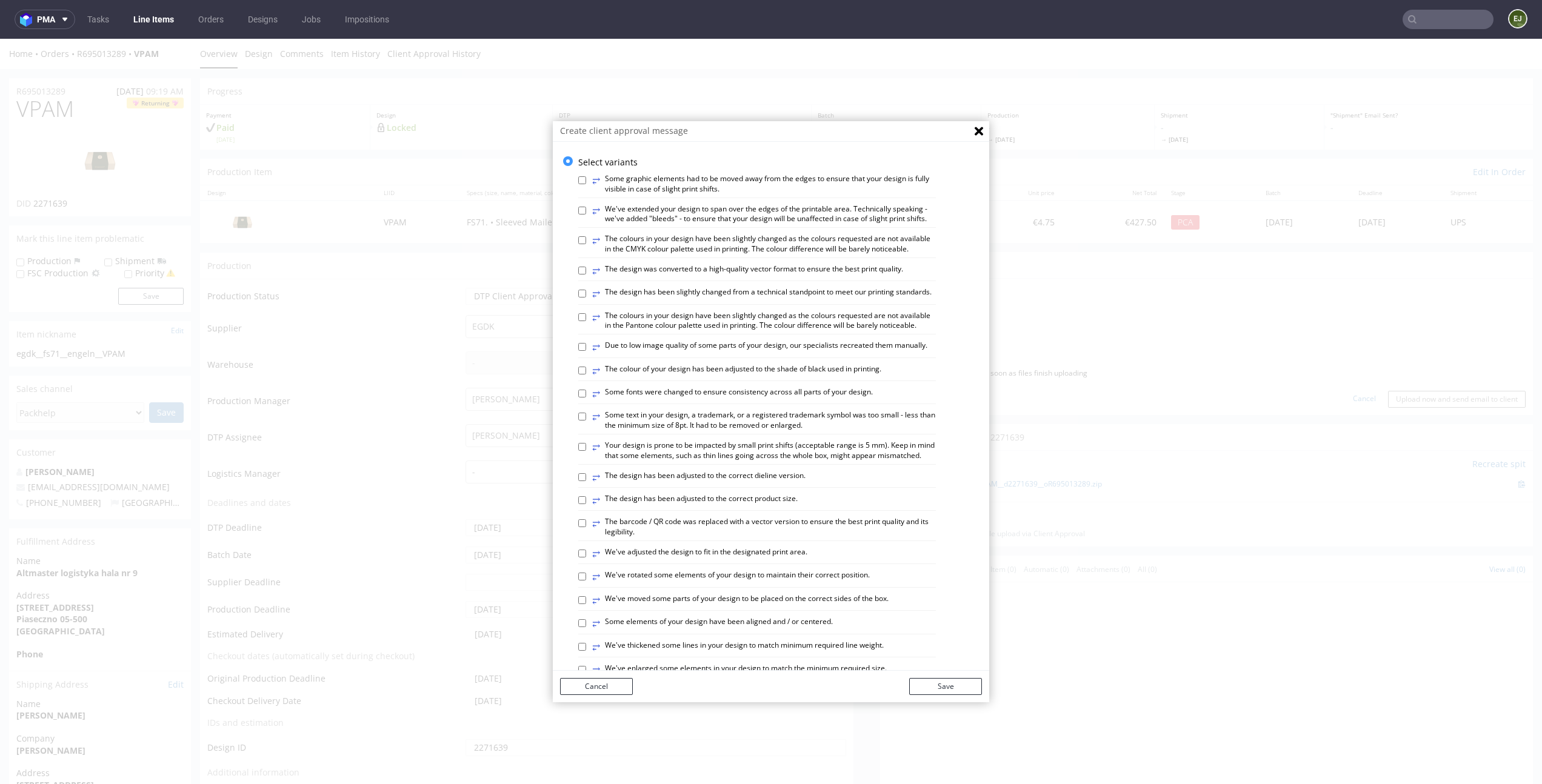
click at [580, 304] on div "⥂ The design has been slightly changed from a technical standpoint to meet our …" at bounding box center [758, 296] width 358 height 17
click at [579, 298] on input "⥂ The design has been slightly changed from a technical standpoint to meet our …" at bounding box center [582, 293] width 8 height 8
checkbox input "true"
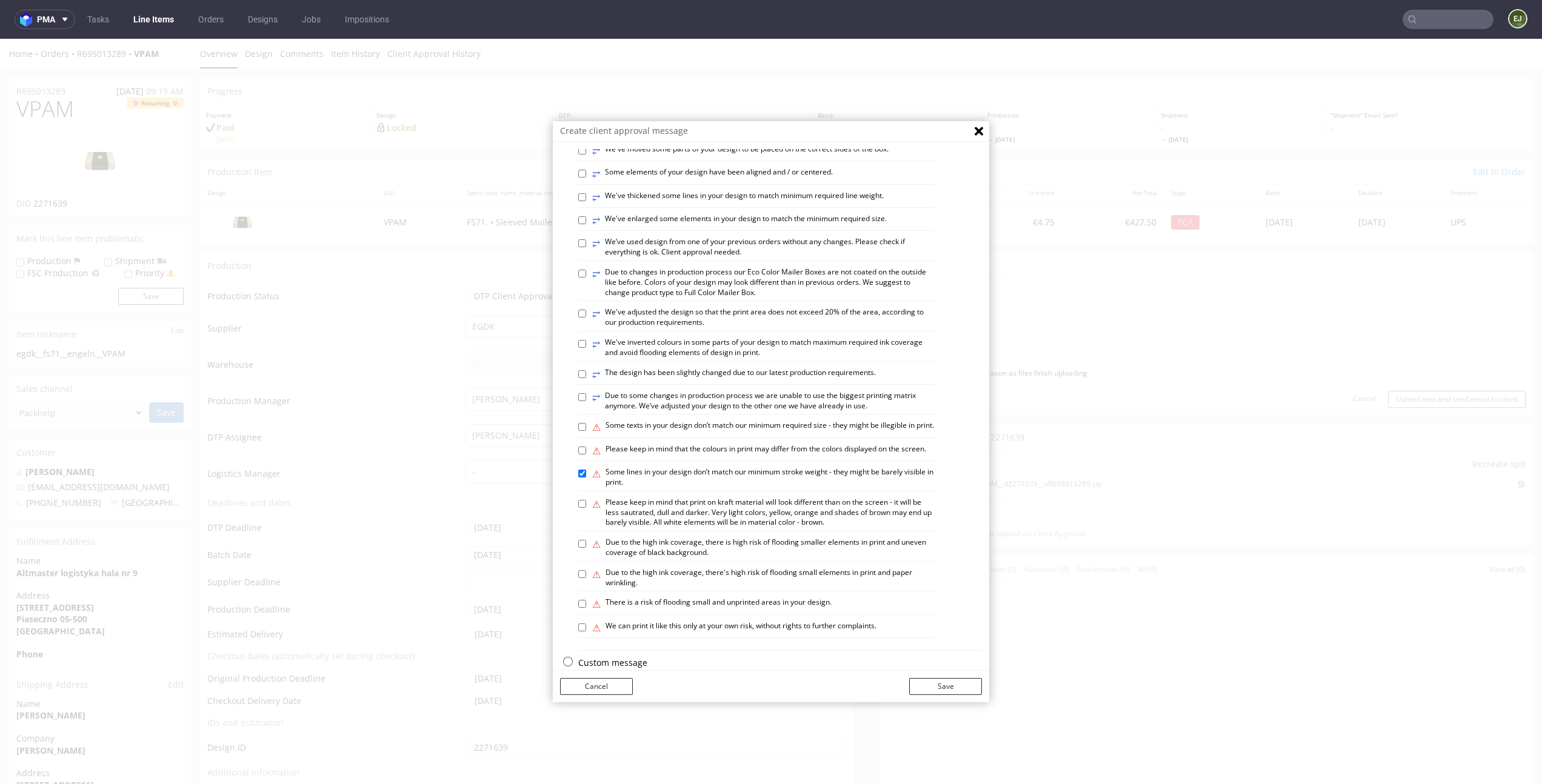
scroll to position [448, 0]
click at [678, 529] on label "⚠ Please keep in mind that print on kraft material will look different than on …" at bounding box center [763, 514] width 344 height 30
click at [586, 509] on input "⚠ Please keep in mind that print on kraft material will look different than on …" at bounding box center [582, 505] width 8 height 8
checkbox input "true"
click at [928, 686] on button "Save" at bounding box center [945, 686] width 73 height 17
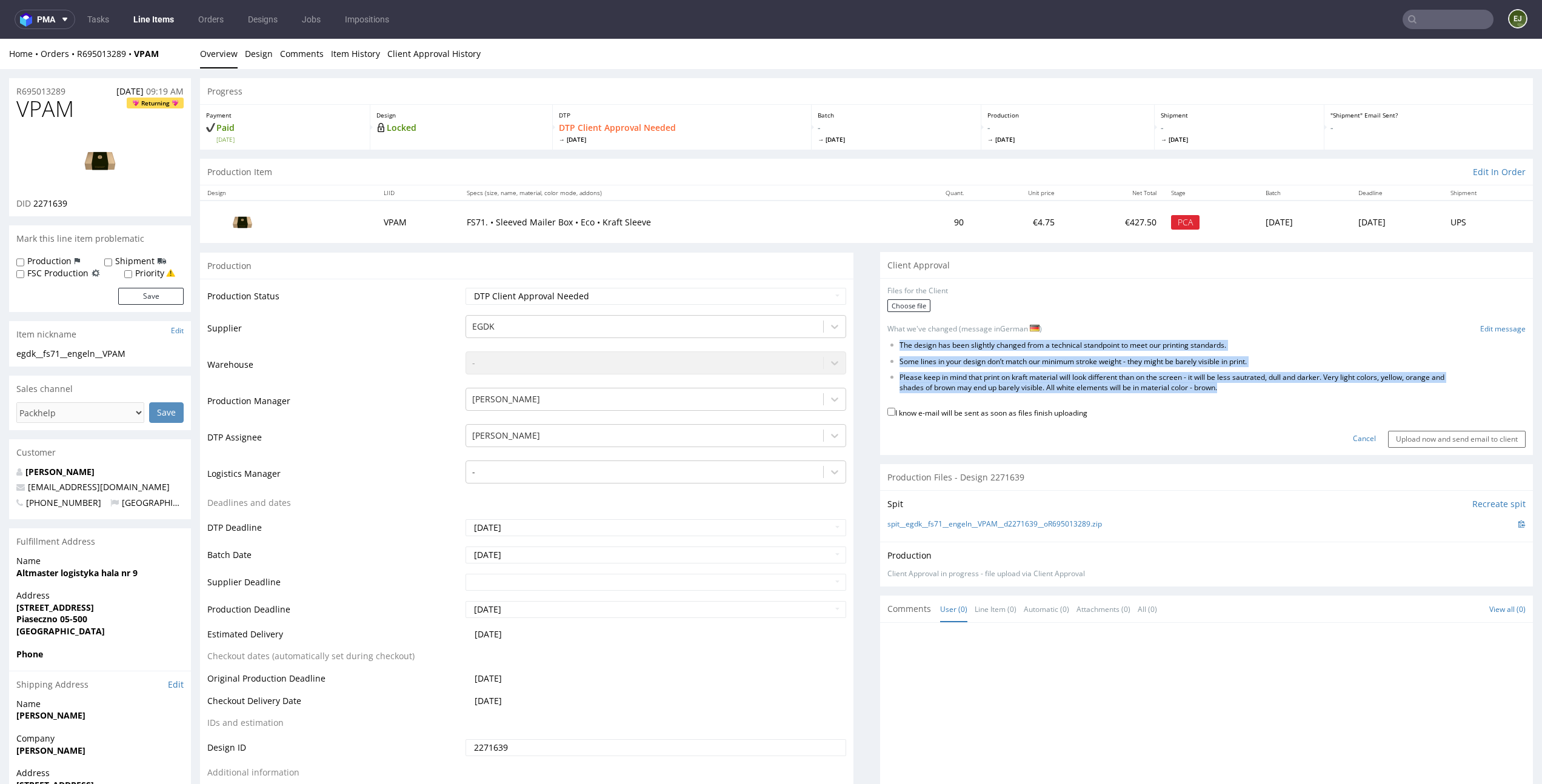
drag, startPoint x: 1269, startPoint y: 394, endPoint x: 882, endPoint y: 347, distance: 389.8
click at [887, 347] on form "Files for the Client Choose file What we've changed (message in German ) Edit m…" at bounding box center [1207, 367] width 639 height 162
copy form "The design has been slightly changed from a technical standpoint to meet our pr…"
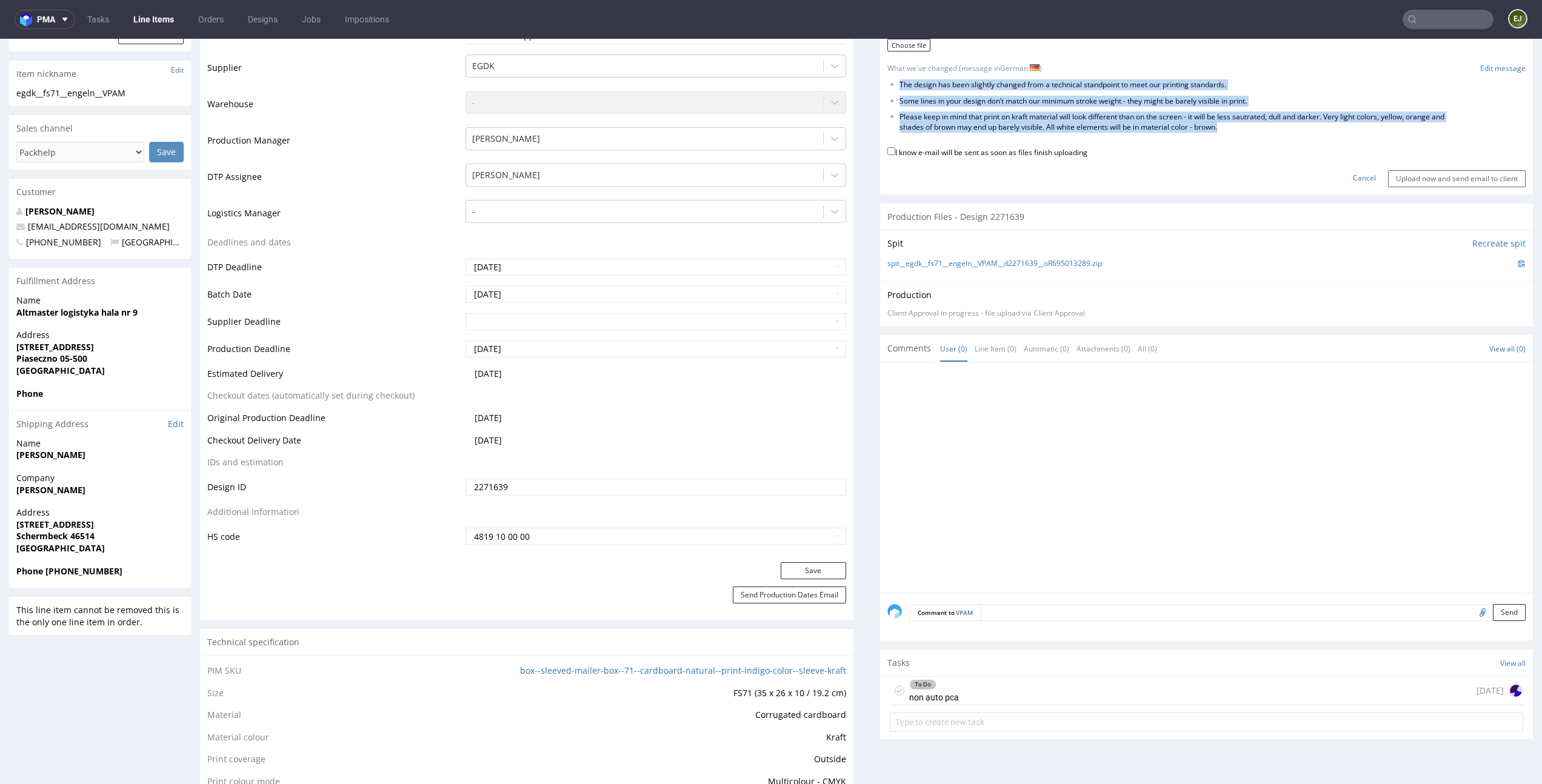
scroll to position [654, 0]
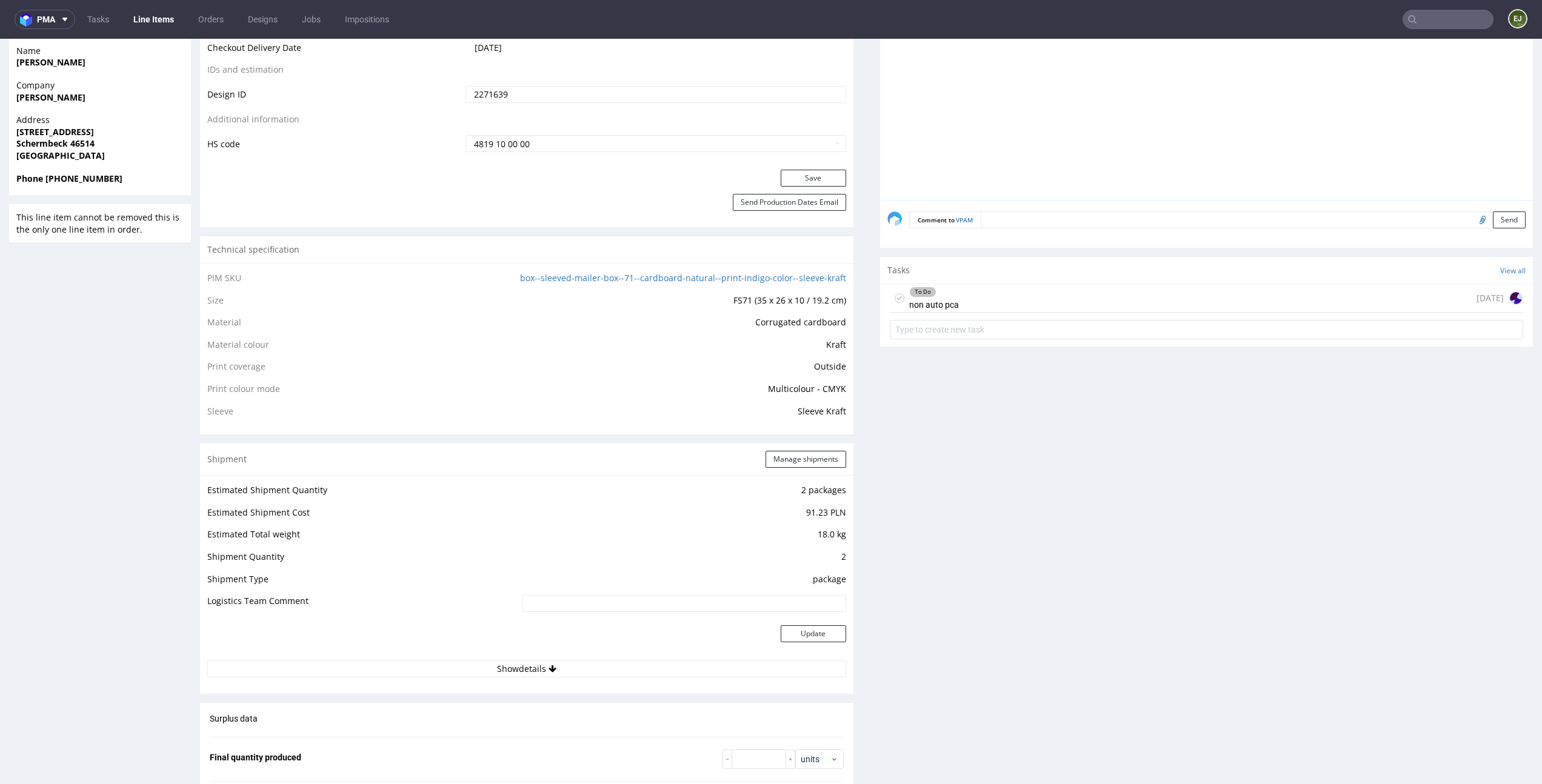
click at [1035, 301] on div "To Do non auto pca today" at bounding box center [1207, 298] width 634 height 28
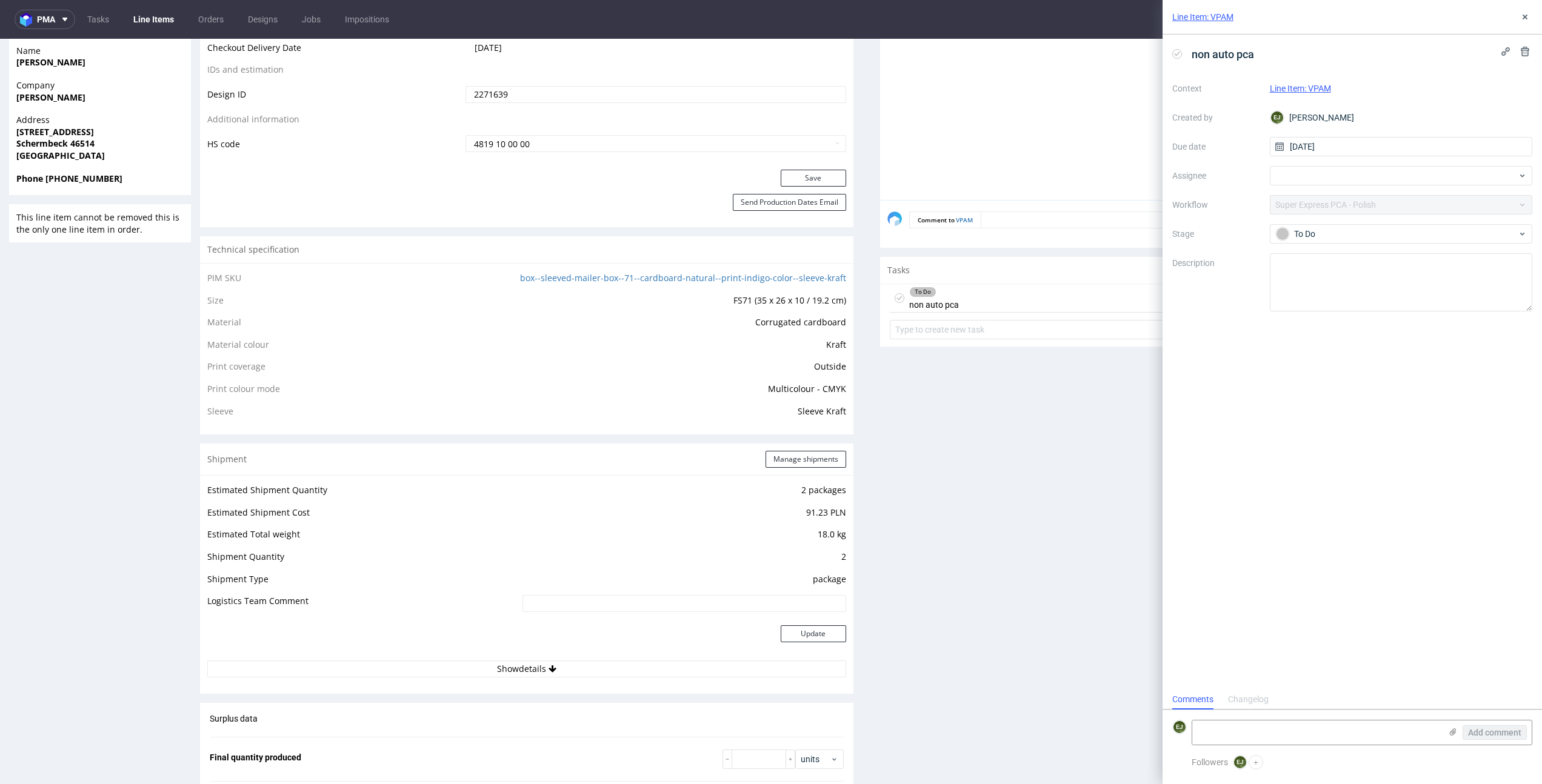
scroll to position [10, 0]
click at [1269, 735] on textarea at bounding box center [1316, 732] width 248 height 24
paste textarea "The design has been slightly changed from a technical standpoint to meet our pr…"
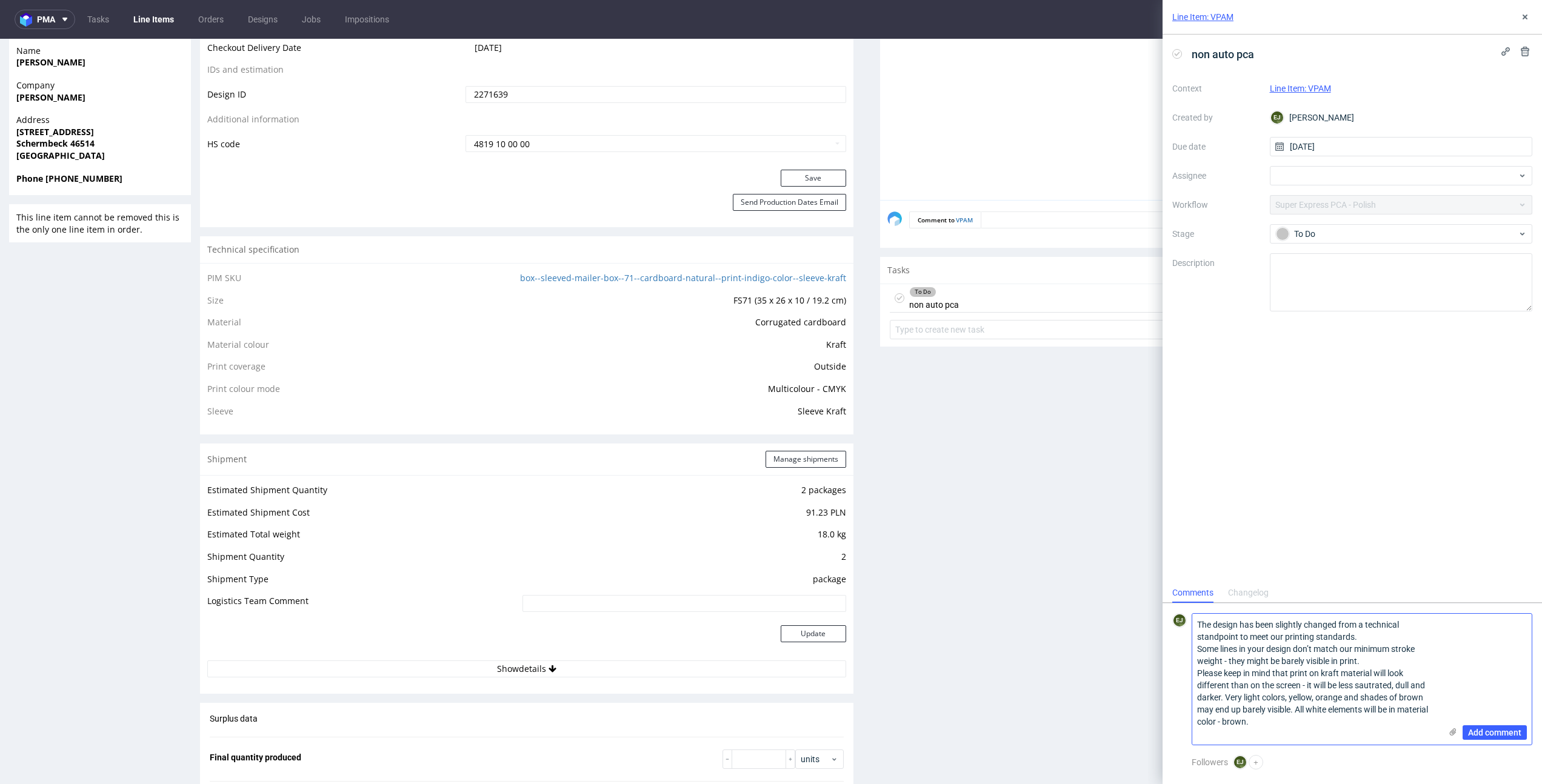
scroll to position [0, 0]
paste textarea "I am attaching print visualizations"
type textarea "The design has been slightly changed from a technical standpoint to meet our pr…"
click at [1452, 735] on icon at bounding box center [1453, 732] width 10 height 10
click at [0, 0] on input "file" at bounding box center [0, 0] width 0 height 0
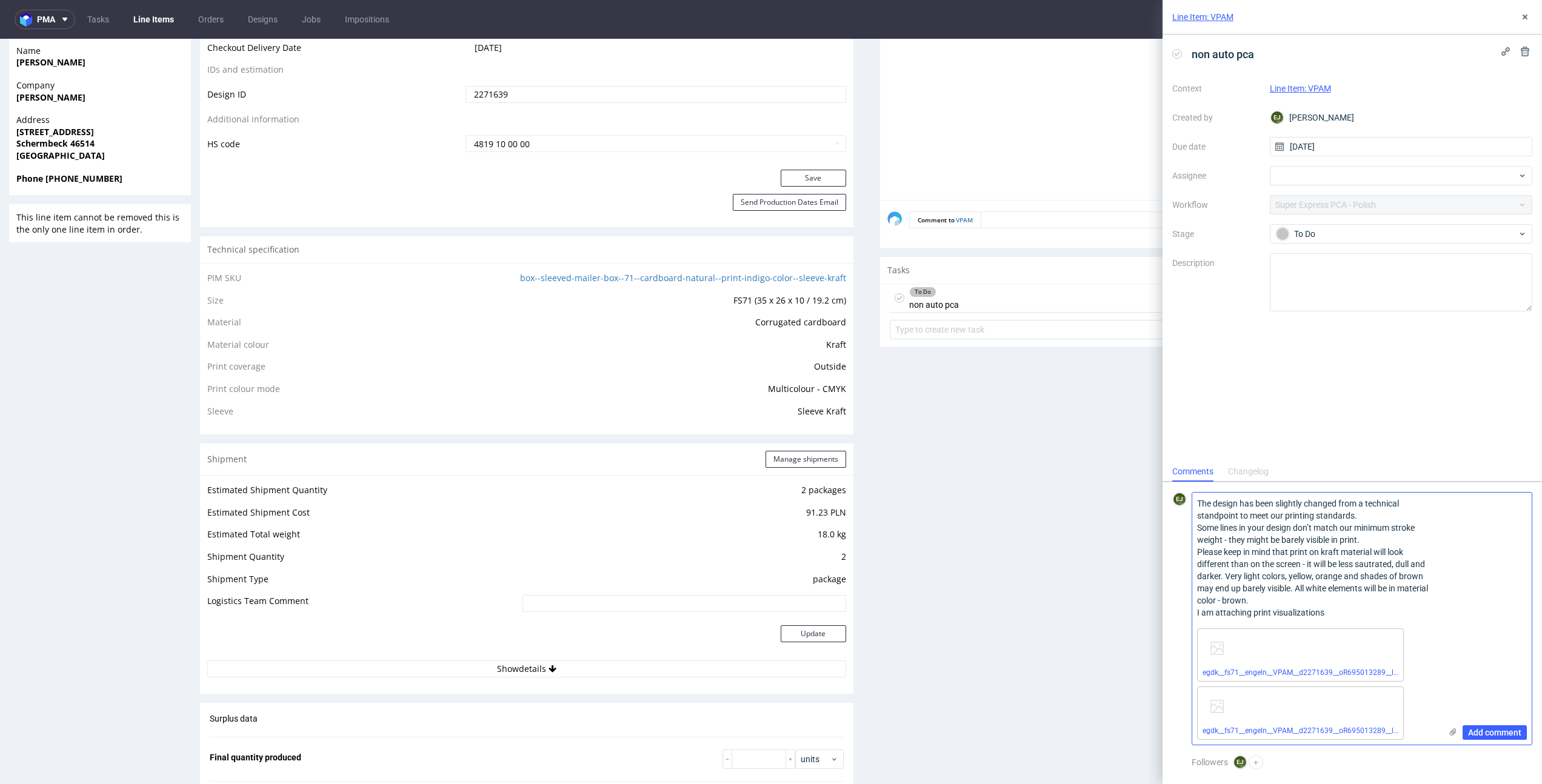
click at [1485, 732] on span "Add comment" at bounding box center [1495, 732] width 54 height 8
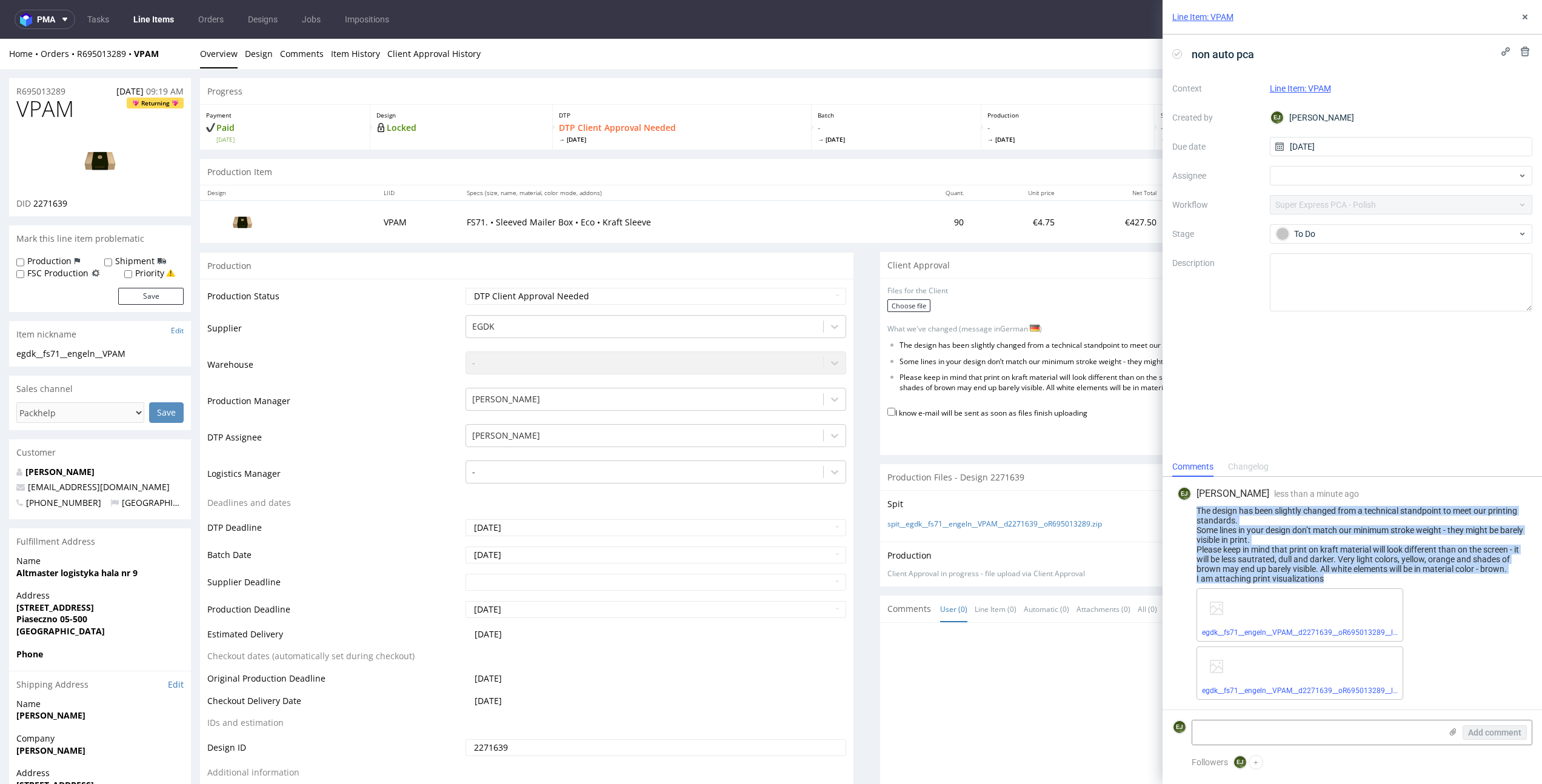
drag, startPoint x: 1358, startPoint y: 581, endPoint x: 1162, endPoint y: 511, distance: 208.1
click at [1162, 511] on div "Line Item: VPAM non auto pca Context Line Item: VPAM Created by EJ Elżbieta Jel…" at bounding box center [1345, 392] width 394 height 784
copy div "The design has been slightly changed from a technical standpoint to meet our pr…"
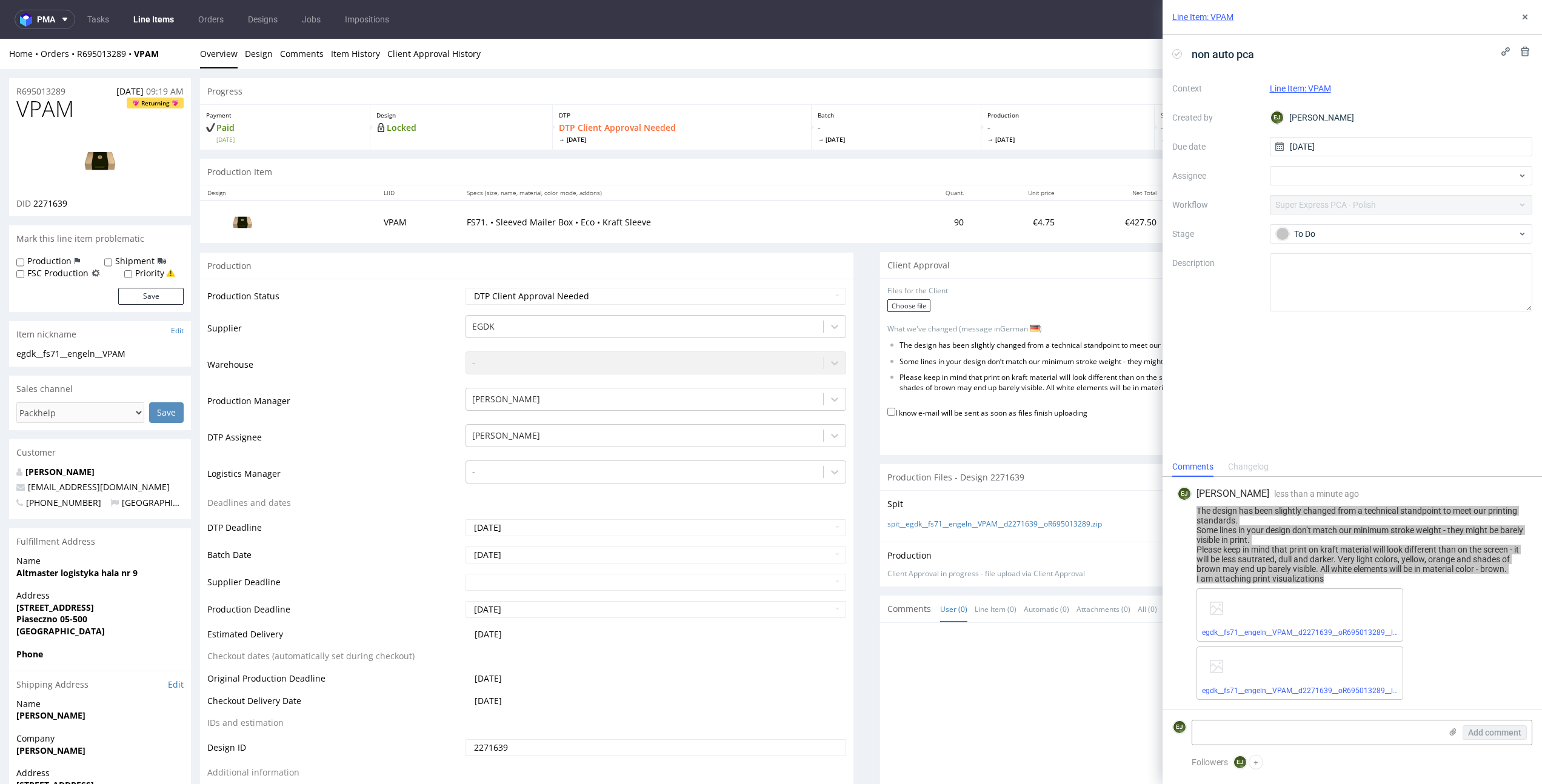
click at [706, 186] on th "Specs (size, name, material, color mode, addons)" at bounding box center [679, 193] width 439 height 15
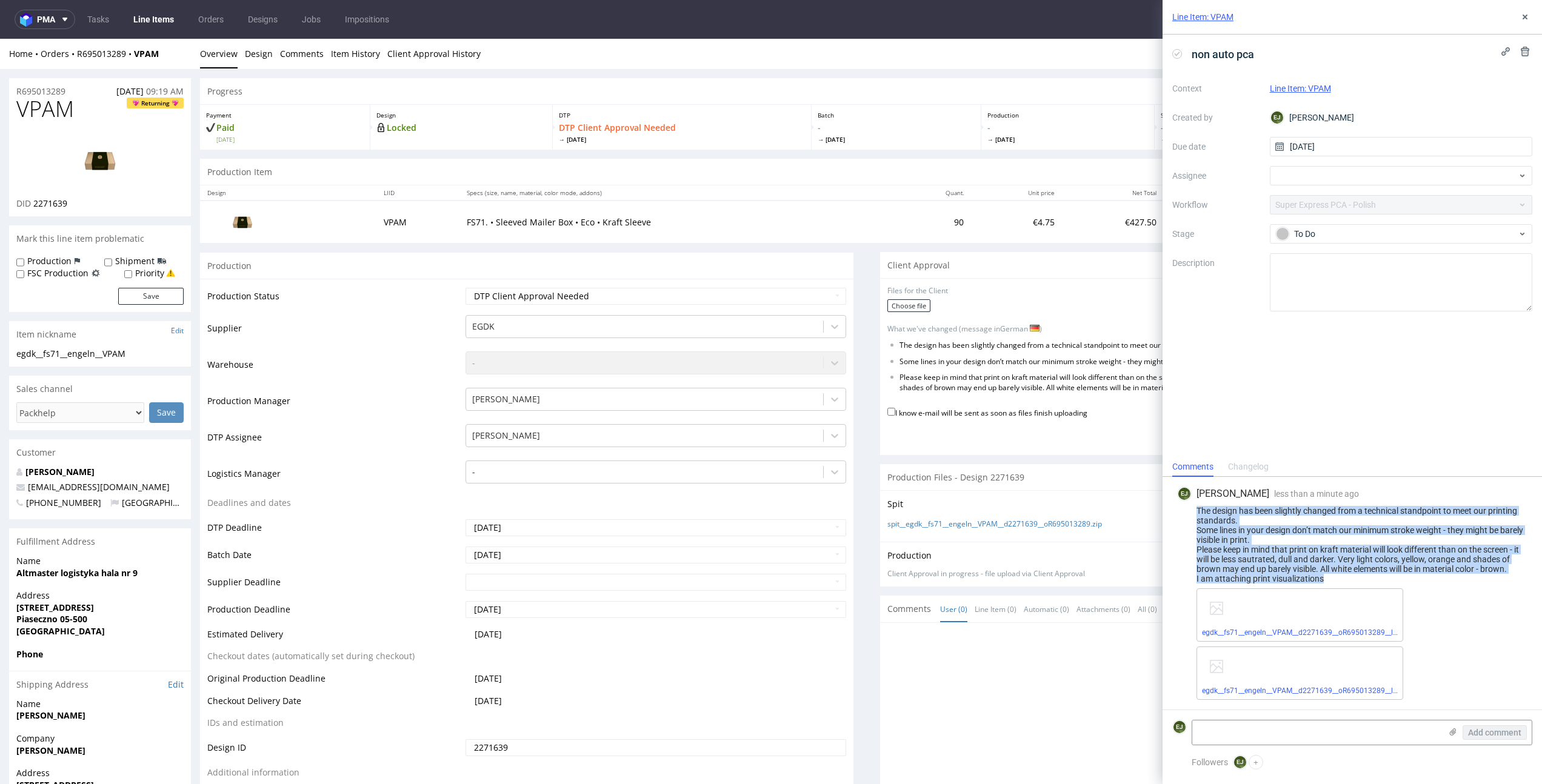
click at [146, 23] on link "Line Items" at bounding box center [154, 19] width 55 height 19
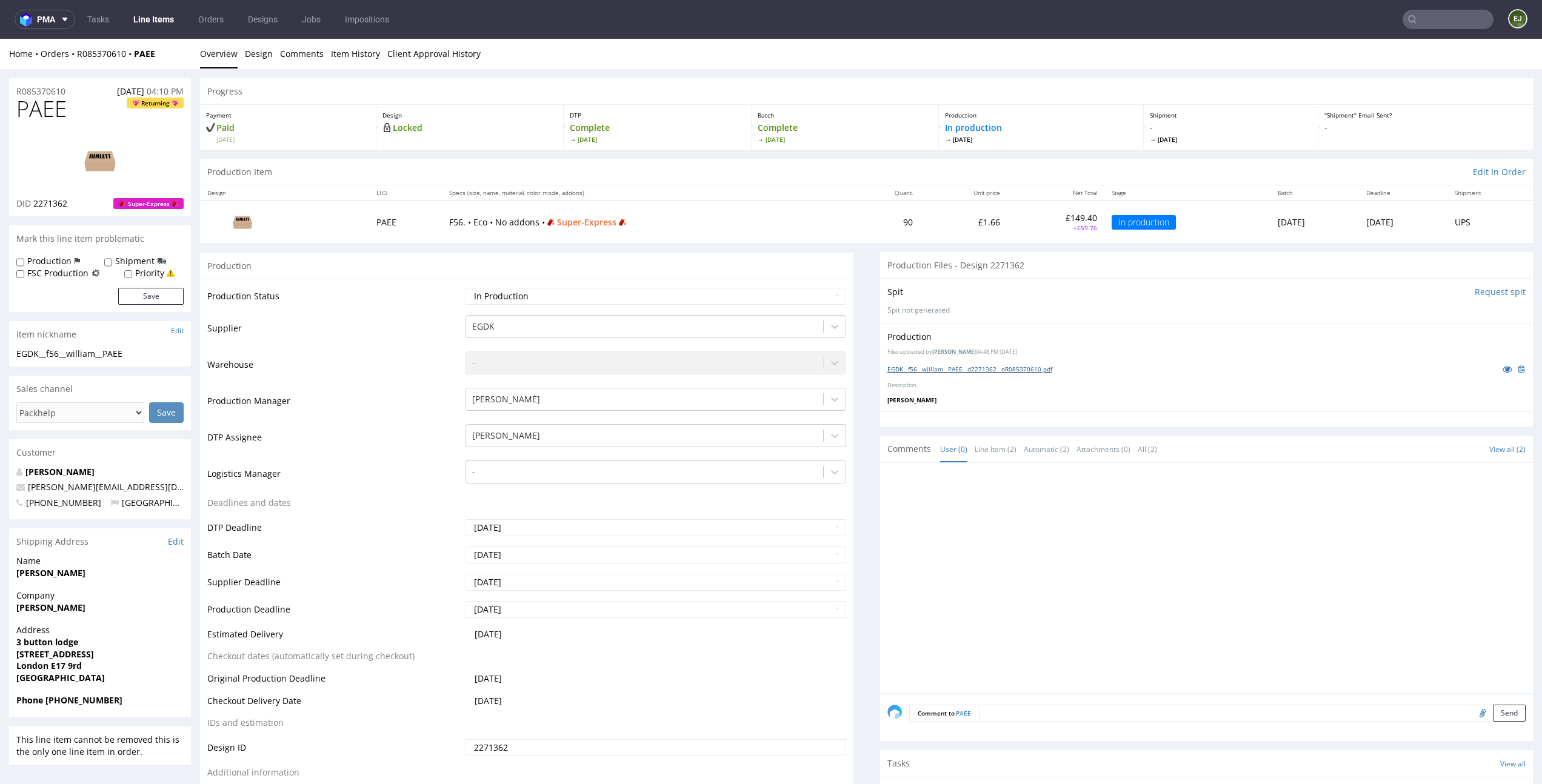
click at [922, 369] on link "EGDK__f56__william__PAEE__d2271362__oR085370610.pdf" at bounding box center [969, 369] width 165 height 8
click at [240, 140] on span "[DATE]" at bounding box center [293, 140] width 153 height 8
click at [1453, 562] on div at bounding box center [1210, 582] width 646 height 223
click at [1473, 715] on input "file" at bounding box center [1481, 712] width 17 height 16
type input "C:\fakepath\EGDK__f56__william__PAEE__d2271362__oR085370610.pdf"
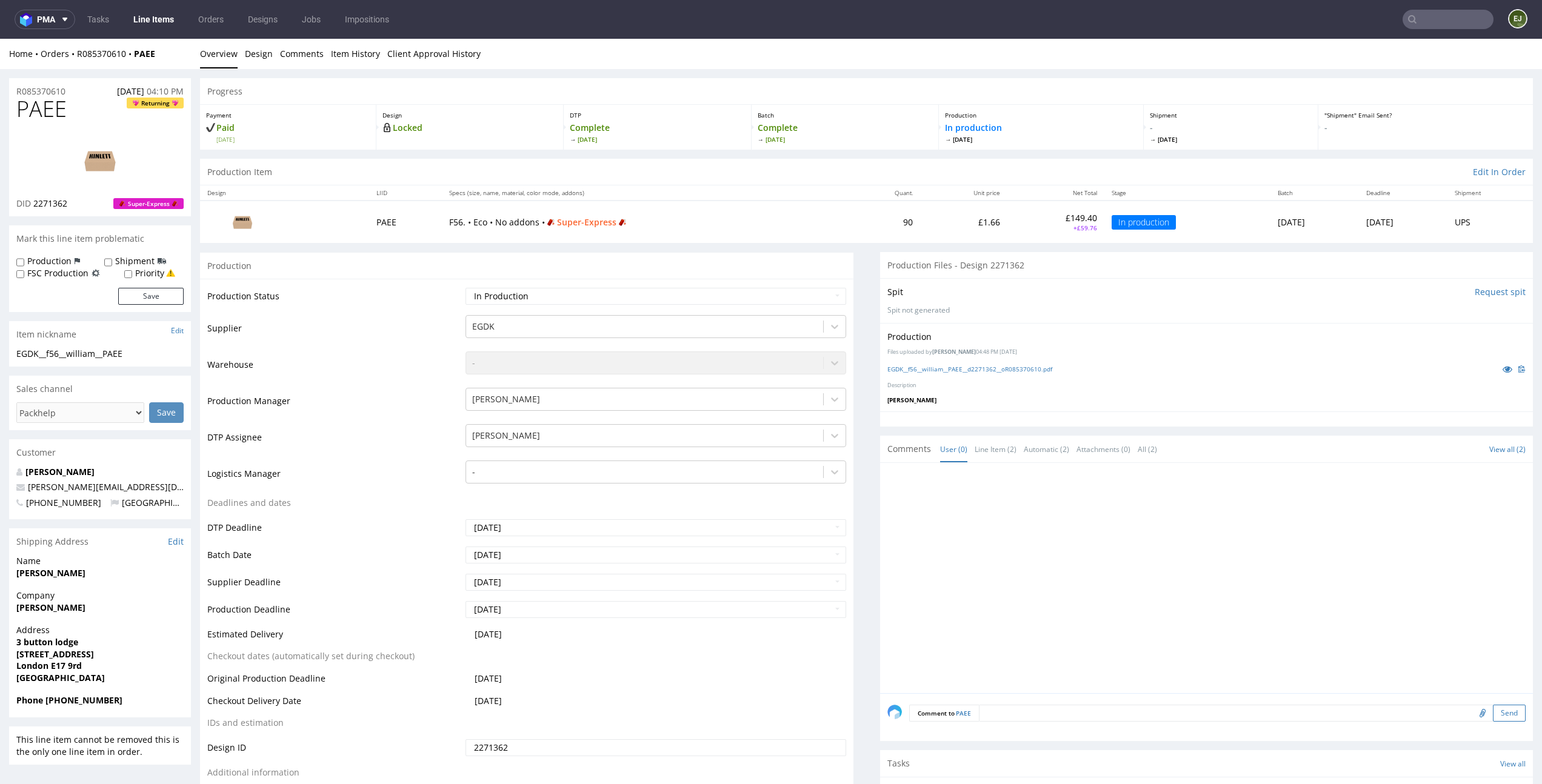
click at [1493, 716] on button "Send" at bounding box center [1509, 713] width 33 height 17
